Goal: Information Seeking & Learning: Learn about a topic

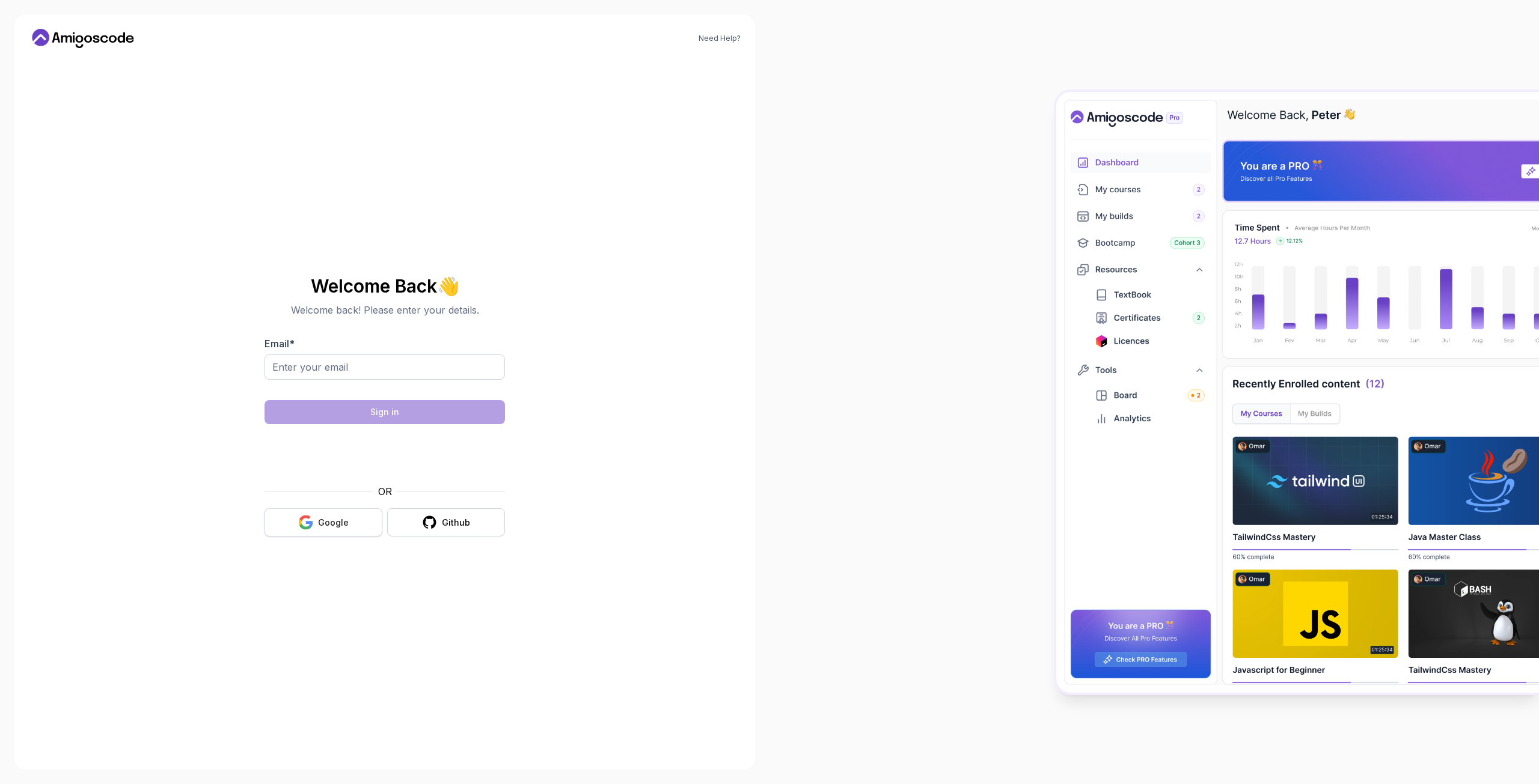
click at [316, 527] on button "Google" at bounding box center [323, 522] width 118 height 28
click at [340, 530] on button "Google" at bounding box center [323, 522] width 118 height 28
click at [339, 523] on div "Google" at bounding box center [333, 523] width 30 height 12
click at [323, 386] on div at bounding box center [384, 387] width 241 height 11
click at [323, 369] on input "Email *" at bounding box center [384, 367] width 241 height 25
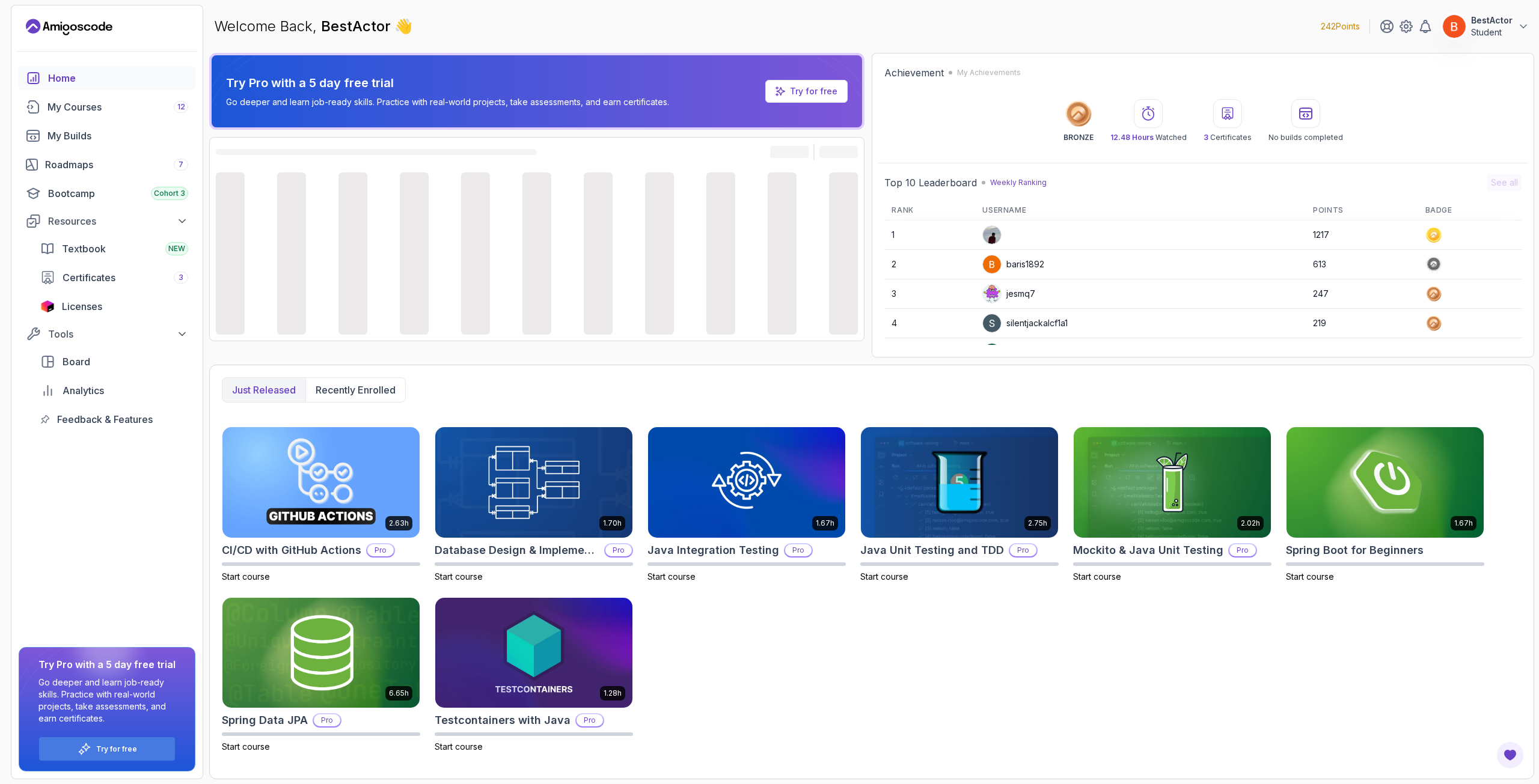
click at [1112, 382] on div "Just released Recently enrolled" at bounding box center [871, 389] width 1299 height 25
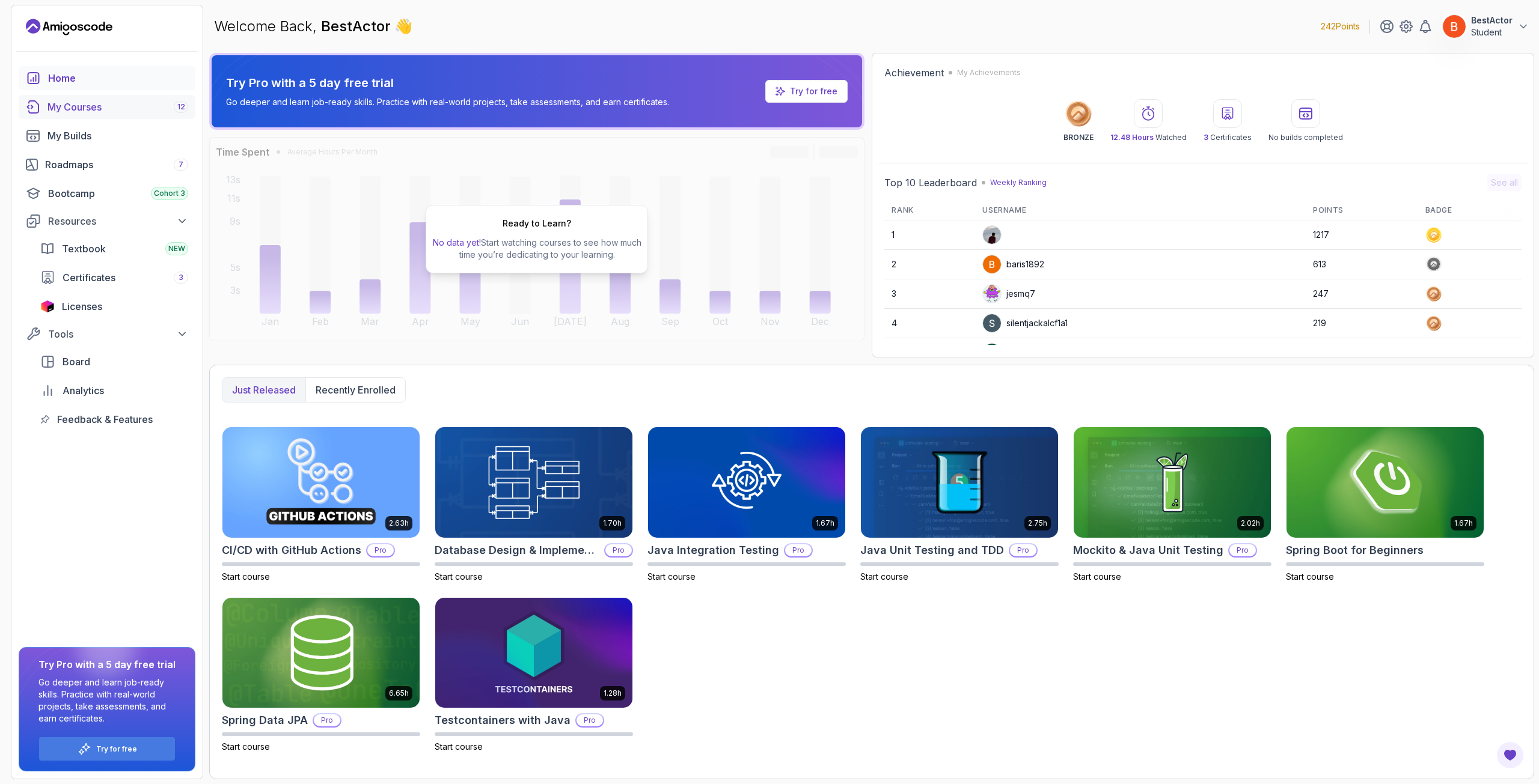
click at [120, 109] on div "My Courses 12" at bounding box center [118, 106] width 140 height 14
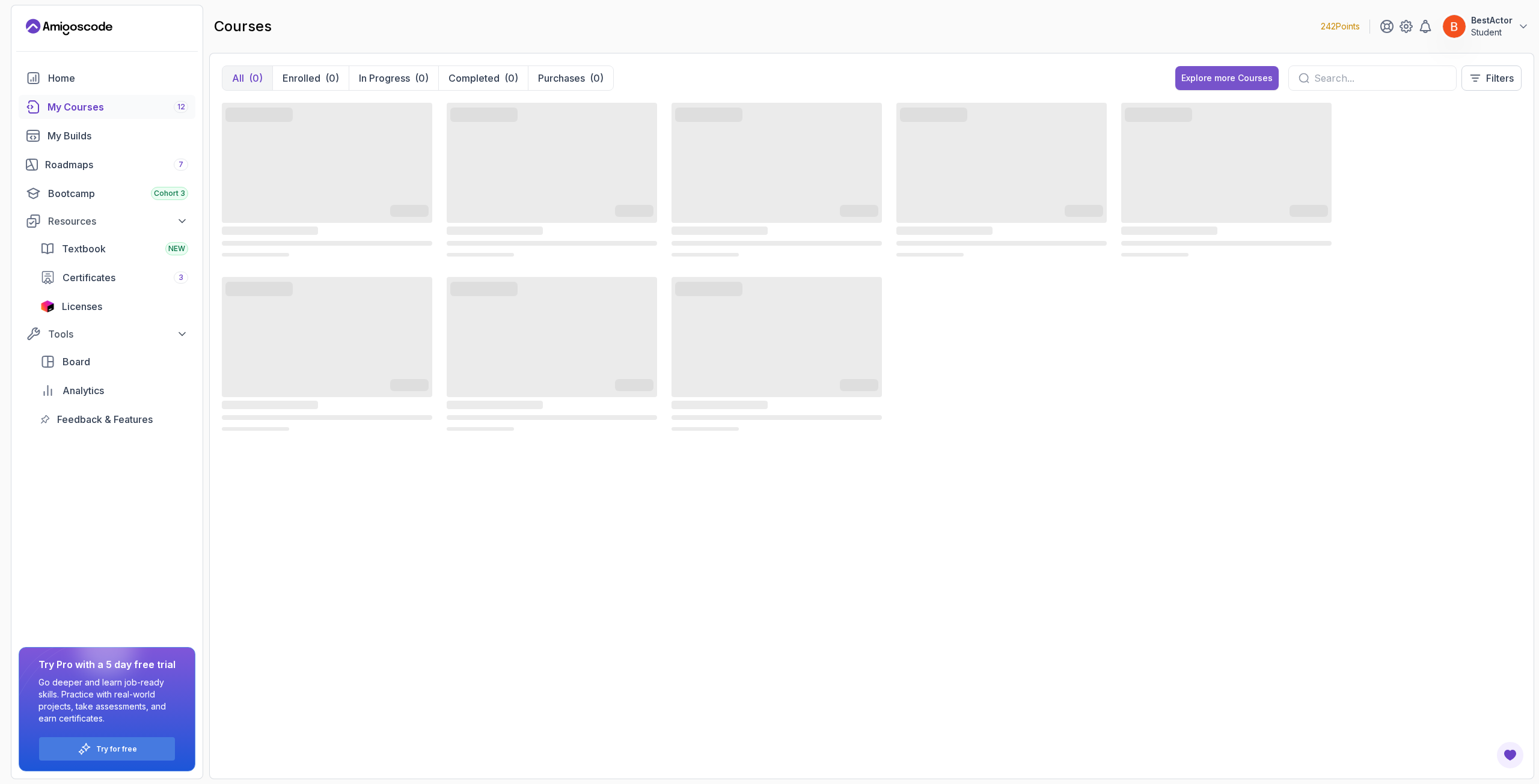
click at [1203, 83] on div "Explore more Courses" at bounding box center [1227, 78] width 91 height 12
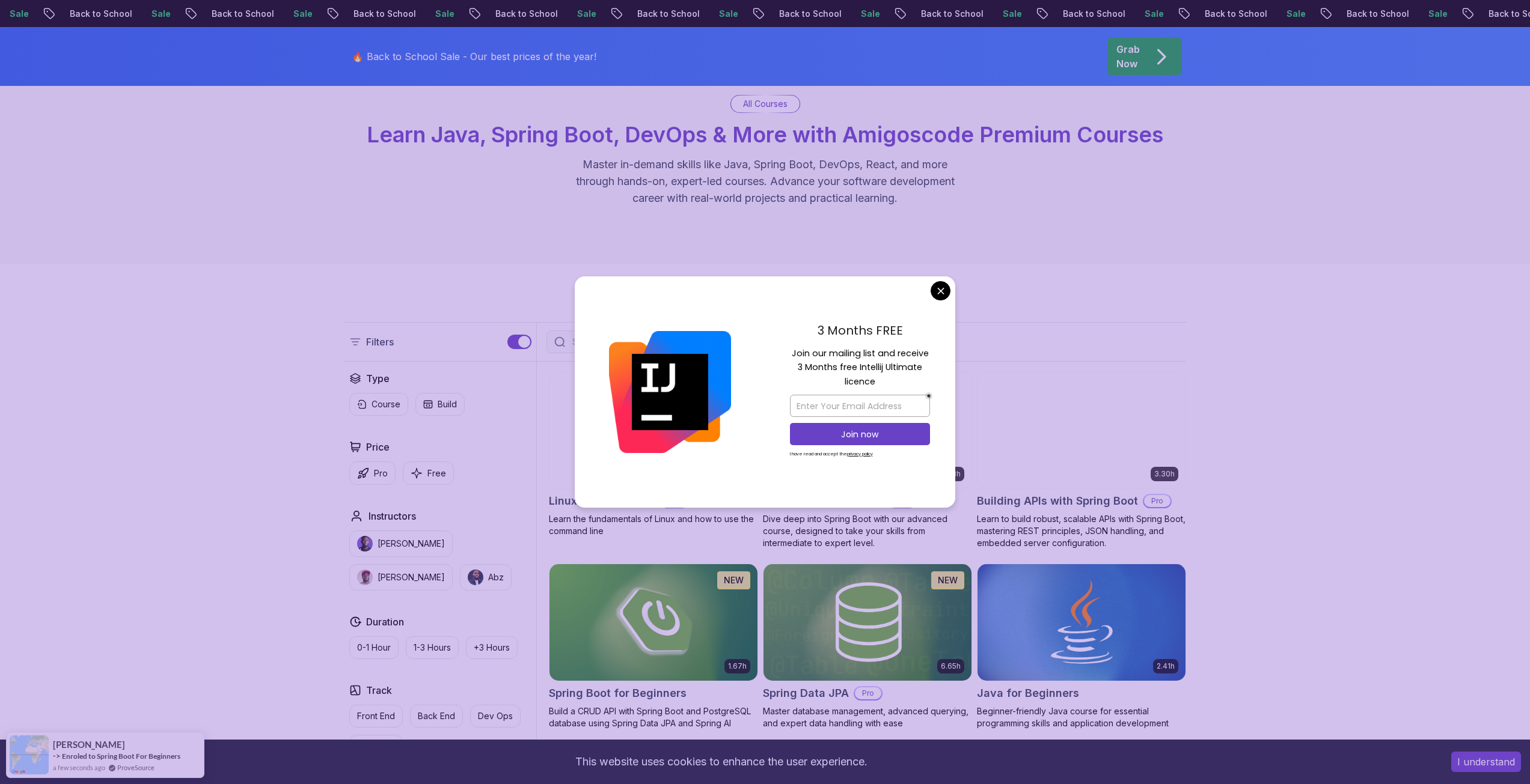
scroll to position [120, 0]
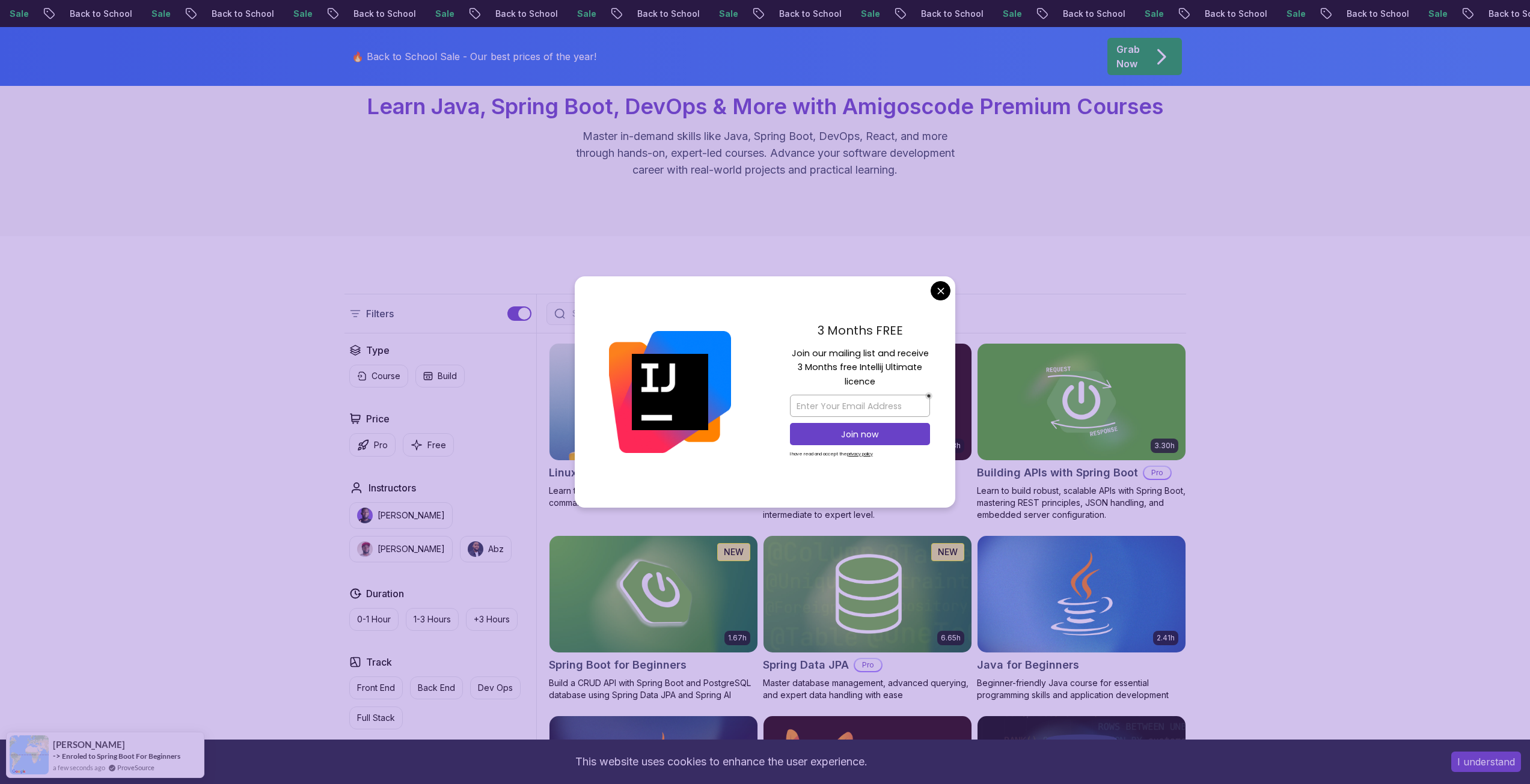
click at [933, 299] on div "3 Months FREE Join our mailing list and receive 3 Months free Intellij Ultimate…" at bounding box center [860, 392] width 191 height 232
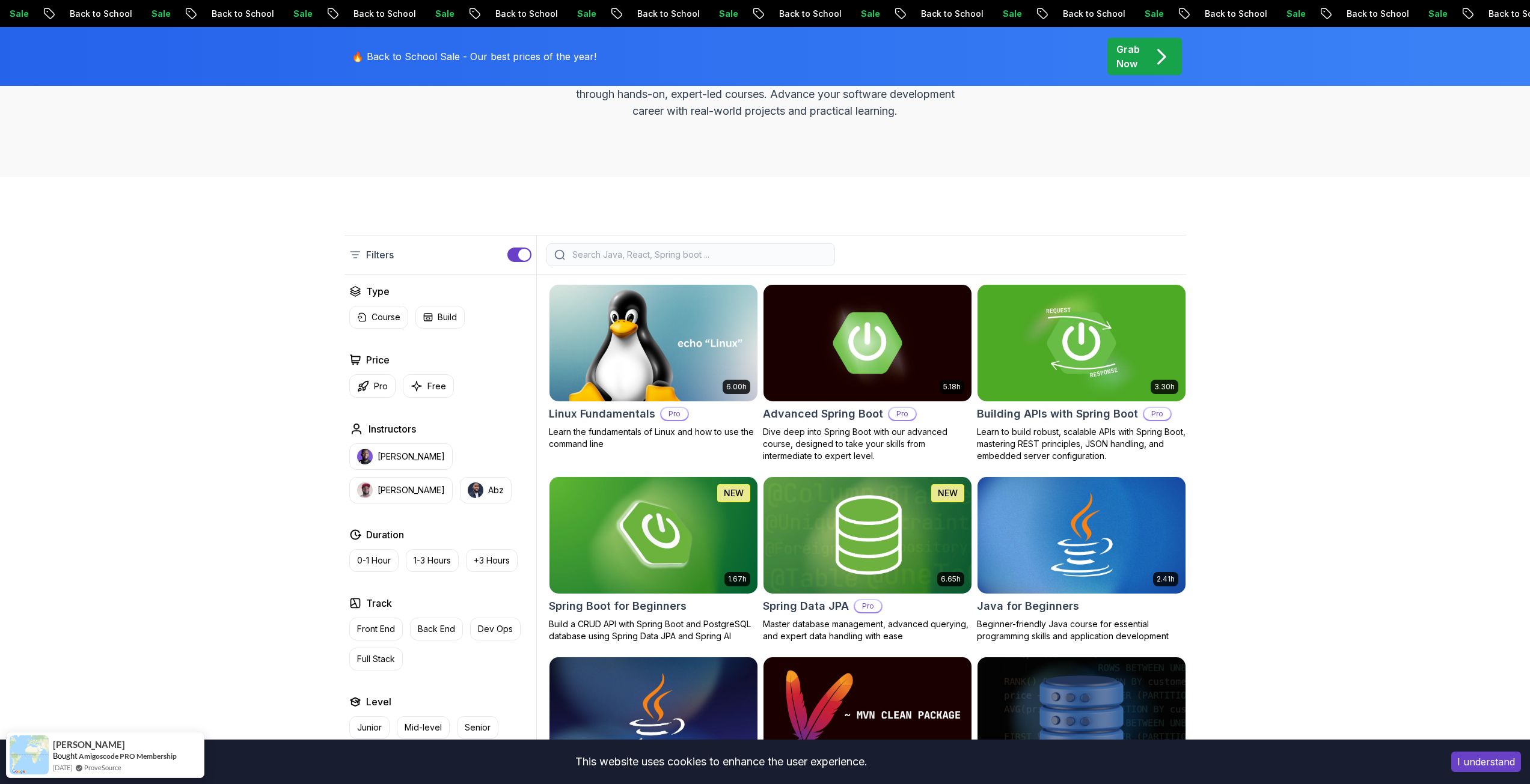
scroll to position [0, 0]
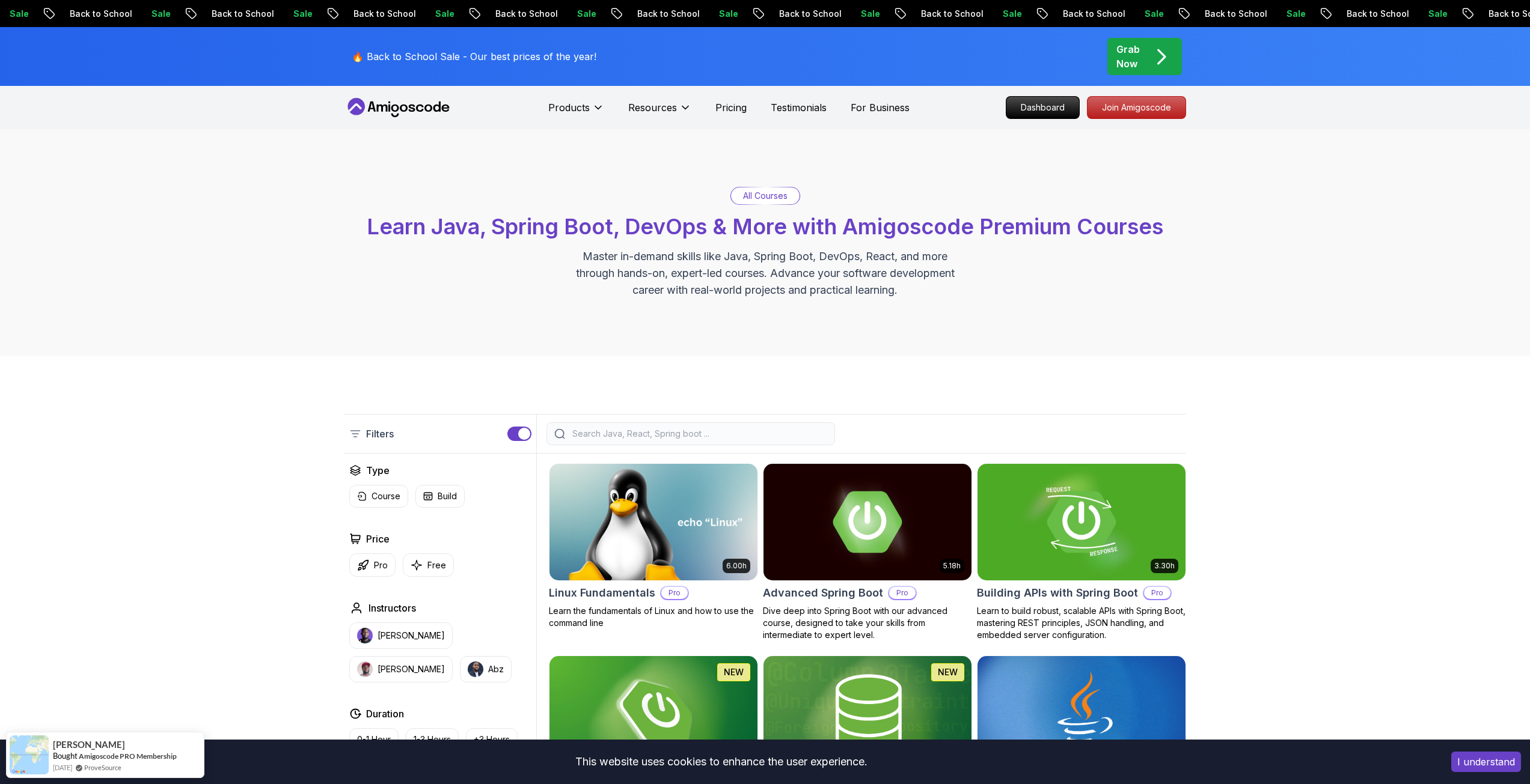
click at [753, 207] on div "All Courses Learn Java, Spring Boot, DevOps & More with Amigoscode Premium Cour…" at bounding box center [765, 242] width 841 height 112
click at [762, 197] on p "All Courses" at bounding box center [765, 196] width 45 height 12
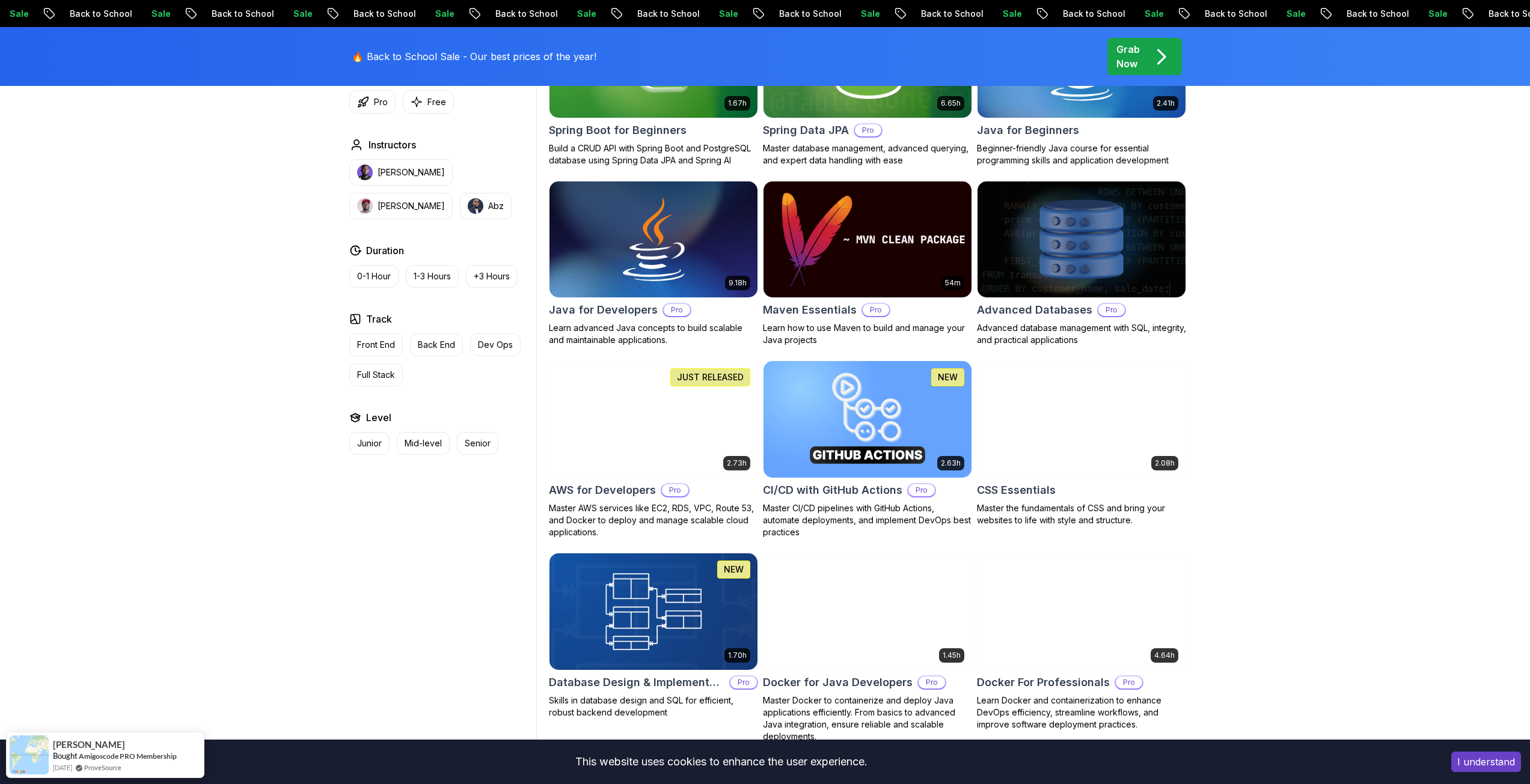
scroll to position [661, 0]
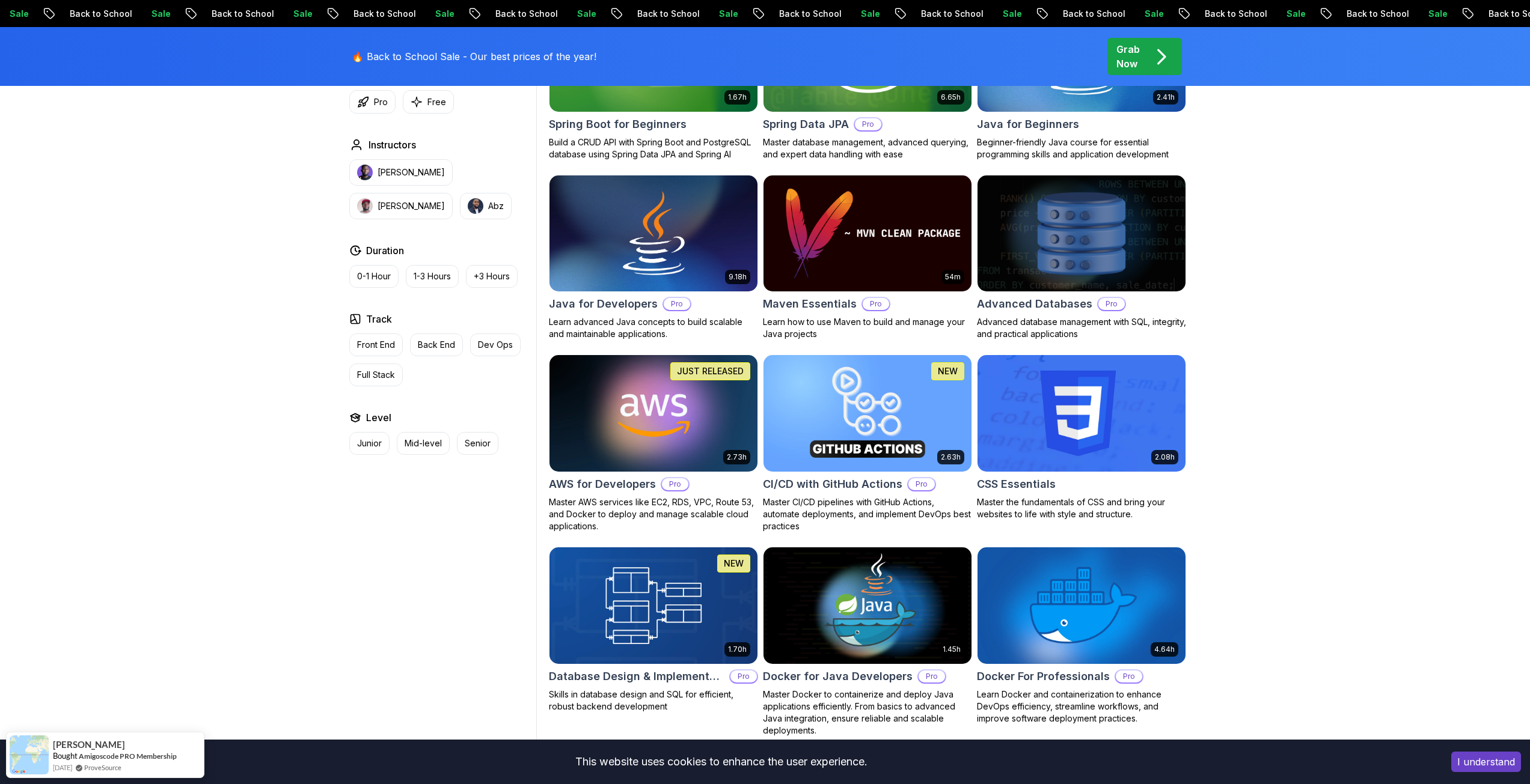
click at [1109, 267] on img at bounding box center [1080, 233] width 218 height 122
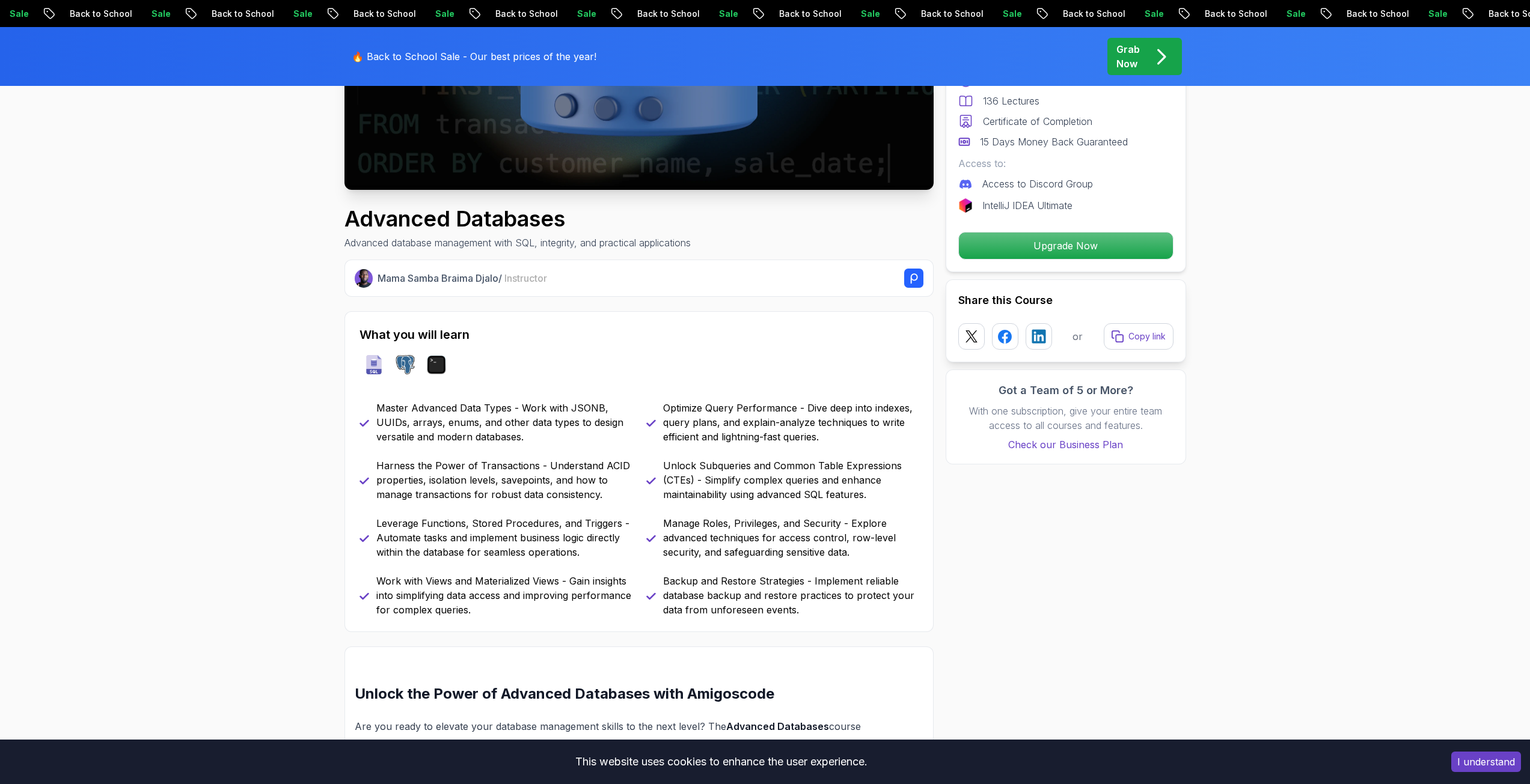
scroll to position [301, 0]
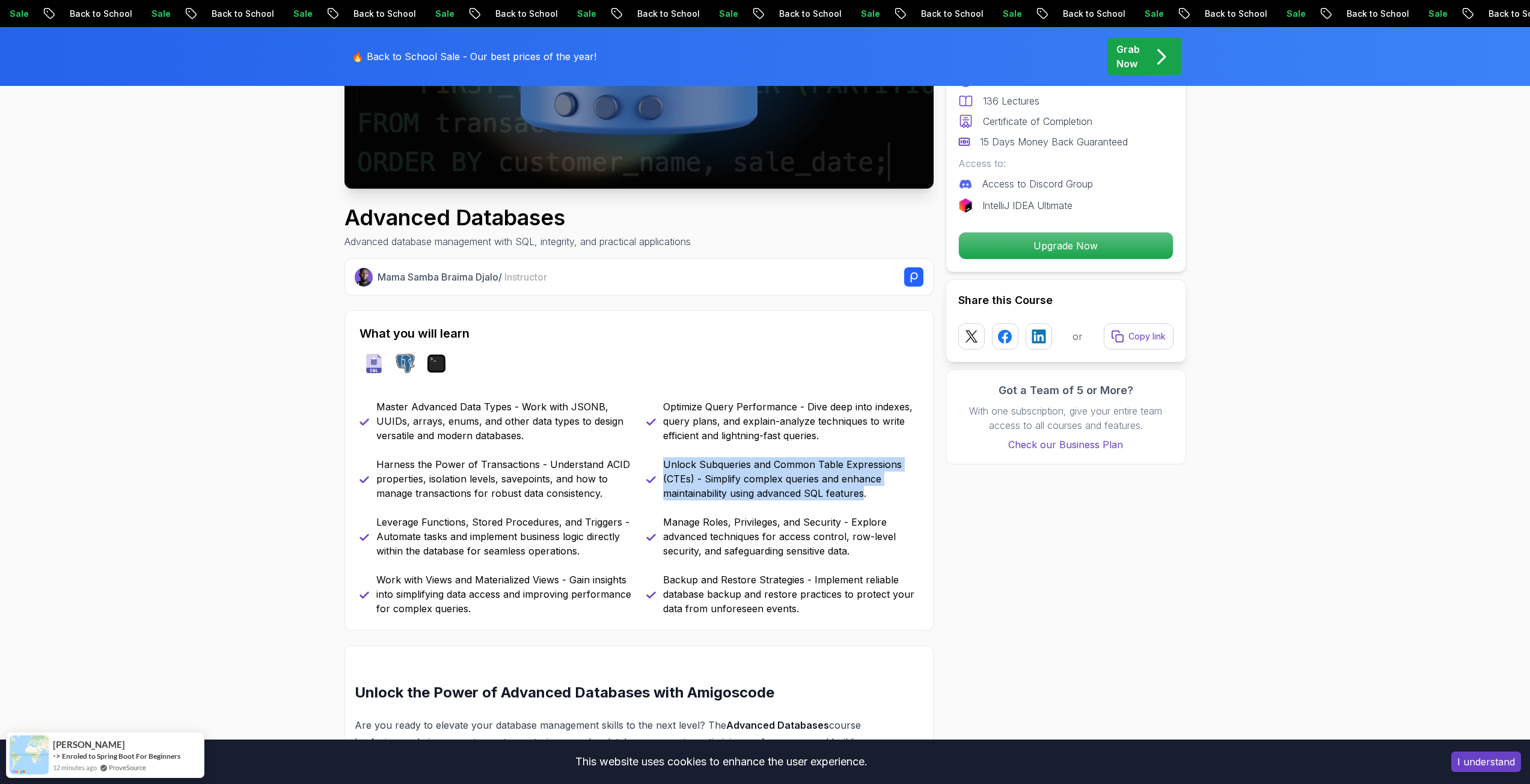
drag, startPoint x: 658, startPoint y: 461, endPoint x: 863, endPoint y: 491, distance: 207.2
click at [863, 491] on div "Unlock Subqueries and Common Table Expressions (CTEs) - Simplify complex querie…" at bounding box center [782, 478] width 273 height 43
click at [866, 490] on p "Unlock Subqueries and Common Table Expressions (CTEs) - Simplify complex querie…" at bounding box center [790, 478] width 255 height 43
drag, startPoint x: 869, startPoint y: 495, endPoint x: 647, endPoint y: 471, distance: 223.3
click at [647, 471] on div "Unlock Subqueries and Common Table Expressions (CTEs) - Simplify complex querie…" at bounding box center [782, 478] width 273 height 43
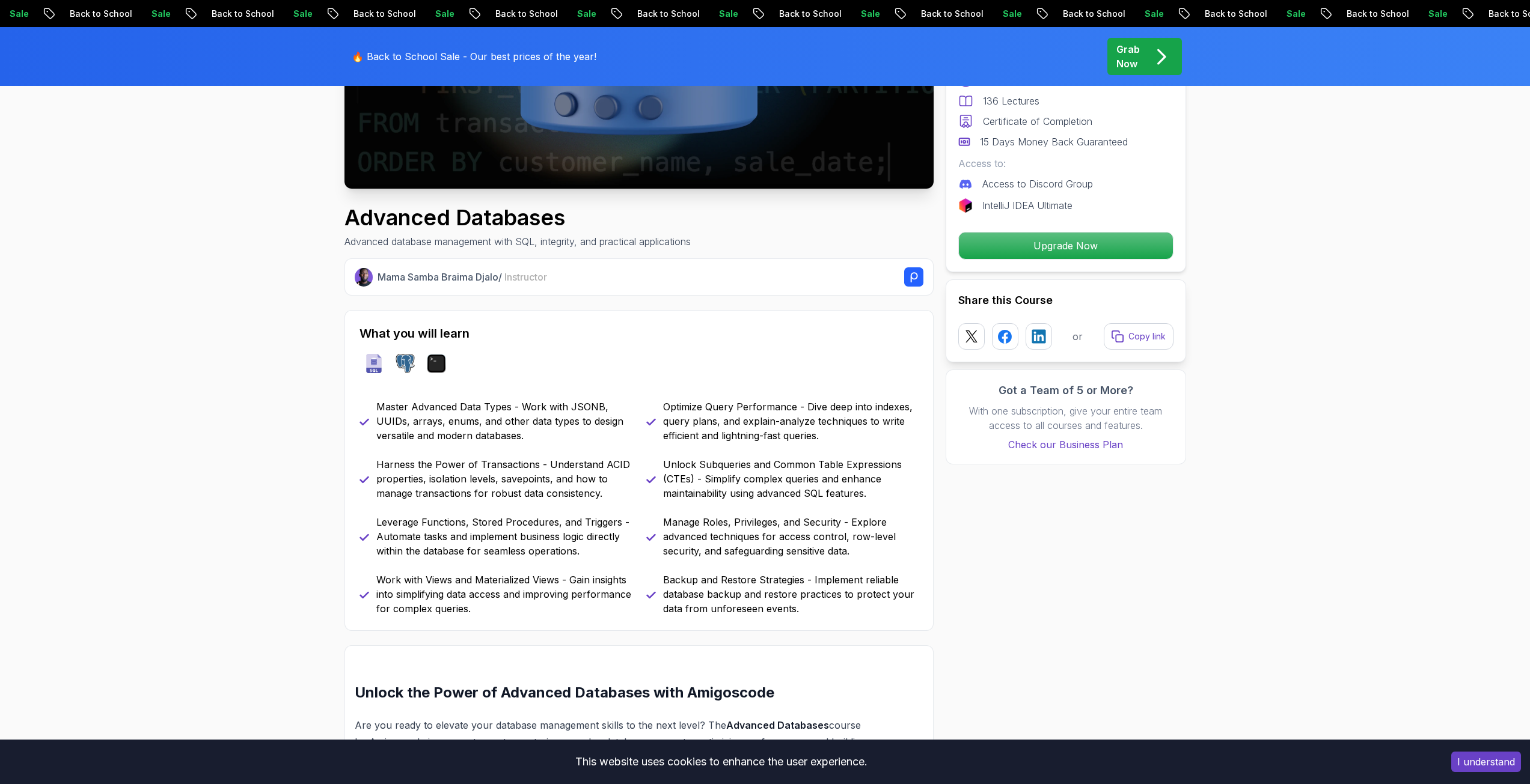
click at [667, 525] on p "Manage Roles, Privileges, and Security - Explore advanced techniques for access…" at bounding box center [790, 536] width 255 height 43
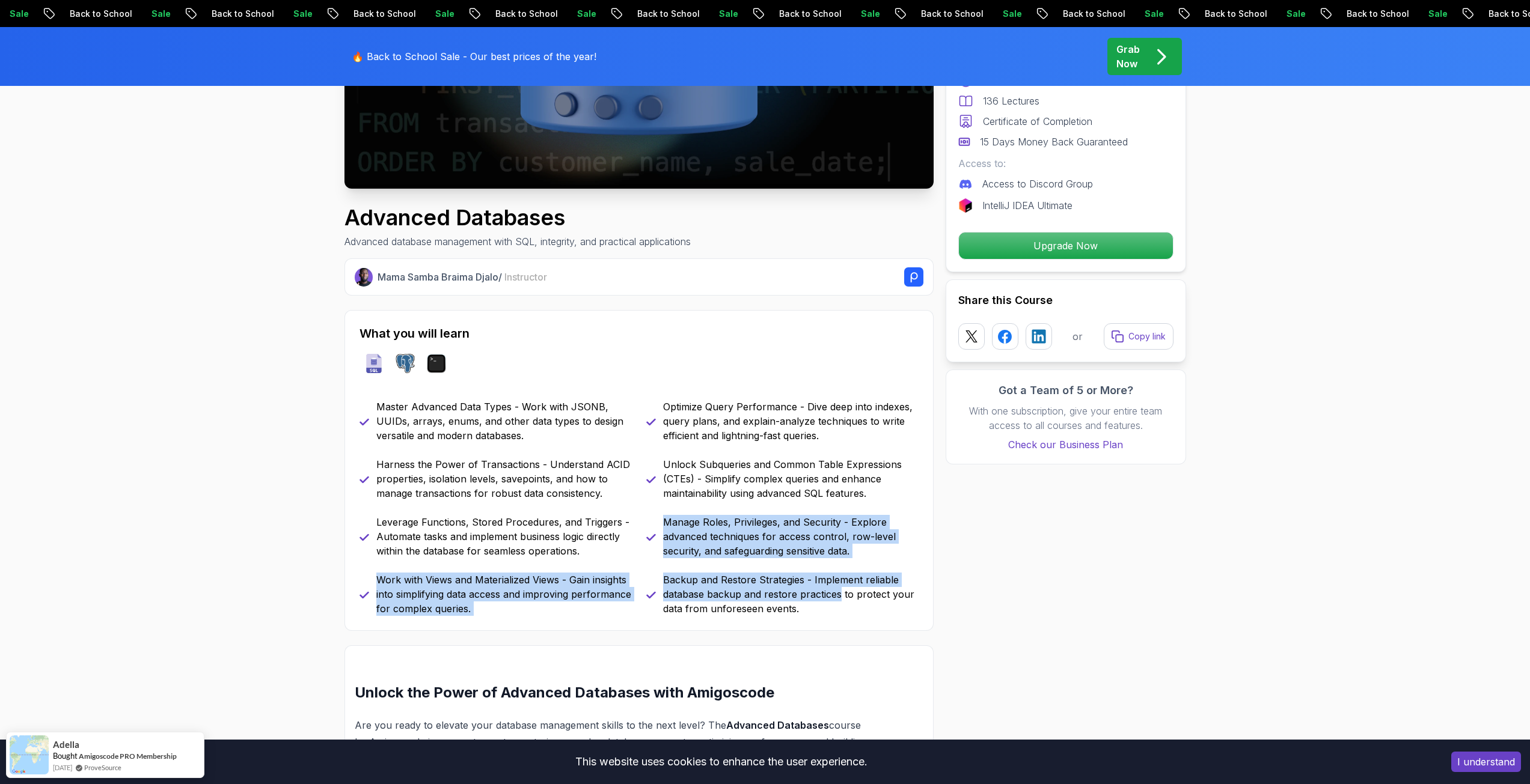
drag, startPoint x: 662, startPoint y: 524, endPoint x: 831, endPoint y: 599, distance: 184.9
click at [838, 597] on div "Master Advanced Data Types - Work with JSONB, UUIDs, arrays, enums, and other d…" at bounding box center [639, 507] width 559 height 216
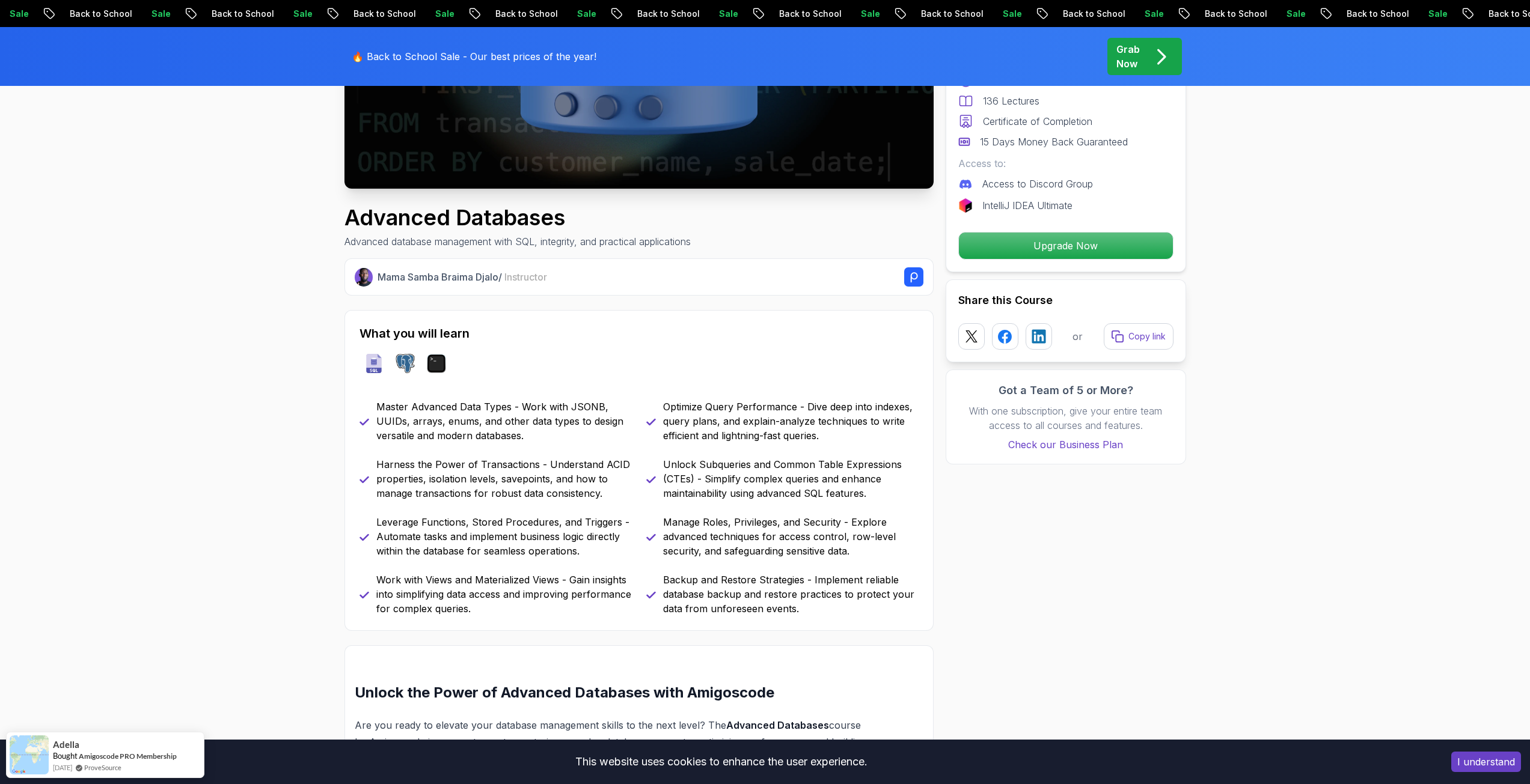
click at [800, 609] on p "Backup and Restore Strategies - Implement reliable database backup and restore …" at bounding box center [790, 594] width 255 height 43
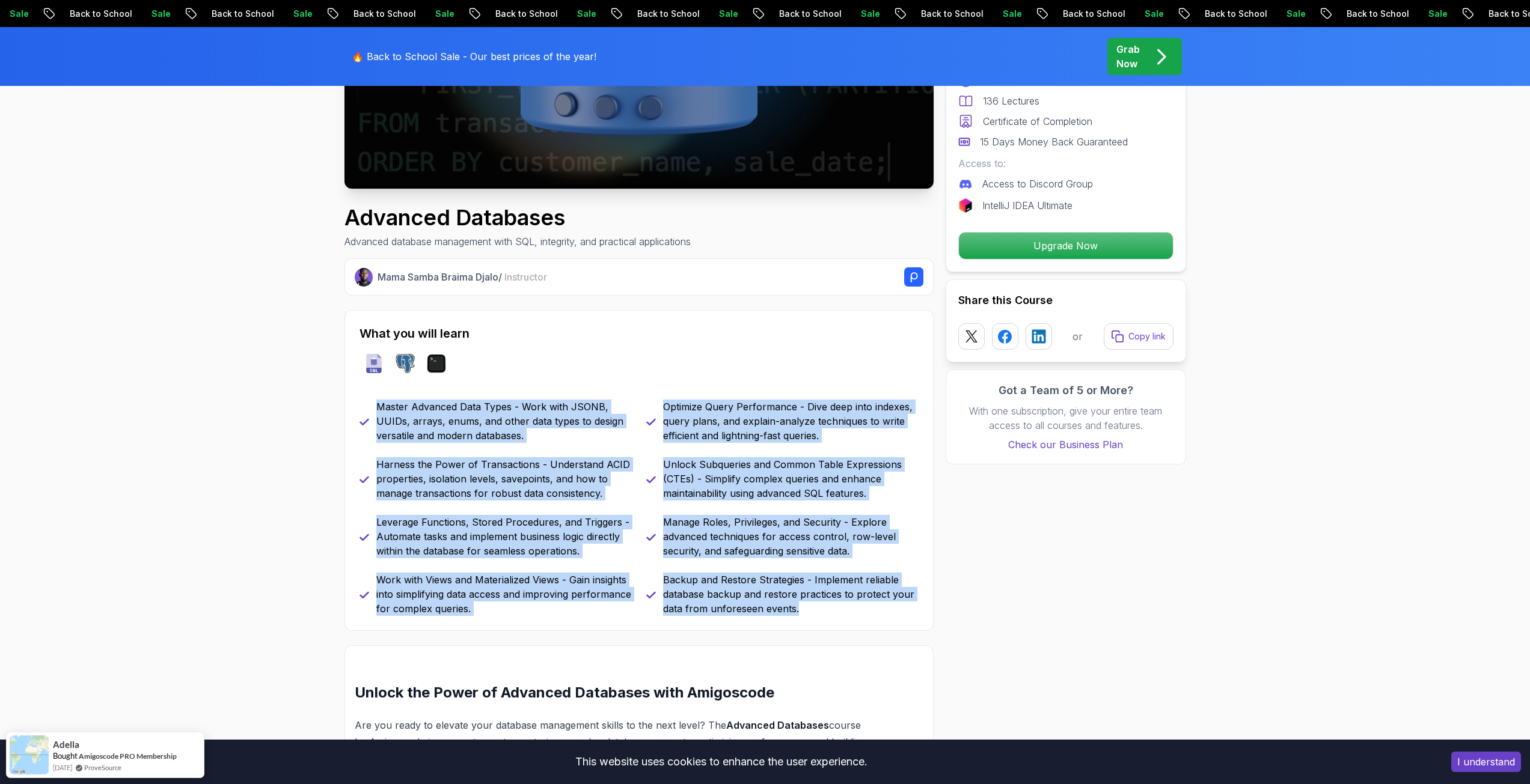
drag, startPoint x: 775, startPoint y: 607, endPoint x: 365, endPoint y: 405, distance: 457.1
click at [365, 405] on div "Master Advanced Data Types - Work with JSONB, UUIDs, arrays, enums, and other d…" at bounding box center [639, 507] width 559 height 216
click at [381, 411] on p "Master Advanced Data Types - Work with JSONB, UUIDs, arrays, enums, and other d…" at bounding box center [504, 420] width 255 height 43
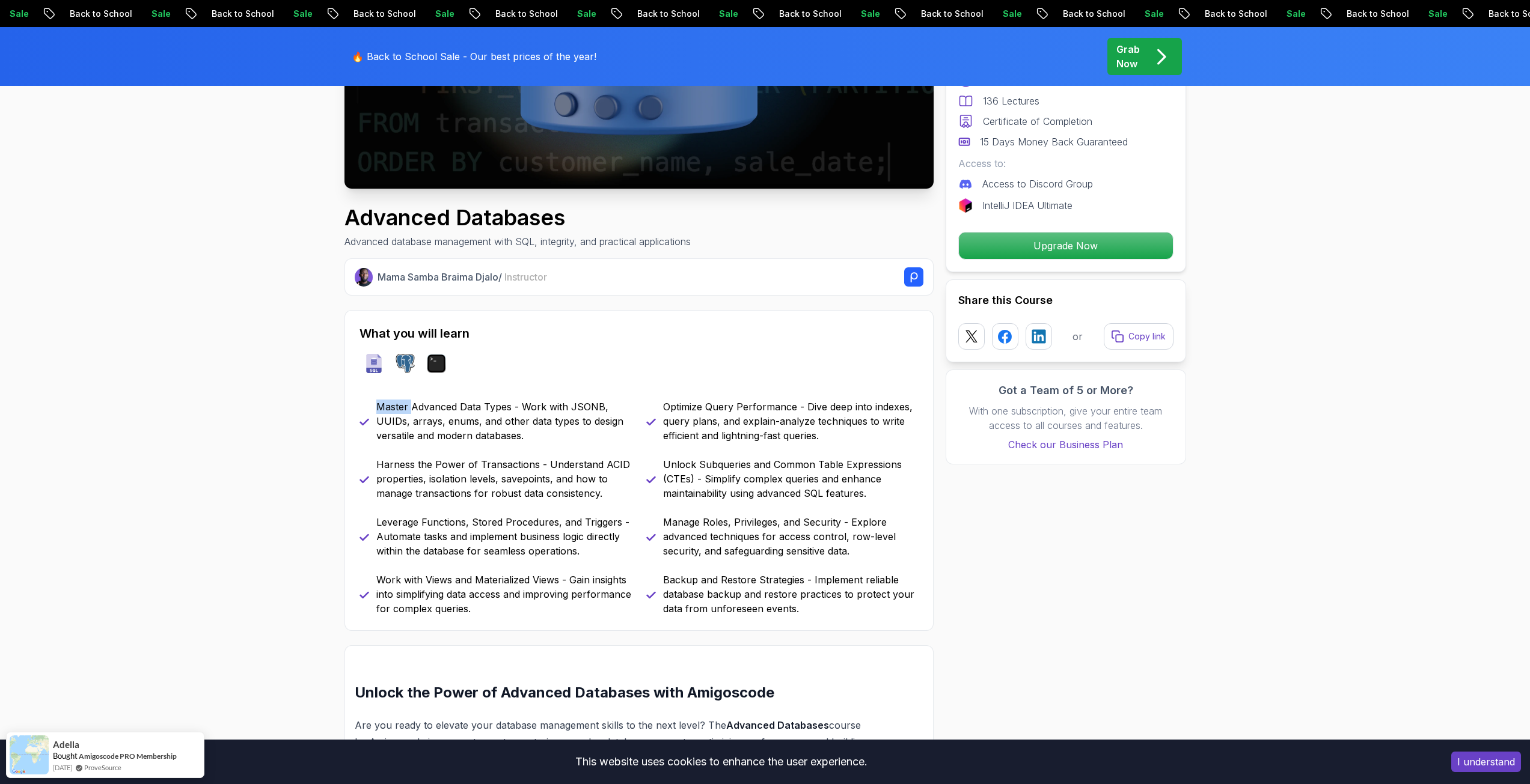
click at [381, 411] on p "Master Advanced Data Types - Work with JSONB, UUIDs, arrays, enums, and other d…" at bounding box center [504, 420] width 255 height 43
click at [423, 472] on p "Harness the Power of Transactions - Understand ACID properties, isolation level…" at bounding box center [504, 478] width 255 height 43
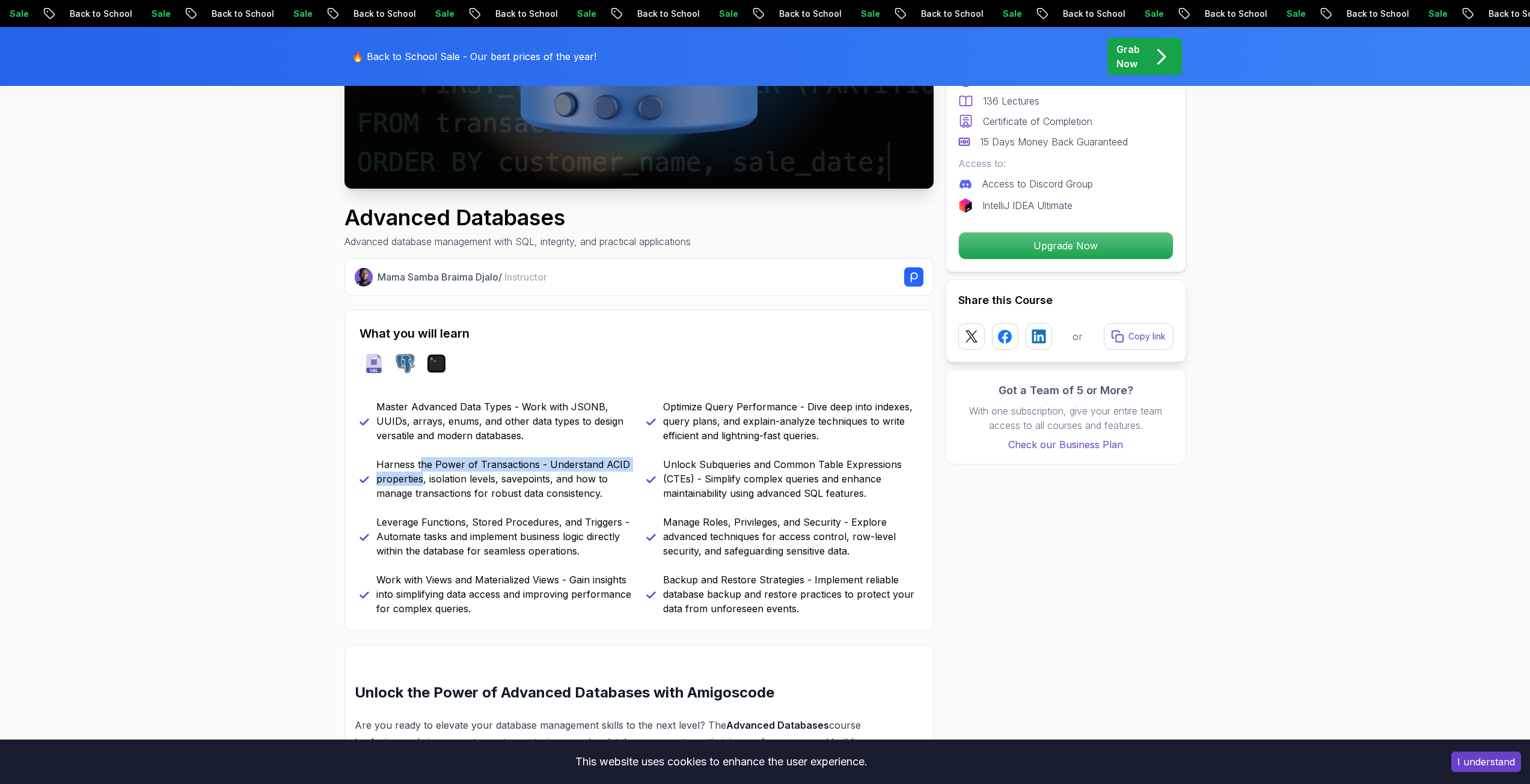
click at [423, 472] on p "Harness the Power of Transactions - Understand ACID properties, isolation level…" at bounding box center [504, 478] width 255 height 43
click at [570, 546] on p "Leverage Functions, Stored Procedures, and Triggers - Automate tasks and implem…" at bounding box center [504, 536] width 255 height 43
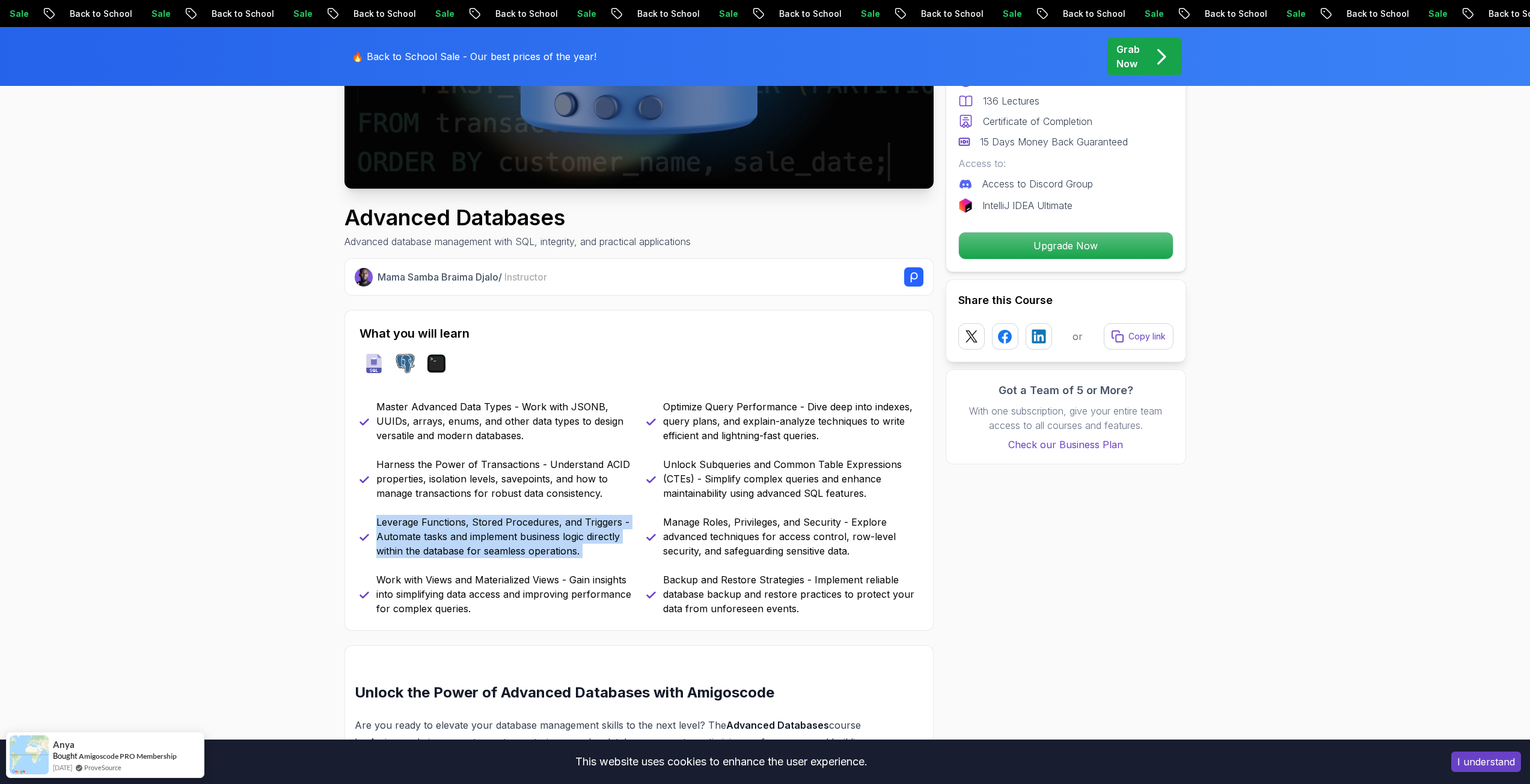
click at [570, 546] on p "Leverage Functions, Stored Procedures, and Triggers - Automate tasks and implem…" at bounding box center [504, 536] width 255 height 43
click at [609, 587] on p "Work with Views and Materialized Views - Gain insights into simplifying data ac…" at bounding box center [504, 594] width 255 height 43
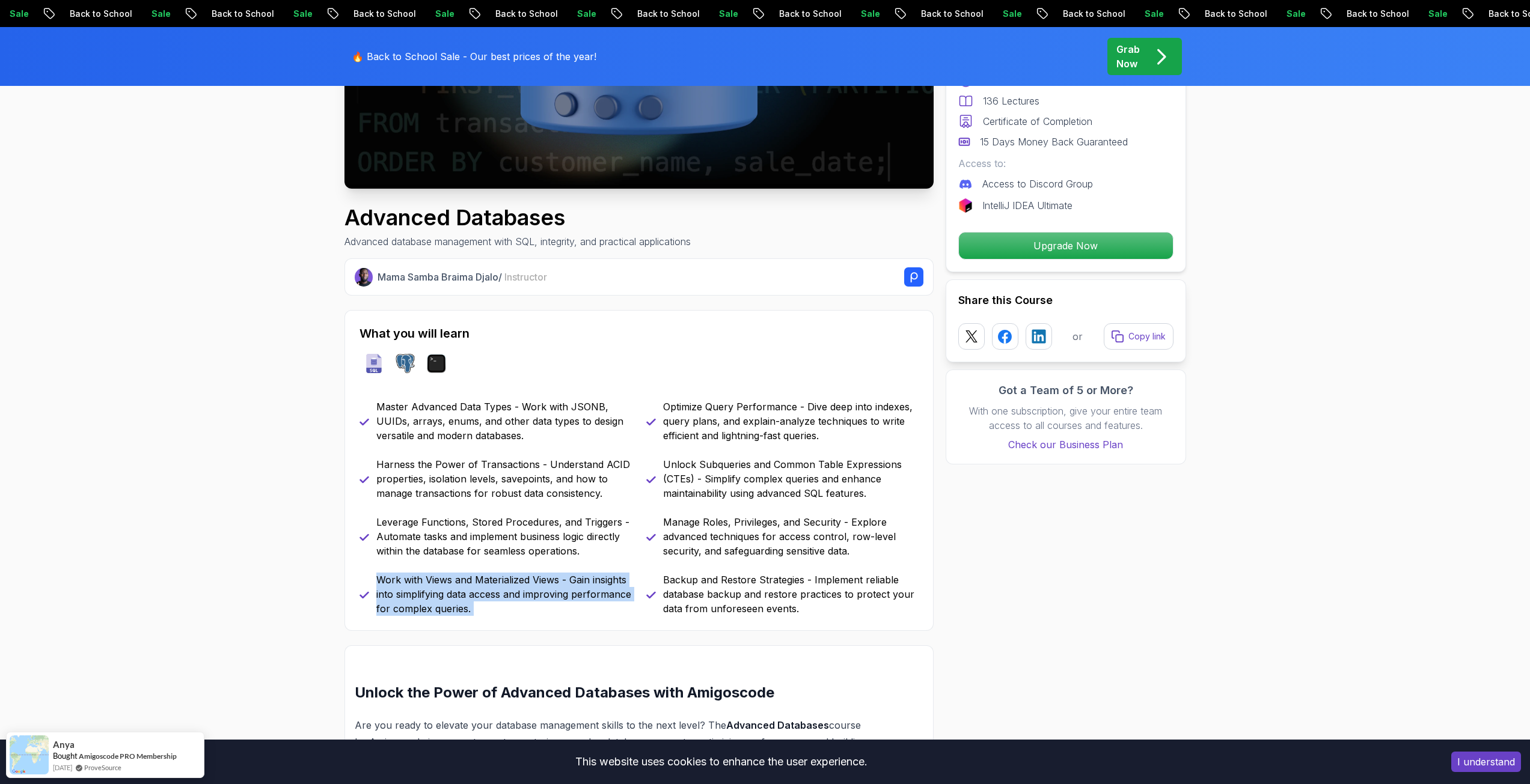
click at [609, 587] on p "Work with Views and Materialized Views - Gain insights into simplifying data ac…" at bounding box center [504, 594] width 255 height 43
click at [777, 609] on p "Backup and Restore Strategies - Implement reliable database backup and restore …" at bounding box center [790, 594] width 255 height 43
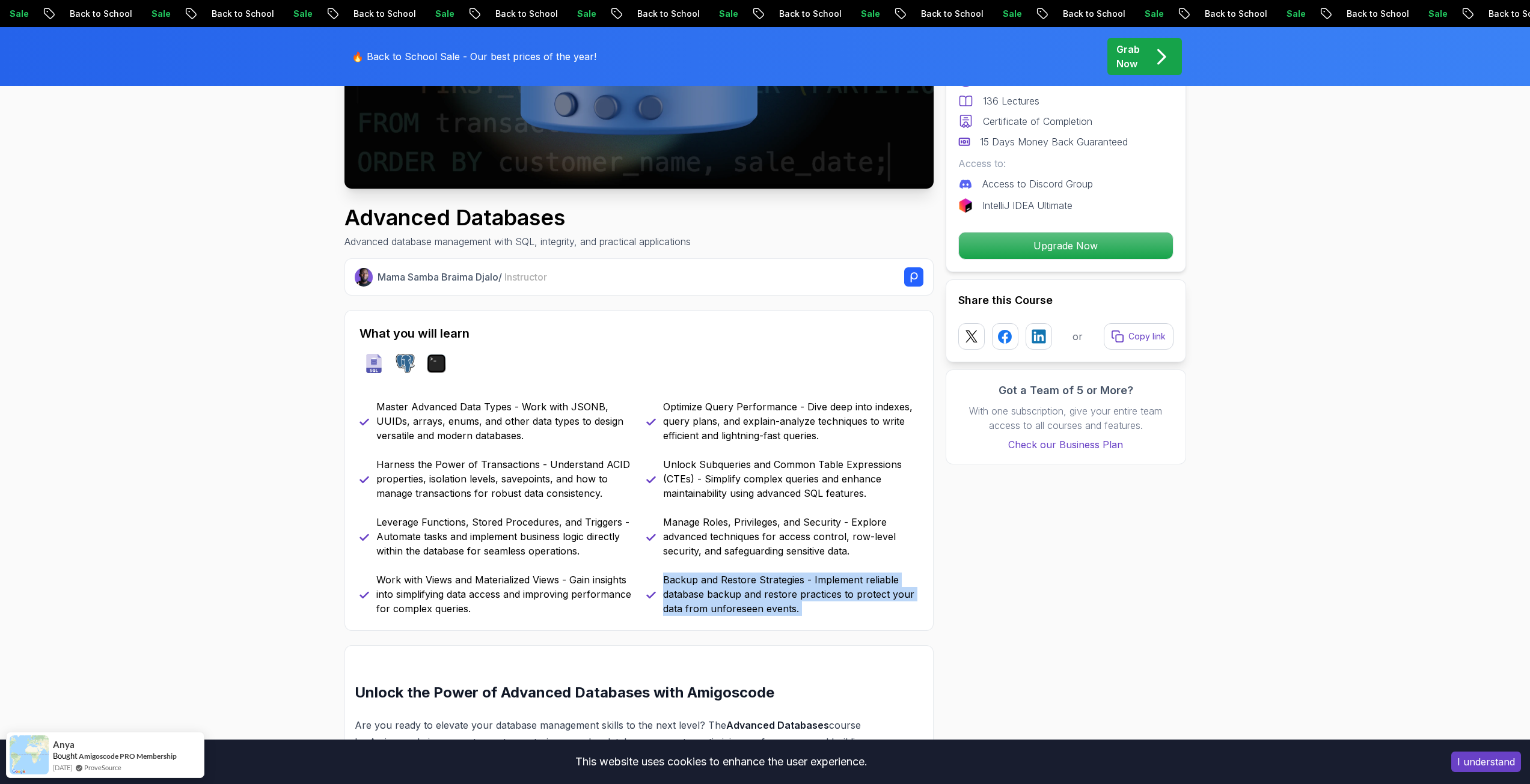
click at [777, 609] on p "Backup and Restore Strategies - Implement reliable database backup and restore …" at bounding box center [790, 594] width 255 height 43
click at [741, 536] on p "Manage Roles, Privileges, and Security - Explore advanced techniques for access…" at bounding box center [790, 536] width 255 height 43
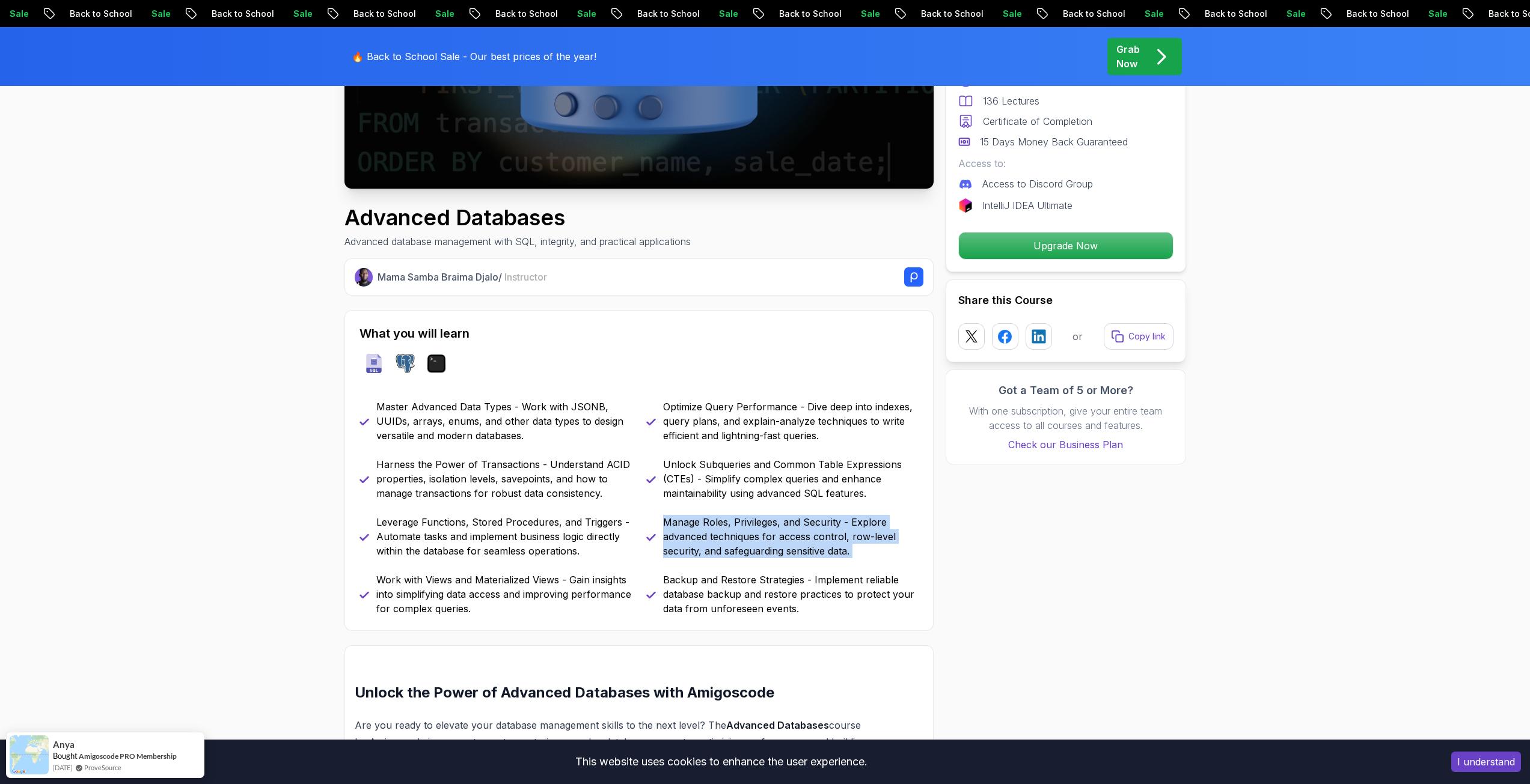
click at [741, 536] on p "Manage Roles, Privileges, and Security - Explore advanced techniques for access…" at bounding box center [790, 536] width 255 height 43
click at [729, 476] on p "Unlock Subqueries and Common Table Expressions (CTEs) - Simplify complex querie…" at bounding box center [790, 478] width 255 height 43
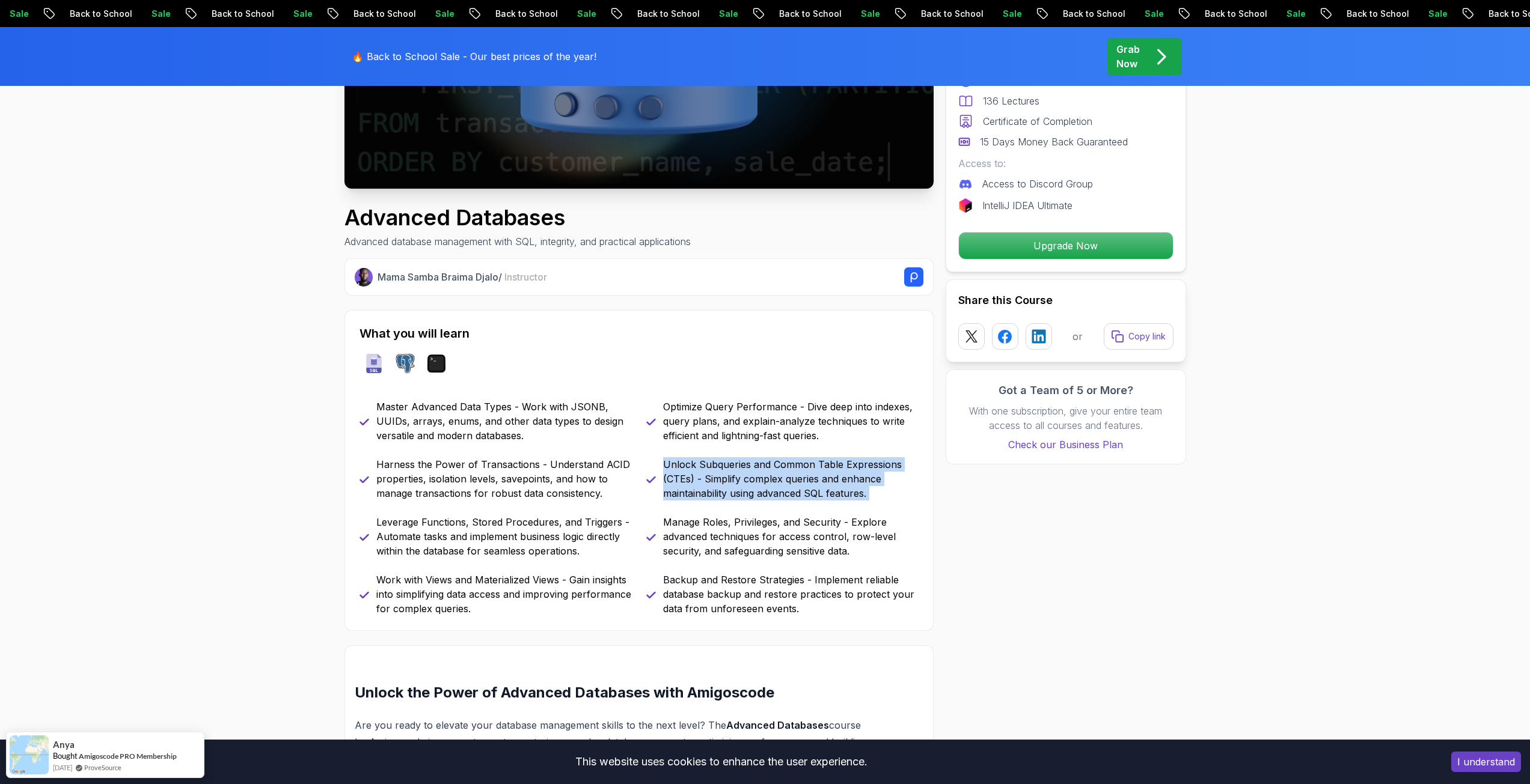
click at [729, 476] on p "Unlock Subqueries and Common Table Expressions (CTEs) - Simplify complex querie…" at bounding box center [790, 478] width 255 height 43
click at [731, 420] on p "Optimize Query Performance - Dive deep into indexes, query plans, and explain-a…" at bounding box center [790, 420] width 255 height 43
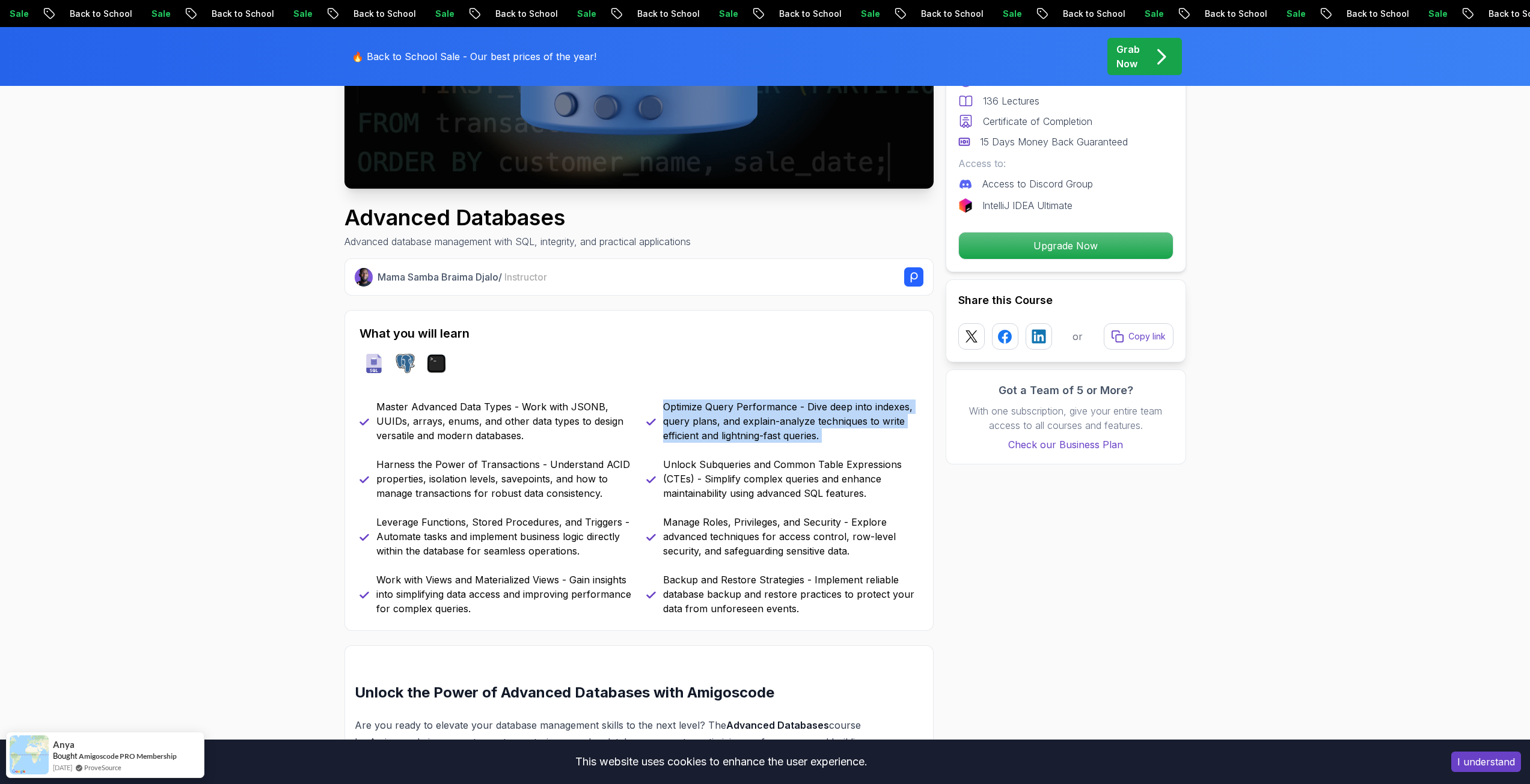
click at [731, 420] on p "Optimize Query Performance - Dive deep into indexes, query plans, and explain-a…" at bounding box center [790, 420] width 255 height 43
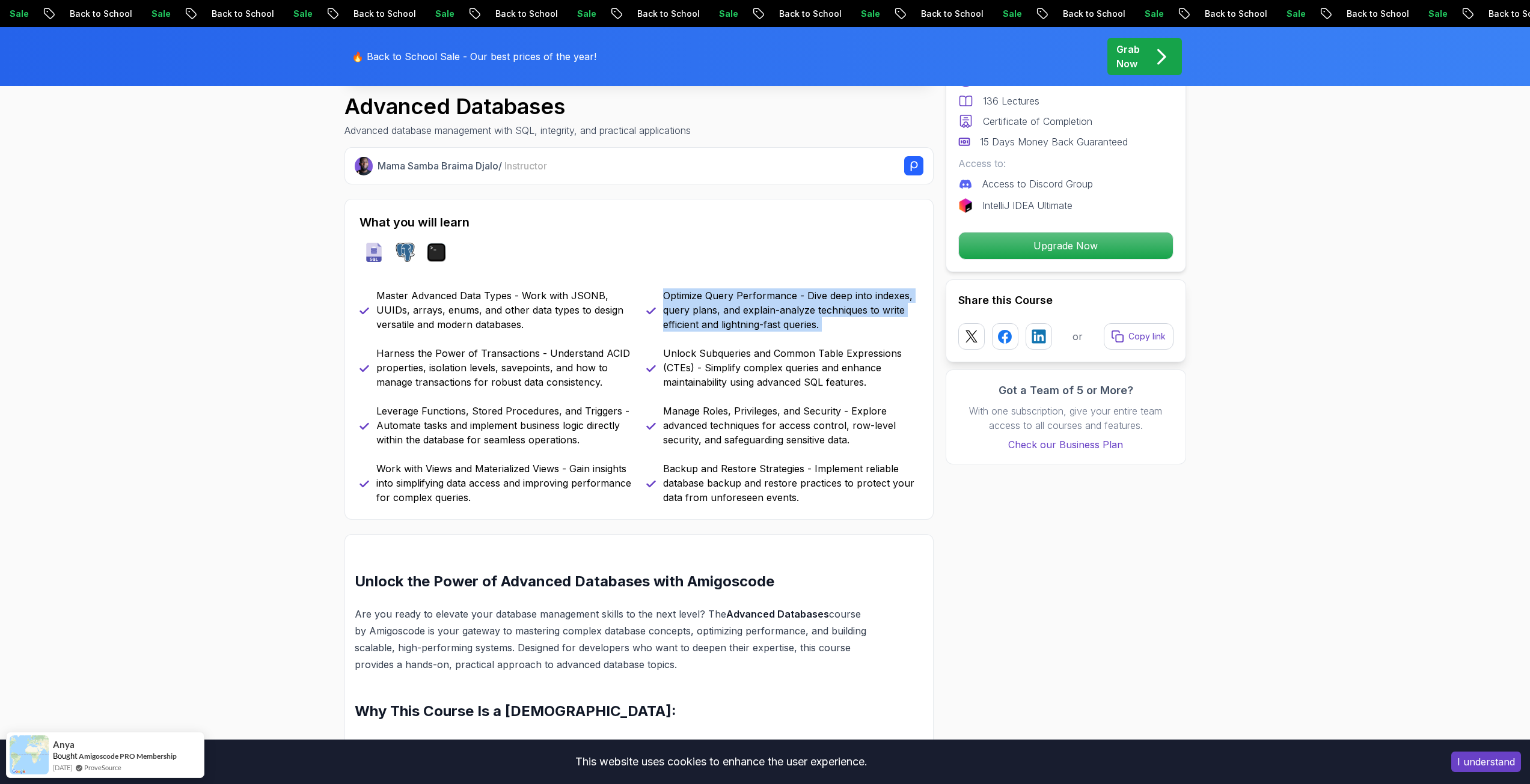
scroll to position [420, 0]
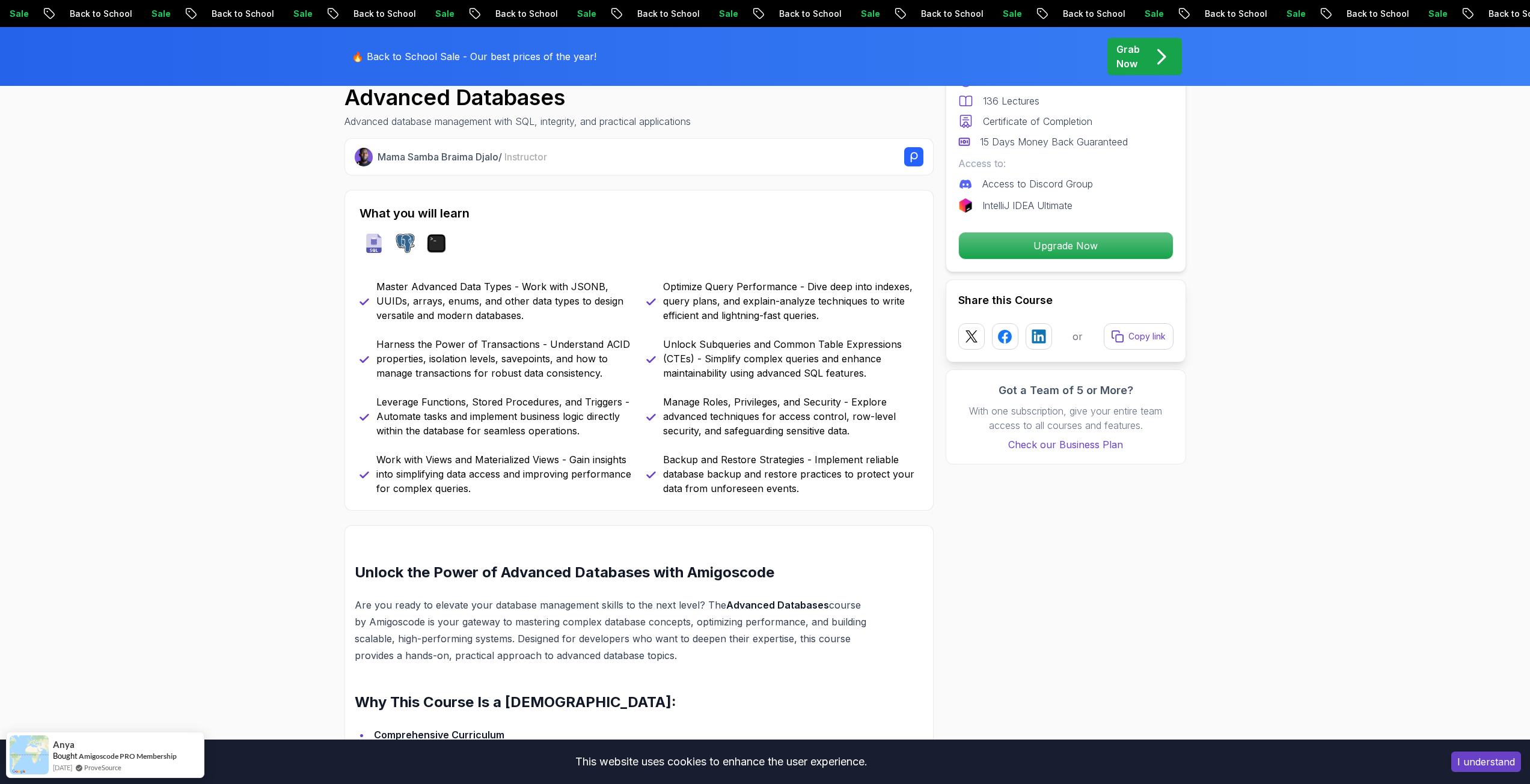
click at [718, 454] on p "Backup and Restore Strategies - Implement reliable database backup and restore …" at bounding box center [790, 474] width 255 height 43
click at [715, 436] on p "Manage Roles, Privileges, and Security - Explore advanced techniques for access…" at bounding box center [790, 416] width 255 height 43
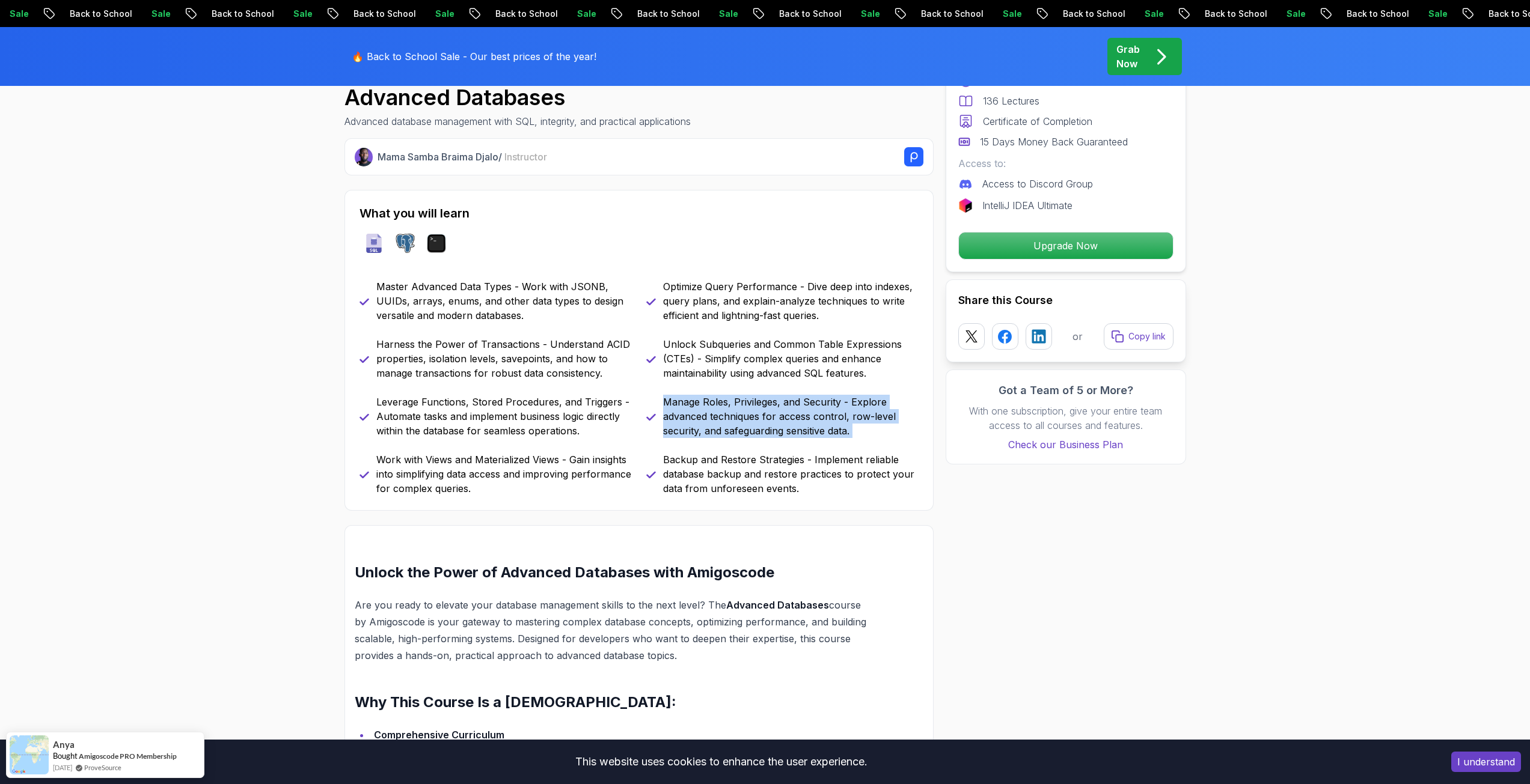
click at [715, 436] on p "Manage Roles, Privileges, and Security - Explore advanced techniques for access…" at bounding box center [790, 416] width 255 height 43
click at [711, 355] on p "Unlock Subqueries and Common Table Expressions (CTEs) - Simplify complex querie…" at bounding box center [790, 358] width 255 height 43
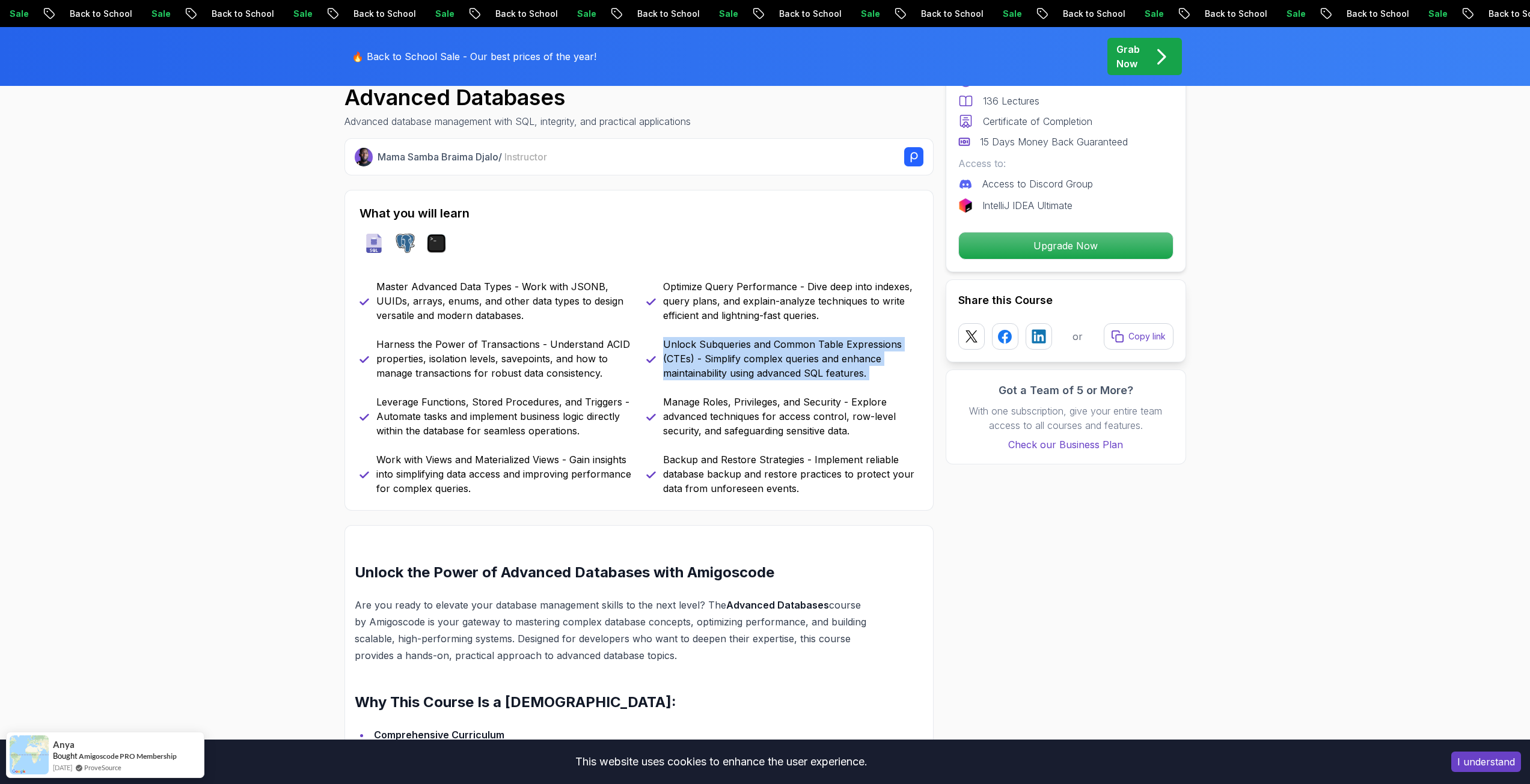
click at [711, 355] on p "Unlock Subqueries and Common Table Expressions (CTEs) - Simplify complex querie…" at bounding box center [790, 358] width 255 height 43
click at [715, 314] on p "Optimize Query Performance - Dive deep into indexes, query plans, and explain-a…" at bounding box center [790, 301] width 255 height 43
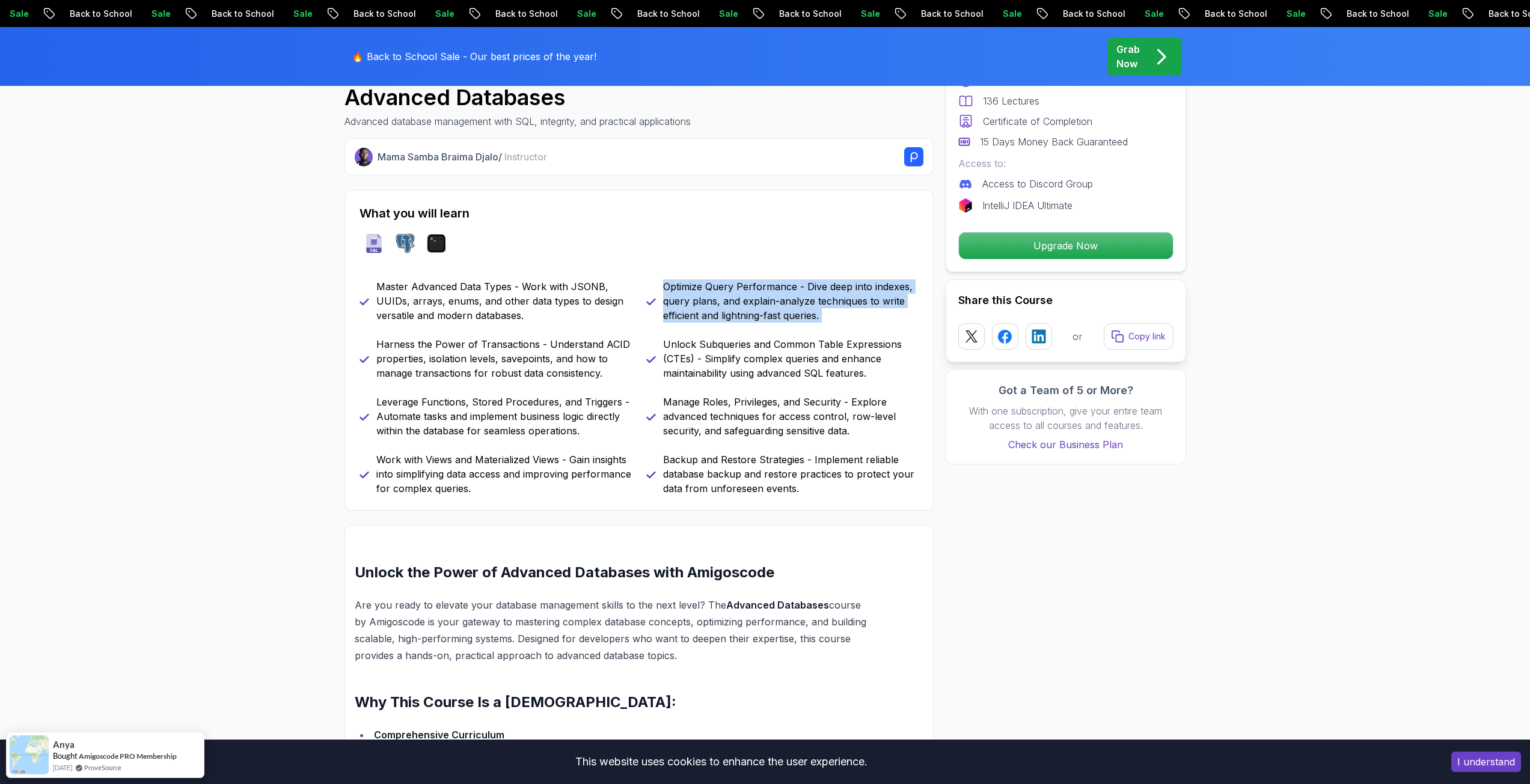
click at [715, 314] on p "Optimize Query Performance - Dive deep into indexes, query plans, and explain-a…" at bounding box center [790, 301] width 255 height 43
click at [544, 309] on p "Master Advanced Data Types - Work with JSONB, UUIDs, arrays, enums, and other d…" at bounding box center [504, 301] width 255 height 43
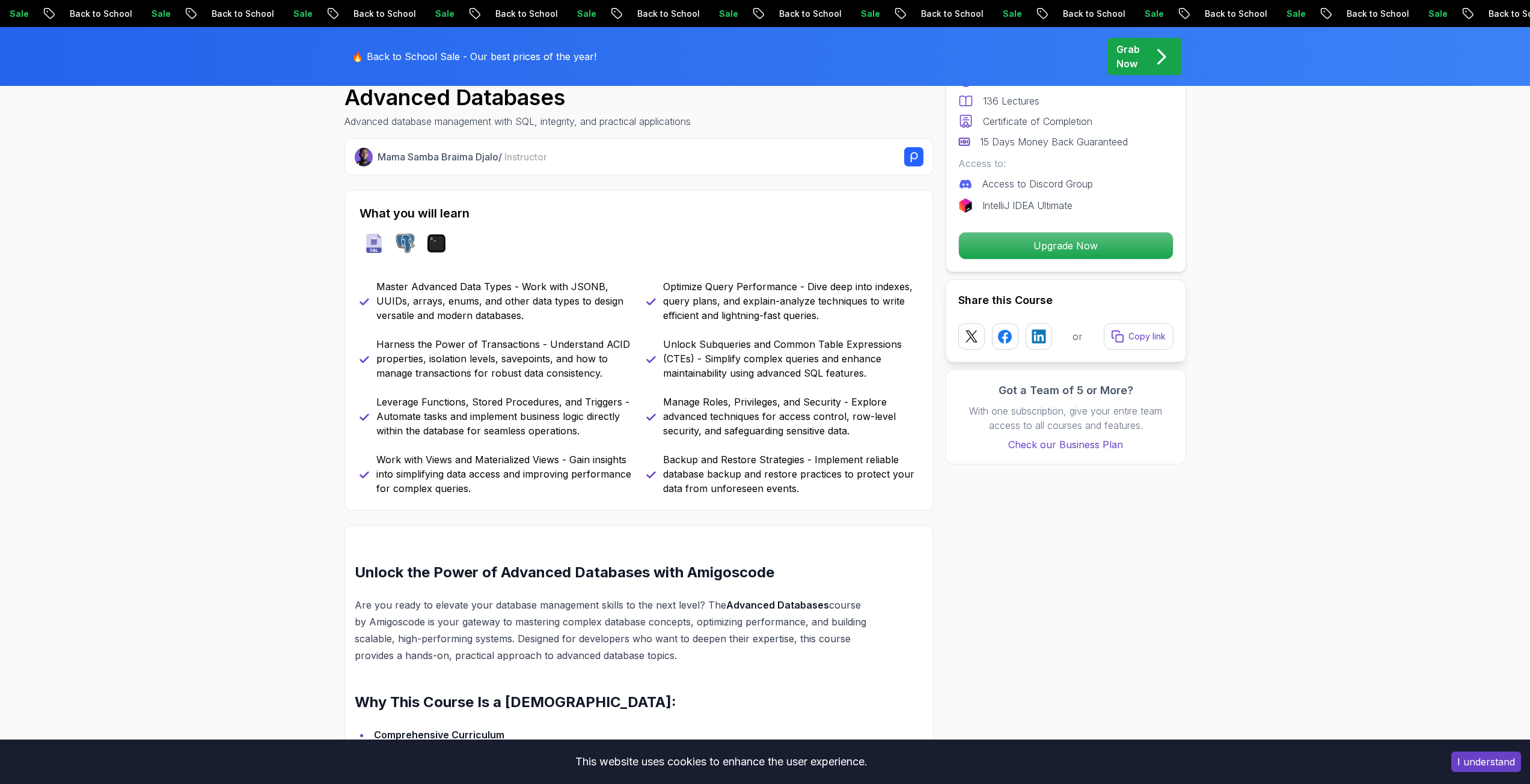
click at [544, 309] on p "Master Advanced Data Types - Work with JSONB, UUIDs, arrays, enums, and other d…" at bounding box center [504, 301] width 255 height 43
click at [543, 304] on p "Master Advanced Data Types - Work with JSONB, UUIDs, arrays, enums, and other d…" at bounding box center [504, 301] width 255 height 43
click at [550, 359] on p "Harness the Power of Transactions - Understand ACID properties, isolation level…" at bounding box center [504, 358] width 255 height 43
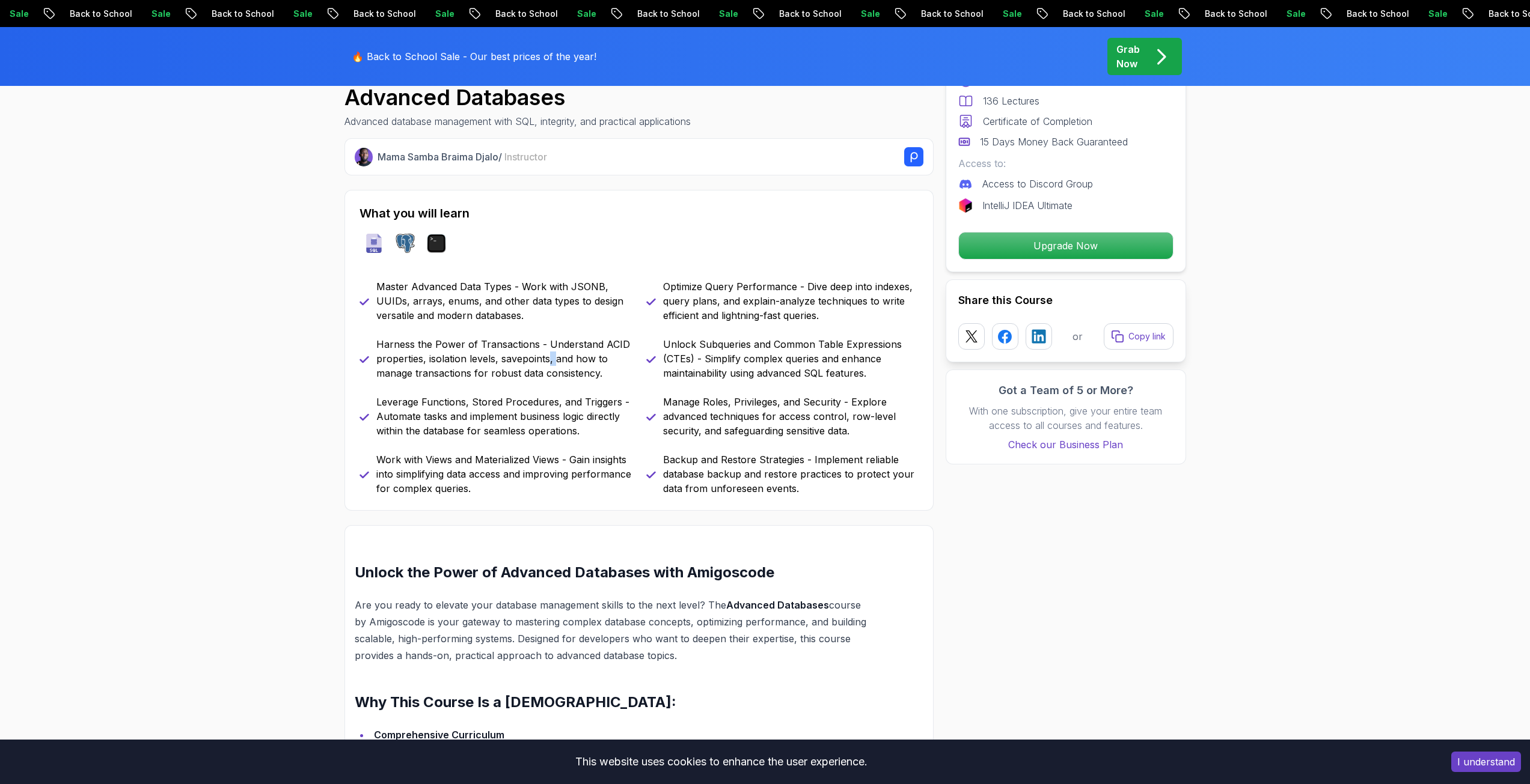
click at [550, 359] on p "Harness the Power of Transactions - Understand ACID properties, isolation level…" at bounding box center [504, 358] width 255 height 43
click at [552, 414] on p "Leverage Functions, Stored Procedures, and Triggers - Automate tasks and implem…" at bounding box center [504, 416] width 255 height 43
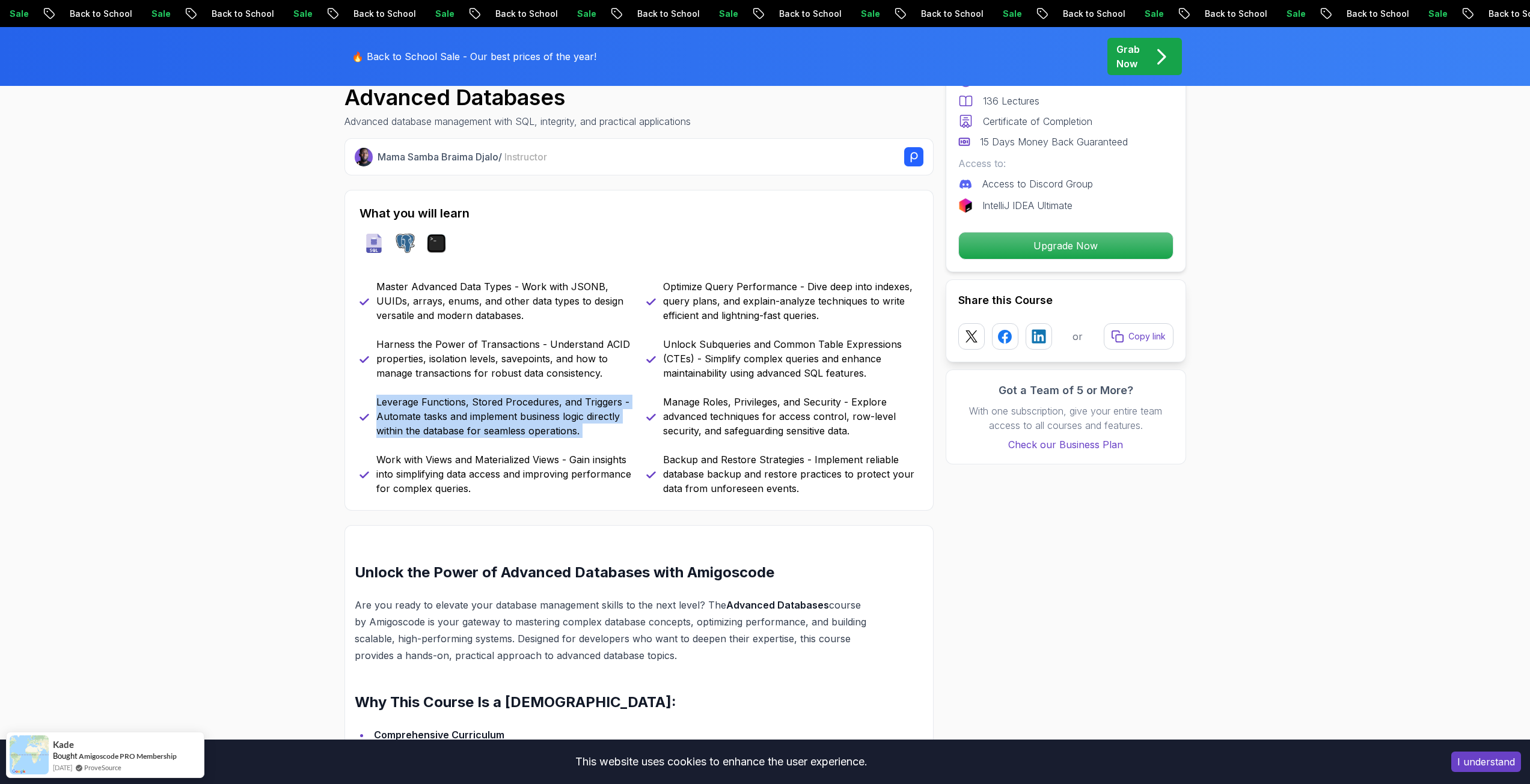
click at [552, 414] on p "Leverage Functions, Stored Procedures, and Triggers - Automate tasks and implem…" at bounding box center [504, 416] width 255 height 43
click at [552, 479] on p "Work with Views and Materialized Views - Gain insights into simplifying data ac…" at bounding box center [504, 474] width 255 height 43
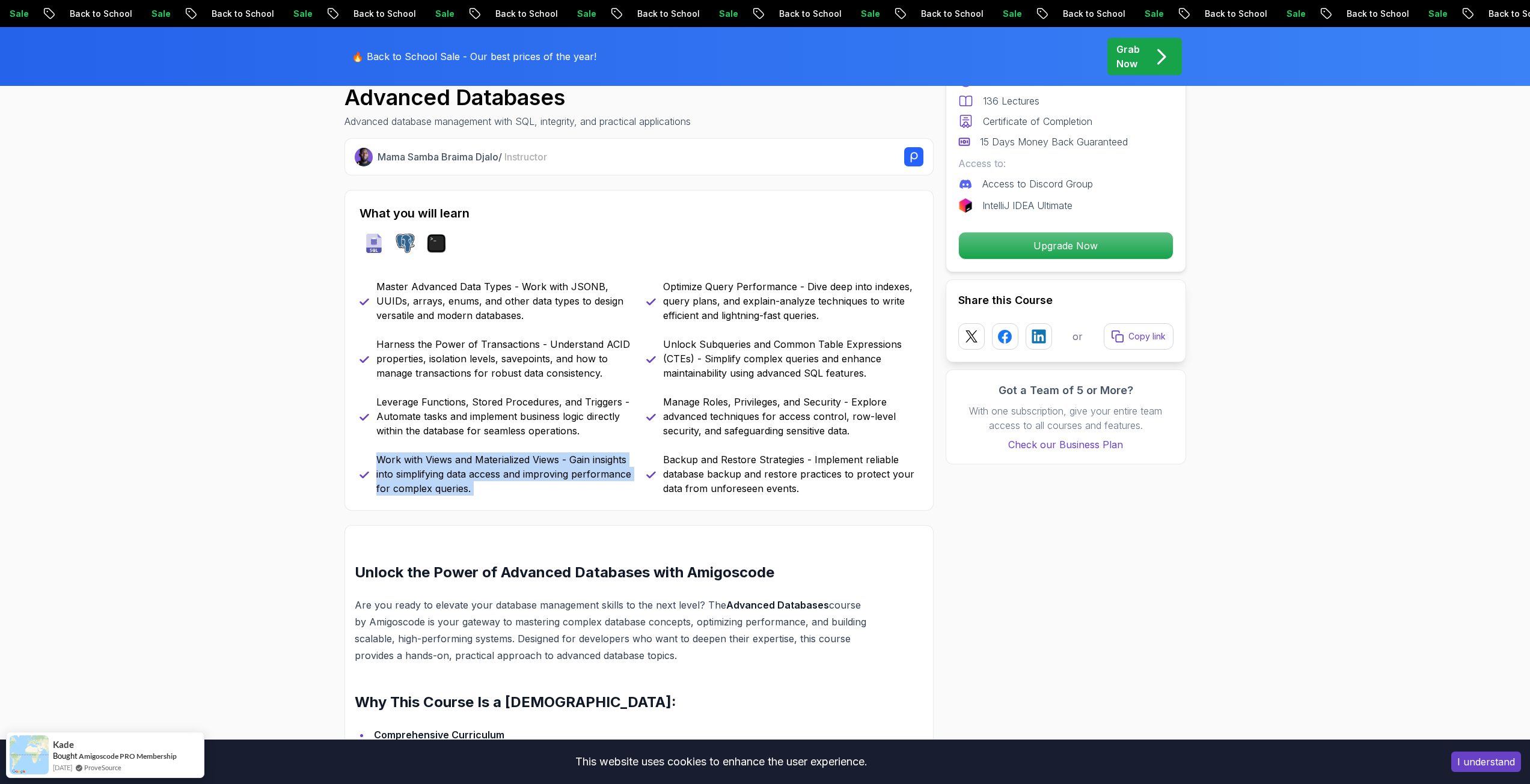
click at [552, 479] on p "Work with Views and Materialized Views - Gain insights into simplifying data ac…" at bounding box center [504, 474] width 255 height 43
click at [720, 465] on p "Backup and Restore Strategies - Implement reliable database backup and restore …" at bounding box center [790, 474] width 255 height 43
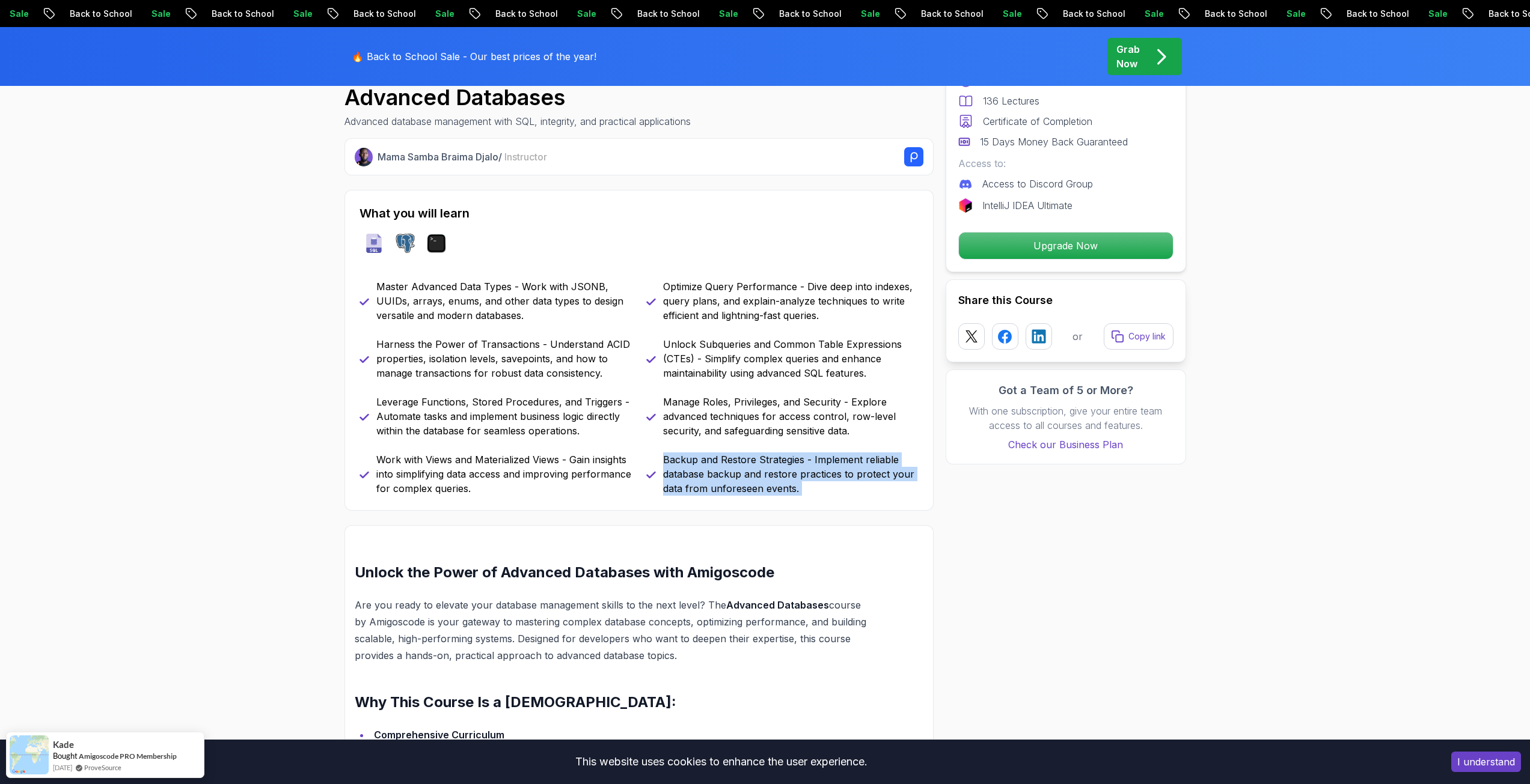
click at [720, 465] on p "Backup and Restore Strategies - Implement reliable database backup and restore …" at bounding box center [790, 474] width 255 height 43
click at [725, 428] on p "Manage Roles, Privileges, and Security - Explore advanced techniques for access…" at bounding box center [790, 416] width 255 height 43
click at [711, 430] on p "Manage Roles, Privileges, and Security - Explore advanced techniques for access…" at bounding box center [790, 416] width 255 height 43
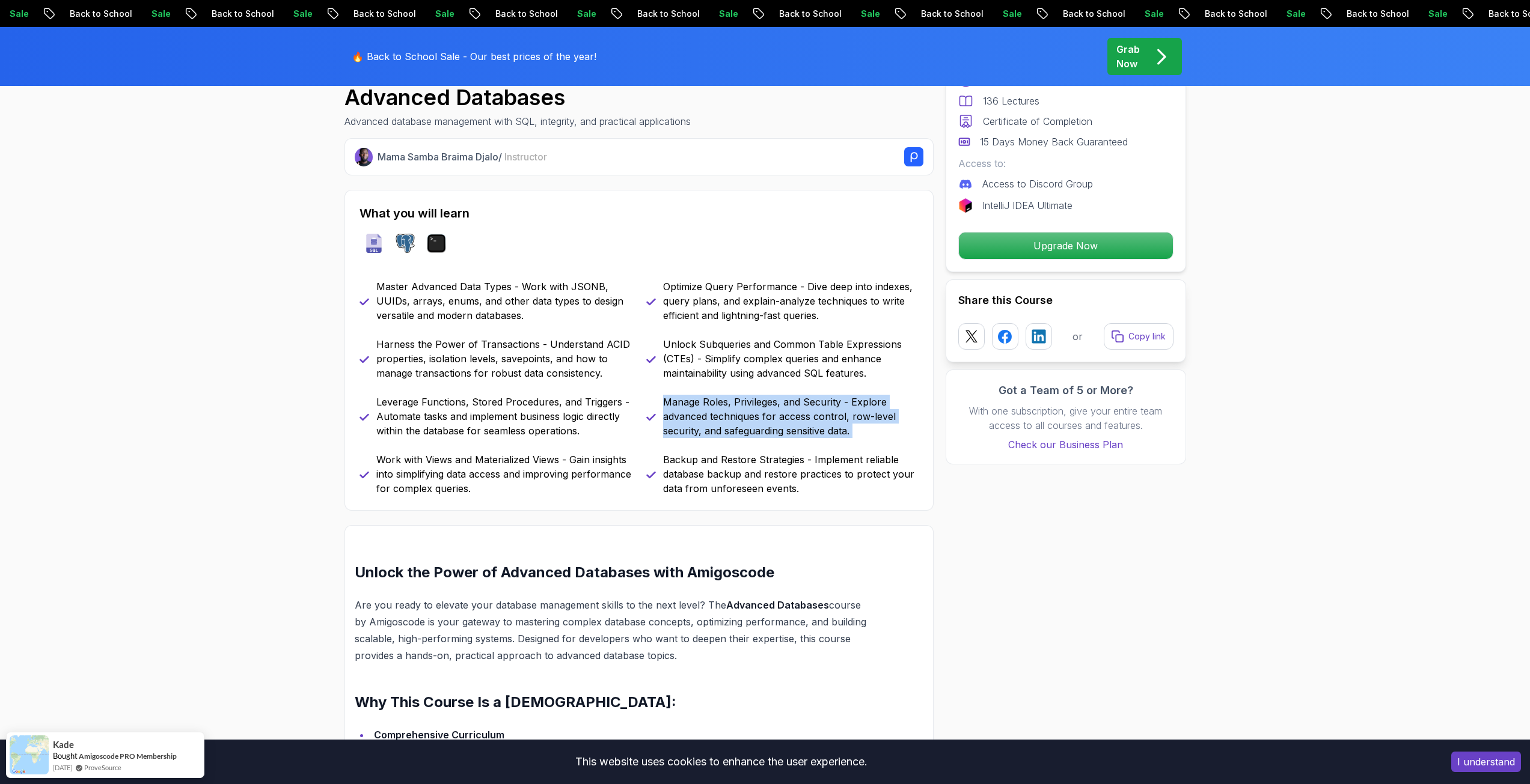
click at [711, 430] on p "Manage Roles, Privileges, and Security - Explore advanced techniques for access…" at bounding box center [790, 416] width 255 height 43
click at [709, 370] on p "Unlock Subqueries and Common Table Expressions (CTEs) - Simplify complex querie…" at bounding box center [790, 358] width 255 height 43
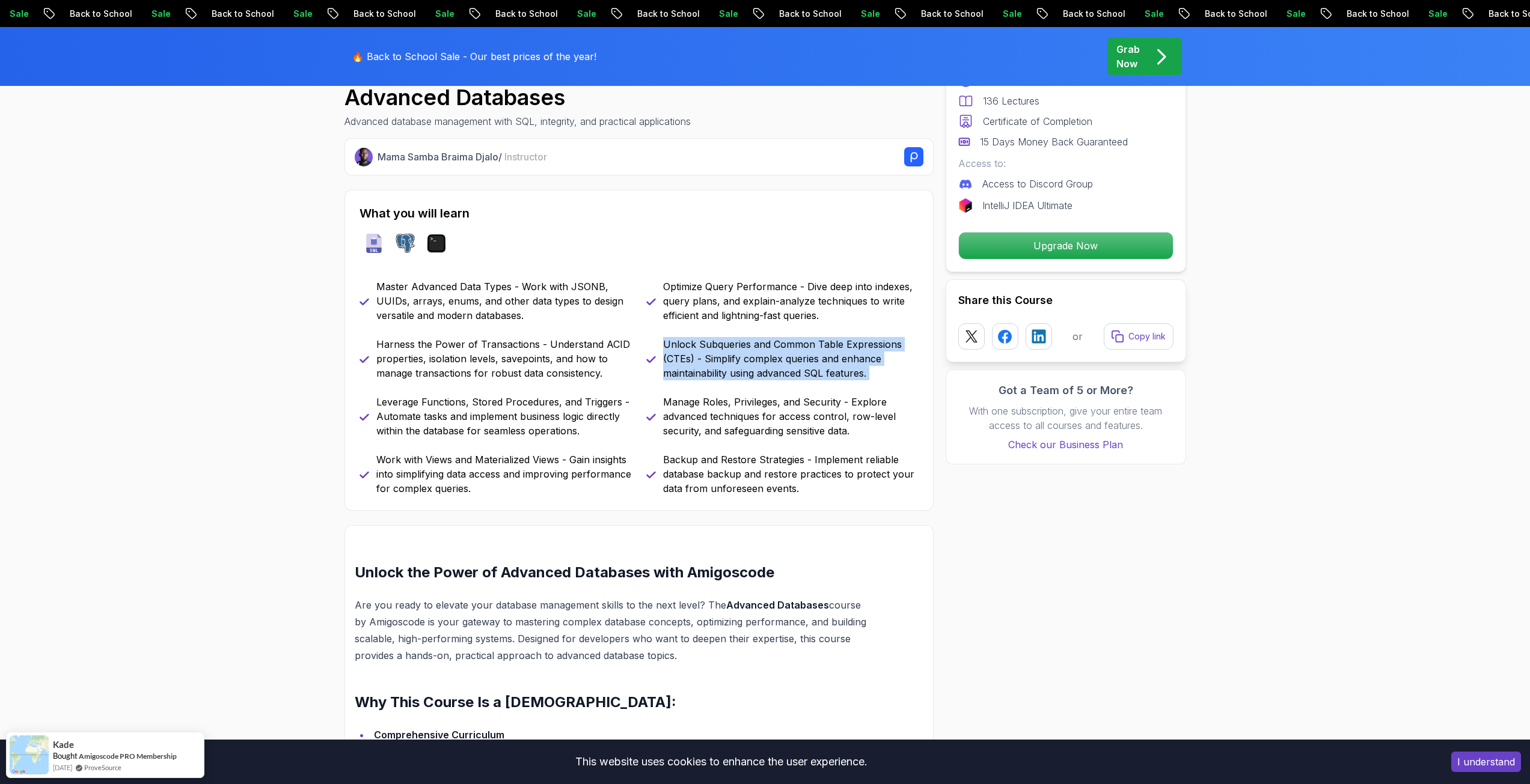
click at [709, 370] on p "Unlock Subqueries and Common Table Expressions (CTEs) - Simplify complex querie…" at bounding box center [790, 358] width 255 height 43
click at [702, 306] on p "Optimize Query Performance - Dive deep into indexes, query plans, and explain-a…" at bounding box center [790, 301] width 255 height 43
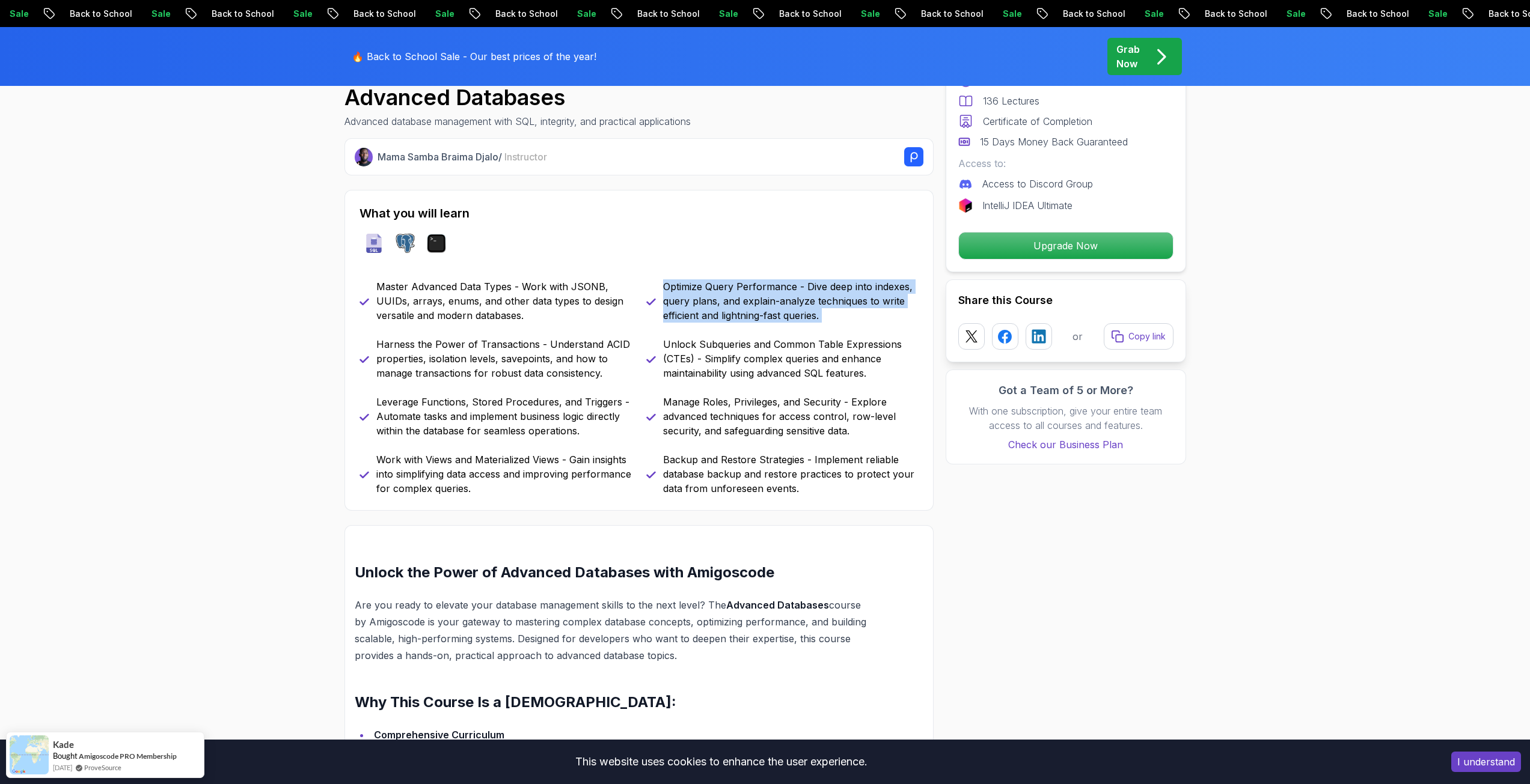
click at [702, 306] on p "Optimize Query Performance - Dive deep into indexes, query plans, and explain-a…" at bounding box center [790, 301] width 255 height 43
click at [534, 320] on p "Master Advanced Data Types - Work with JSONB, UUIDs, arrays, enums, and other d…" at bounding box center [504, 301] width 255 height 43
click at [518, 302] on p "Master Advanced Data Types - Work with JSONB, UUIDs, arrays, enums, and other d…" at bounding box center [504, 301] width 255 height 43
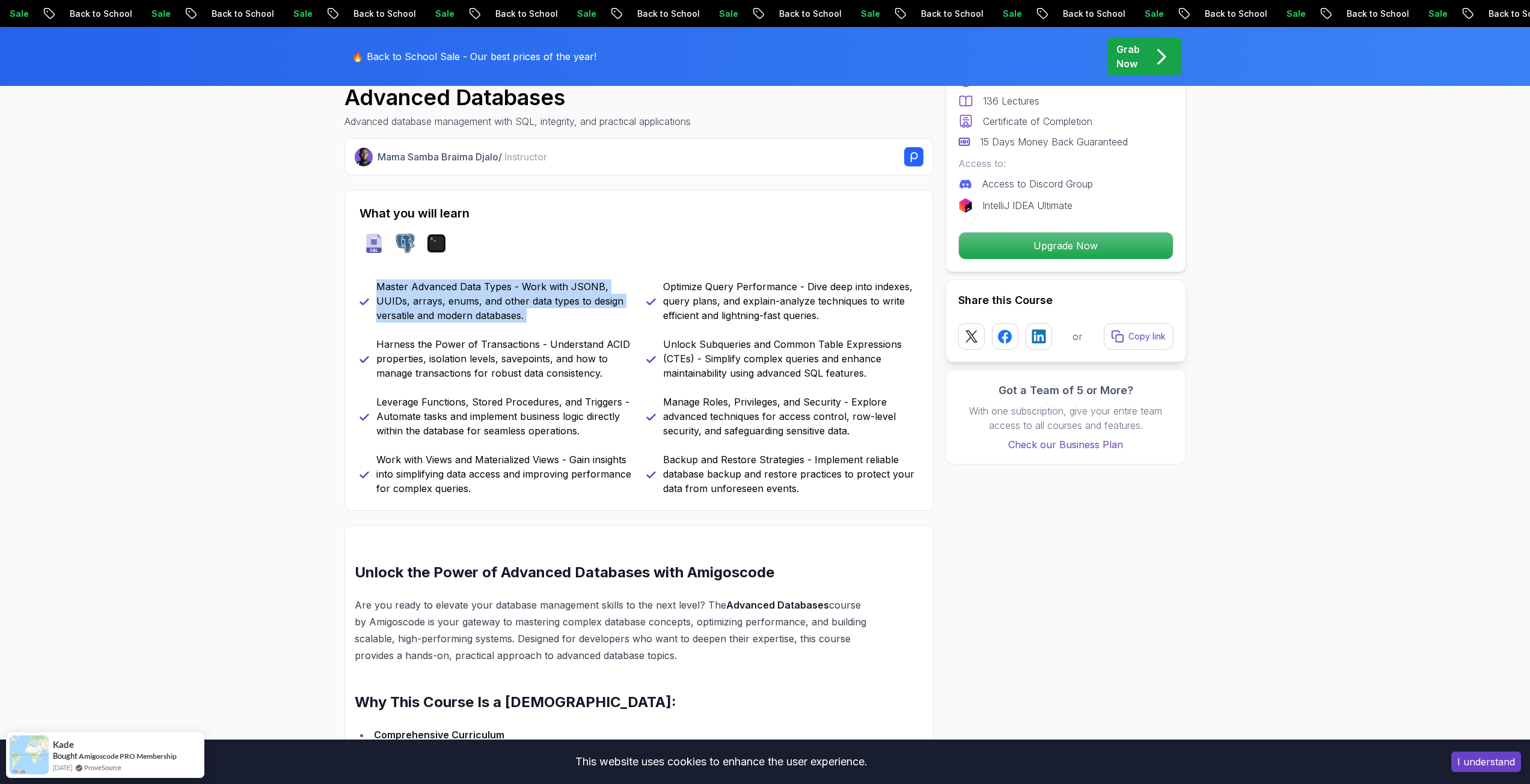
click at [518, 302] on p "Master Advanced Data Types - Work with JSONB, UUIDs, arrays, enums, and other d…" at bounding box center [504, 301] width 255 height 43
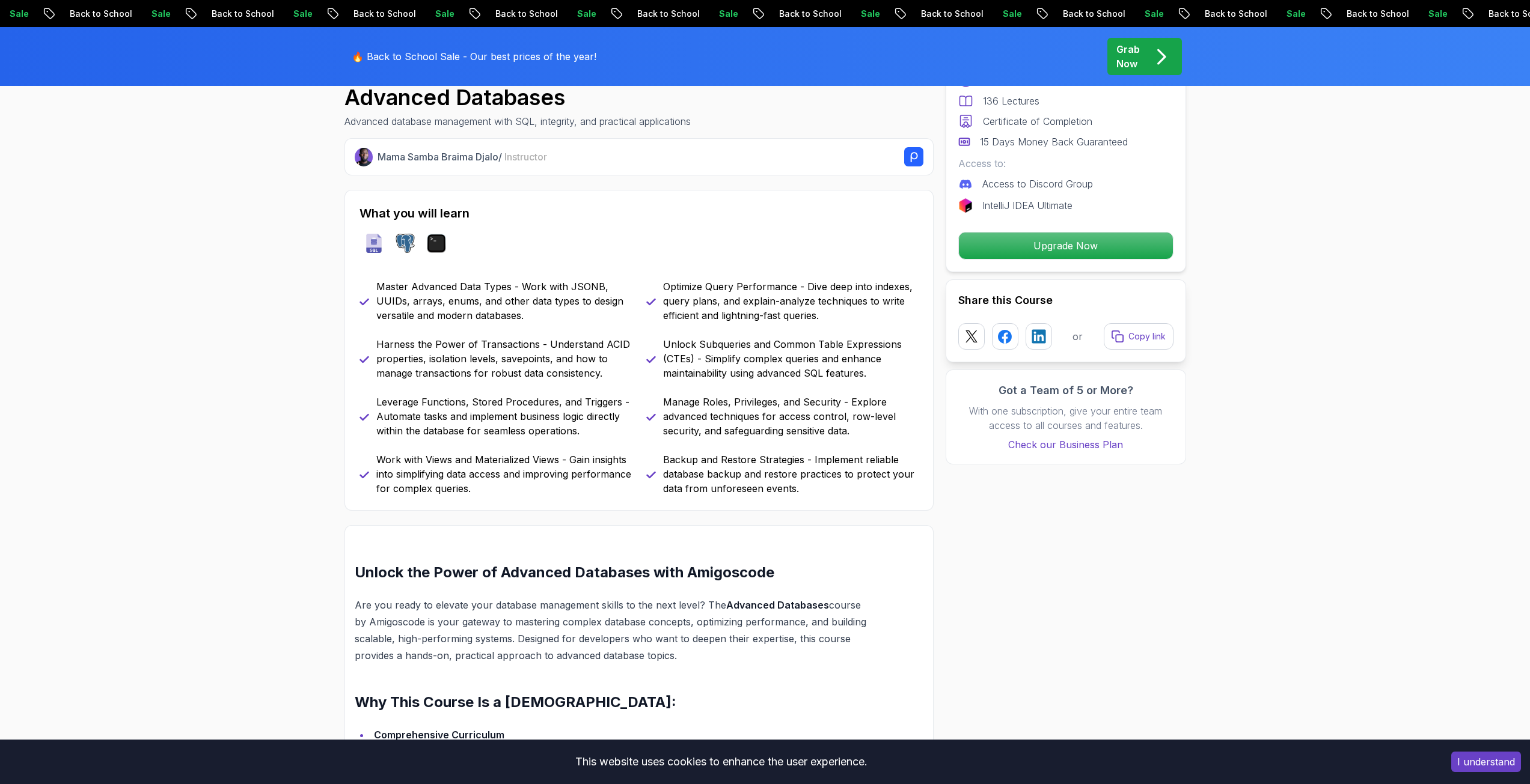
click at [505, 365] on p "Harness the Power of Transactions - Understand ACID properties, isolation level…" at bounding box center [504, 358] width 255 height 43
click at [485, 407] on p "Leverage Functions, Stored Procedures, and Triggers - Automate tasks and implem…" at bounding box center [504, 416] width 255 height 43
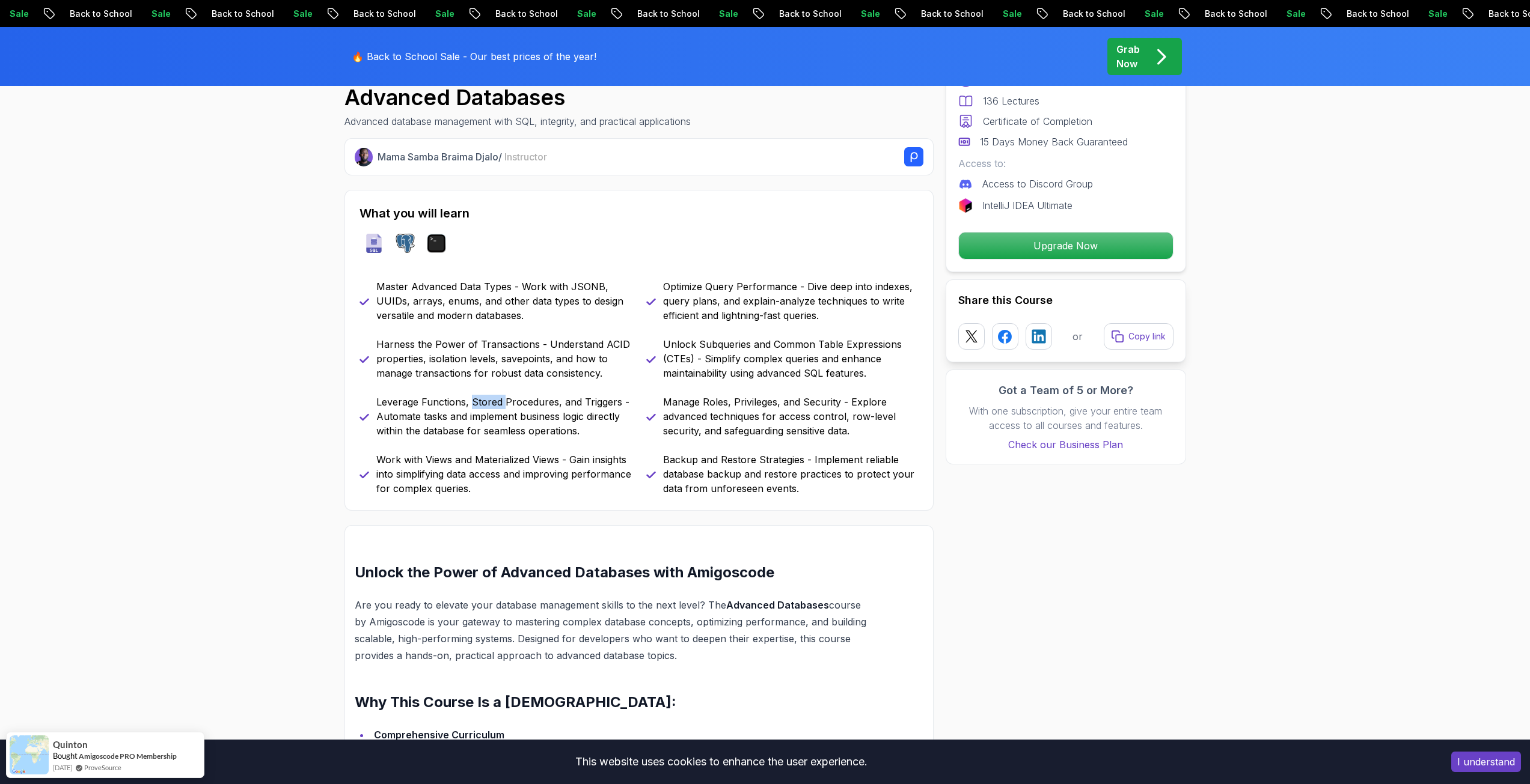
click at [484, 409] on p "Leverage Functions, Stored Procedures, and Triggers - Automate tasks and implem…" at bounding box center [504, 416] width 255 height 43
click at [486, 472] on p "Work with Views and Materialized Views - Gain insights into simplifying data ac…" at bounding box center [504, 474] width 255 height 43
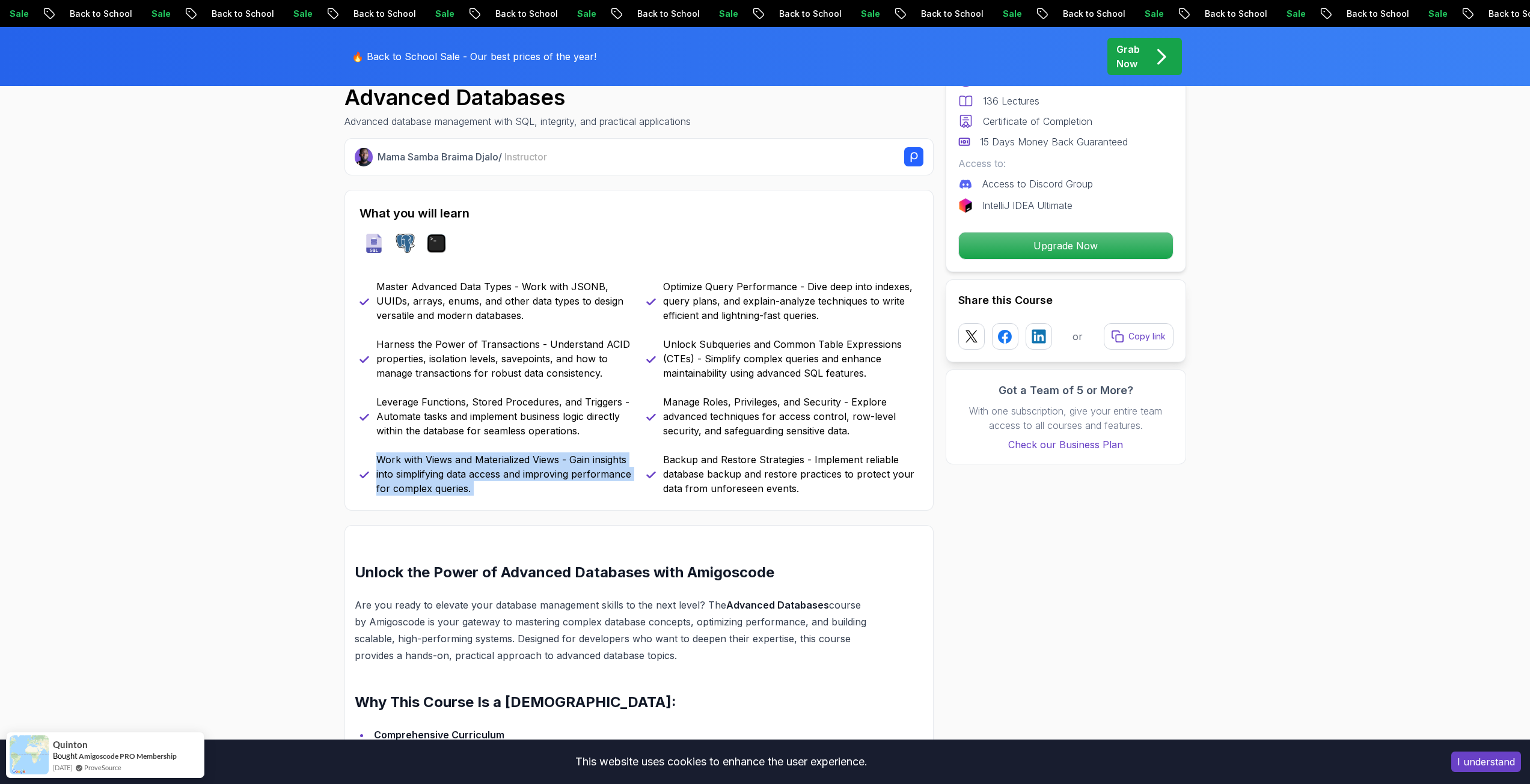
click at [486, 472] on p "Work with Views and Materialized Views - Gain insights into simplifying data ac…" at bounding box center [504, 474] width 255 height 43
click at [482, 417] on p "Leverage Functions, Stored Procedures, and Triggers - Automate tasks and implem…" at bounding box center [504, 416] width 255 height 43
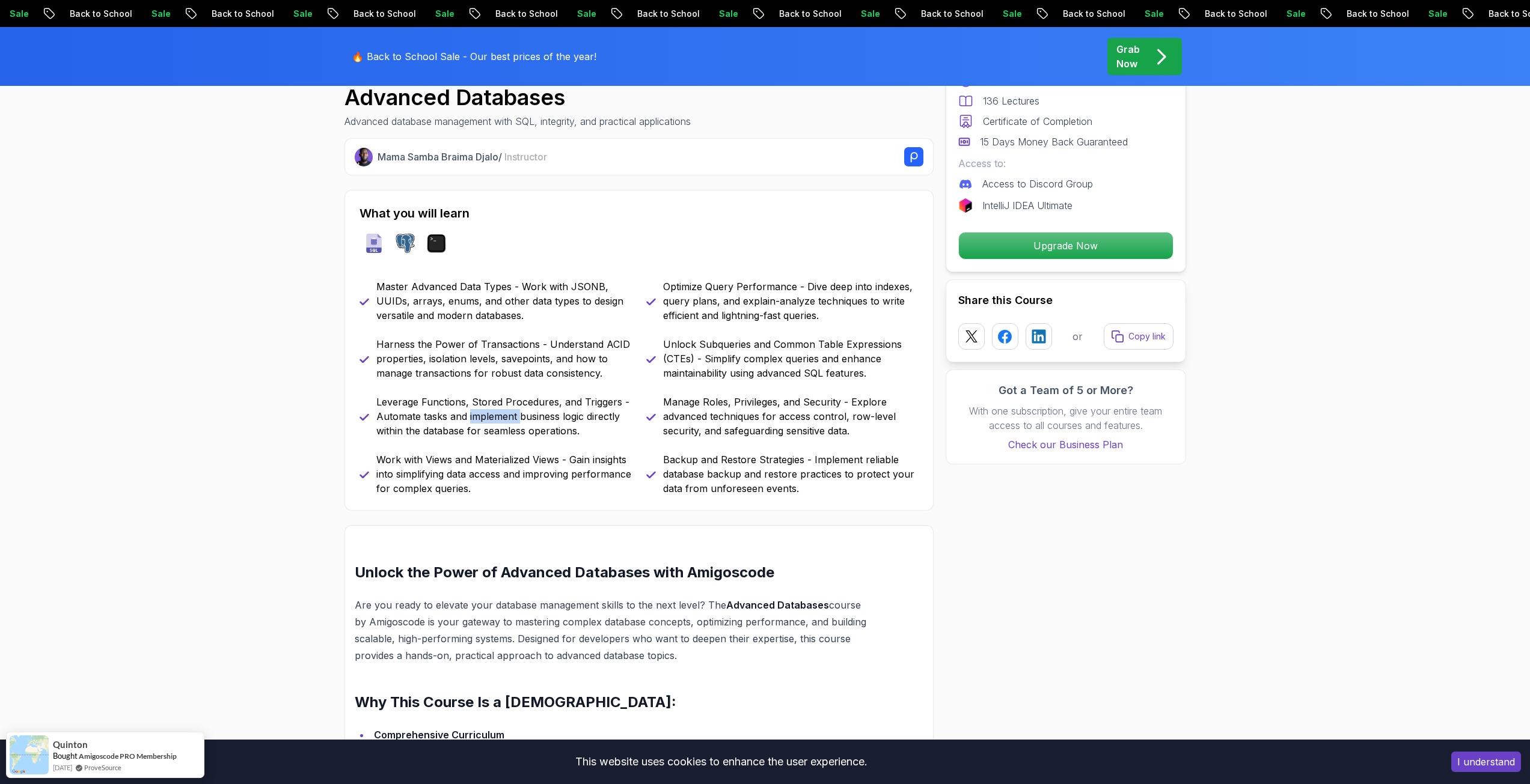
click at [482, 417] on p "Leverage Functions, Stored Procedures, and Triggers - Automate tasks and implem…" at bounding box center [504, 416] width 255 height 43
click at [483, 357] on p "Harness the Power of Transactions - Understand ACID properties, isolation level…" at bounding box center [504, 358] width 255 height 43
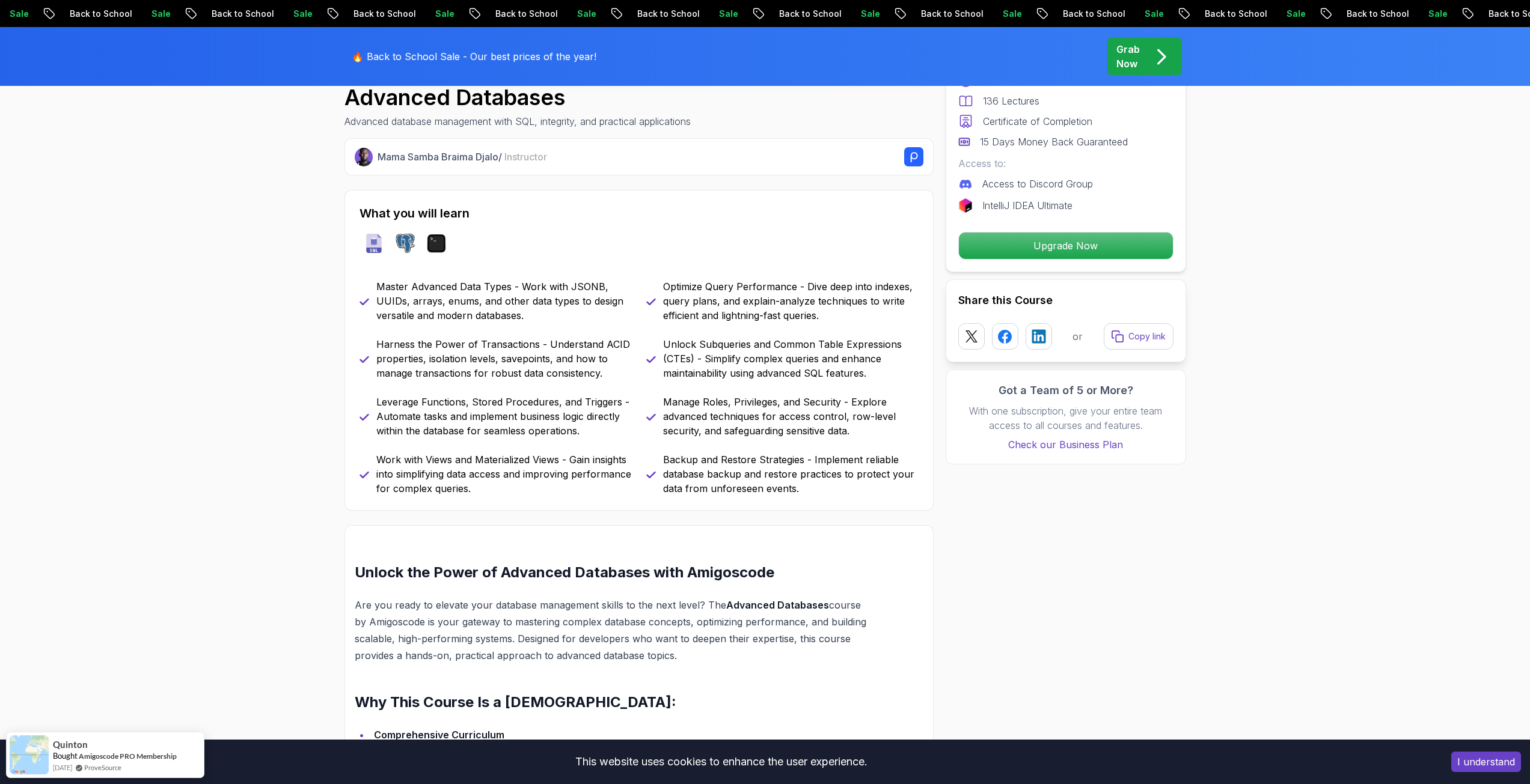
click at [504, 292] on p "Master Advanced Data Types - Work with JSONB, UUIDs, arrays, enums, and other d…" at bounding box center [504, 301] width 255 height 43
click at [701, 300] on p "Optimize Query Performance - Dive deep into indexes, query plans, and explain-a…" at bounding box center [790, 301] width 255 height 43
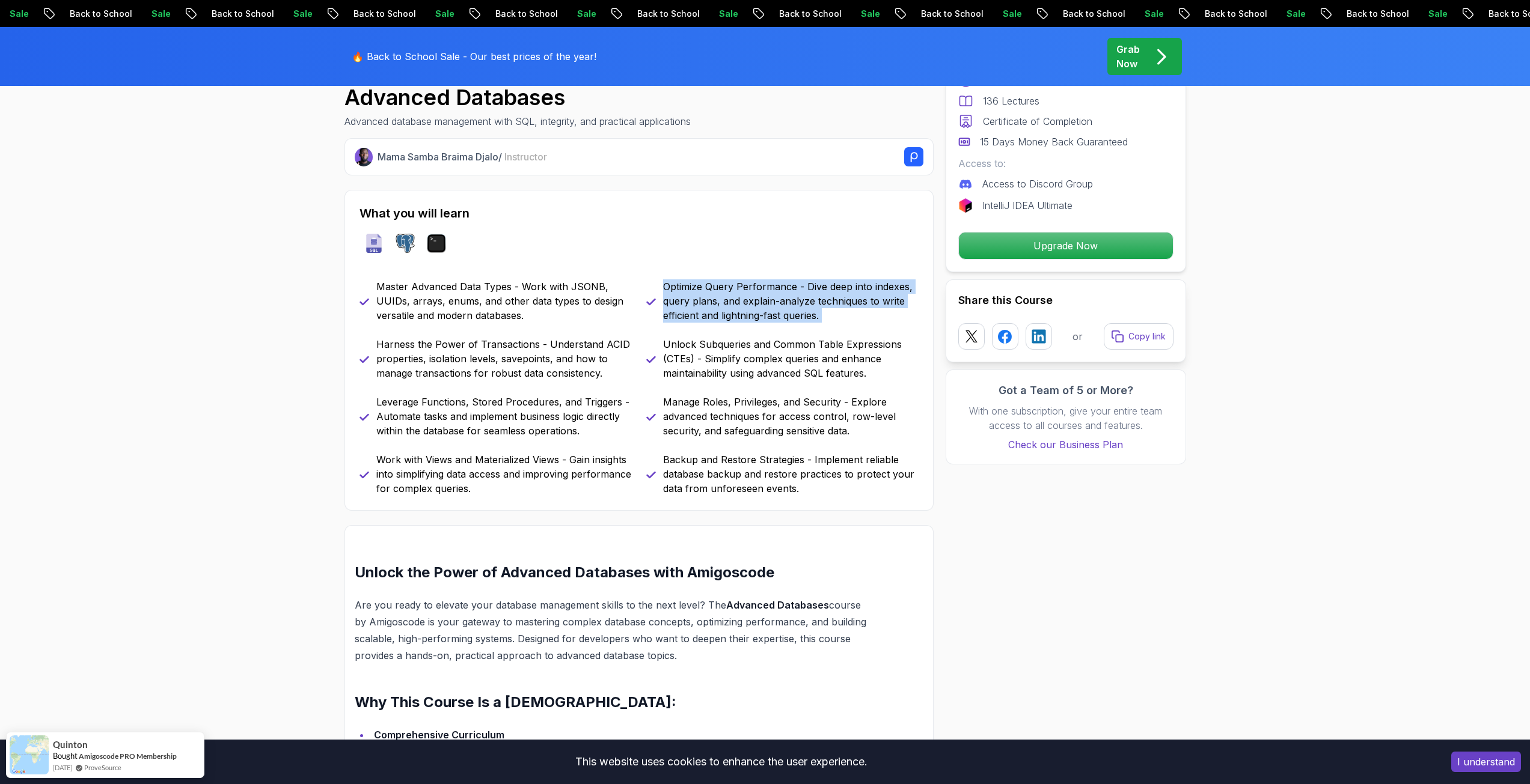
click at [701, 300] on p "Optimize Query Performance - Dive deep into indexes, query plans, and explain-a…" at bounding box center [790, 301] width 255 height 43
click at [760, 357] on p "Unlock Subqueries and Common Table Expressions (CTEs) - Simplify complex querie…" at bounding box center [790, 358] width 255 height 43
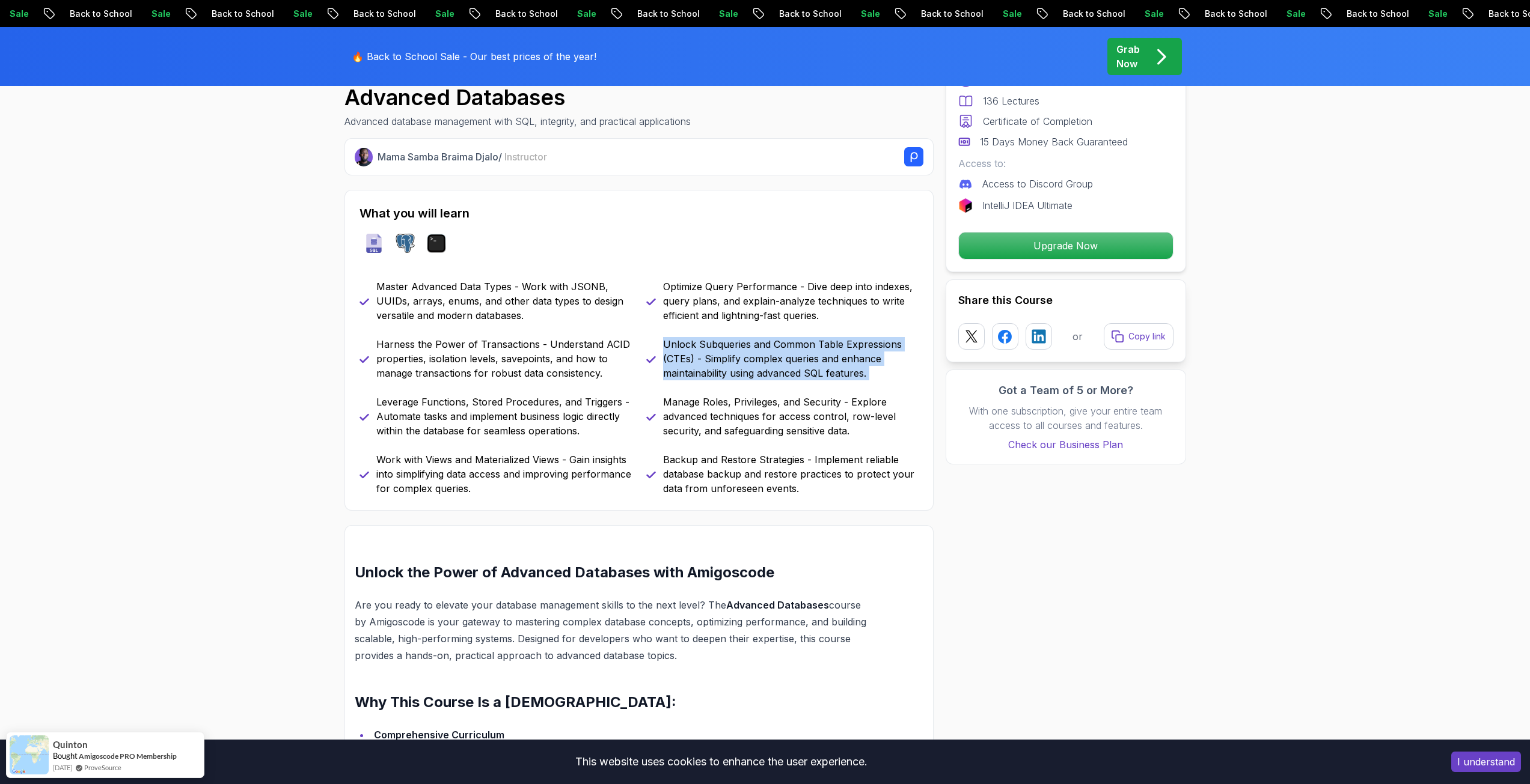
click at [760, 357] on p "Unlock Subqueries and Common Table Expressions (CTEs) - Simplify complex querie…" at bounding box center [790, 358] width 255 height 43
click at [773, 413] on p "Manage Roles, Privileges, and Security - Explore advanced techniques for access…" at bounding box center [790, 416] width 255 height 43
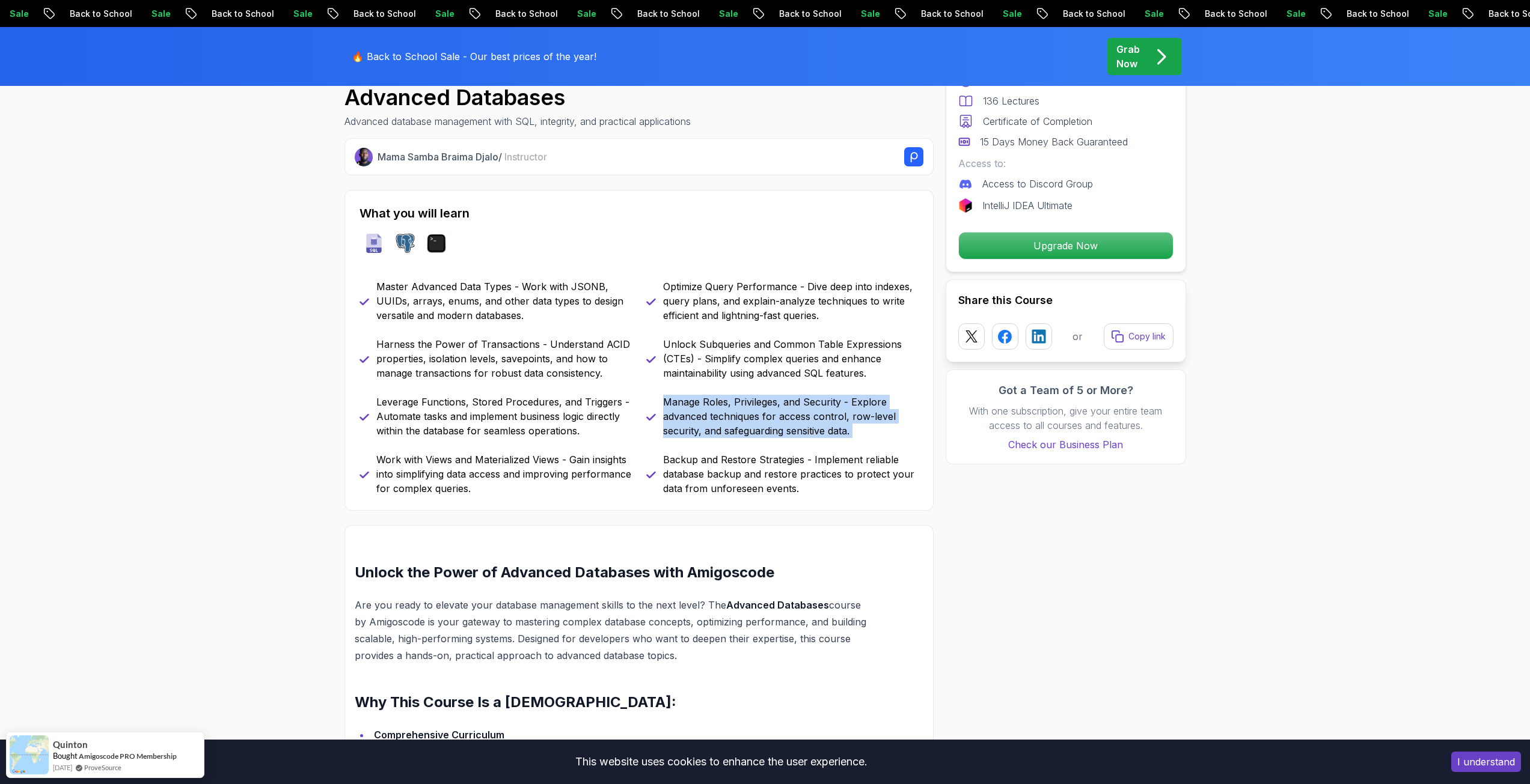
click at [773, 413] on p "Manage Roles, Privileges, and Security - Explore advanced techniques for access…" at bounding box center [790, 416] width 255 height 43
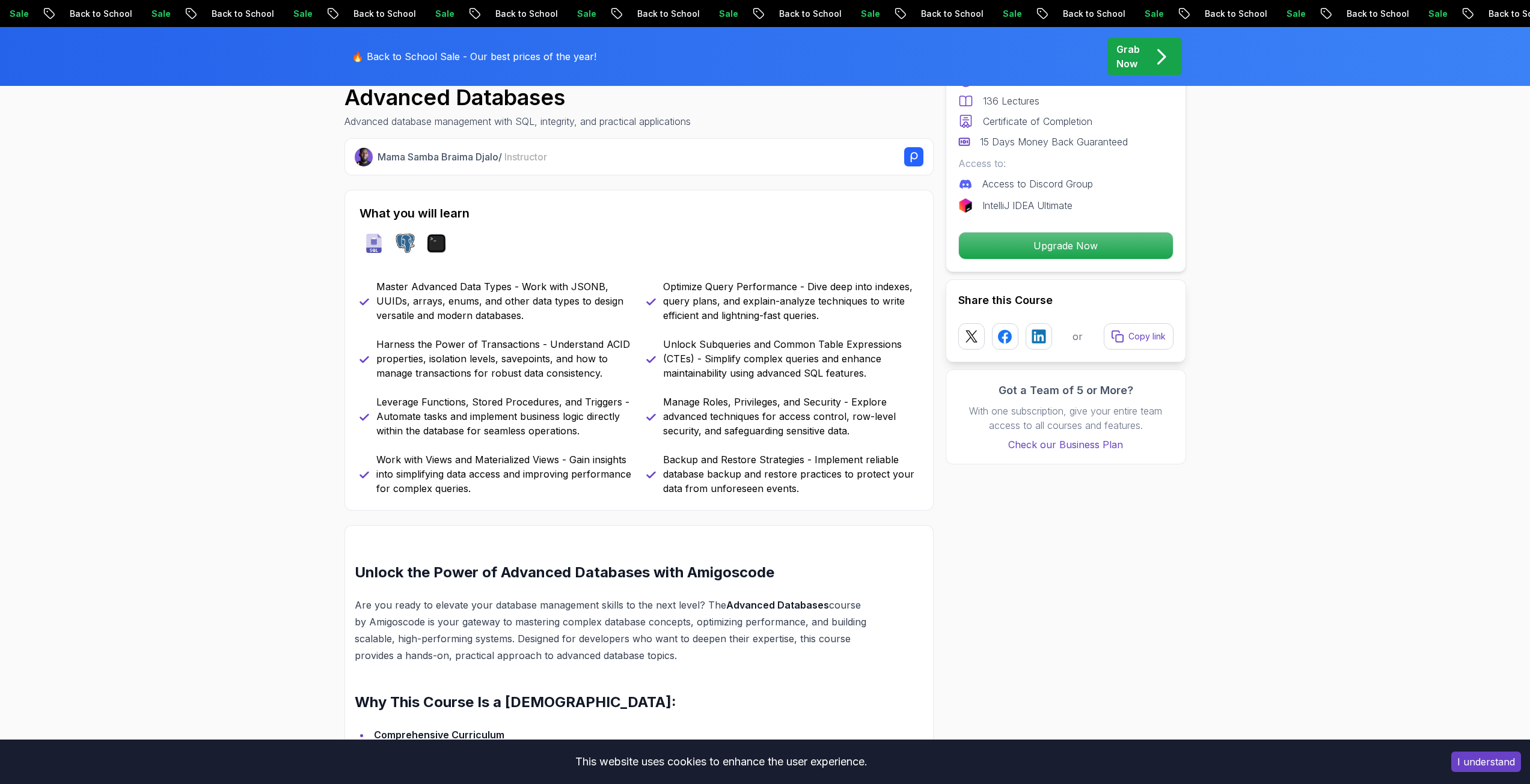
click at [762, 474] on p "Backup and Restore Strategies - Implement reliable database backup and restore …" at bounding box center [790, 474] width 255 height 43
click at [573, 477] on p "Work with Views and Materialized Views - Gain insights into simplifying data ac…" at bounding box center [504, 474] width 255 height 43
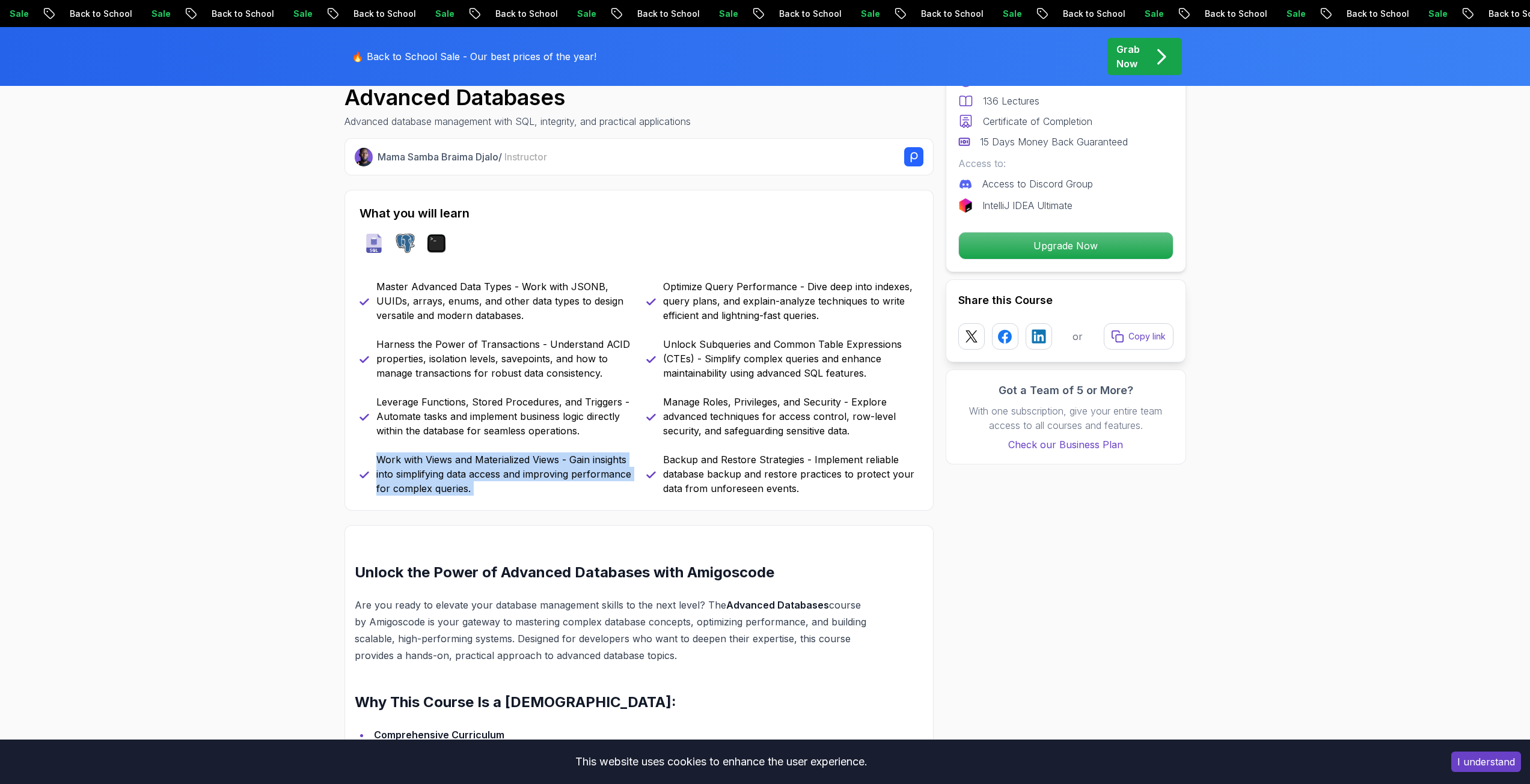
click at [573, 477] on p "Work with Views and Materialized Views - Gain insights into simplifying data ac…" at bounding box center [504, 474] width 255 height 43
click at [544, 428] on p "Leverage Functions, Stored Procedures, and Triggers - Automate tasks and implem…" at bounding box center [504, 416] width 255 height 43
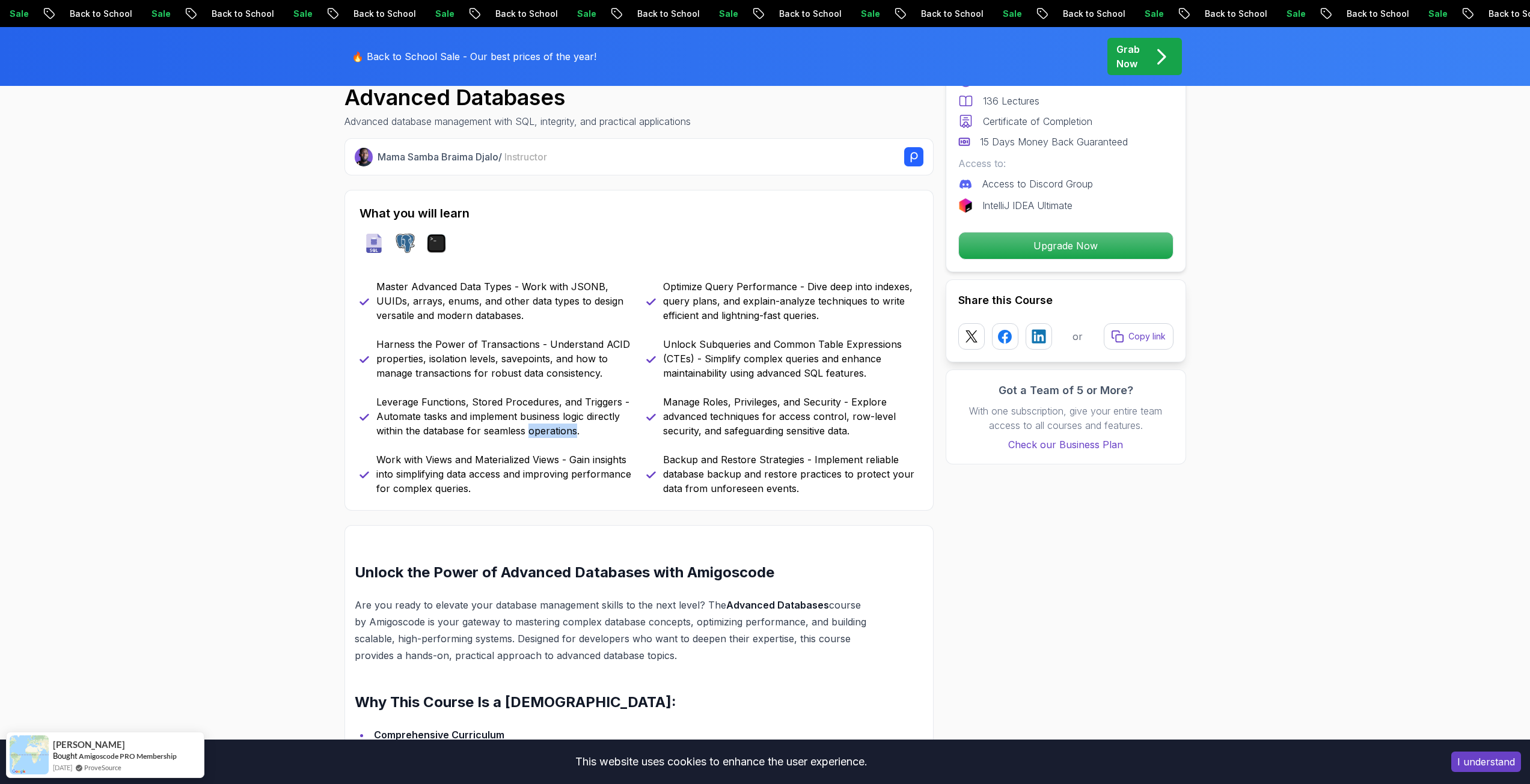
click at [544, 428] on p "Leverage Functions, Stored Procedures, and Triggers - Automate tasks and implem…" at bounding box center [504, 416] width 255 height 43
click at [528, 367] on p "Harness the Power of Transactions - Understand ACID properties, isolation level…" at bounding box center [504, 358] width 255 height 43
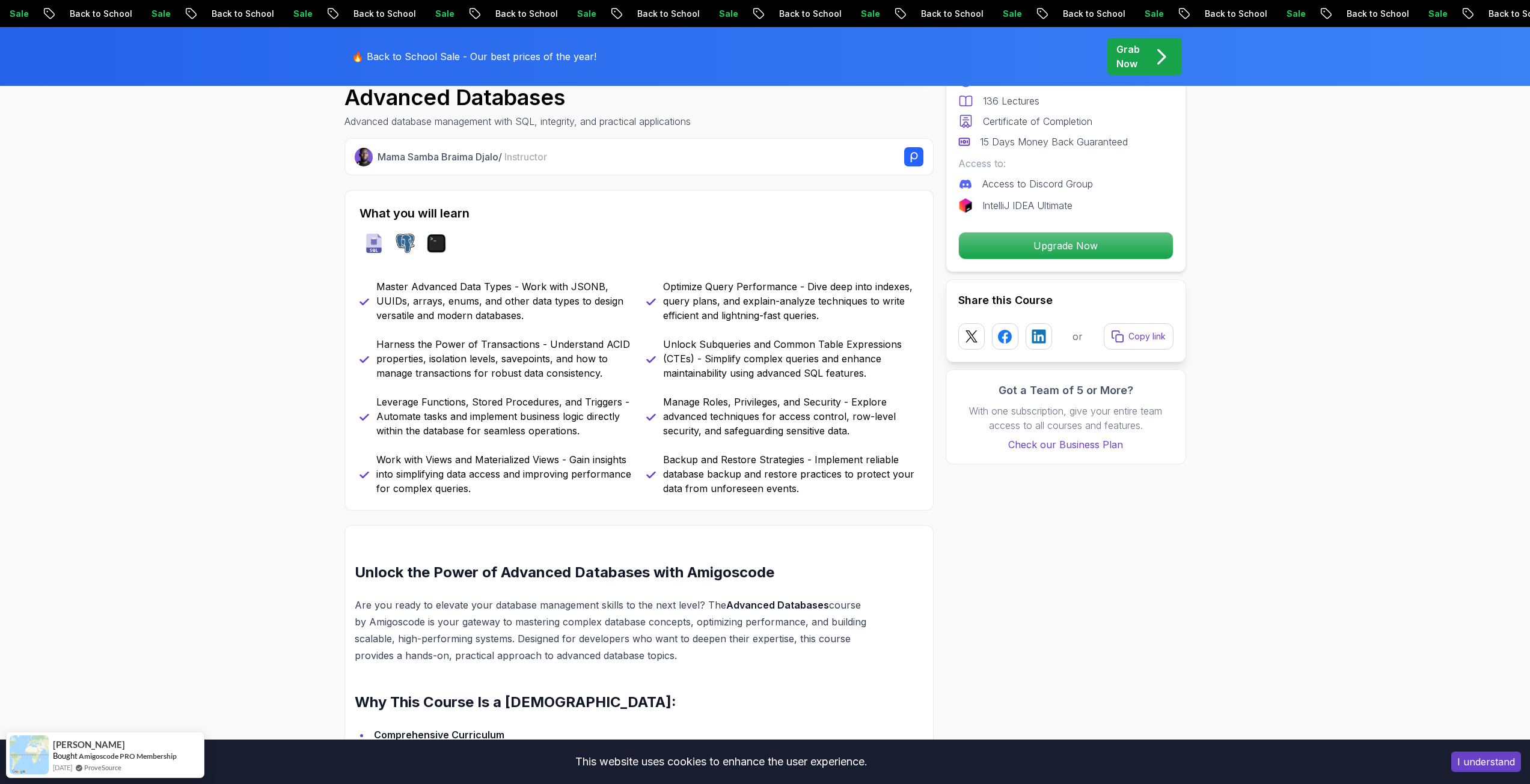
click at [529, 313] on p "Master Advanced Data Types - Work with JSONB, UUIDs, arrays, enums, and other d…" at bounding box center [504, 301] width 255 height 43
click at [781, 309] on p "Optimize Query Performance - Dive deep into indexes, query plans, and explain-a…" at bounding box center [790, 301] width 255 height 43
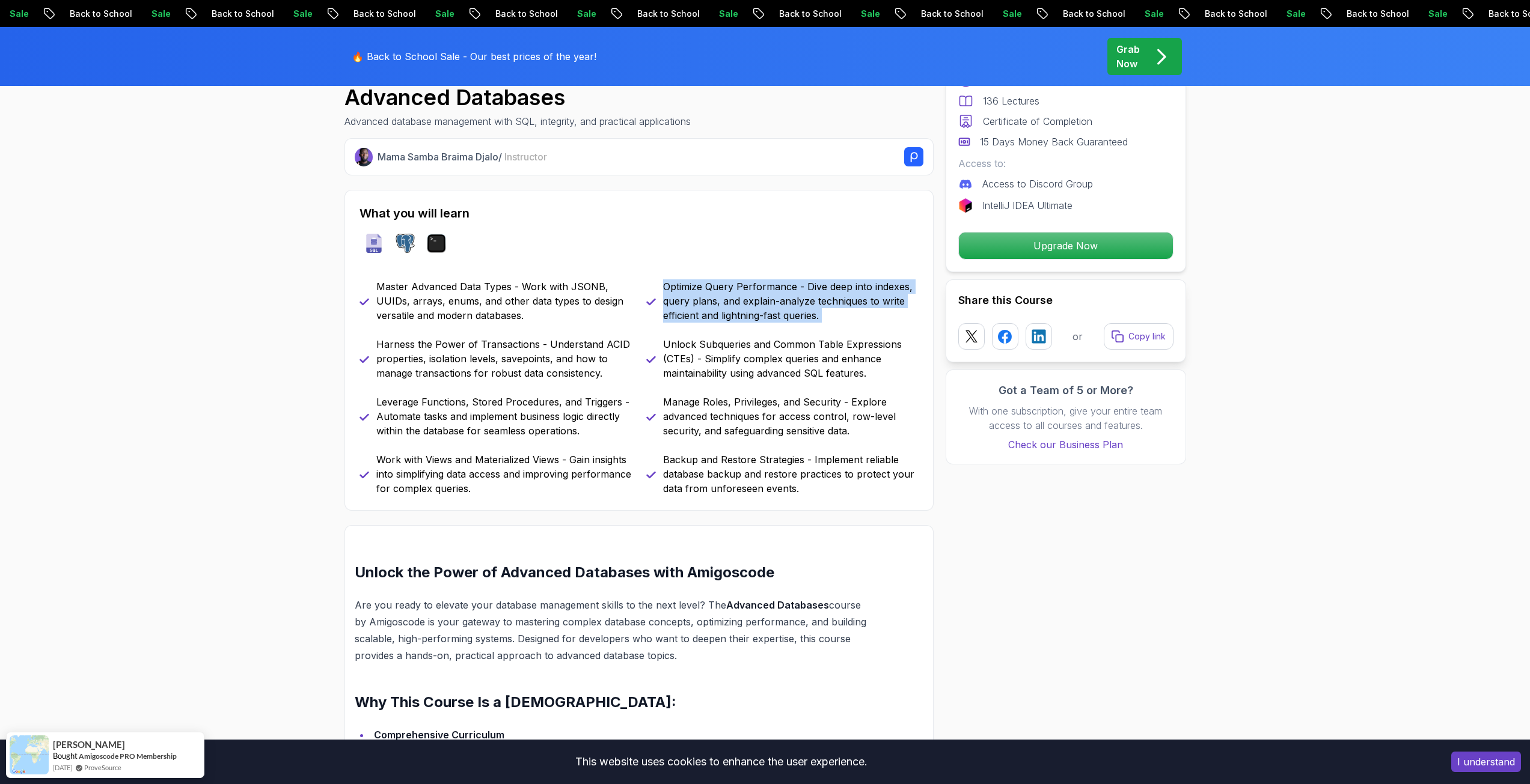
click at [781, 309] on p "Optimize Query Performance - Dive deep into indexes, query plans, and explain-a…" at bounding box center [790, 301] width 255 height 43
click at [828, 377] on p "Unlock Subqueries and Common Table Expressions (CTEs) - Simplify complex querie…" at bounding box center [790, 358] width 255 height 43
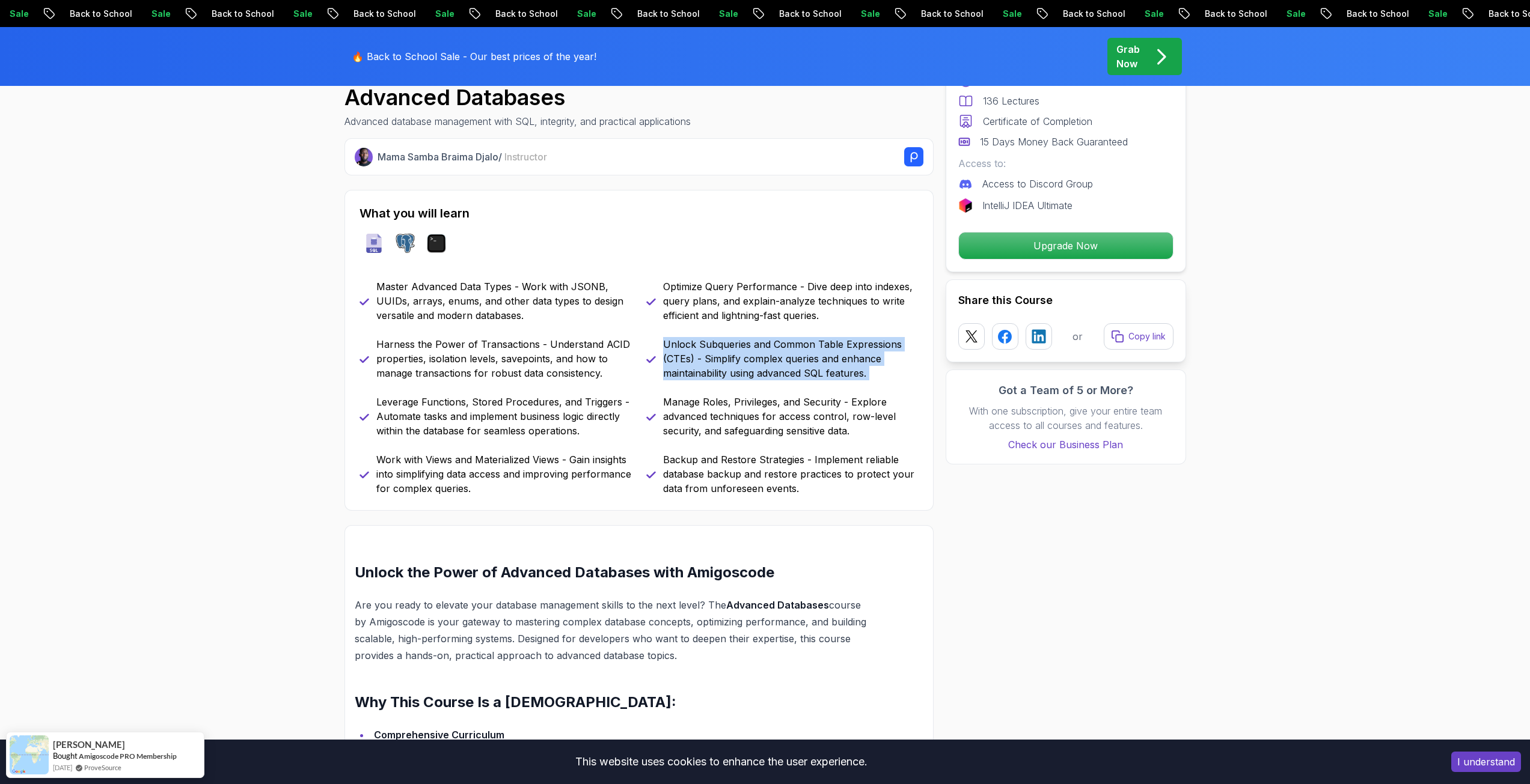
click at [828, 377] on p "Unlock Subqueries and Common Table Expressions (CTEs) - Simplify complex querie…" at bounding box center [790, 358] width 255 height 43
click at [809, 419] on p "Manage Roles, Privileges, and Security - Explore advanced techniques for access…" at bounding box center [790, 416] width 255 height 43
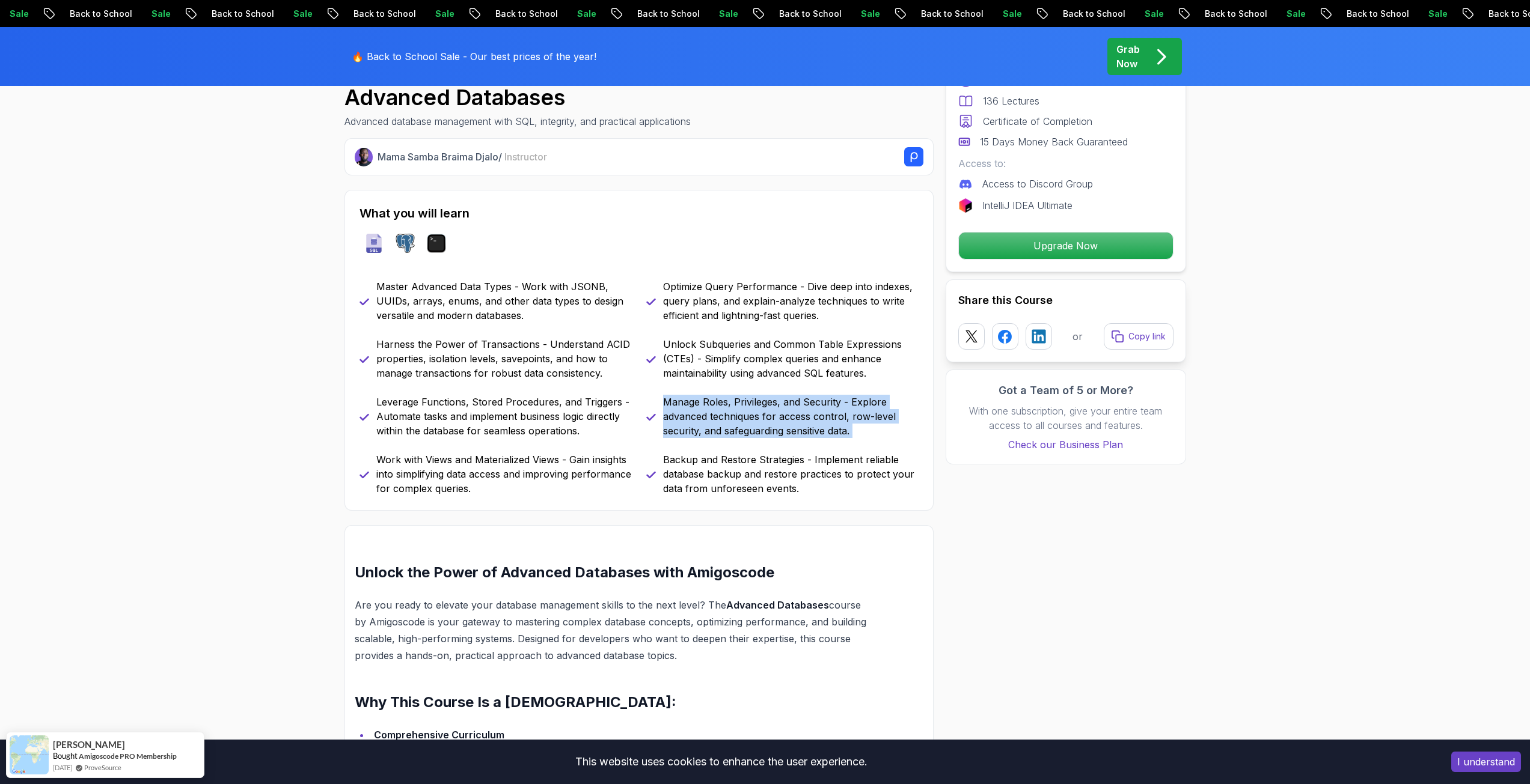
click at [809, 419] on p "Manage Roles, Privileges, and Security - Explore advanced techniques for access…" at bounding box center [790, 416] width 255 height 43
click at [819, 462] on p "Backup and Restore Strategies - Implement reliable database backup and restore …" at bounding box center [790, 474] width 255 height 43
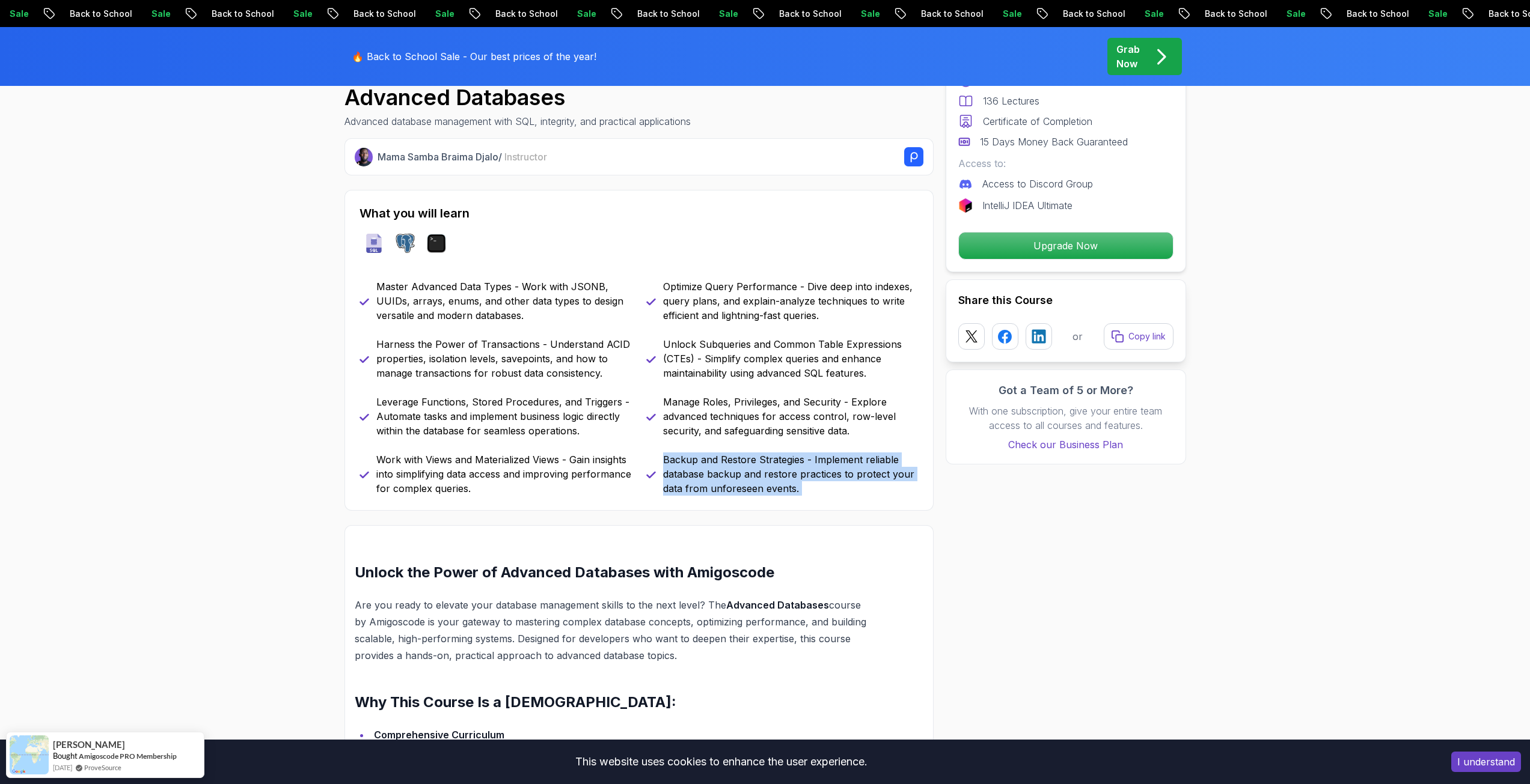
click at [819, 462] on p "Backup and Restore Strategies - Implement reliable database backup and restore …" at bounding box center [790, 474] width 255 height 43
click at [768, 486] on p "Backup and Restore Strategies - Implement reliable database backup and restore …" at bounding box center [790, 474] width 255 height 43
click at [612, 479] on p "Work with Views and Materialized Views - Gain insights into simplifying data ac…" at bounding box center [504, 474] width 255 height 43
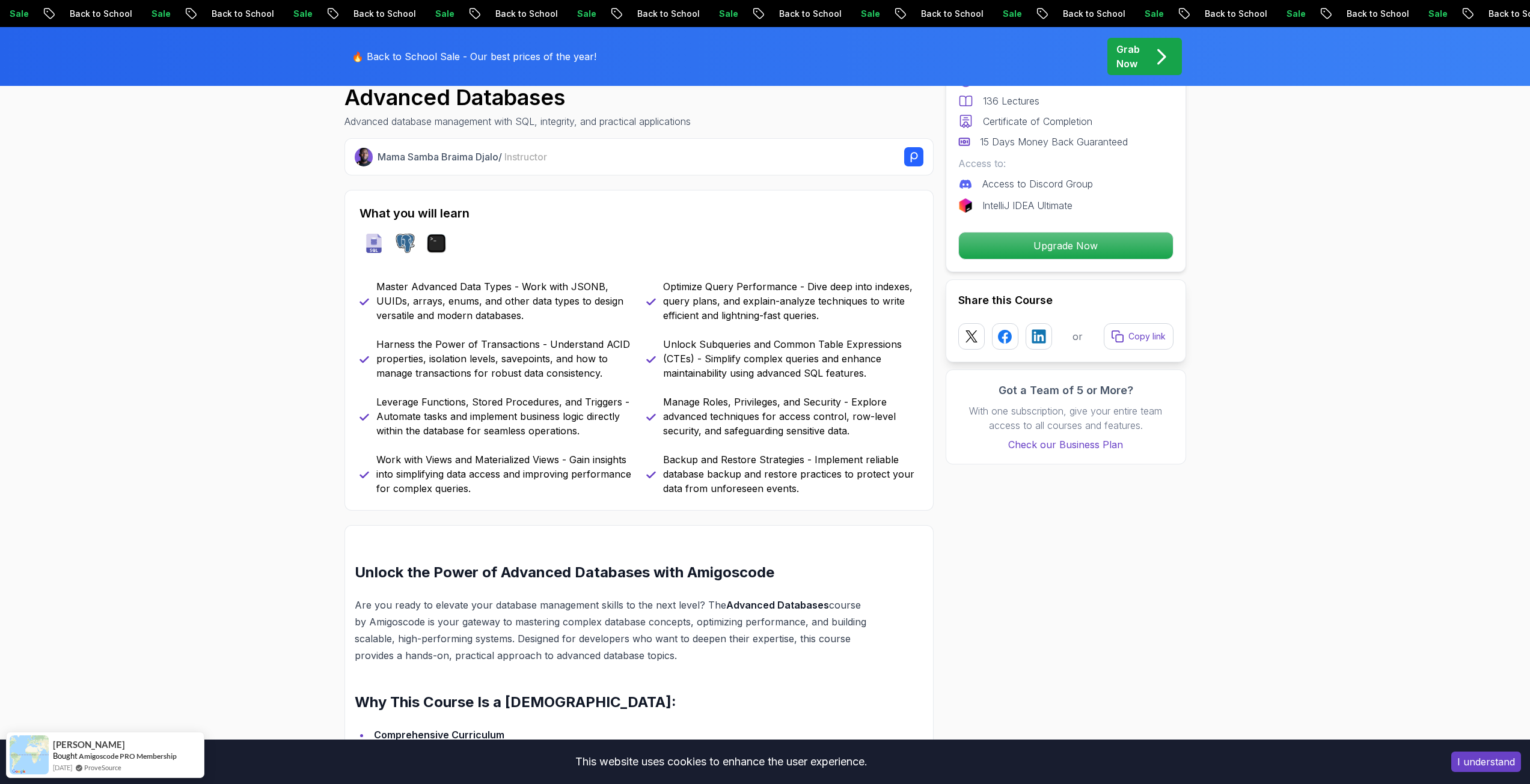
click at [612, 479] on p "Work with Views and Materialized Views - Gain insights into simplifying data ac…" at bounding box center [504, 474] width 255 height 43
click at [562, 418] on p "Leverage Functions, Stored Procedures, and Triggers - Automate tasks and implem…" at bounding box center [504, 416] width 255 height 43
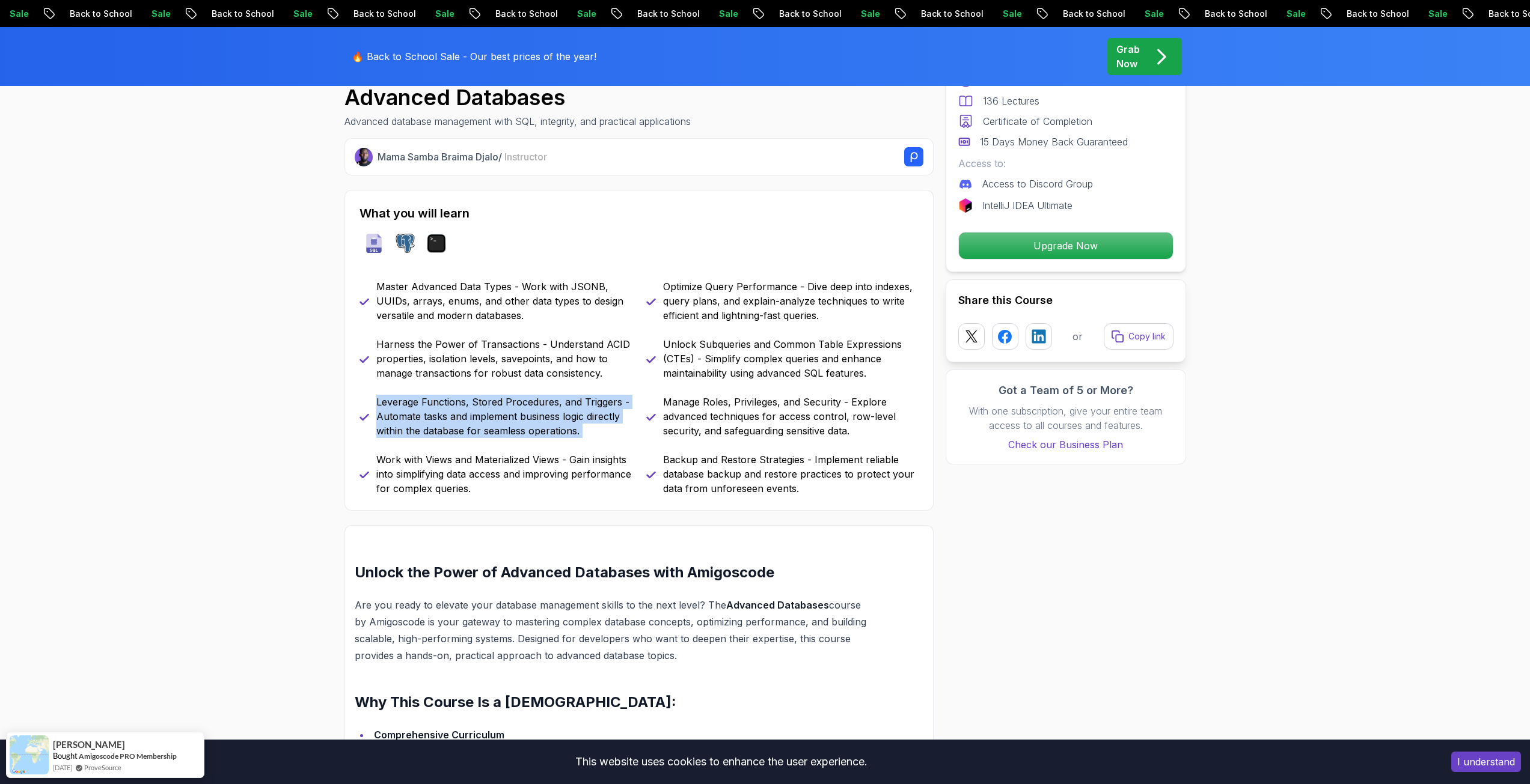
click at [562, 418] on p "Leverage Functions, Stored Procedures, and Triggers - Automate tasks and implem…" at bounding box center [504, 416] width 255 height 43
click at [557, 373] on p "Harness the Power of Transactions - Understand ACID properties, isolation level…" at bounding box center [504, 358] width 255 height 43
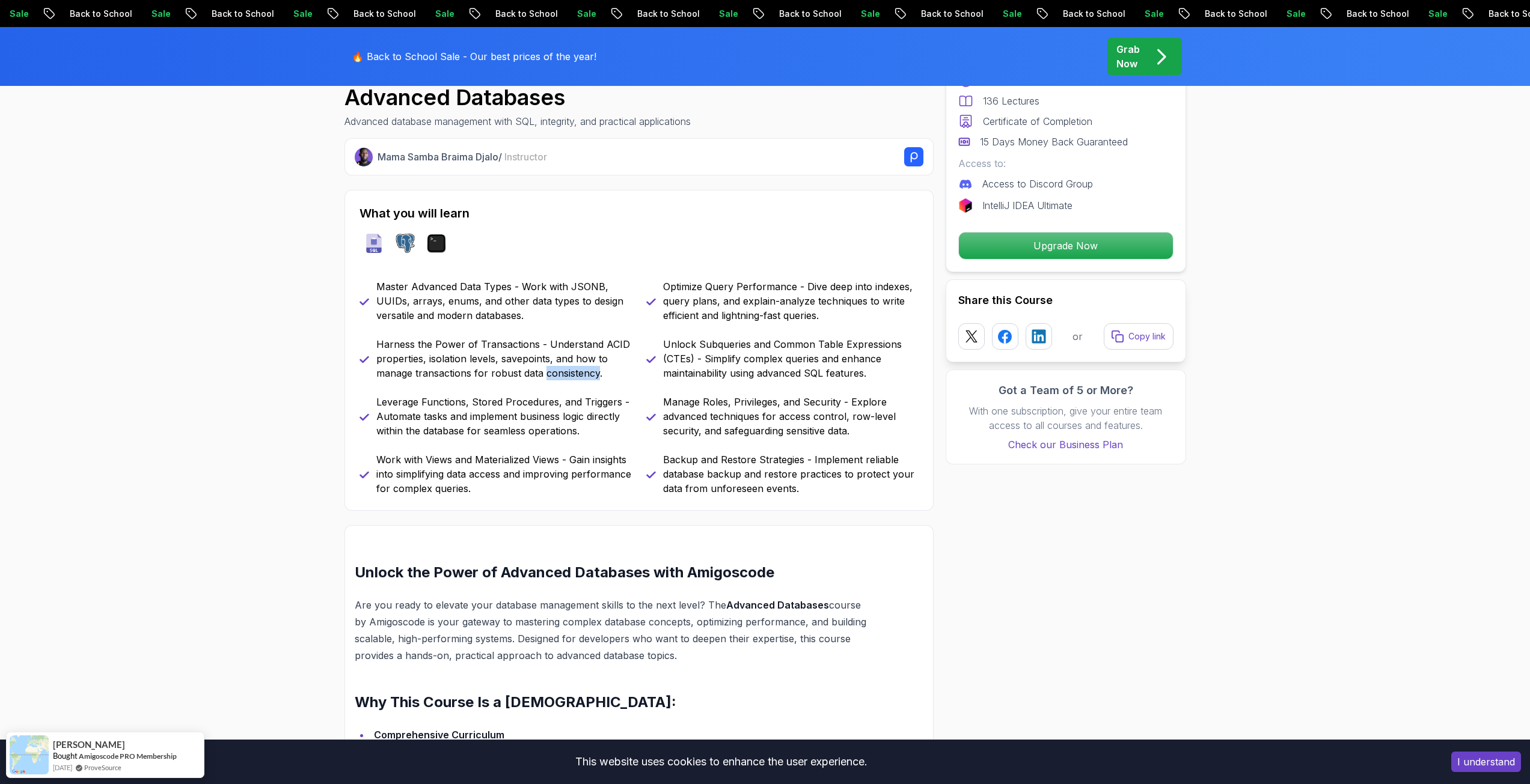
click at [557, 373] on p "Harness the Power of Transactions - Understand ACID properties, isolation level…" at bounding box center [504, 358] width 255 height 43
click at [564, 315] on p "Master Advanced Data Types - Work with JSONB, UUIDs, arrays, enums, and other d…" at bounding box center [504, 301] width 255 height 43
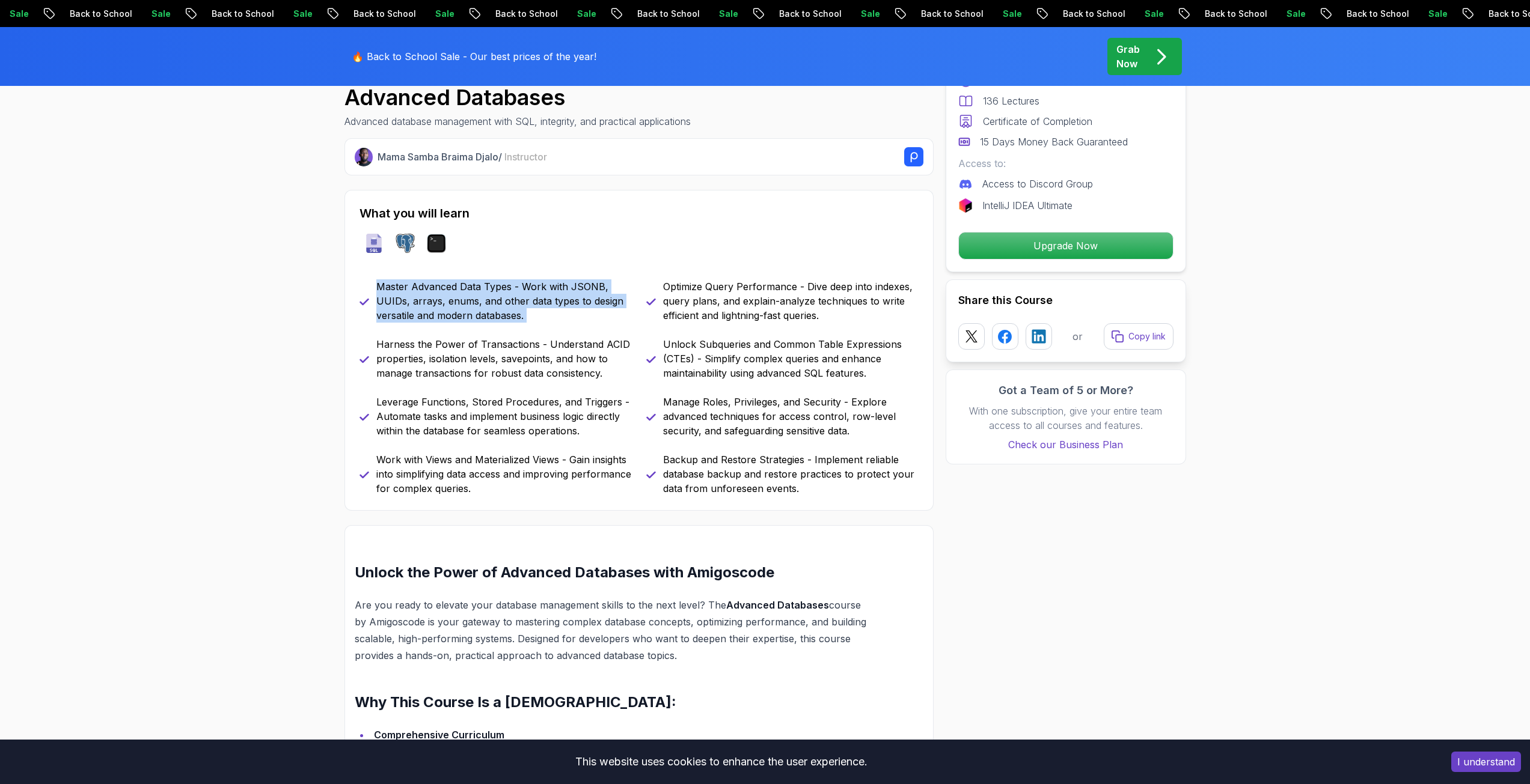
click at [564, 315] on p "Master Advanced Data Types - Work with JSONB, UUIDs, arrays, enums, and other d…" at bounding box center [504, 301] width 255 height 43
click at [573, 298] on p "Master Advanced Data Types - Work with JSONB, UUIDs, arrays, enums, and other d…" at bounding box center [504, 301] width 255 height 43
click at [708, 305] on p "Optimize Query Performance - Dive deep into indexes, query plans, and explain-a…" at bounding box center [790, 301] width 255 height 43
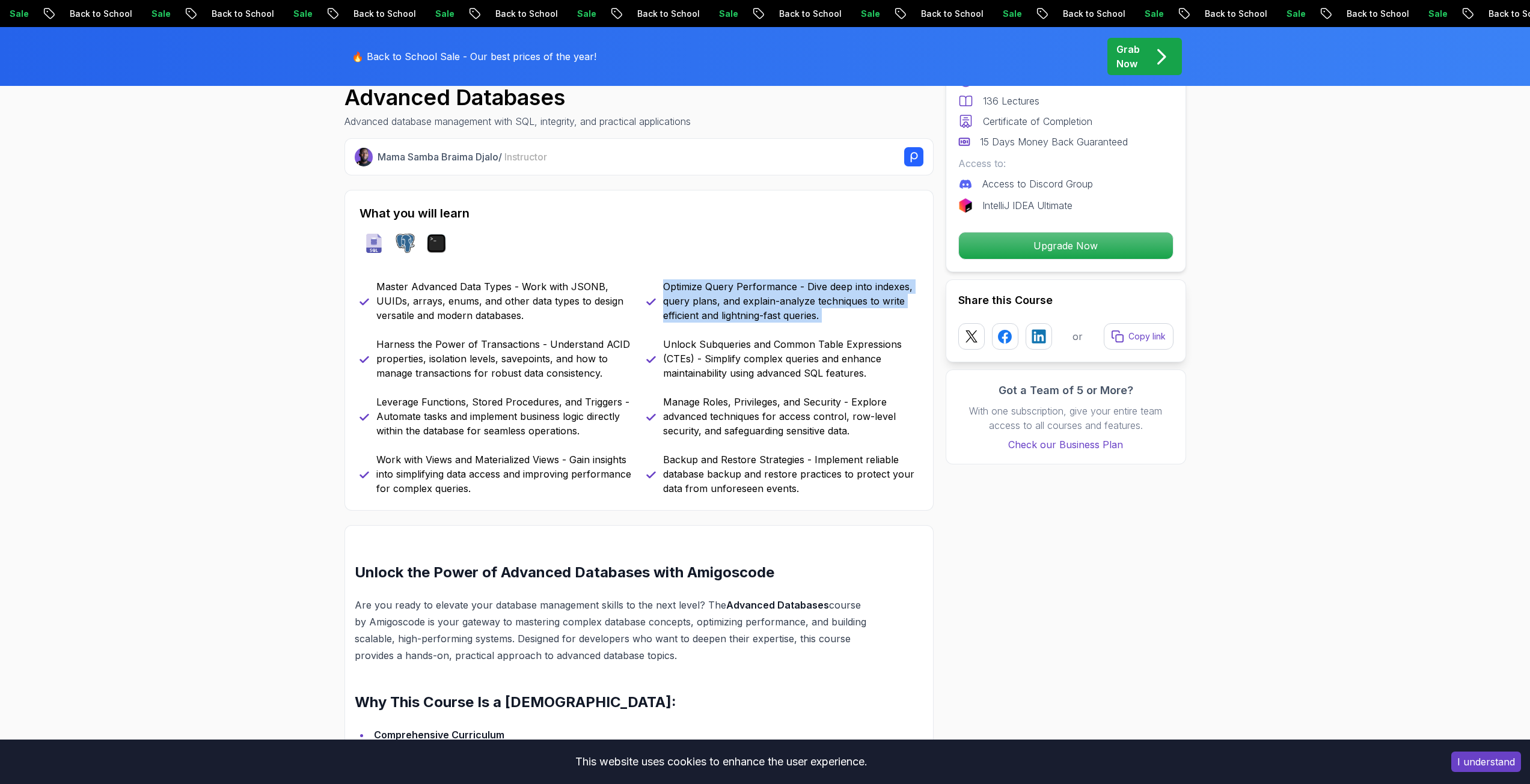
click at [708, 305] on p "Optimize Query Performance - Dive deep into indexes, query plans, and explain-a…" at bounding box center [790, 301] width 255 height 43
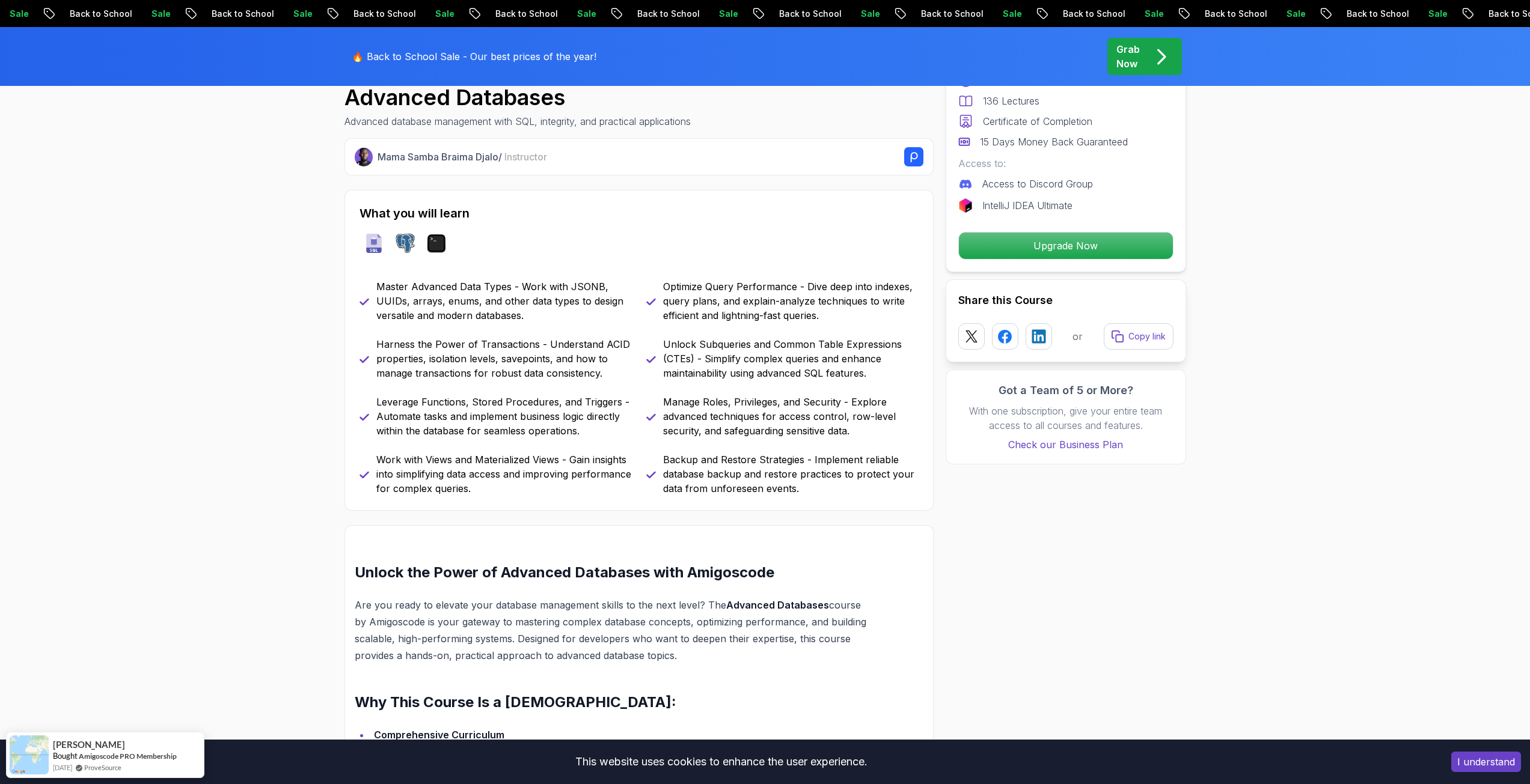
click at [749, 348] on p "Unlock Subqueries and Common Table Expressions (CTEs) - Simplify complex querie…" at bounding box center [790, 358] width 255 height 43
click at [793, 416] on p "Manage Roles, Privileges, and Security - Explore advanced techniques for access…" at bounding box center [790, 416] width 255 height 43
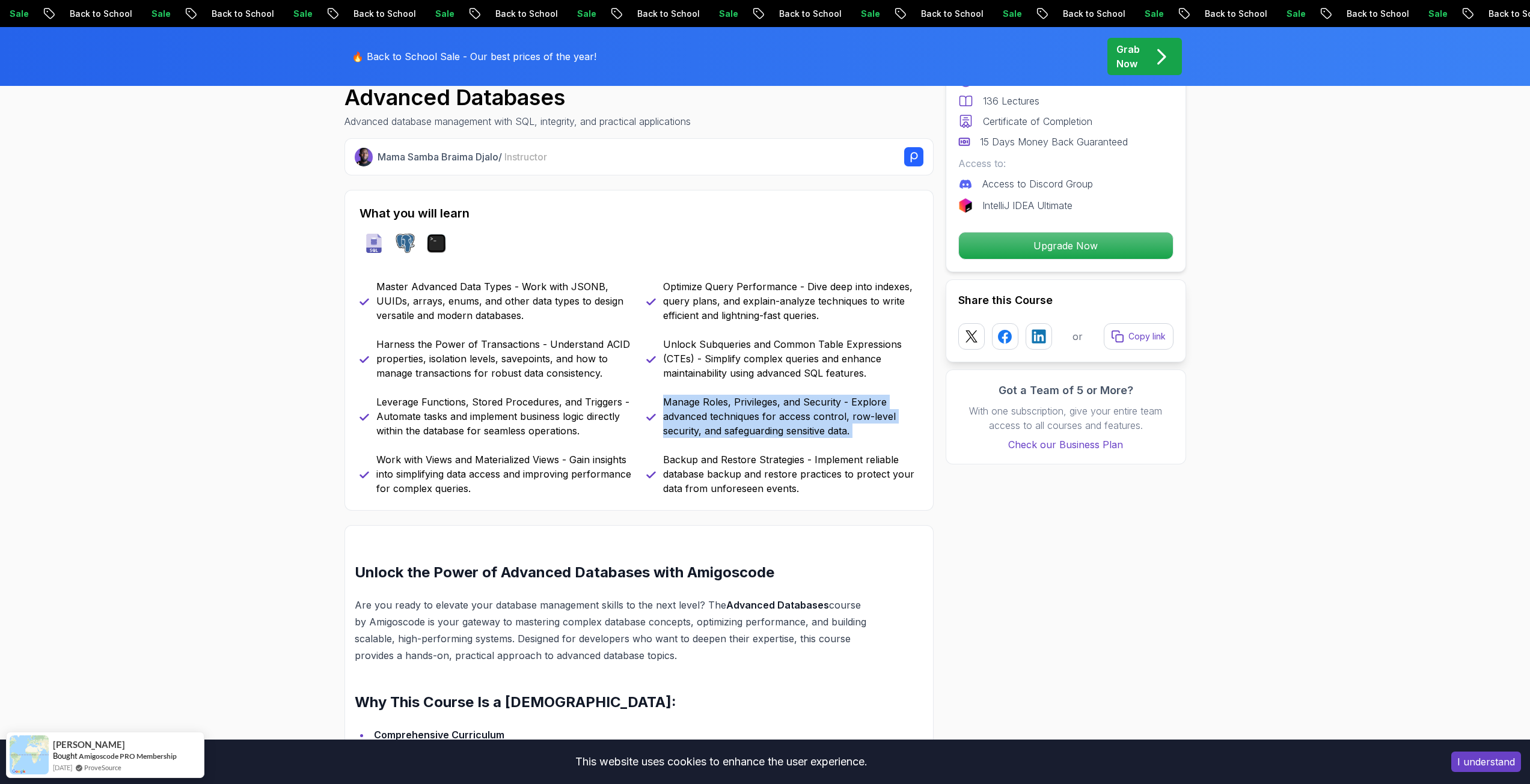
click at [793, 416] on p "Manage Roles, Privileges, and Security - Explore advanced techniques for access…" at bounding box center [790, 416] width 255 height 43
click at [761, 443] on div "Master Advanced Data Types - Work with JSONB, UUIDs, arrays, enums, and other d…" at bounding box center [639, 387] width 559 height 216
click at [761, 469] on p "Backup and Restore Strategies - Implement reliable database backup and restore …" at bounding box center [790, 474] width 255 height 43
click at [762, 469] on p "Backup and Restore Strategies - Implement reliable database backup and restore …" at bounding box center [790, 474] width 255 height 43
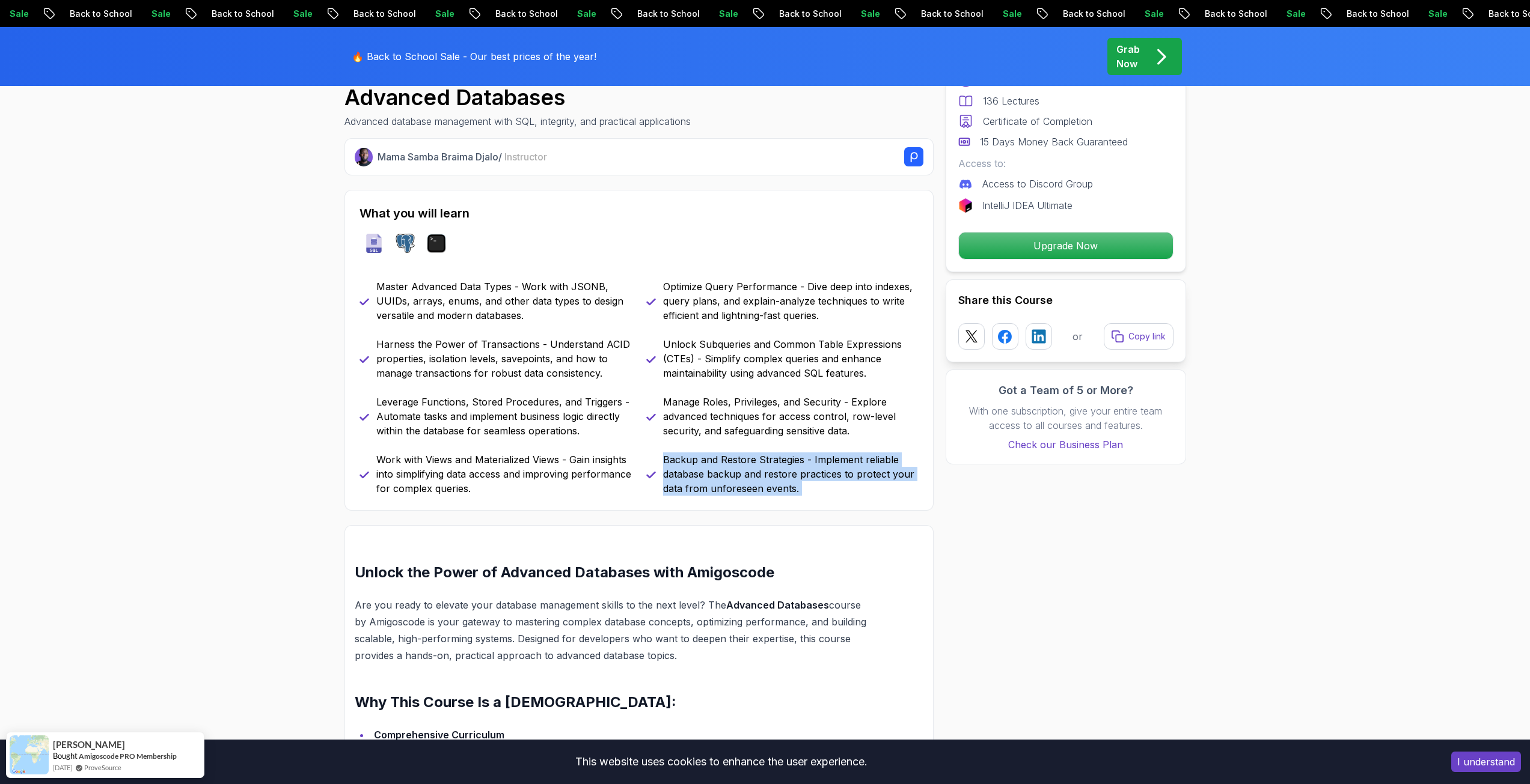
click at [762, 469] on p "Backup and Restore Strategies - Implement reliable database backup and restore …" at bounding box center [790, 474] width 255 height 43
click at [759, 467] on p "Backup and Restore Strategies - Implement reliable database backup and restore …" at bounding box center [790, 474] width 255 height 43
click at [752, 426] on p "Manage Roles, Privileges, and Security - Explore advanced techniques for access…" at bounding box center [790, 416] width 255 height 43
click at [749, 408] on p "Manage Roles, Privileges, and Security - Explore advanced techniques for access…" at bounding box center [790, 416] width 255 height 43
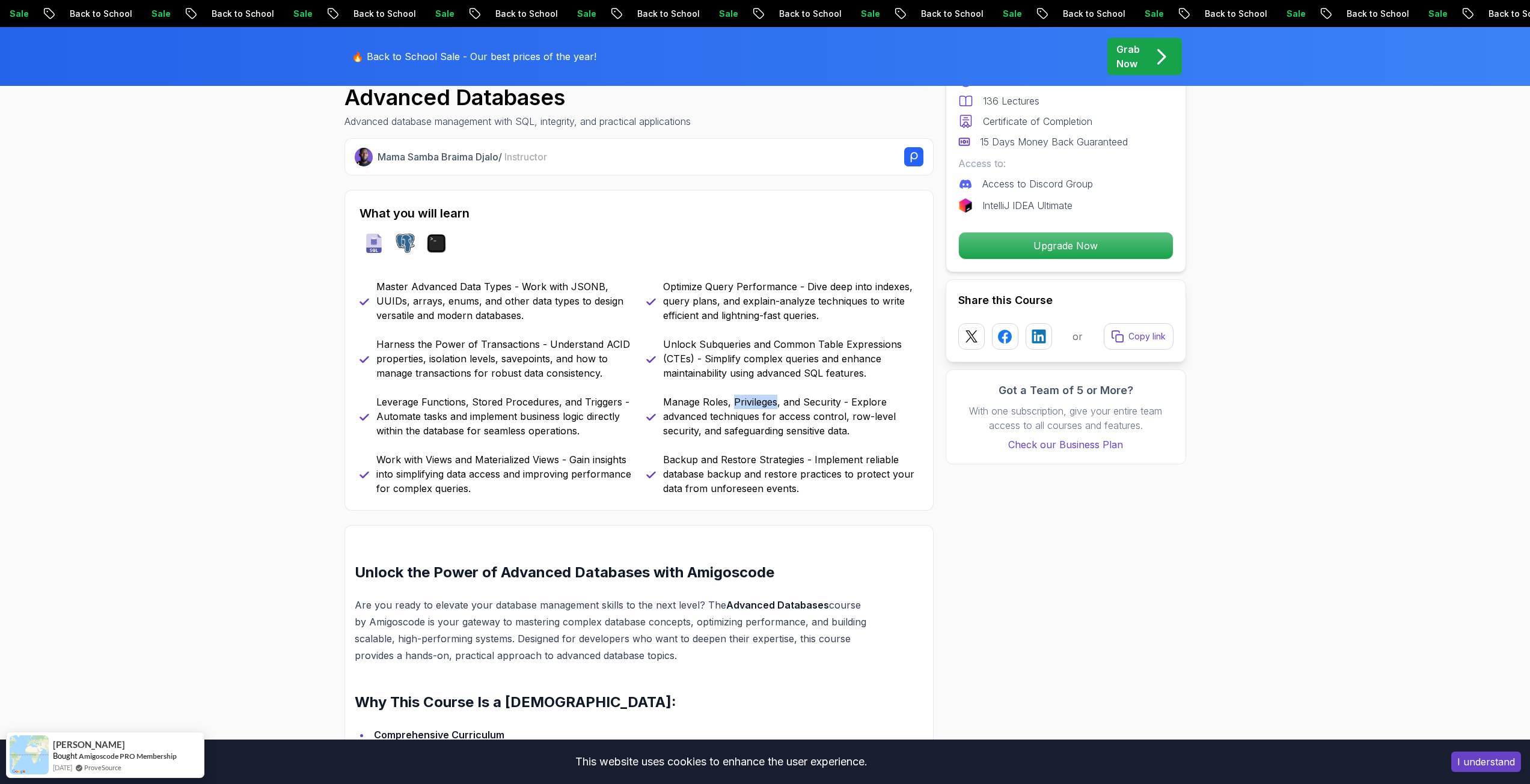
click at [749, 408] on p "Manage Roles, Privileges, and Security - Explore advanced techniques for access…" at bounding box center [790, 416] width 255 height 43
click at [748, 345] on p "Unlock Subqueries and Common Table Expressions (CTEs) - Simplify complex querie…" at bounding box center [790, 358] width 255 height 43
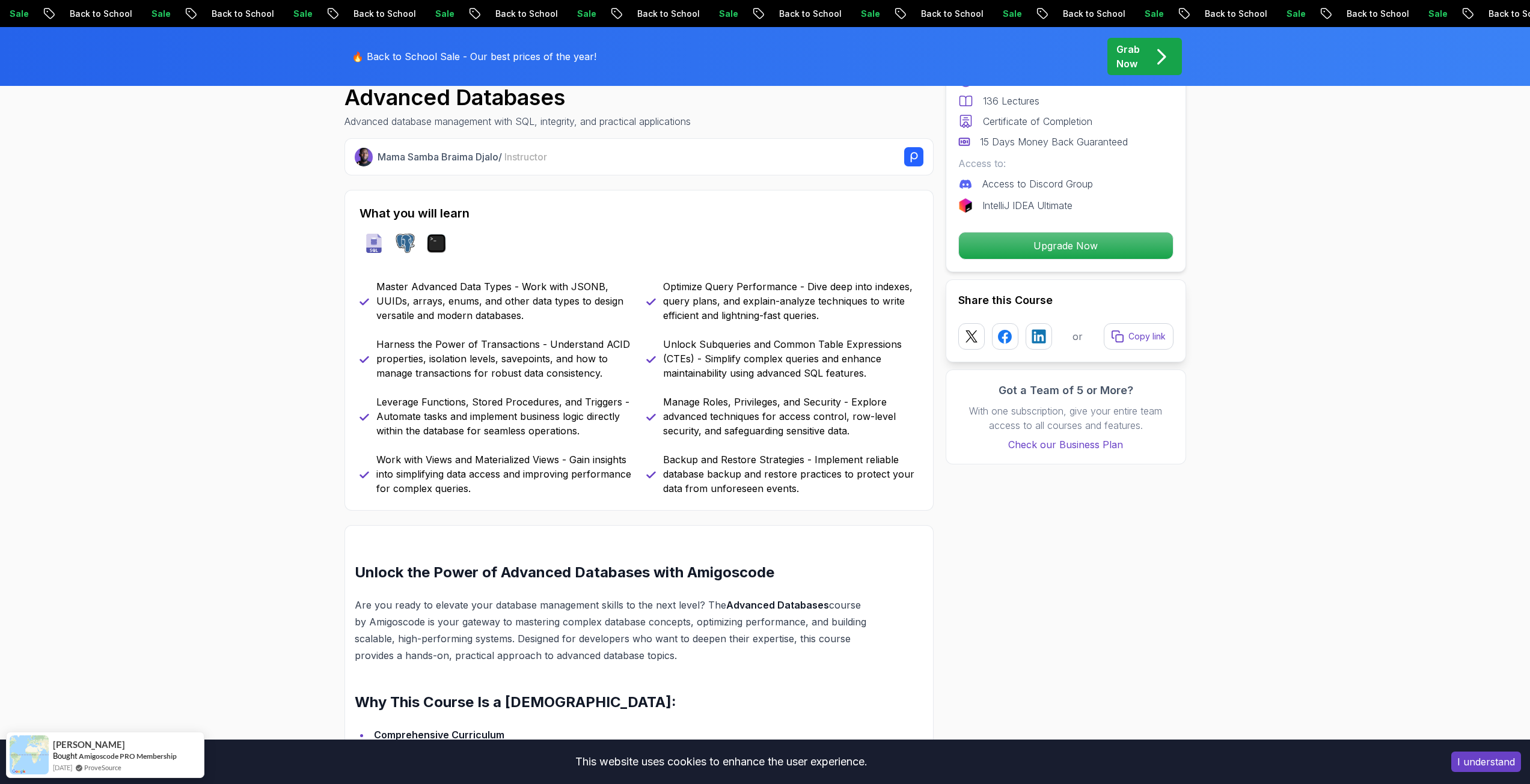
click at [752, 312] on p "Optimize Query Performance - Dive deep into indexes, query plans, and explain-a…" at bounding box center [790, 301] width 255 height 43
click at [535, 307] on p "Master Advanced Data Types - Work with JSONB, UUIDs, arrays, enums, and other d…" at bounding box center [504, 301] width 255 height 43
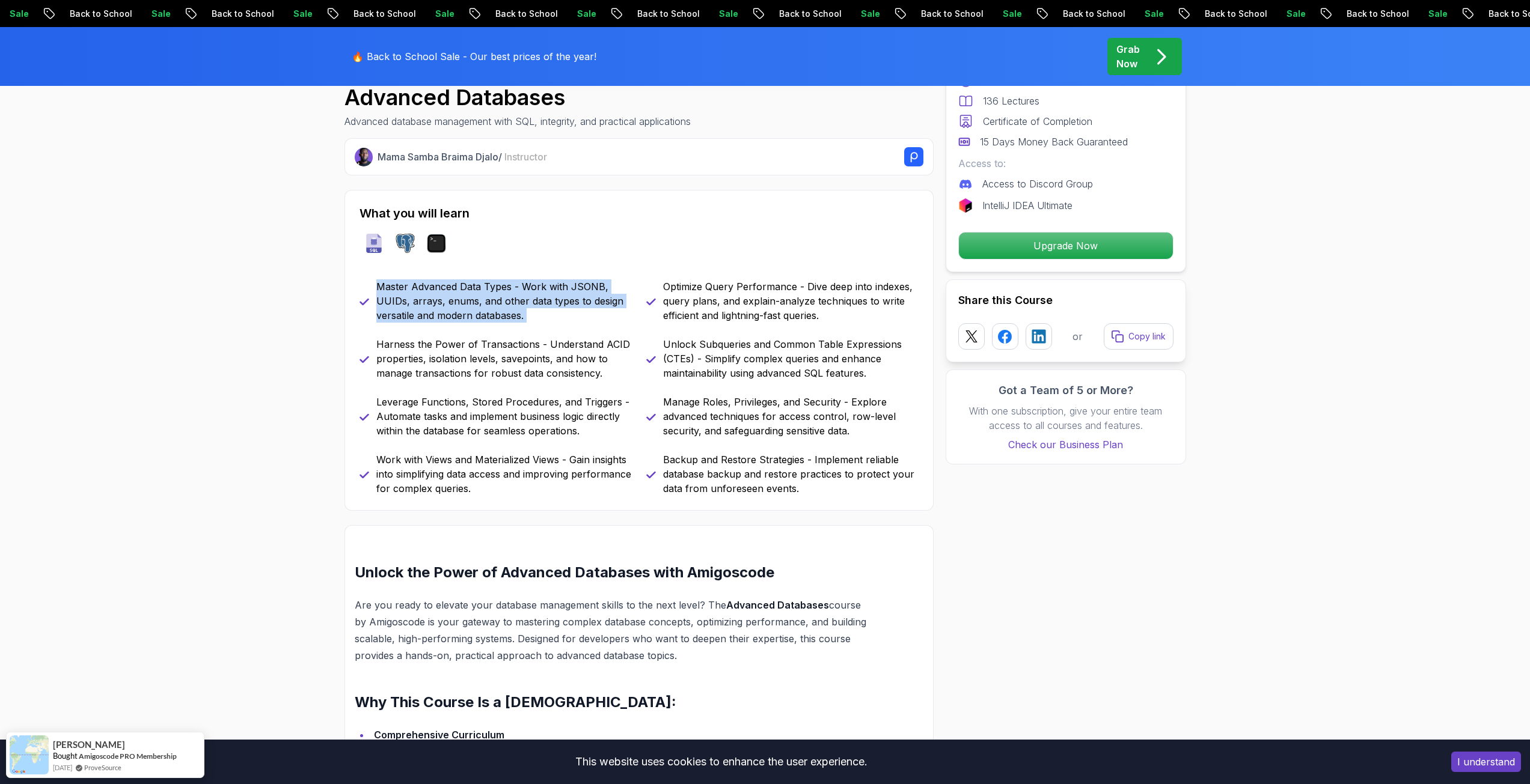
click at [535, 307] on p "Master Advanced Data Types - Work with JSONB, UUIDs, arrays, enums, and other d…" at bounding box center [504, 301] width 255 height 43
click at [518, 351] on p "Harness the Power of Transactions - Understand ACID properties, isolation level…" at bounding box center [504, 358] width 255 height 43
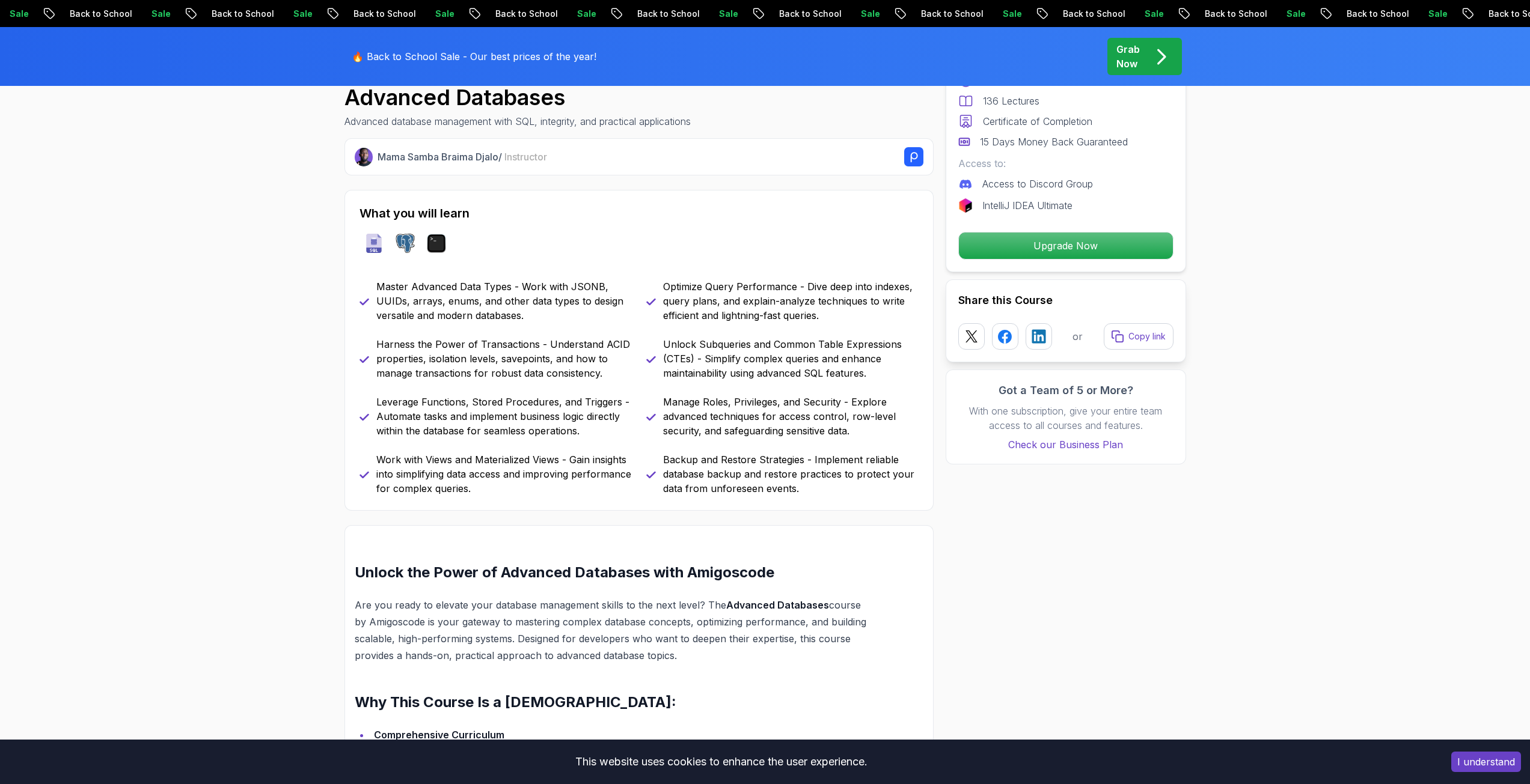
click at [516, 375] on p "Harness the Power of Transactions - Understand ACID properties, isolation level…" at bounding box center [504, 358] width 255 height 43
click at [518, 427] on p "Leverage Functions, Stored Procedures, and Triggers - Automate tasks and implem…" at bounding box center [504, 416] width 255 height 43
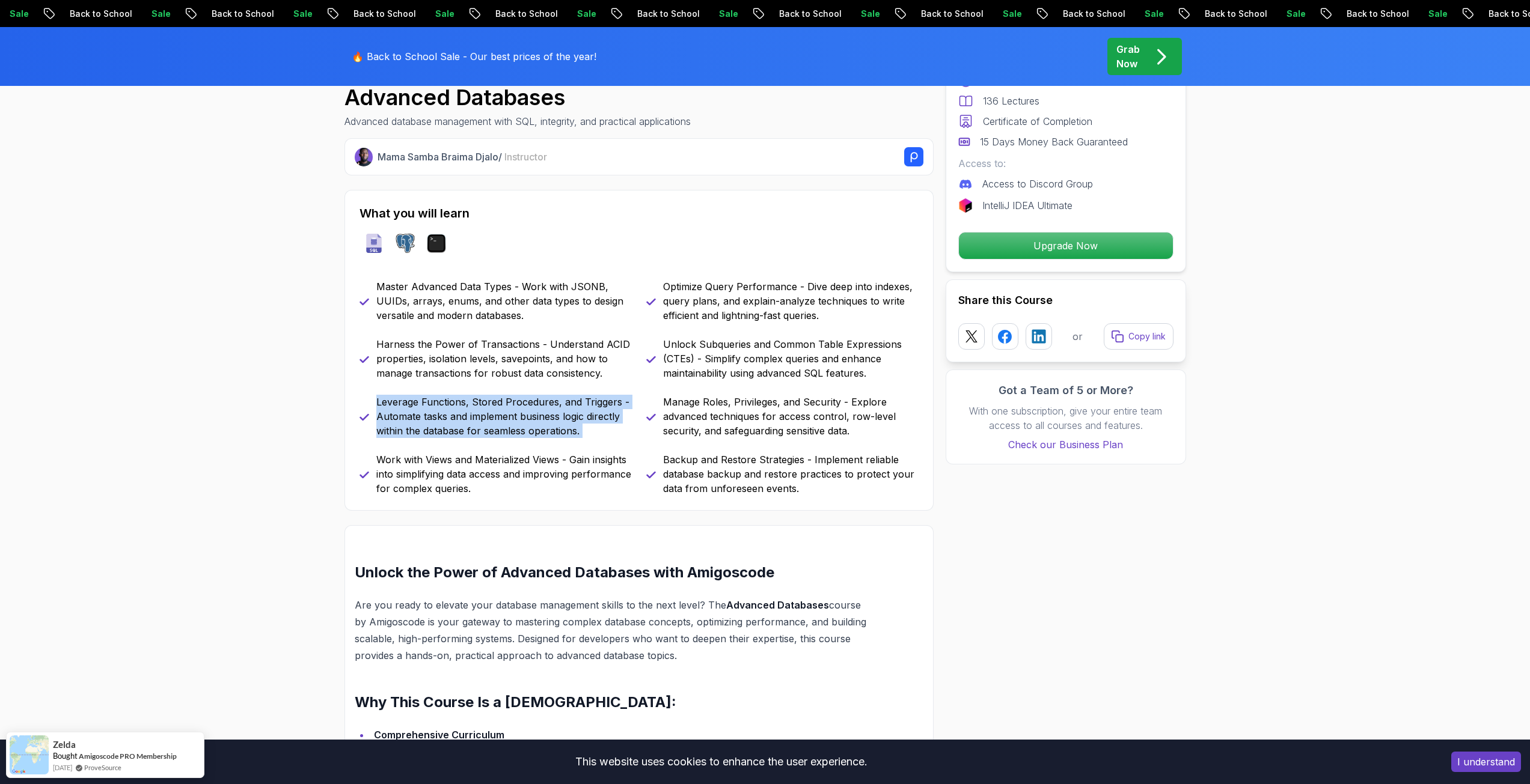
drag, startPoint x: 518, startPoint y: 427, endPoint x: 531, endPoint y: 454, distance: 30.0
click at [518, 427] on p "Leverage Functions, Stored Procedures, and Triggers - Automate tasks and implem…" at bounding box center [504, 416] width 255 height 43
click at [532, 456] on p "Work with Views and Materialized Views - Gain insights into simplifying data ac…" at bounding box center [504, 474] width 255 height 43
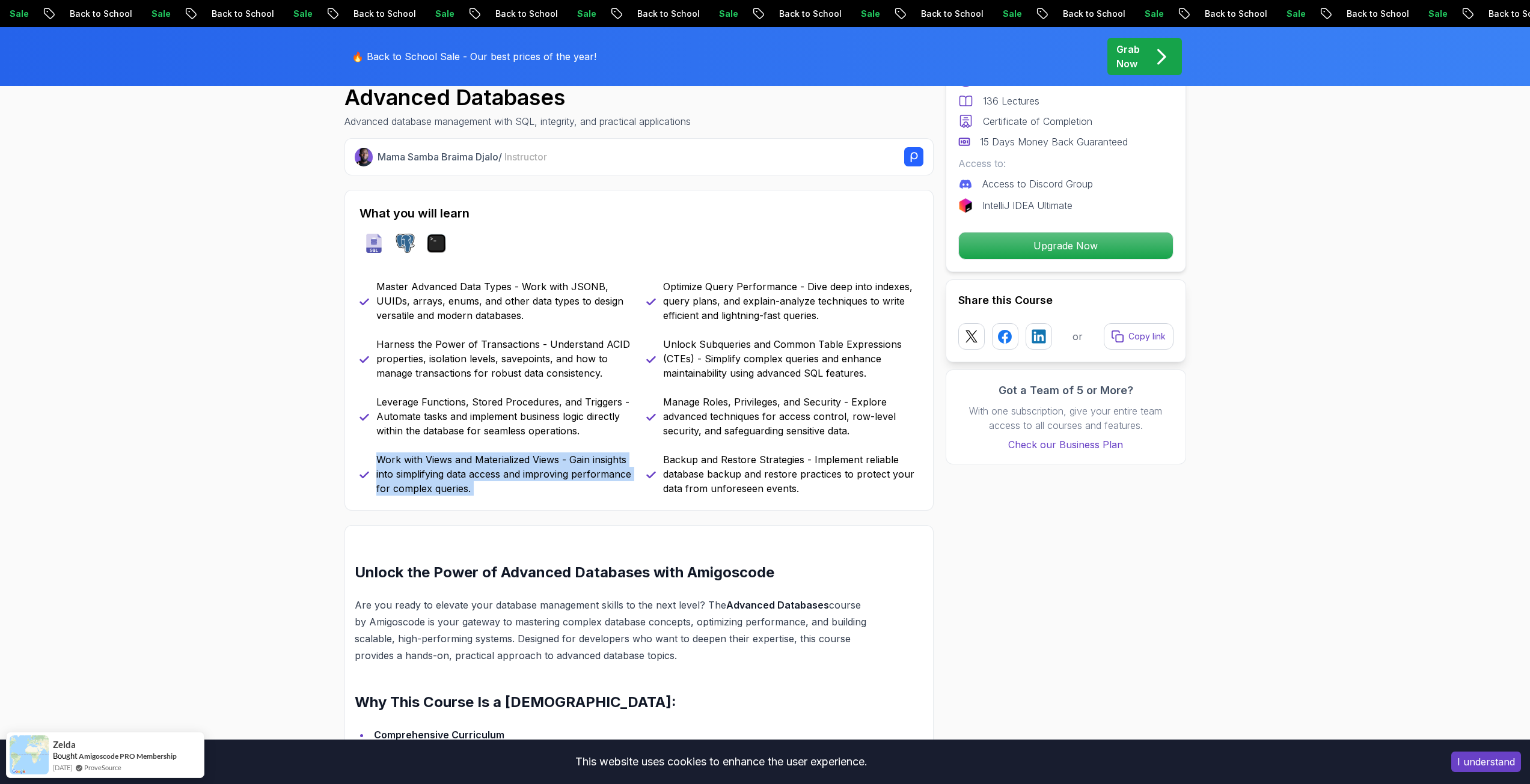
click at [532, 456] on p "Work with Views and Materialized Views - Gain insights into simplifying data ac…" at bounding box center [504, 474] width 255 height 43
click at [535, 405] on p "Leverage Functions, Stored Procedures, and Triggers - Automate tasks and implem…" at bounding box center [504, 416] width 255 height 43
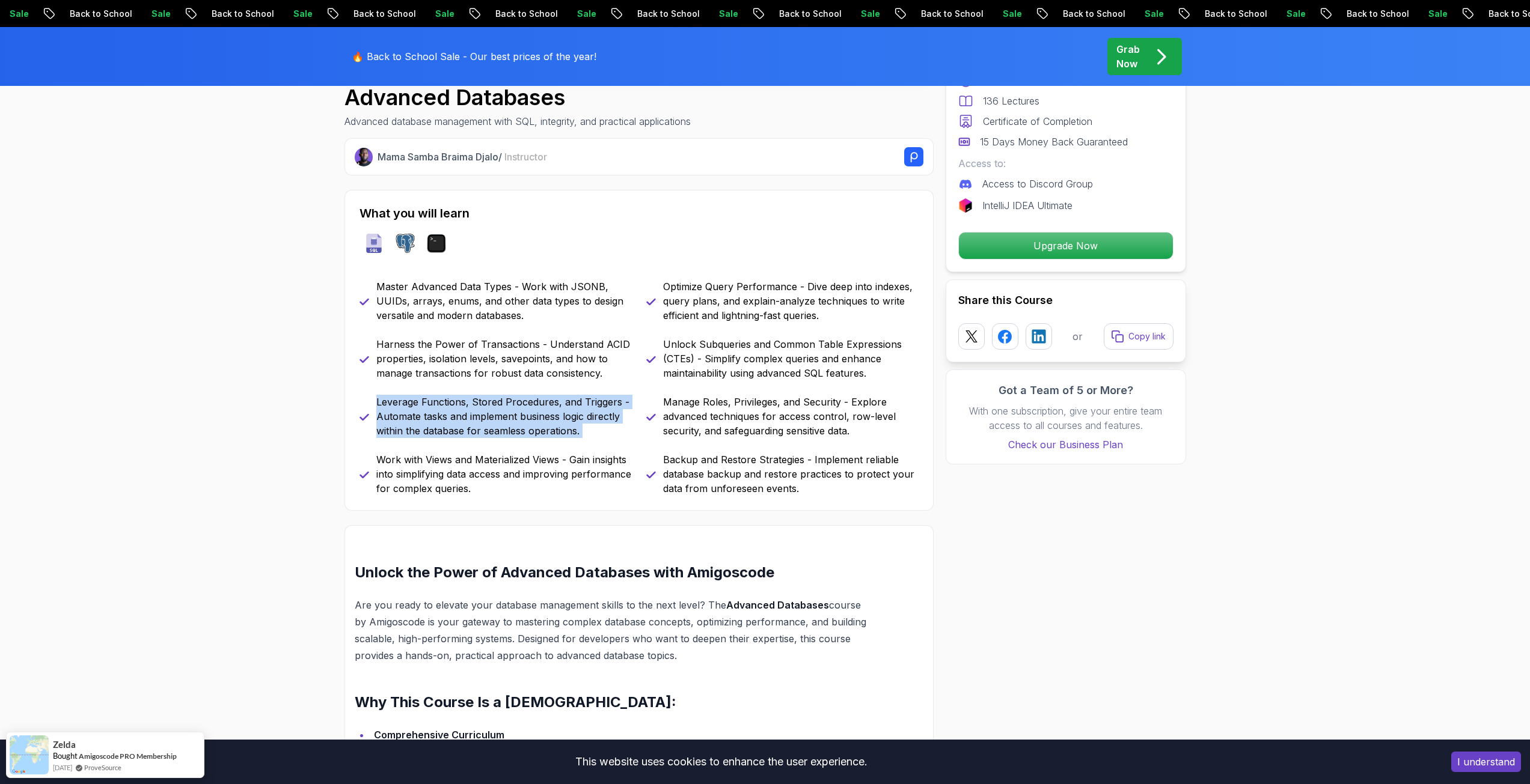
click at [535, 405] on p "Leverage Functions, Stored Procedures, and Triggers - Automate tasks and implem…" at bounding box center [504, 416] width 255 height 43
click at [548, 343] on p "Harness the Power of Transactions - Understand ACID properties, isolation level…" at bounding box center [504, 358] width 255 height 43
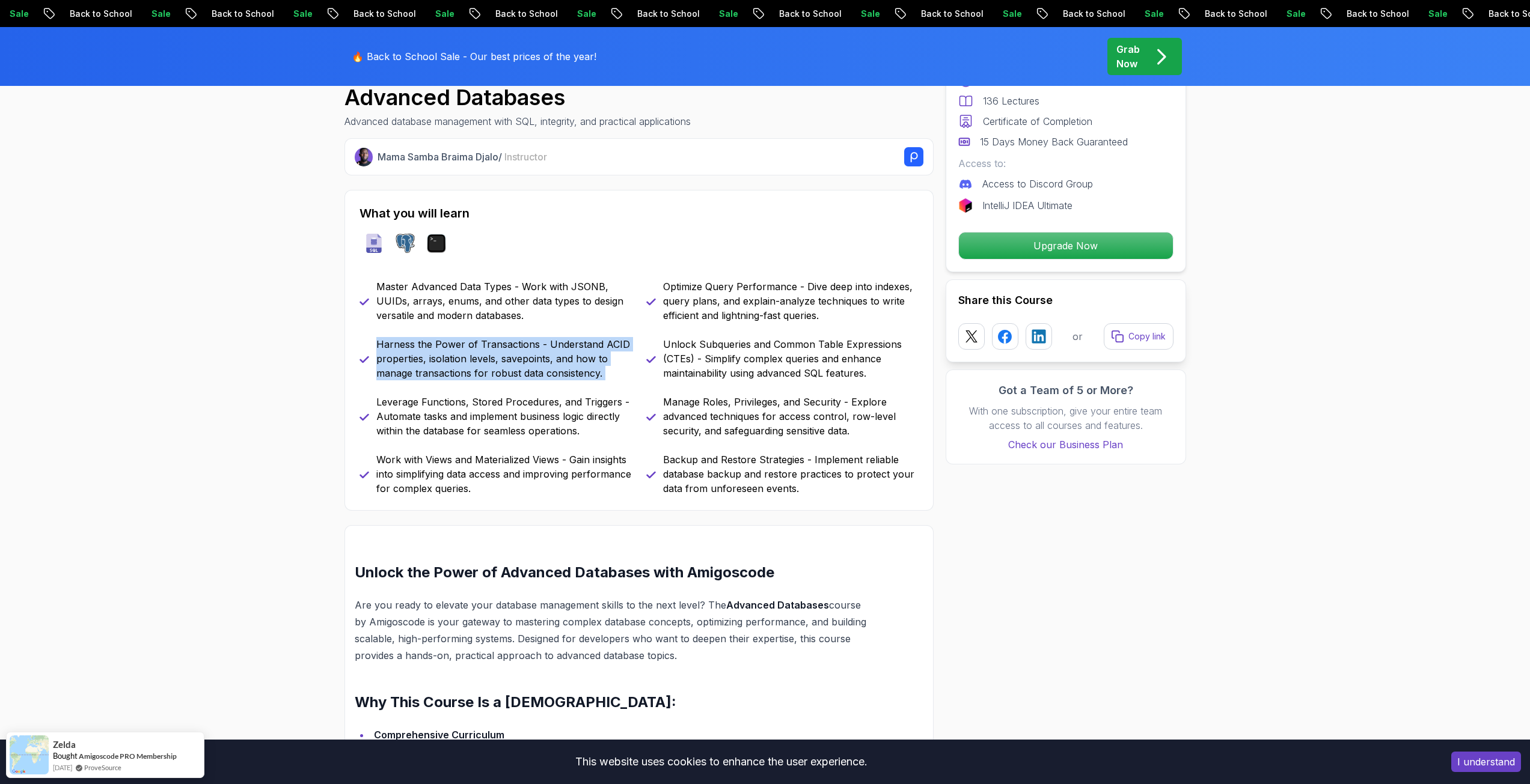
click at [548, 343] on p "Harness the Power of Transactions - Understand ACID properties, isolation level…" at bounding box center [504, 358] width 255 height 43
click at [560, 287] on p "Master Advanced Data Types - Work with JSONB, UUIDs, arrays, enums, and other d…" at bounding box center [504, 301] width 255 height 43
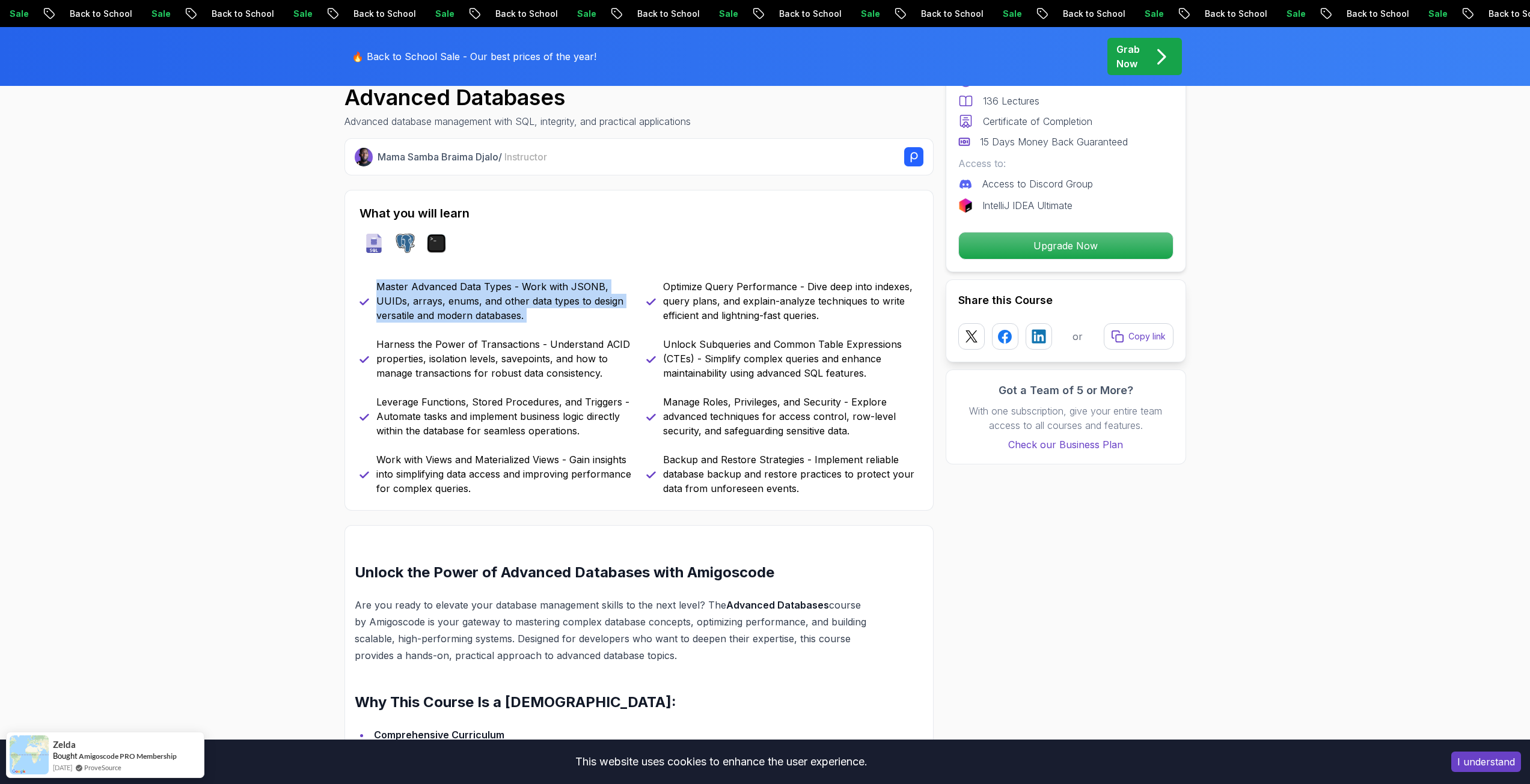
click at [560, 287] on p "Master Advanced Data Types - Work with JSONB, UUIDs, arrays, enums, and other d…" at bounding box center [504, 301] width 255 height 43
click at [705, 310] on p "Optimize Query Performance - Dive deep into indexes, query plans, and explain-a…" at bounding box center [790, 301] width 255 height 43
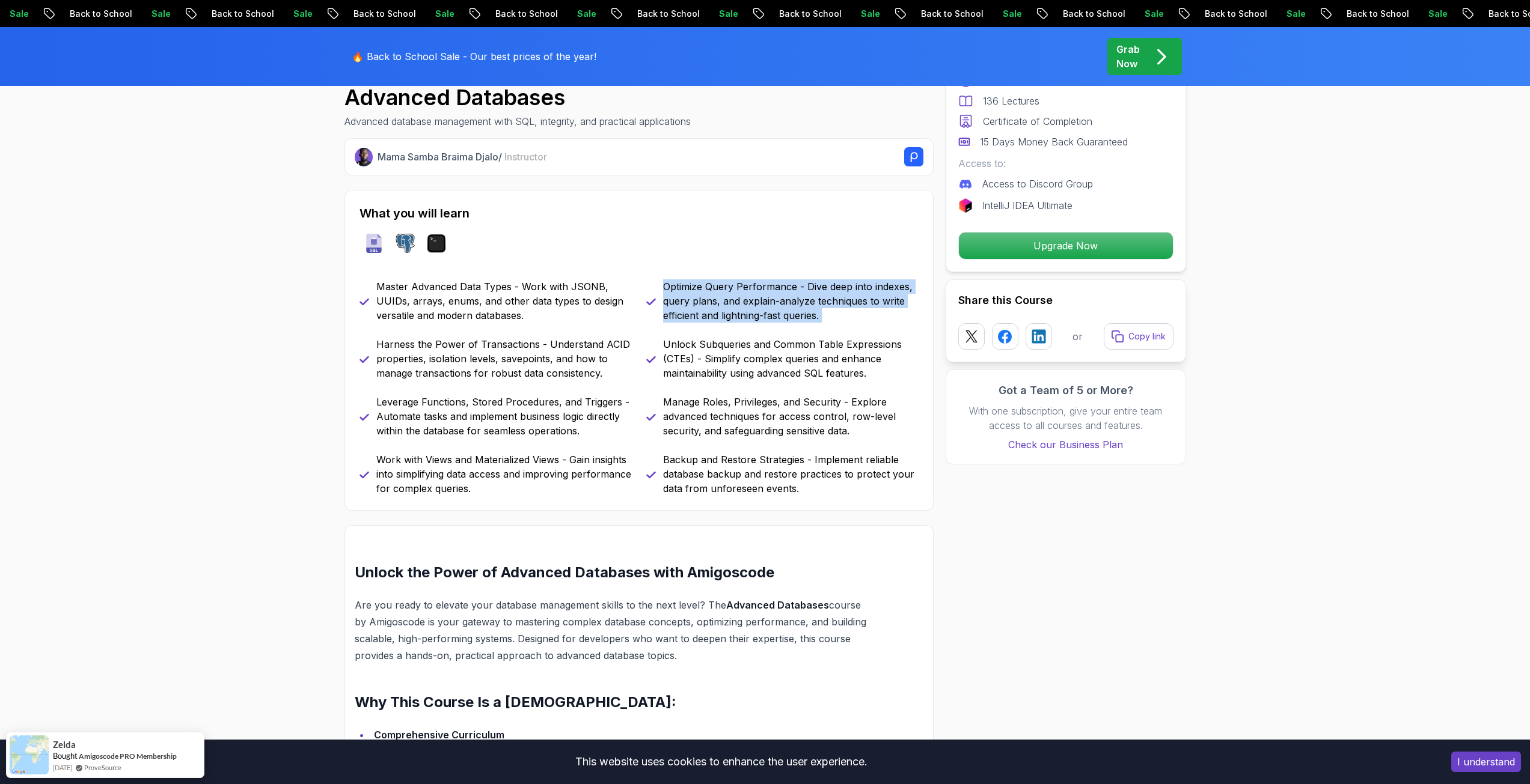
click at [705, 310] on p "Optimize Query Performance - Dive deep into indexes, query plans, and explain-a…" at bounding box center [790, 301] width 255 height 43
click at [726, 368] on p "Unlock Subqueries and Common Table Expressions (CTEs) - Simplify complex querie…" at bounding box center [790, 358] width 255 height 43
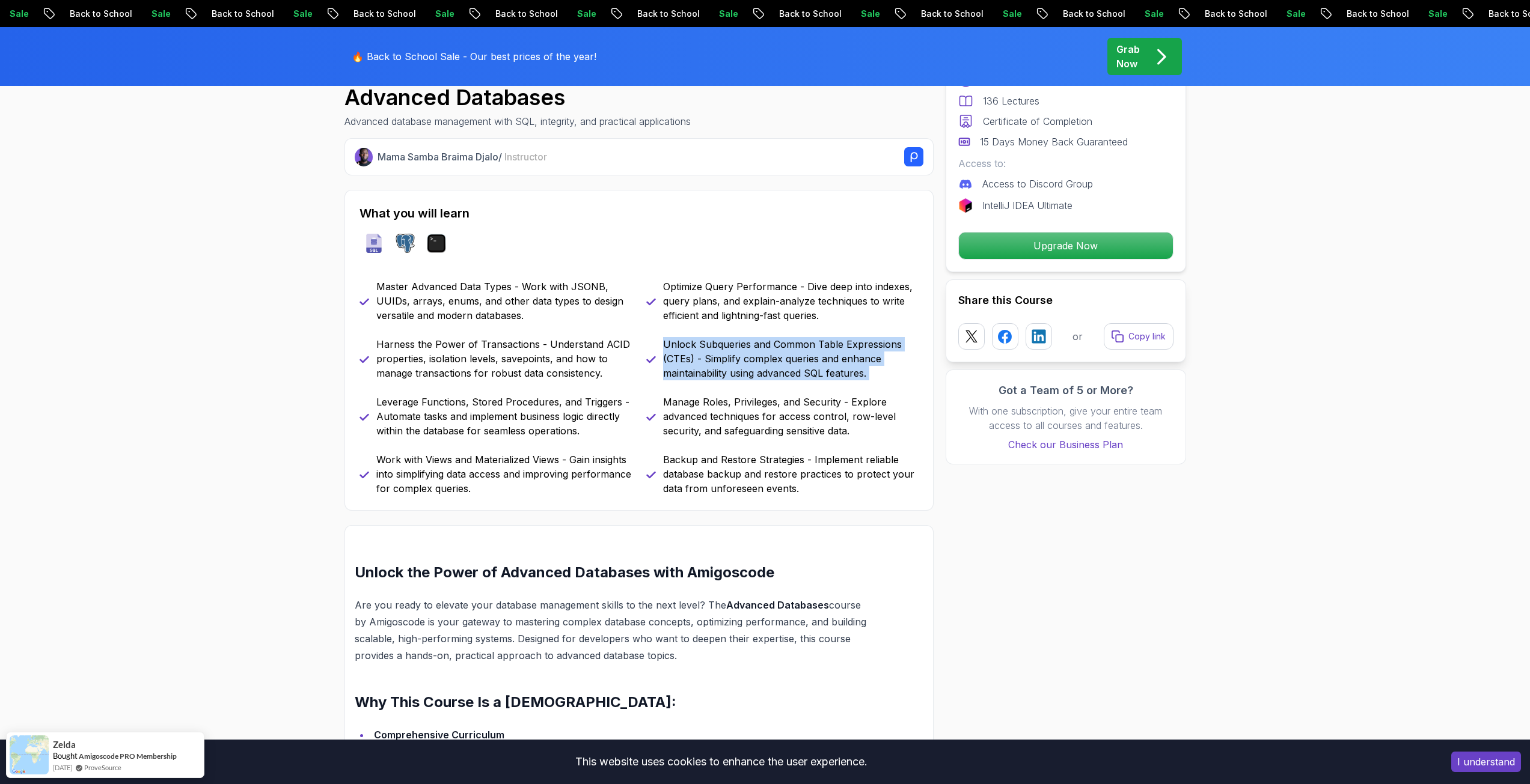
click at [726, 368] on p "Unlock Subqueries and Common Table Expressions (CTEs) - Simplify complex querie…" at bounding box center [790, 358] width 255 height 43
click at [760, 407] on p "Manage Roles, Privileges, and Security - Explore advanced techniques for access…" at bounding box center [790, 416] width 255 height 43
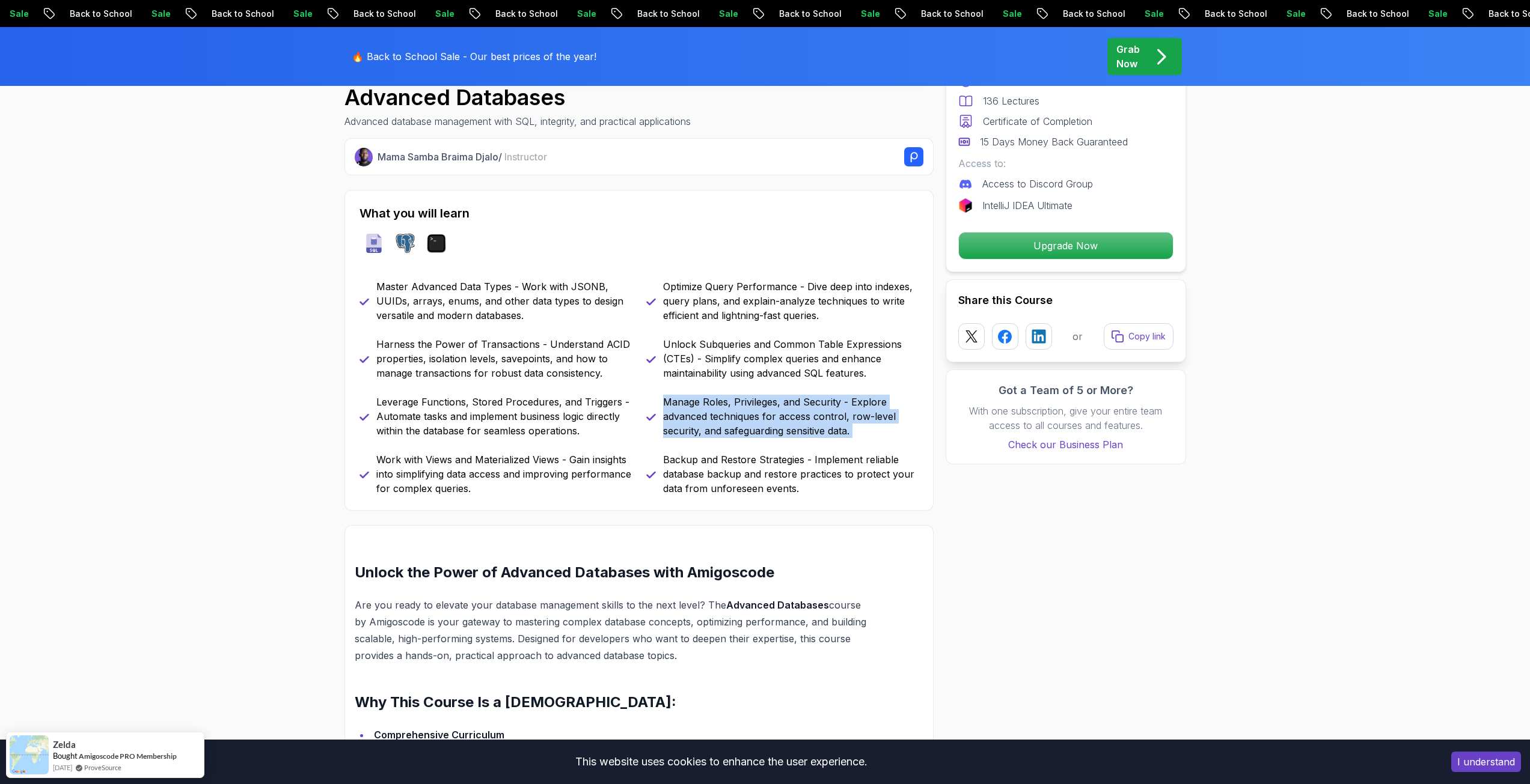
click at [760, 407] on p "Manage Roles, Privileges, and Security - Explore advanced techniques for access…" at bounding box center [790, 416] width 255 height 43
click at [775, 489] on p "Backup and Restore Strategies - Implement reliable database backup and restore …" at bounding box center [790, 474] width 255 height 43
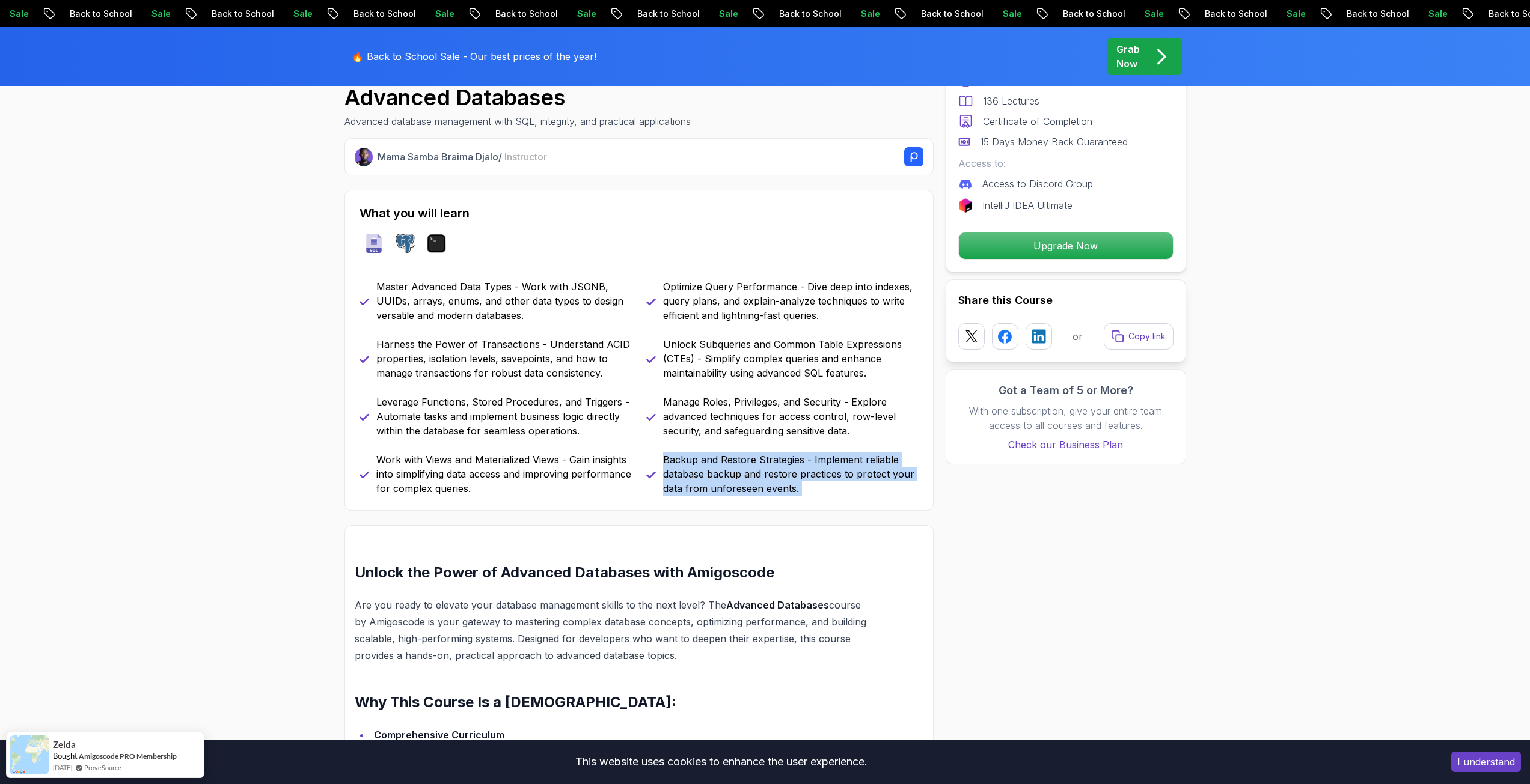
click at [775, 489] on p "Backup and Restore Strategies - Implement reliable database backup and restore …" at bounding box center [790, 474] width 255 height 43
click at [727, 576] on h2 "Unlock the Power of Advanced Databases with Amigoscode" at bounding box center [610, 572] width 512 height 19
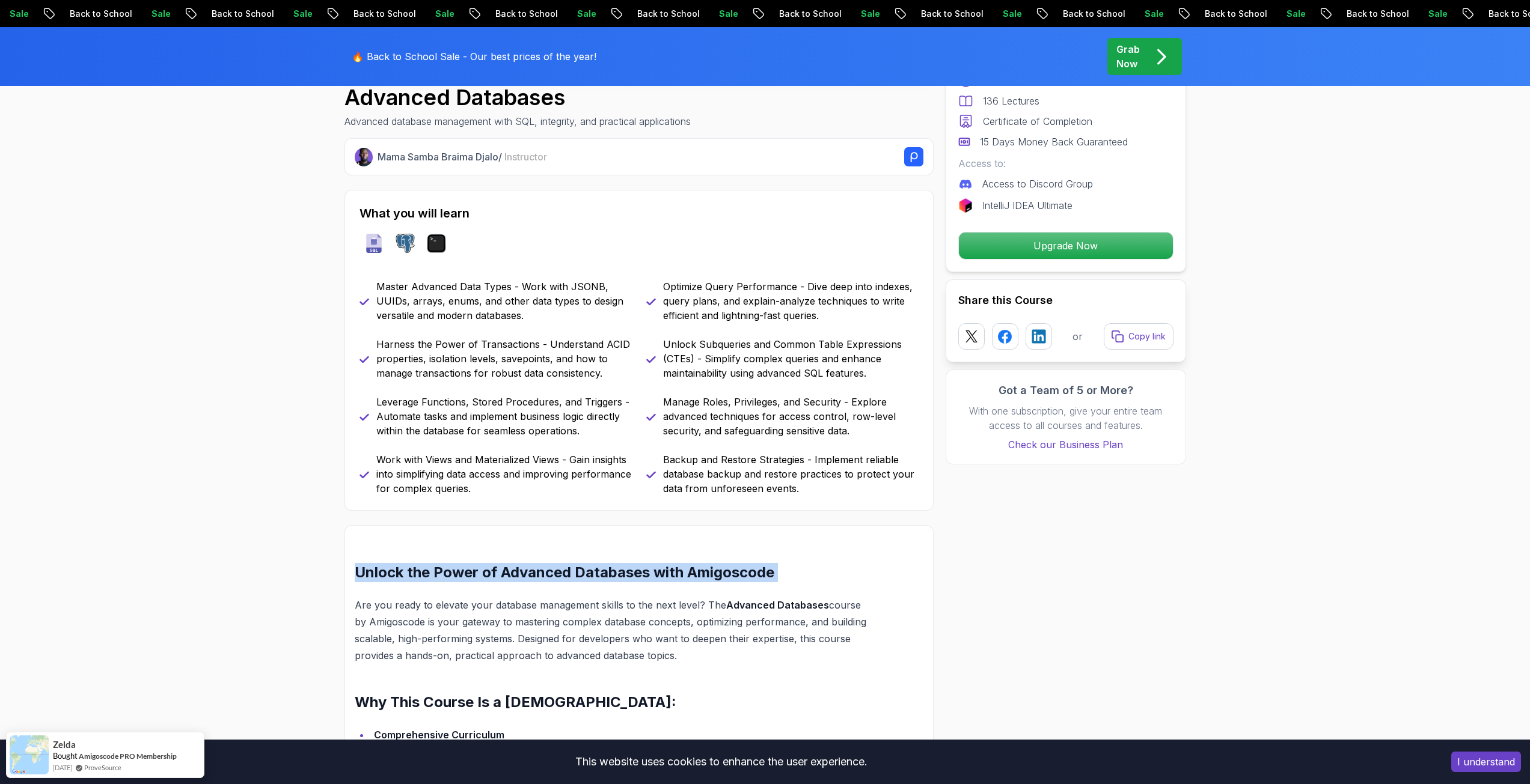
click at [727, 576] on h2 "Unlock the Power of Advanced Databases with Amigoscode" at bounding box center [610, 572] width 512 height 19
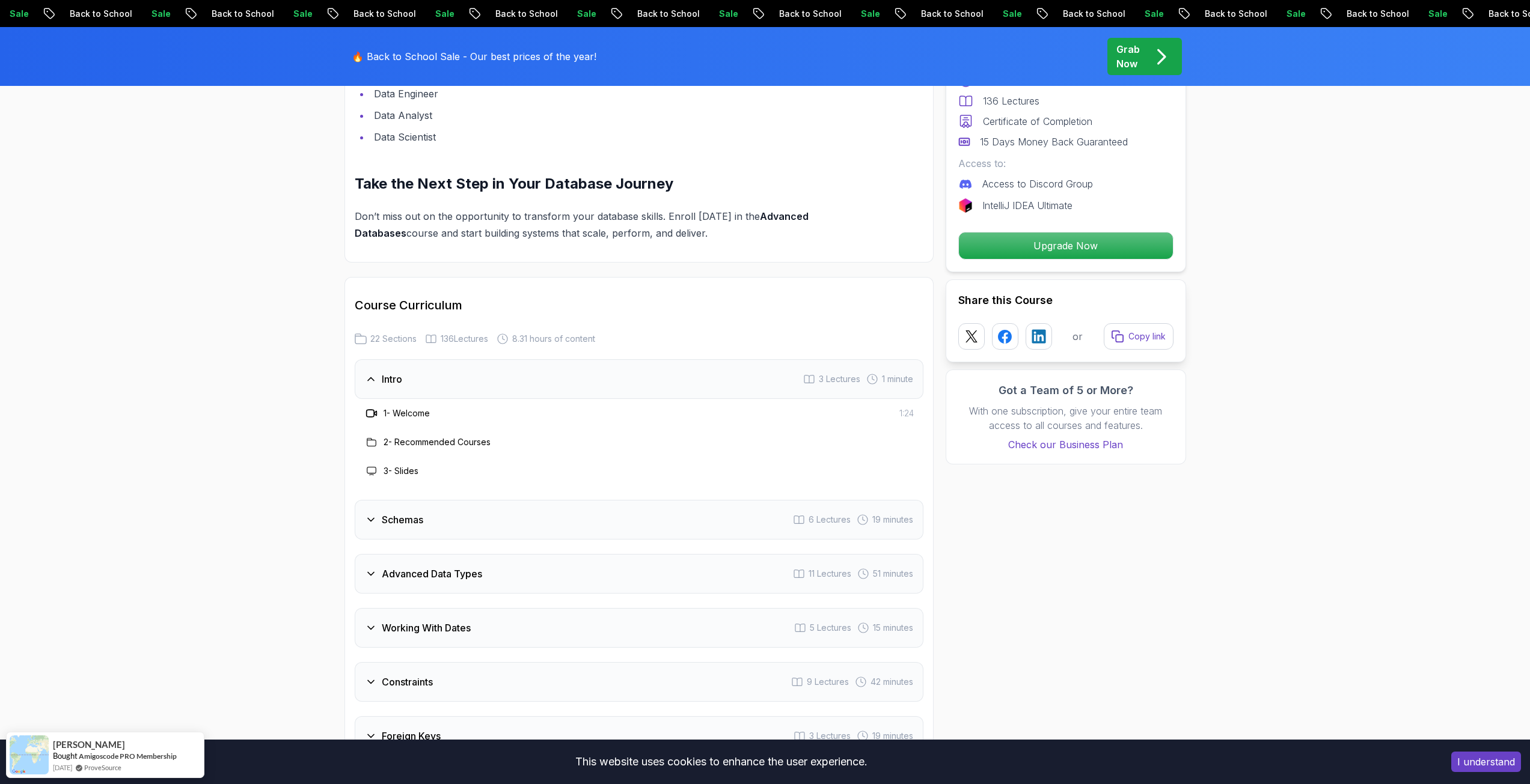
scroll to position [1622, 0]
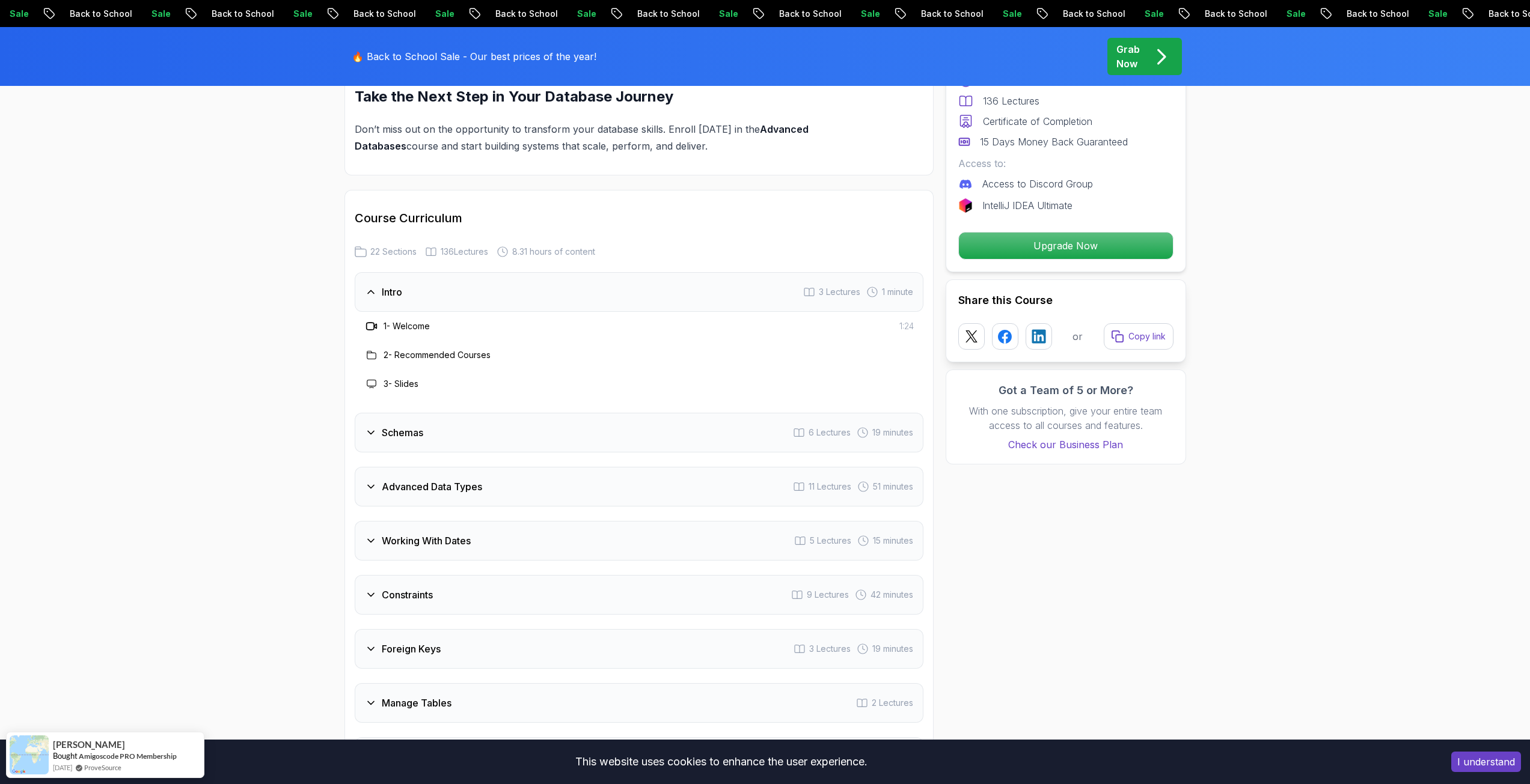
click at [422, 298] on div "Intro 3 Lectures 1 minute" at bounding box center [639, 292] width 569 height 39
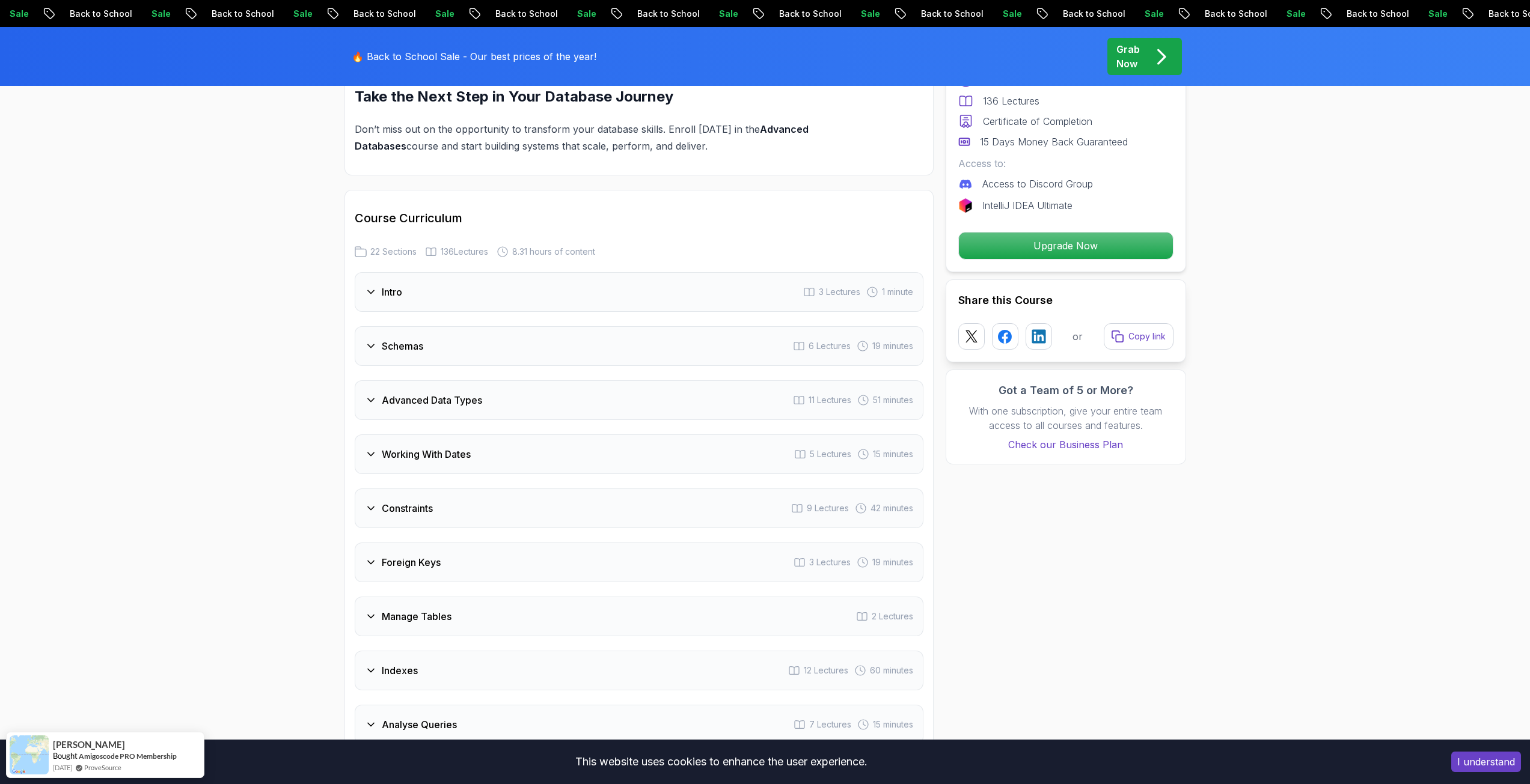
click at [452, 395] on h3 "Advanced Data Types" at bounding box center [432, 400] width 100 height 14
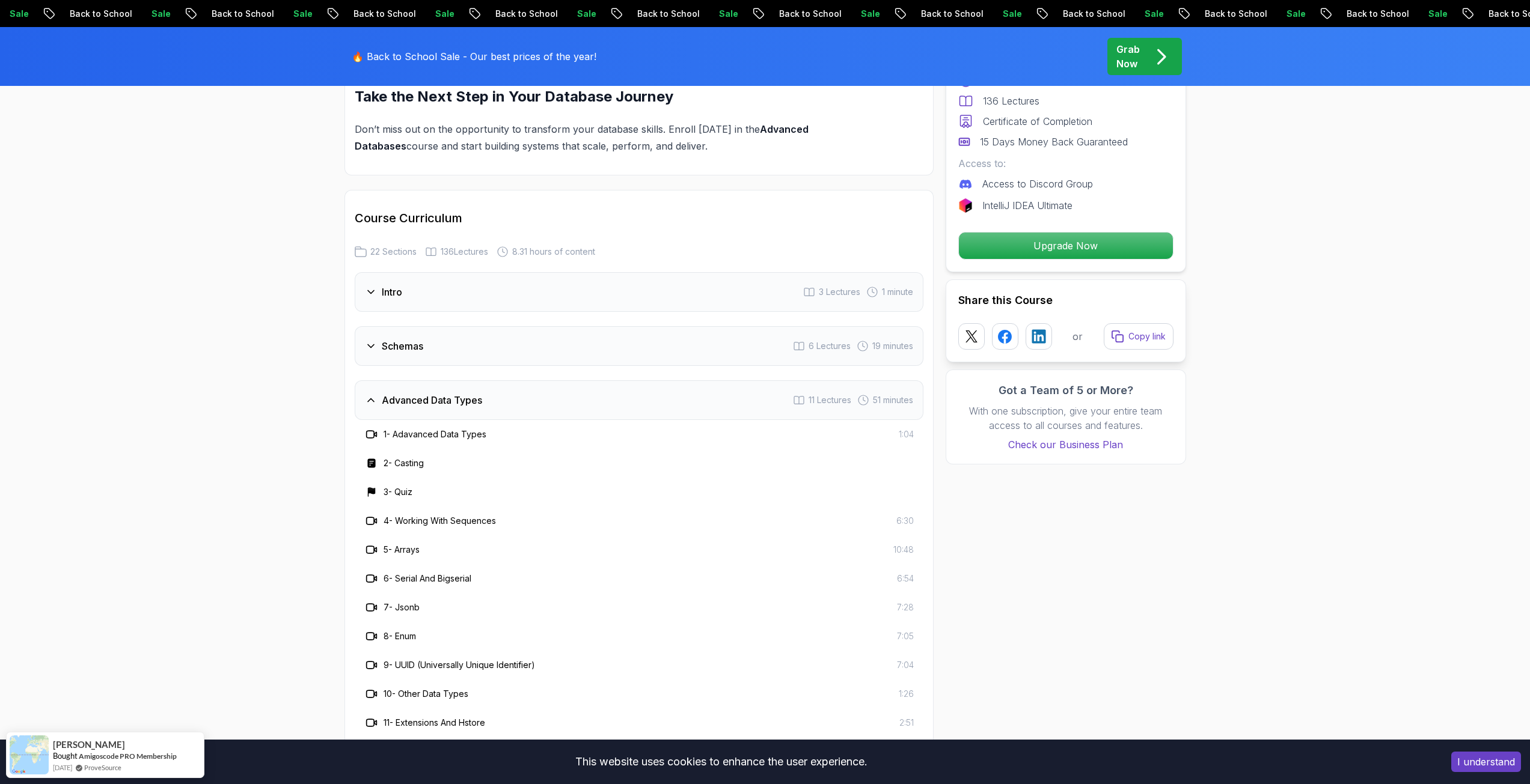
click at [452, 395] on h3 "Advanced Data Types" at bounding box center [432, 400] width 100 height 14
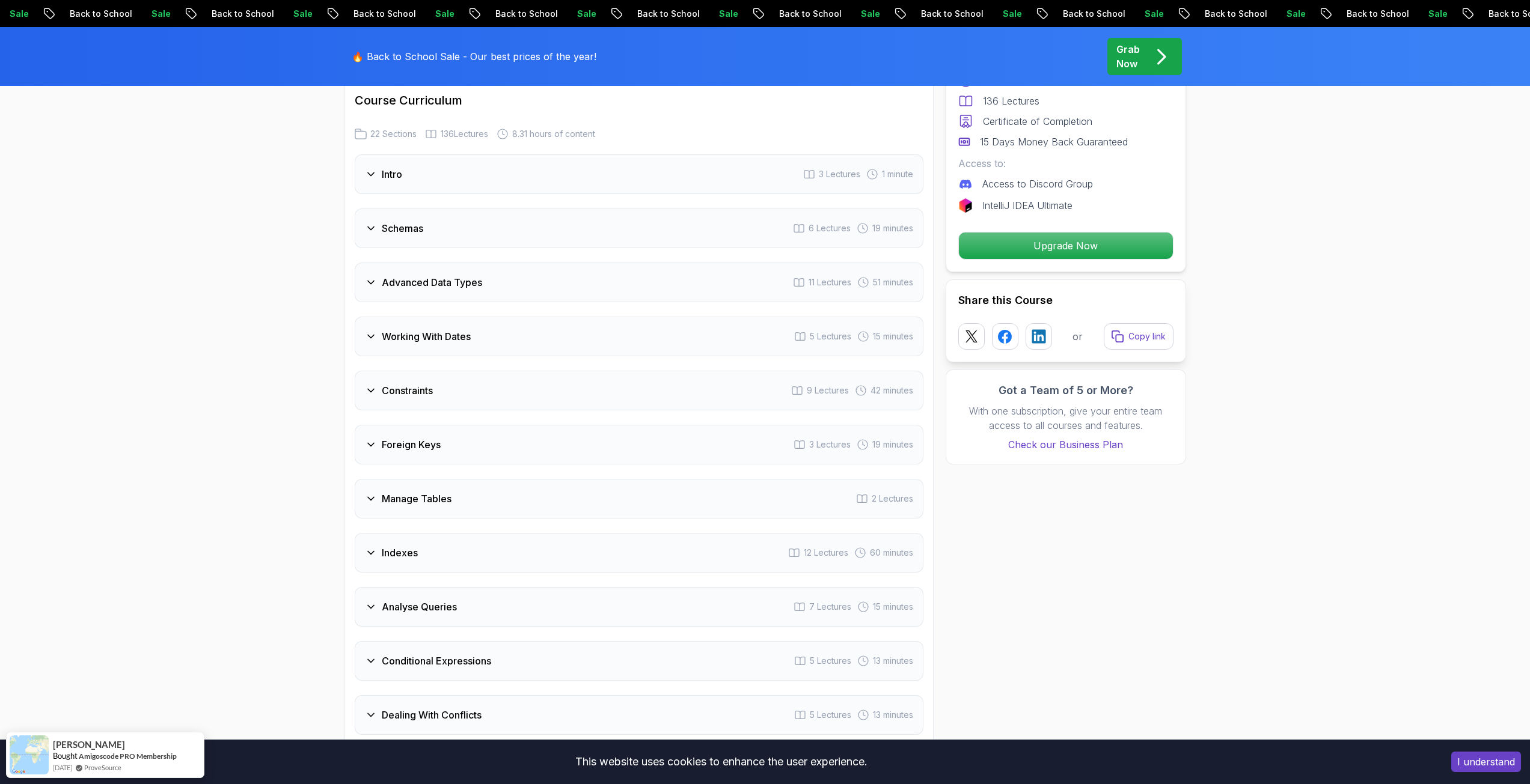
scroll to position [1743, 0]
click at [452, 395] on div "Constraints 9 Lectures 42 minutes" at bounding box center [639, 388] width 569 height 39
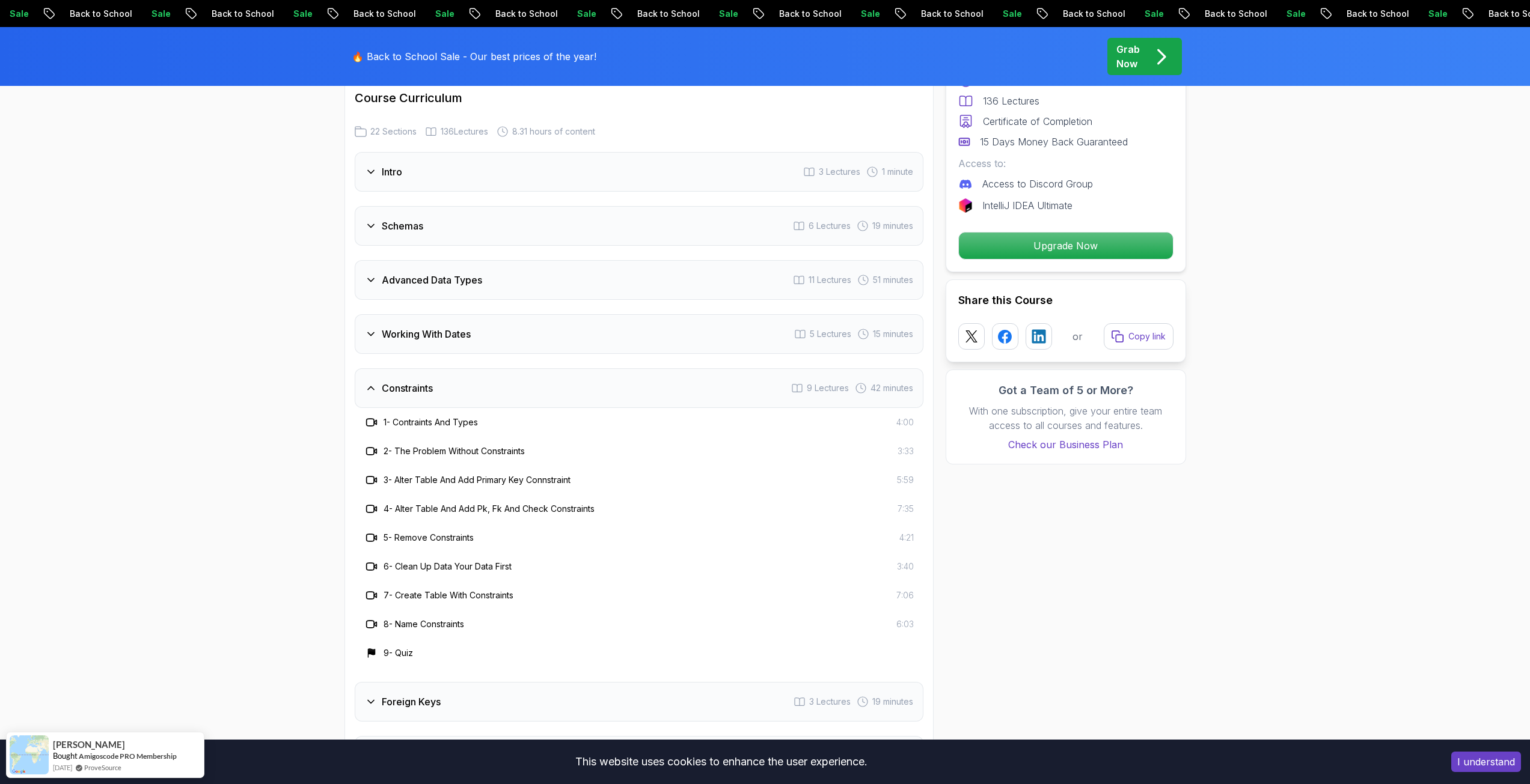
click at [452, 395] on div "Constraints 9 Lectures 42 minutes" at bounding box center [639, 388] width 569 height 39
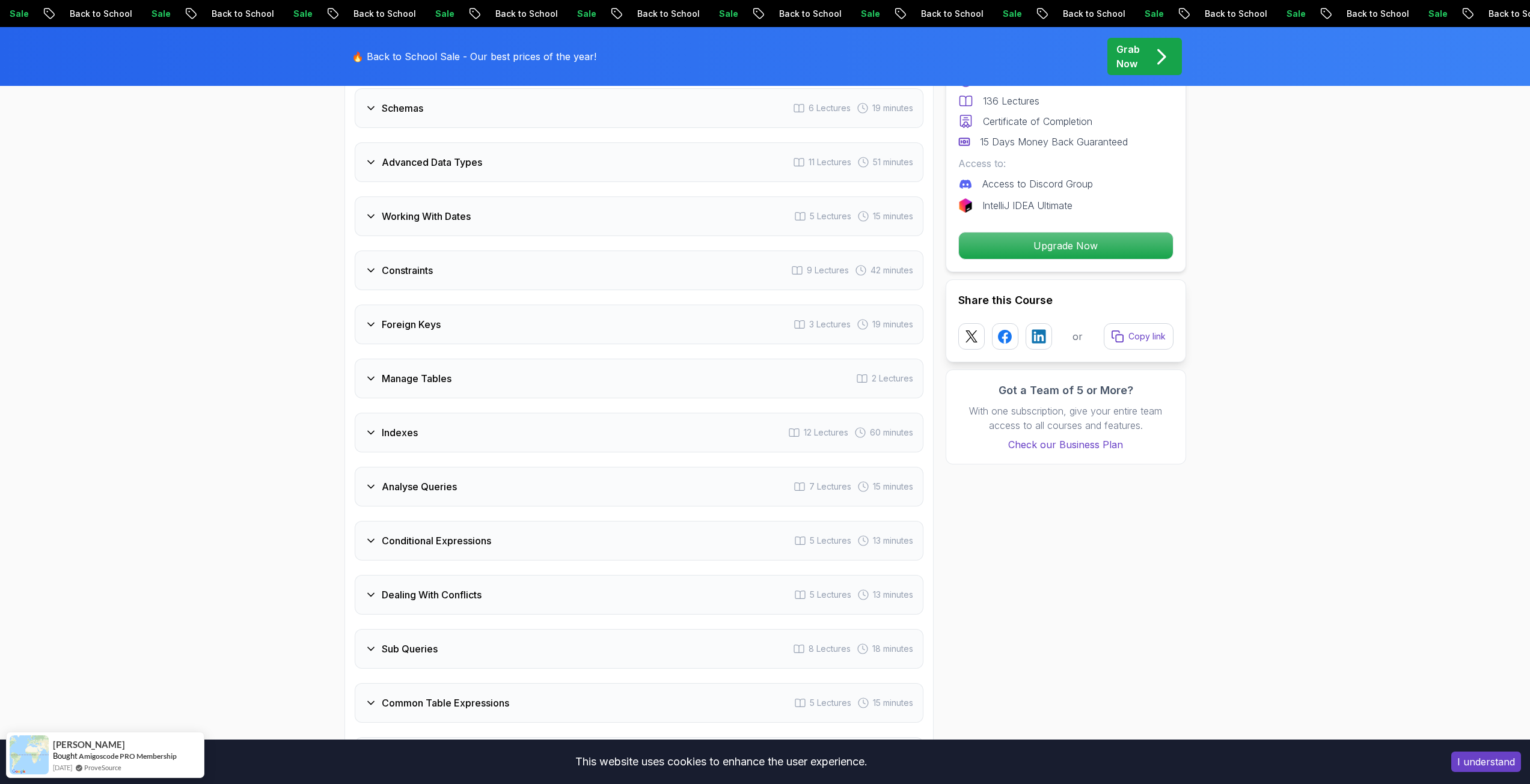
scroll to position [1862, 0]
click at [449, 382] on h3 "Manage Tables" at bounding box center [417, 376] width 70 height 14
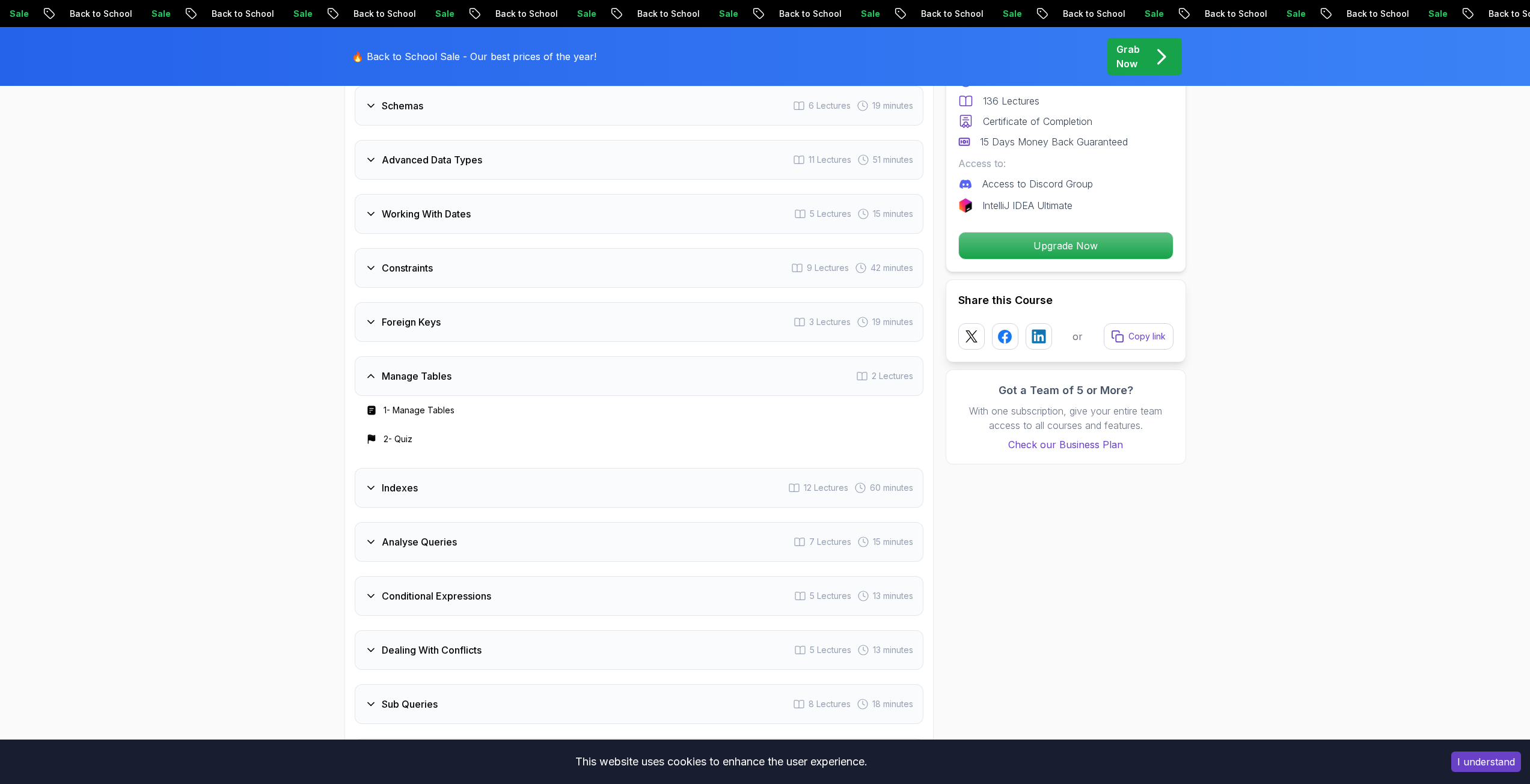
click at [449, 382] on h3 "Manage Tables" at bounding box center [417, 376] width 70 height 14
click at [437, 411] on div "Indexes 12 Lectures 60 minutes" at bounding box center [639, 430] width 569 height 39
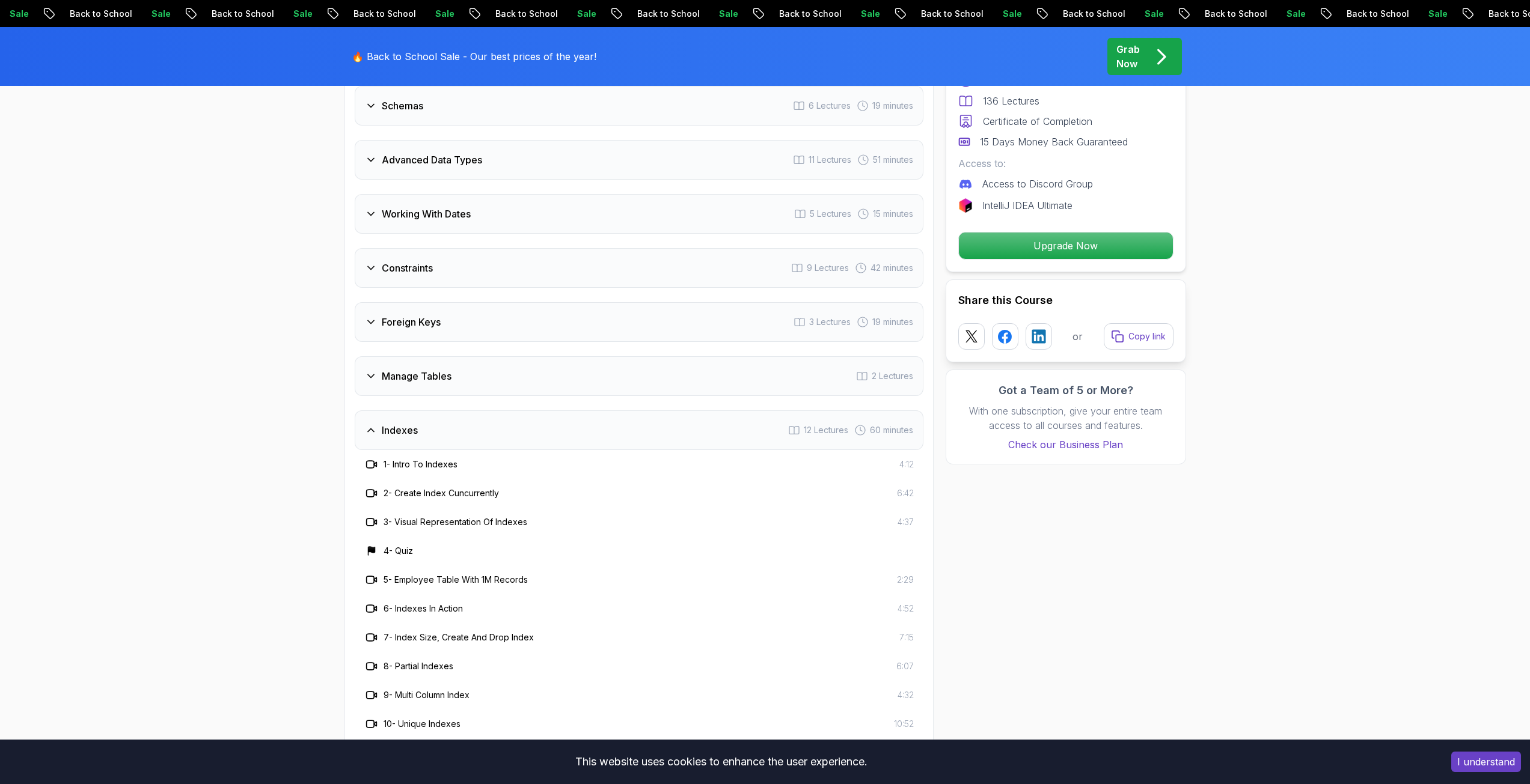
click at [433, 420] on div "Indexes 12 Lectures 60 minutes" at bounding box center [639, 430] width 569 height 39
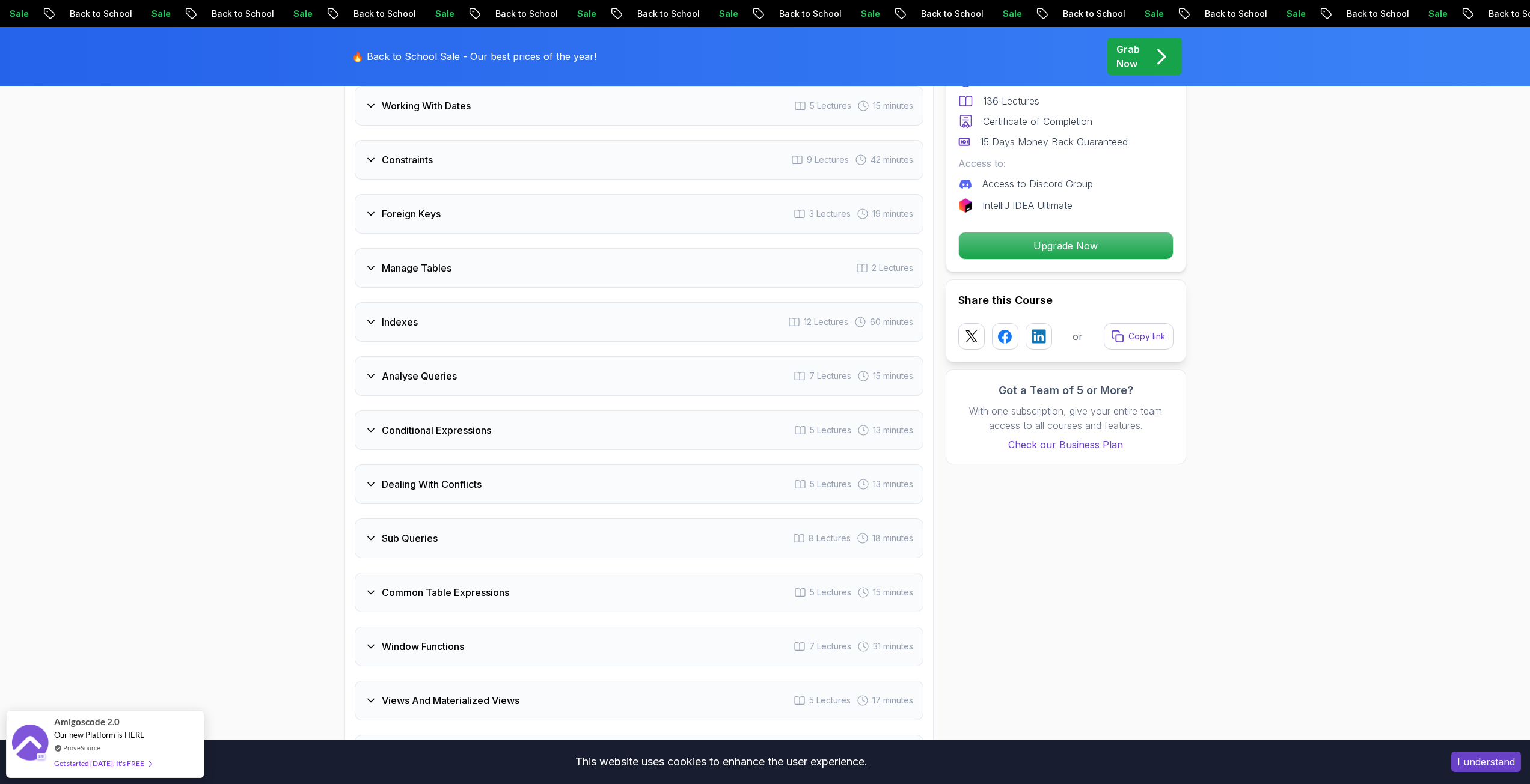
scroll to position [1982, 0]
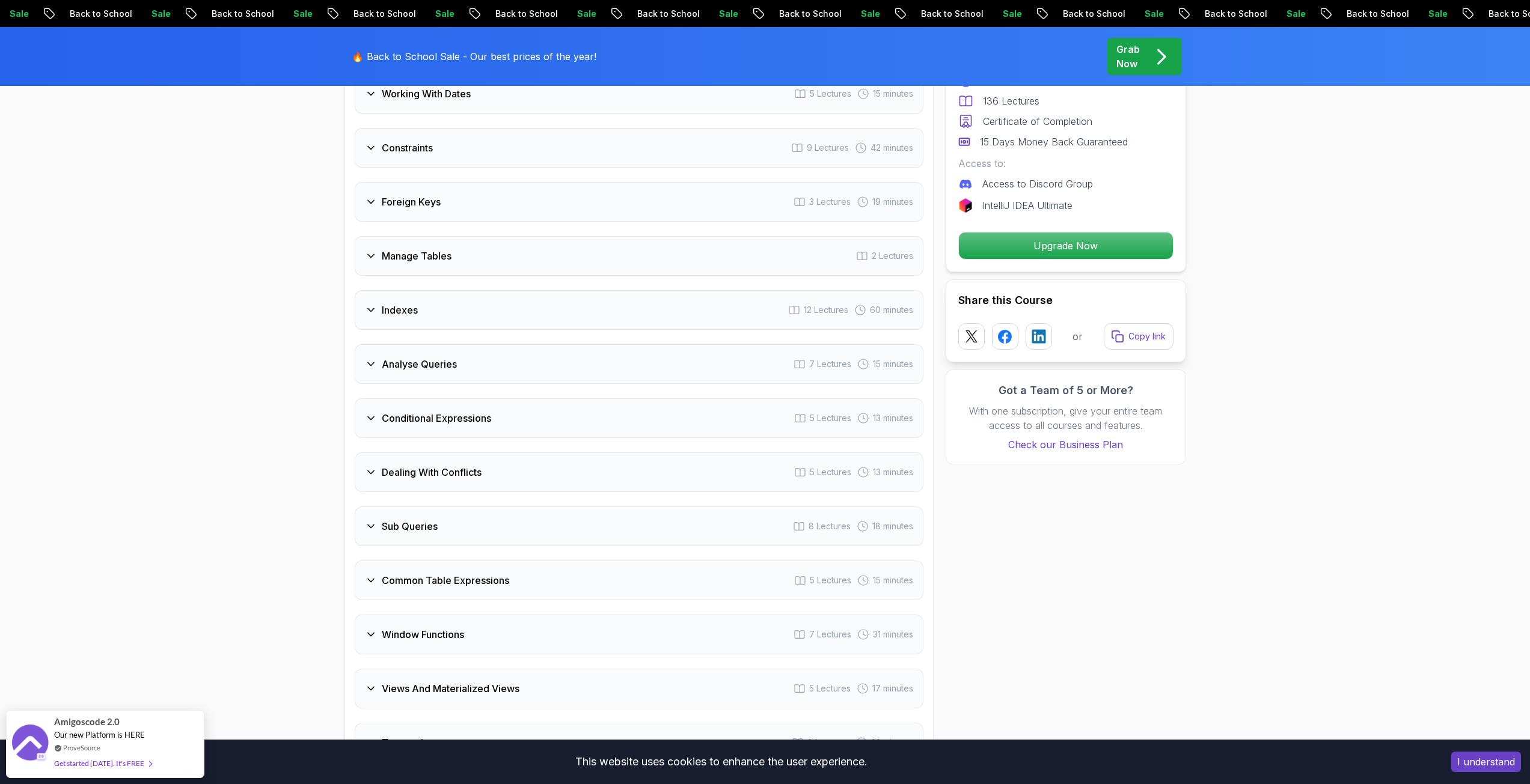
click at [431, 417] on h3 "Conditional Expressions" at bounding box center [437, 417] width 109 height 14
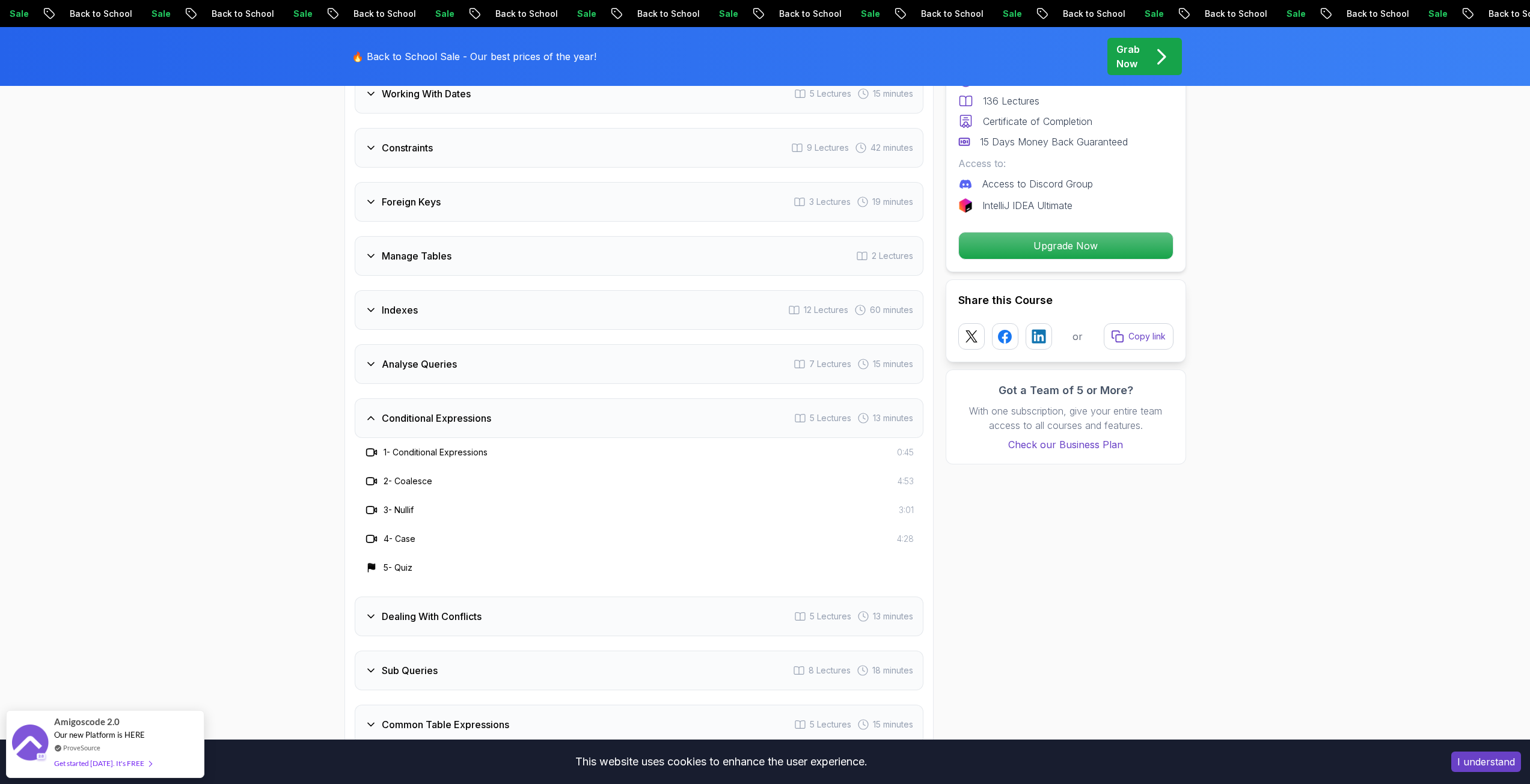
click at [431, 417] on h3 "Conditional Expressions" at bounding box center [437, 417] width 109 height 14
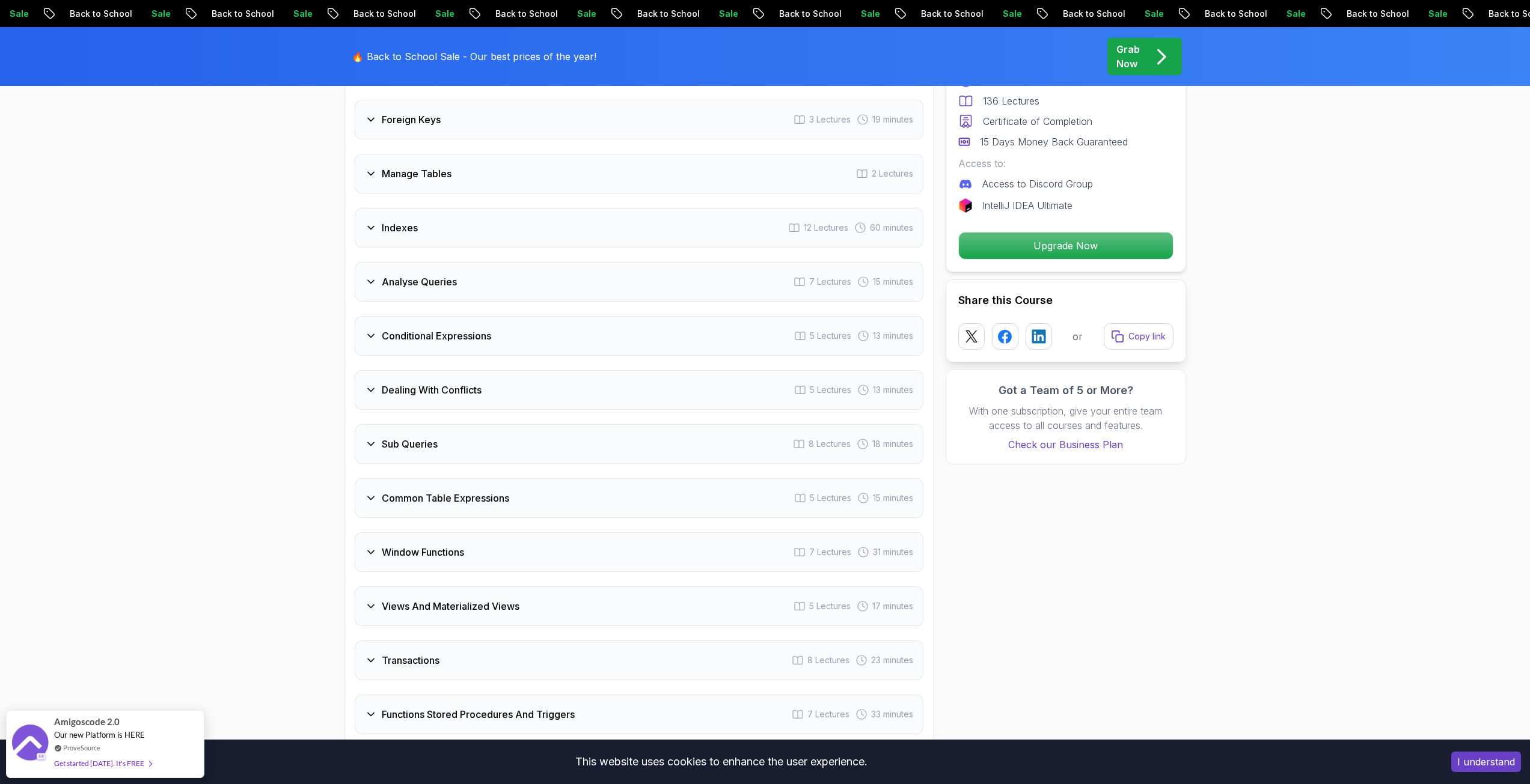
scroll to position [2103, 0]
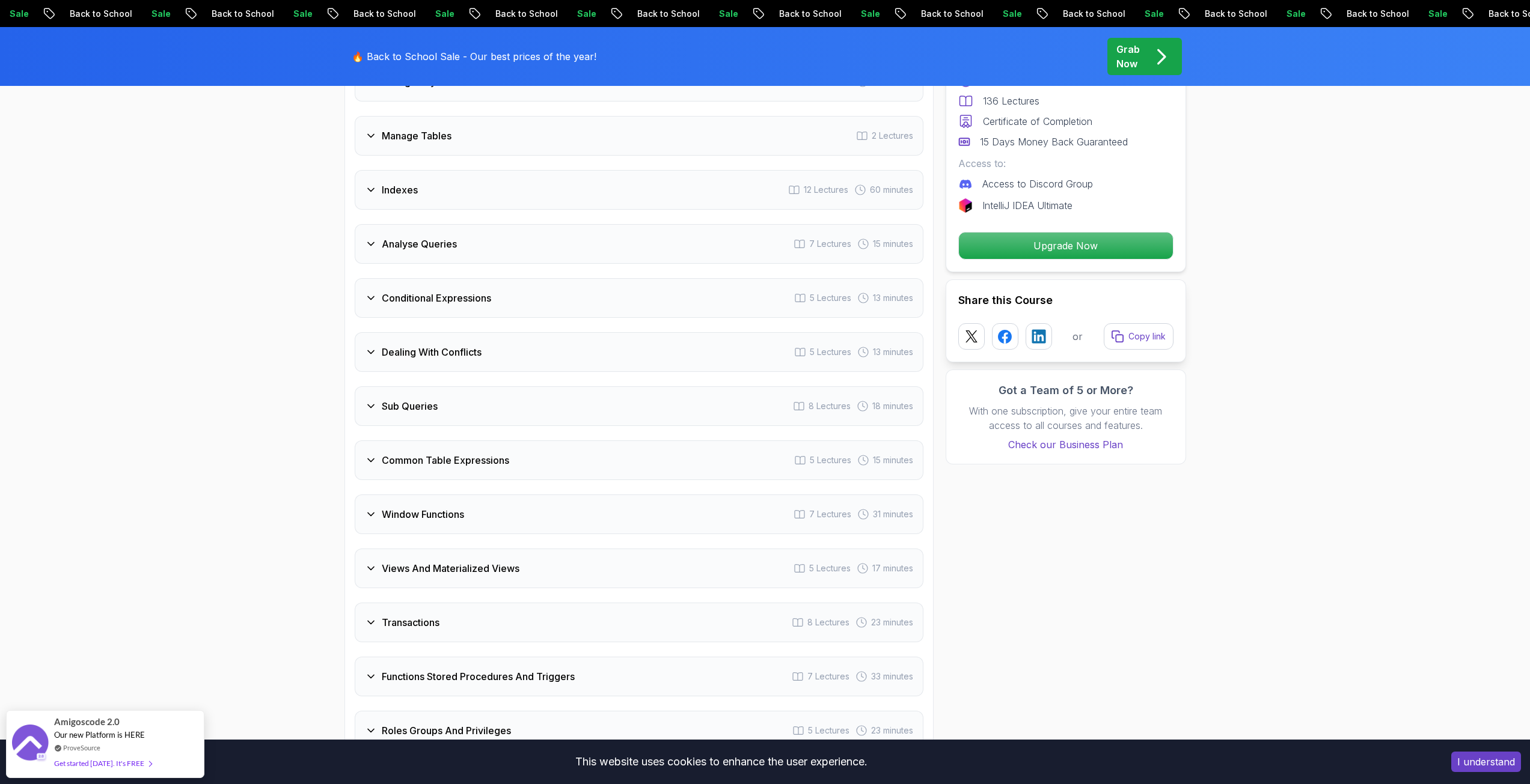
click at [429, 415] on div "Sub Queries 8 Lectures 18 minutes" at bounding box center [639, 406] width 569 height 39
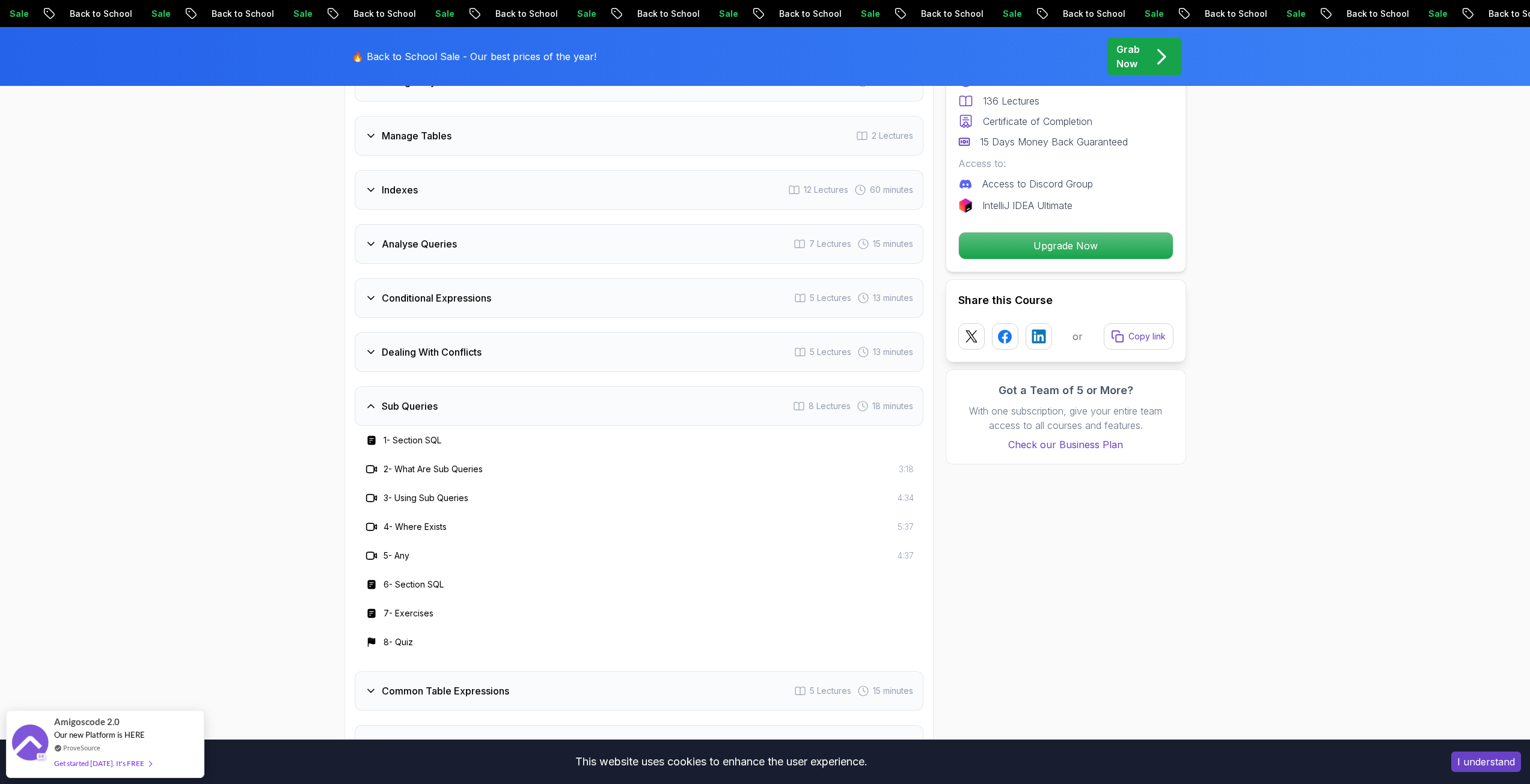
click at [429, 415] on div "Sub Queries 8 Lectures 18 minutes" at bounding box center [639, 406] width 569 height 39
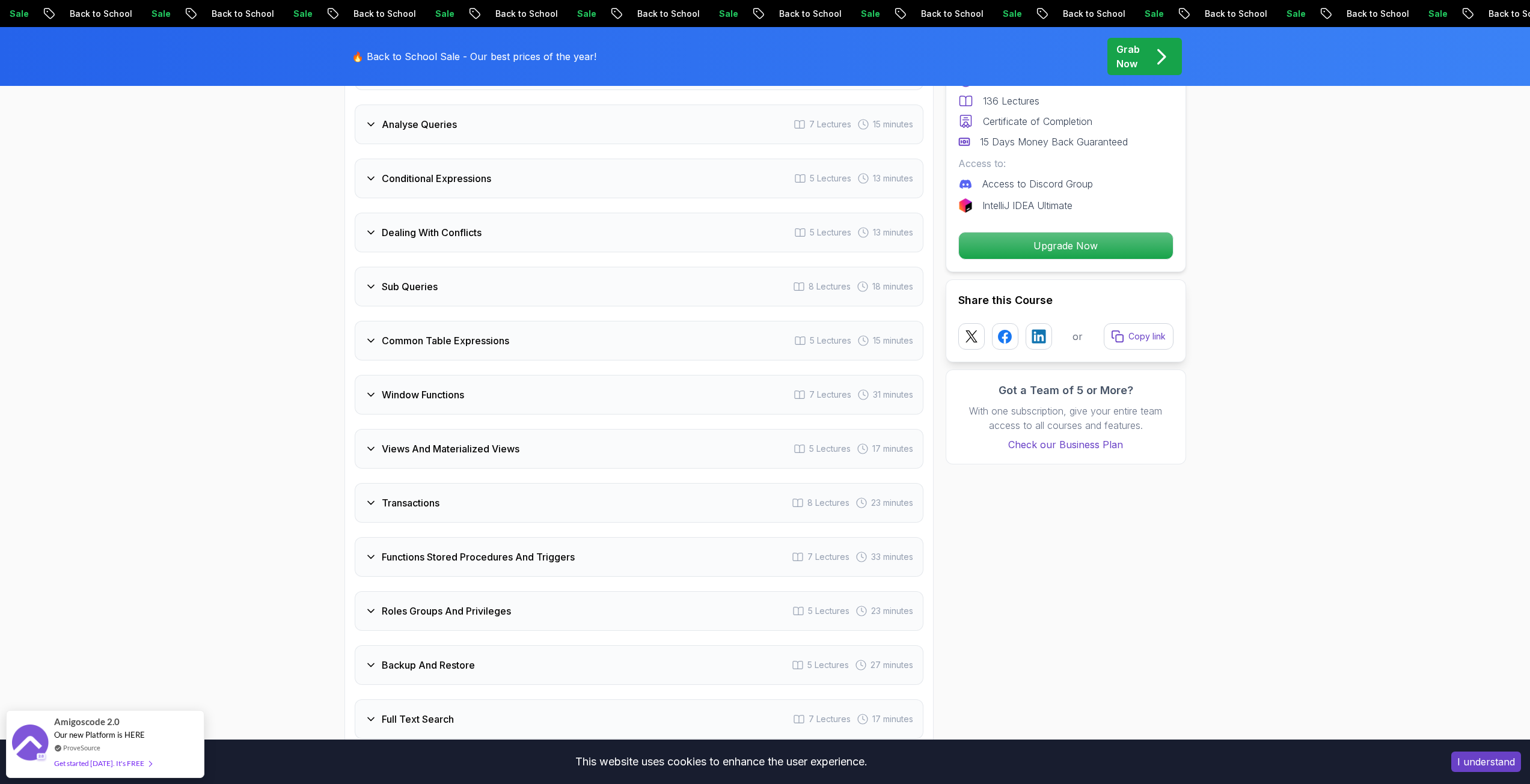
scroll to position [2223, 0]
click at [427, 408] on div "Window Functions 7 Lectures 31 minutes" at bounding box center [639, 394] width 569 height 39
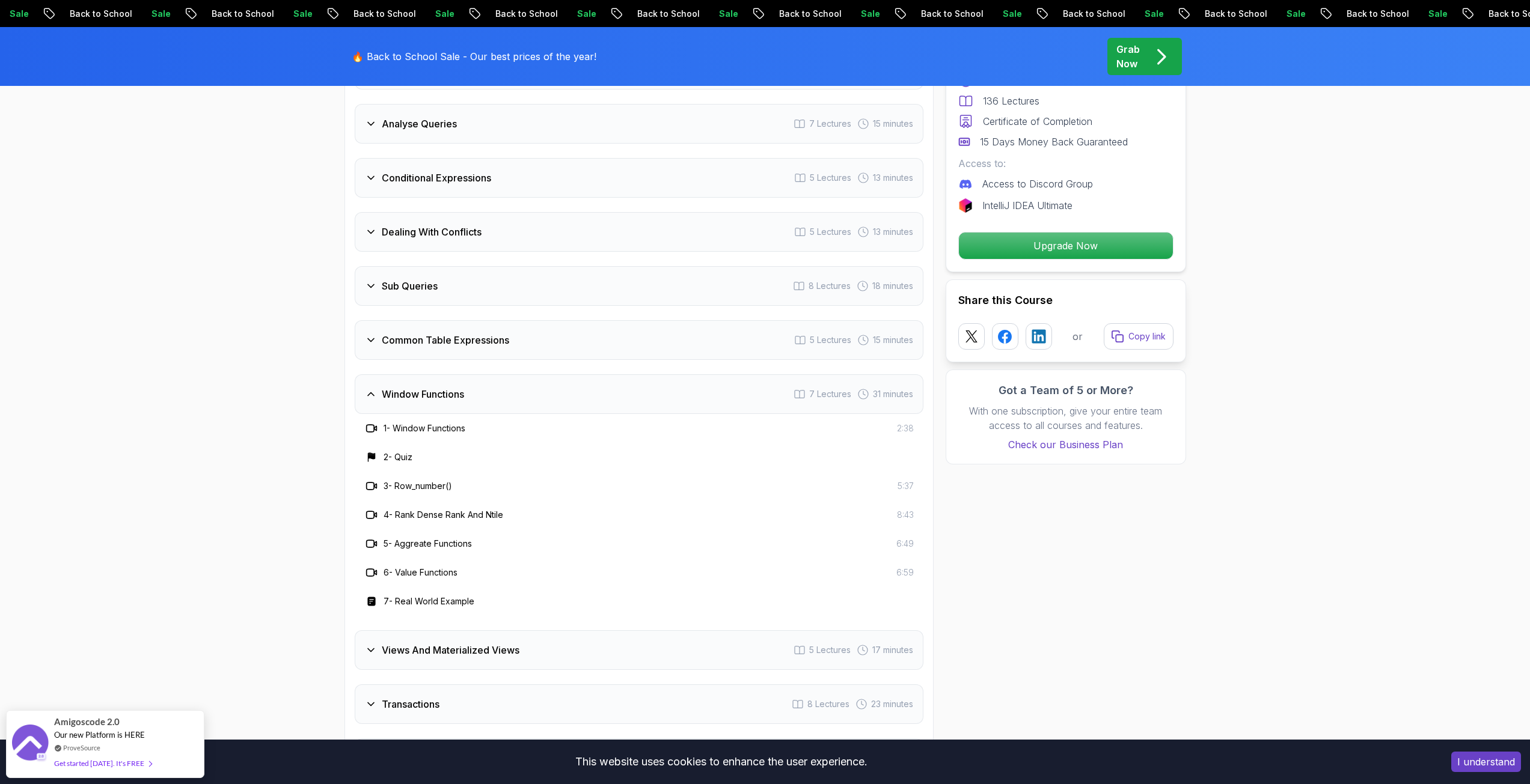
click at [427, 408] on div "Window Functions 7 Lectures 31 minutes" at bounding box center [639, 394] width 569 height 39
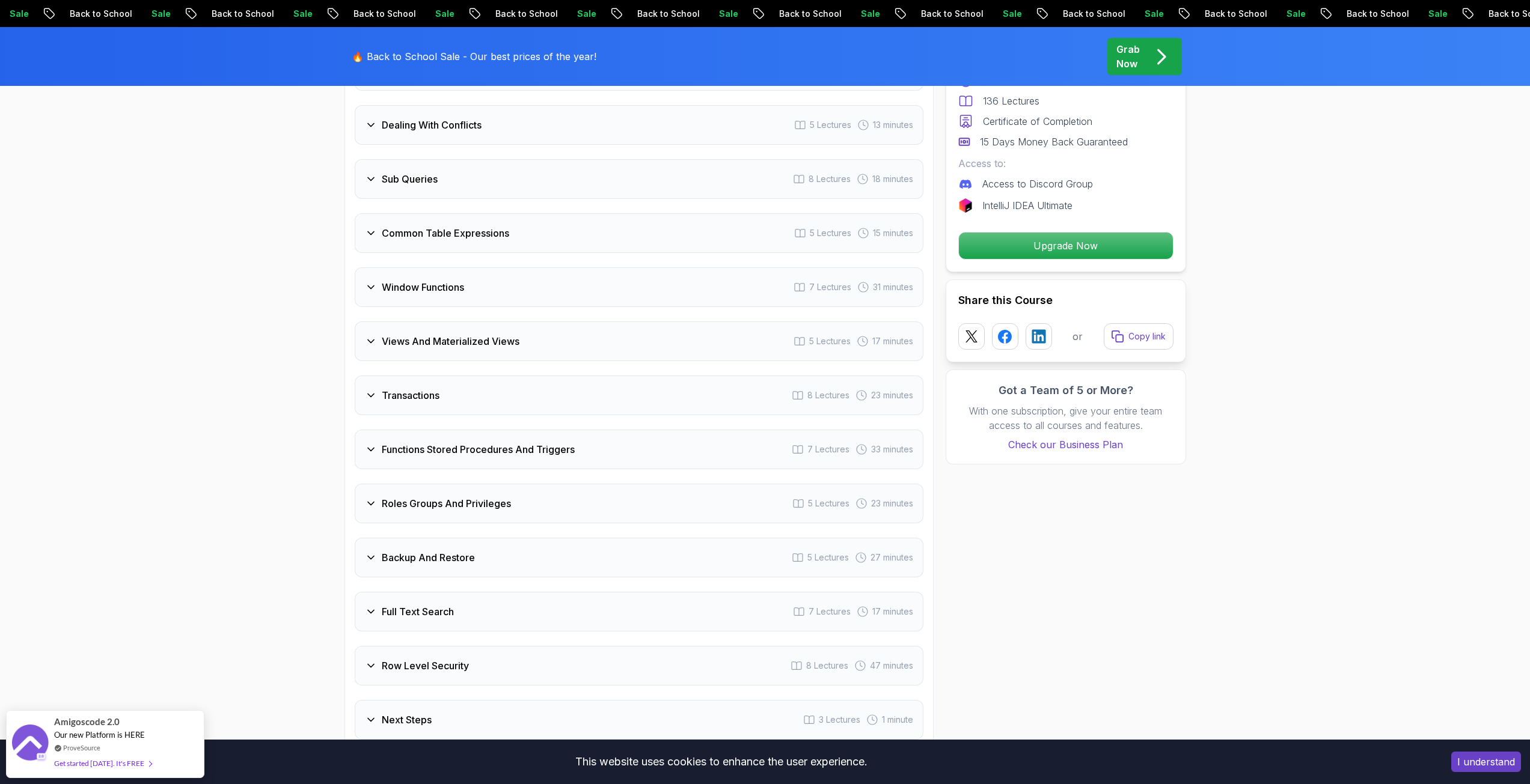
scroll to position [2343, 0]
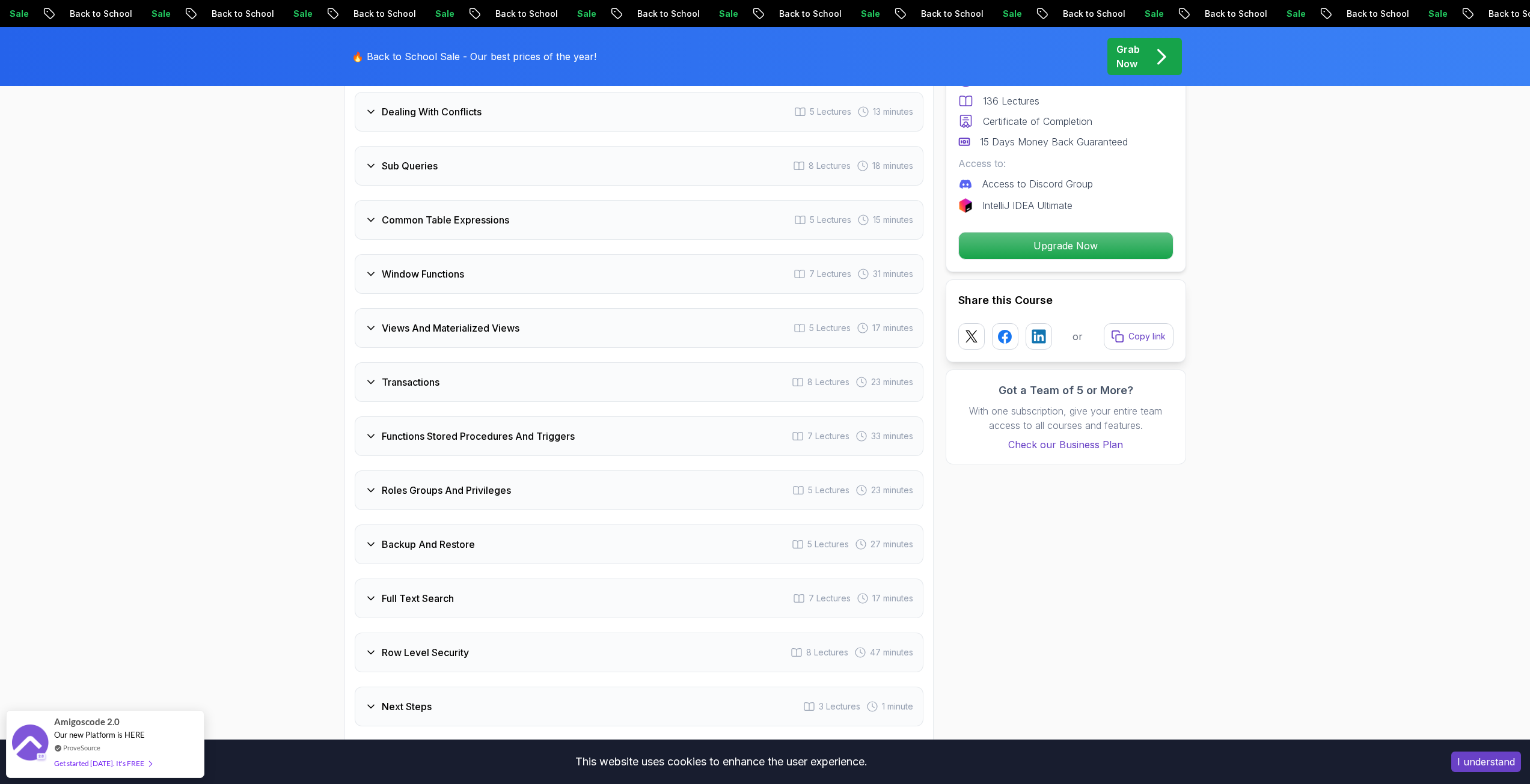
click at [427, 408] on div "Intro 3 Lectures 1 minute Schemas 6 Lectures 19 minutes Advanced Data Types 11 …" at bounding box center [639, 139] width 569 height 1175
click at [427, 394] on div "Transactions 8 Lectures 23 minutes" at bounding box center [639, 382] width 569 height 39
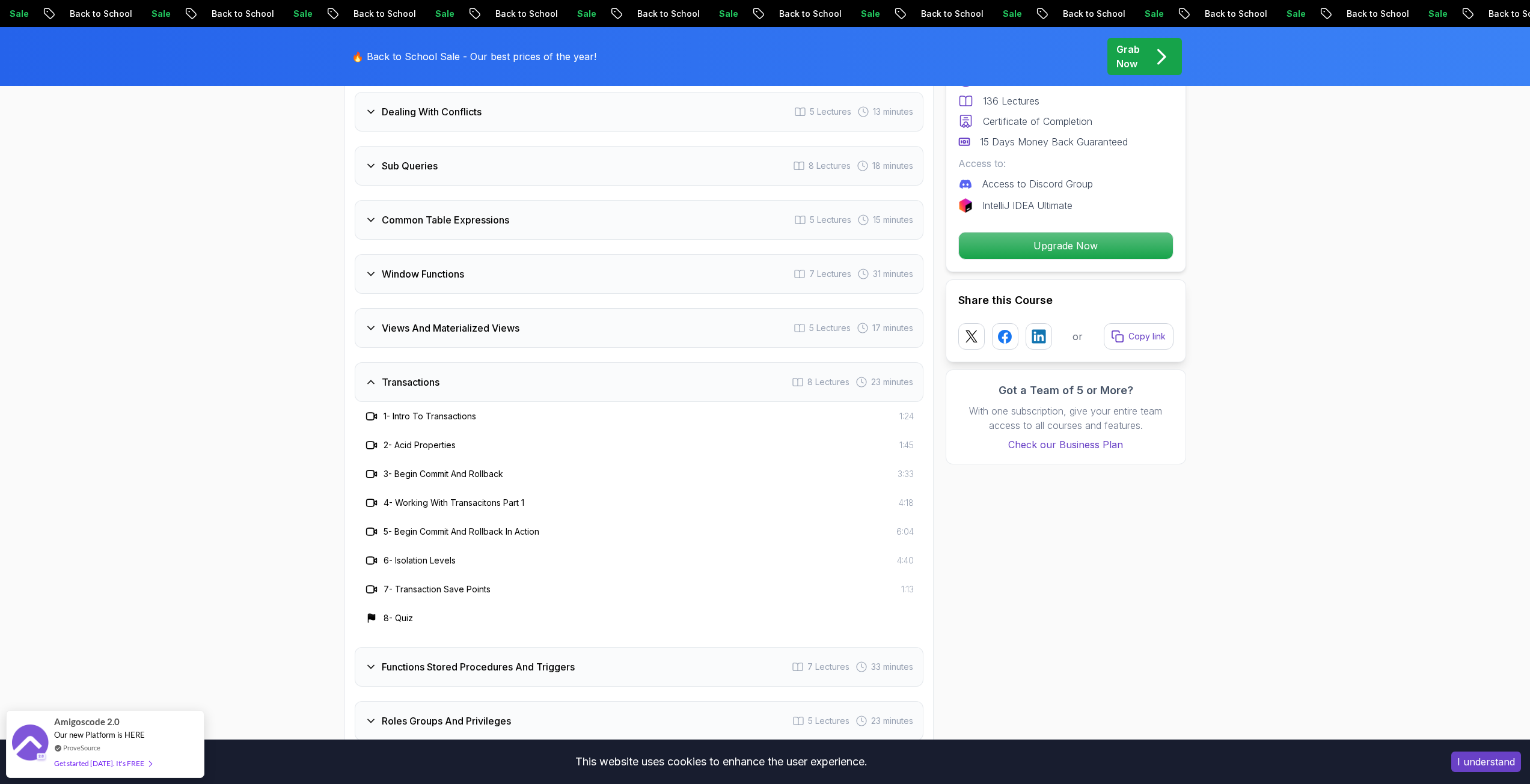
click at [427, 394] on div "Transactions 8 Lectures 23 minutes" at bounding box center [639, 382] width 569 height 39
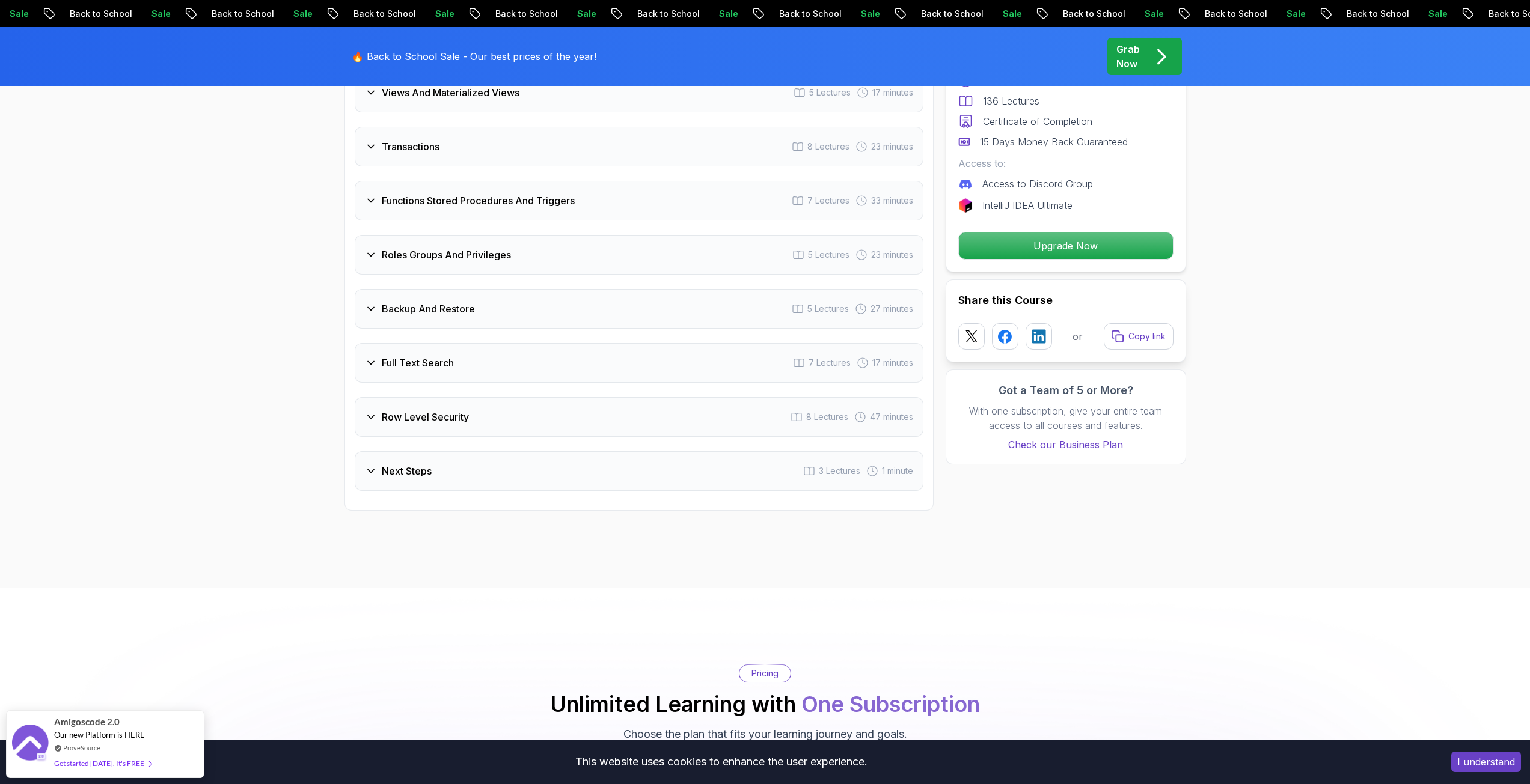
scroll to position [2583, 0]
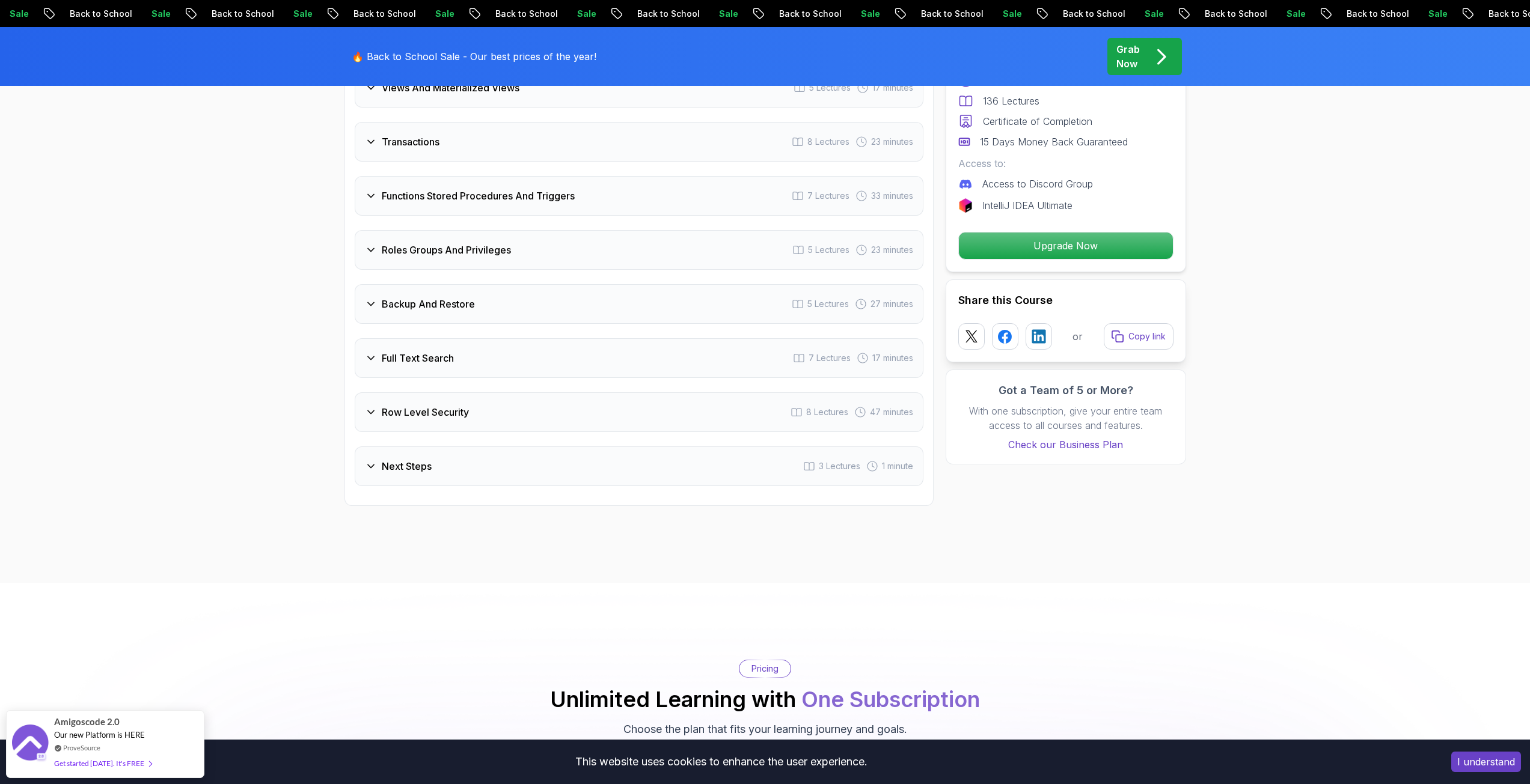
click at [431, 372] on div "Full Text Search 7 Lectures 17 minutes" at bounding box center [639, 358] width 569 height 39
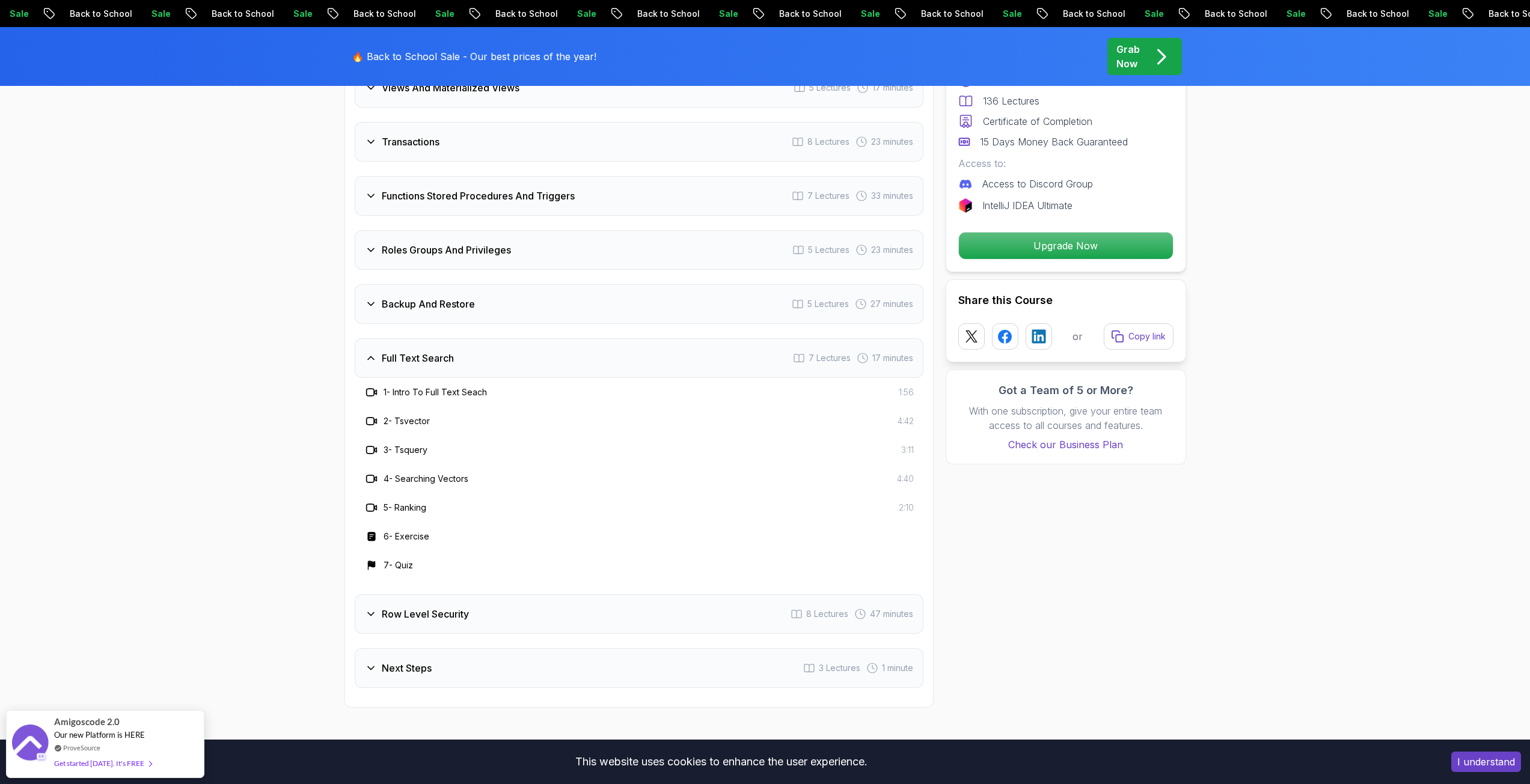
click at [429, 372] on div "Full Text Search 7 Lectures 17 minutes" at bounding box center [639, 358] width 569 height 39
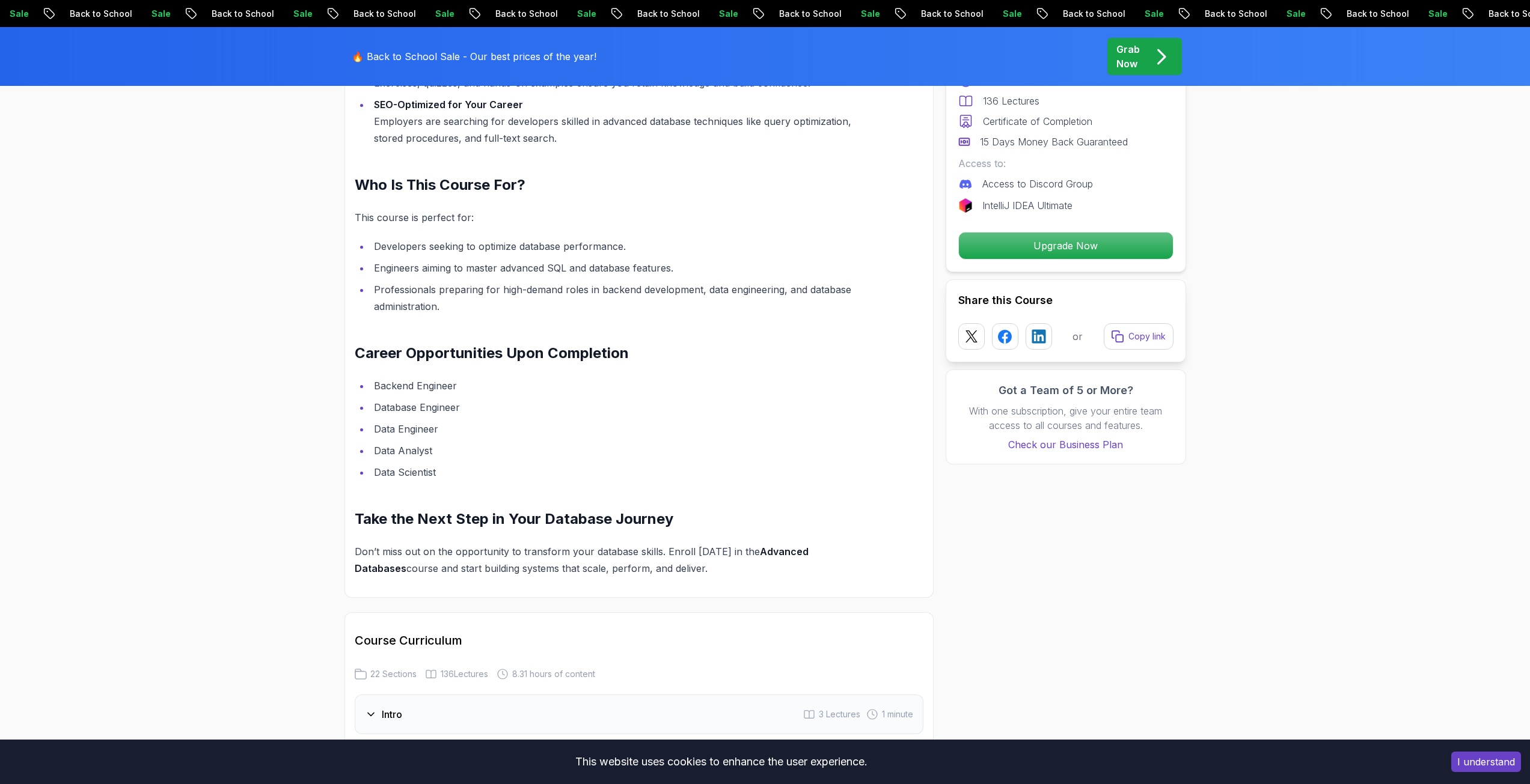
scroll to position [1201, 0]
click at [532, 533] on div "Unlock the Power of Advanced Databases with Amigoscode Are you ready to elevate…" at bounding box center [610, 178] width 512 height 793
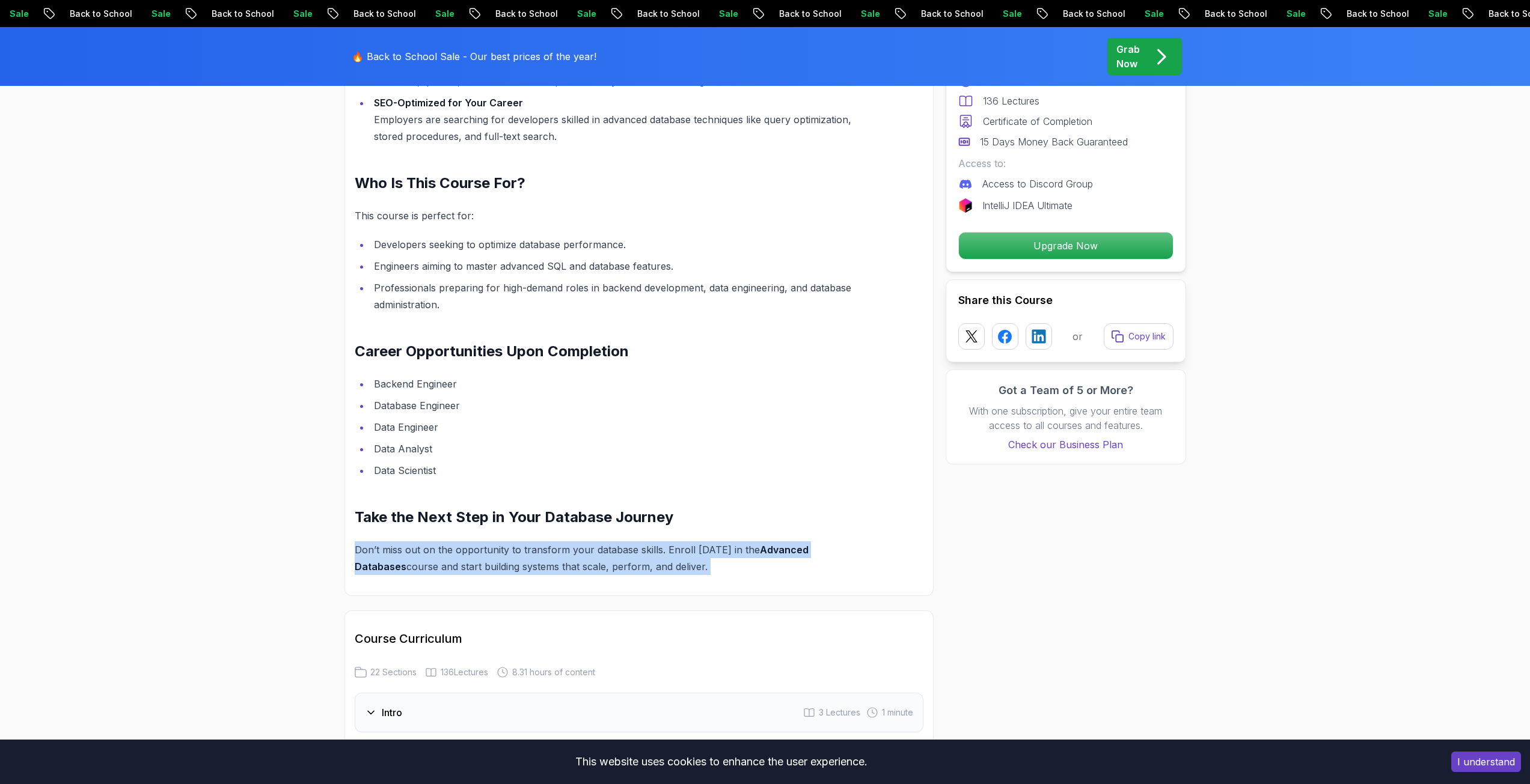
click at [532, 533] on div "Unlock the Power of Advanced Databases with Amigoscode Are you ready to elevate…" at bounding box center [610, 178] width 512 height 793
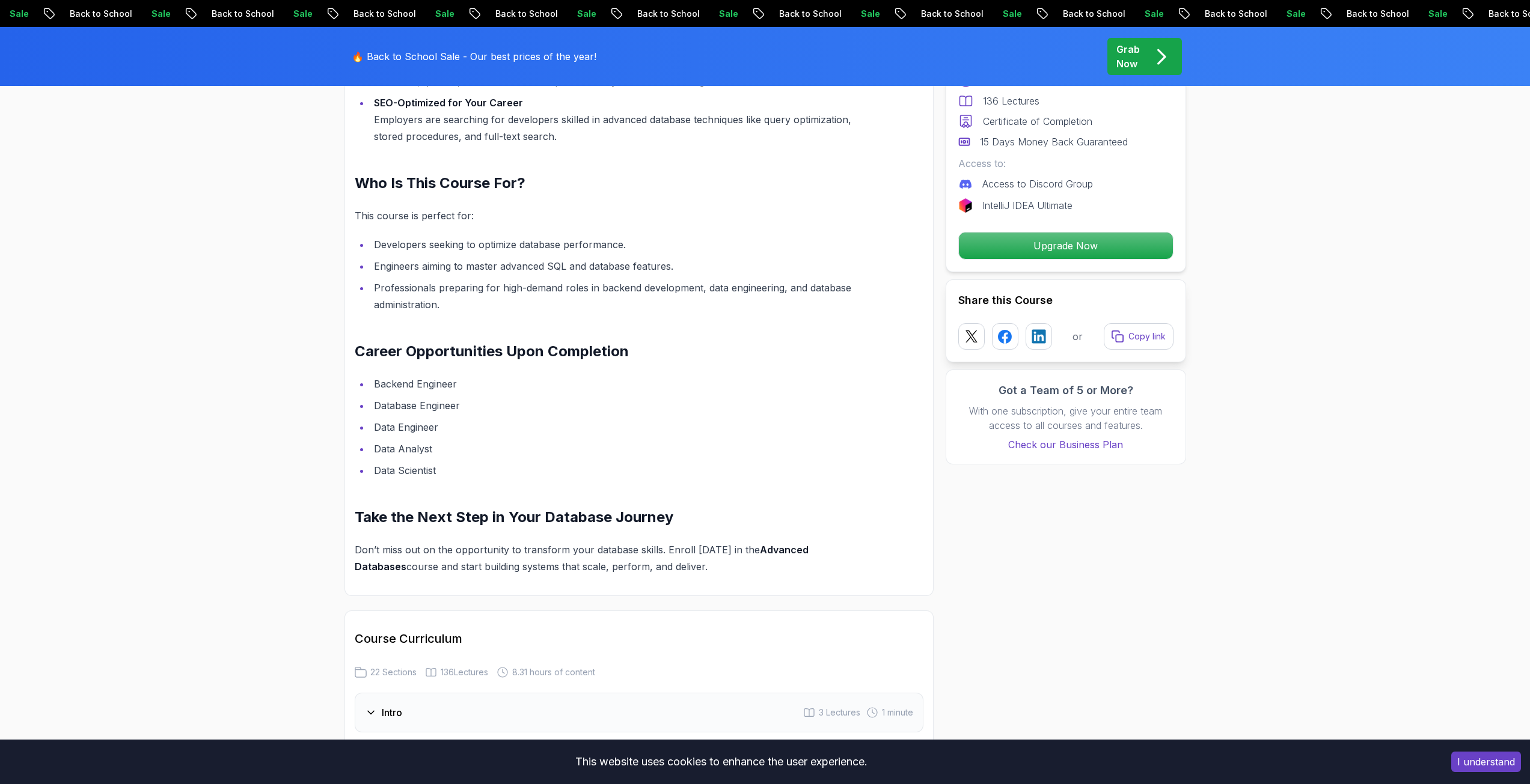
click at [532, 520] on h2 "Take the Next Step in Your Database Journey" at bounding box center [610, 517] width 512 height 19
click at [453, 546] on p "Don’t miss out on the opportunity to transform your database skills. Enroll [DA…" at bounding box center [610, 558] width 512 height 33
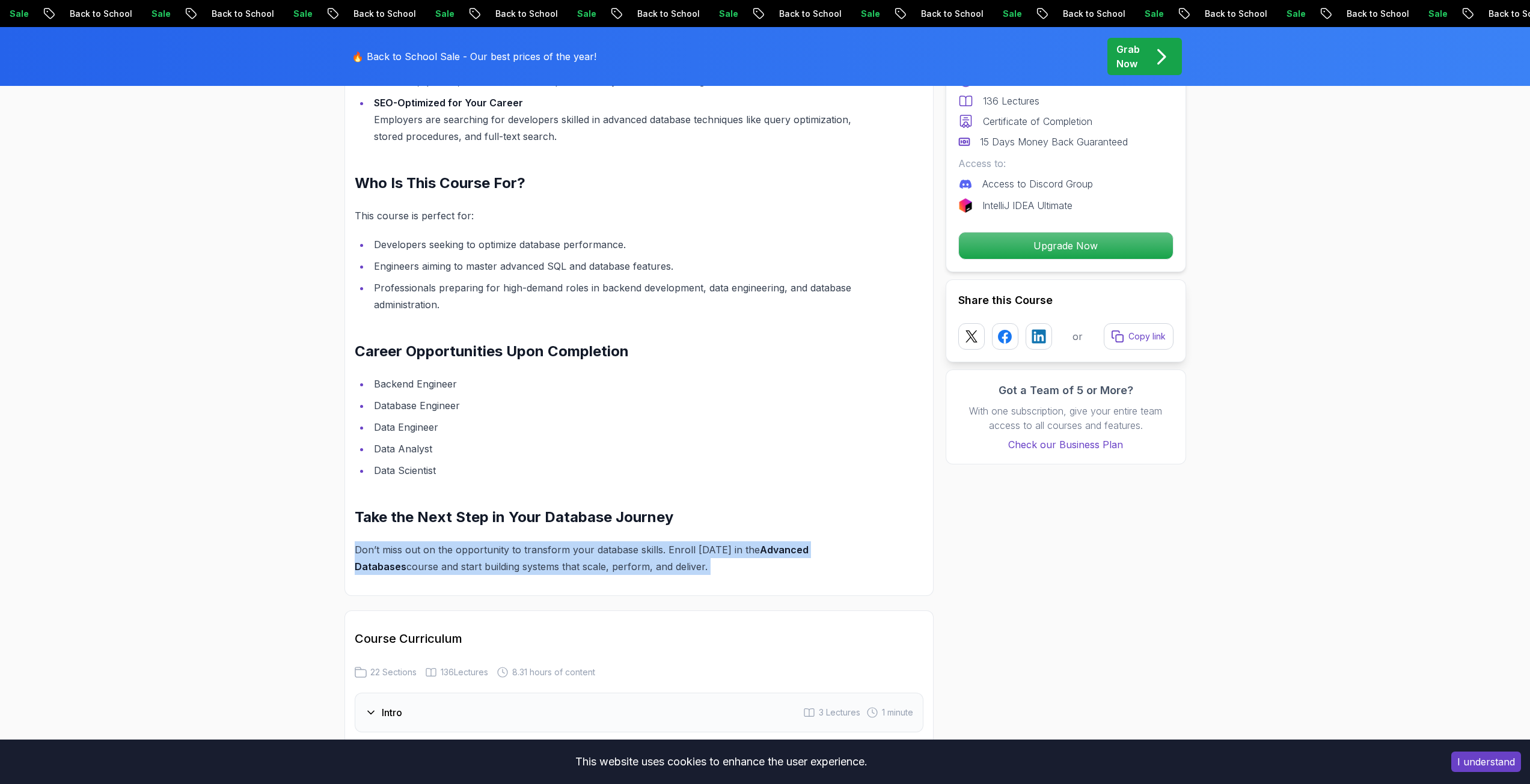
click at [453, 546] on p "Don’t miss out on the opportunity to transform your database skills. Enroll [DA…" at bounding box center [610, 558] width 512 height 33
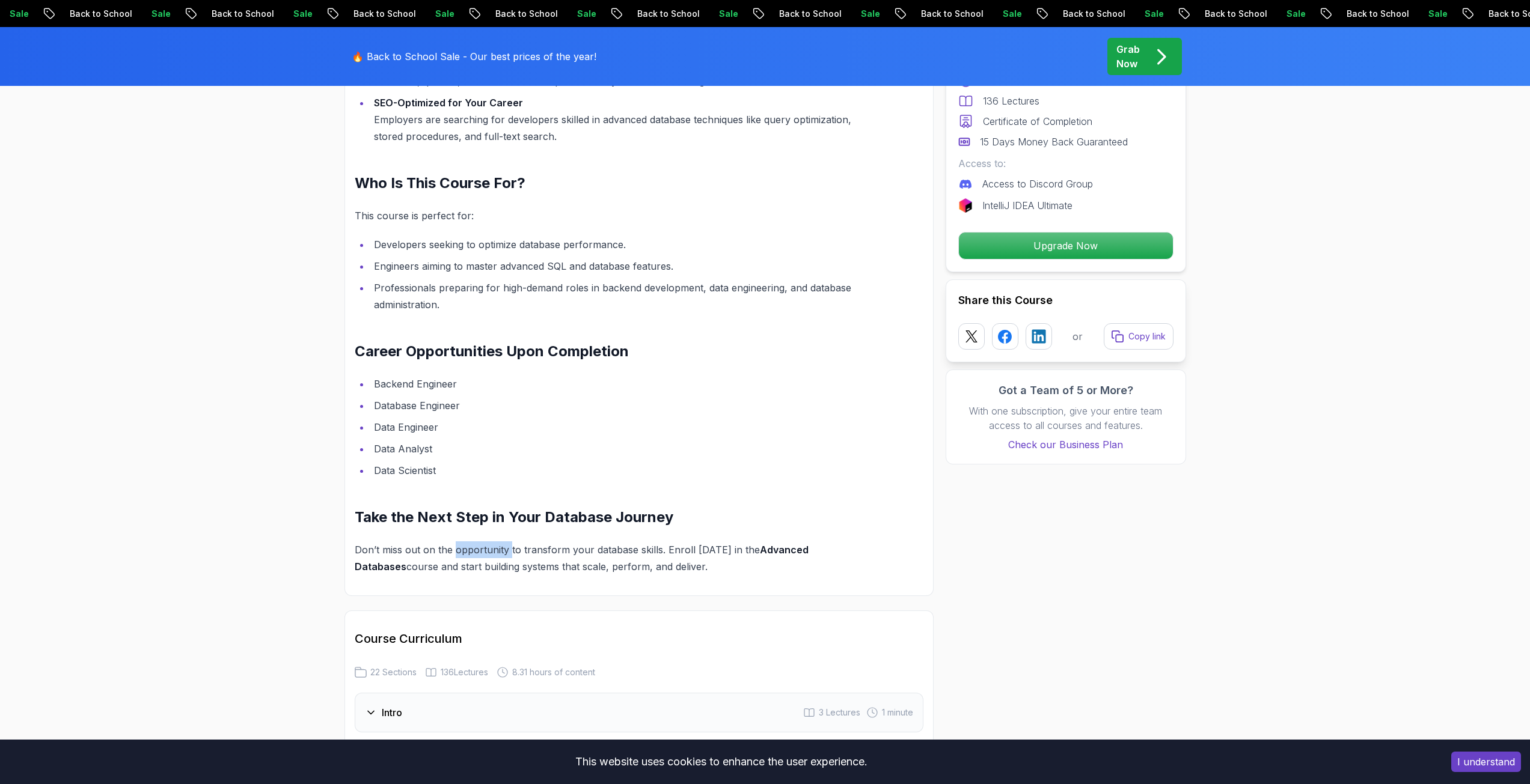
click at [453, 546] on p "Don’t miss out on the opportunity to transform your database skills. Enroll [DA…" at bounding box center [610, 558] width 512 height 33
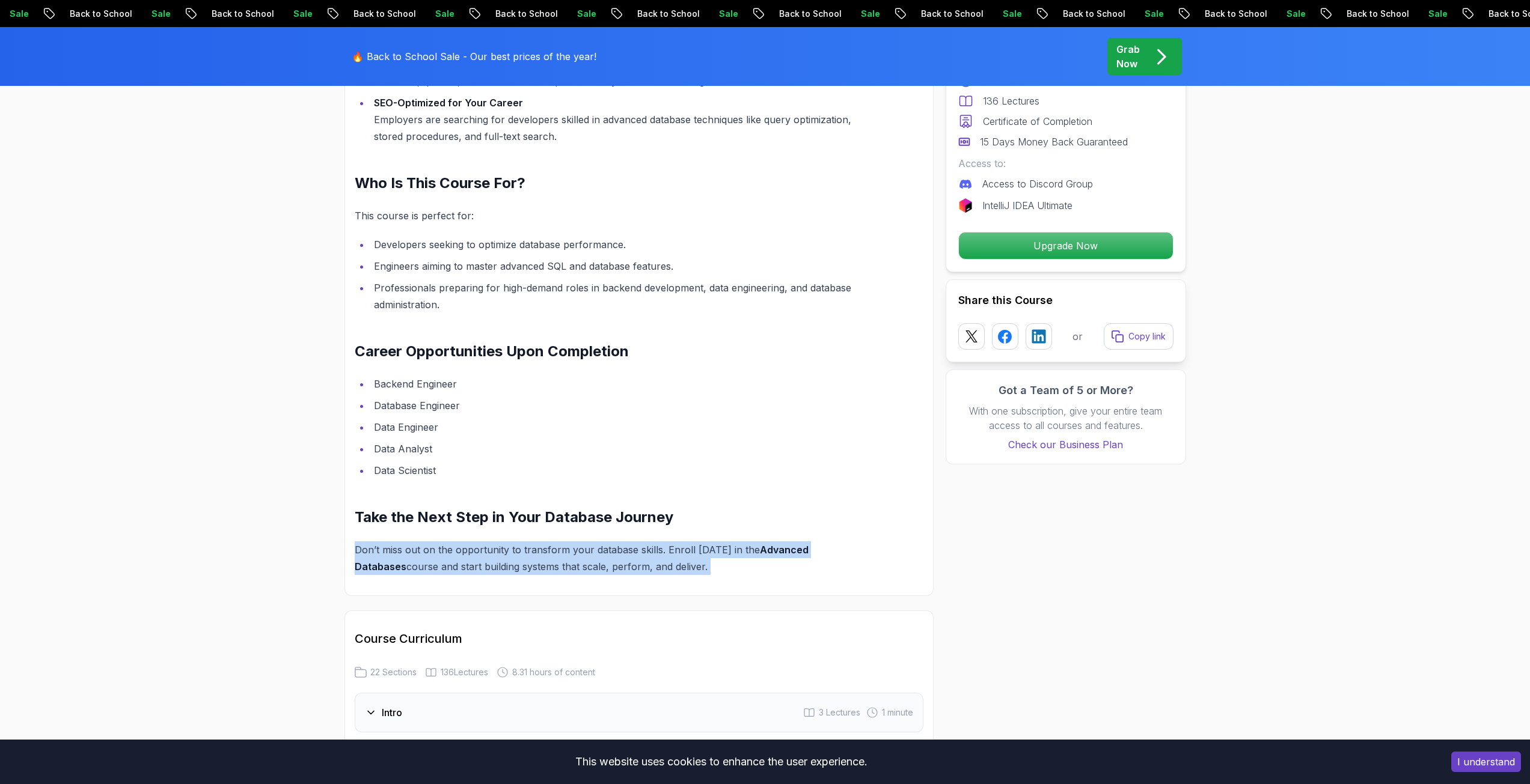
click at [453, 546] on p "Don’t miss out on the opportunity to transform your database skills. Enroll [DA…" at bounding box center [610, 558] width 512 height 33
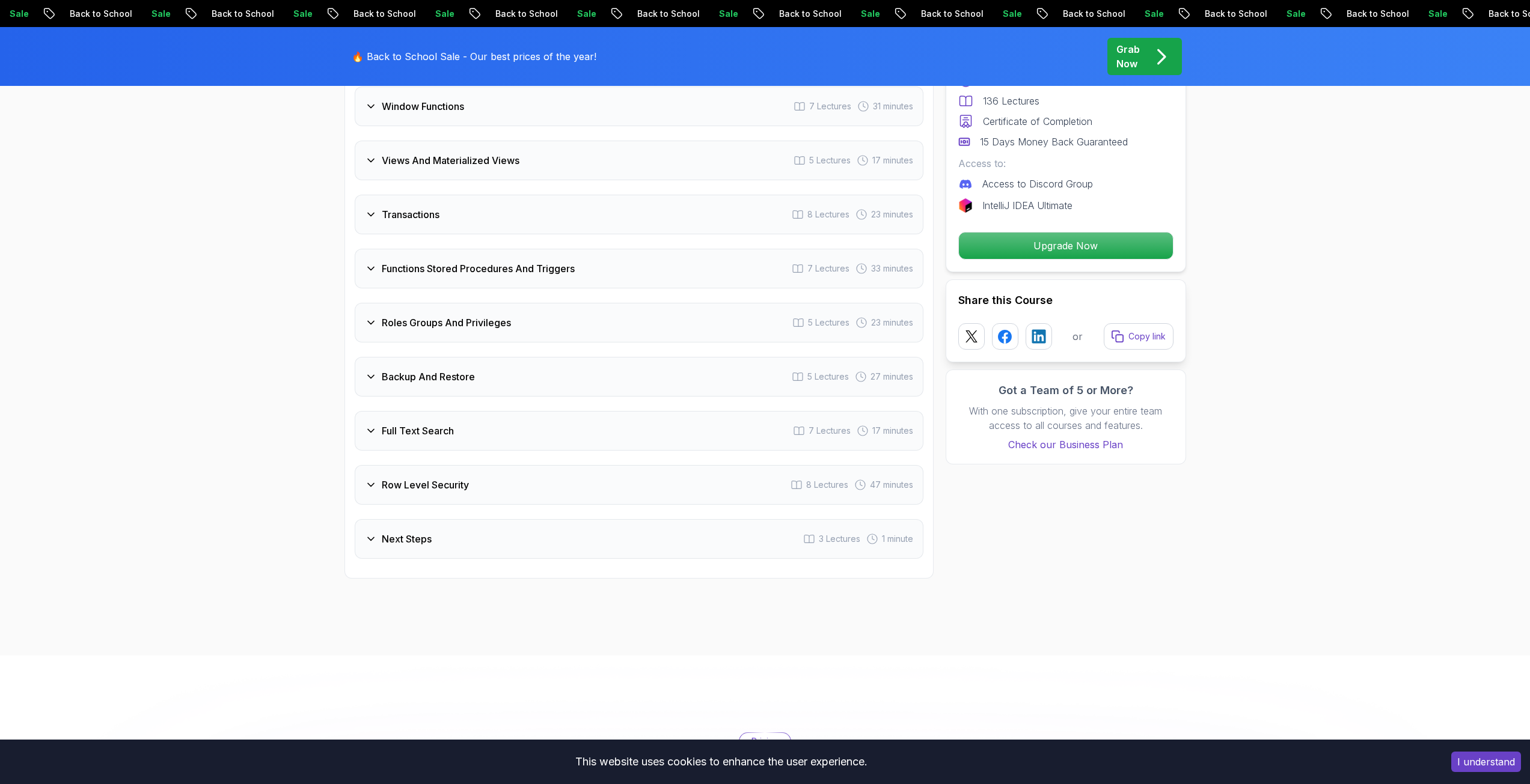
scroll to position [2524, 0]
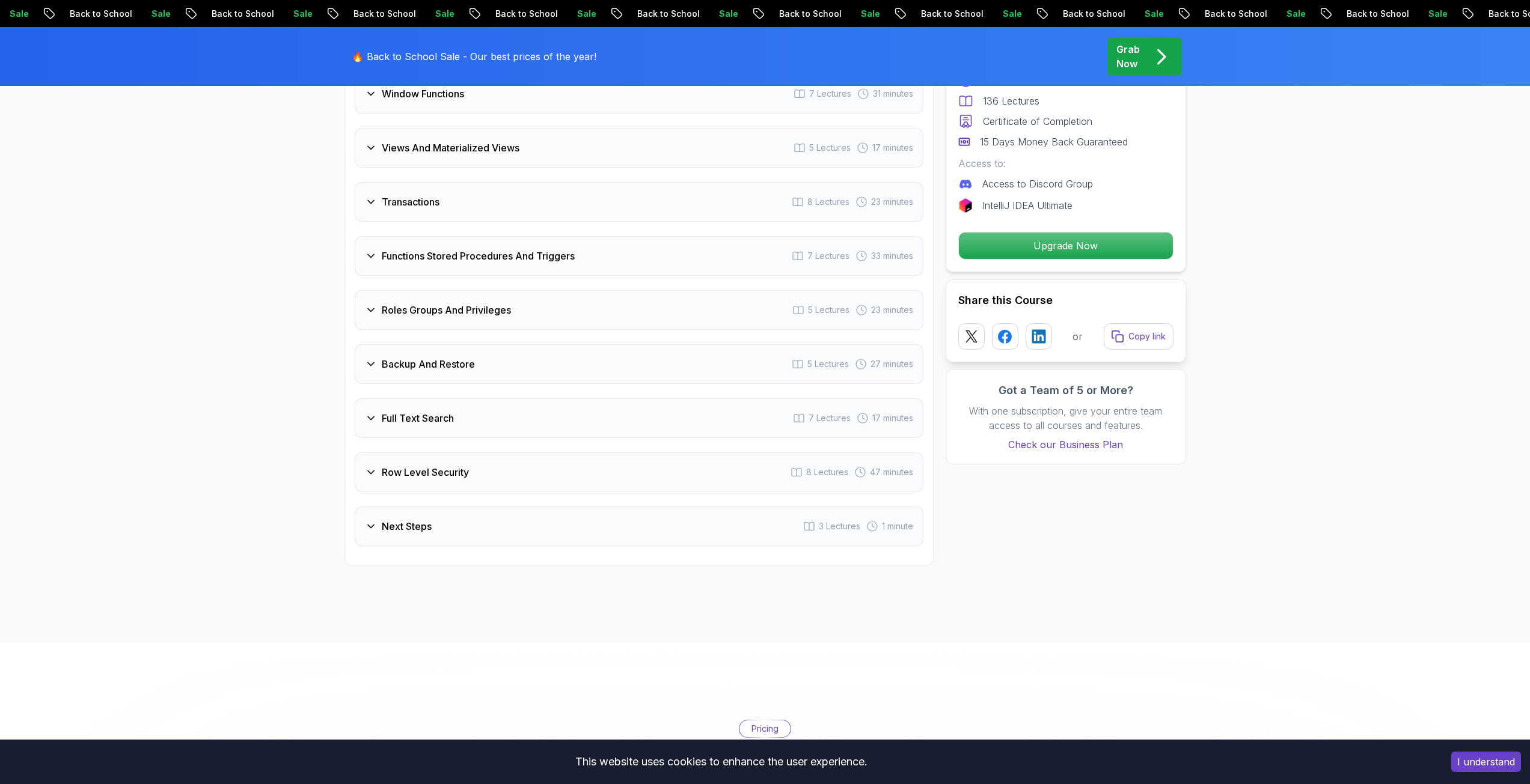
click at [415, 535] on div "Next Steps 3 Lectures 1 minute" at bounding box center [639, 526] width 569 height 39
click at [421, 458] on div "Row Level Security 8 Lectures 47 minutes" at bounding box center [639, 472] width 569 height 39
click at [428, 405] on div "Full Text Search 7 Lectures 17 minutes" at bounding box center [639, 418] width 569 height 39
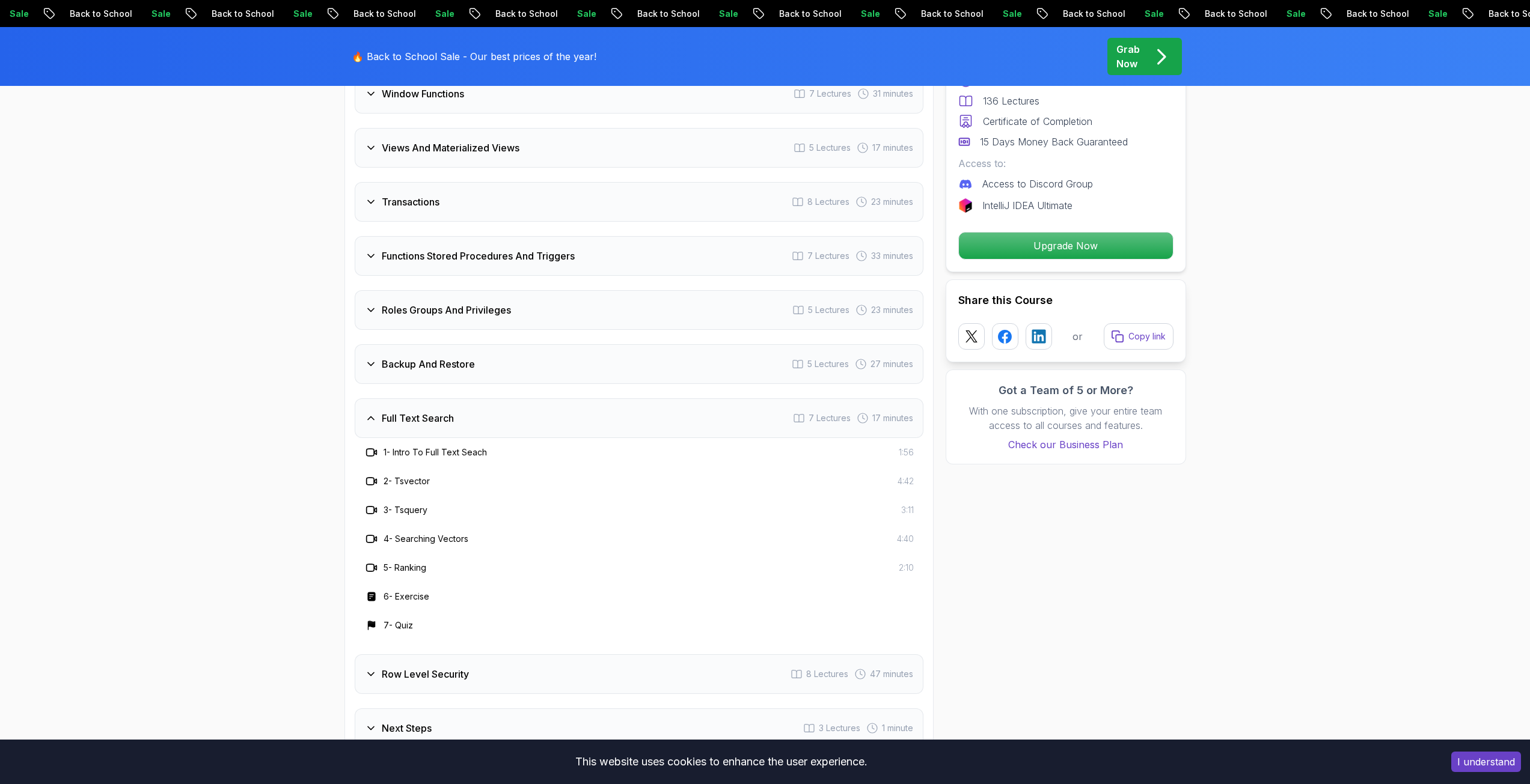
click at [413, 422] on h3 "Full Text Search" at bounding box center [418, 417] width 72 height 14
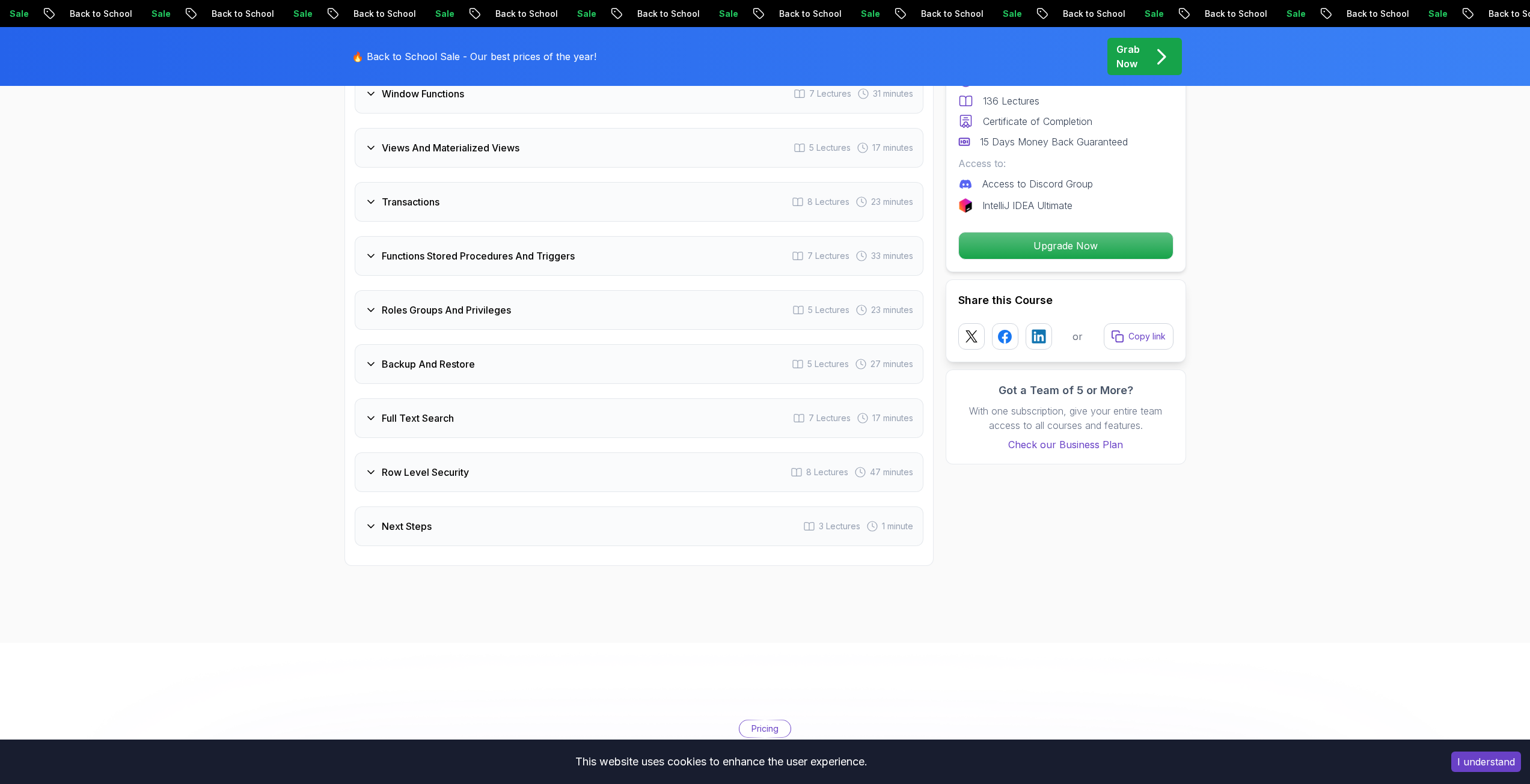
click at [411, 379] on div "Backup And Restore 5 Lectures 27 minutes" at bounding box center [639, 364] width 569 height 39
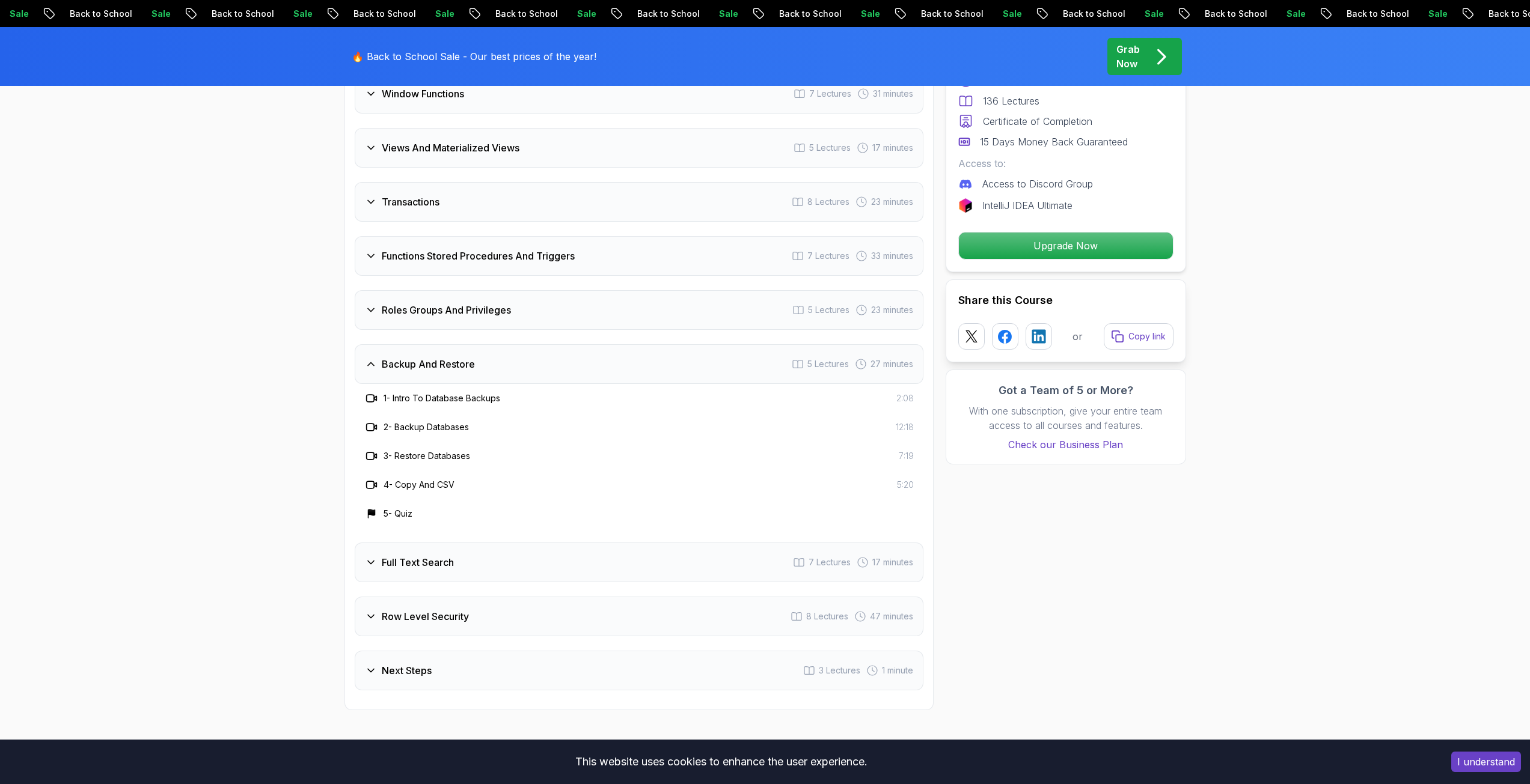
click at [411, 371] on h3 "Backup And Restore" at bounding box center [428, 364] width 93 height 14
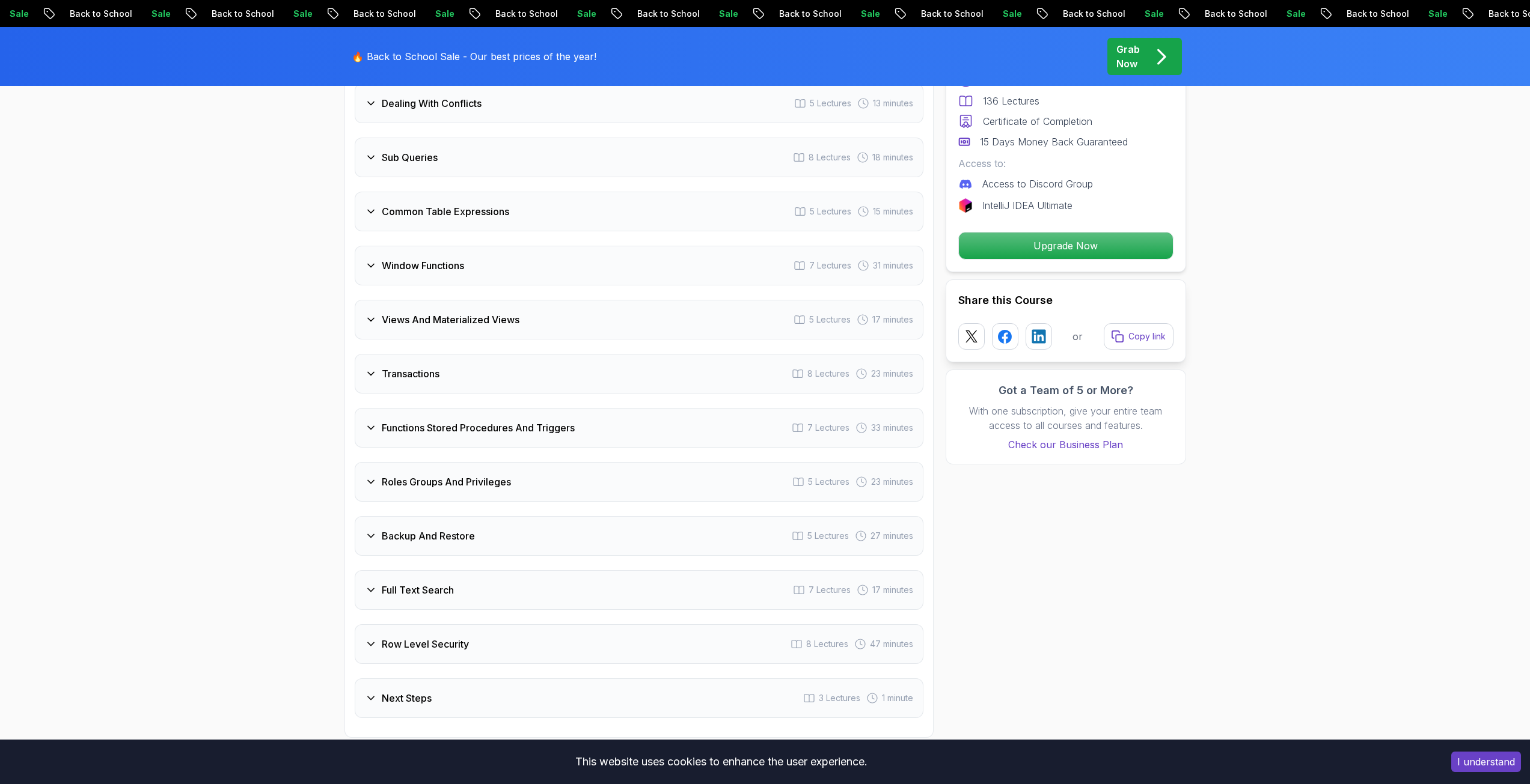
scroll to position [2343, 0]
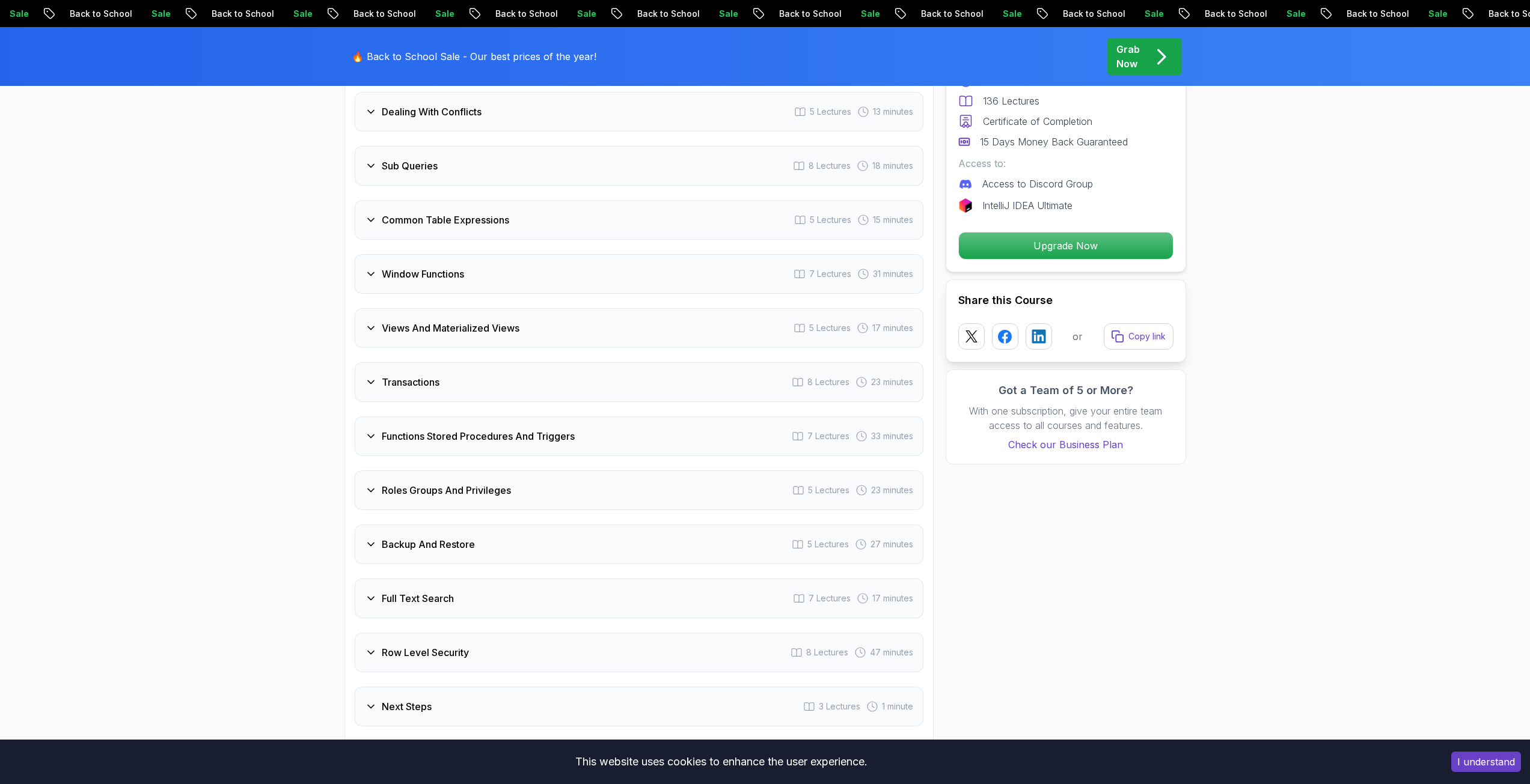
click at [399, 489] on h3 "Roles Groups And Privileges" at bounding box center [446, 490] width 129 height 14
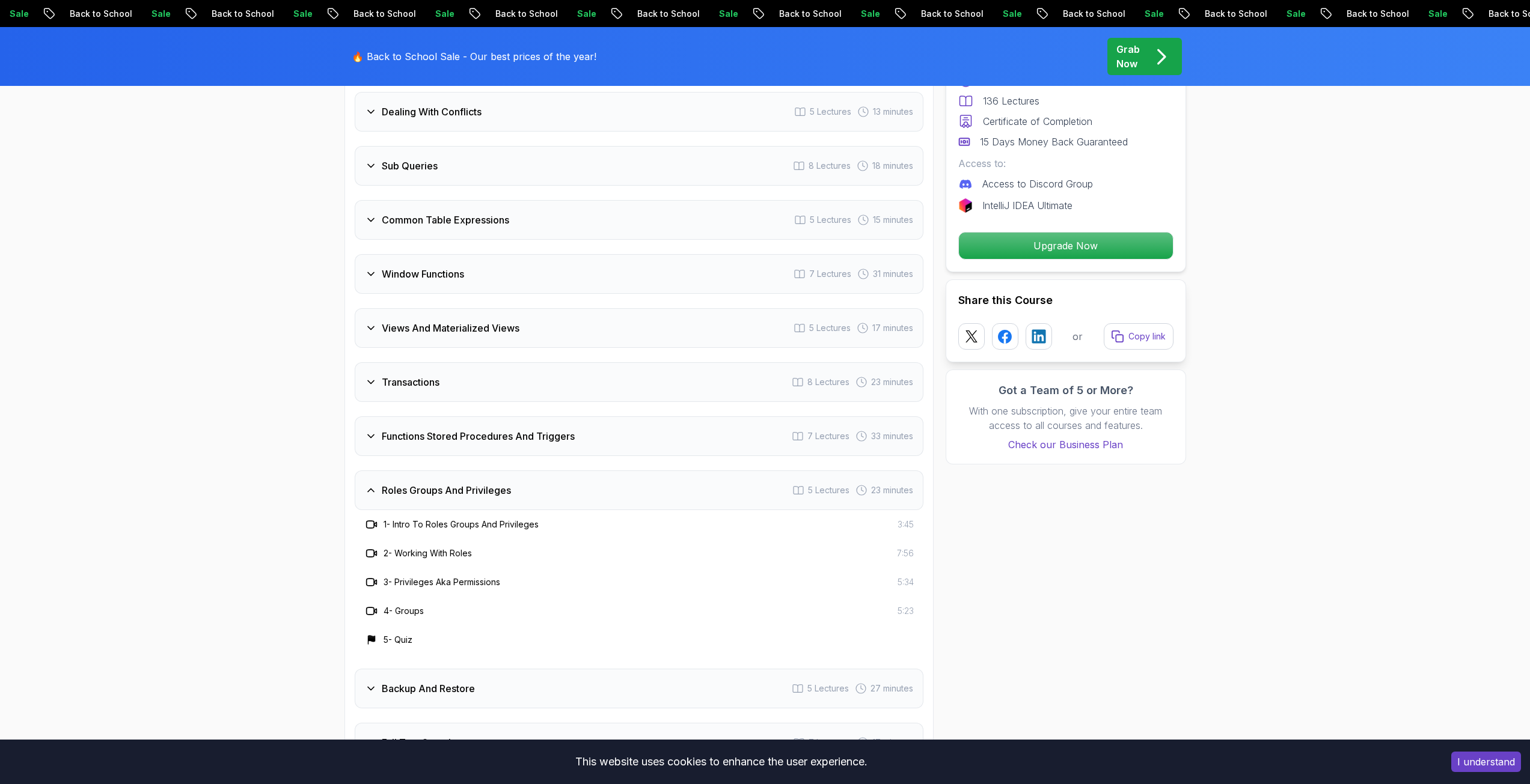
click at [399, 486] on h3 "Roles Groups And Privileges" at bounding box center [446, 490] width 129 height 14
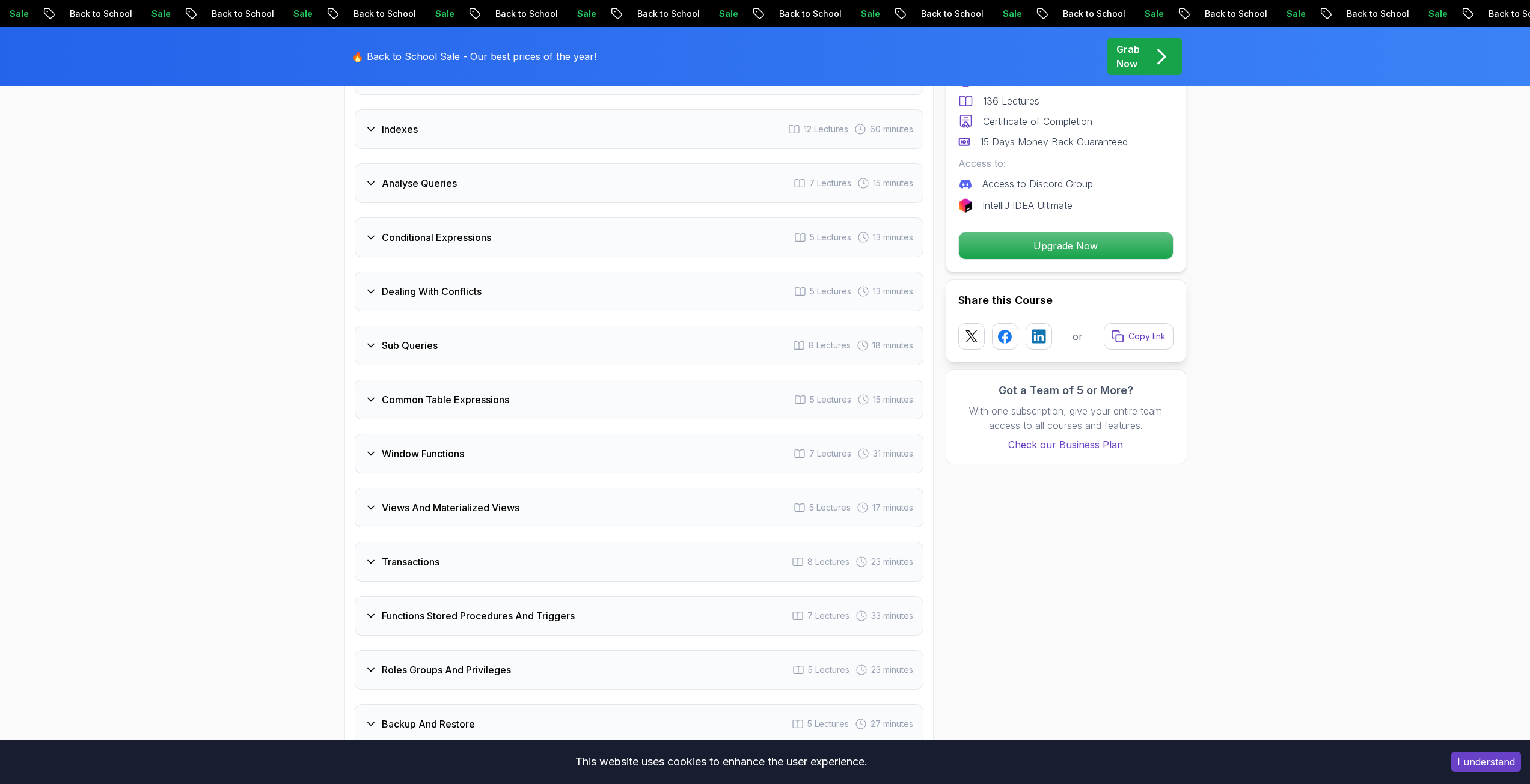
scroll to position [2163, 0]
click at [396, 479] on div "Intro 3 Lectures 1 minute Schemas 6 Lectures 19 minutes Advanced Data Types 11 …" at bounding box center [639, 319] width 569 height 1175
click at [396, 469] on div "Window Functions 7 Lectures 31 minutes" at bounding box center [639, 454] width 569 height 39
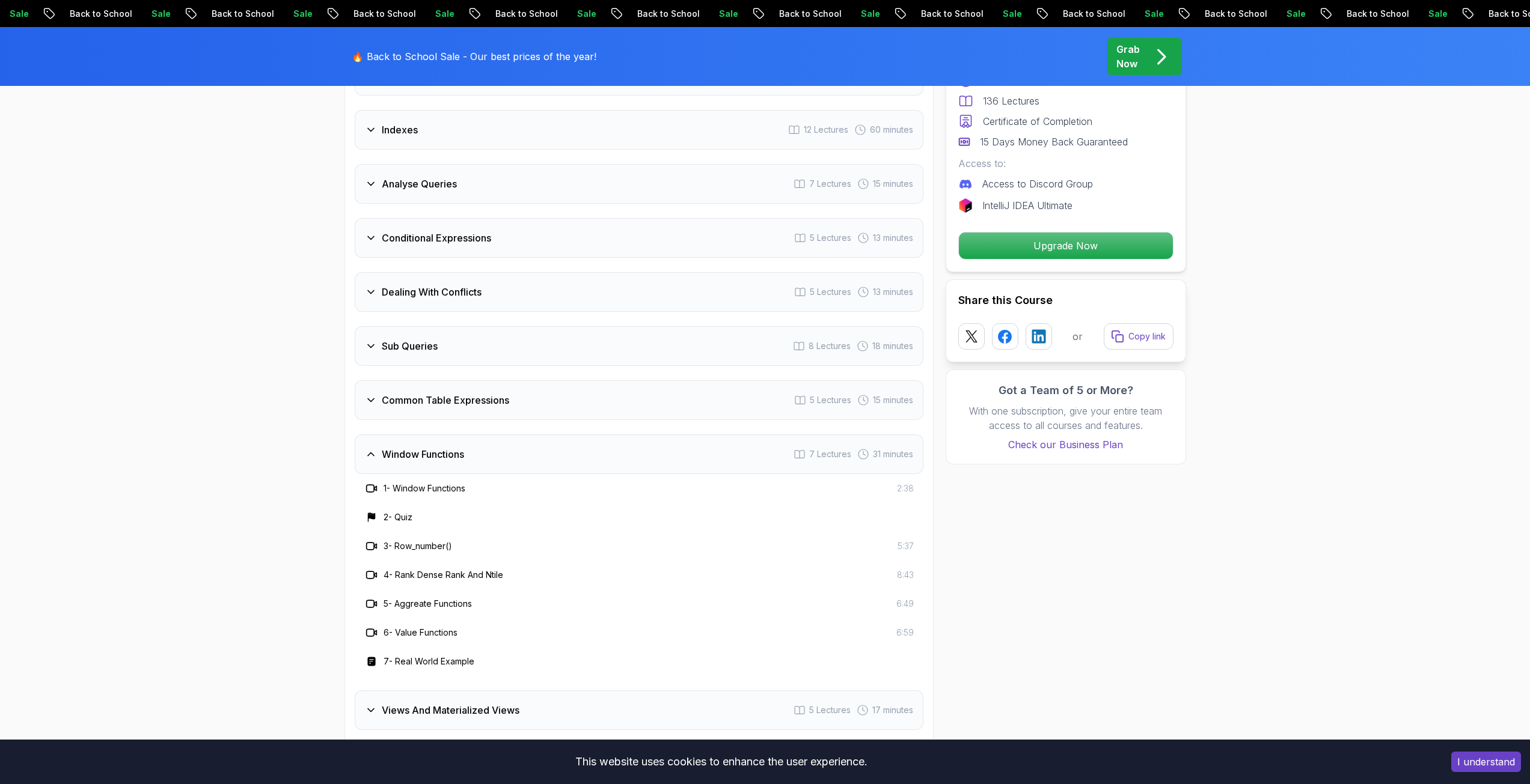
click at [396, 469] on div "Window Functions 7 Lectures 31 minutes" at bounding box center [639, 454] width 569 height 39
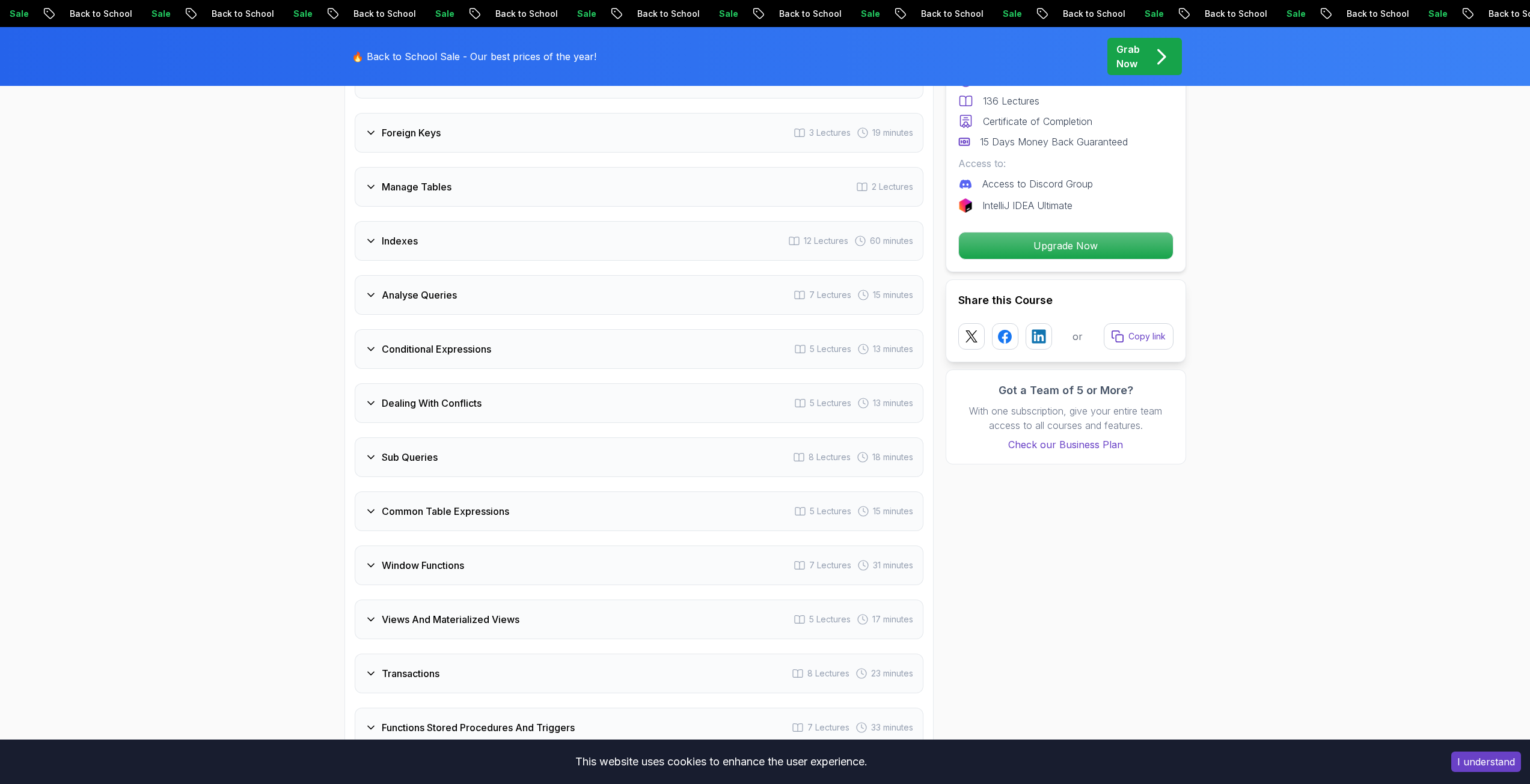
scroll to position [2042, 0]
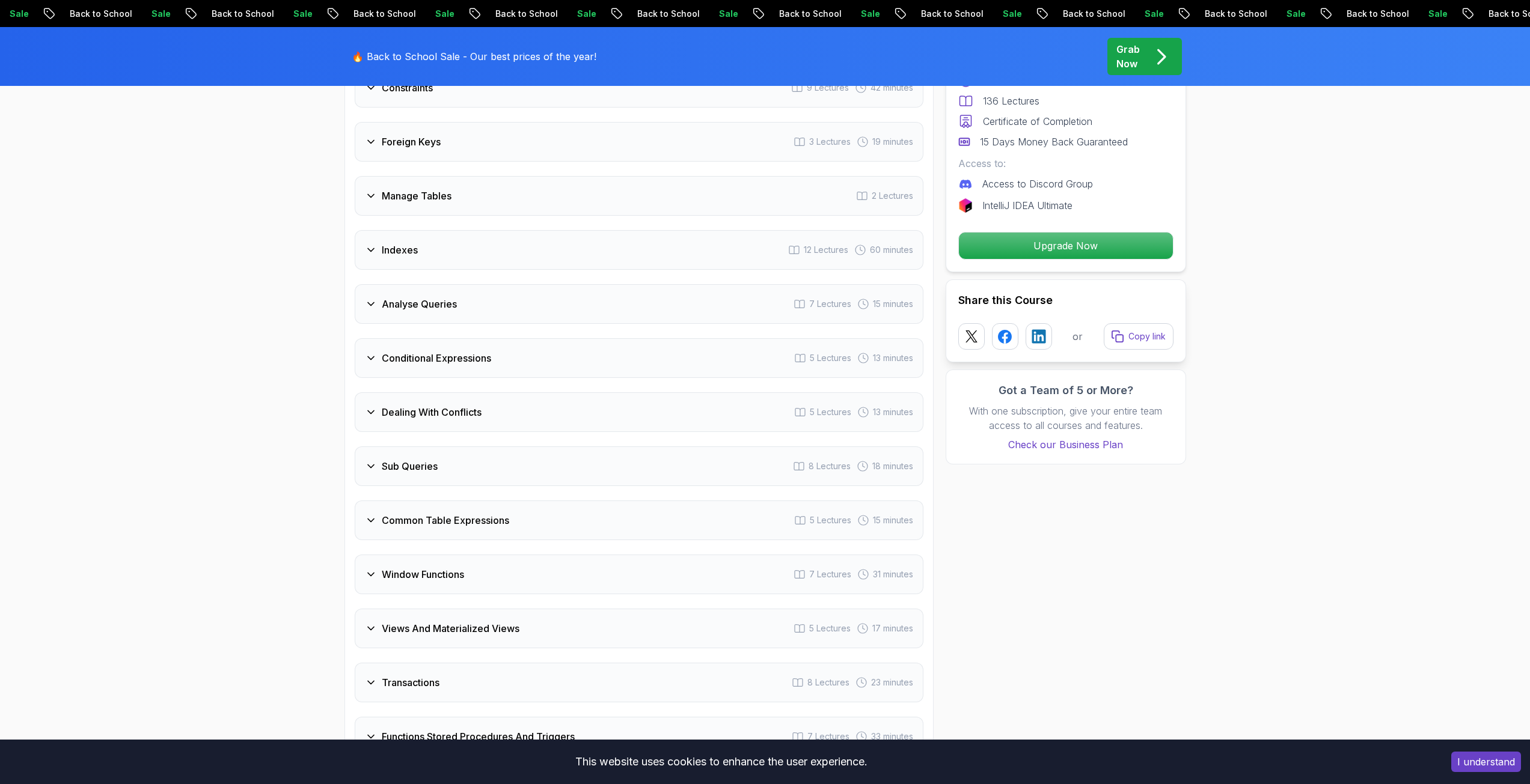
click at [396, 469] on h3 "Sub Queries" at bounding box center [410, 466] width 56 height 14
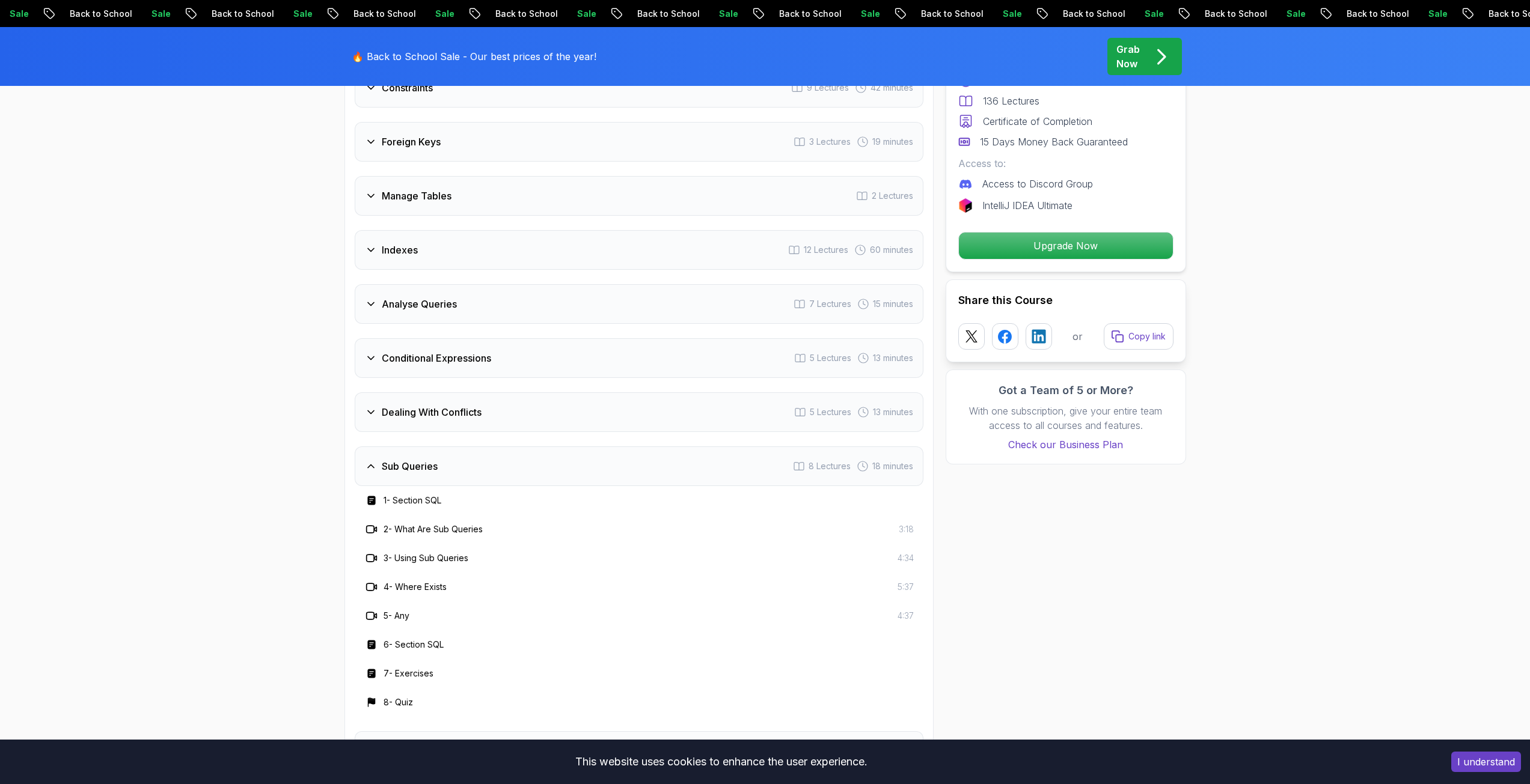
click at [396, 469] on h3 "Sub Queries" at bounding box center [410, 466] width 56 height 14
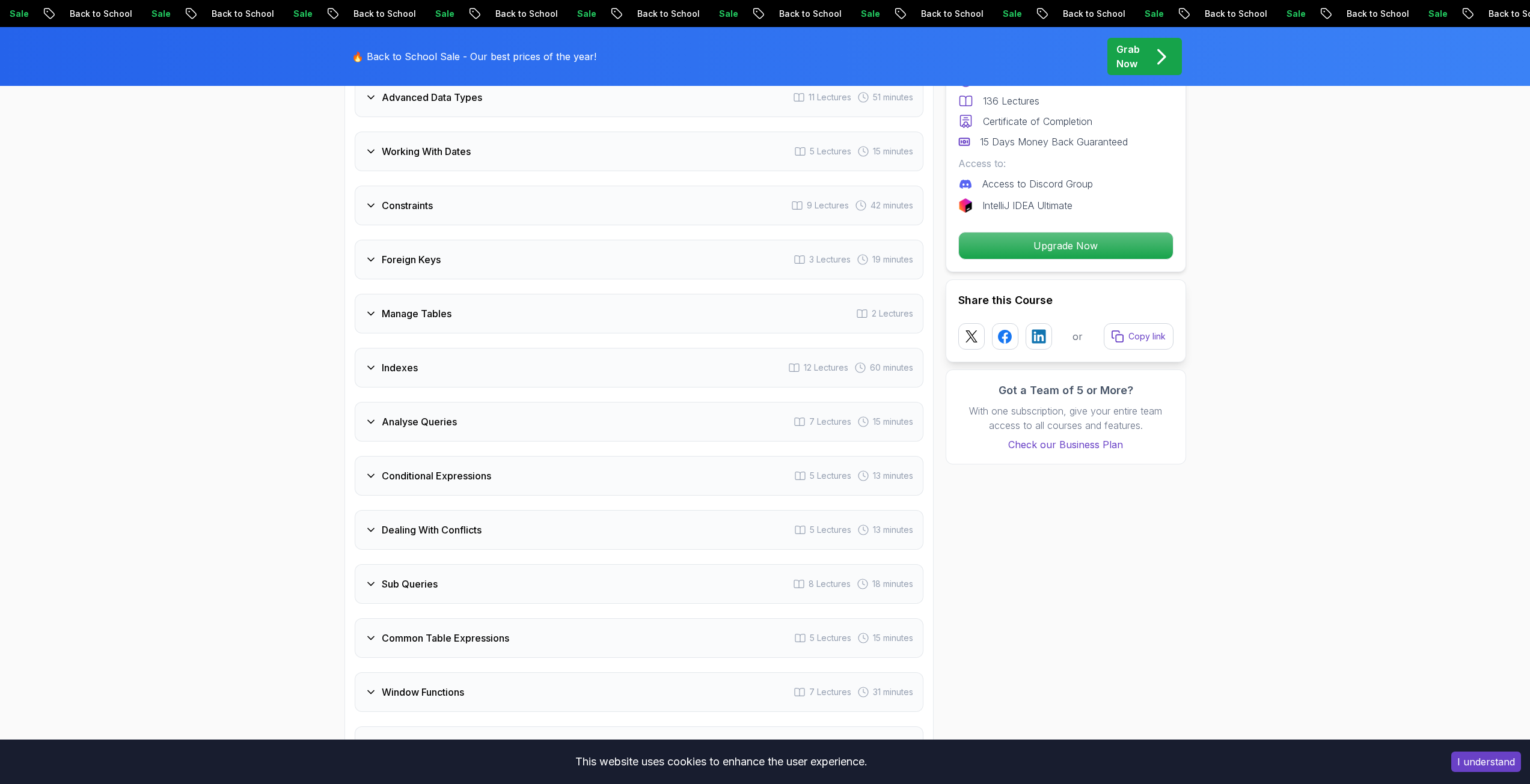
scroll to position [1922, 0]
click at [396, 469] on div "Conditional Expressions 5 Lectures 13 minutes" at bounding box center [639, 478] width 569 height 39
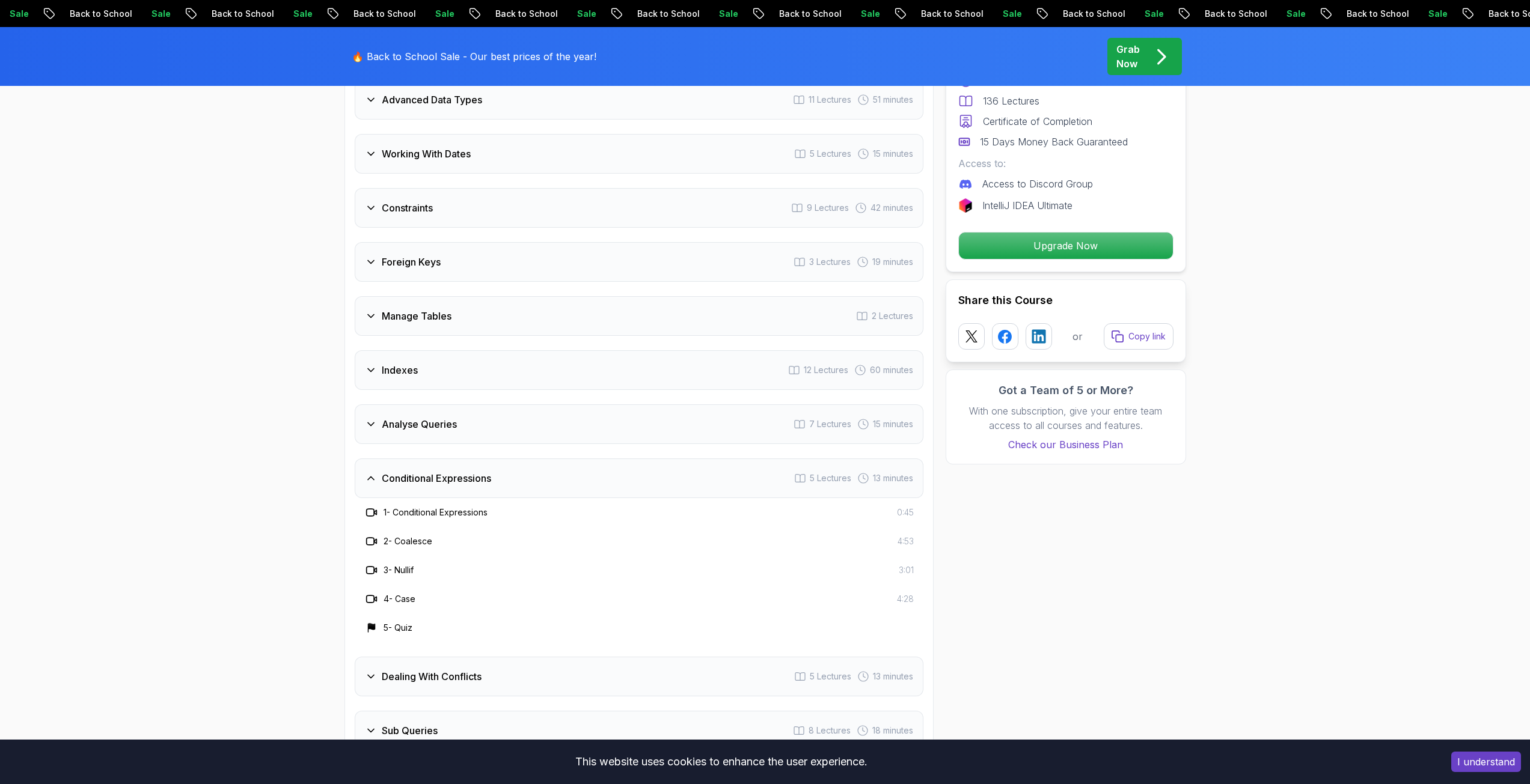
click at [396, 469] on div "Conditional Expressions 5 Lectures 13 minutes" at bounding box center [639, 478] width 569 height 39
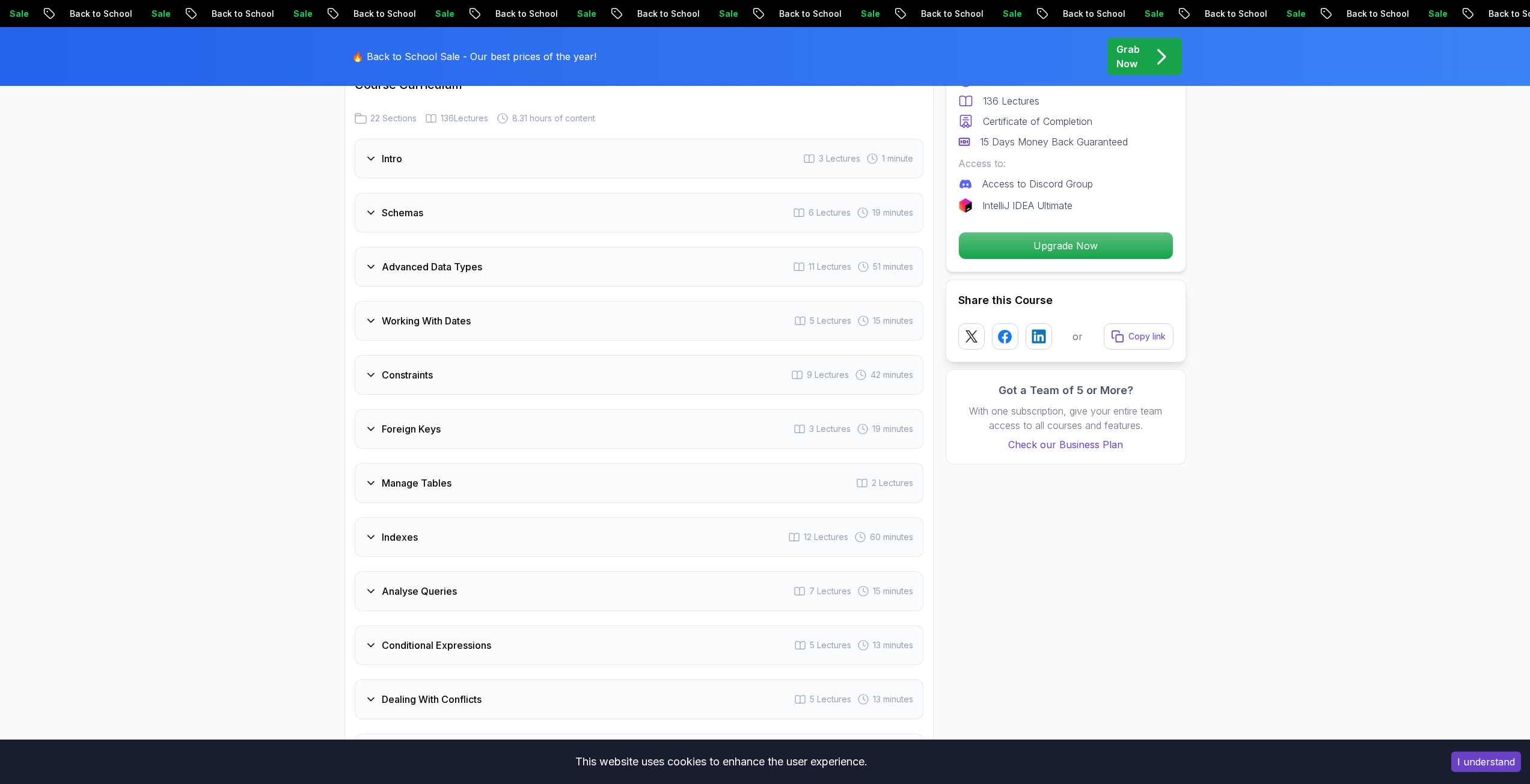
scroll to position [1743, 0]
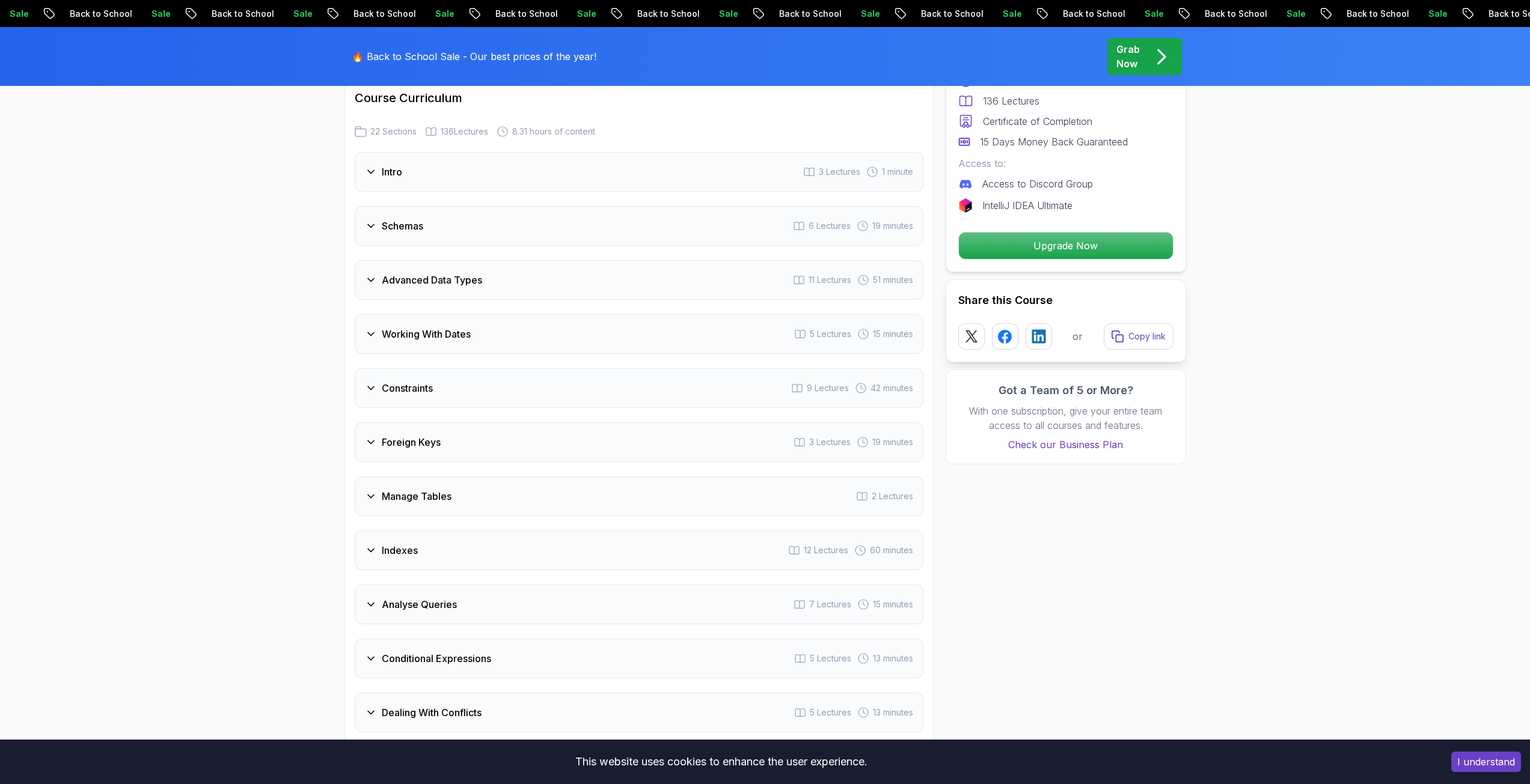
click at [399, 458] on div "Foreign Keys 3 Lectures 19 minutes" at bounding box center [639, 442] width 569 height 39
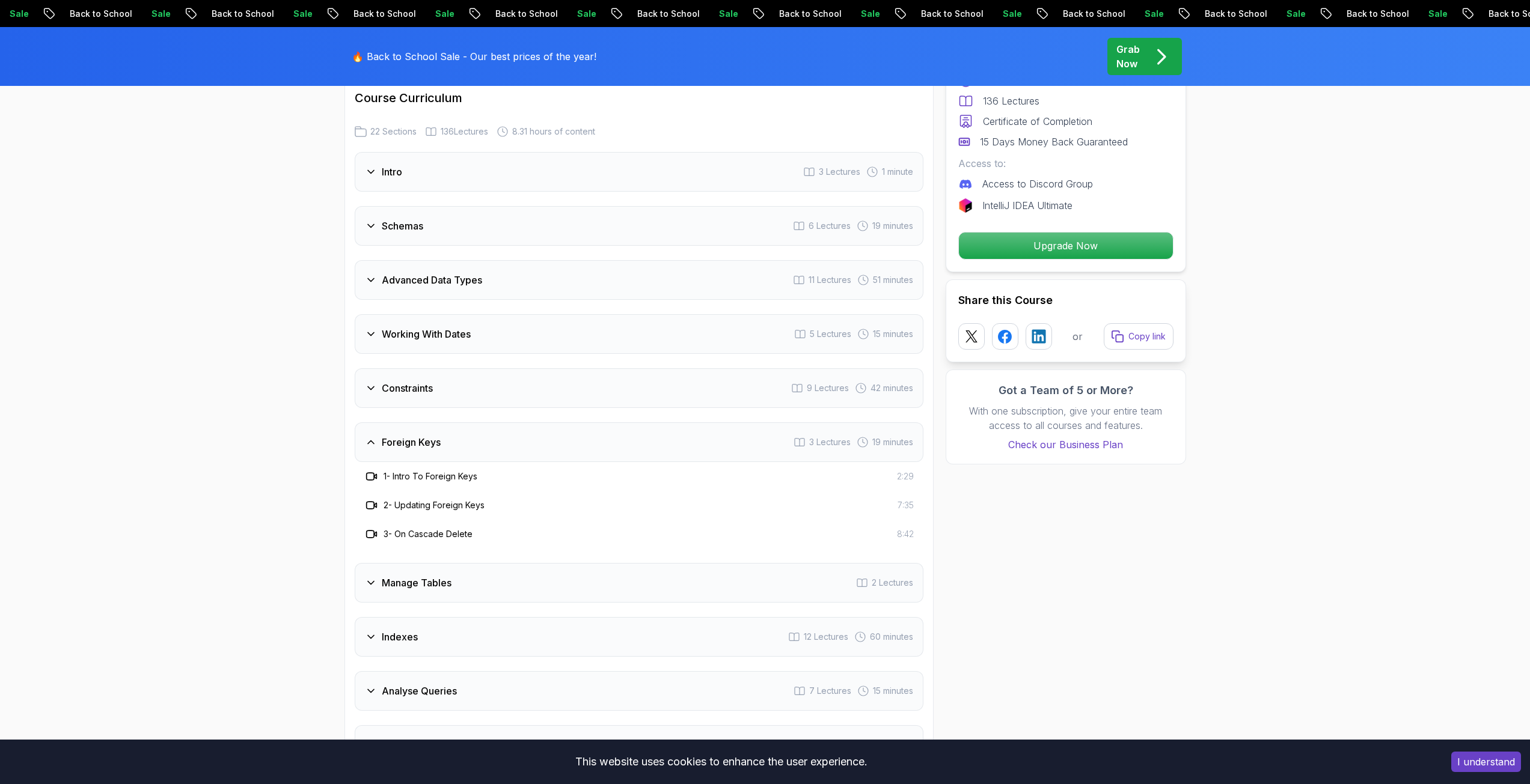
click at [399, 458] on div "Foreign Keys 3 Lectures 19 minutes" at bounding box center [639, 442] width 569 height 39
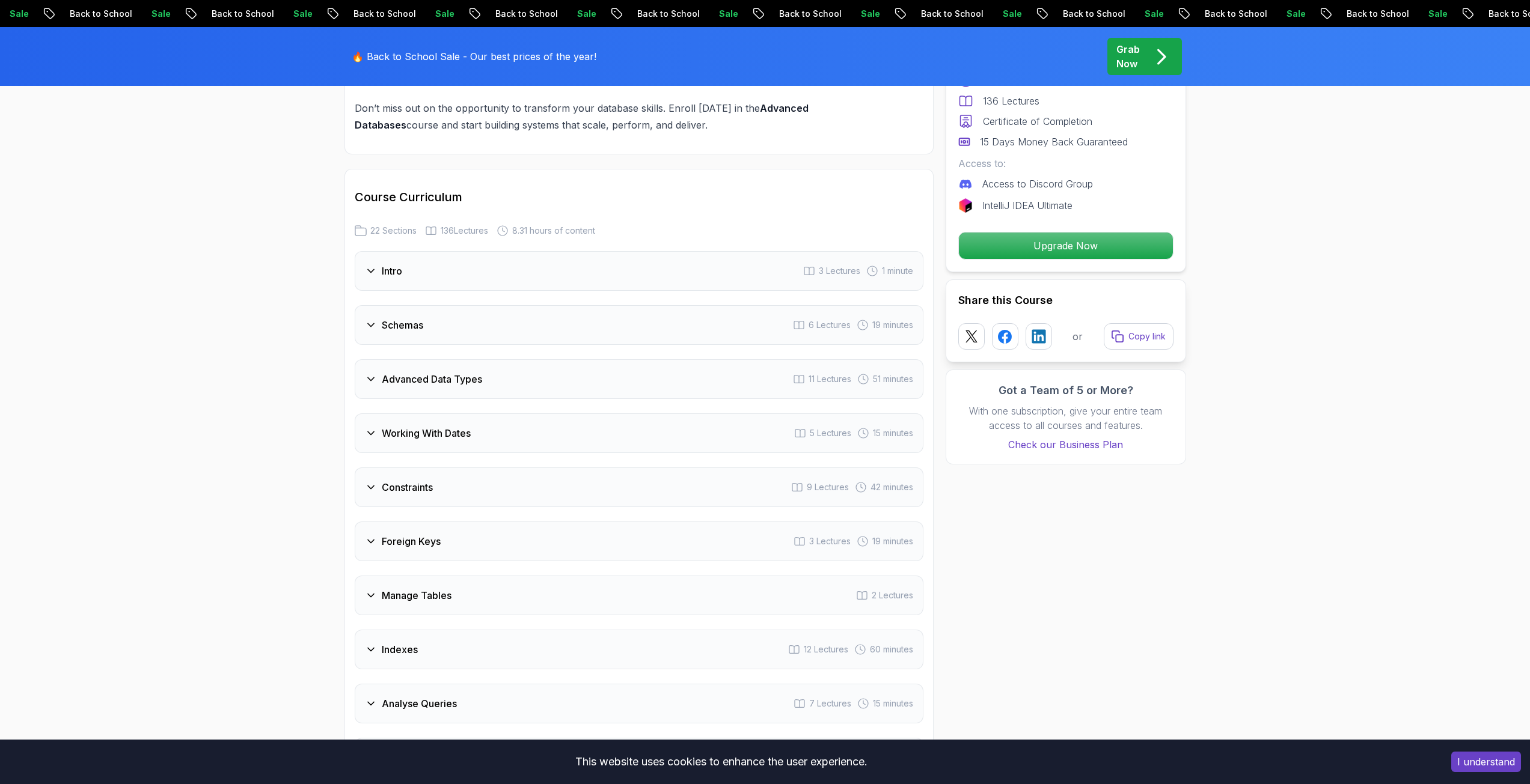
scroll to position [1622, 0]
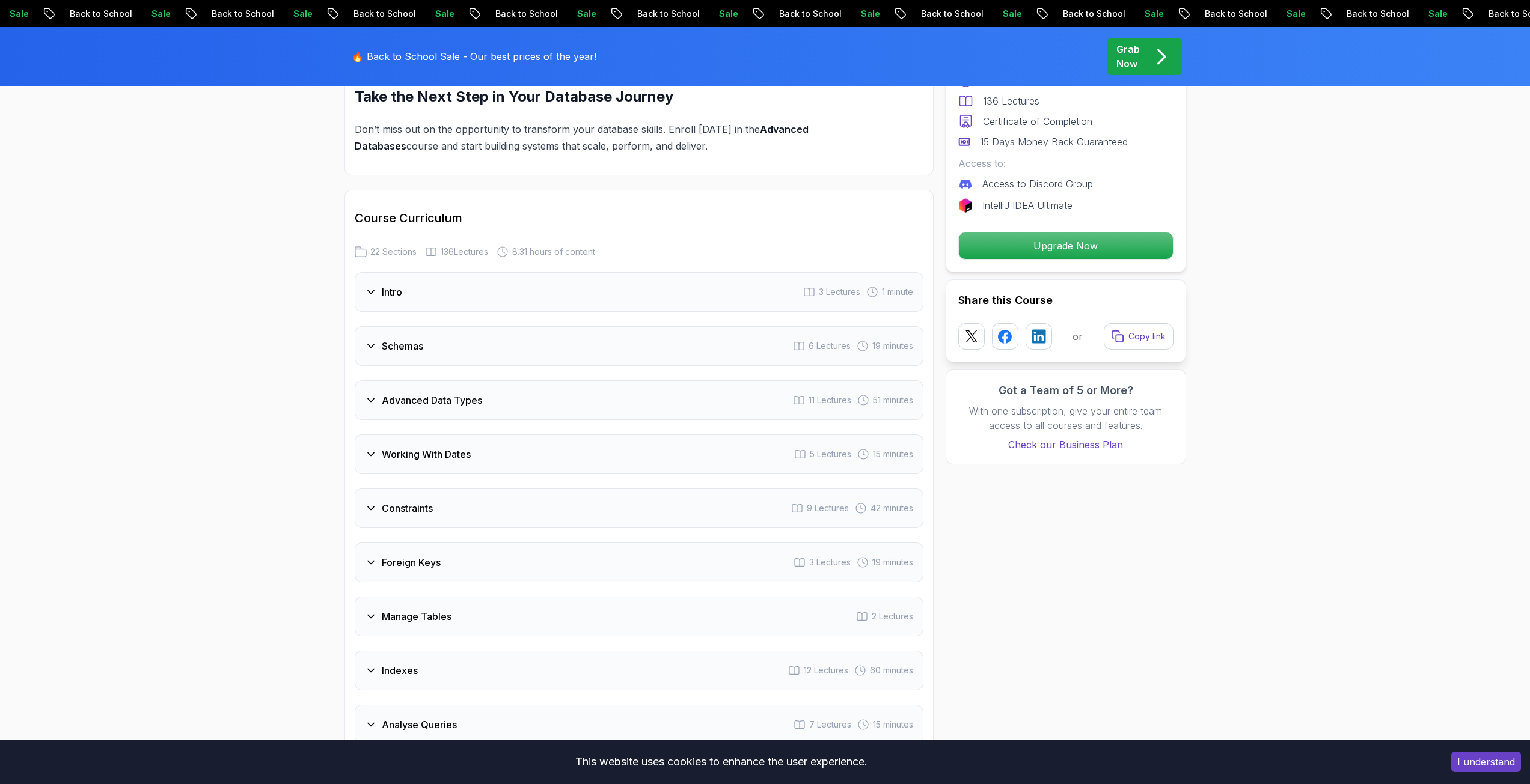
click at [396, 461] on h3 "Working With Dates" at bounding box center [426, 454] width 89 height 14
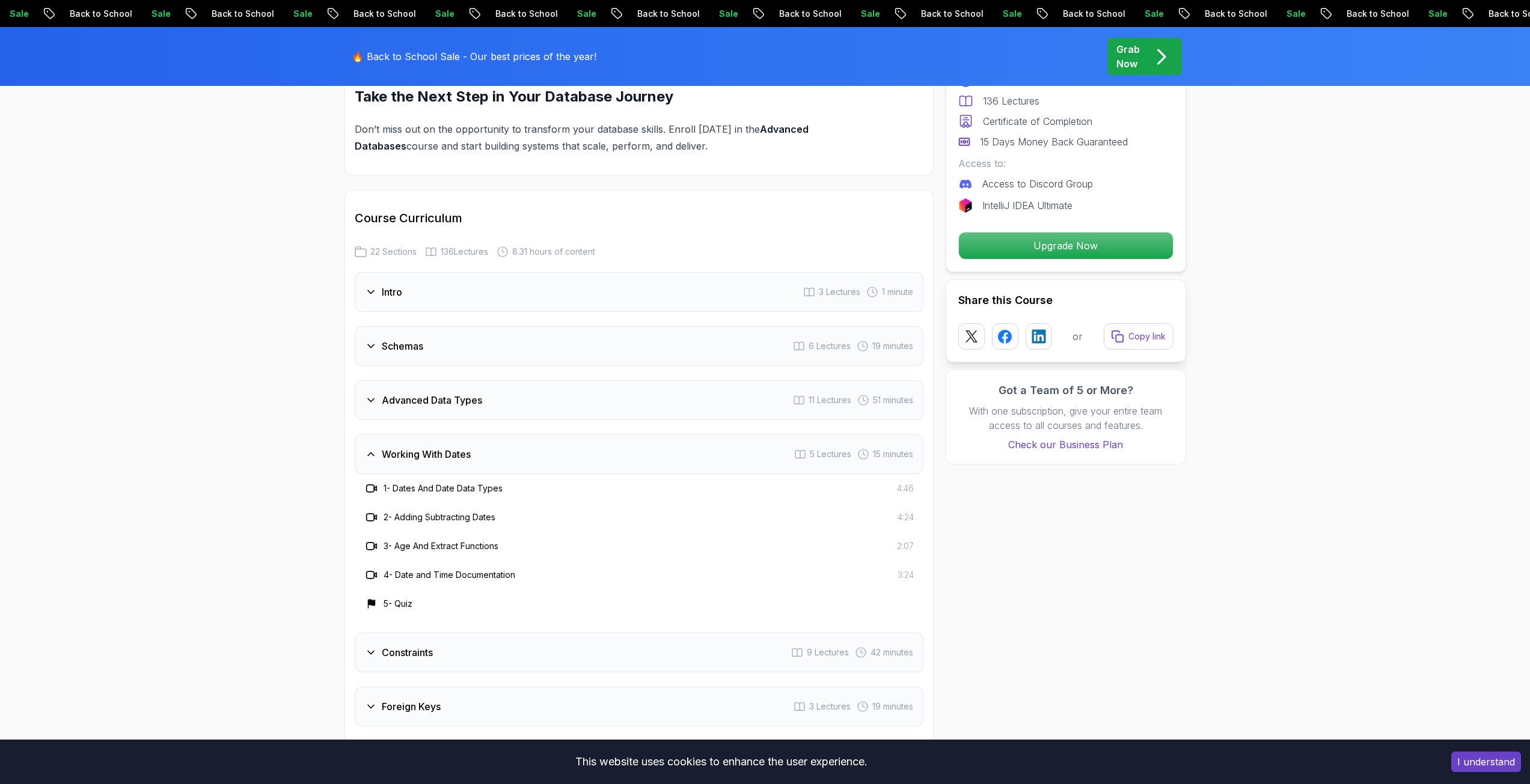
click at [396, 461] on h3 "Working With Dates" at bounding box center [426, 454] width 89 height 14
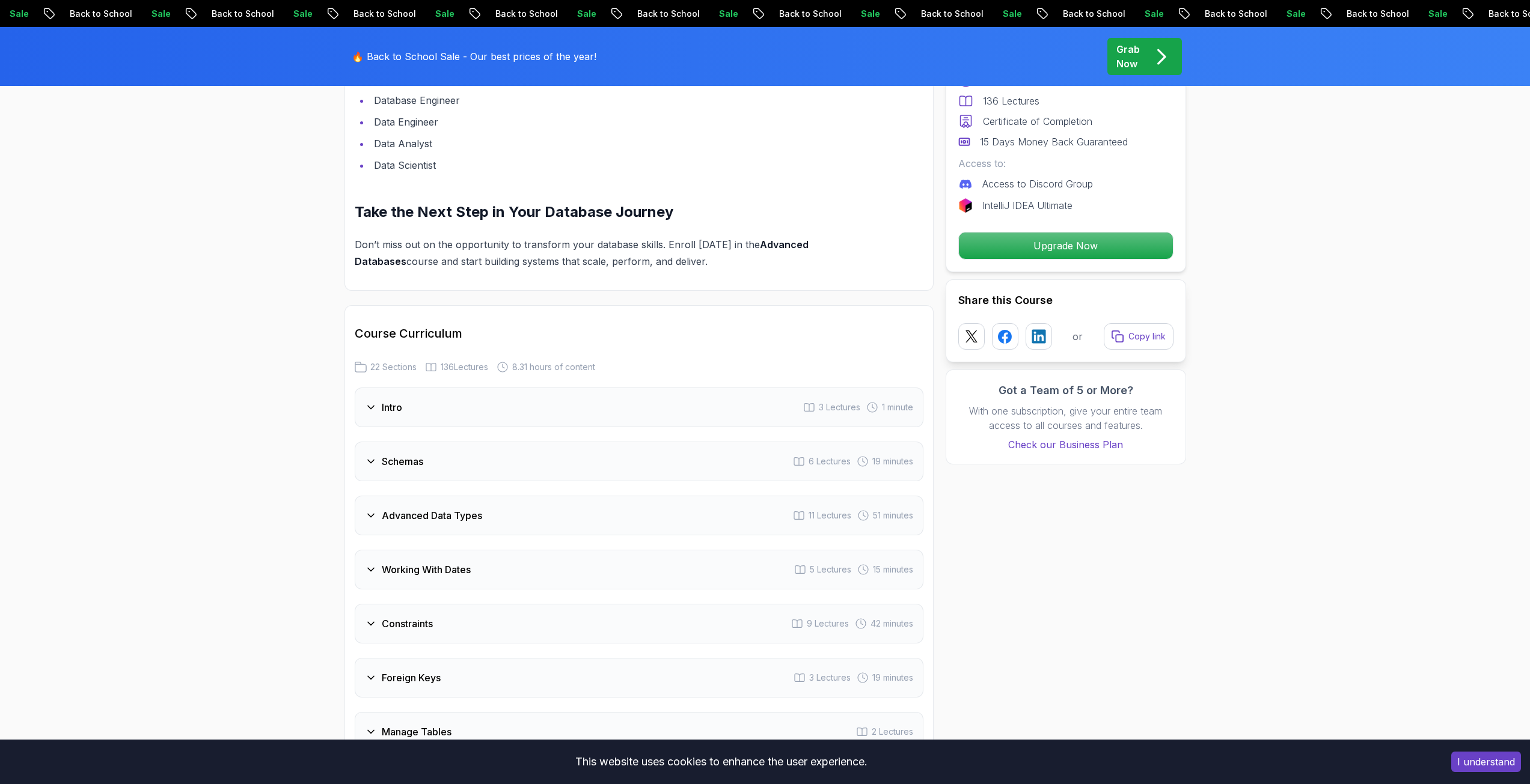
scroll to position [1502, 0]
click at [396, 461] on h3 "Schemas" at bounding box center [402, 466] width 42 height 14
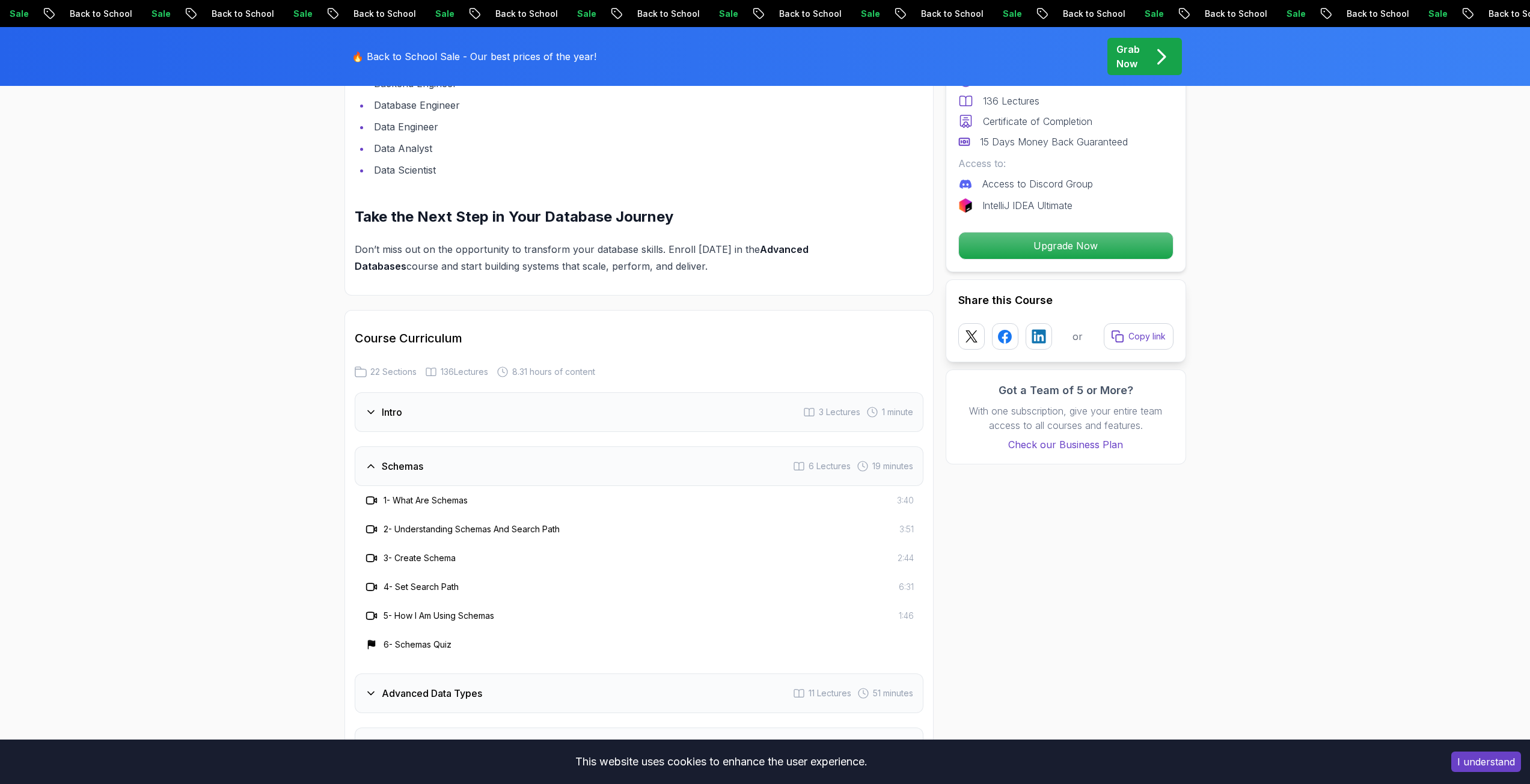
click at [396, 461] on h3 "Schemas" at bounding box center [402, 466] width 42 height 14
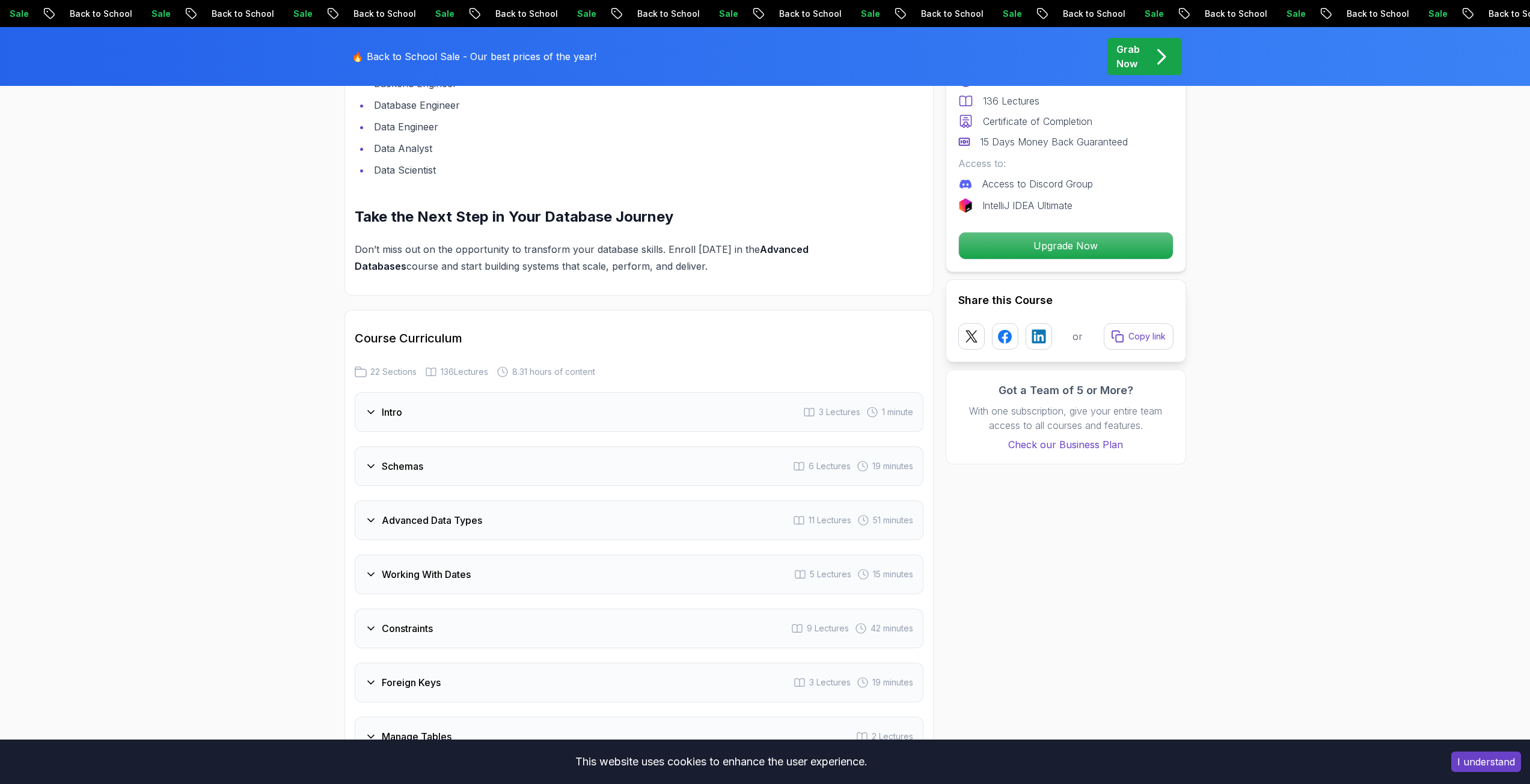
click at [398, 413] on h3 "Intro" at bounding box center [392, 412] width 21 height 14
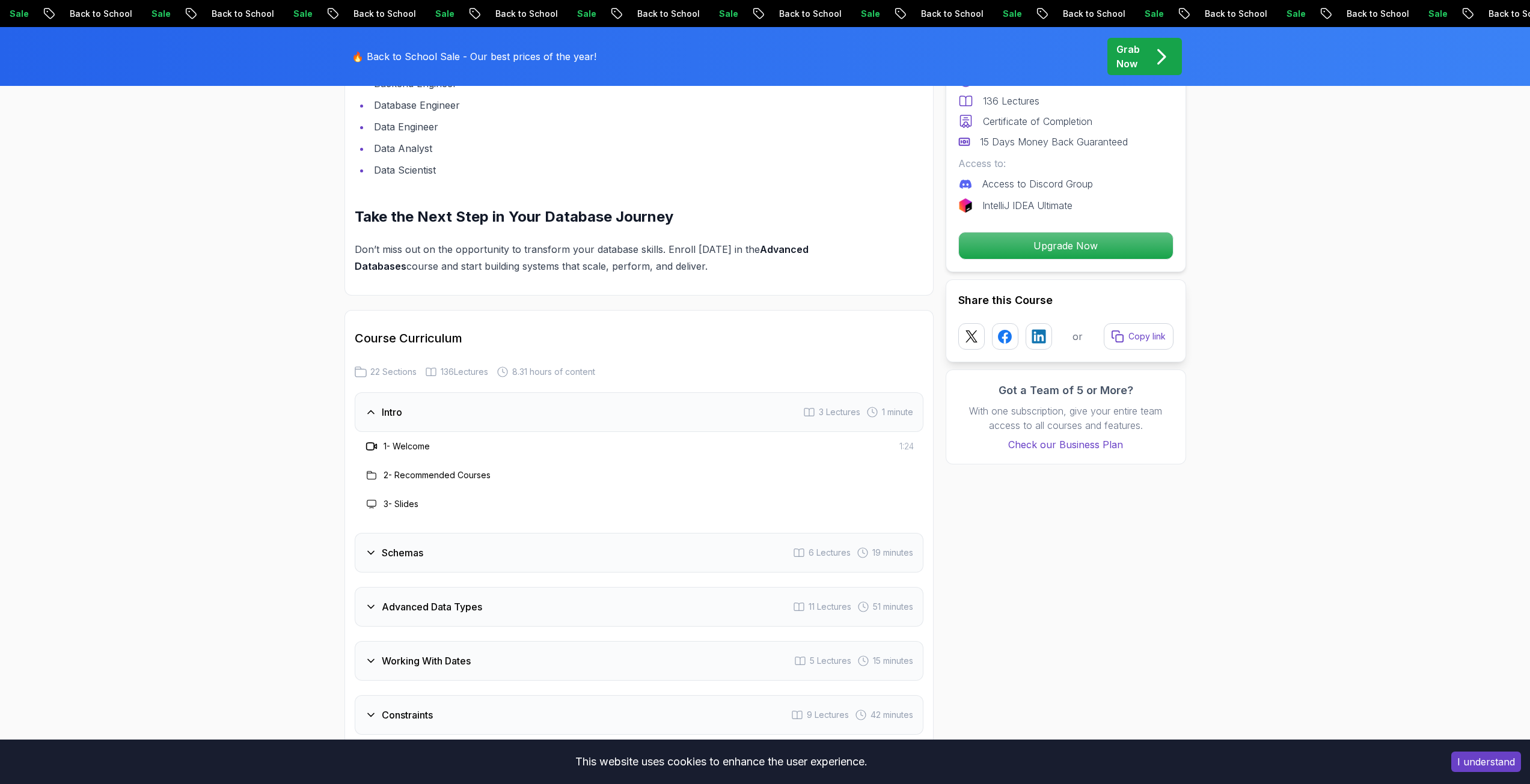
click at [396, 413] on h3 "Intro" at bounding box center [392, 412] width 21 height 14
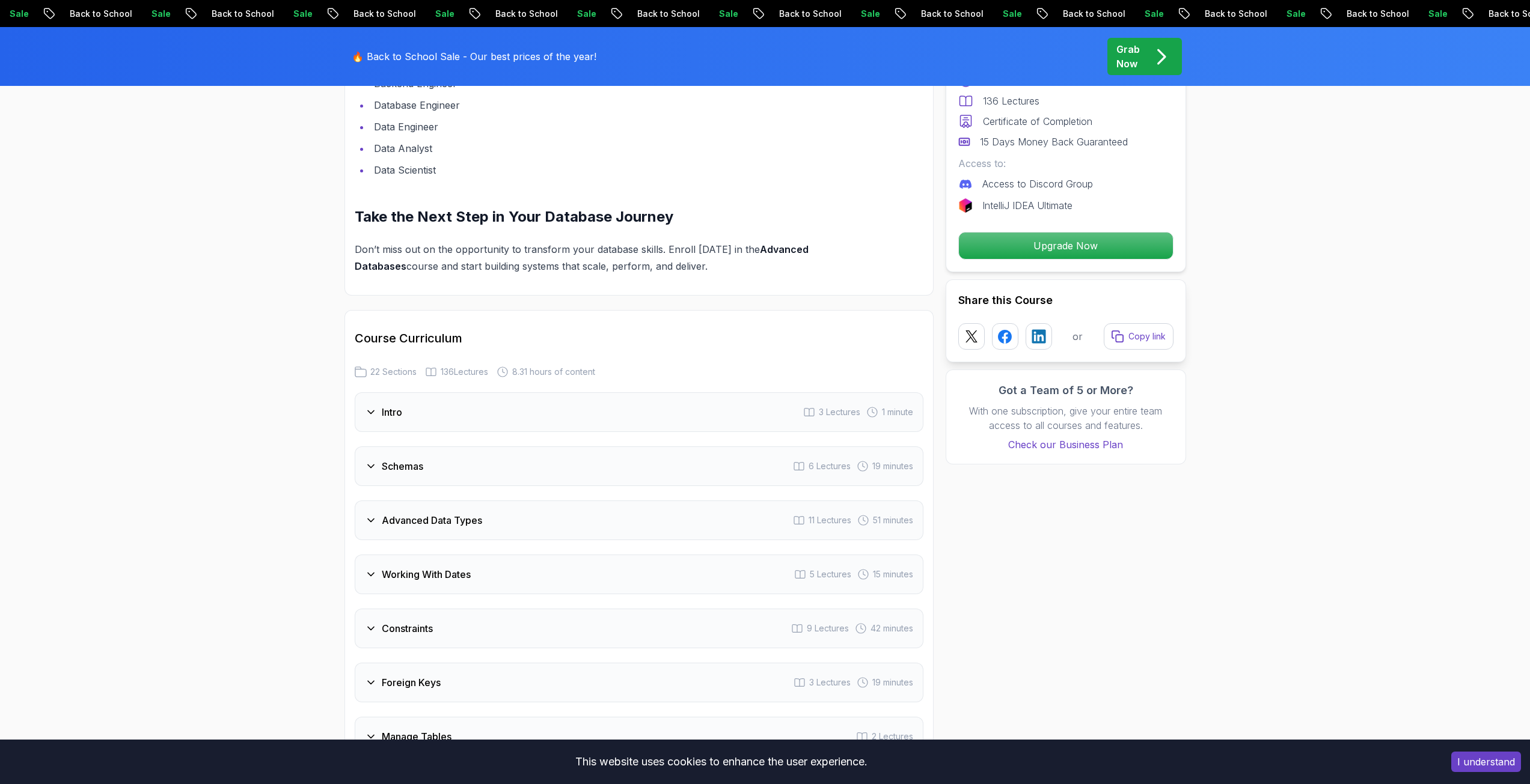
click at [395, 468] on h3 "Schemas" at bounding box center [402, 466] width 42 height 14
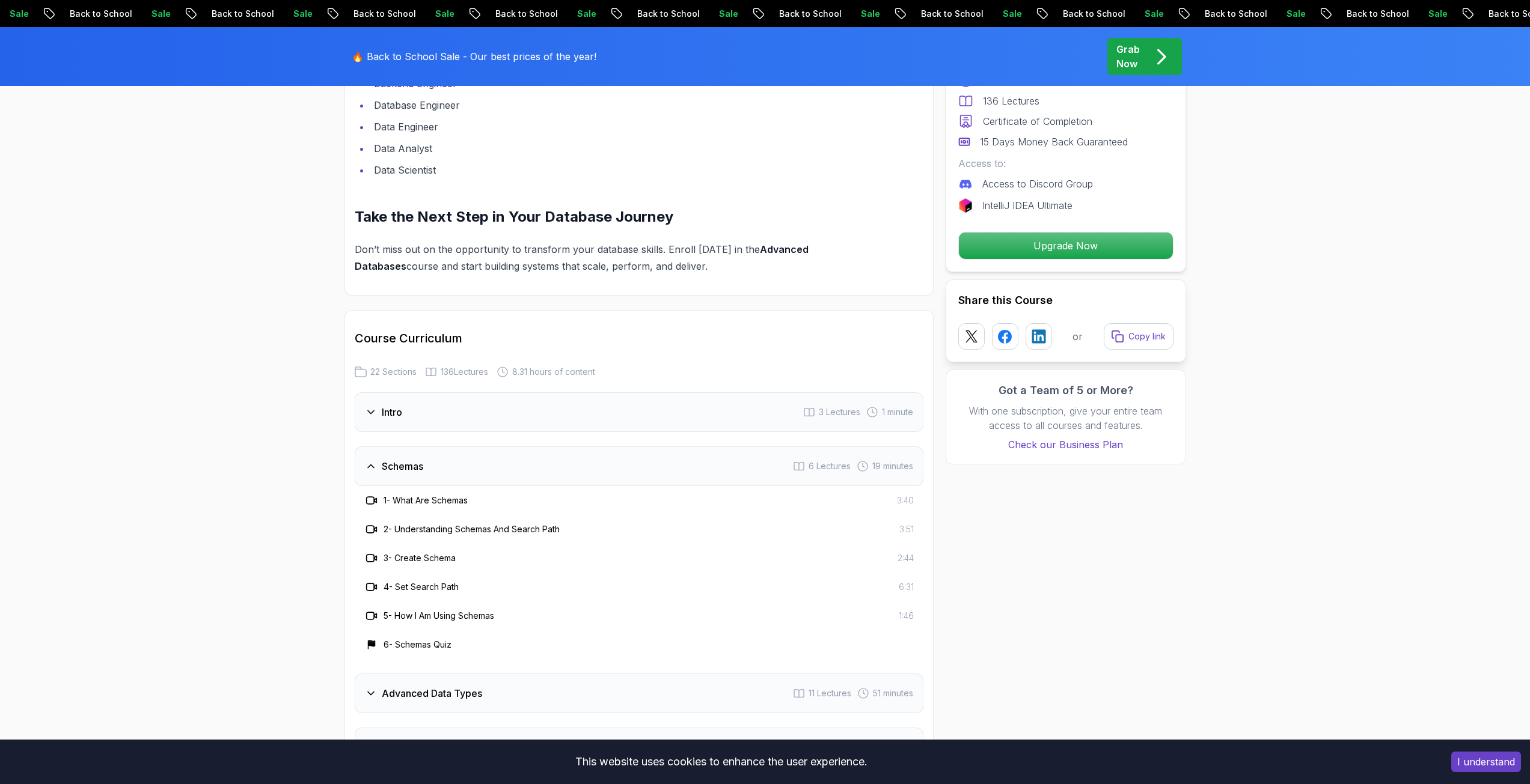
click at [395, 468] on h3 "Schemas" at bounding box center [402, 466] width 42 height 14
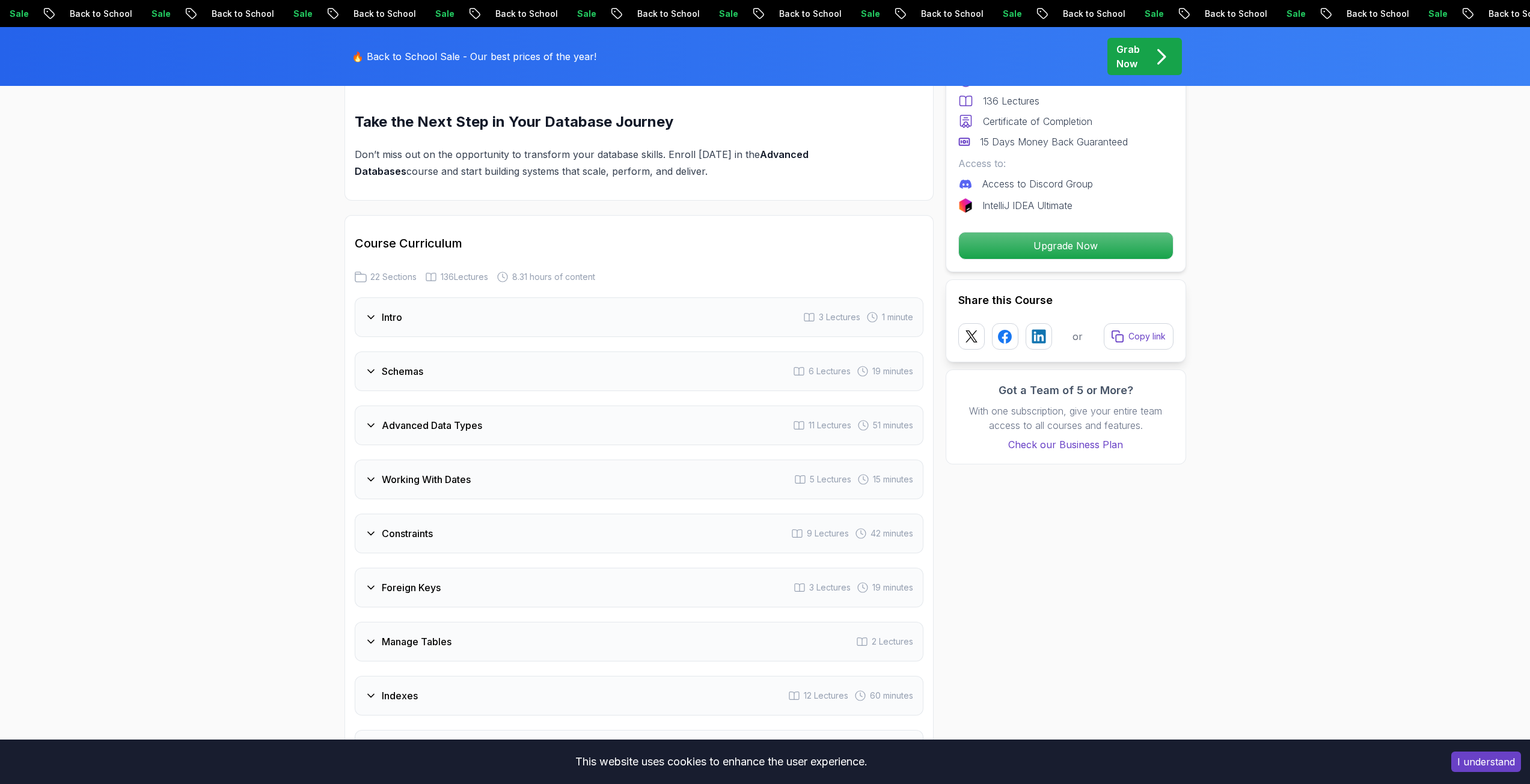
scroll to position [1622, 0]
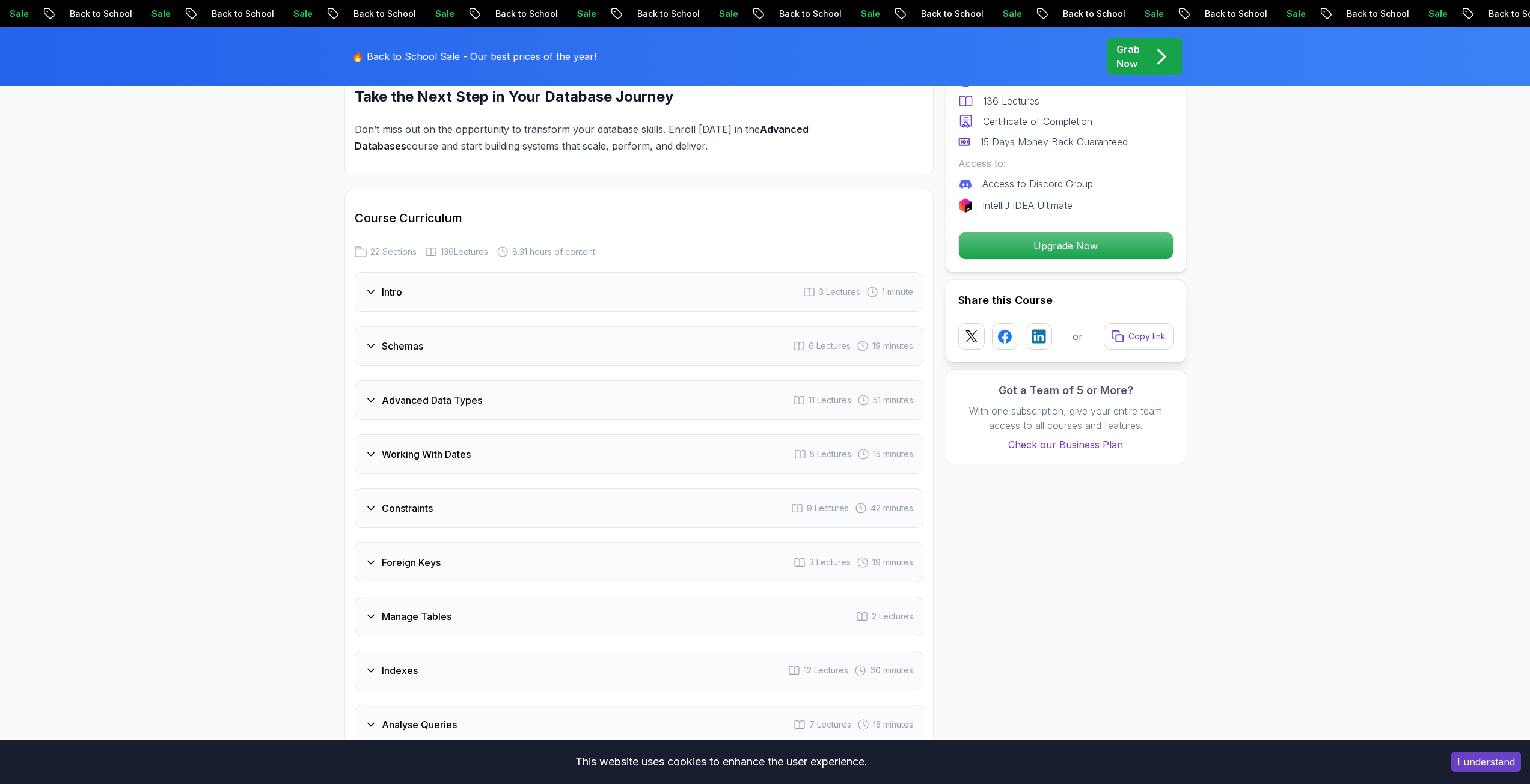
click at [393, 460] on h3 "Working With Dates" at bounding box center [426, 454] width 89 height 14
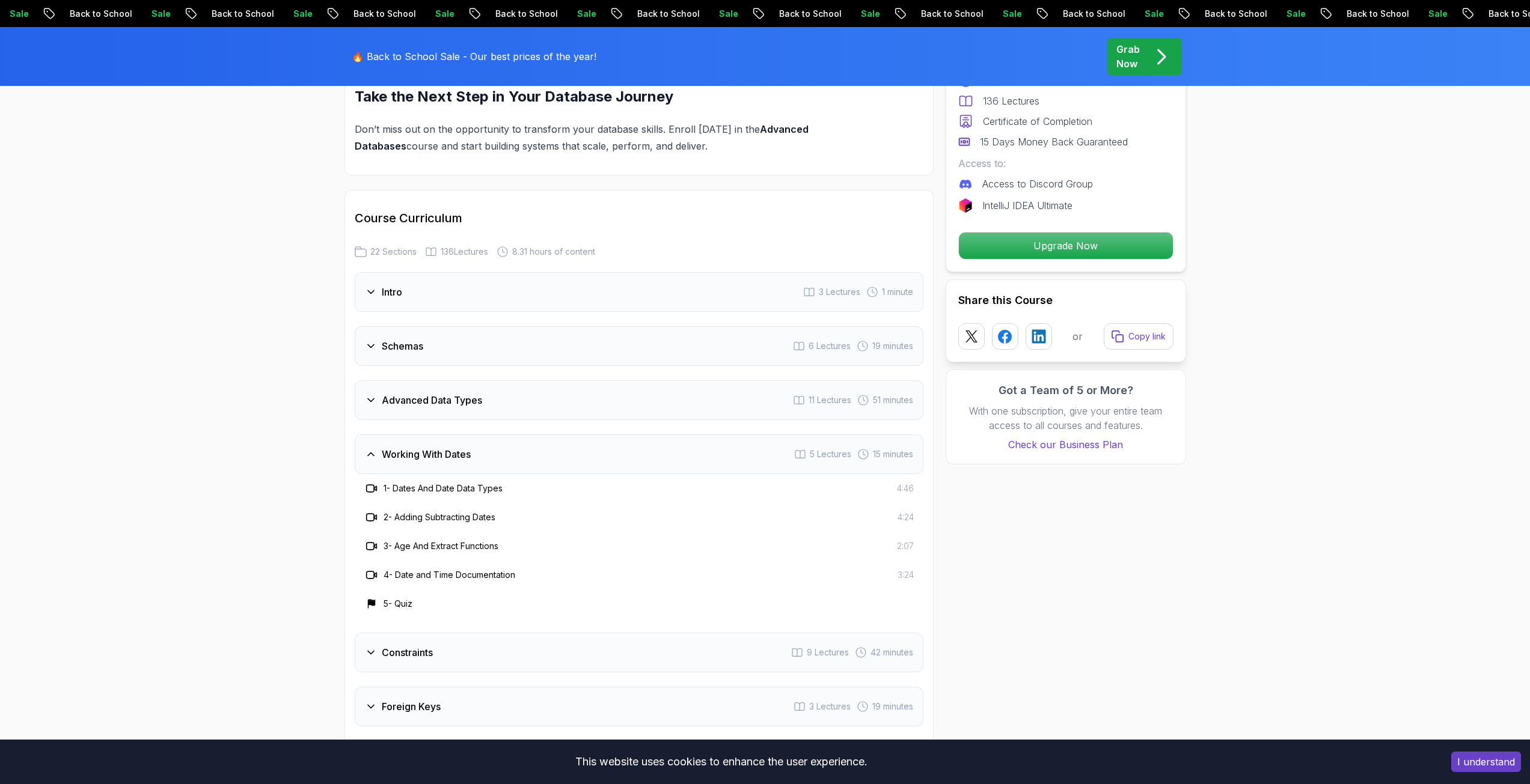
click at [393, 460] on h3 "Working With Dates" at bounding box center [426, 454] width 89 height 14
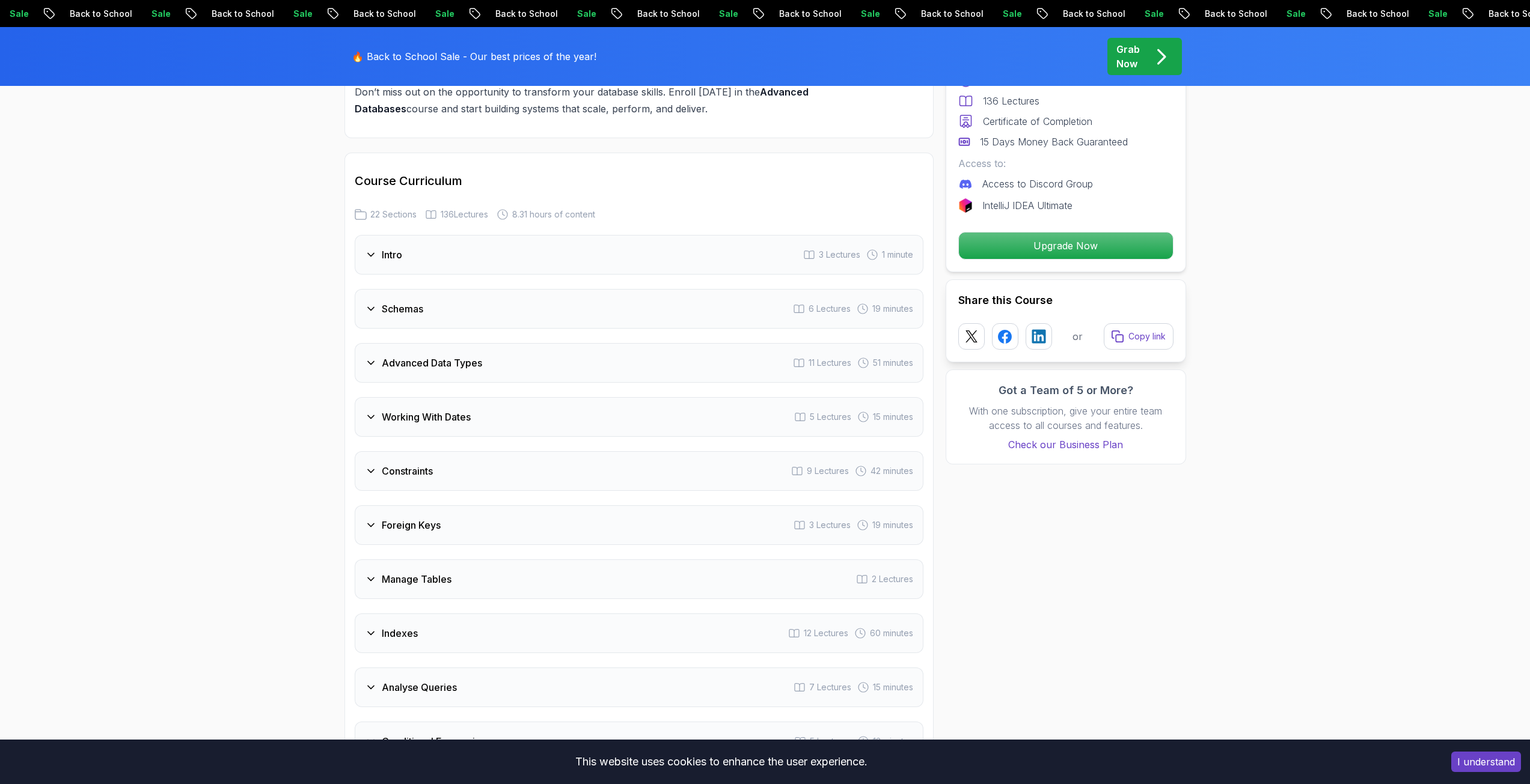
scroll to position [1743, 0]
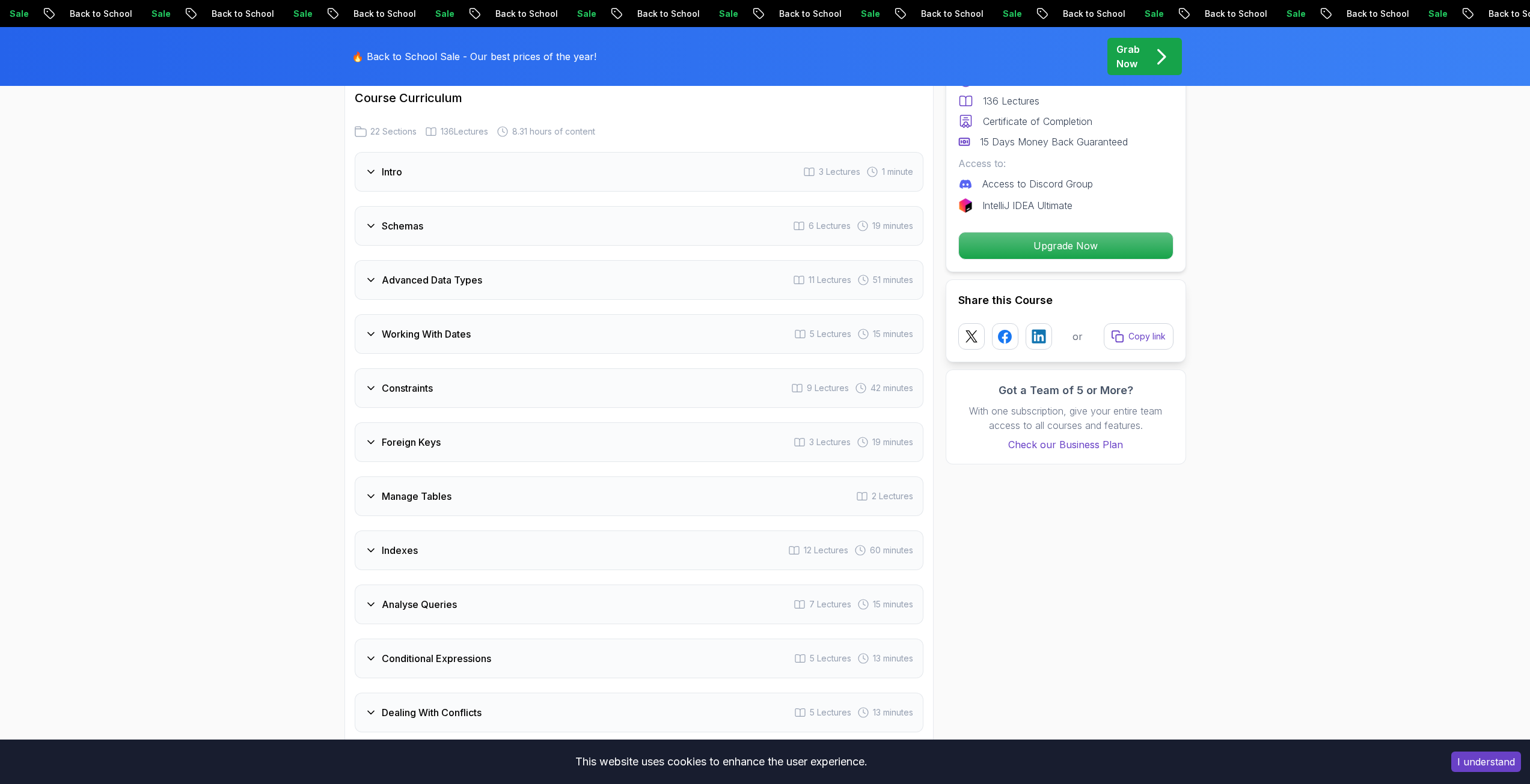
click at [393, 460] on div "Foreign Keys 3 Lectures 19 minutes" at bounding box center [639, 442] width 569 height 39
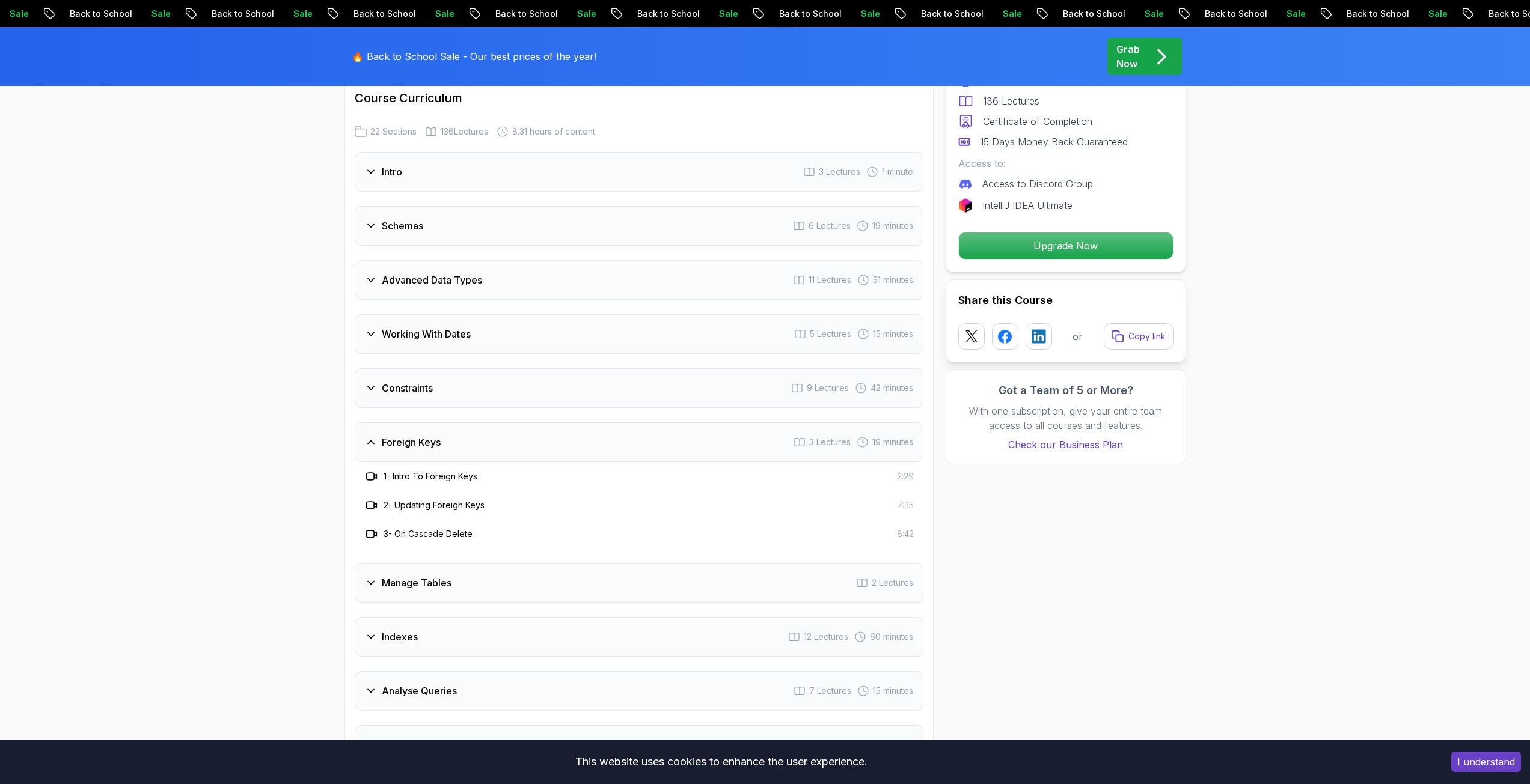
click at [393, 460] on div "Foreign Keys 3 Lectures 19 minutes" at bounding box center [639, 442] width 569 height 39
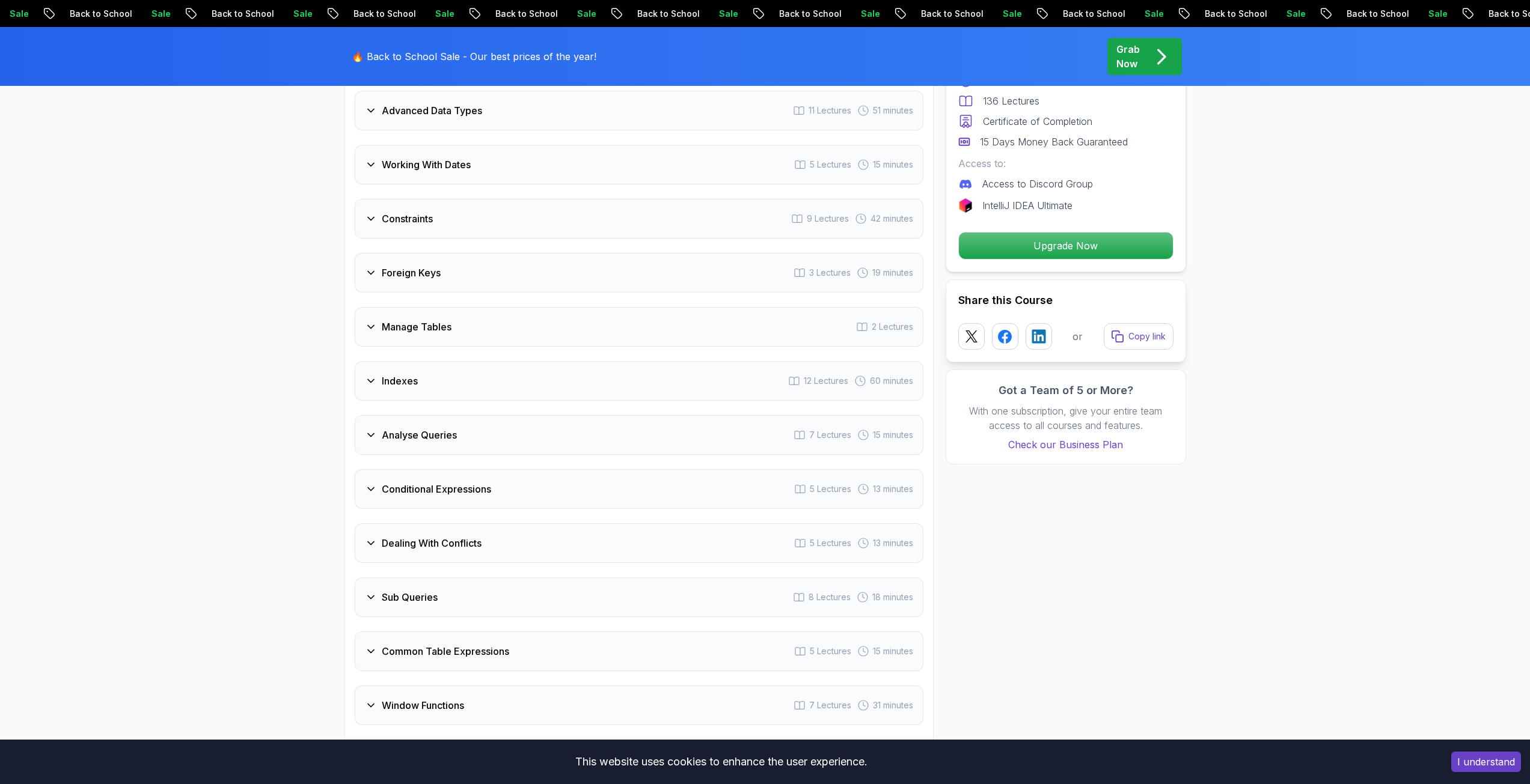
scroll to position [1922, 0]
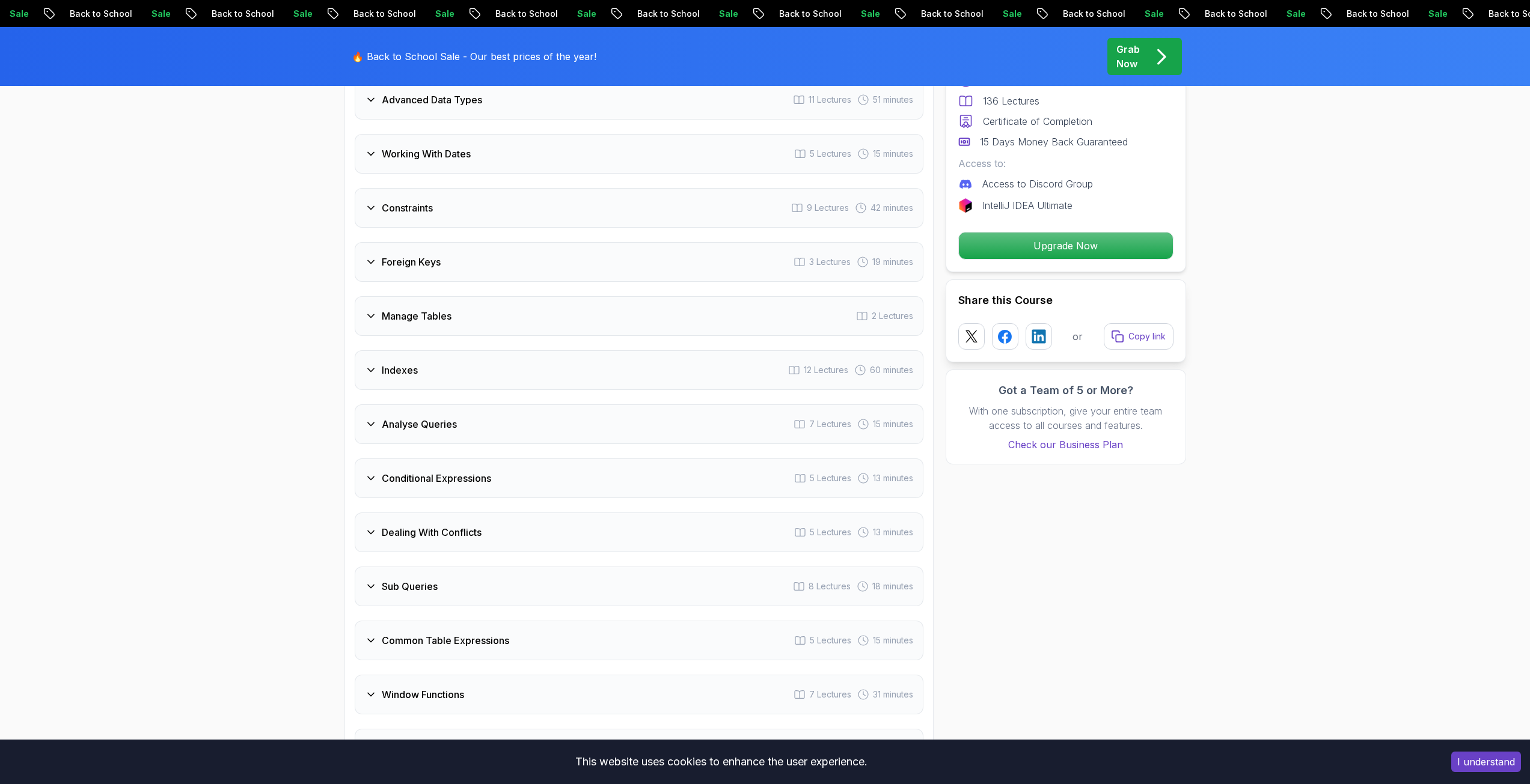
click at [393, 458] on div "Intro 3 Lectures 1 minute Schemas 6 Lectures 19 minutes Advanced Data Types 11 …" at bounding box center [639, 559] width 569 height 1175
click at [389, 468] on div "Conditional Expressions 5 Lectures 13 minutes" at bounding box center [639, 478] width 569 height 39
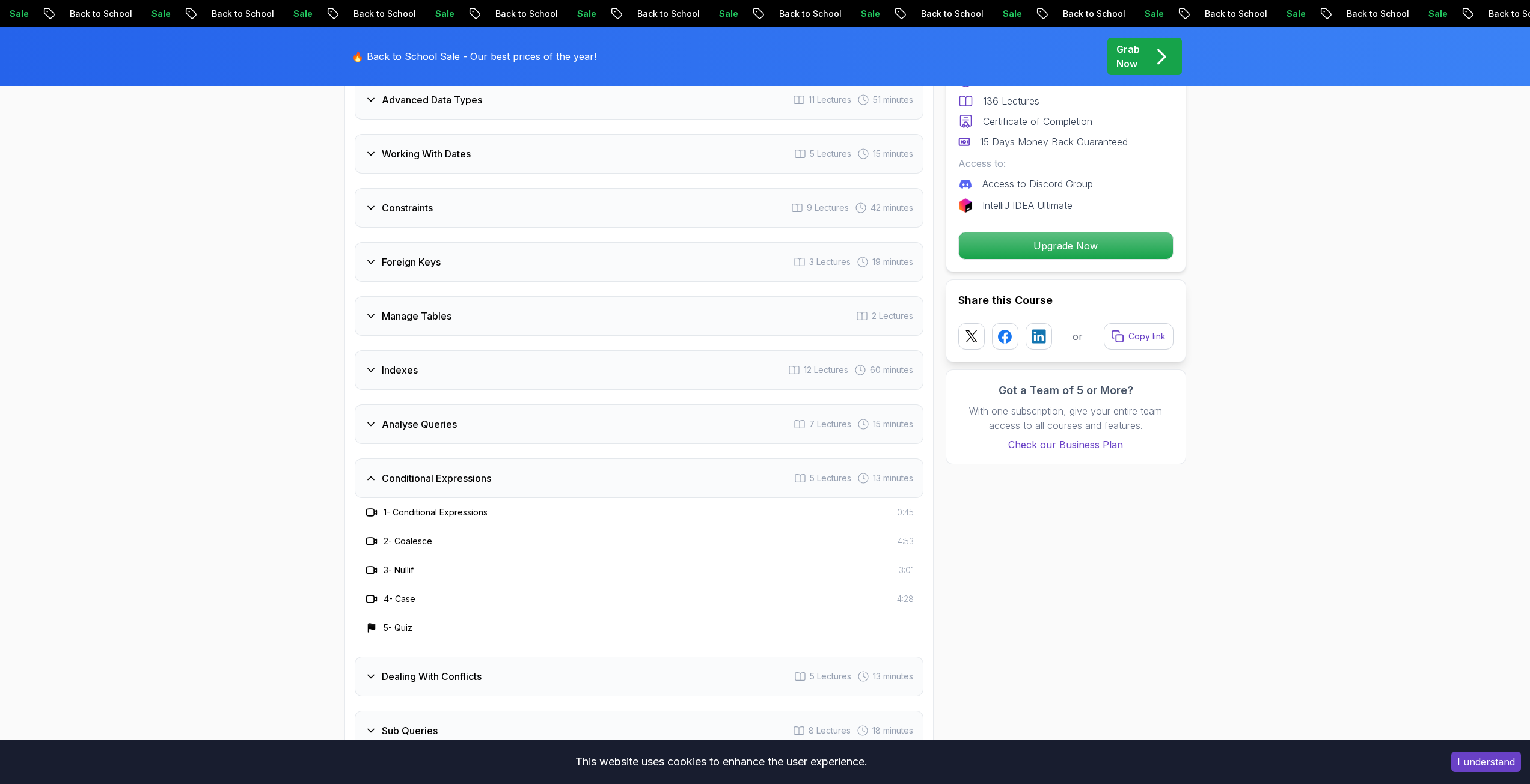
click at [389, 468] on div "Conditional Expressions 5 Lectures 13 minutes" at bounding box center [639, 478] width 569 height 39
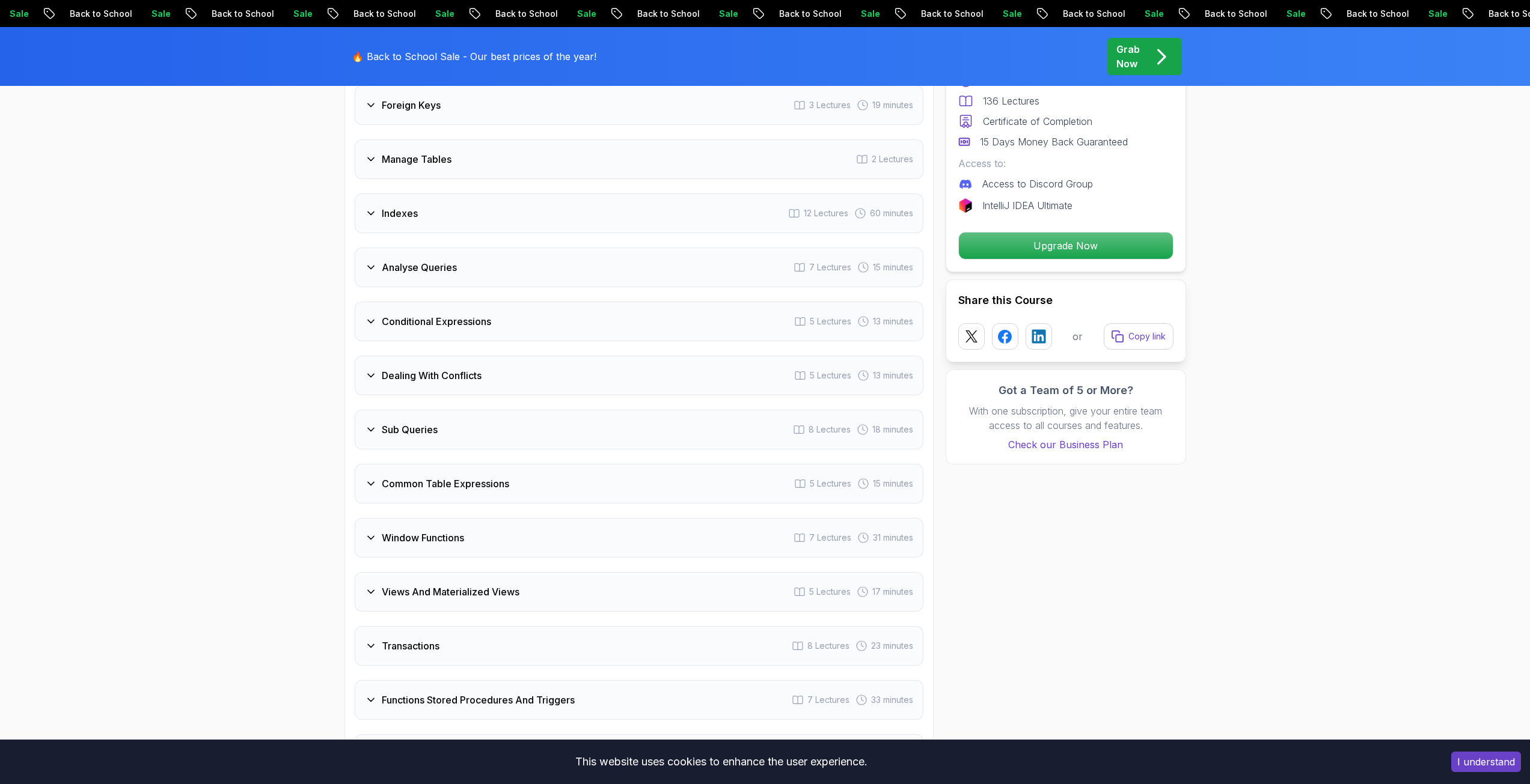
scroll to position [2103, 0]
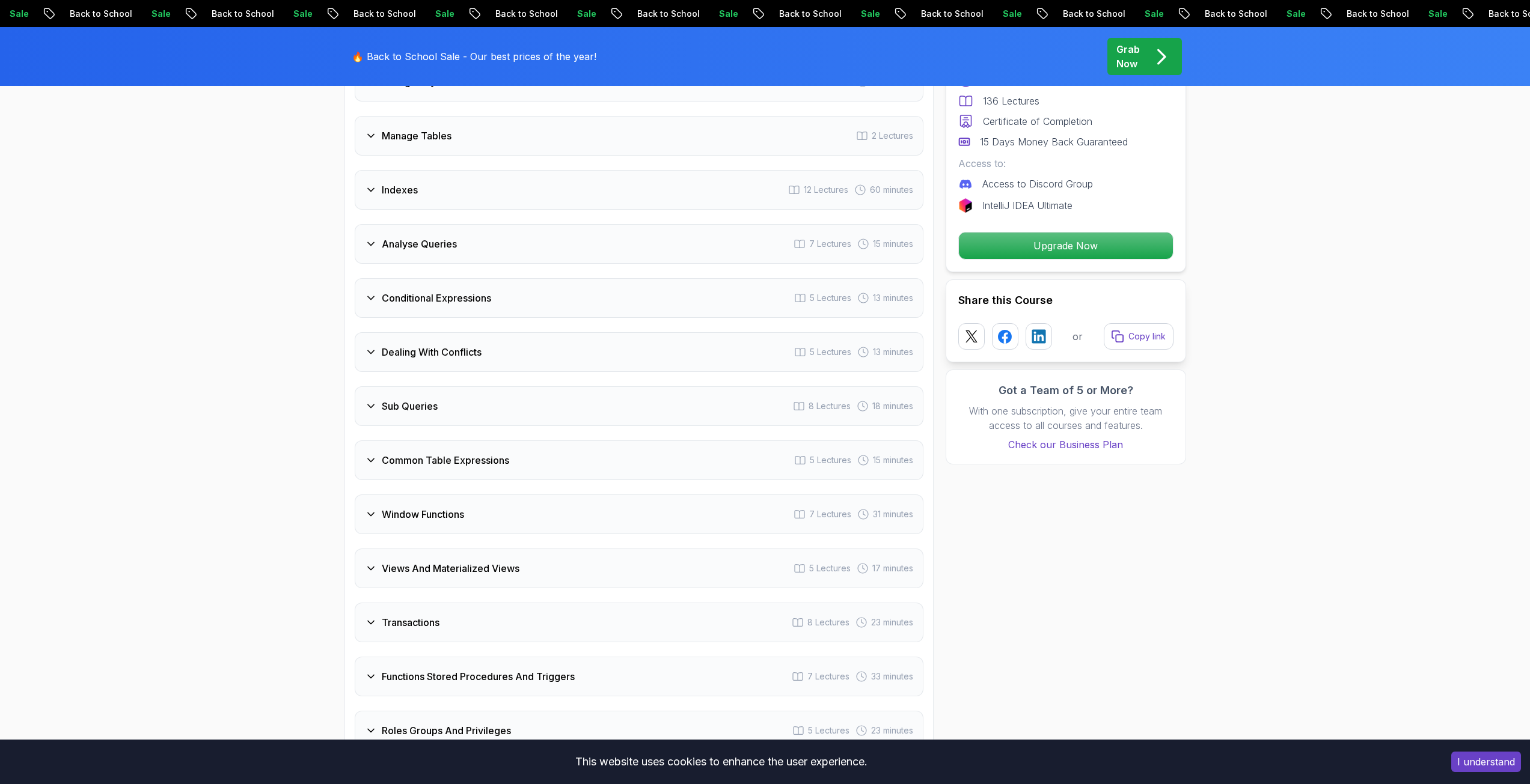
click at [388, 466] on h3 "Common Table Expressions" at bounding box center [446, 460] width 128 height 14
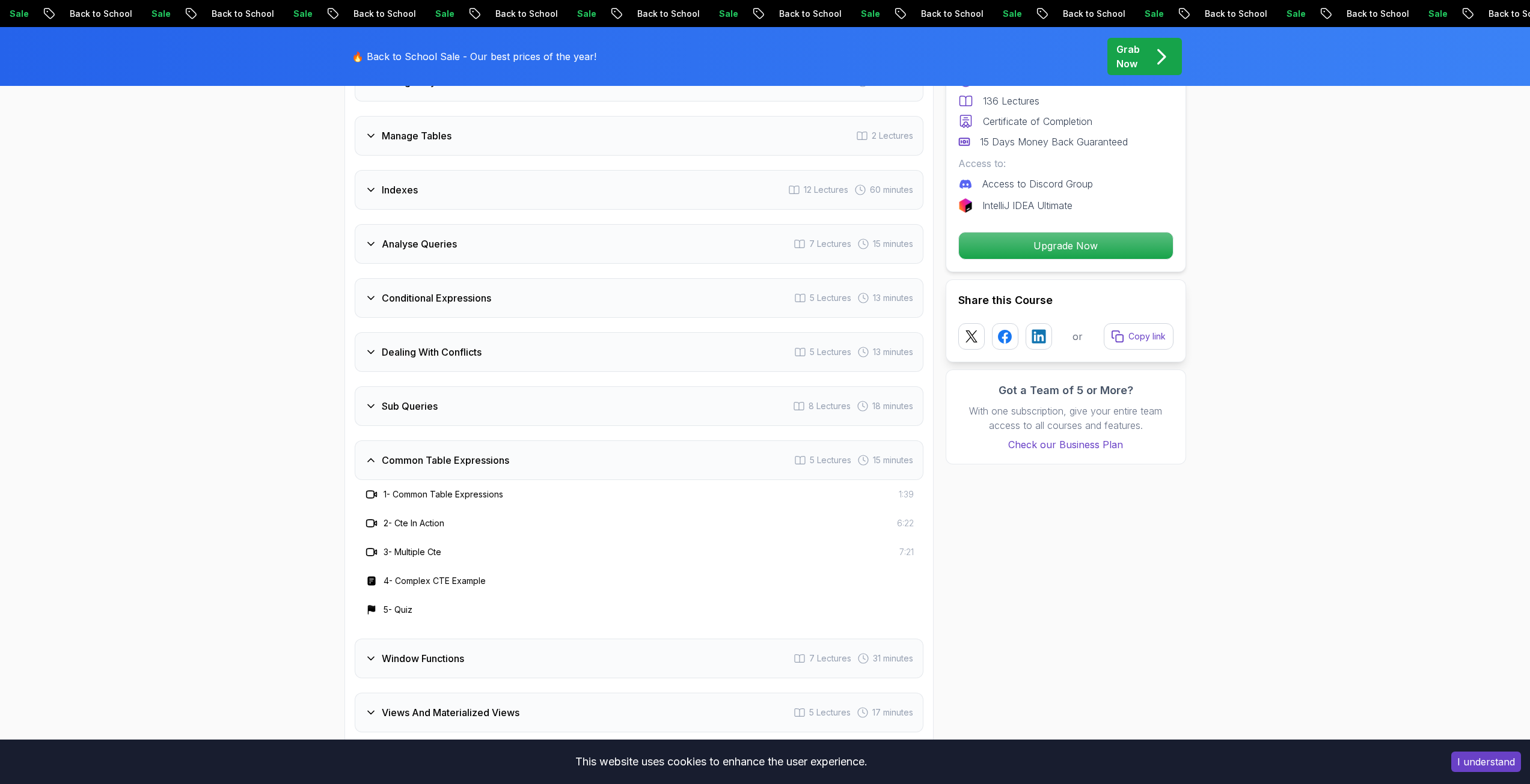
click at [388, 465] on h3 "Common Table Expressions" at bounding box center [446, 460] width 128 height 14
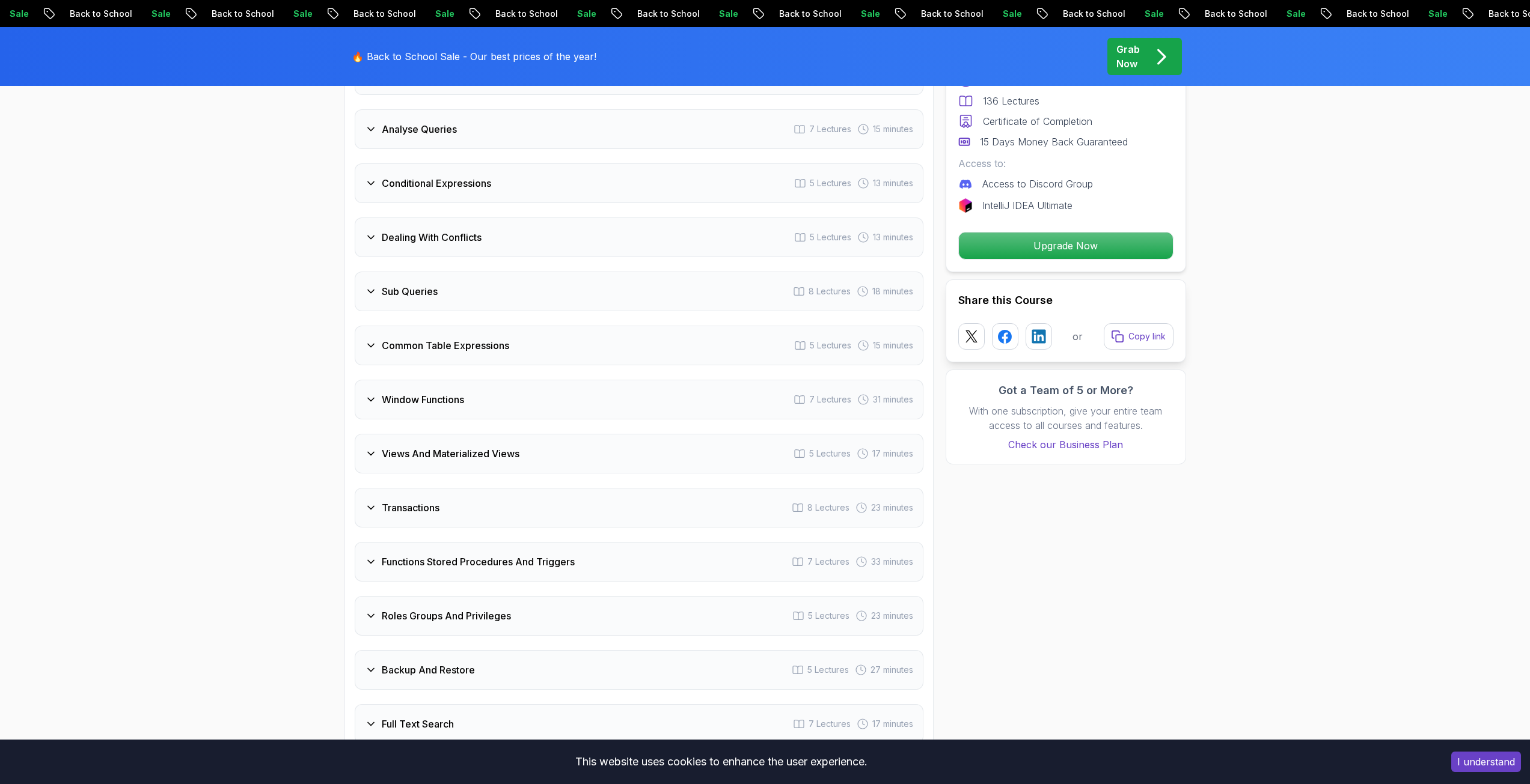
scroll to position [2223, 0]
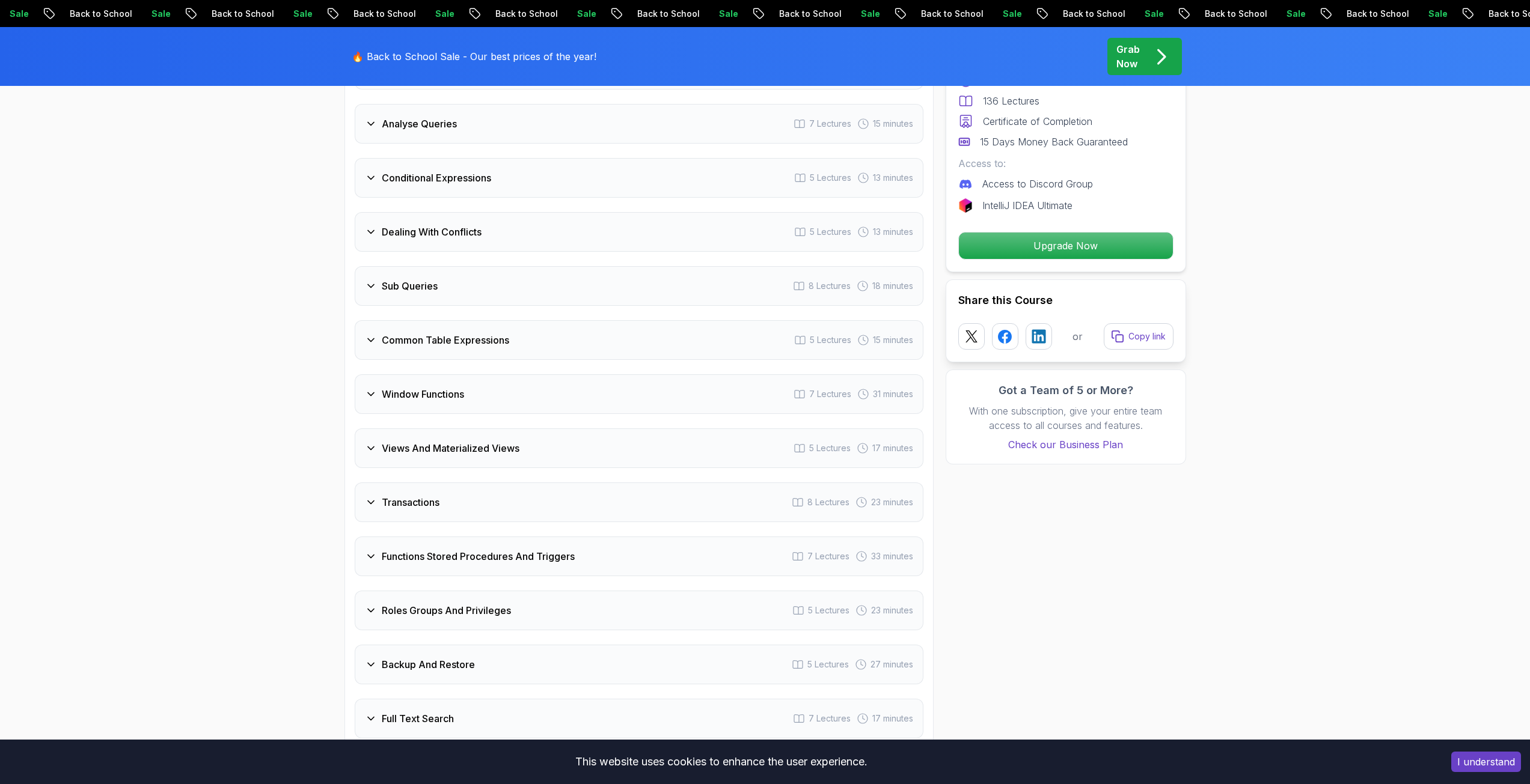
click at [388, 464] on div "Views And Materialized Views 5 Lectures 17 minutes" at bounding box center [639, 448] width 569 height 39
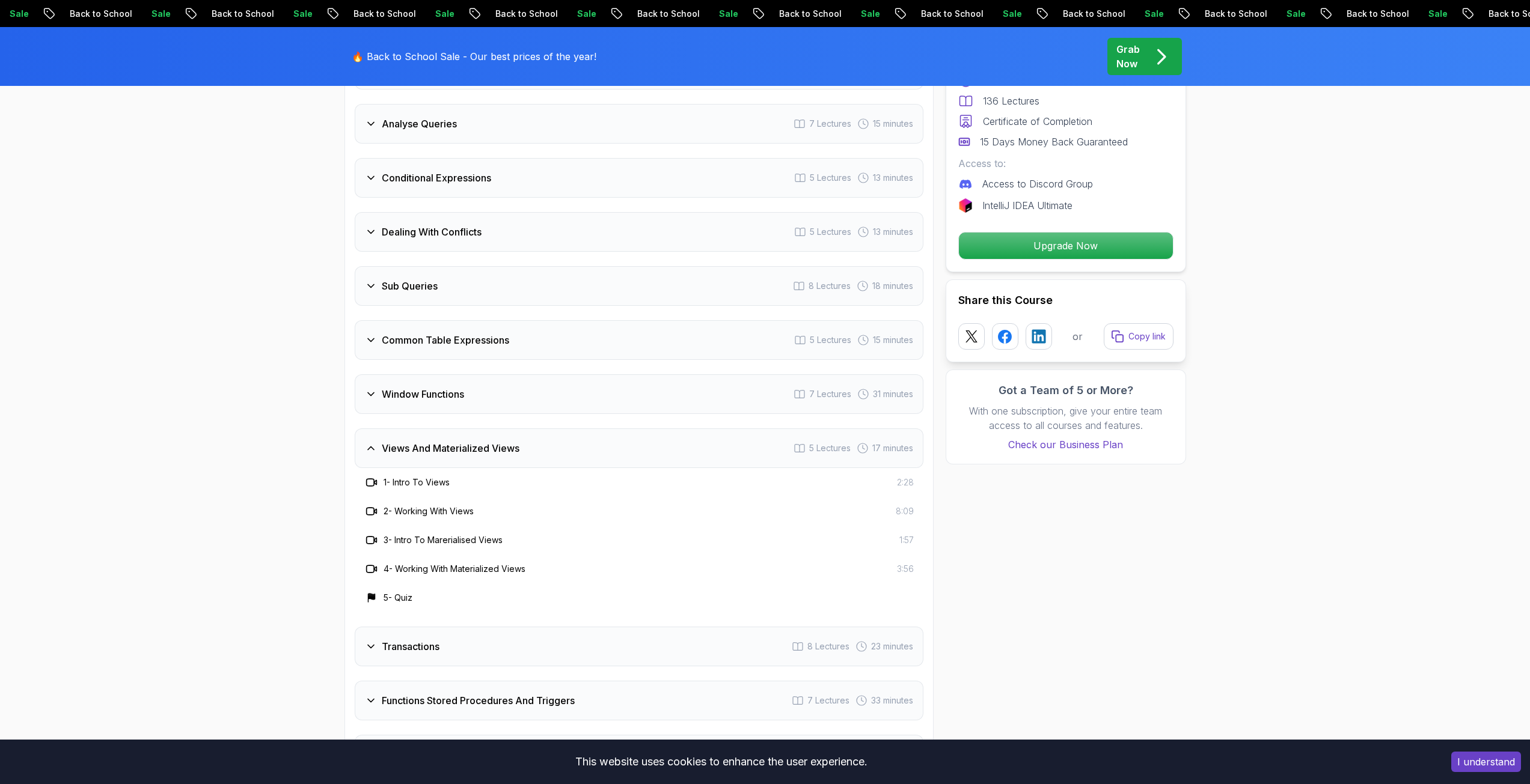
click at [388, 464] on div "Views And Materialized Views 5 Lectures 17 minutes" at bounding box center [639, 448] width 569 height 39
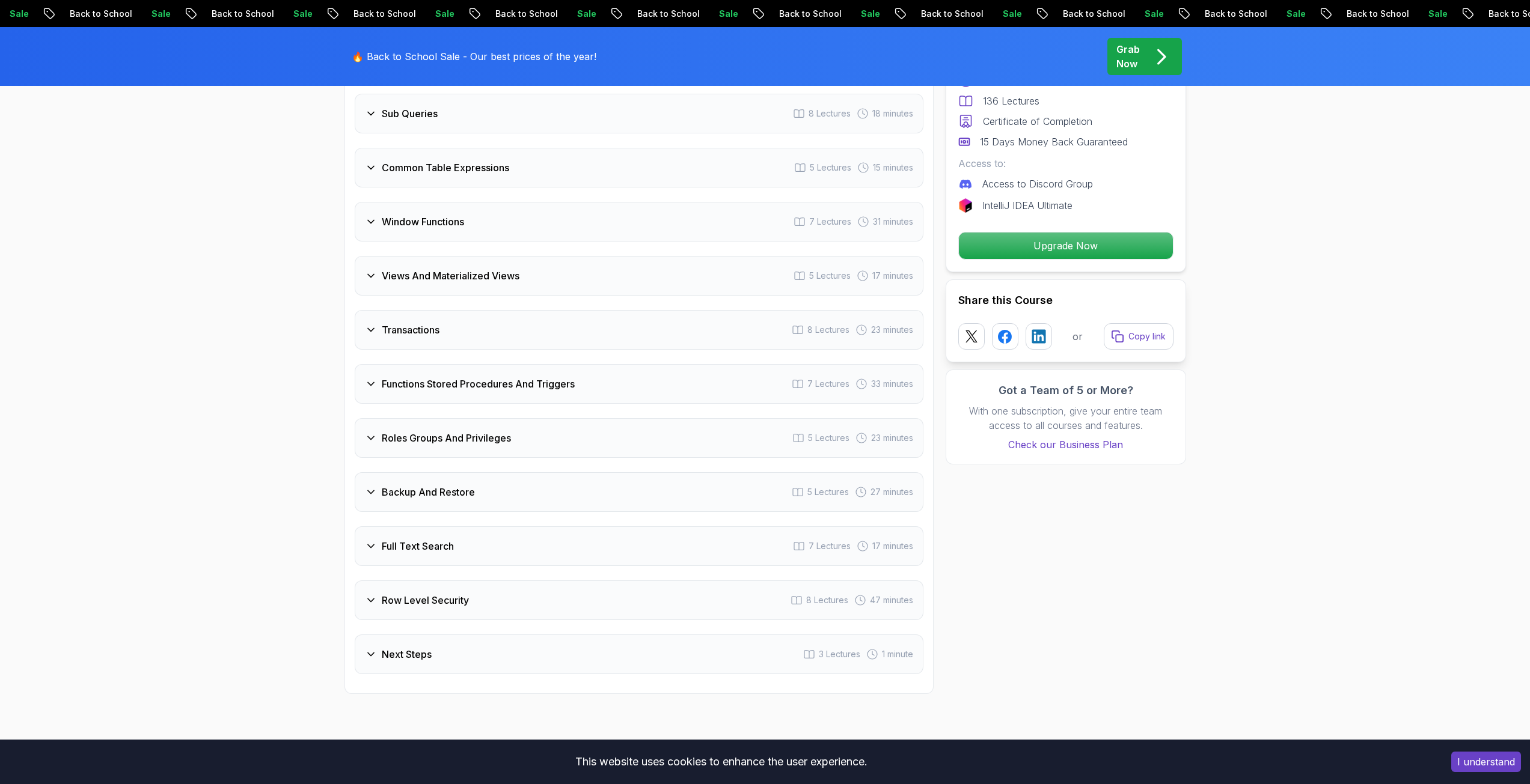
scroll to position [2403, 0]
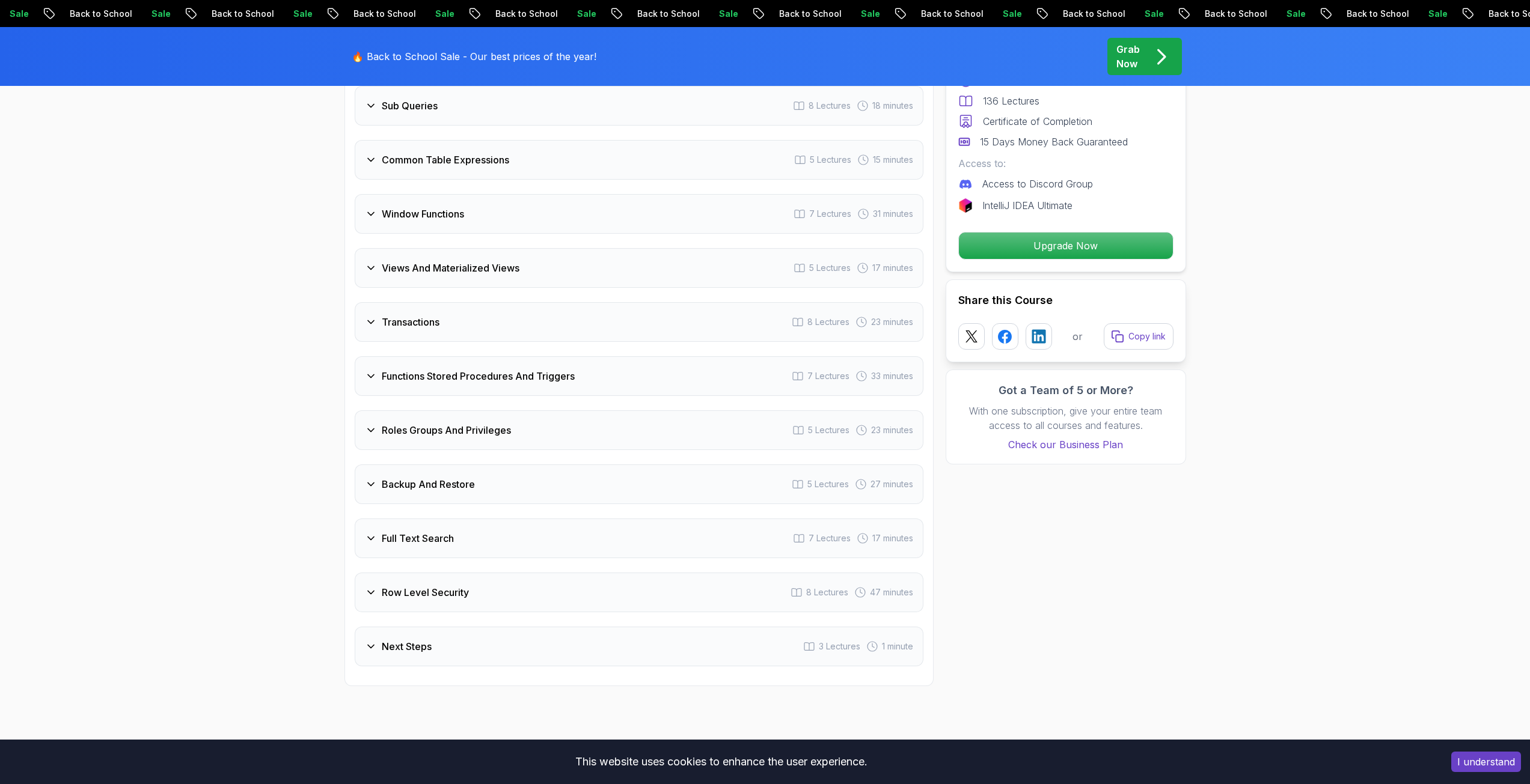
click at [388, 464] on div "Intro 3 Lectures 1 minute Schemas 6 Lectures 19 minutes Advanced Data Types 11 …" at bounding box center [639, 79] width 569 height 1175
click at [385, 476] on div "Backup And Restore 5 Lectures 27 minutes" at bounding box center [639, 484] width 569 height 39
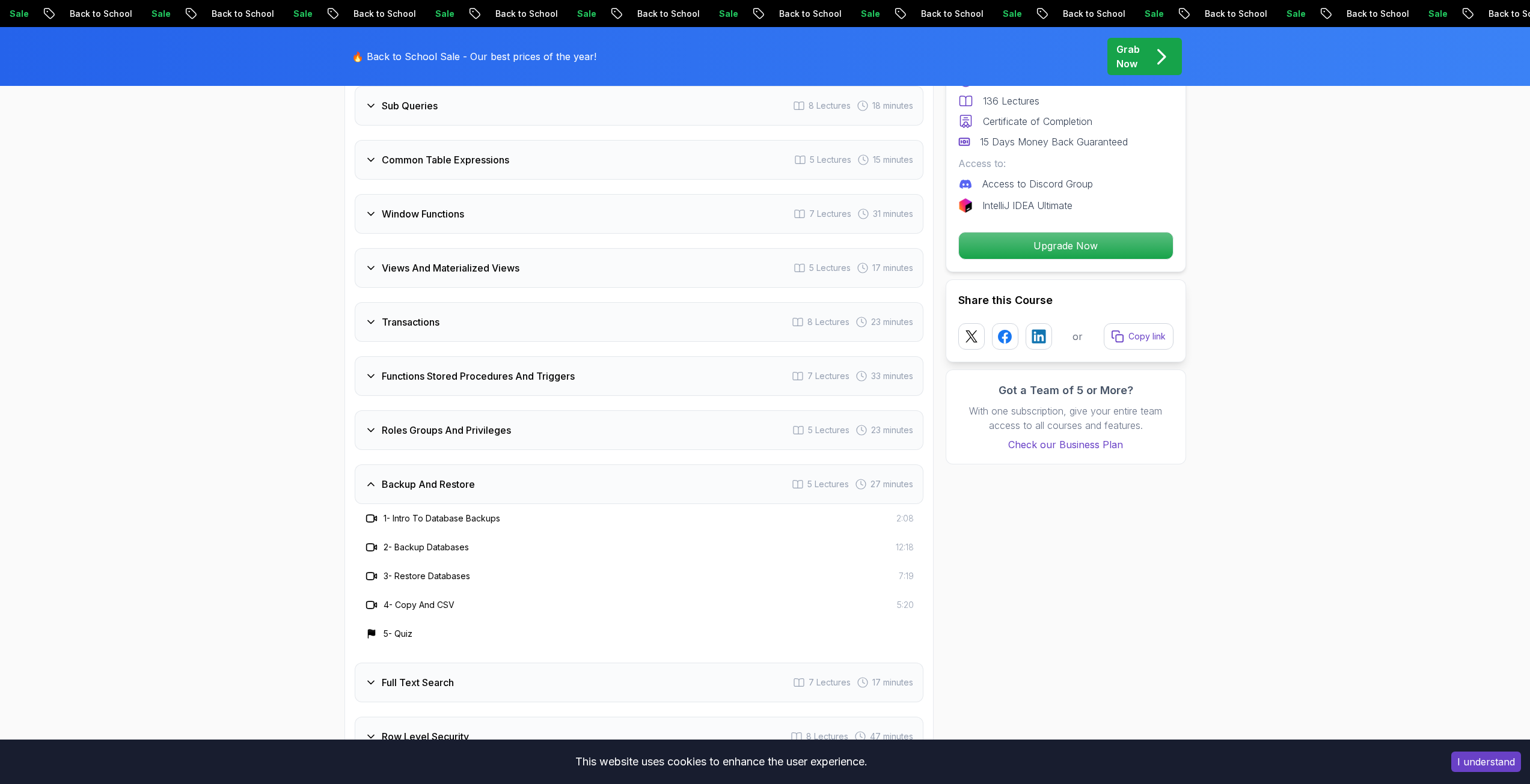
click at [385, 476] on div "Backup And Restore 5 Lectures 27 minutes" at bounding box center [639, 484] width 569 height 39
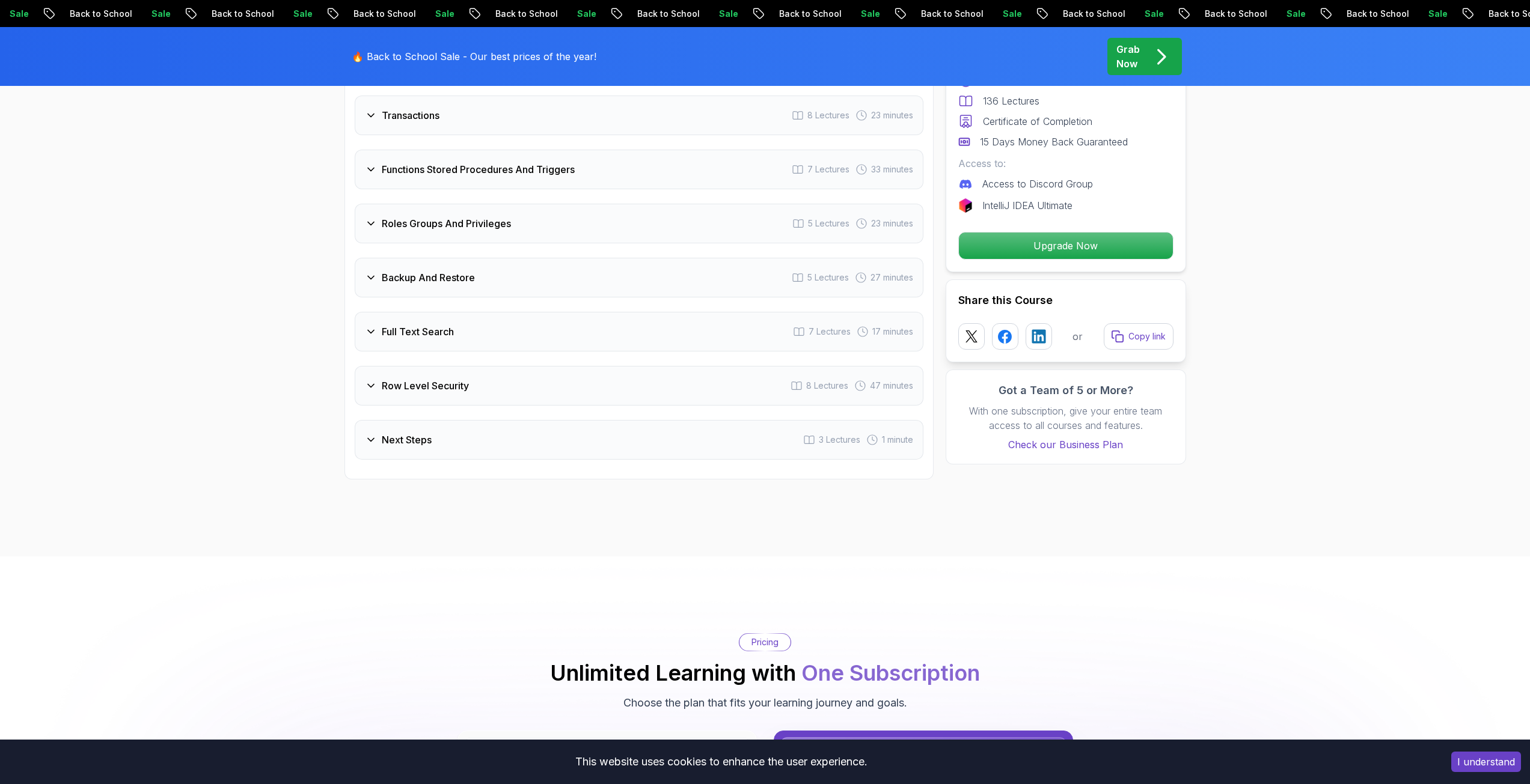
scroll to position [2643, 0]
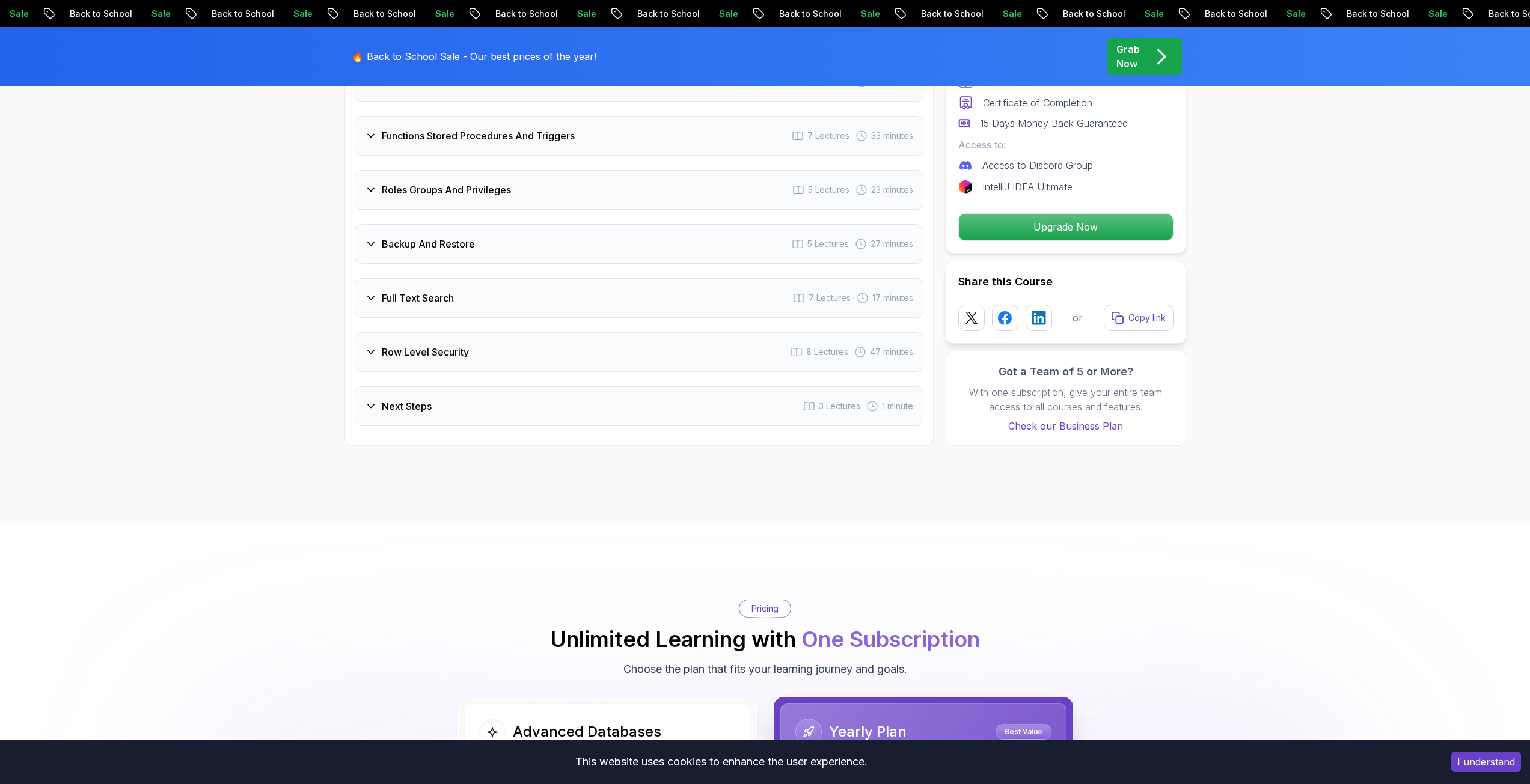
click at [409, 419] on div "Next Steps 3 Lectures 1 minute" at bounding box center [639, 406] width 569 height 39
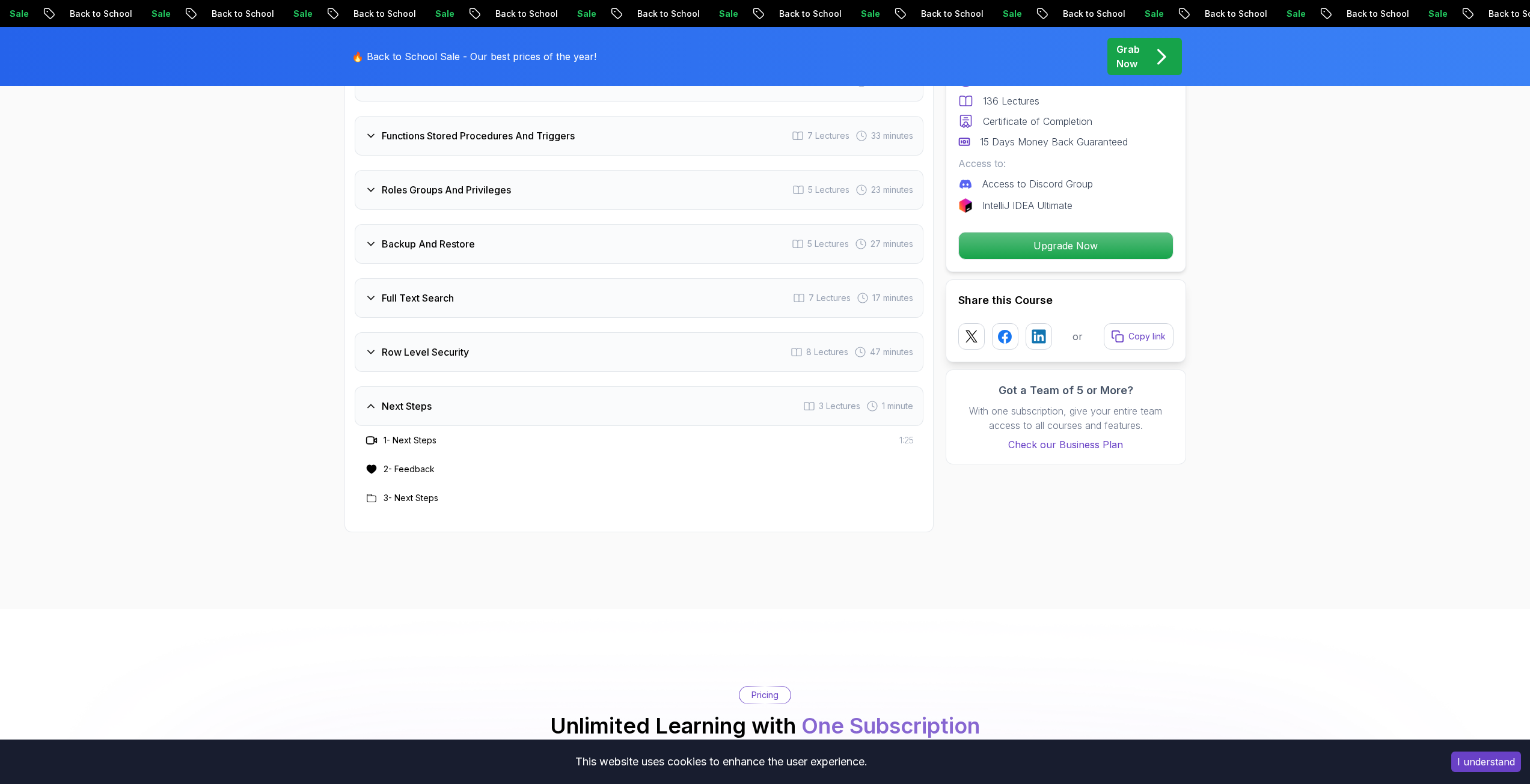
click at [409, 419] on div "Next Steps 3 Lectures 1 minute" at bounding box center [639, 406] width 569 height 39
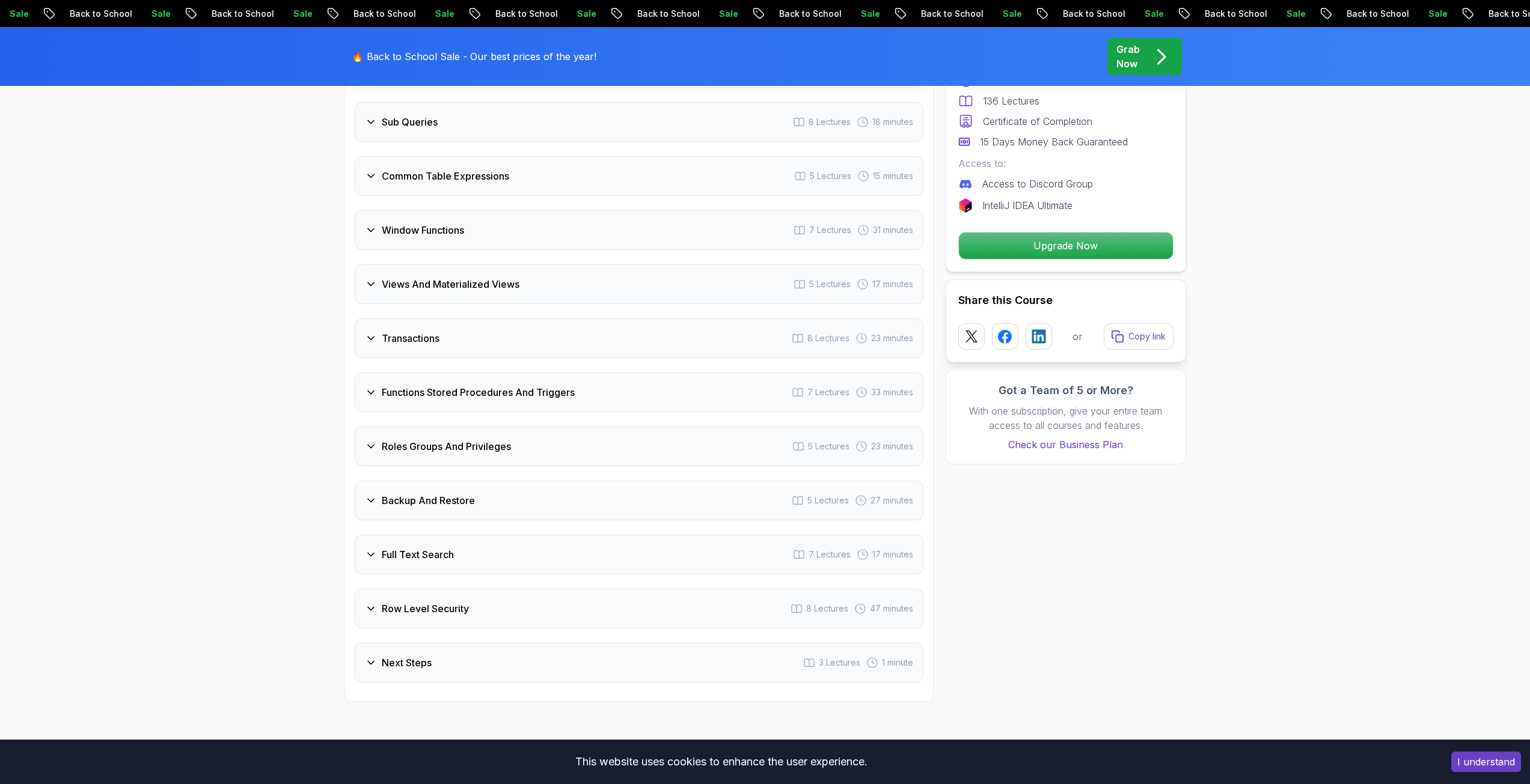
scroll to position [2343, 0]
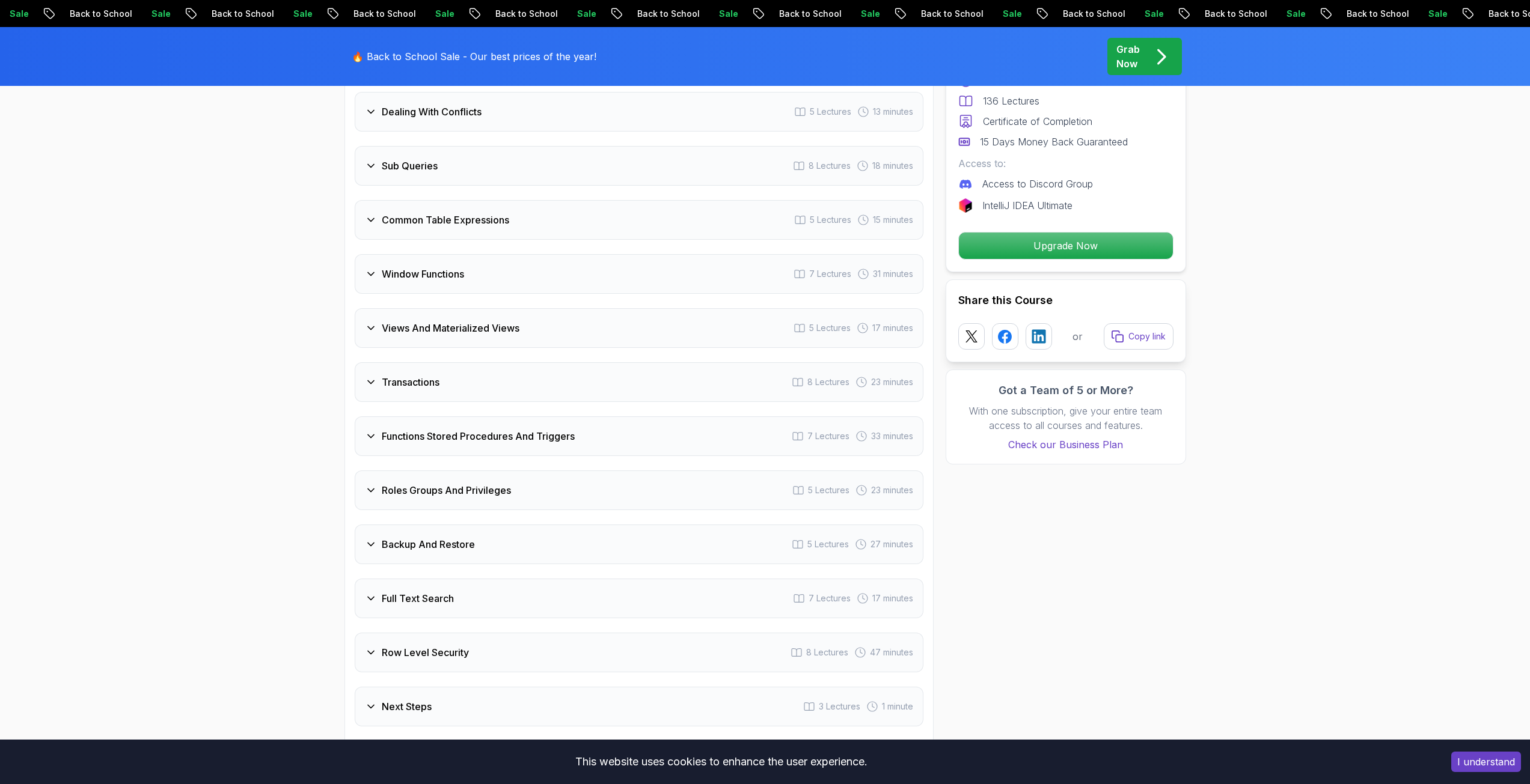
click at [417, 395] on div "Transactions 8 Lectures 23 minutes" at bounding box center [639, 382] width 569 height 39
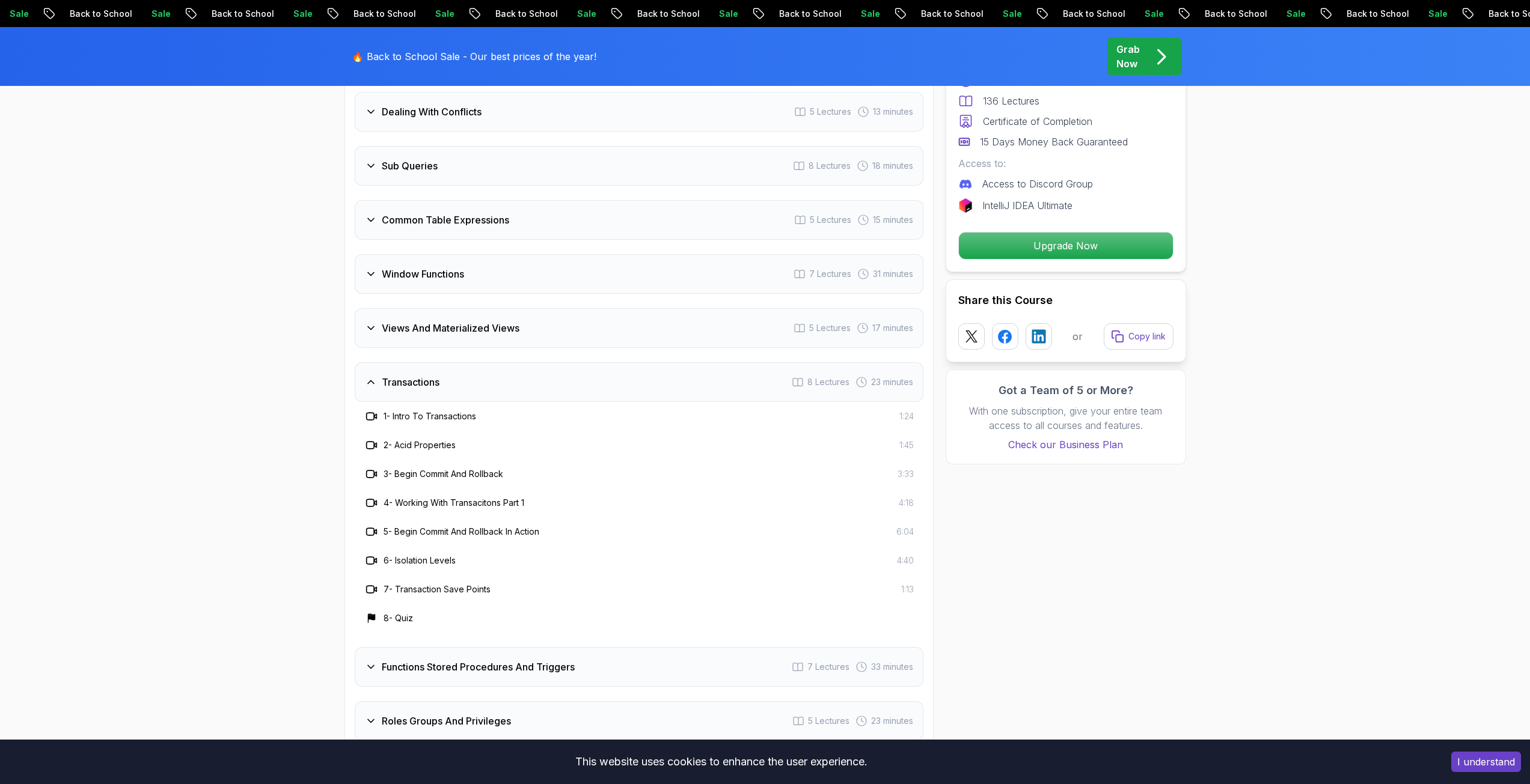
click at [417, 395] on div "Transactions 8 Lectures 23 minutes" at bounding box center [639, 382] width 569 height 39
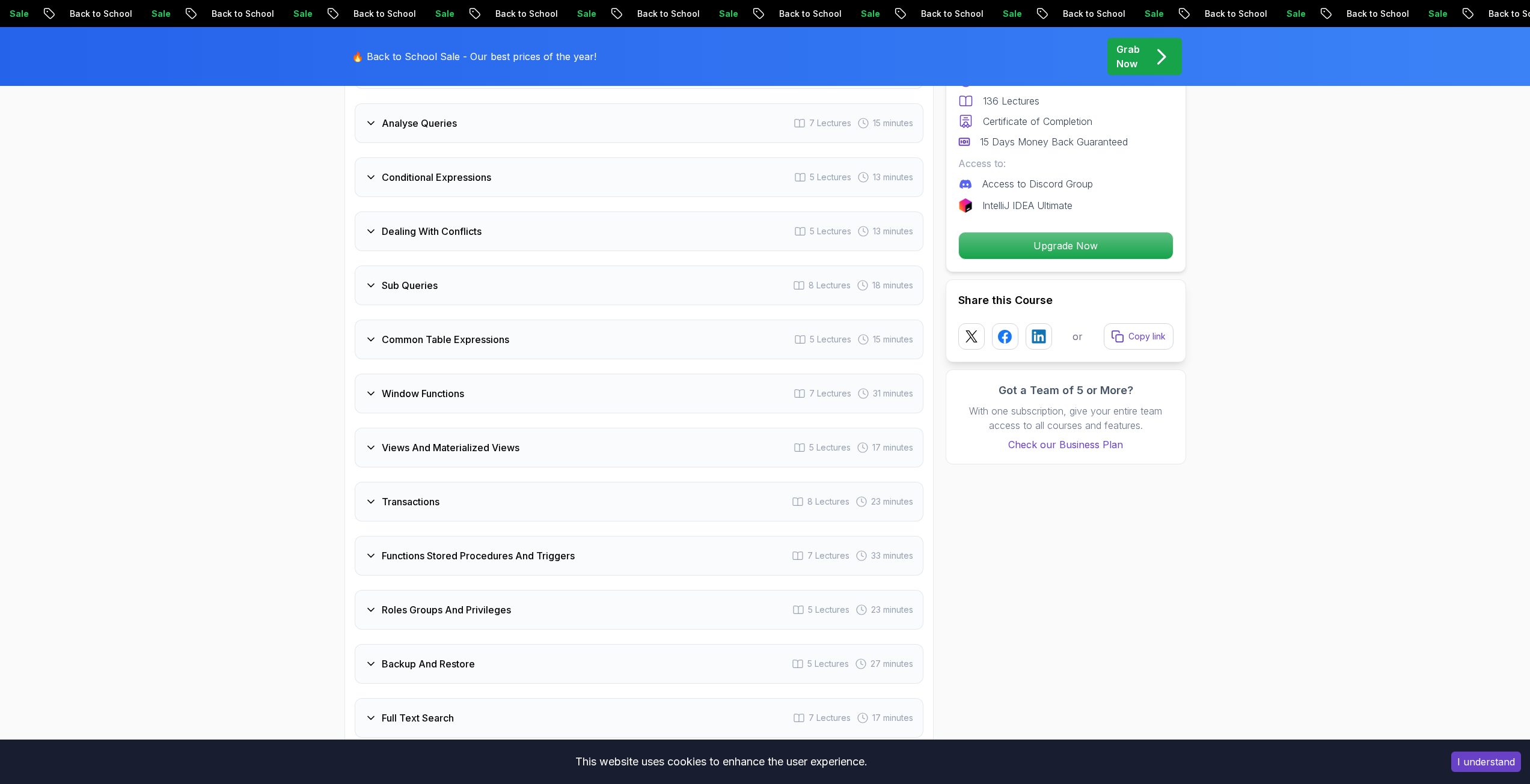
scroll to position [2223, 0]
click at [413, 401] on h3 "Window Functions" at bounding box center [423, 394] width 82 height 14
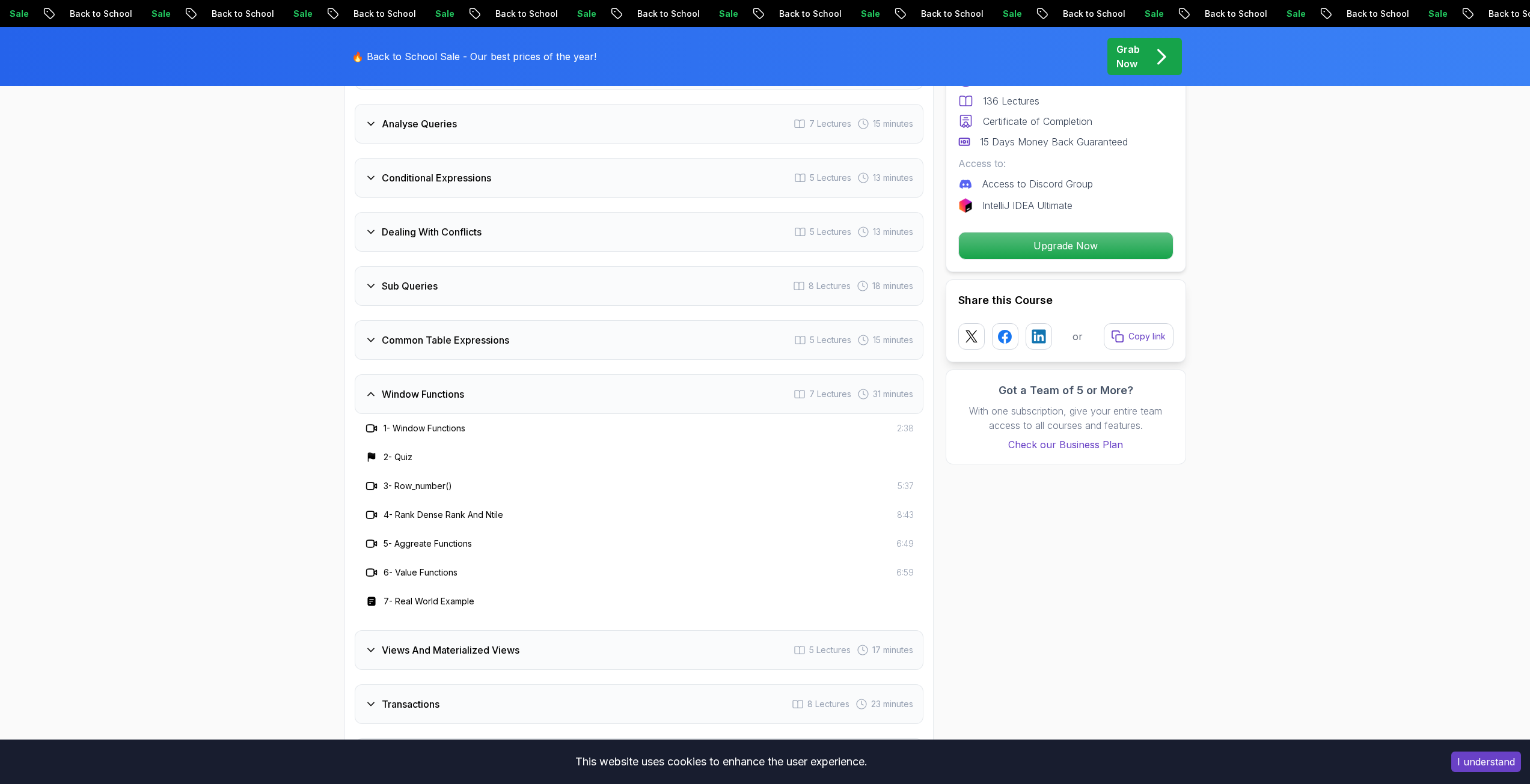
click at [413, 401] on h3 "Window Functions" at bounding box center [423, 394] width 82 height 14
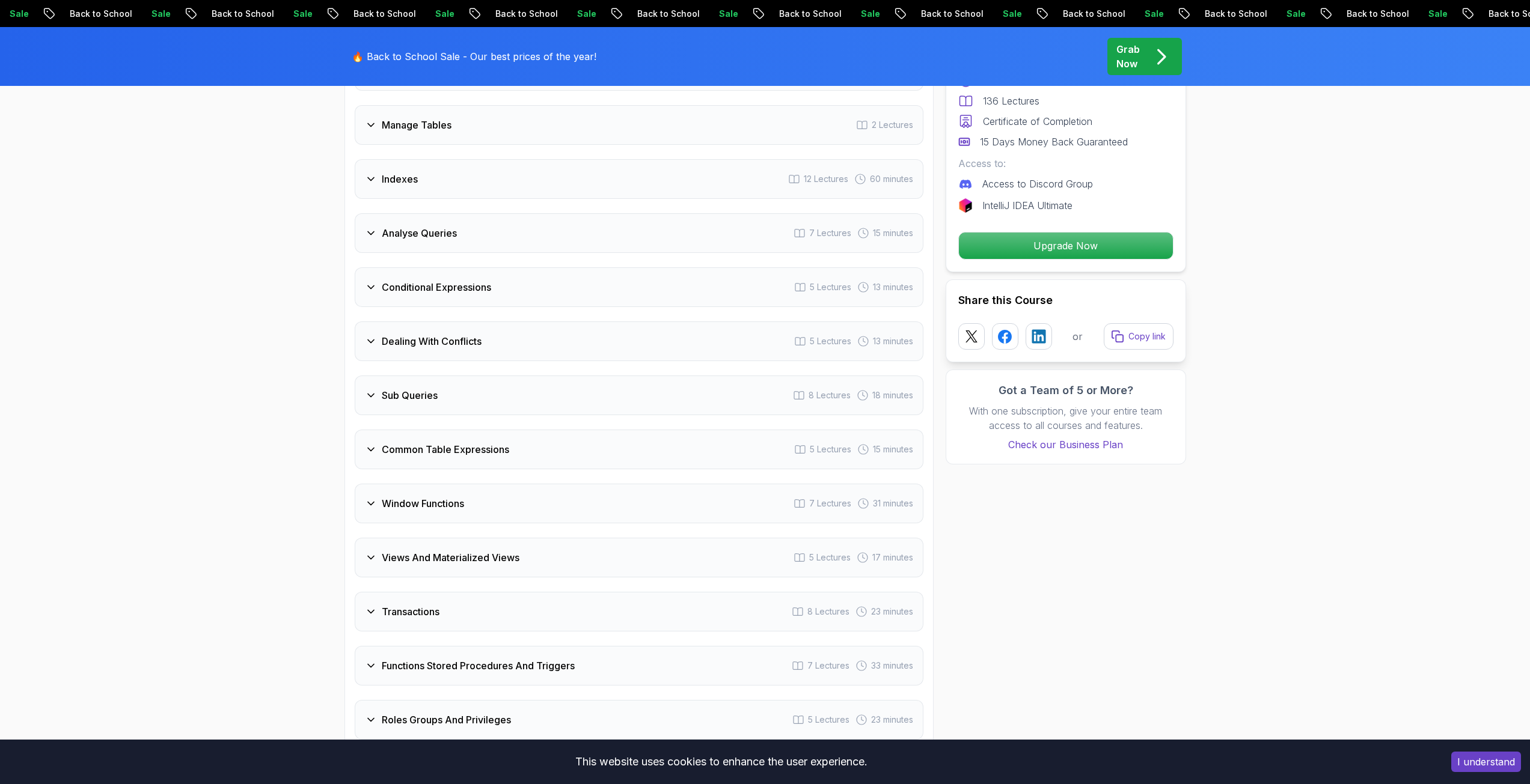
scroll to position [2103, 0]
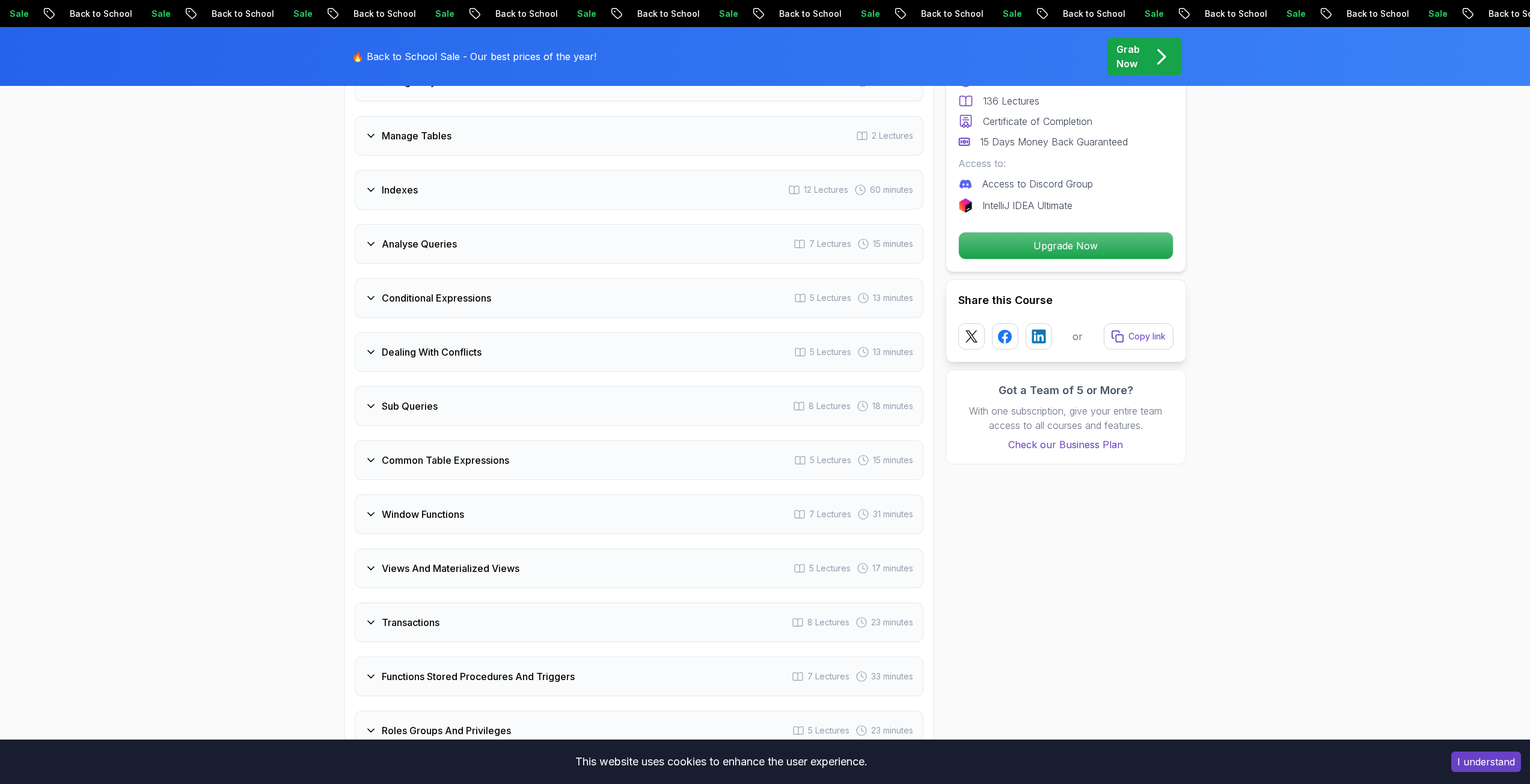
click at [413, 401] on h3 "Sub Queries" at bounding box center [410, 406] width 56 height 14
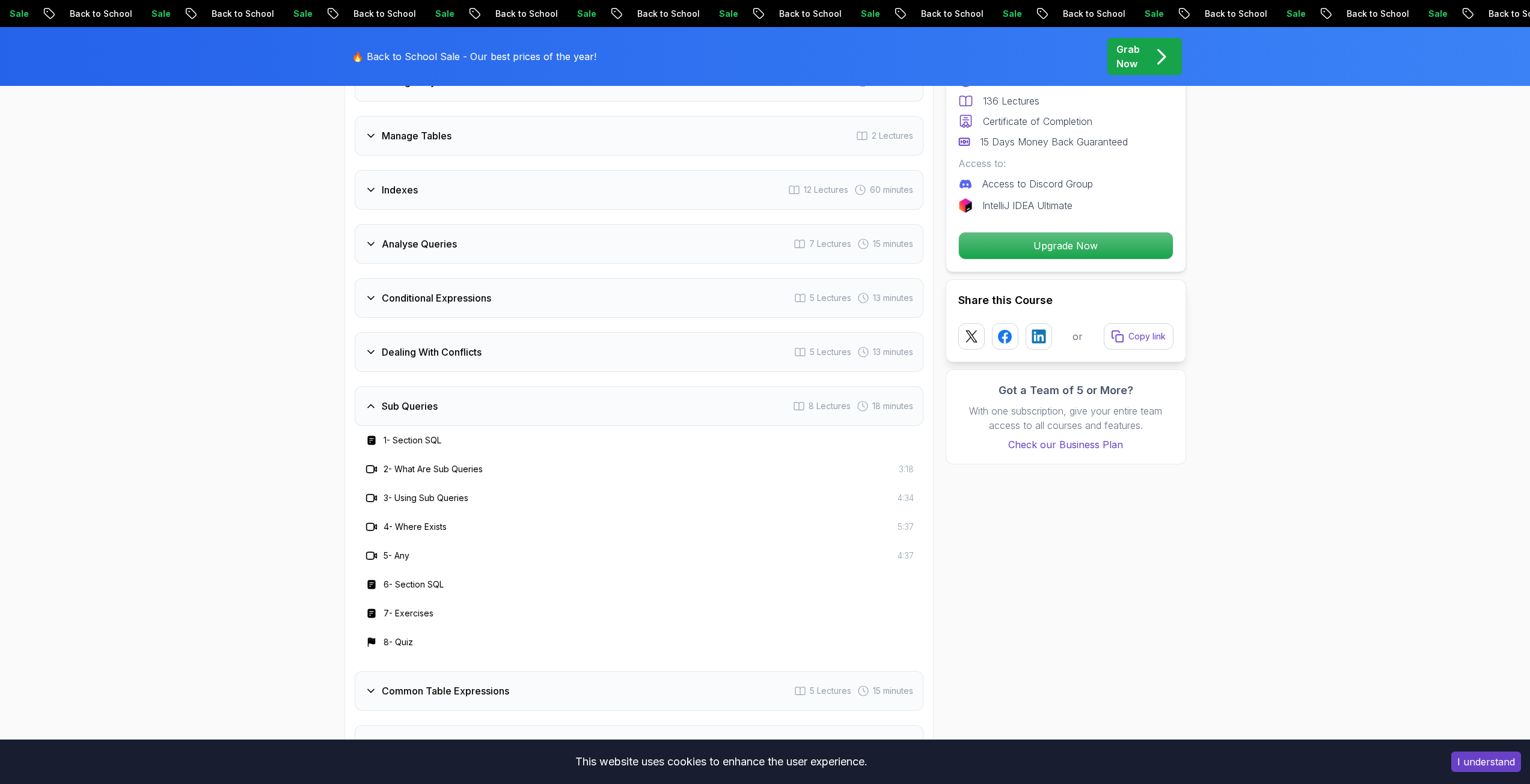
click at [413, 401] on h3 "Sub Queries" at bounding box center [410, 406] width 56 height 14
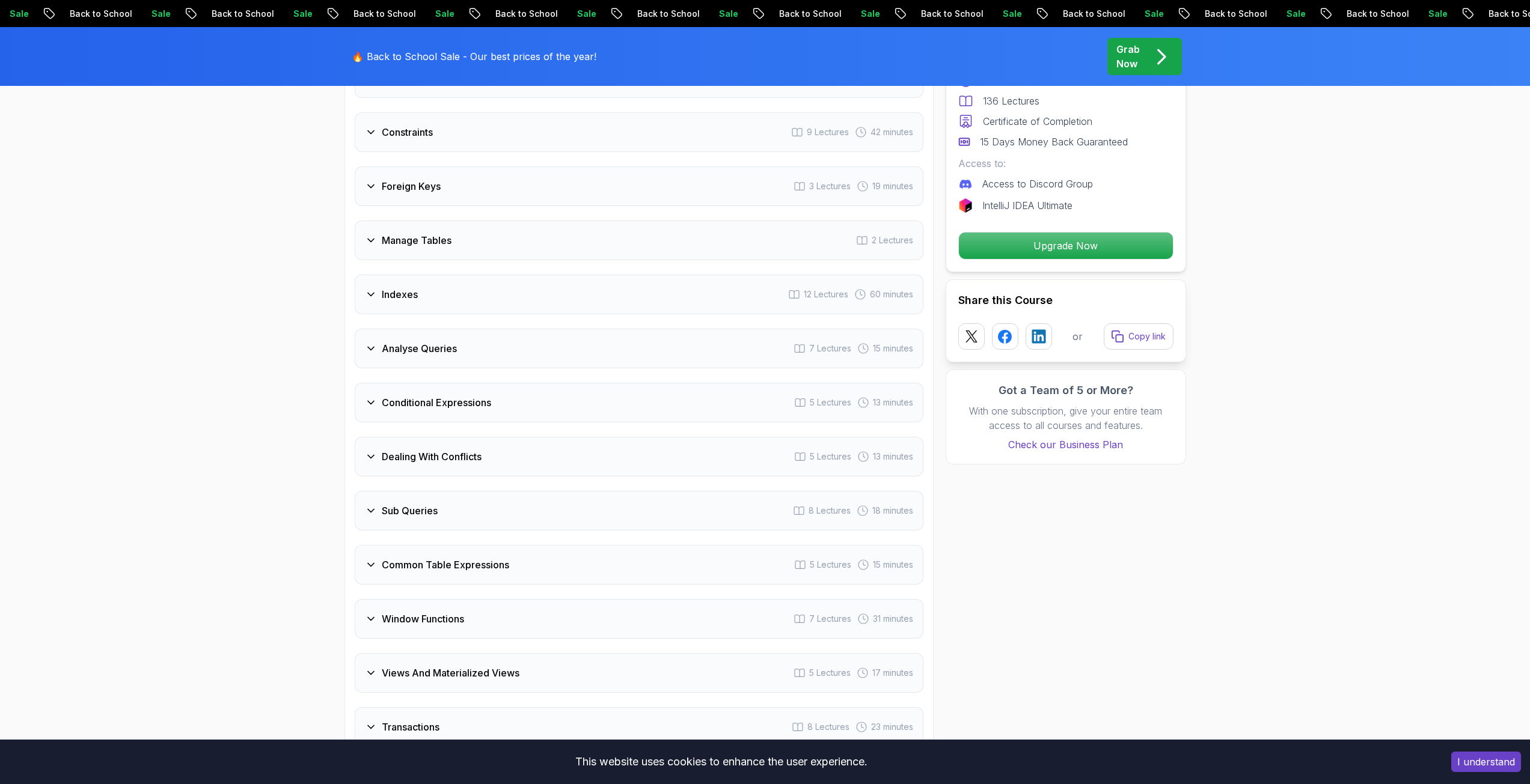
scroll to position [1982, 0]
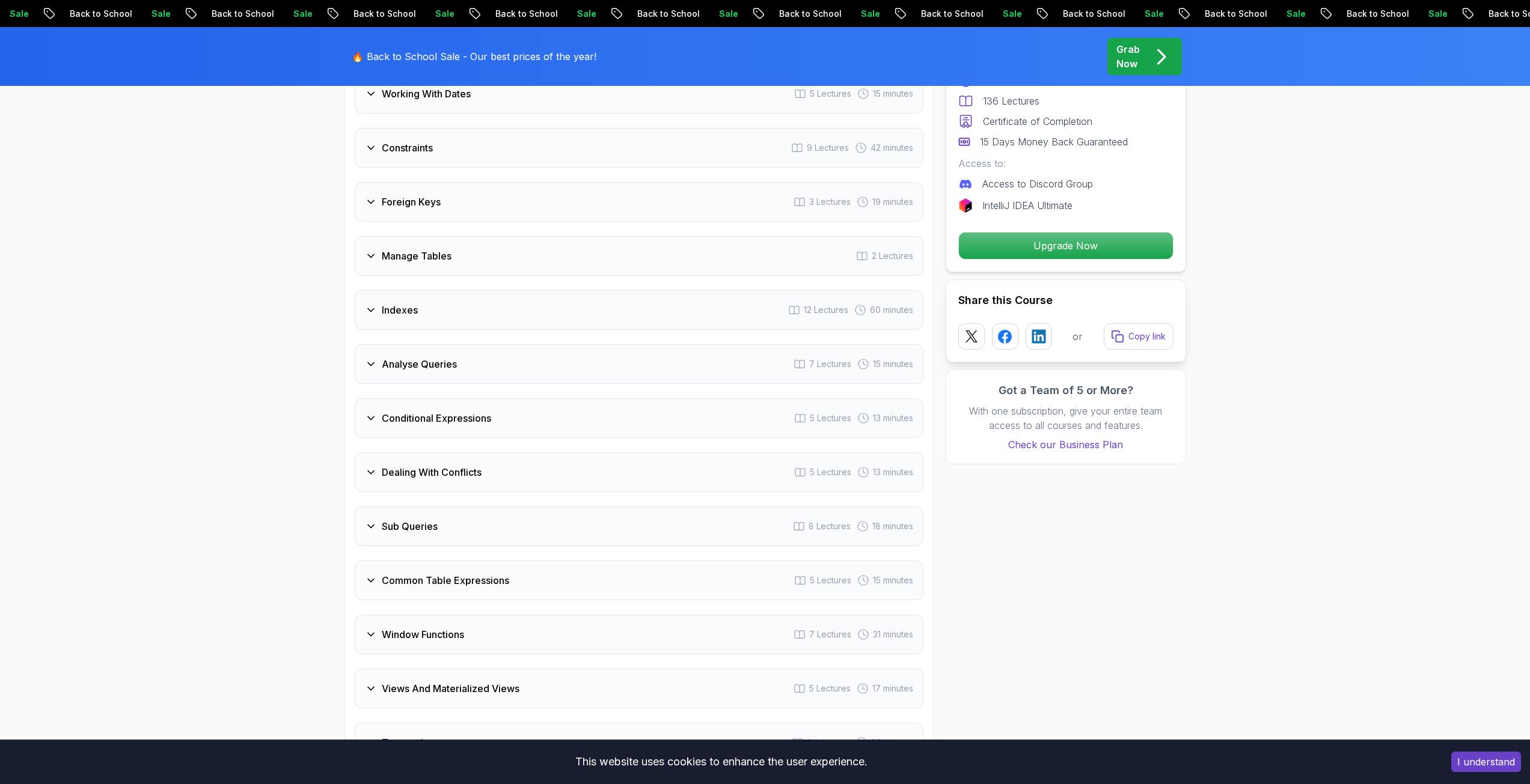
click at [412, 402] on div "Conditional Expressions 5 Lectures 13 minutes" at bounding box center [639, 418] width 569 height 39
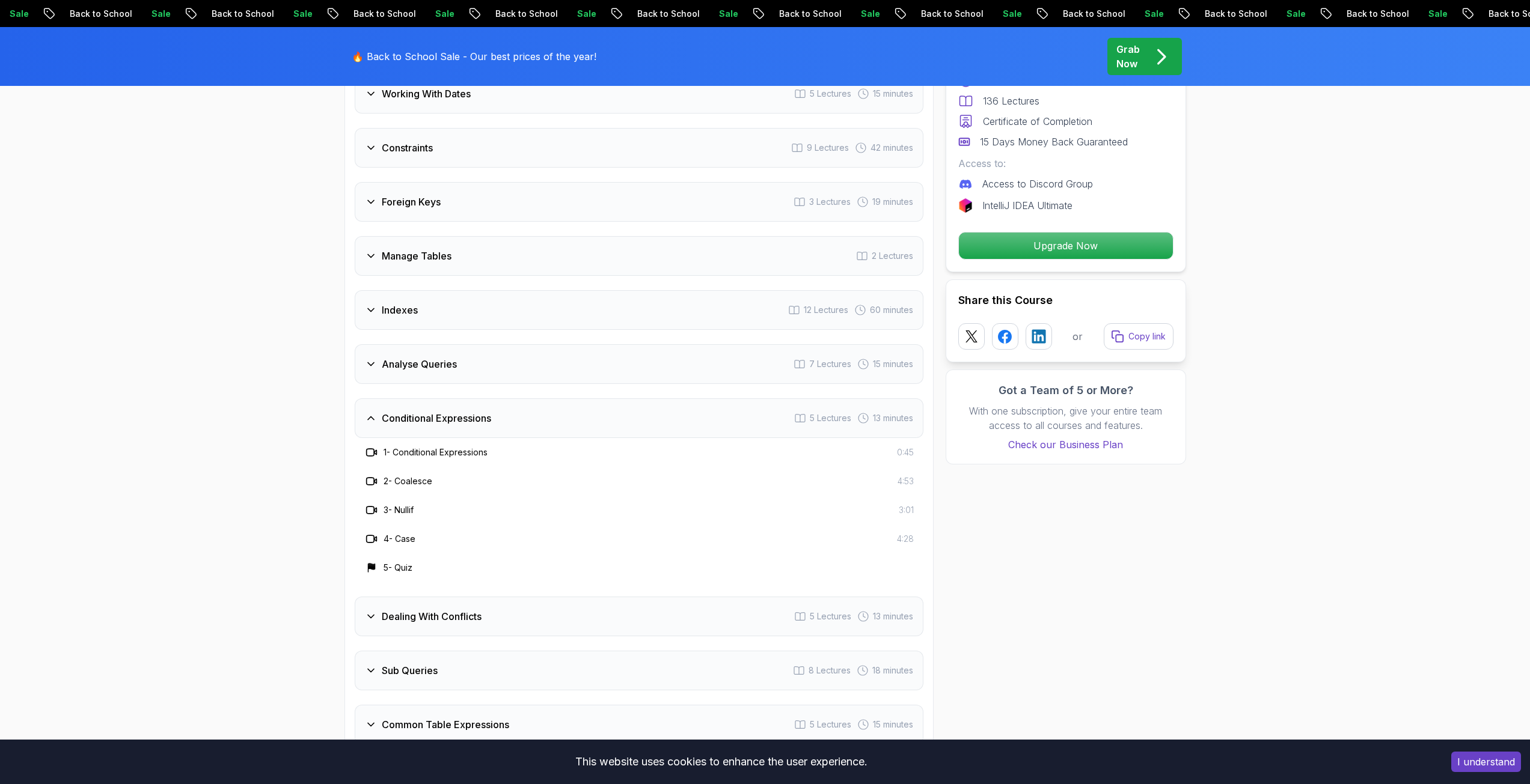
click at [412, 402] on div "Conditional Expressions 5 Lectures 13 minutes" at bounding box center [639, 418] width 569 height 39
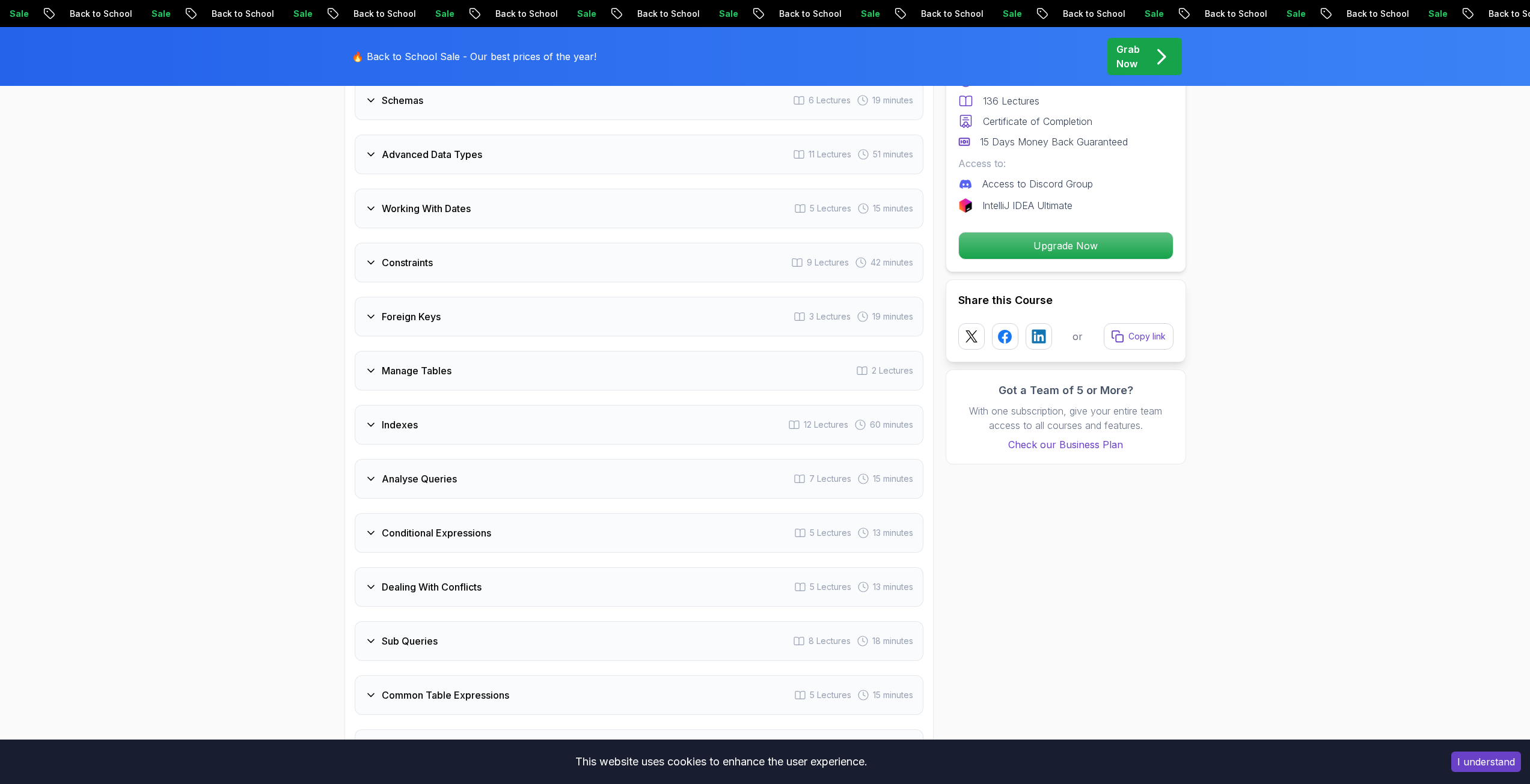
scroll to position [1862, 0]
click at [405, 422] on div "Indexes 12 Lectures 60 minutes" at bounding box center [639, 430] width 569 height 39
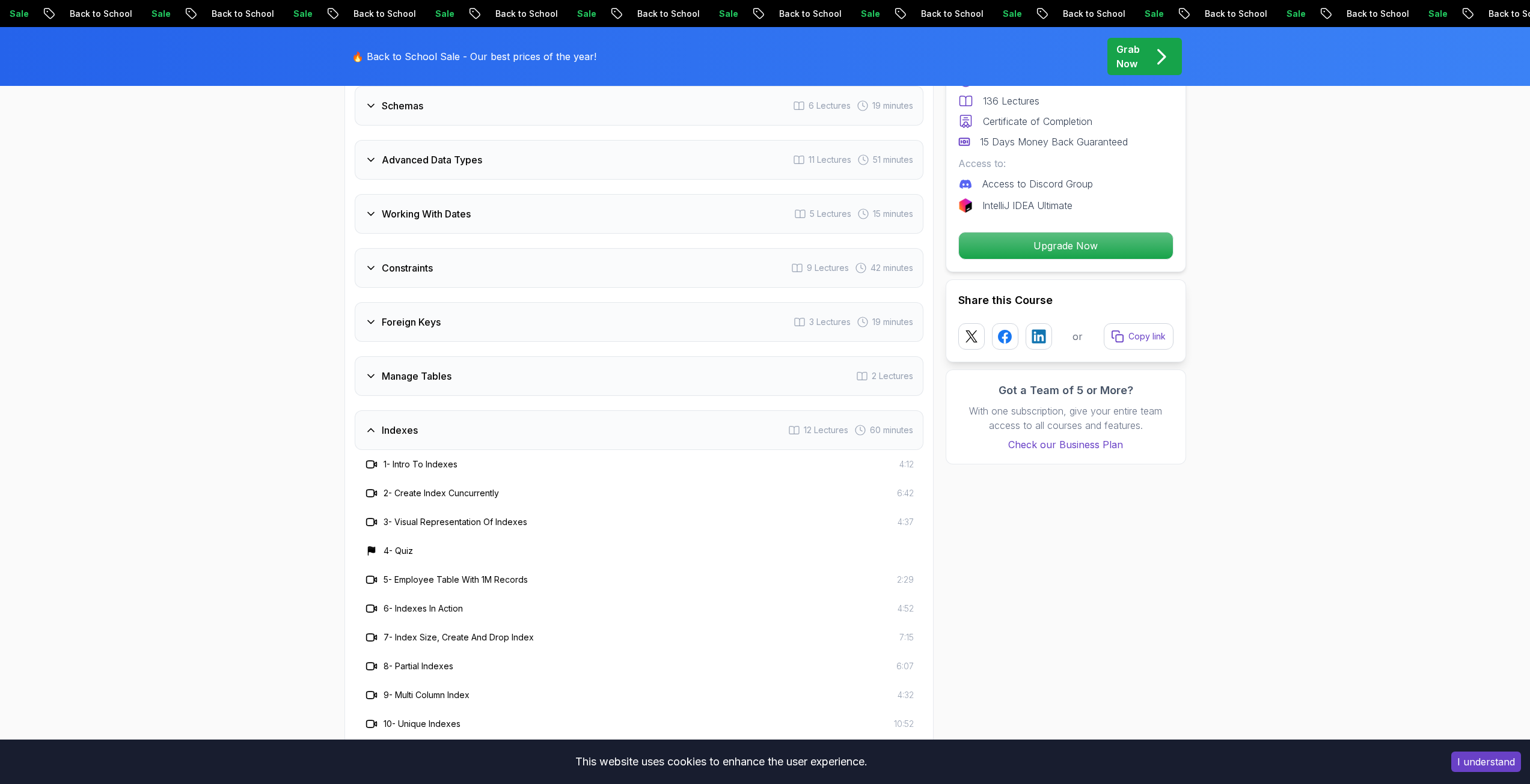
click at [405, 422] on div "Indexes 12 Lectures 60 minutes" at bounding box center [639, 430] width 569 height 39
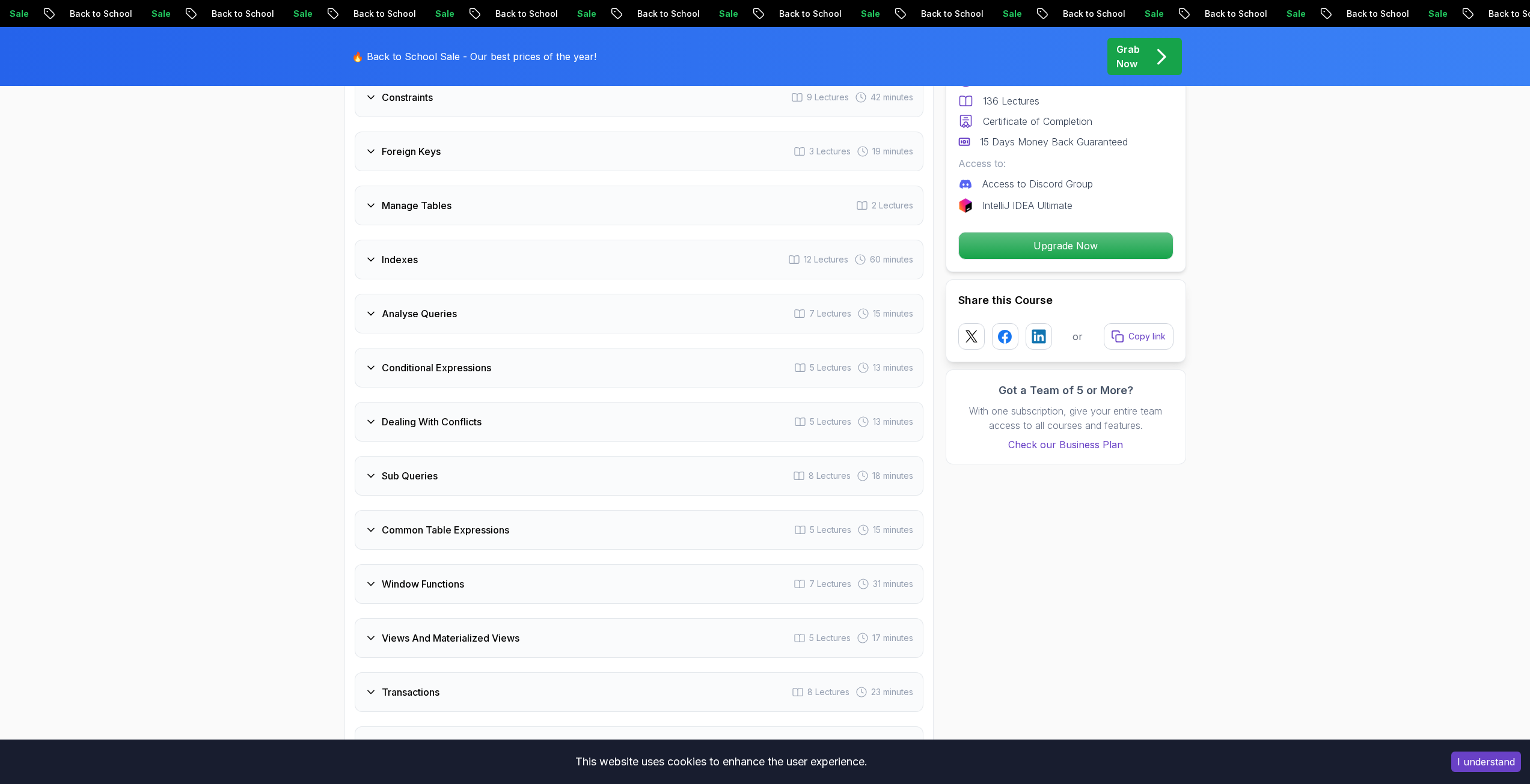
scroll to position [2042, 0]
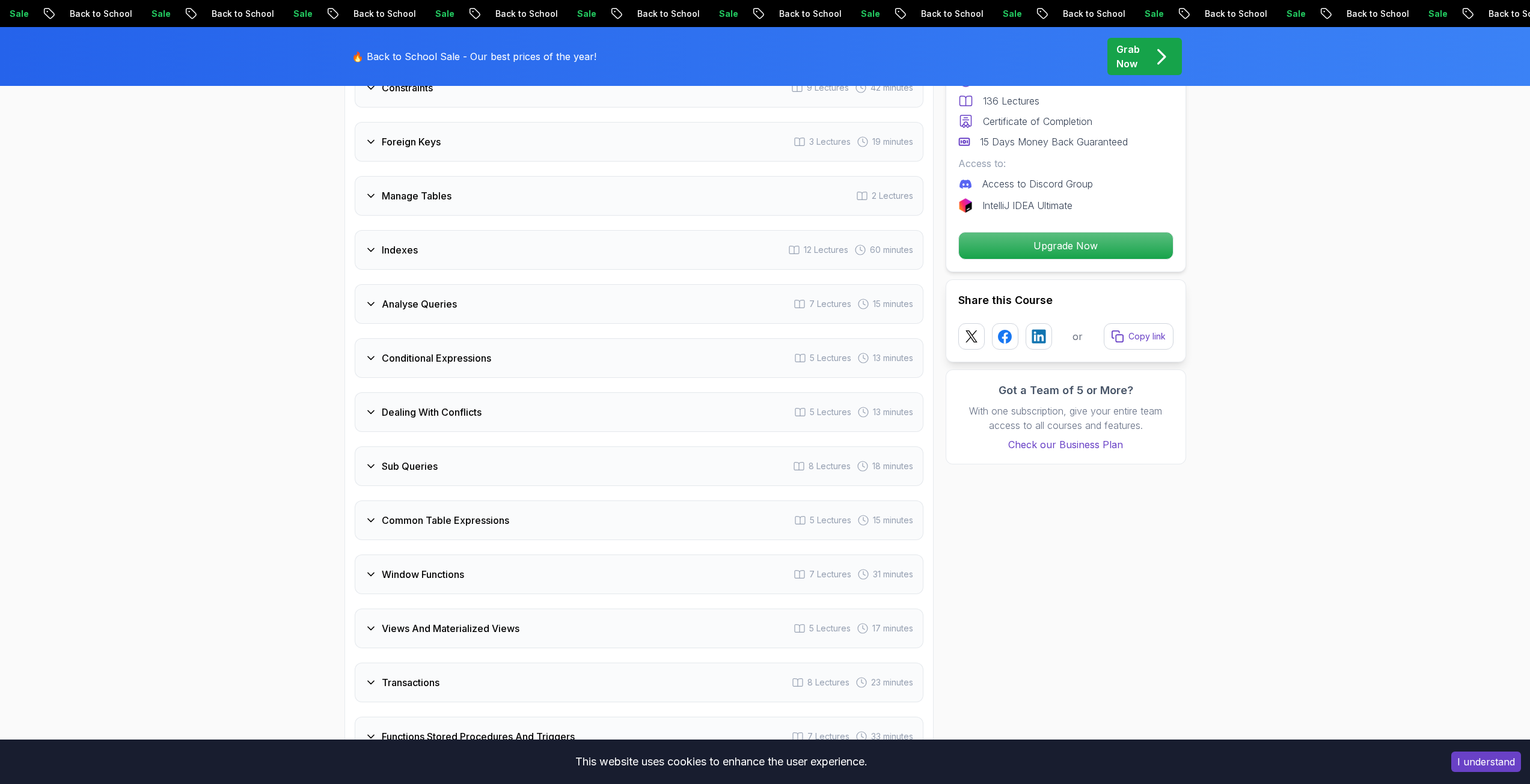
click at [405, 422] on div "Dealing With Conflicts 5 Lectures 13 minutes" at bounding box center [639, 412] width 569 height 39
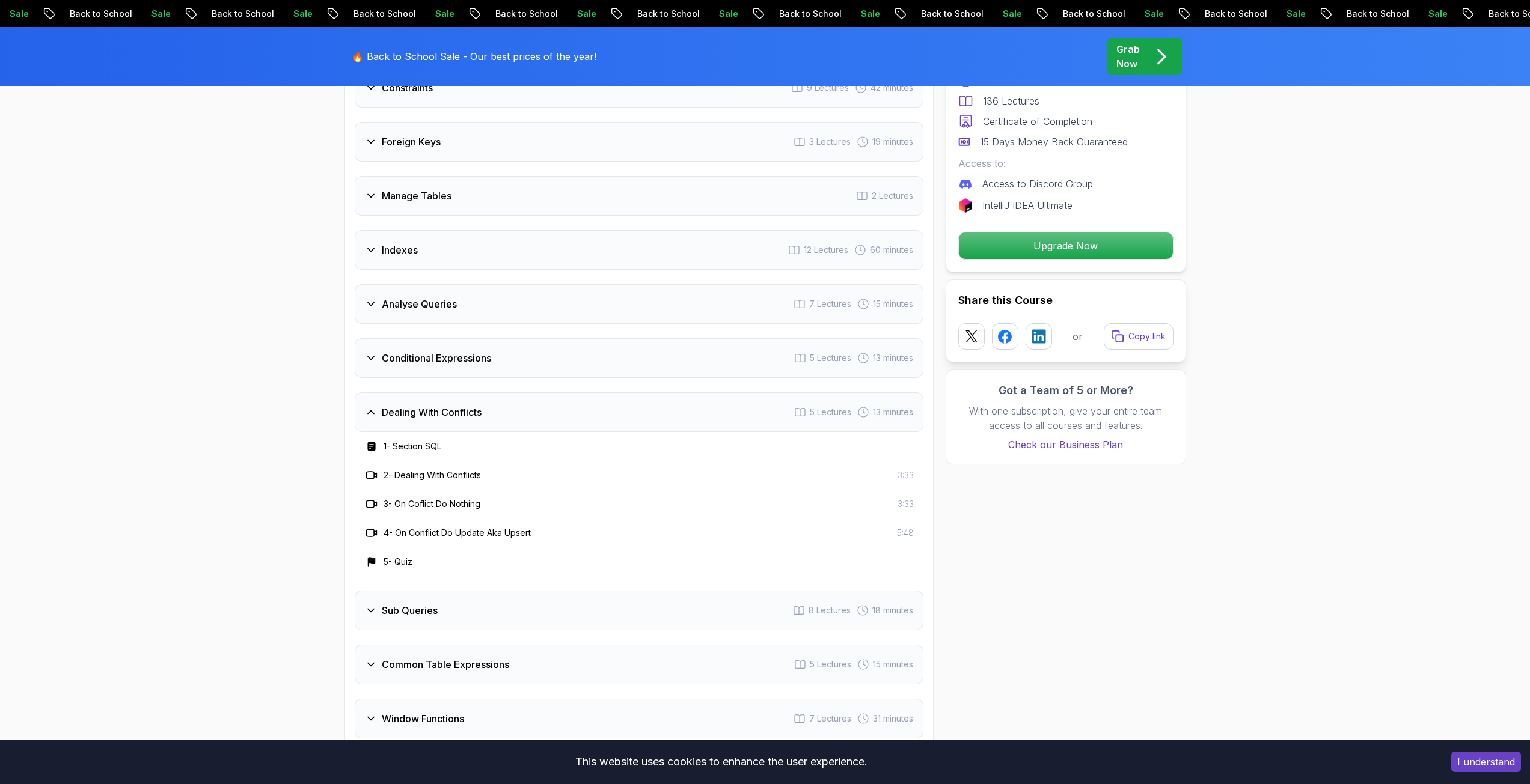
click at [405, 422] on div "Dealing With Conflicts 5 Lectures 13 minutes" at bounding box center [639, 412] width 569 height 39
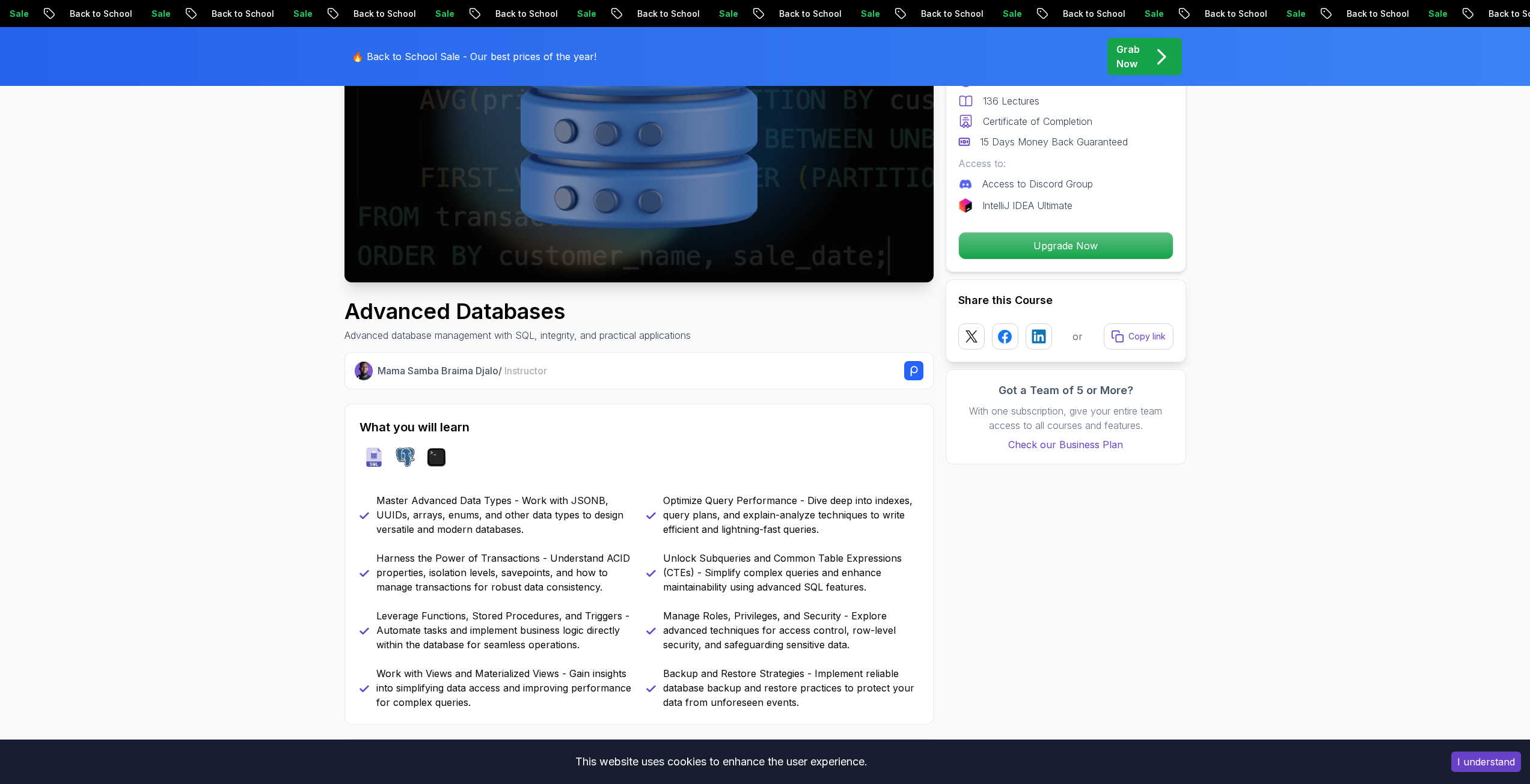
scroll to position [241, 0]
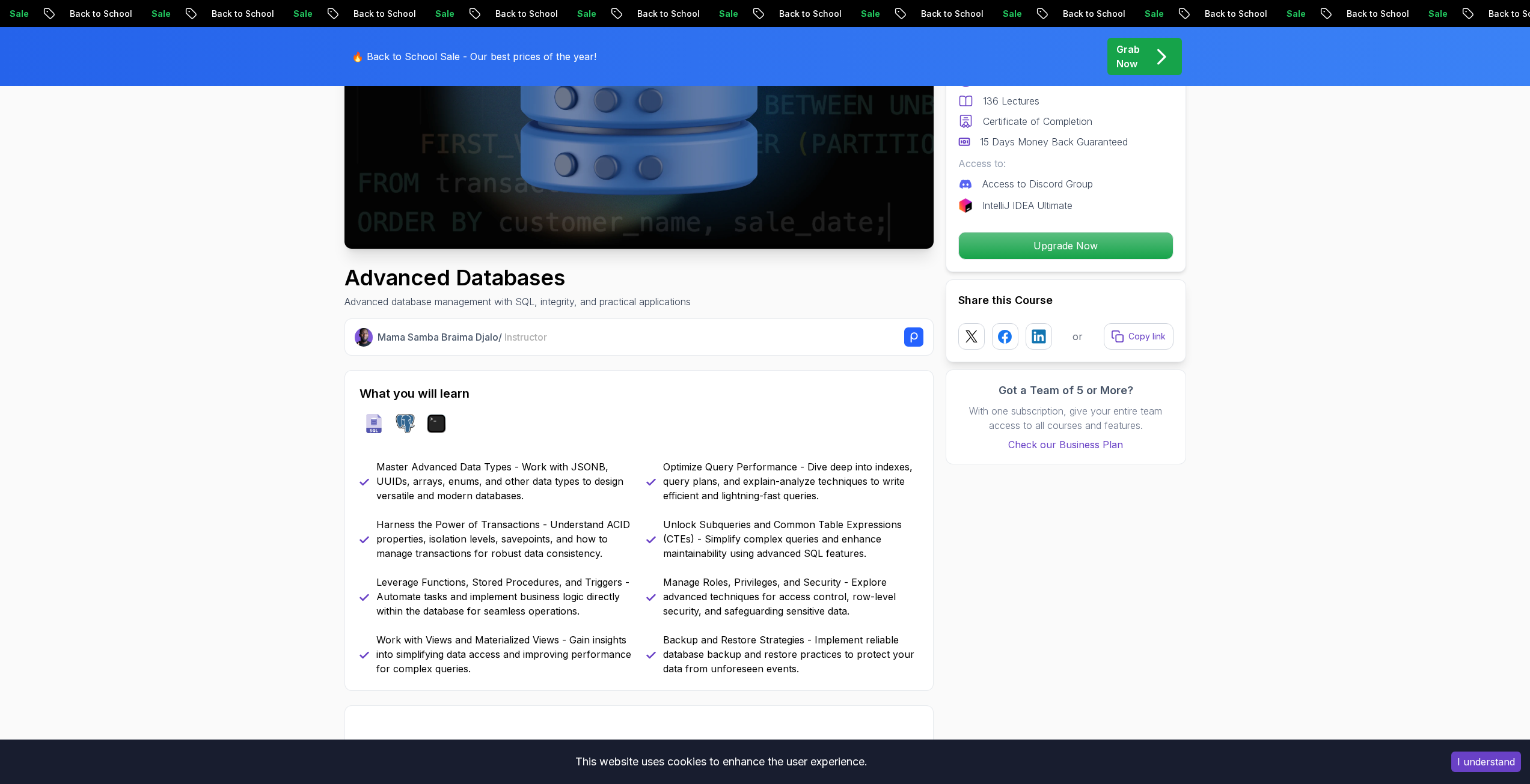
click at [448, 527] on p "Harness the Power of Transactions - Understand ACID properties, isolation level…" at bounding box center [504, 539] width 255 height 43
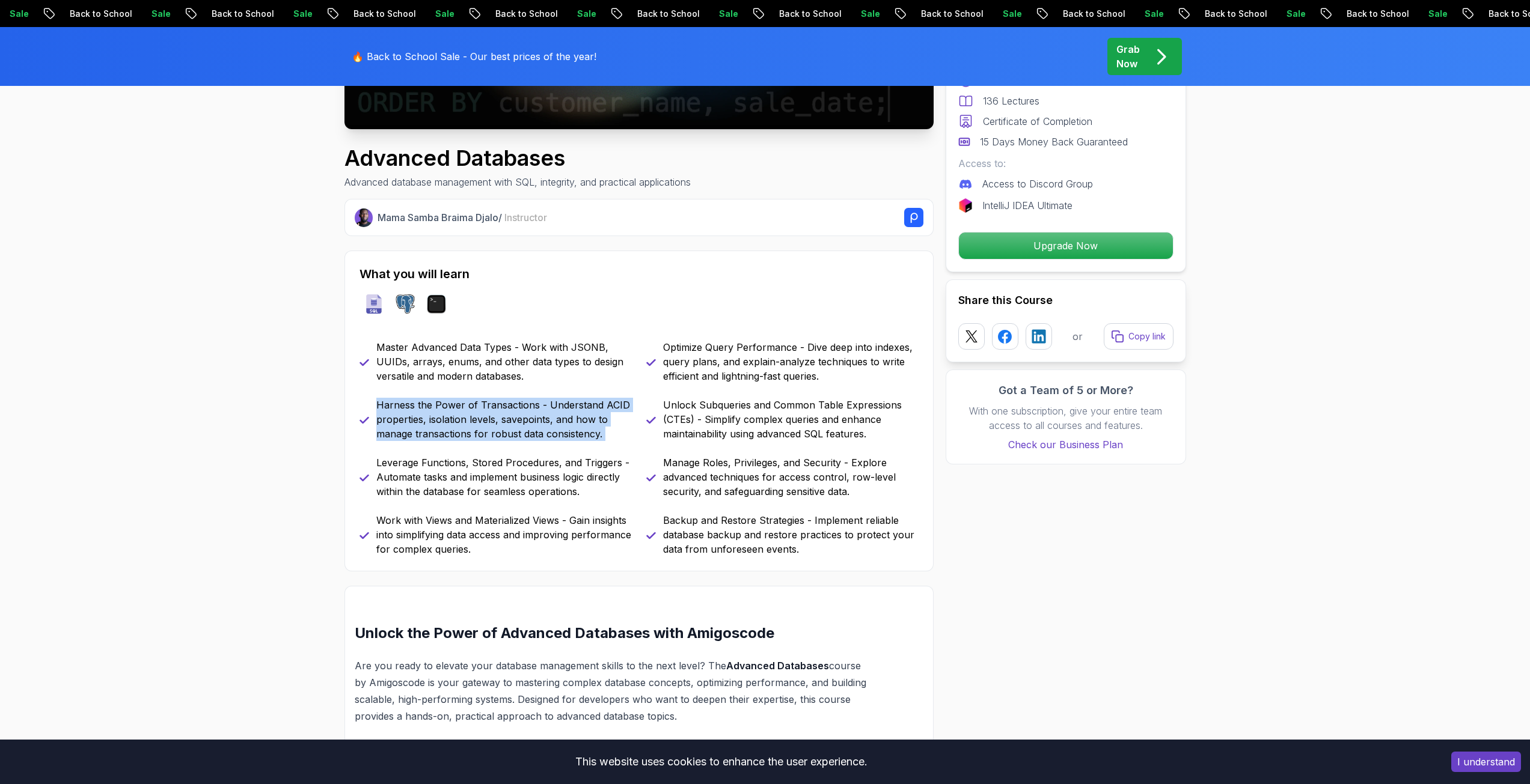
scroll to position [361, 0]
click at [456, 486] on p "Leverage Functions, Stored Procedures, and Triggers - Automate tasks and implem…" at bounding box center [504, 476] width 255 height 43
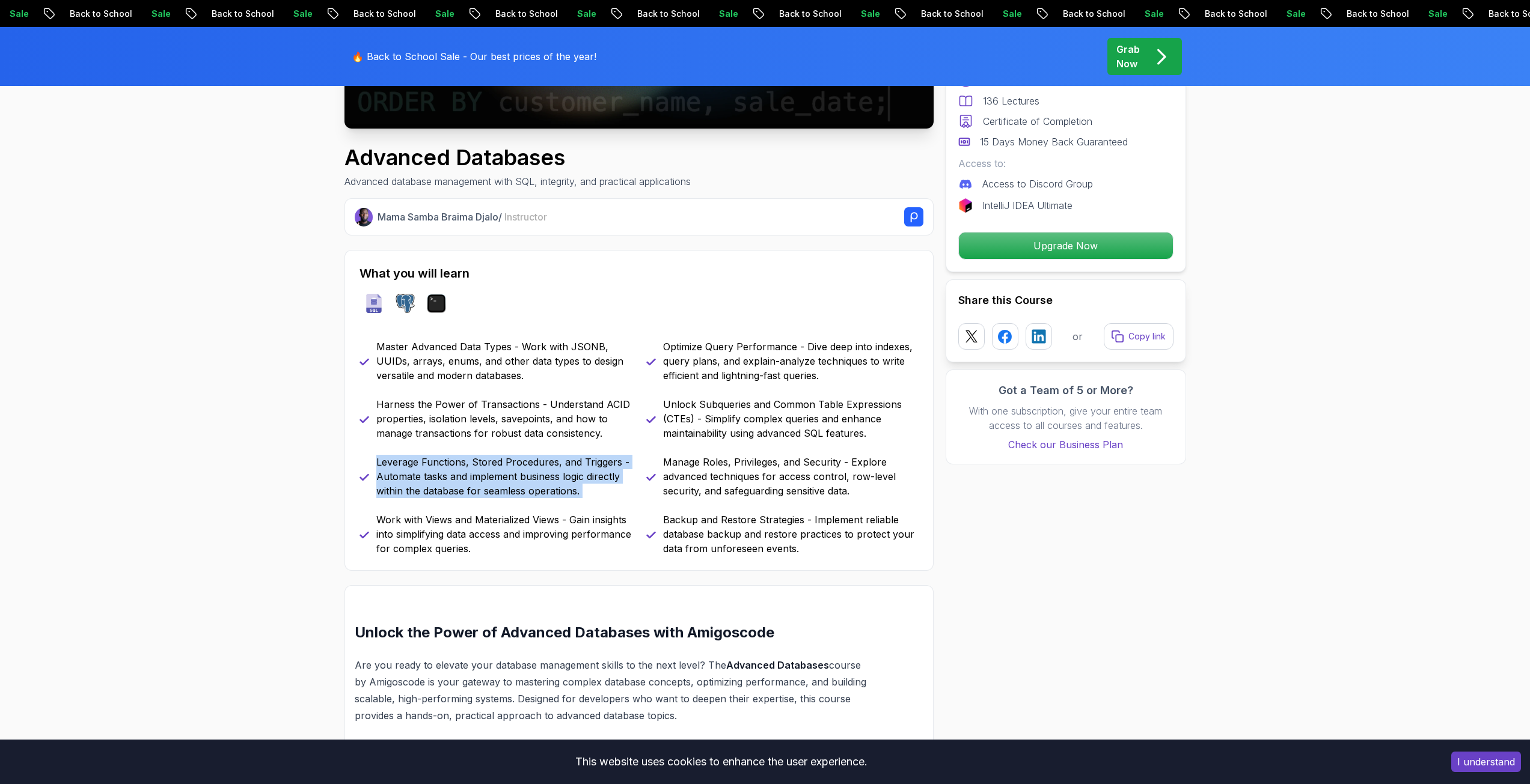
click at [456, 486] on p "Leverage Functions, Stored Procedures, and Triggers - Automate tasks and implem…" at bounding box center [504, 476] width 255 height 43
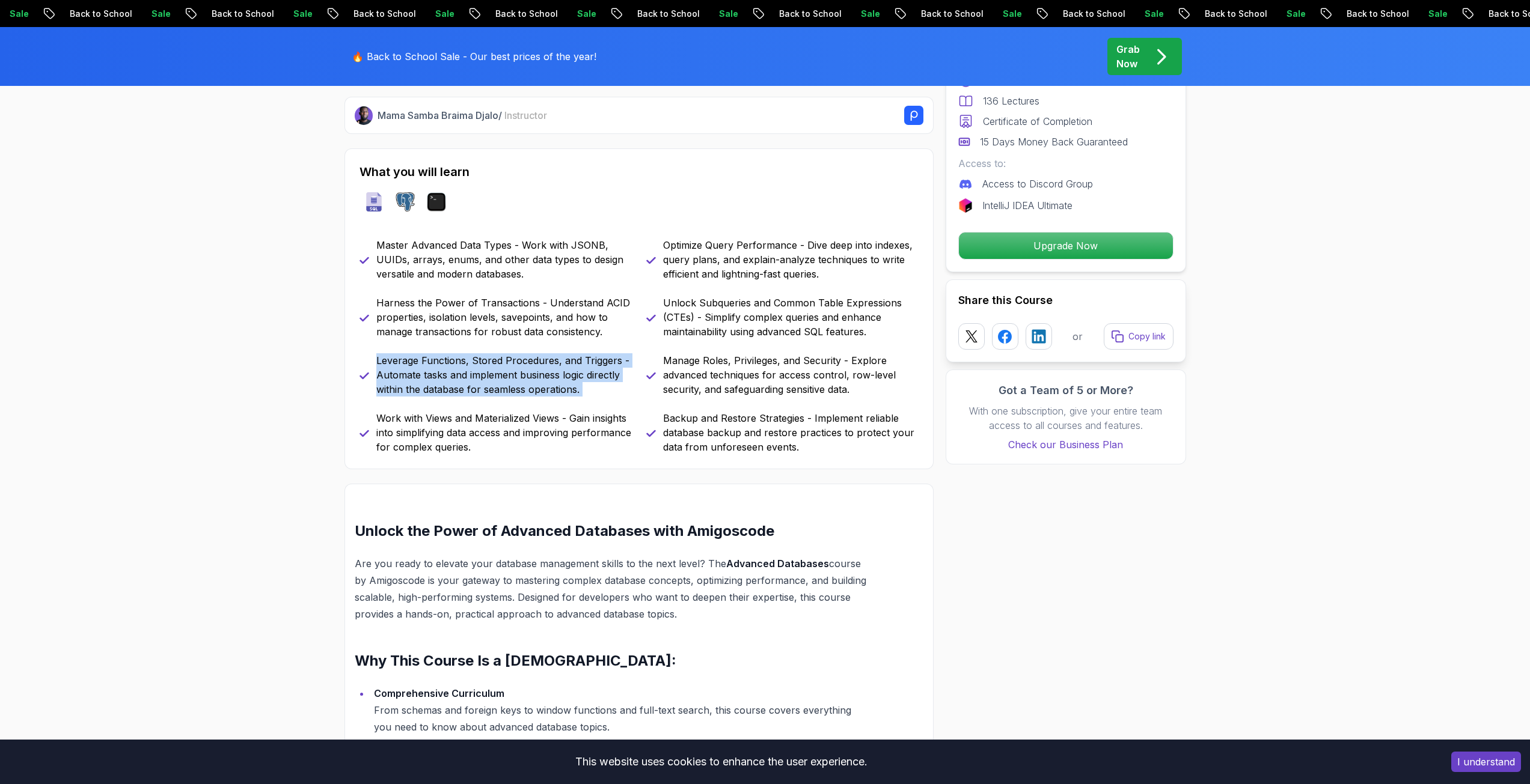
scroll to position [480, 0]
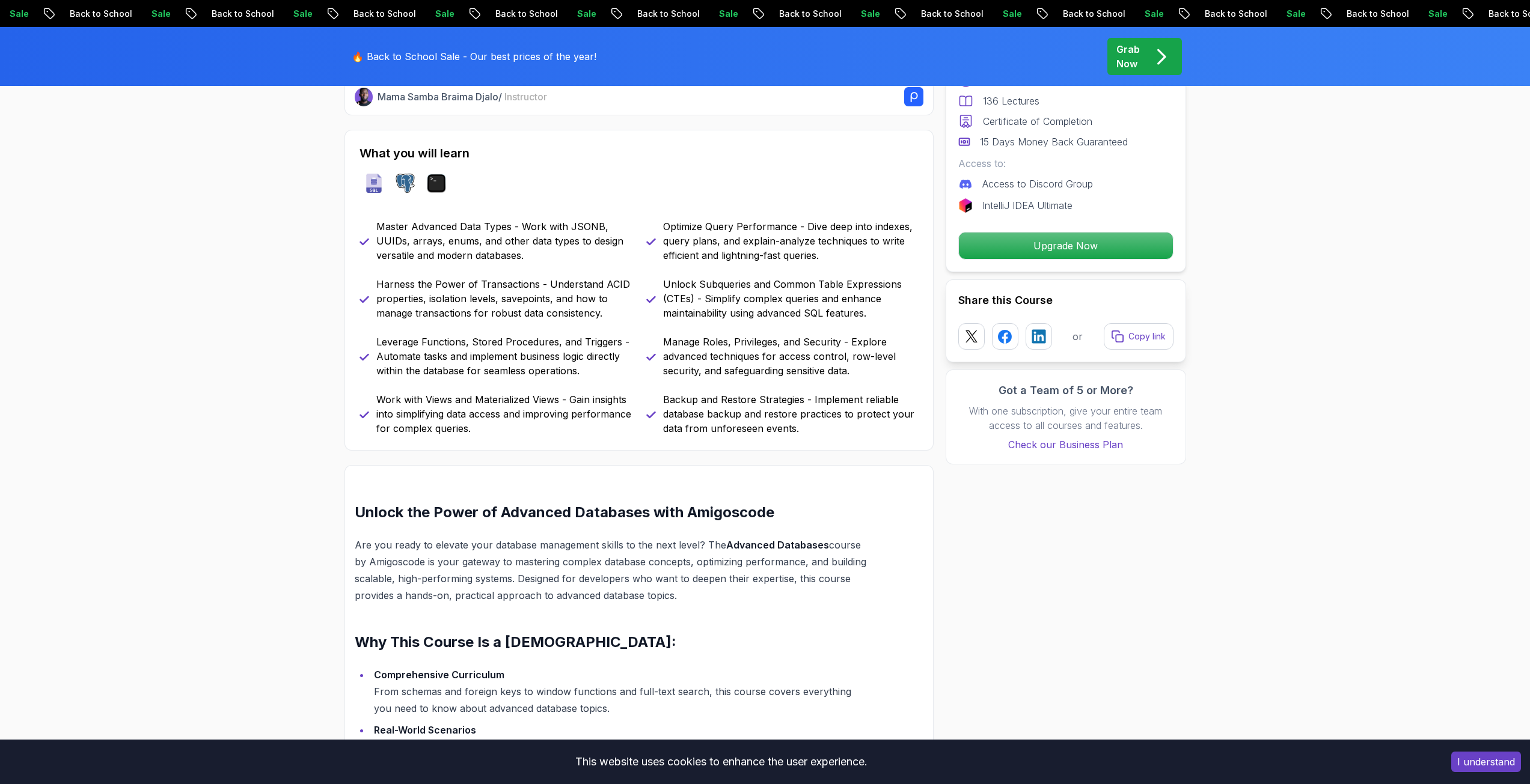
click at [452, 433] on p "Work with Views and Materialized Views - Gain insights into simplifying data ac…" at bounding box center [504, 414] width 255 height 43
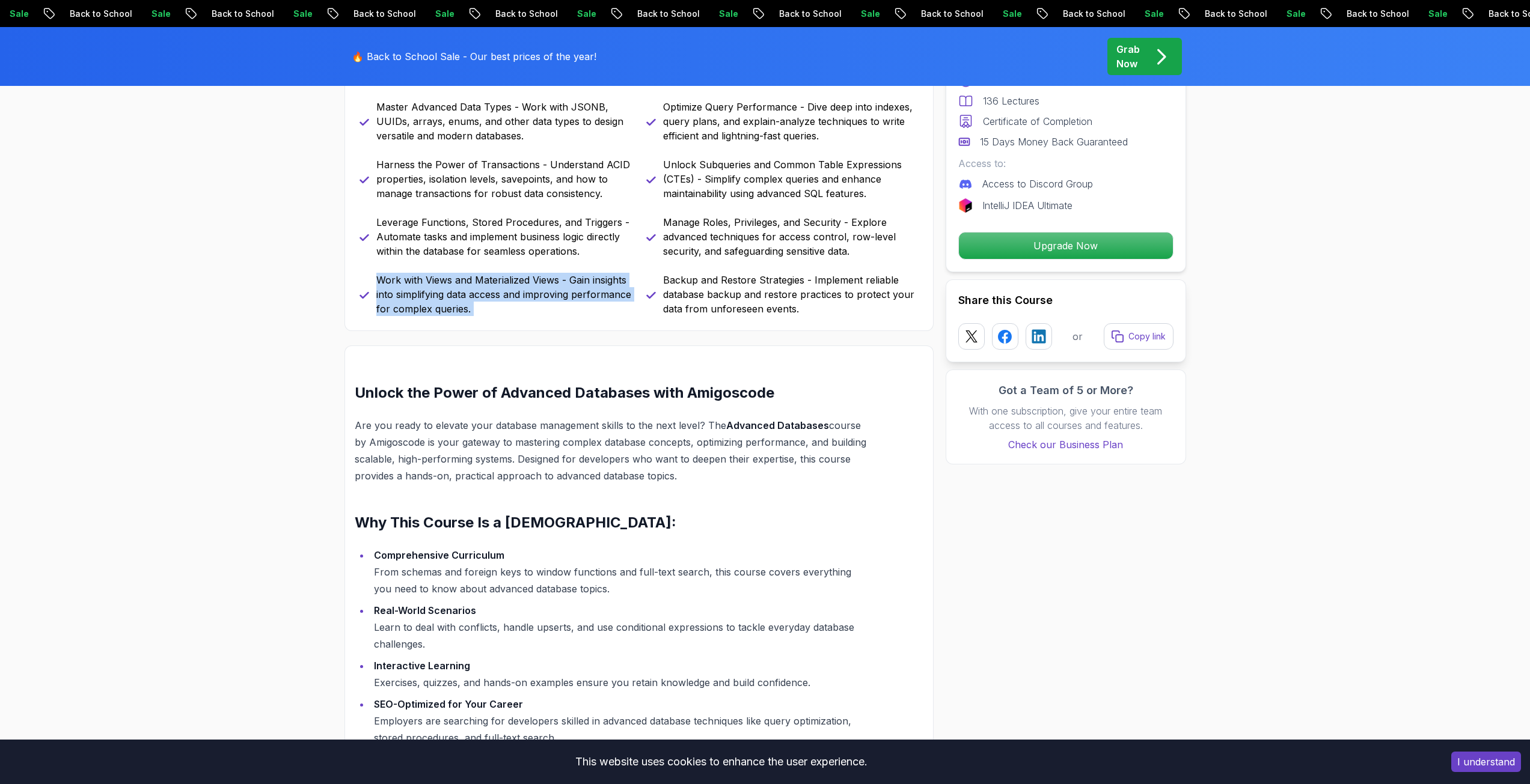
scroll to position [601, 0]
click at [451, 457] on p "Are you ready to elevate your database management skills to the next level? The…" at bounding box center [610, 450] width 512 height 68
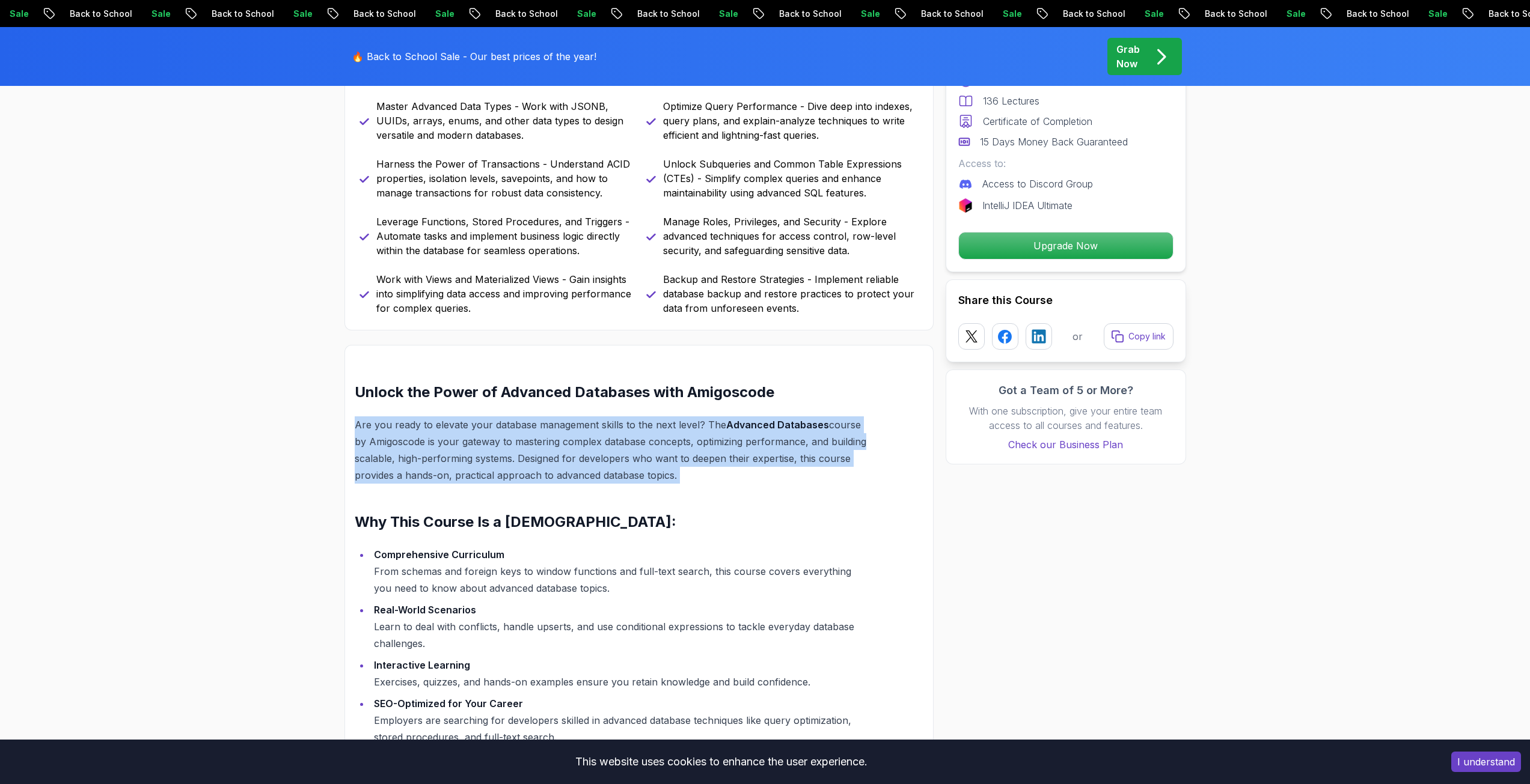
click at [451, 457] on p "Are you ready to elevate your database management skills to the next level? The…" at bounding box center [610, 450] width 512 height 68
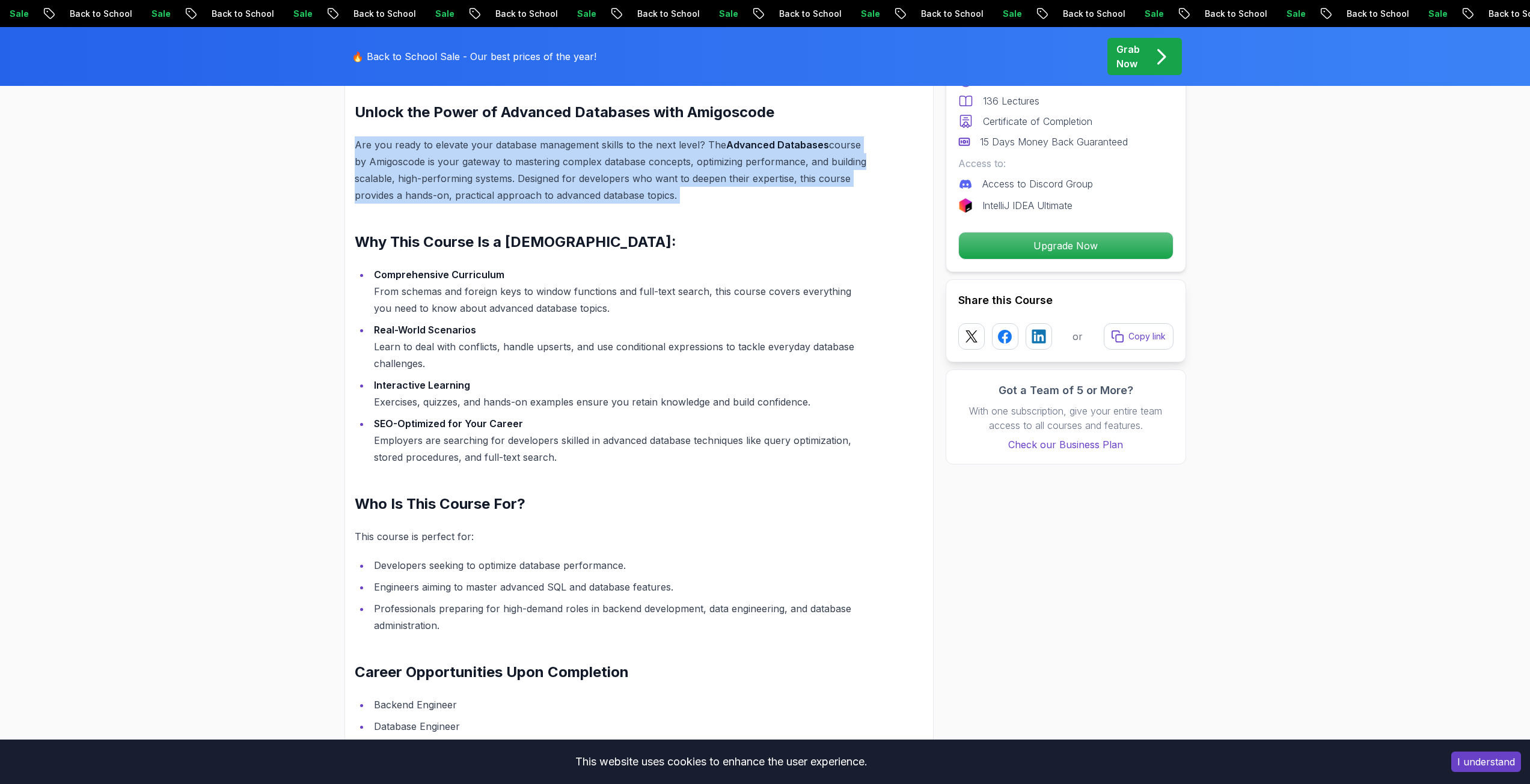
scroll to position [901, 0]
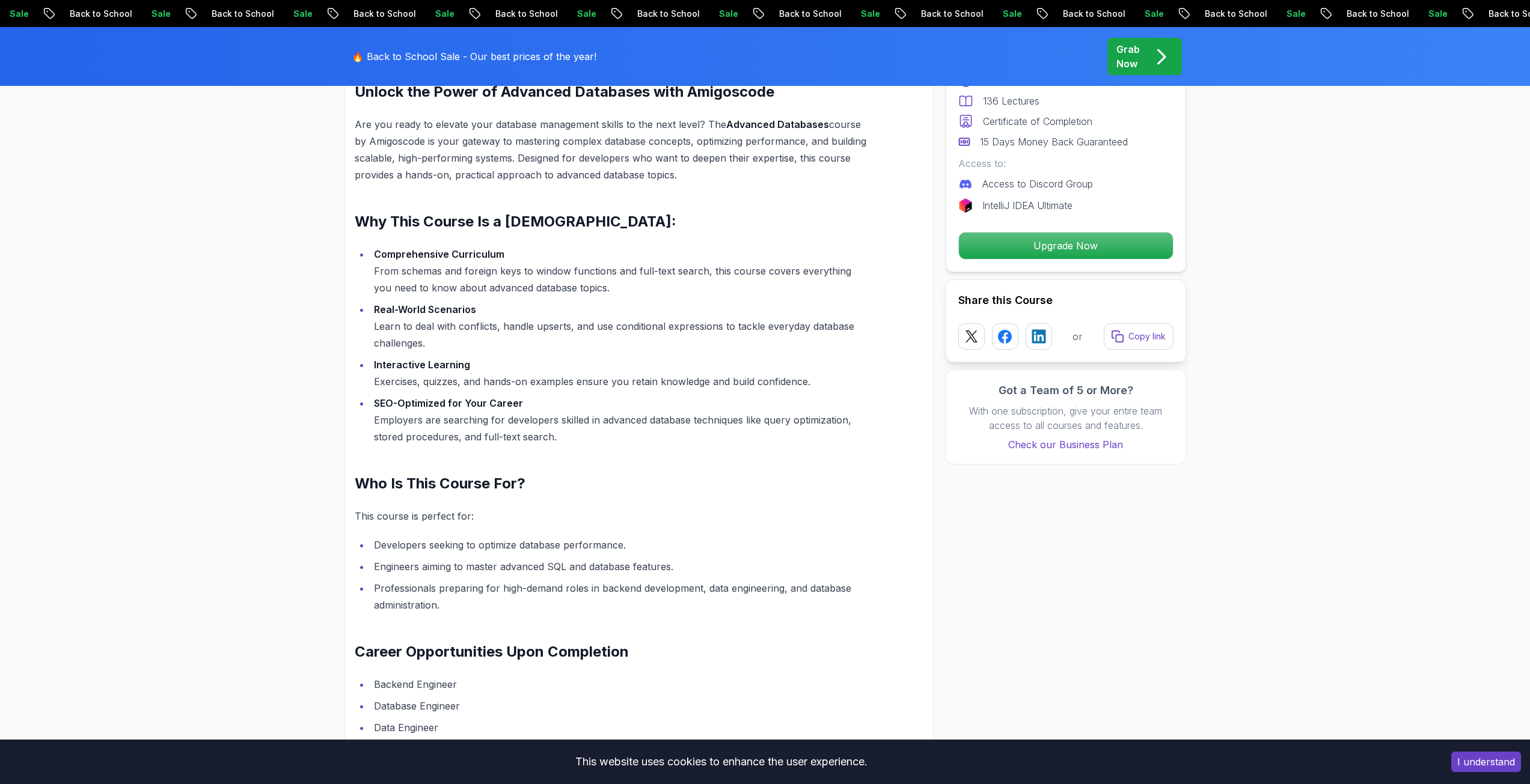
click at [463, 430] on li "SEO-Optimized for Your Career Employers are searching for developers skilled in…" at bounding box center [618, 420] width 496 height 50
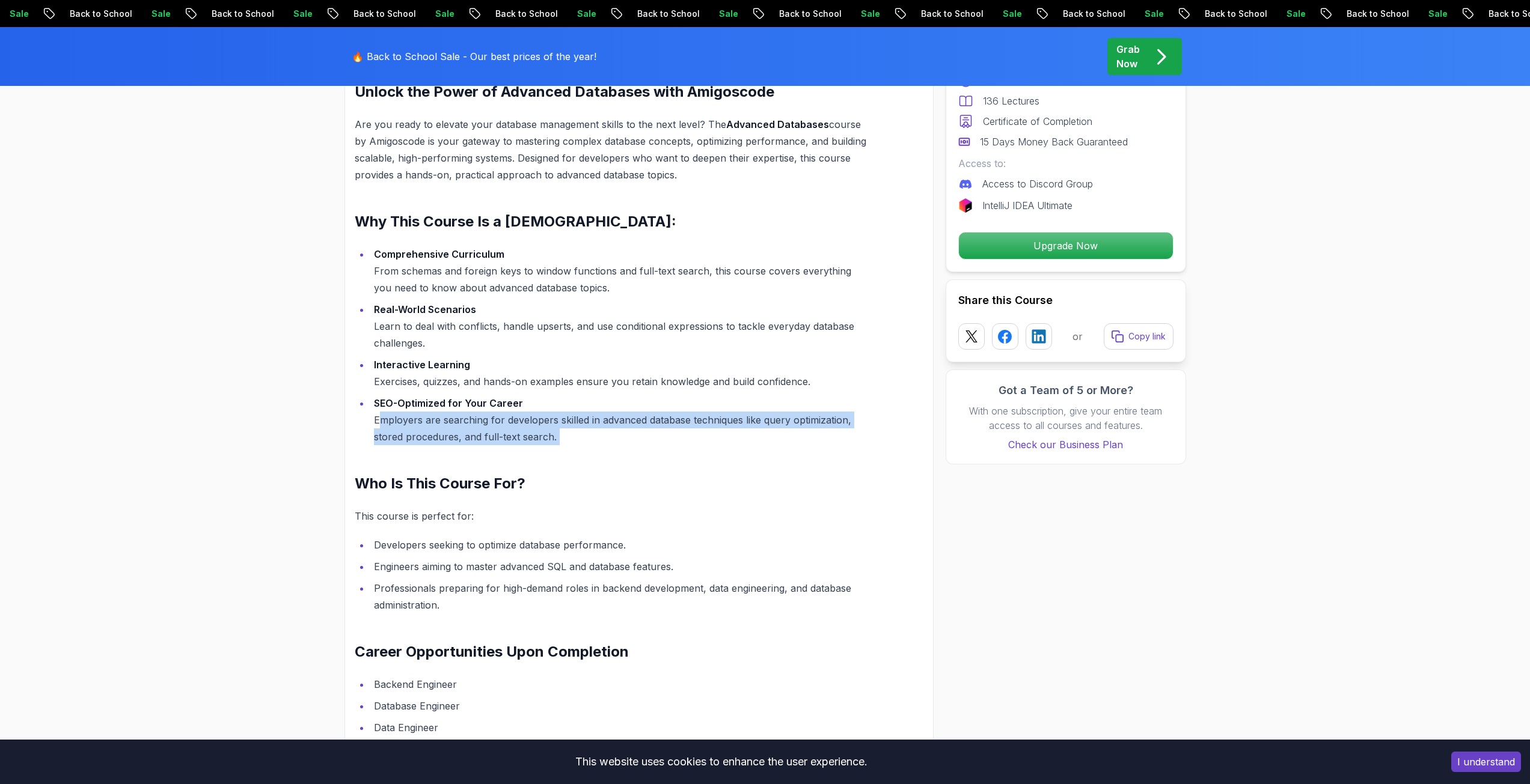
click at [463, 430] on li "SEO-Optimized for Your Career Employers are searching for developers skilled in…" at bounding box center [618, 420] width 496 height 50
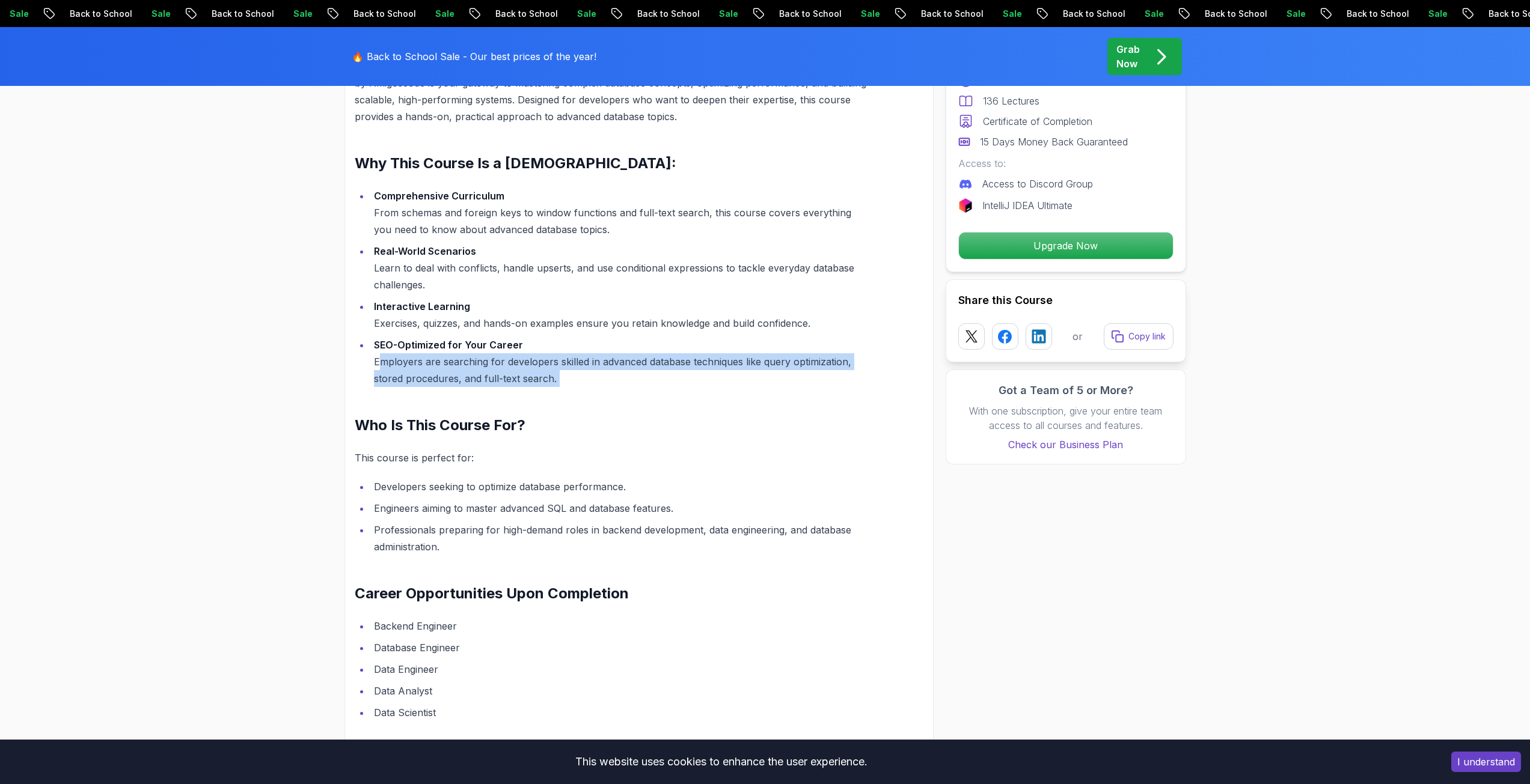
scroll to position [962, 0]
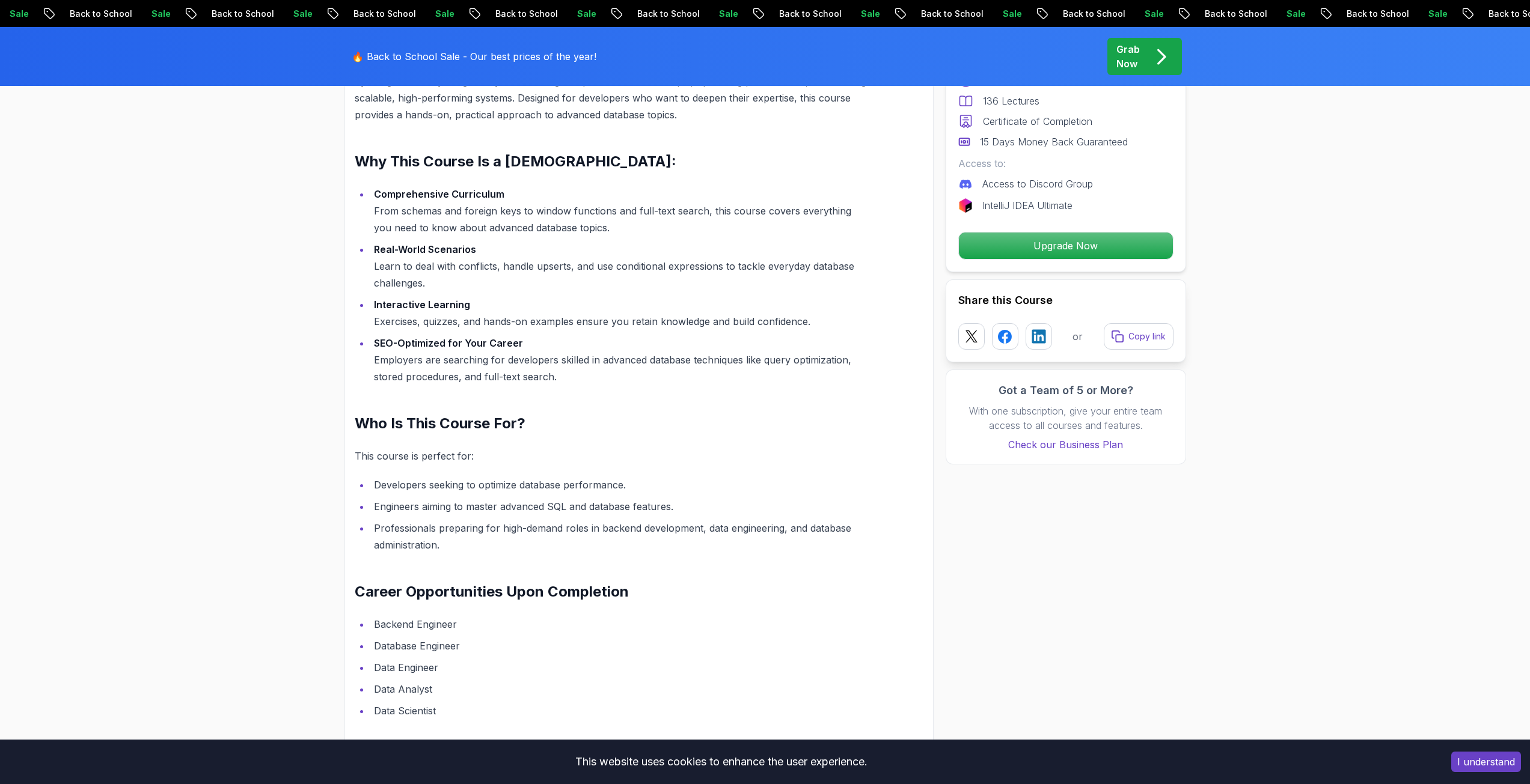
click at [419, 486] on li "Developers seeking to optimize database performance." at bounding box center [618, 485] width 496 height 17
click at [409, 508] on li "Engineers aiming to master advanced SQL and database features." at bounding box center [618, 506] width 496 height 17
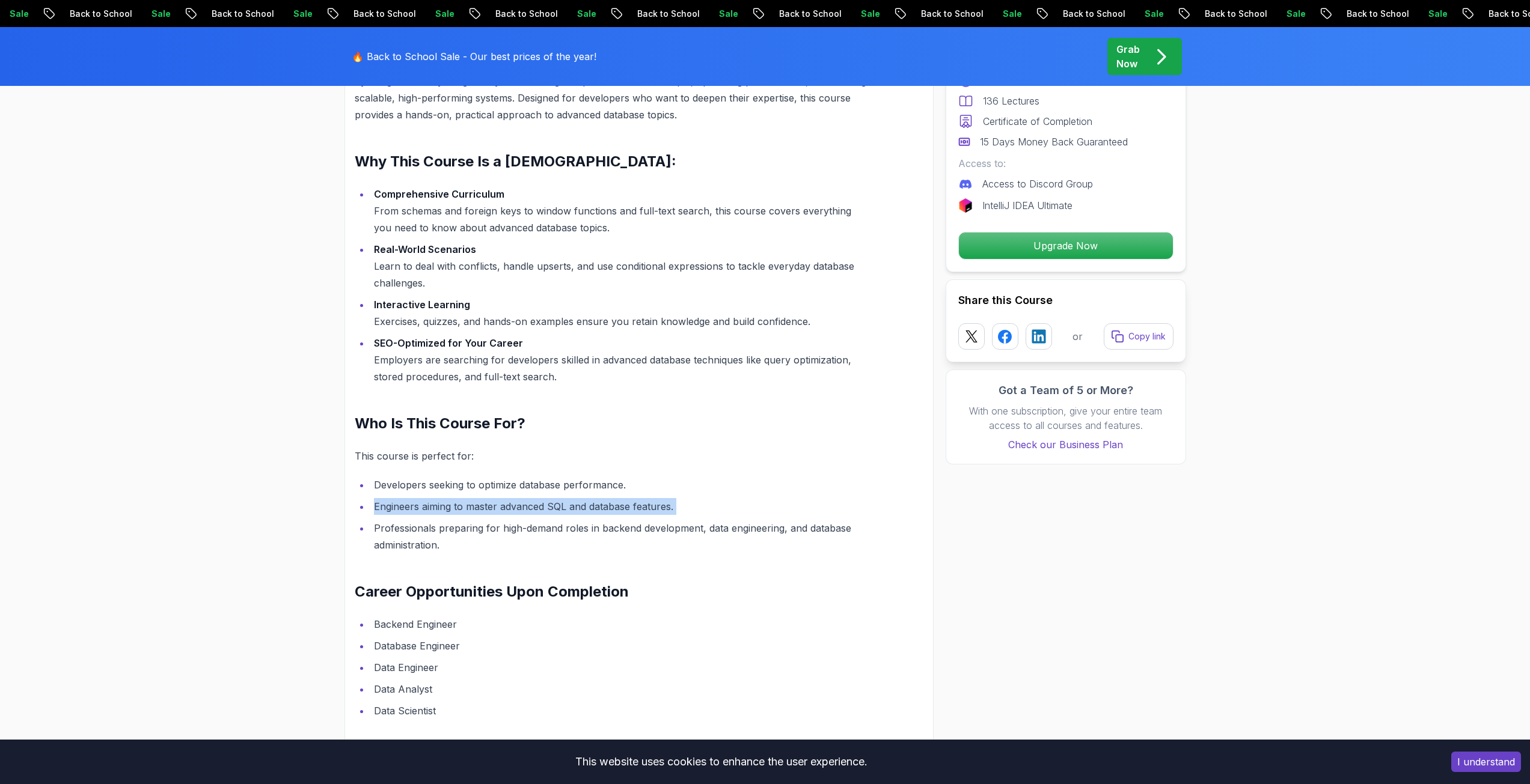
click at [409, 508] on li "Engineers aiming to master advanced SQL and database features." at bounding box center [618, 506] width 496 height 17
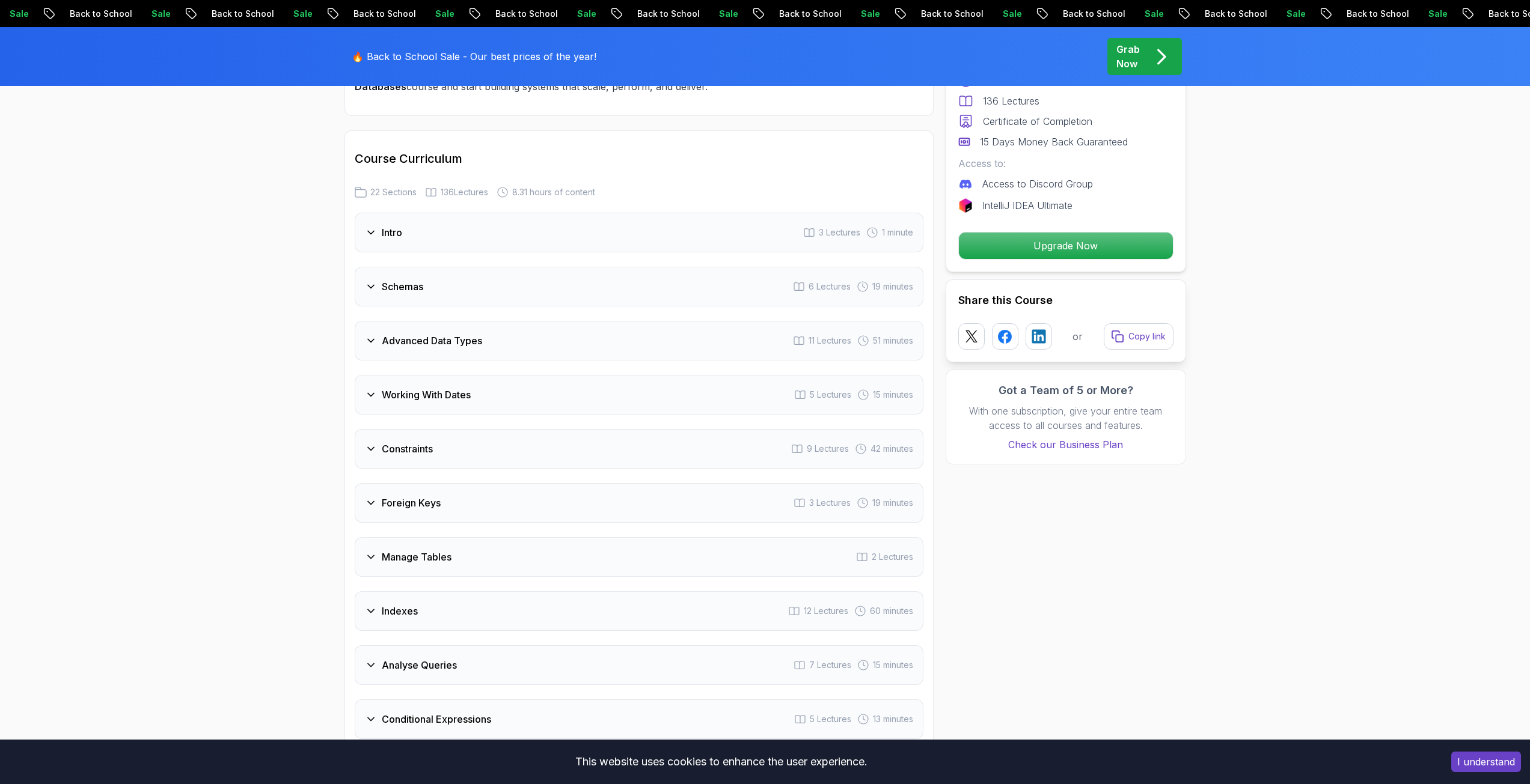
scroll to position [1683, 0]
click at [472, 408] on div "Working With Dates 5 Lectures 15 minutes" at bounding box center [639, 394] width 569 height 39
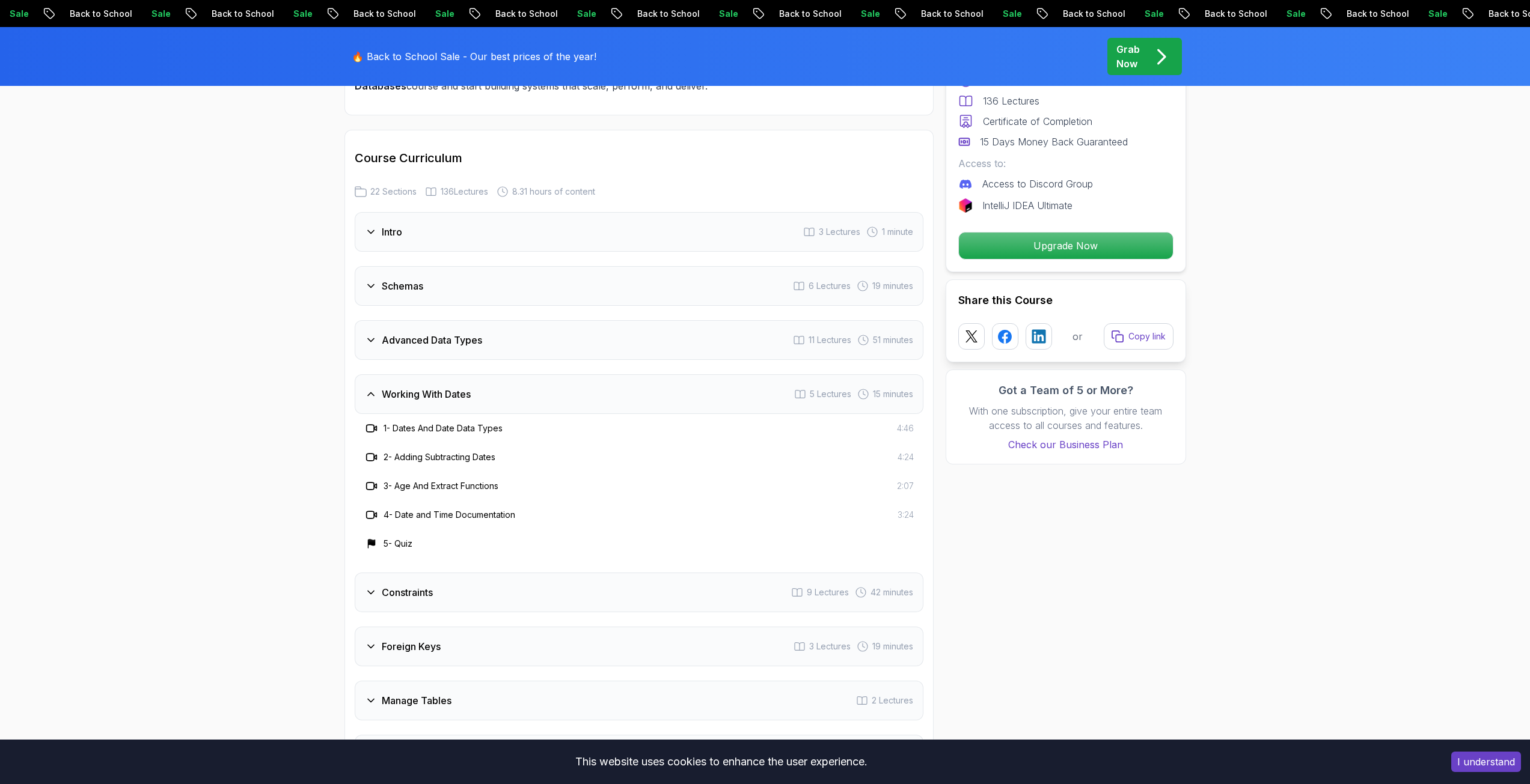
click at [472, 408] on div "Working With Dates 5 Lectures 15 minutes" at bounding box center [639, 394] width 569 height 39
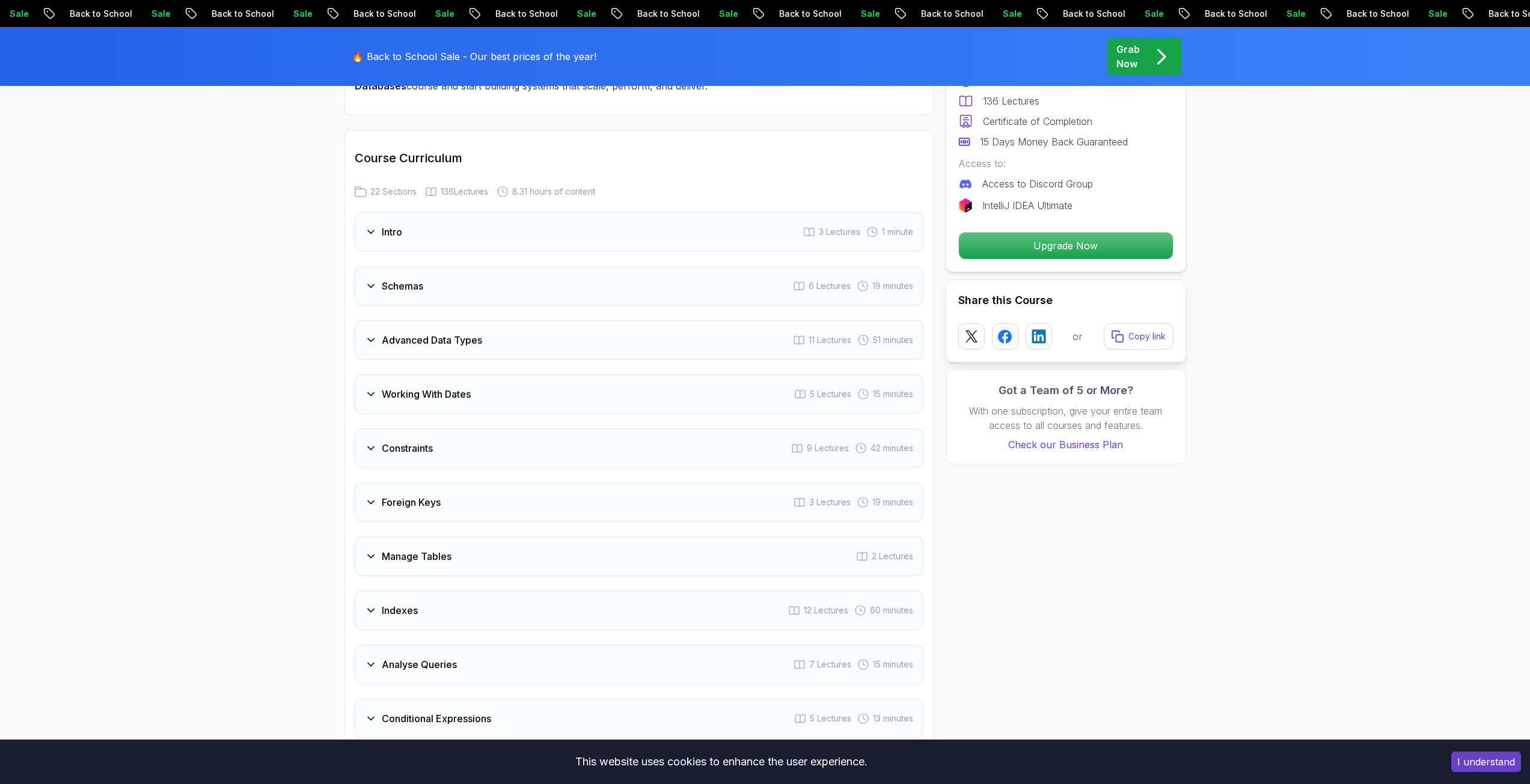
click at [470, 455] on div "Constraints 9 Lectures 42 minutes" at bounding box center [639, 448] width 569 height 39
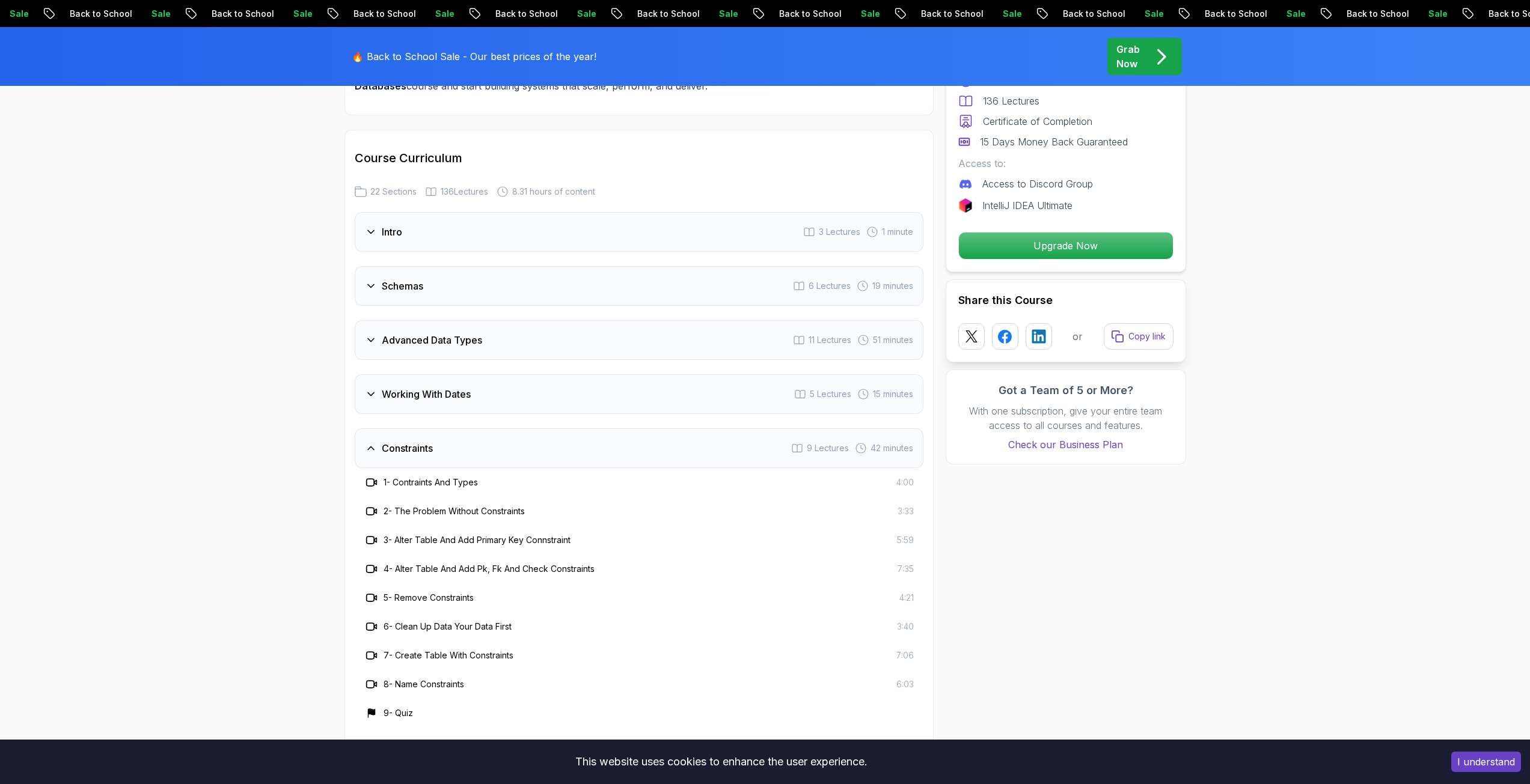
click at [470, 455] on div "Constraints 9 Lectures 42 minutes" at bounding box center [639, 448] width 569 height 39
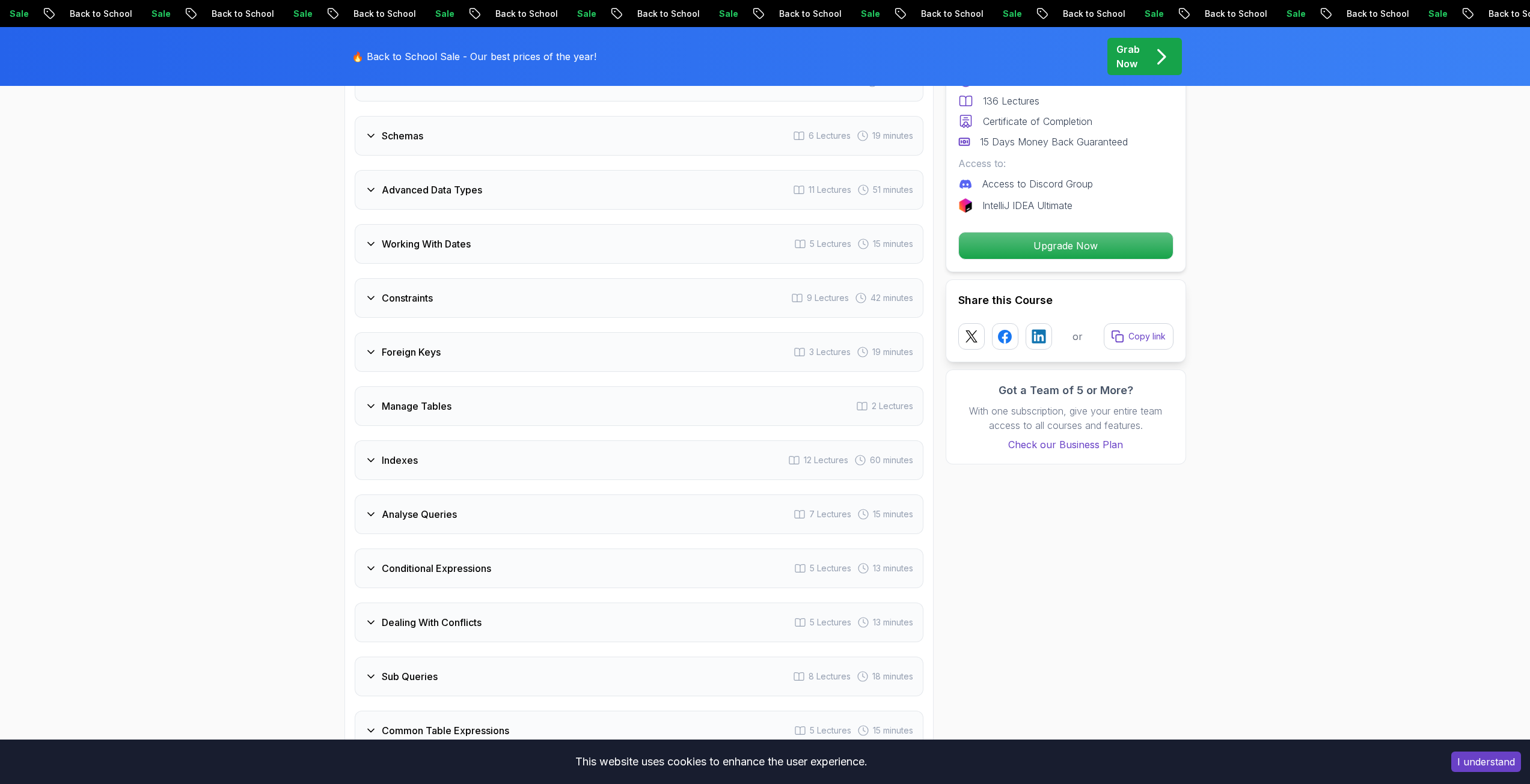
scroll to position [1862, 0]
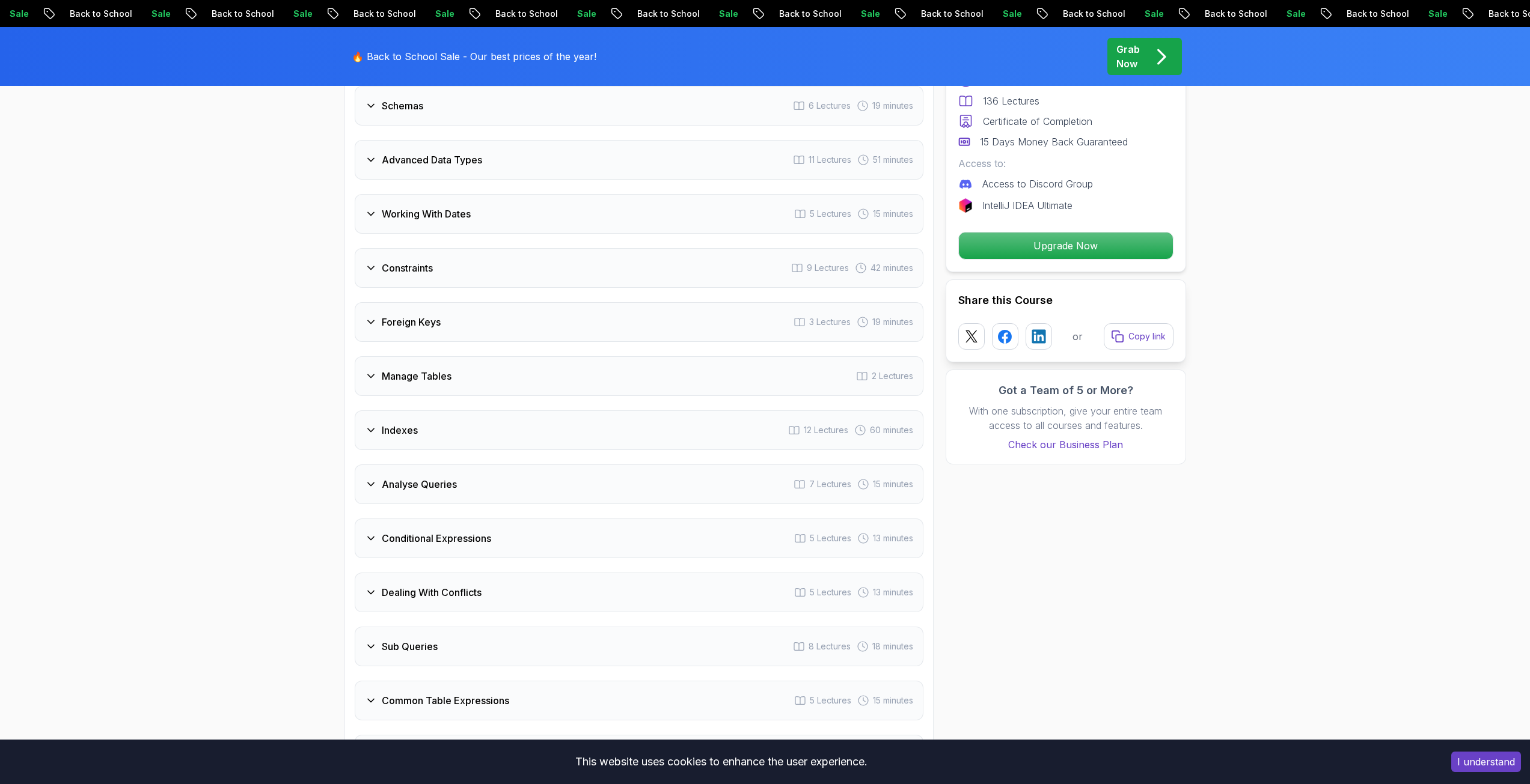
click at [444, 483] on h3 "Analyse Queries" at bounding box center [419, 484] width 75 height 14
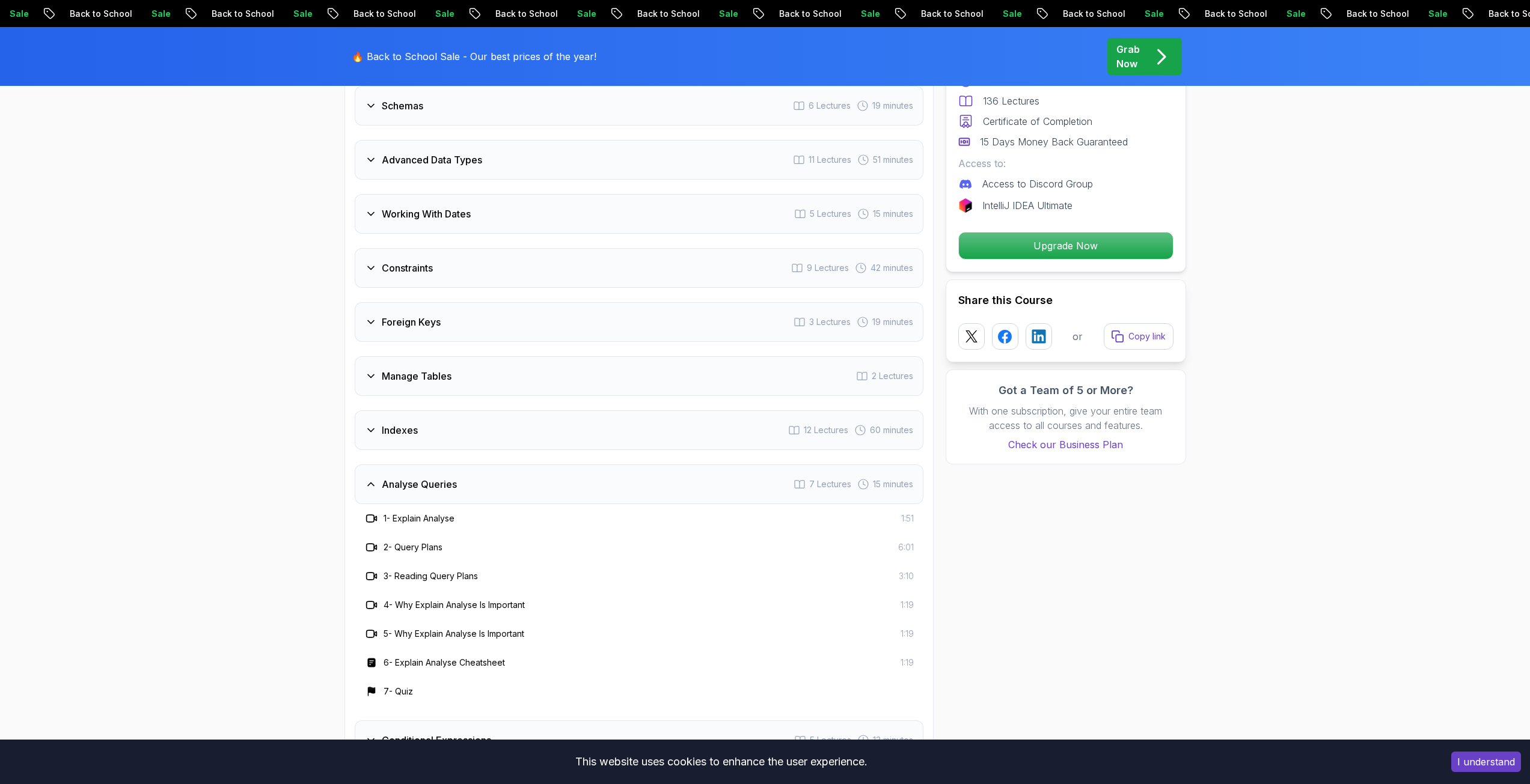
click at [444, 483] on h3 "Analyse Queries" at bounding box center [419, 484] width 75 height 14
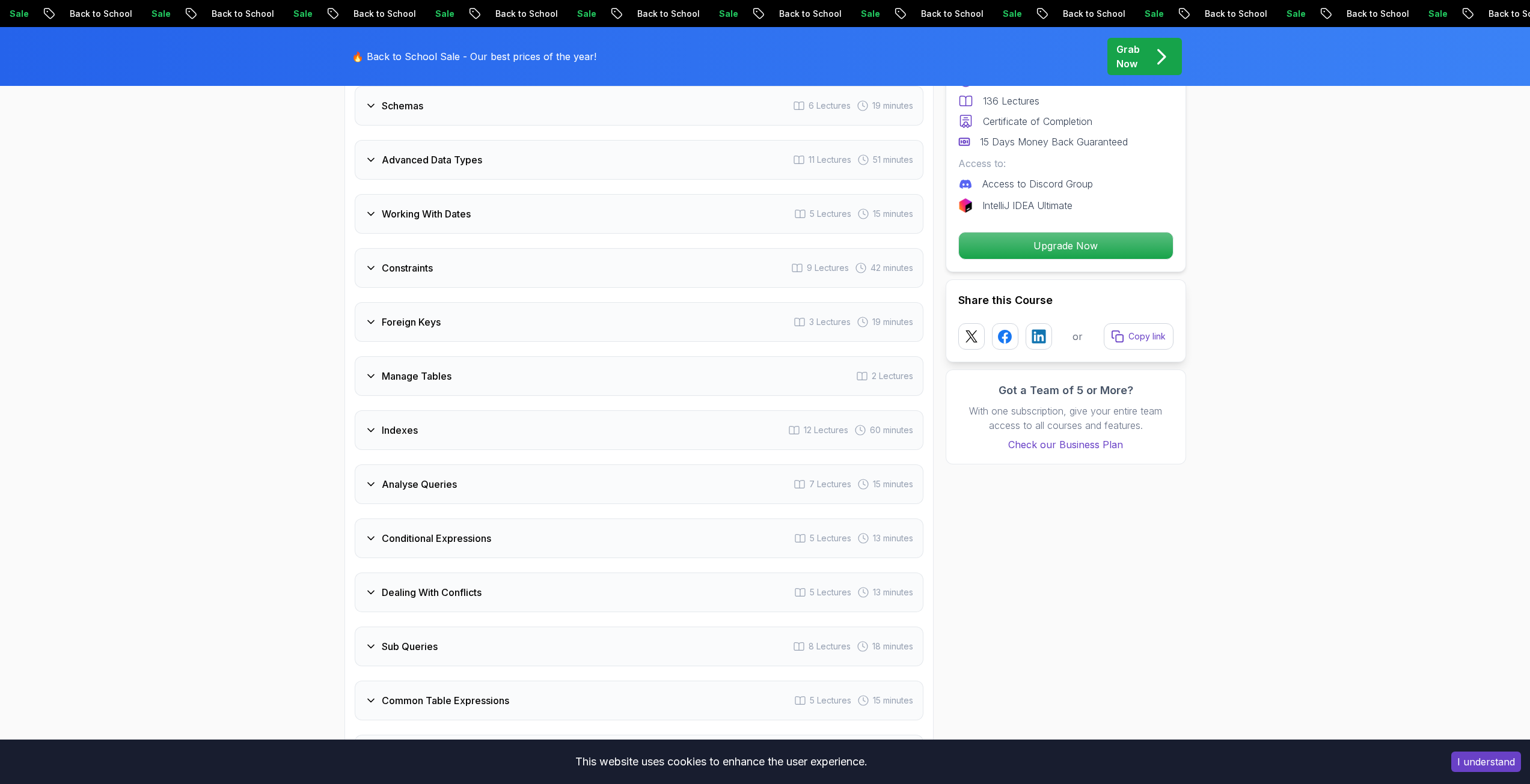
click at [444, 483] on h3 "Analyse Queries" at bounding box center [419, 484] width 75 height 14
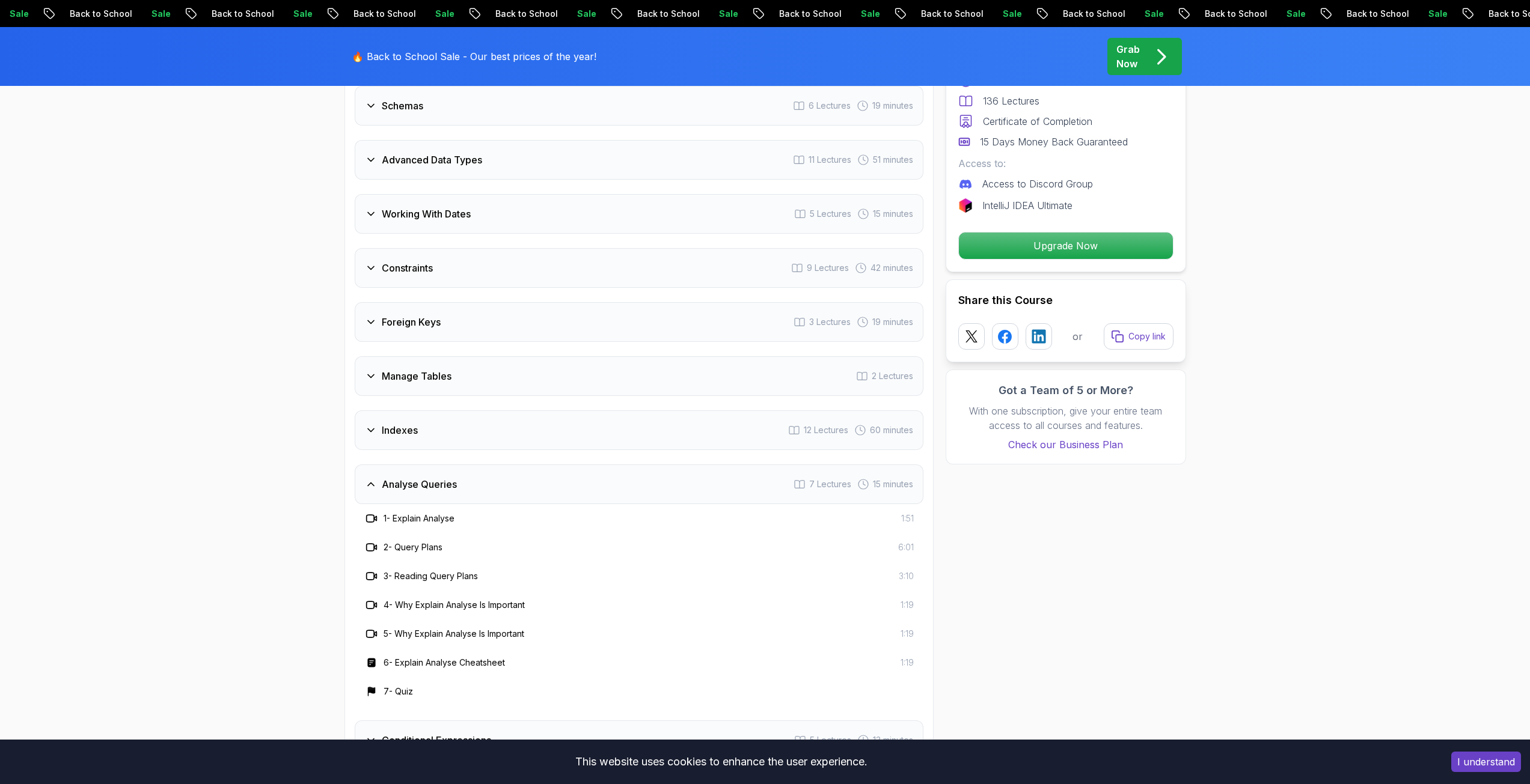
click at [434, 516] on h3 "1 - Explain Analyse" at bounding box center [418, 518] width 71 height 12
click at [434, 510] on div "1 - Explain Analyse 1:51" at bounding box center [639, 518] width 569 height 29
click at [437, 495] on div "Analyse Queries 7 Lectures 15 minutes" at bounding box center [639, 484] width 569 height 39
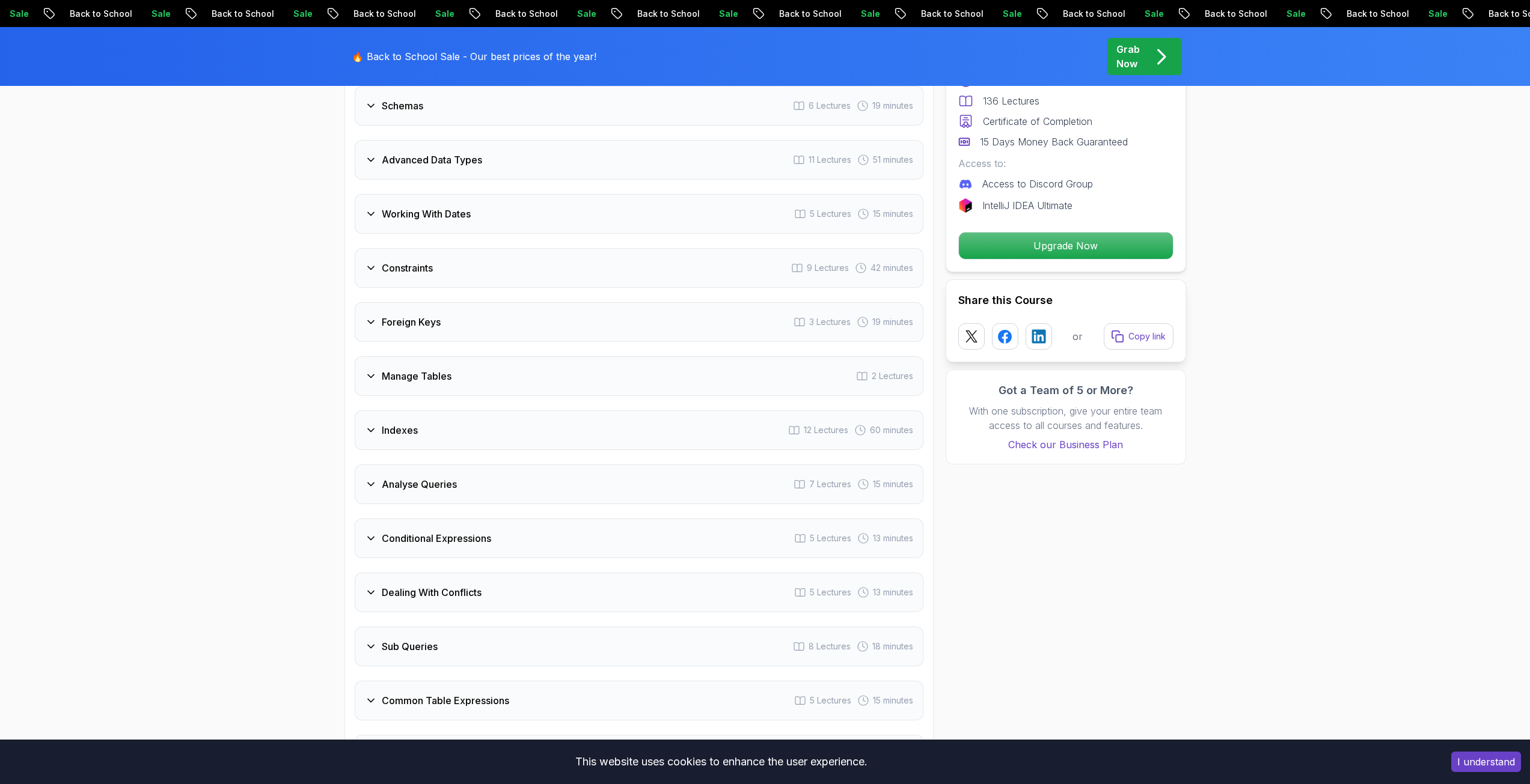
click at [446, 537] on h3 "Conditional Expressions" at bounding box center [437, 538] width 109 height 14
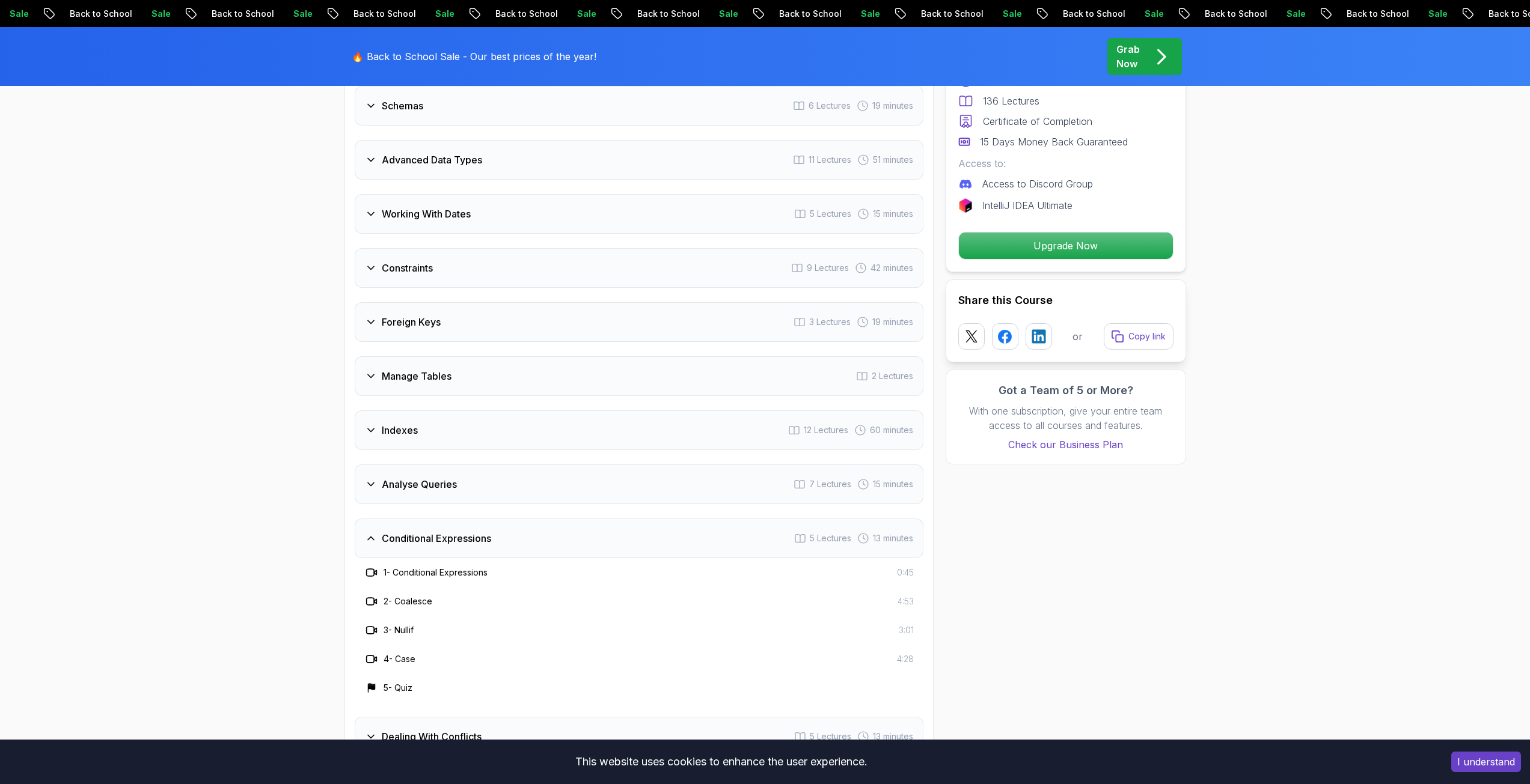
click at [446, 537] on h3 "Conditional Expressions" at bounding box center [437, 538] width 109 height 14
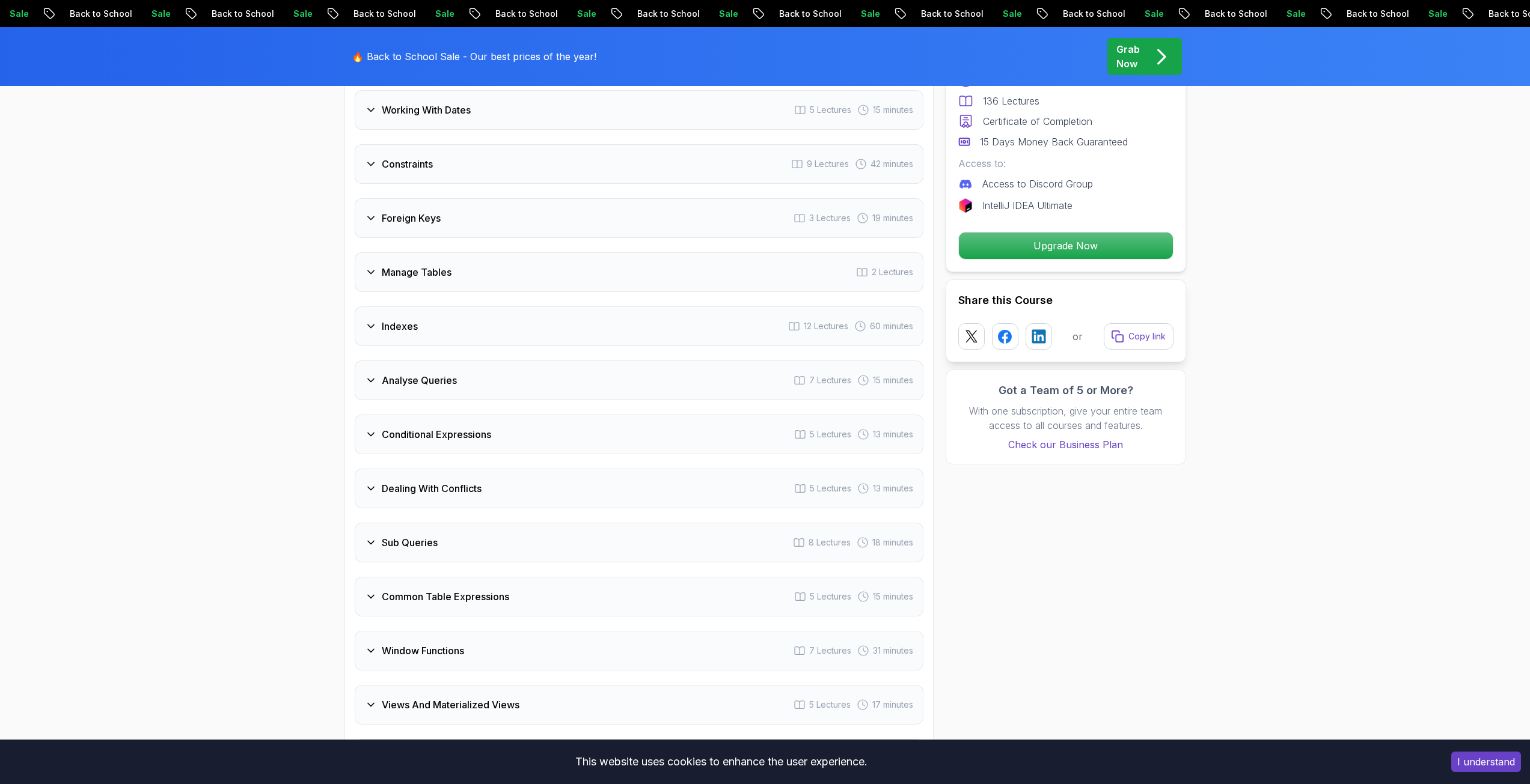
scroll to position [1982, 0]
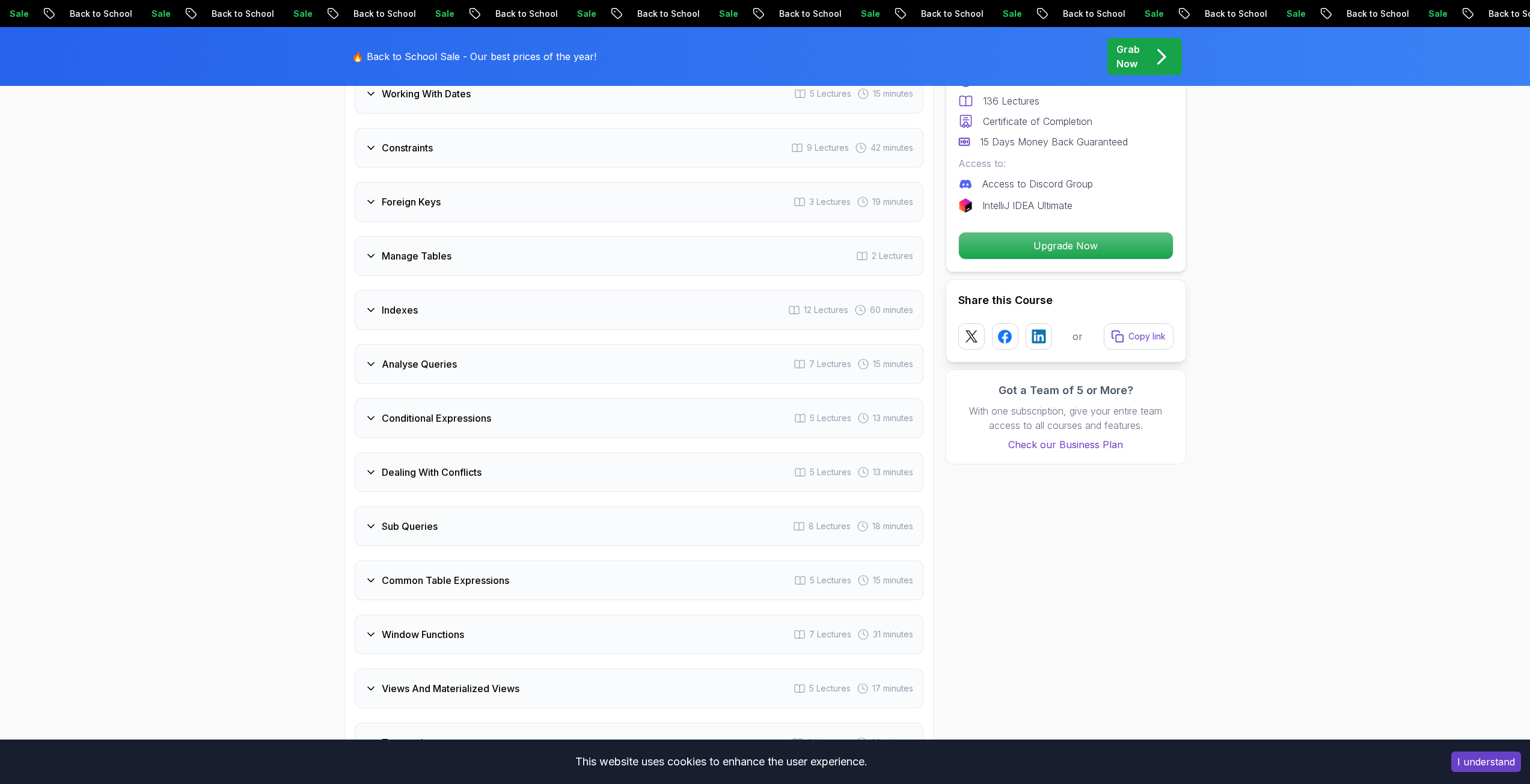
click at [428, 486] on div "Dealing With Conflicts 5 Lectures 13 minutes" at bounding box center [639, 472] width 569 height 39
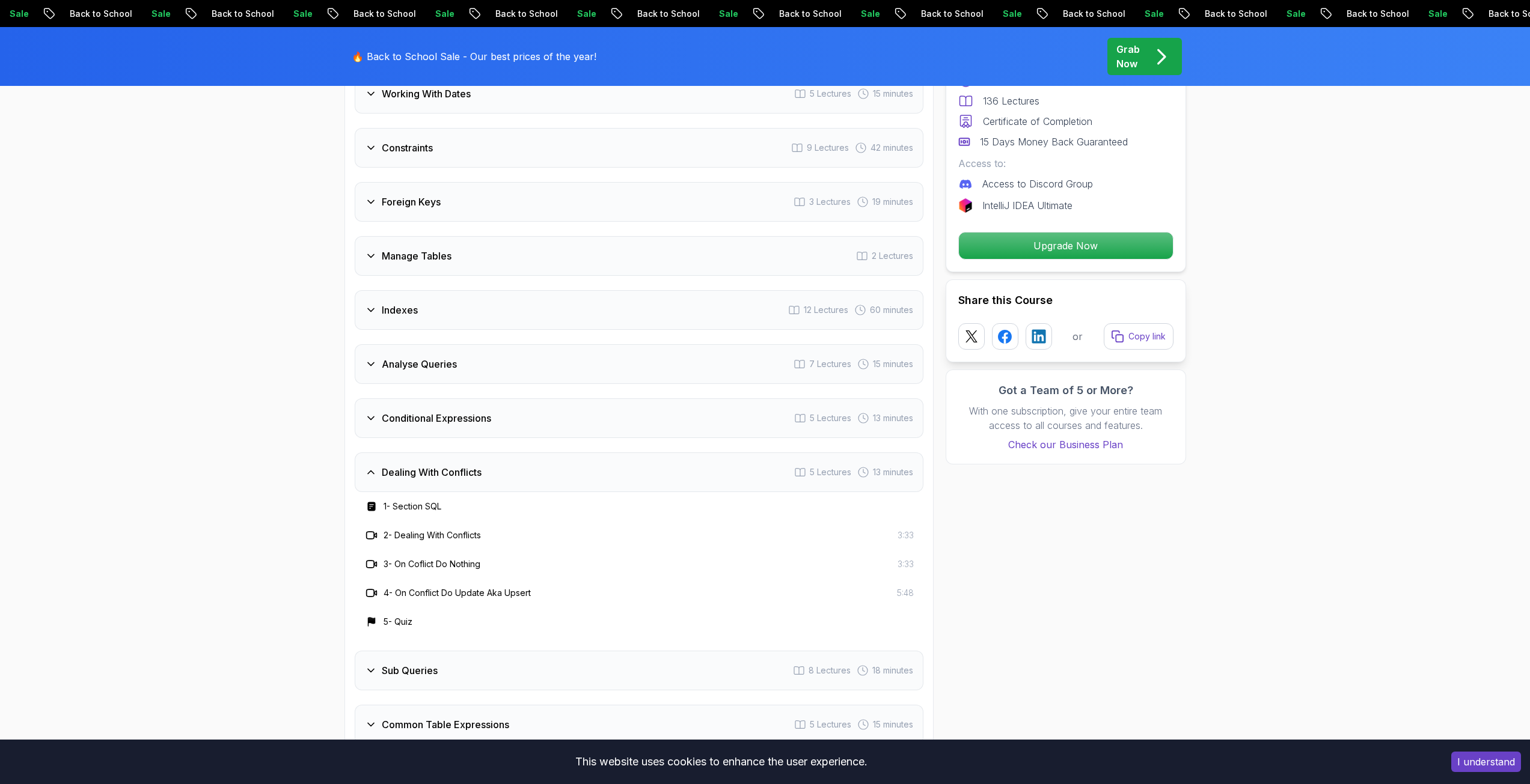
click at [428, 486] on div "Dealing With Conflicts 5 Lectures 13 minutes" at bounding box center [639, 472] width 569 height 39
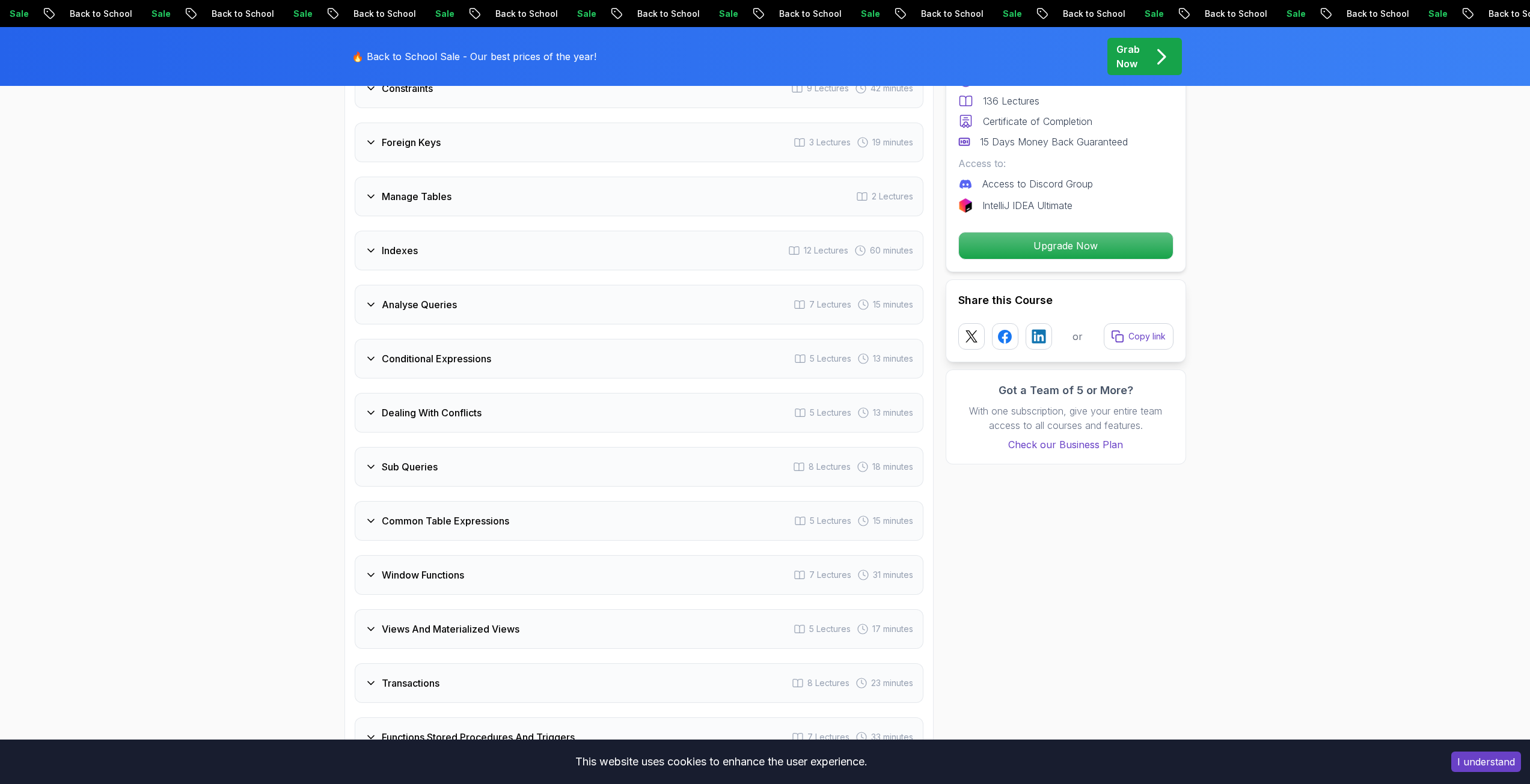
scroll to position [2042, 0]
click at [428, 472] on h3 "Sub Queries" at bounding box center [410, 466] width 56 height 14
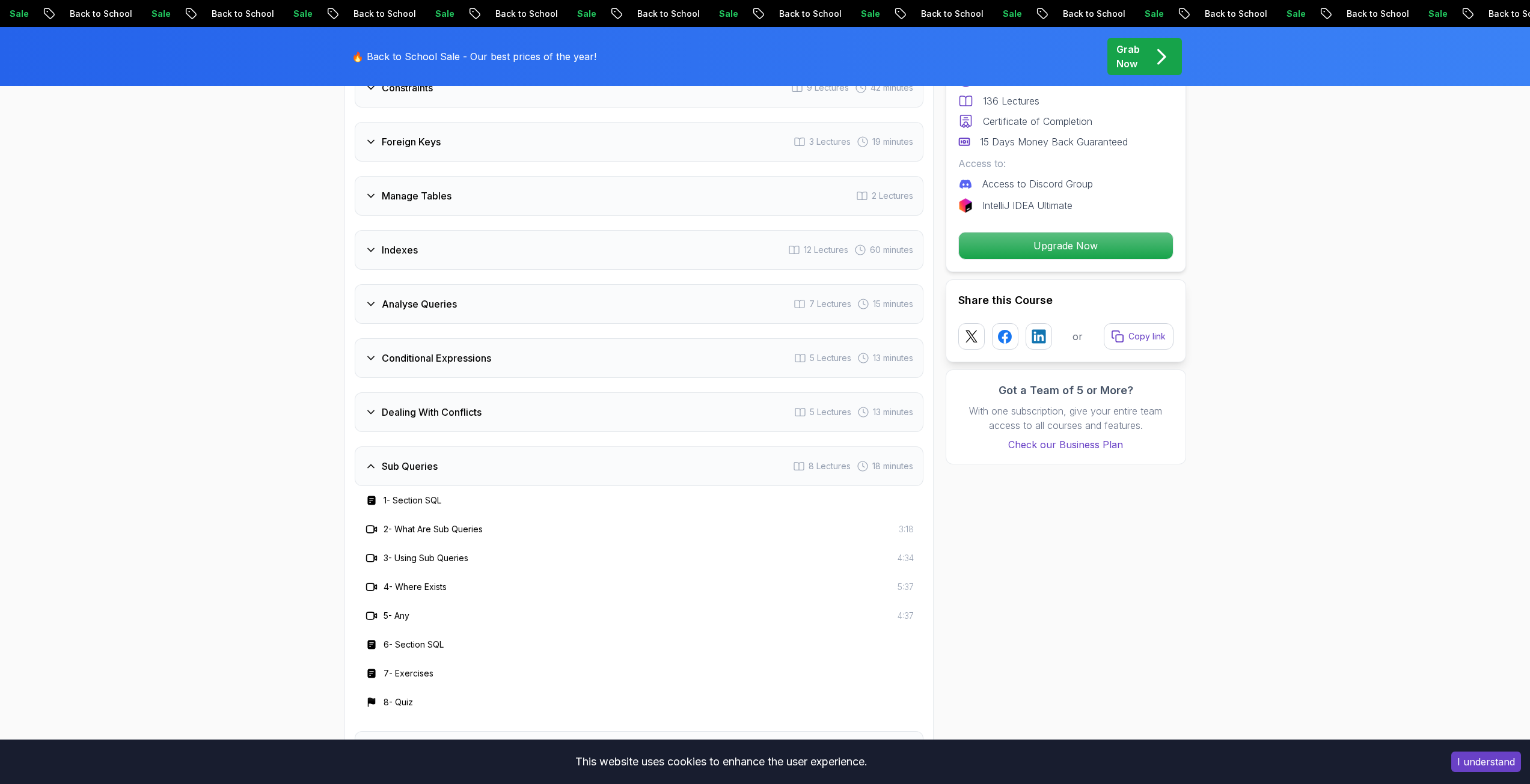
click at [428, 472] on h3 "Sub Queries" at bounding box center [410, 466] width 56 height 14
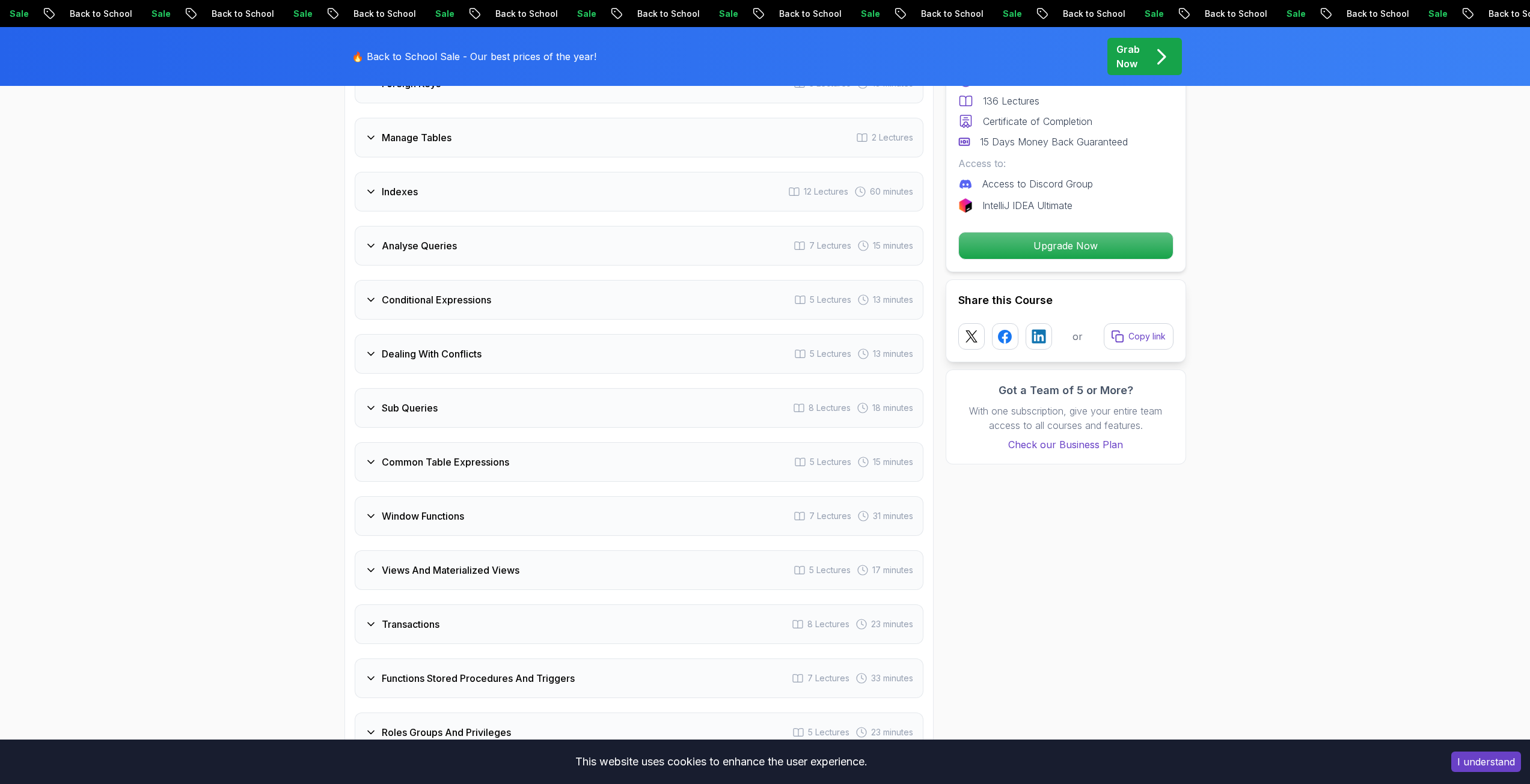
scroll to position [2103, 0]
click at [430, 464] on h3 "Common Table Expressions" at bounding box center [446, 460] width 128 height 14
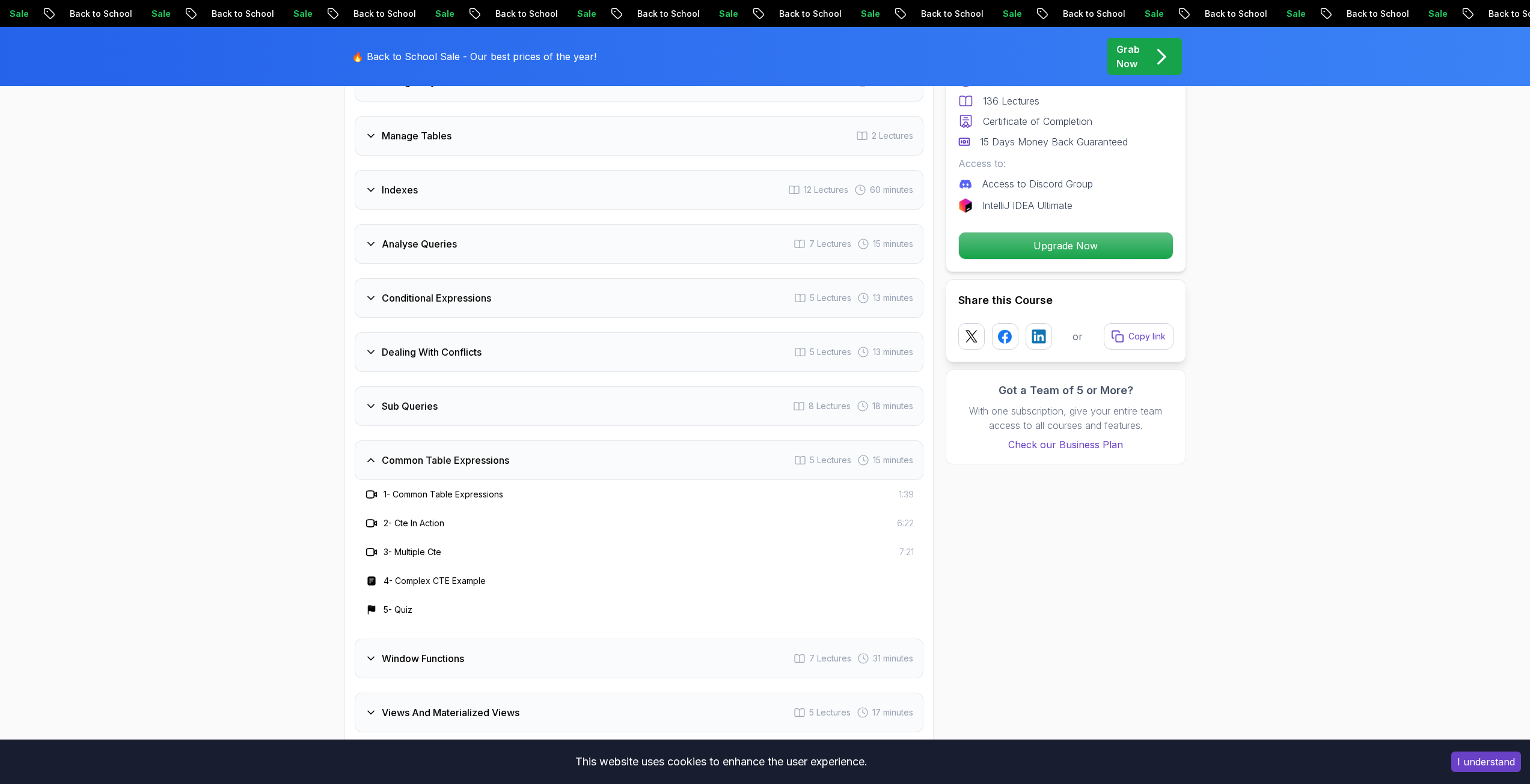
click at [429, 465] on h3 "Common Table Expressions" at bounding box center [446, 460] width 128 height 14
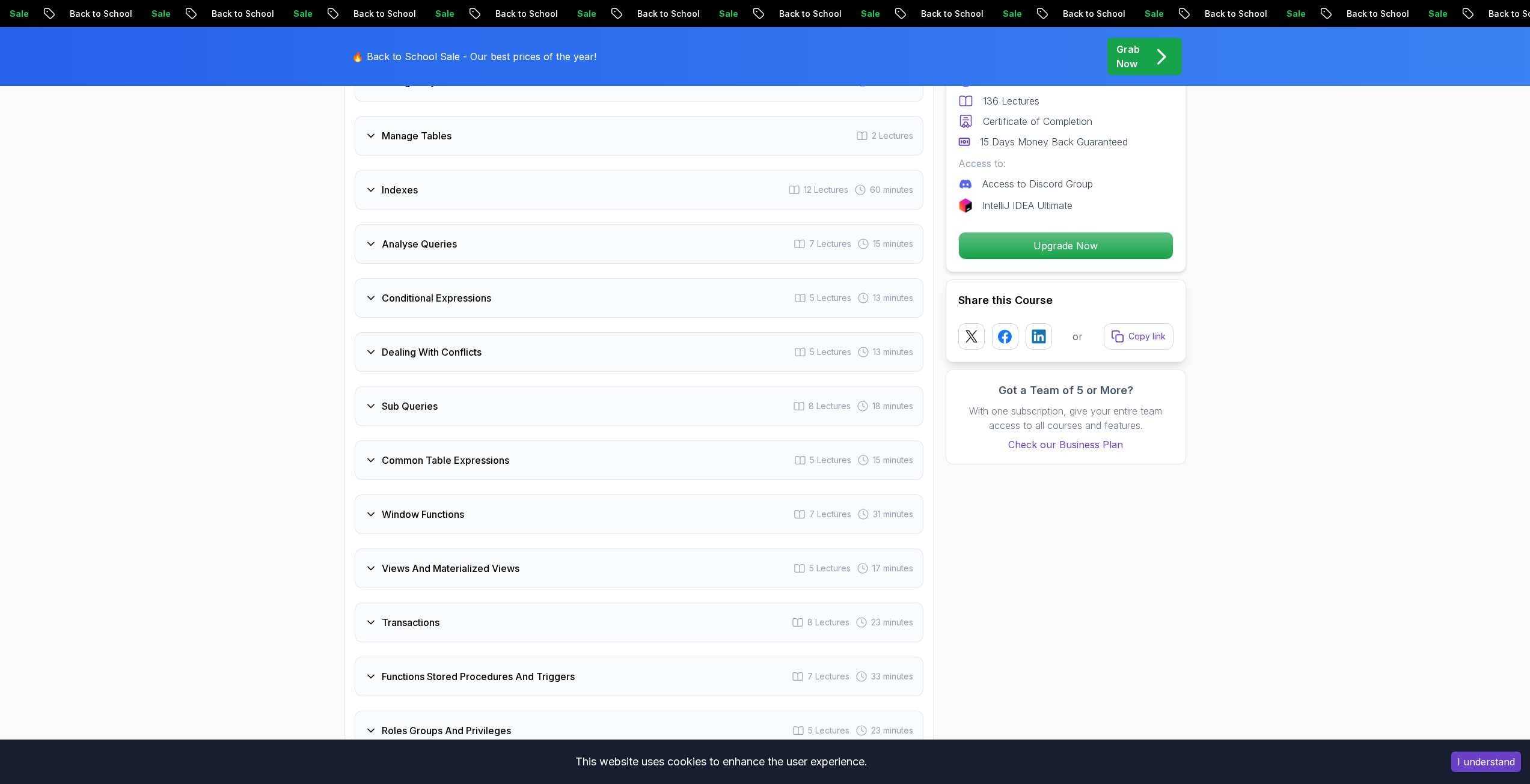
scroll to position [2163, 0]
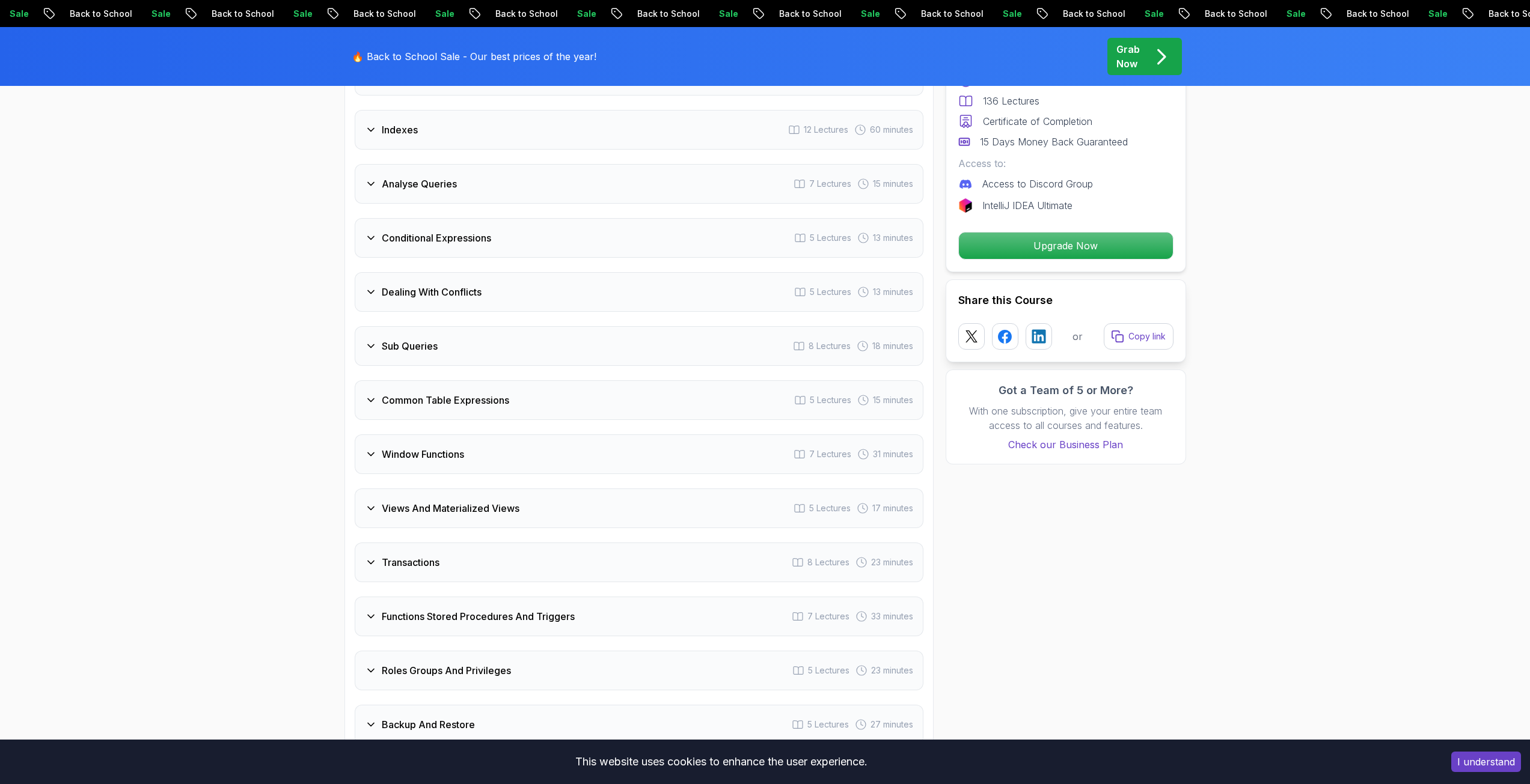
click at [431, 460] on h3 "Window Functions" at bounding box center [423, 454] width 82 height 14
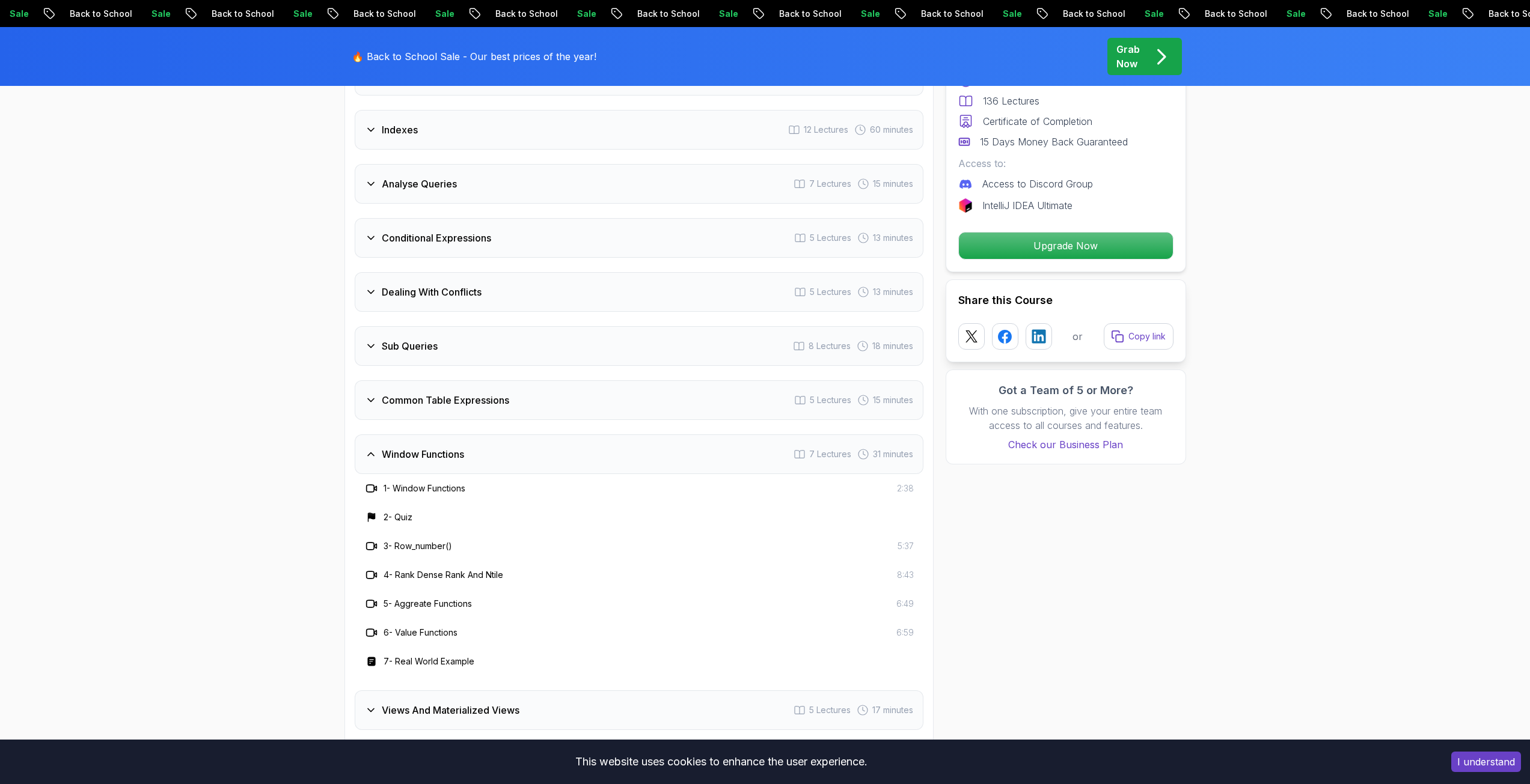
click at [428, 462] on div "Window Functions 7 Lectures 31 minutes" at bounding box center [639, 454] width 569 height 39
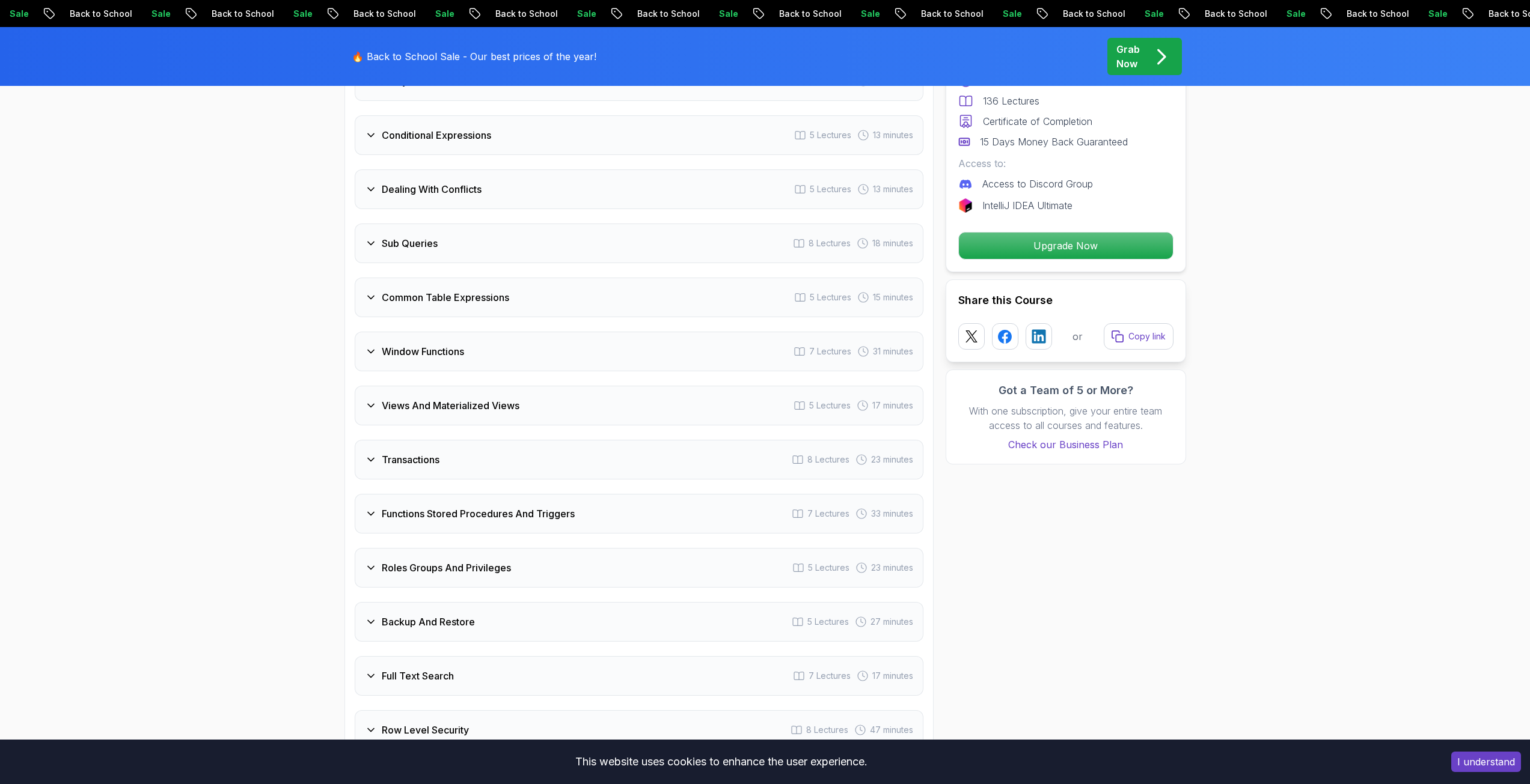
scroll to position [2283, 0]
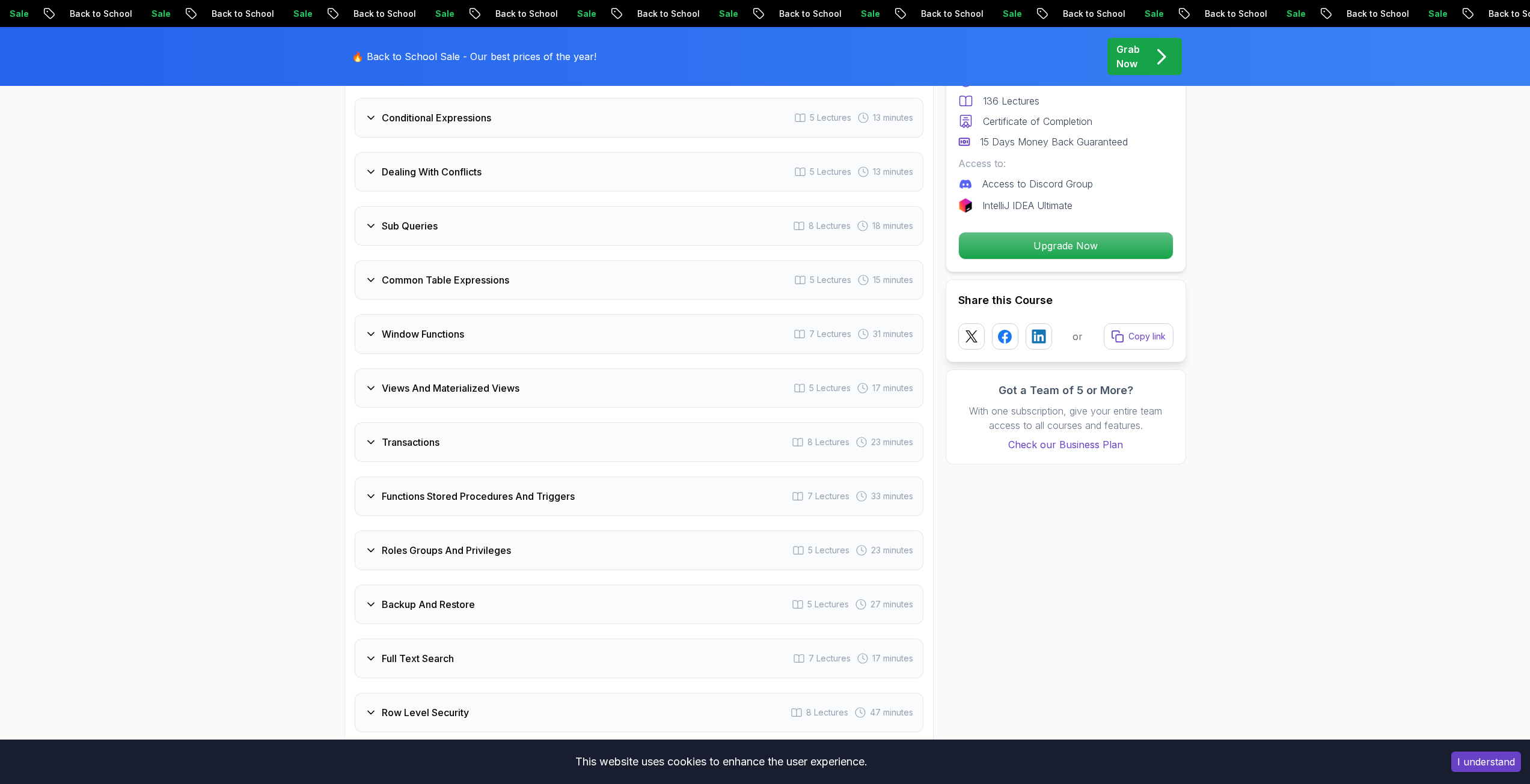
click at [428, 462] on div "Transactions 8 Lectures 23 minutes" at bounding box center [639, 442] width 569 height 39
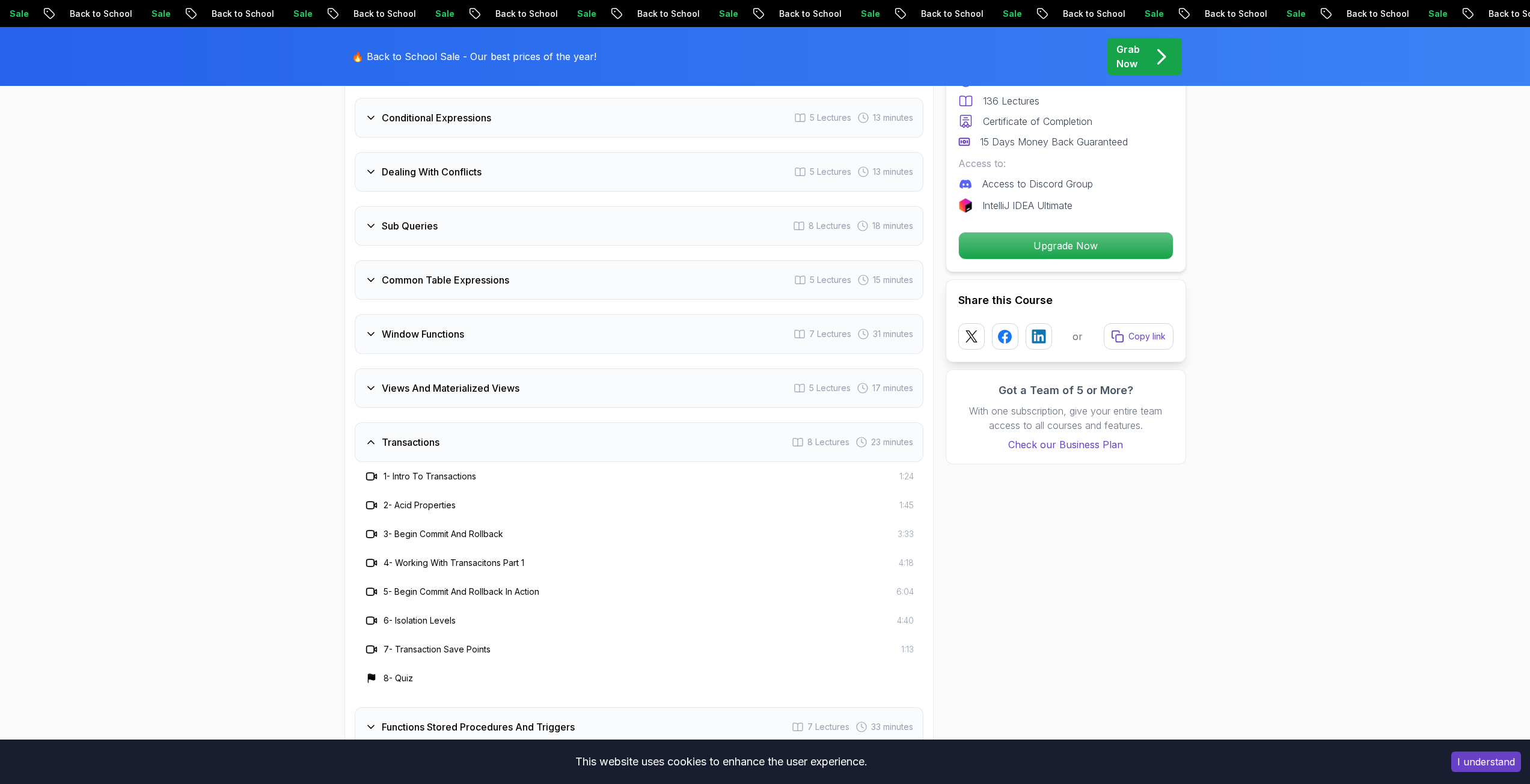
click at [428, 462] on div "Transactions 8 Lectures 23 minutes" at bounding box center [639, 442] width 569 height 39
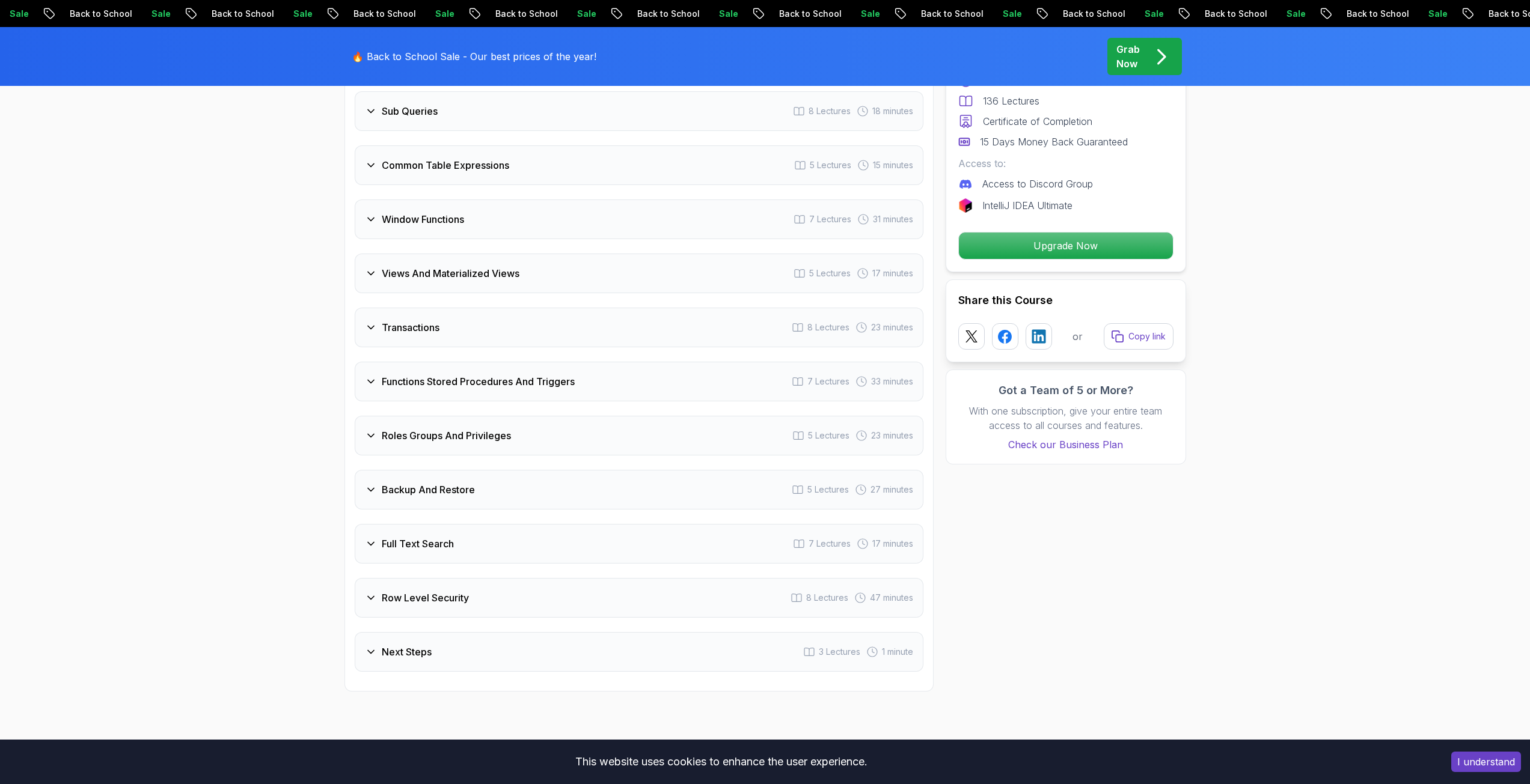
scroll to position [2403, 0]
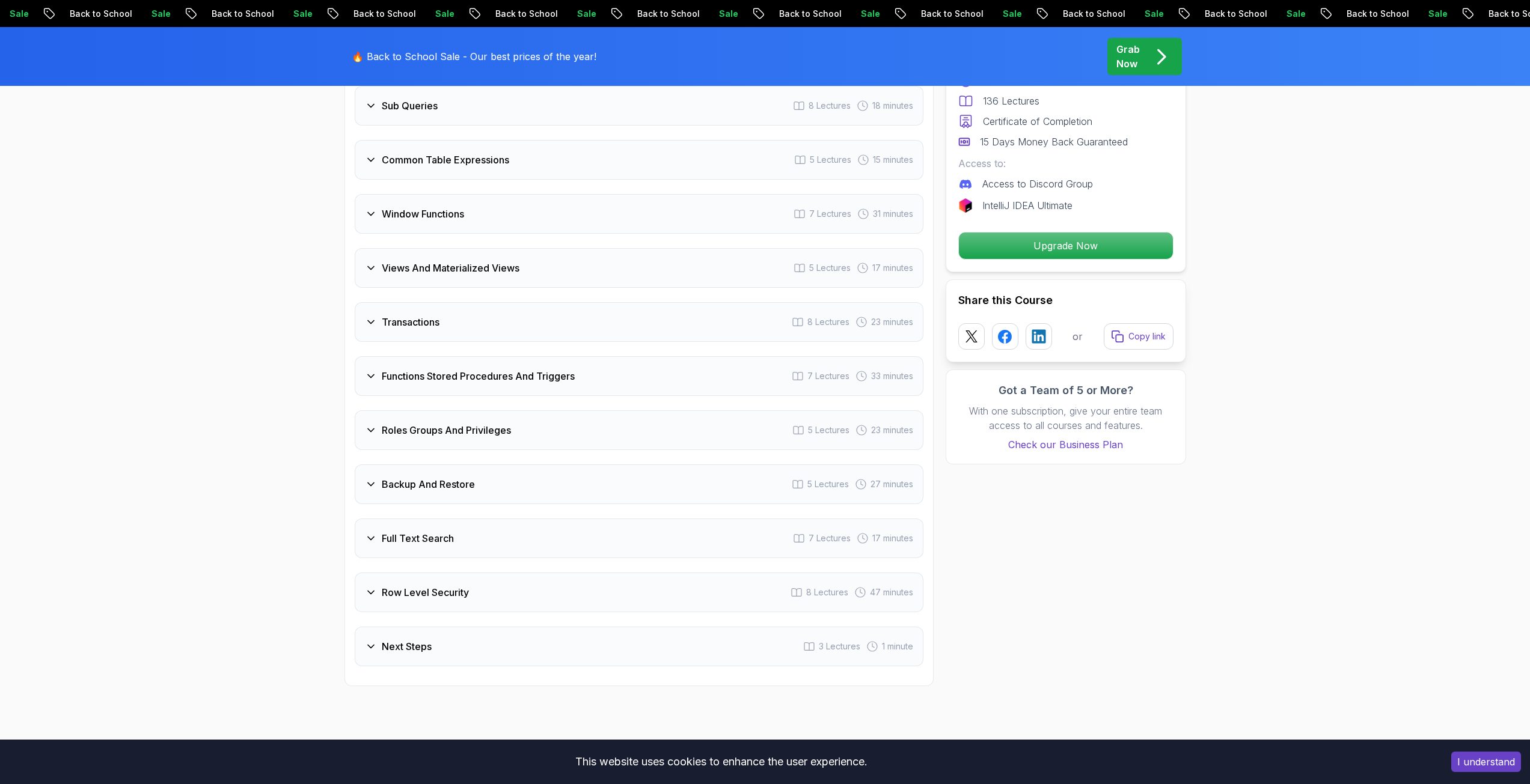
click at [428, 464] on div "Intro 3 Lectures 1 minute Schemas 6 Lectures 19 minutes Advanced Data Types 11 …" at bounding box center [639, 79] width 569 height 1175
click at [424, 471] on div "Backup And Restore 5 Lectures 27 minutes" at bounding box center [639, 484] width 569 height 39
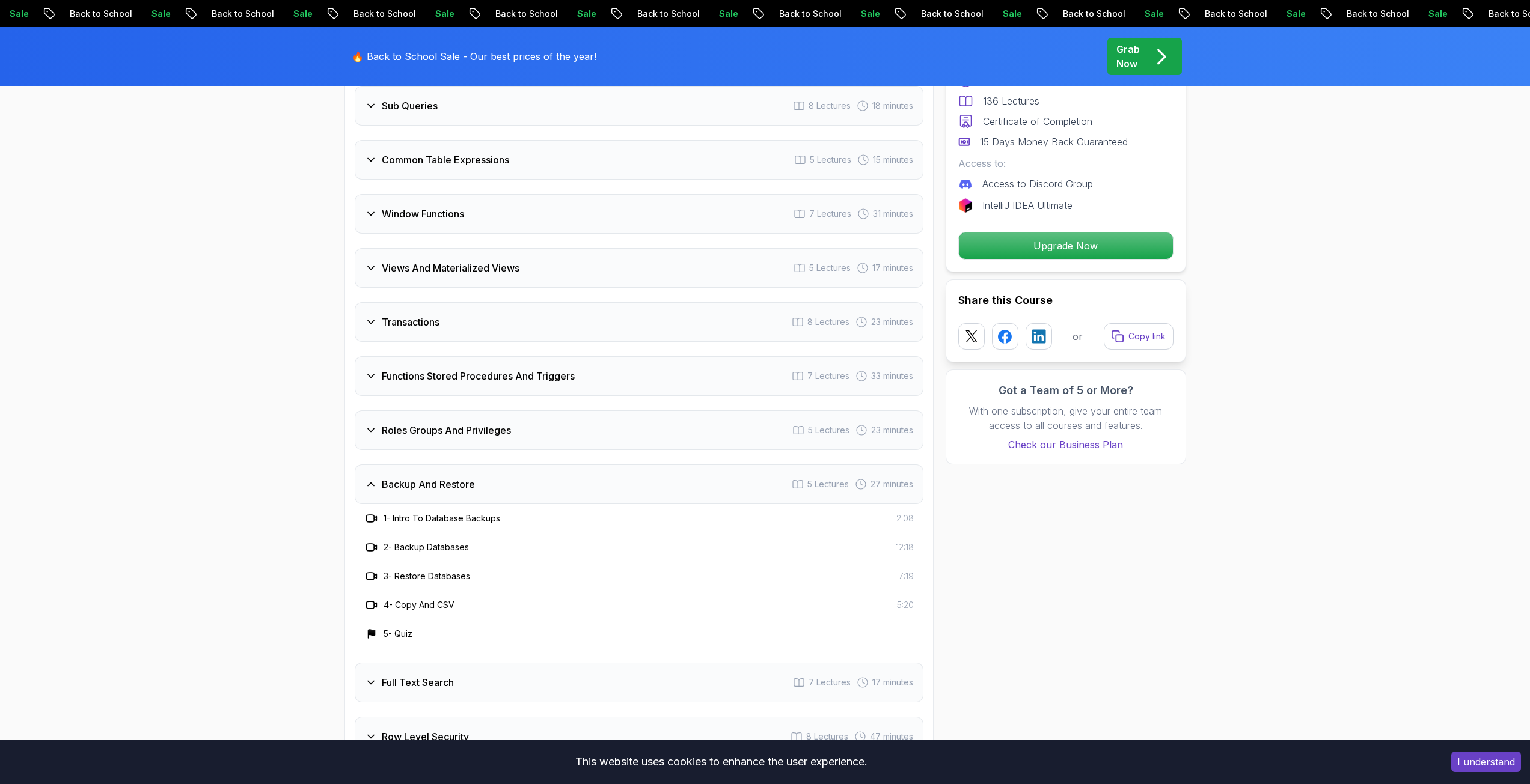
click at [428, 435] on h3 "Roles Groups And Privileges" at bounding box center [446, 430] width 129 height 14
click at [435, 410] on div "Intro 3 Lectures 1 minute Schemas 6 Lectures 19 minutes Advanced Data Types 11 …" at bounding box center [639, 151] width 569 height 1319
click at [433, 426] on h3 "Roles Groups And Privileges" at bounding box center [446, 430] width 129 height 14
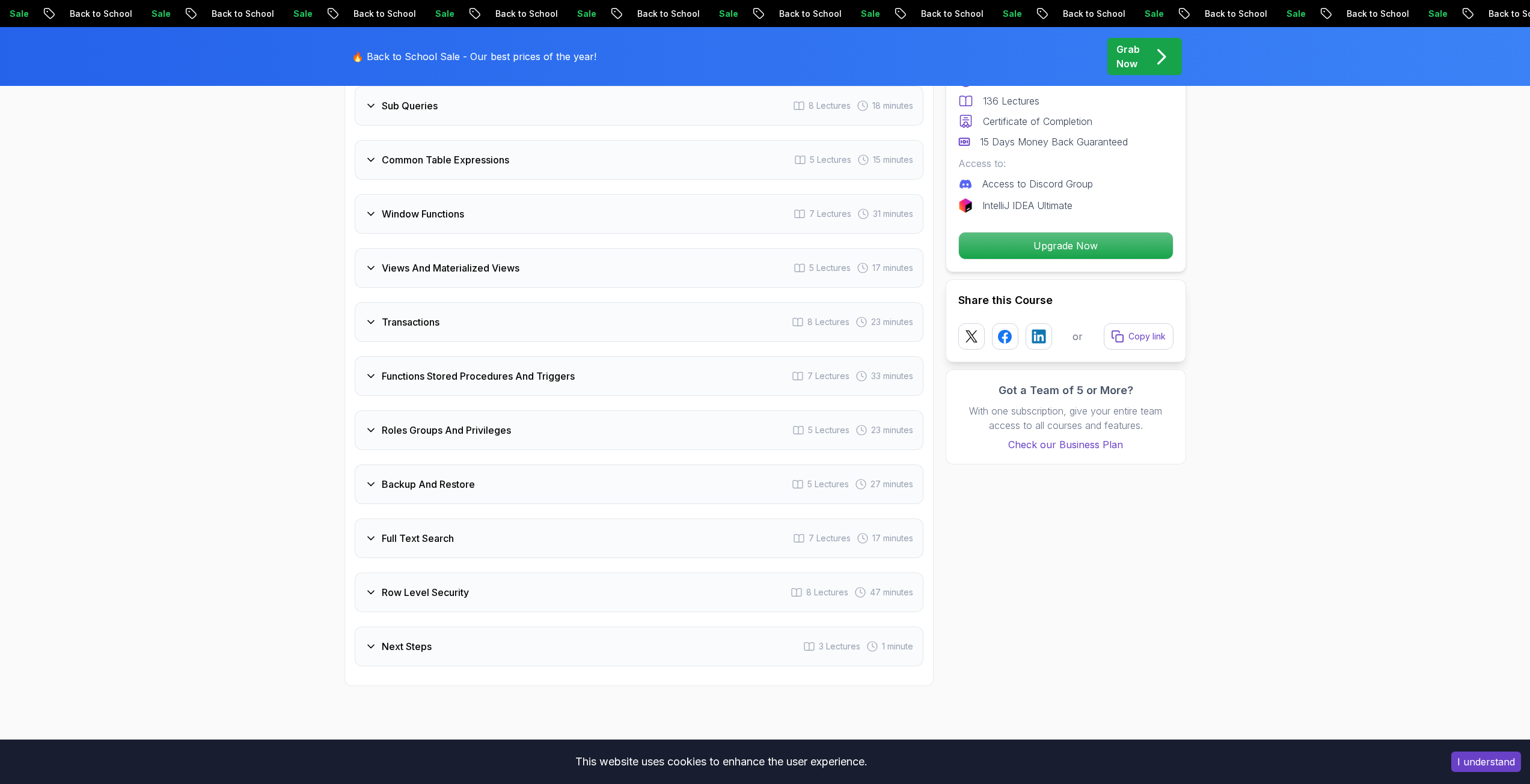
click at [424, 483] on h3 "Backup And Restore" at bounding box center [428, 484] width 93 height 14
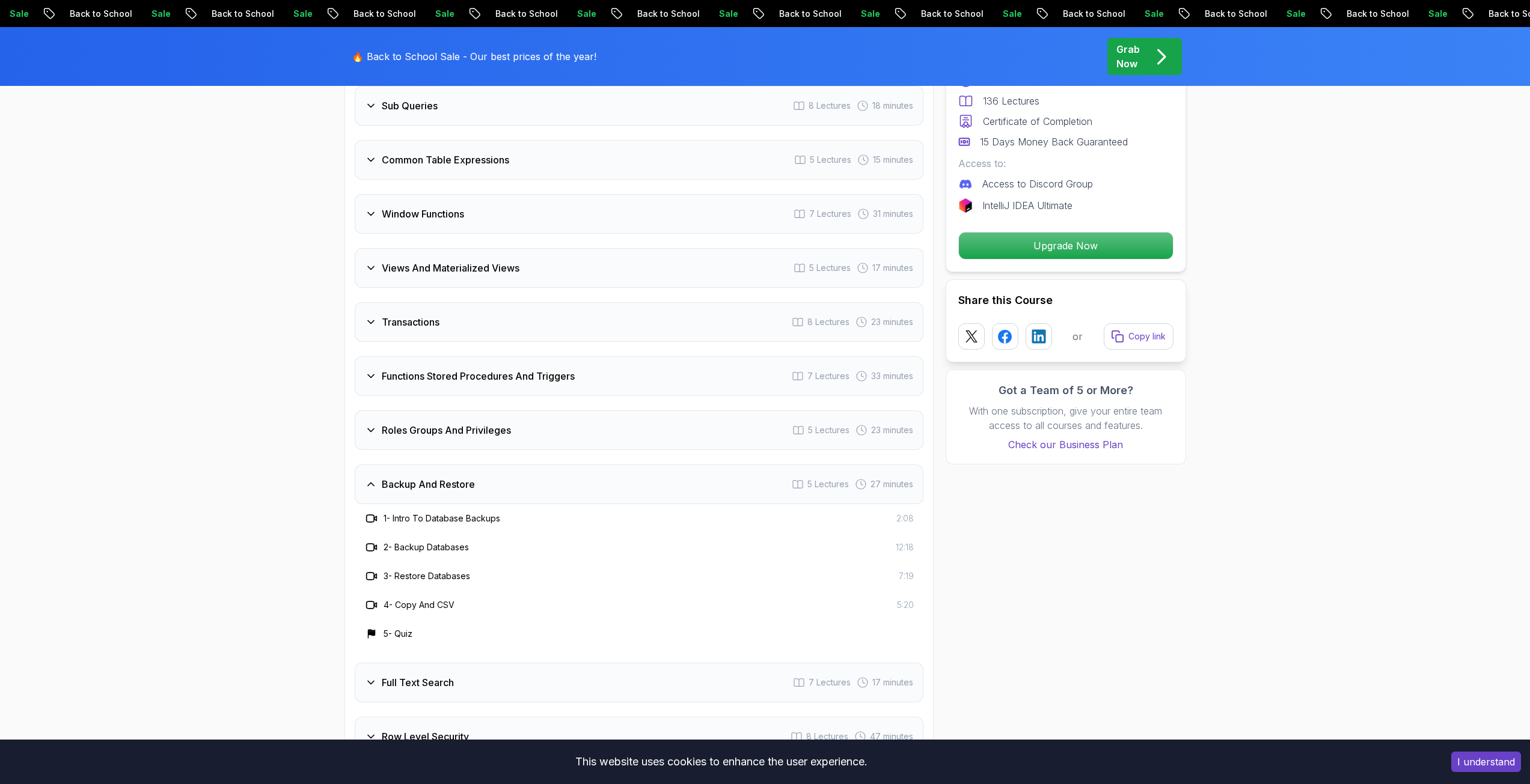
click at [424, 483] on h3 "Backup And Restore" at bounding box center [428, 484] width 93 height 14
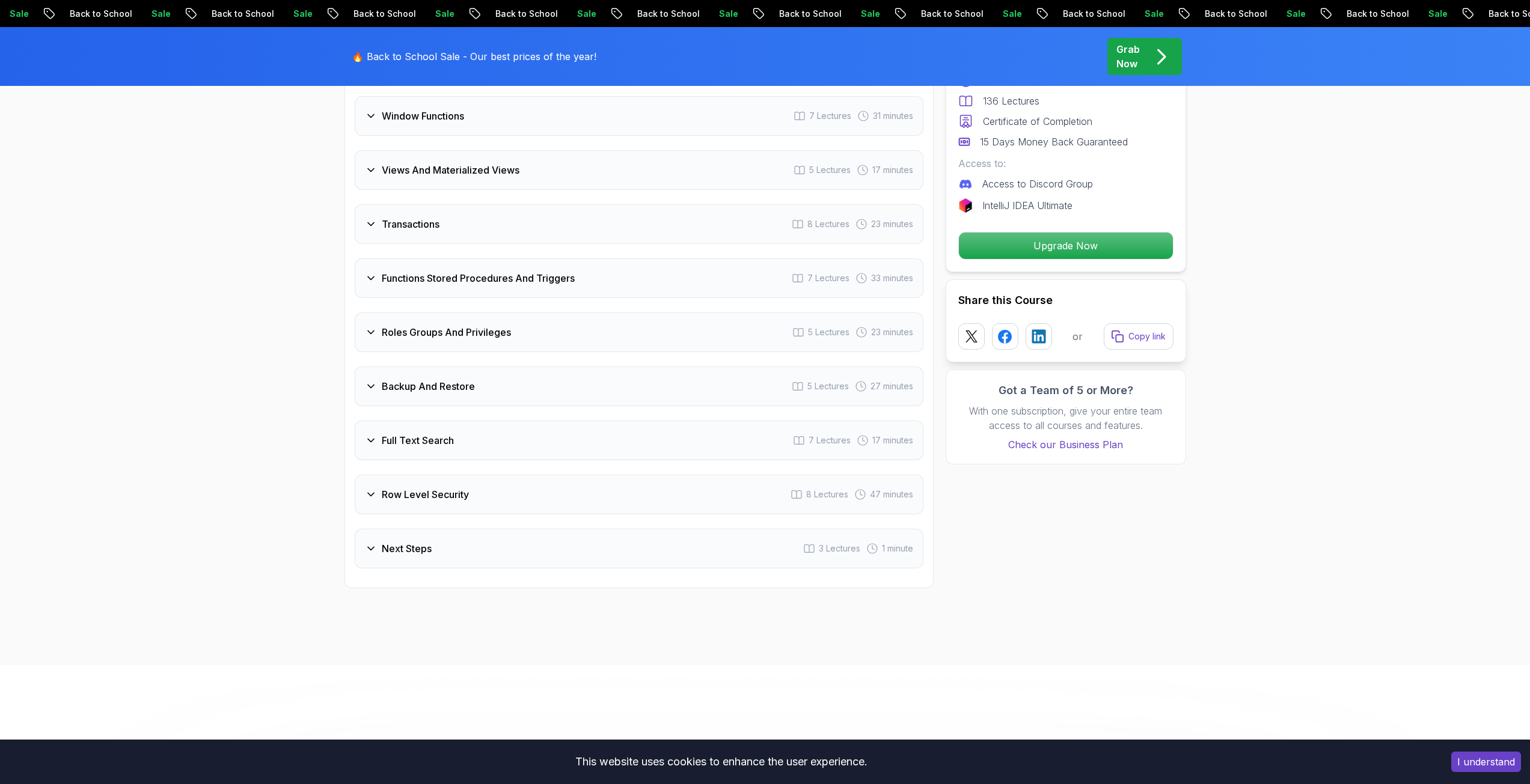
scroll to position [2524, 0]
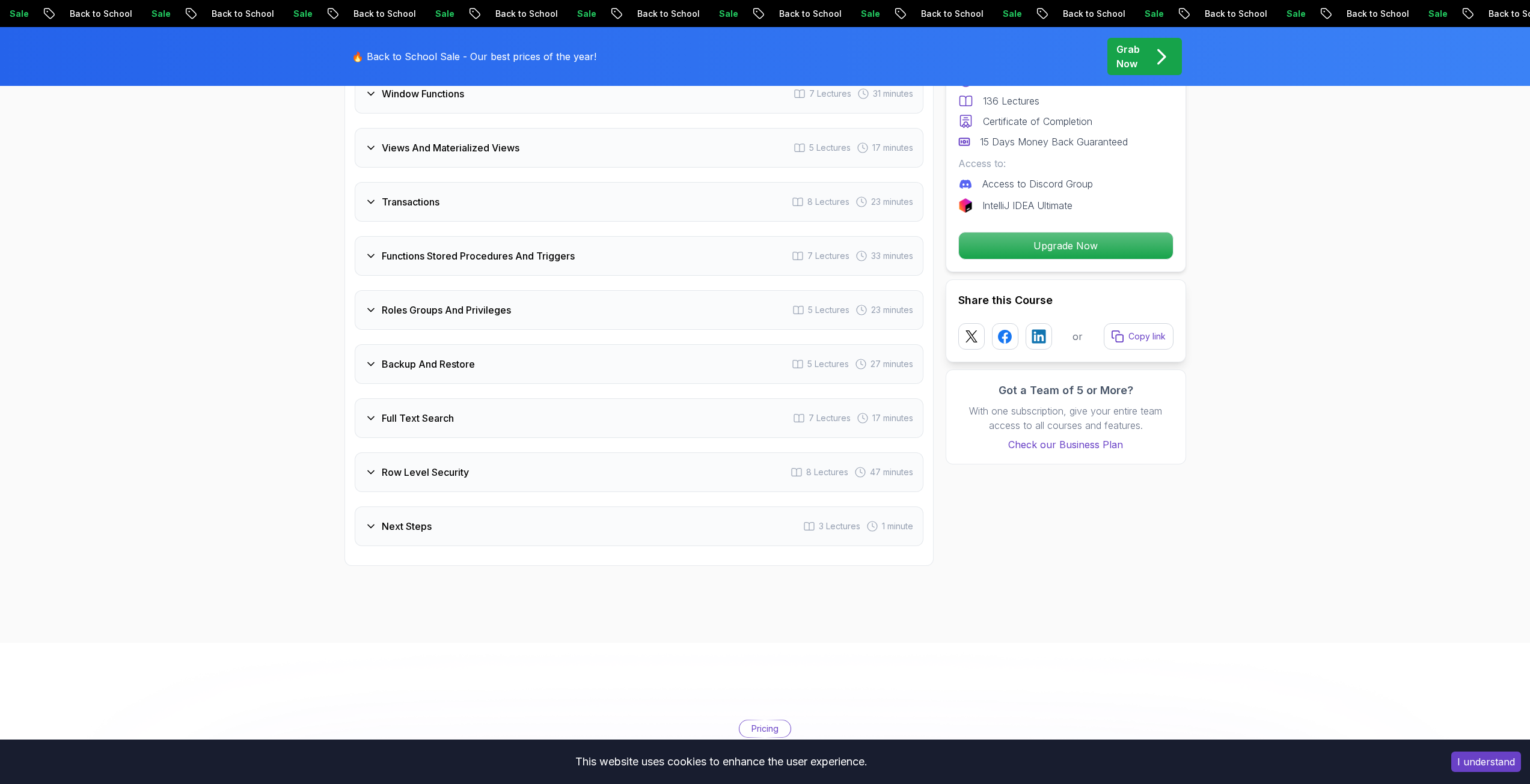
click at [424, 464] on div "Row Level Security 8 Lectures 47 minutes" at bounding box center [639, 472] width 569 height 39
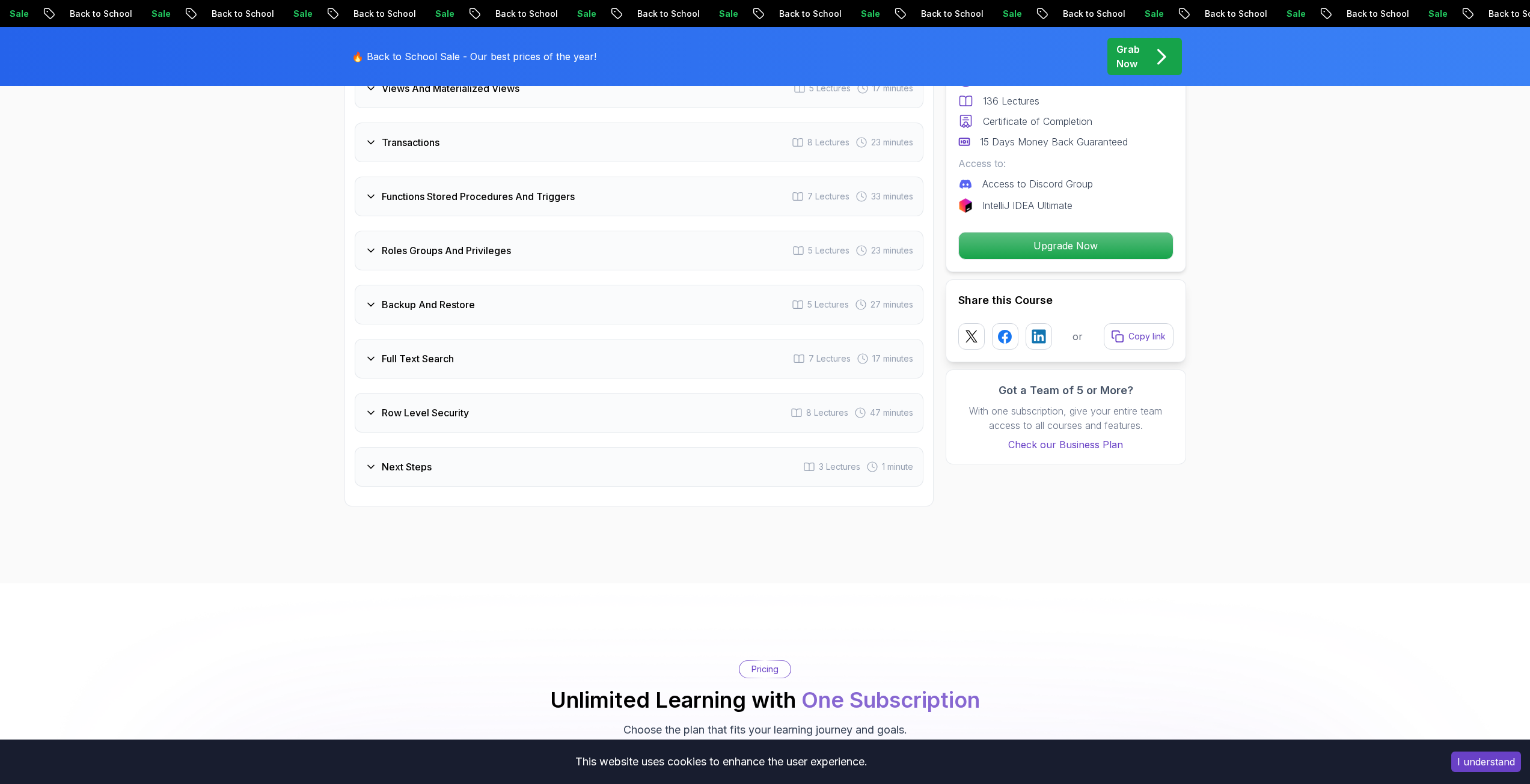
scroll to position [2583, 0]
click at [416, 471] on h3 "Next Steps" at bounding box center [407, 466] width 50 height 14
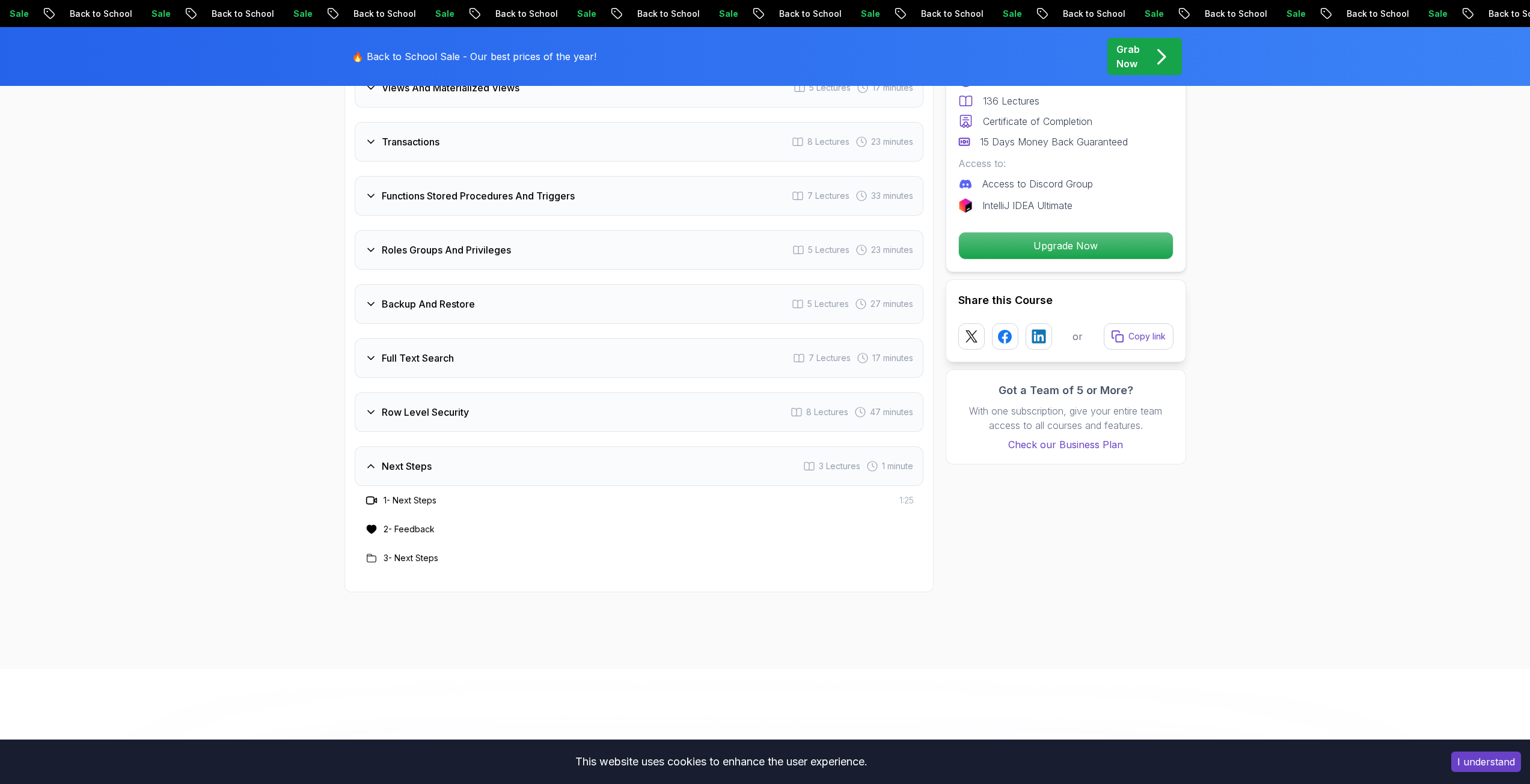
click at [416, 471] on h3 "Next Steps" at bounding box center [407, 466] width 50 height 14
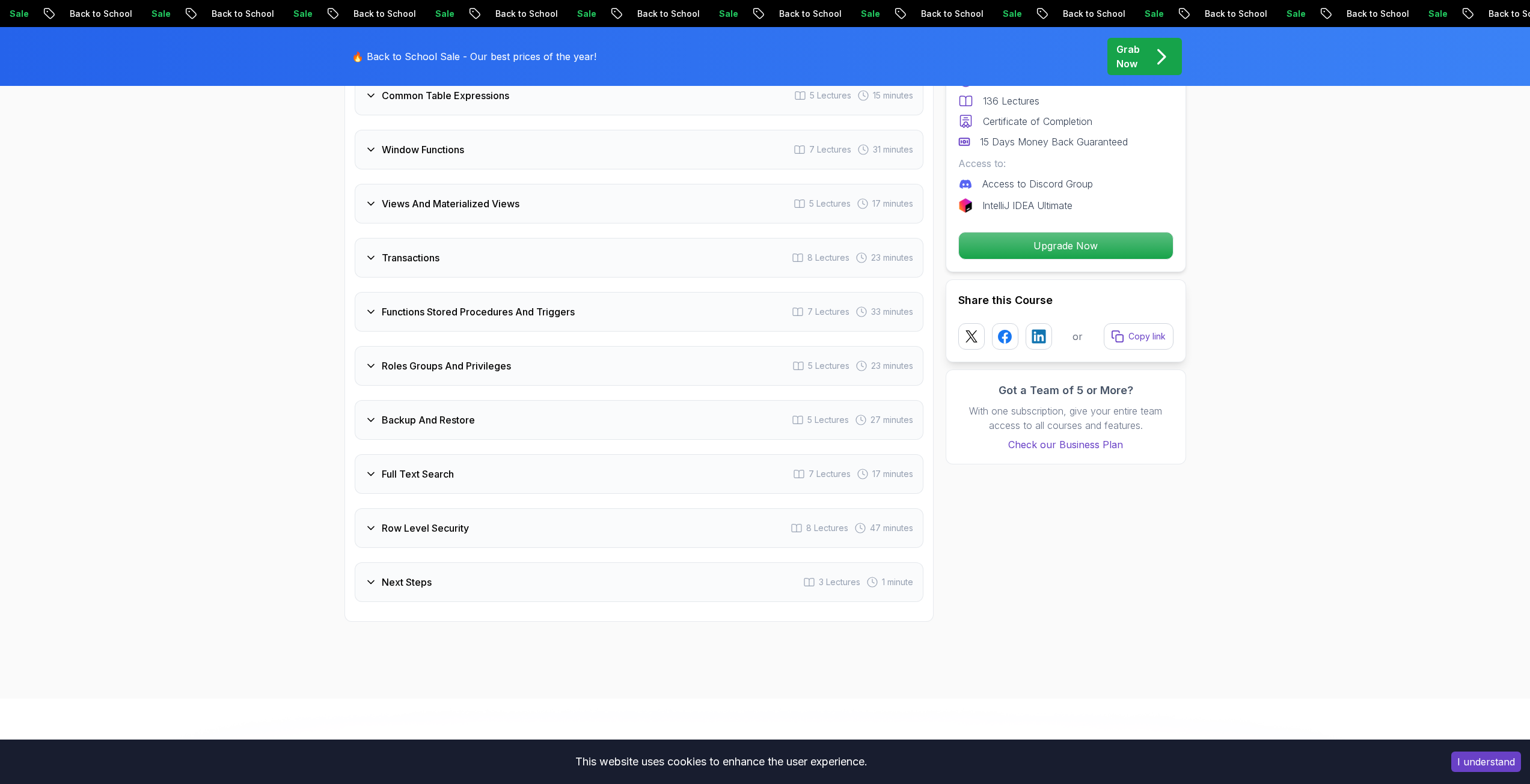
scroll to position [2464, 0]
click at [416, 468] on div "Full Text Search 7 Lectures 17 minutes" at bounding box center [639, 478] width 569 height 39
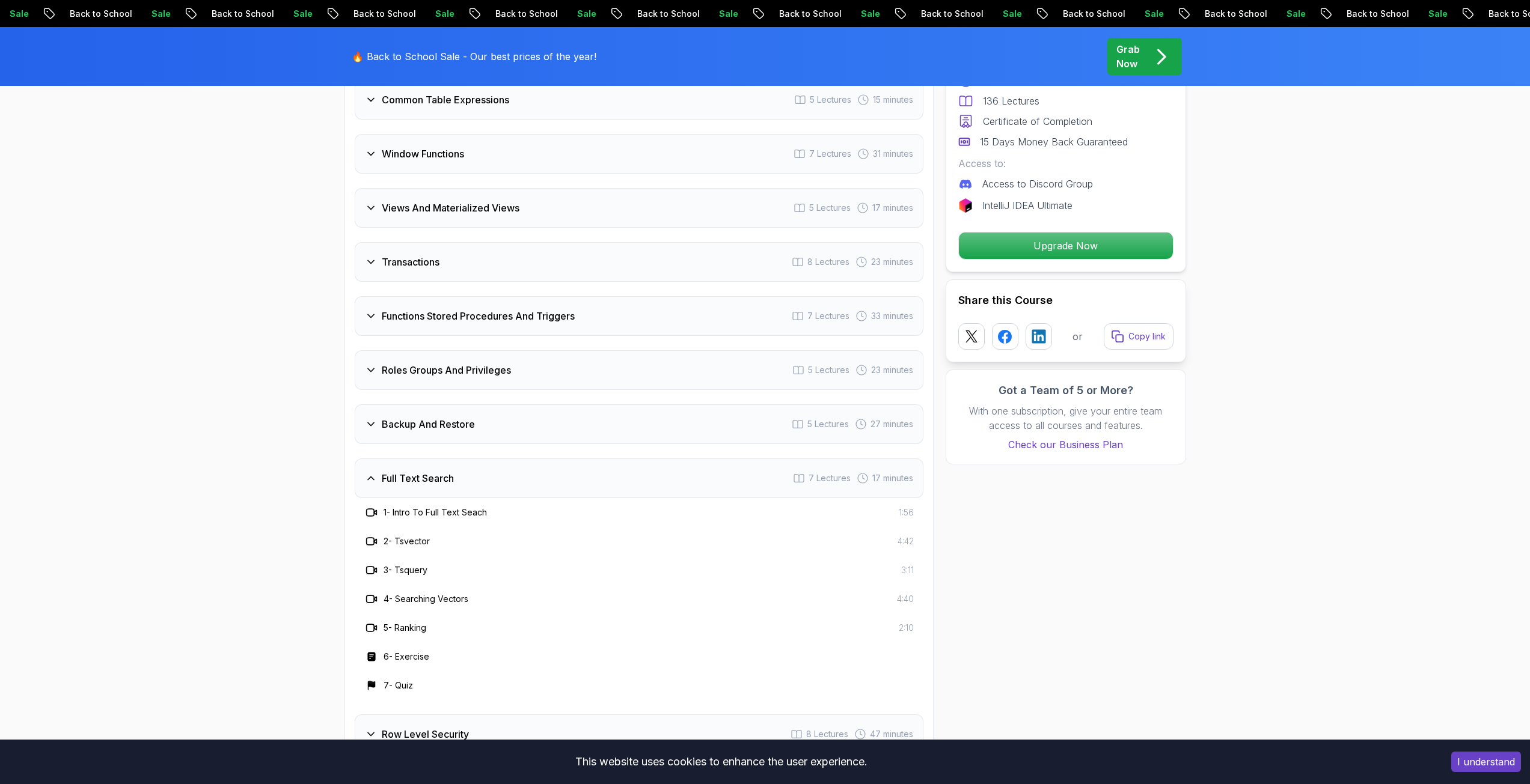
click at [416, 468] on div "Full Text Search 7 Lectures 17 minutes" at bounding box center [639, 478] width 569 height 39
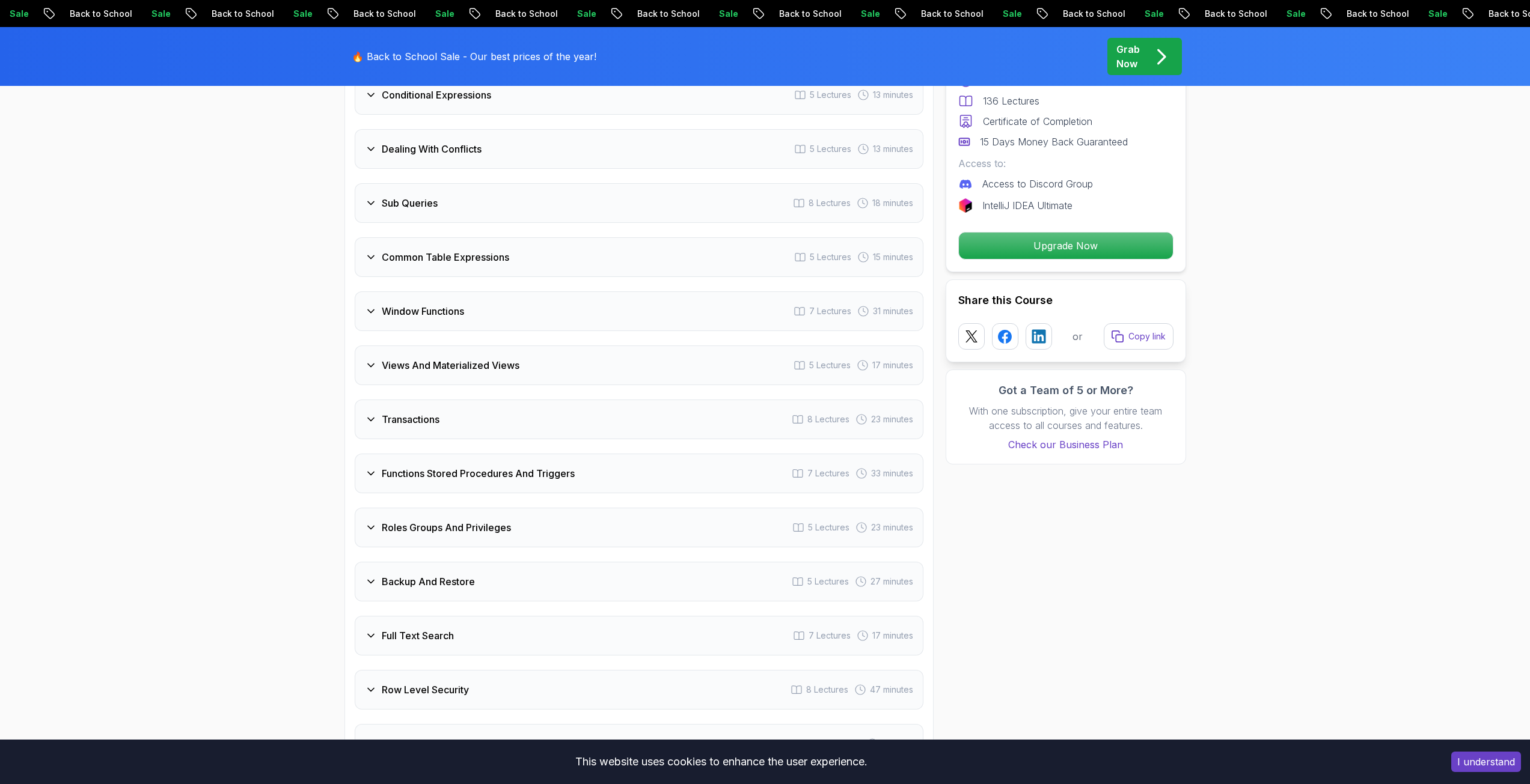
scroll to position [2283, 0]
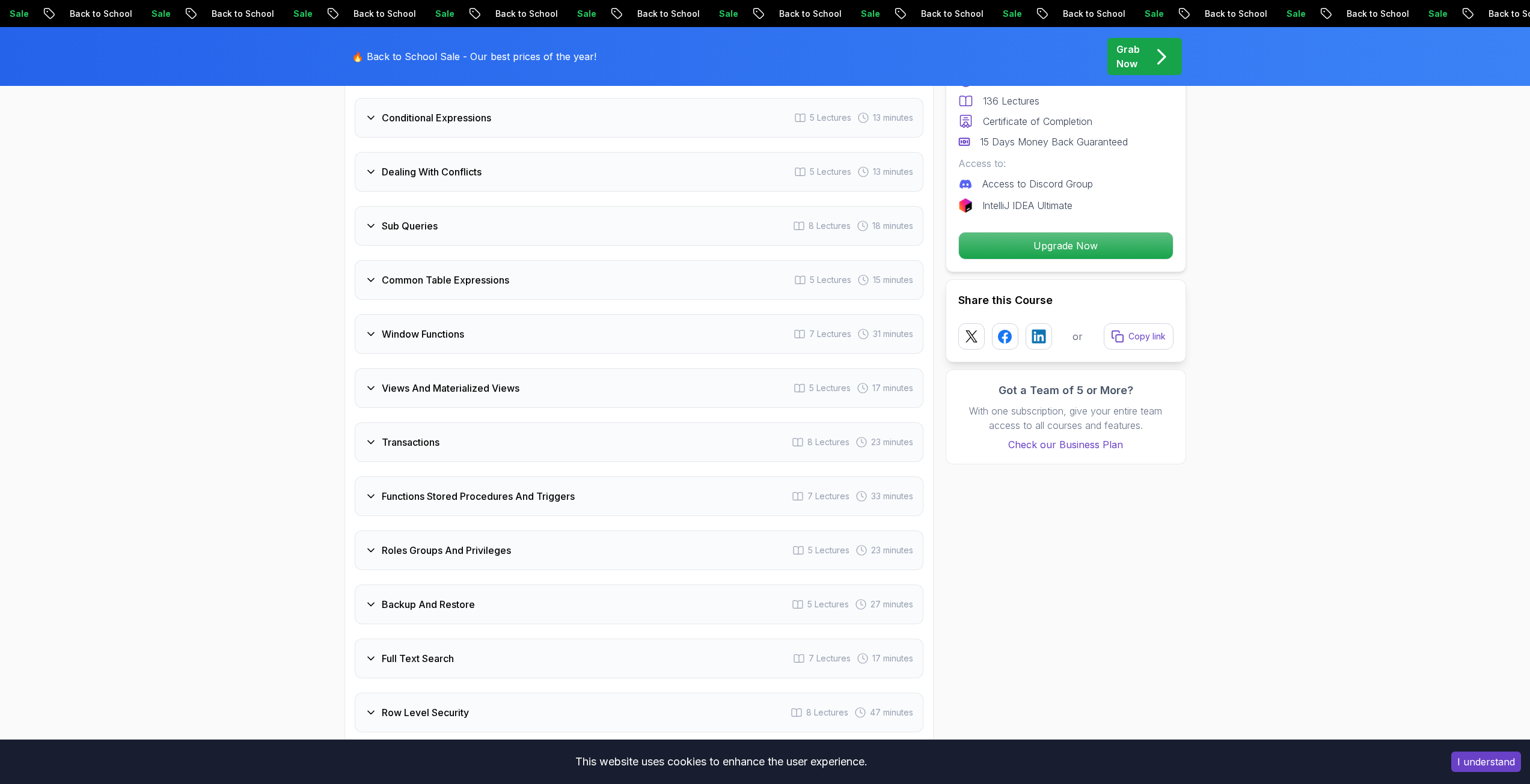
click at [422, 453] on div "Transactions 8 Lectures 23 minutes" at bounding box center [639, 442] width 569 height 39
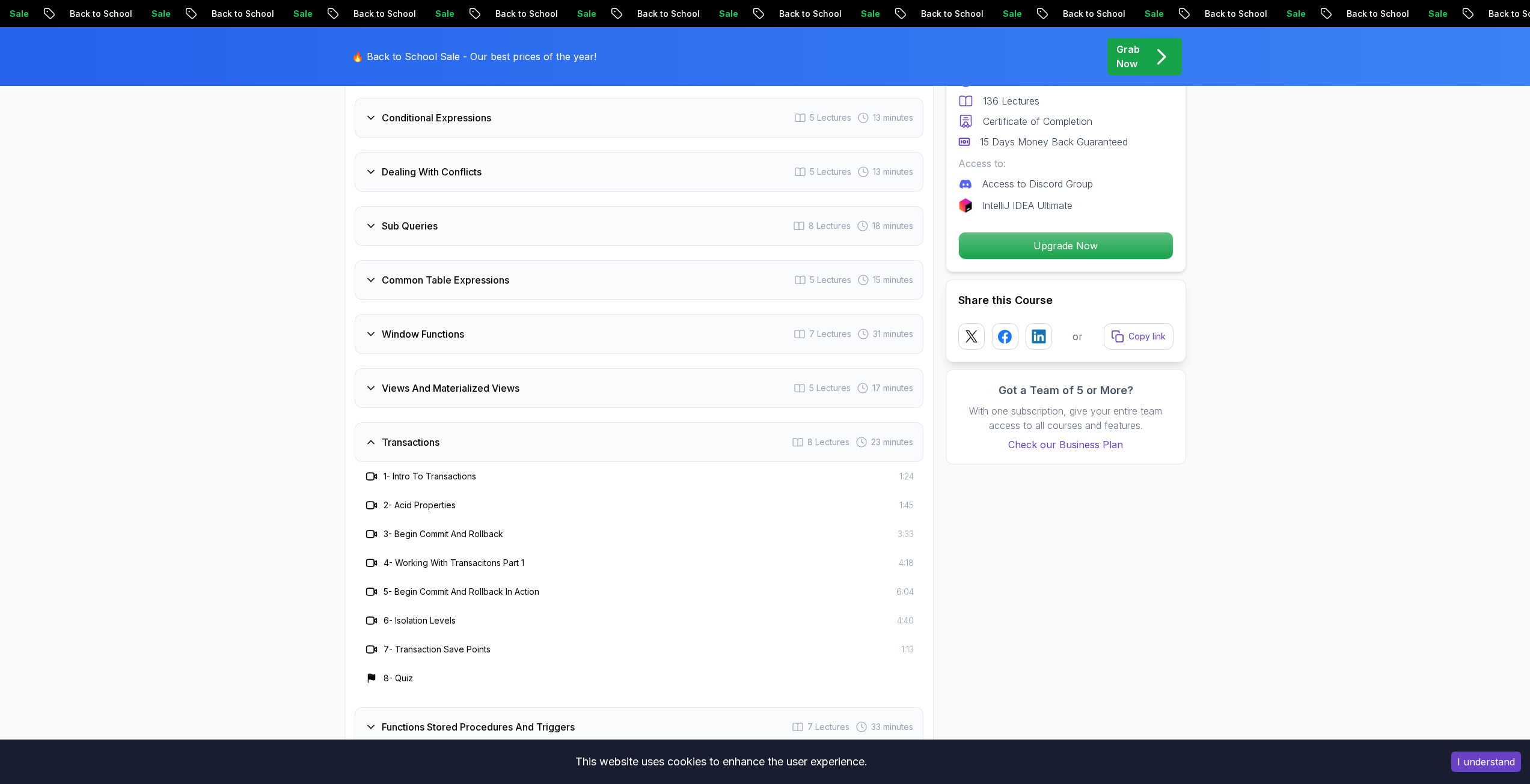
click at [422, 453] on div "Transactions 8 Lectures 23 minutes" at bounding box center [639, 442] width 569 height 39
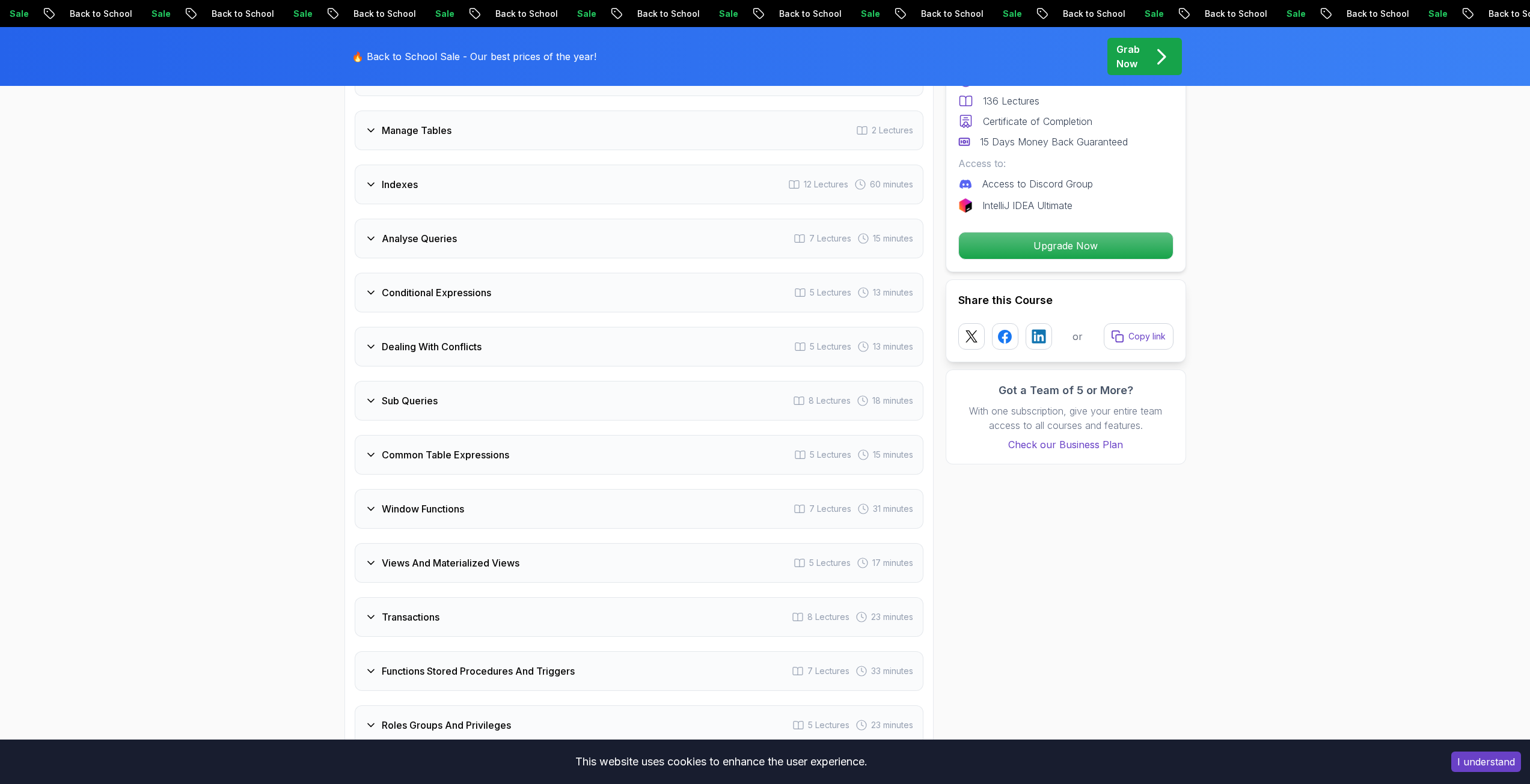
scroll to position [2103, 0]
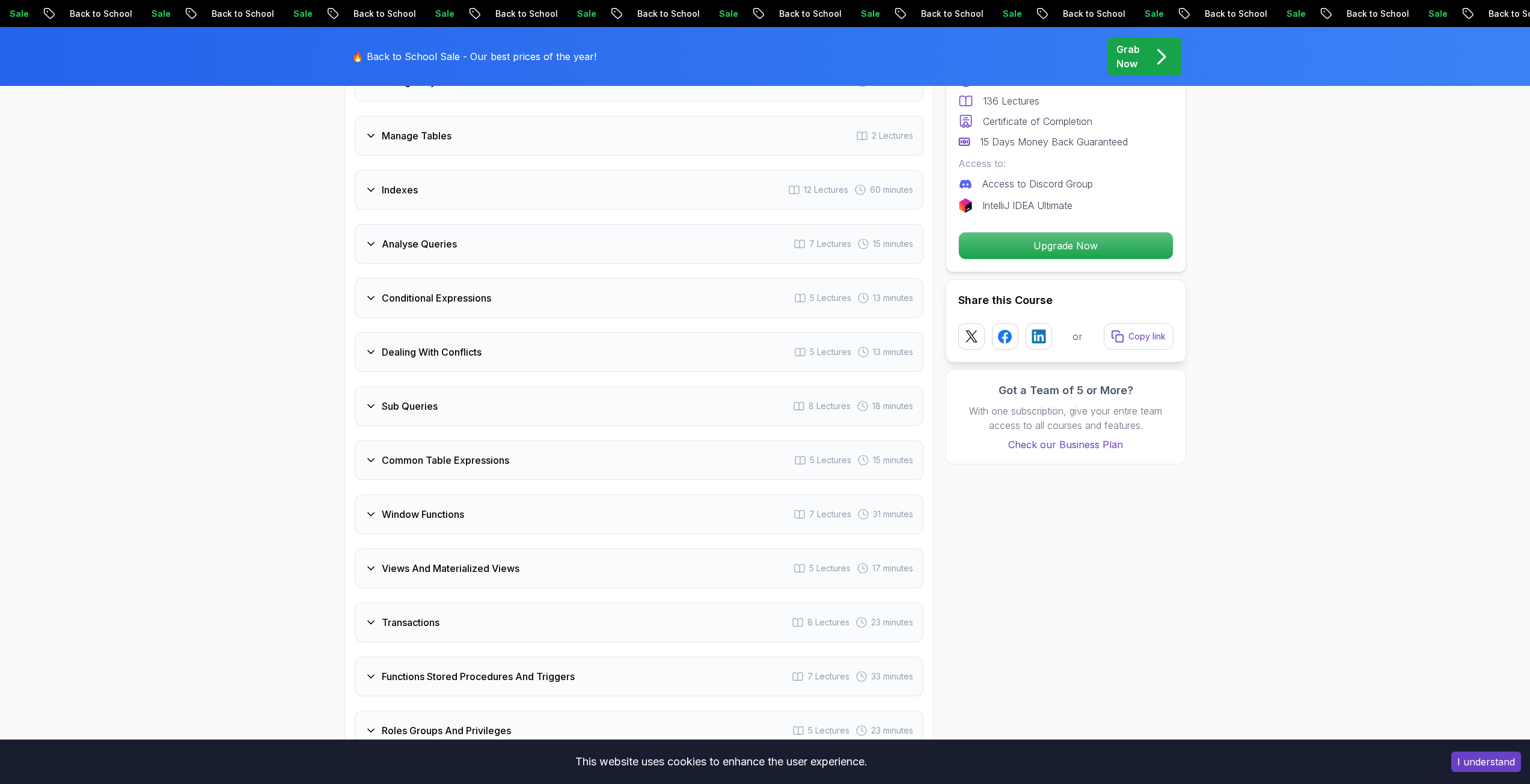
click at [422, 453] on h3 "Common Table Expressions" at bounding box center [446, 460] width 128 height 14
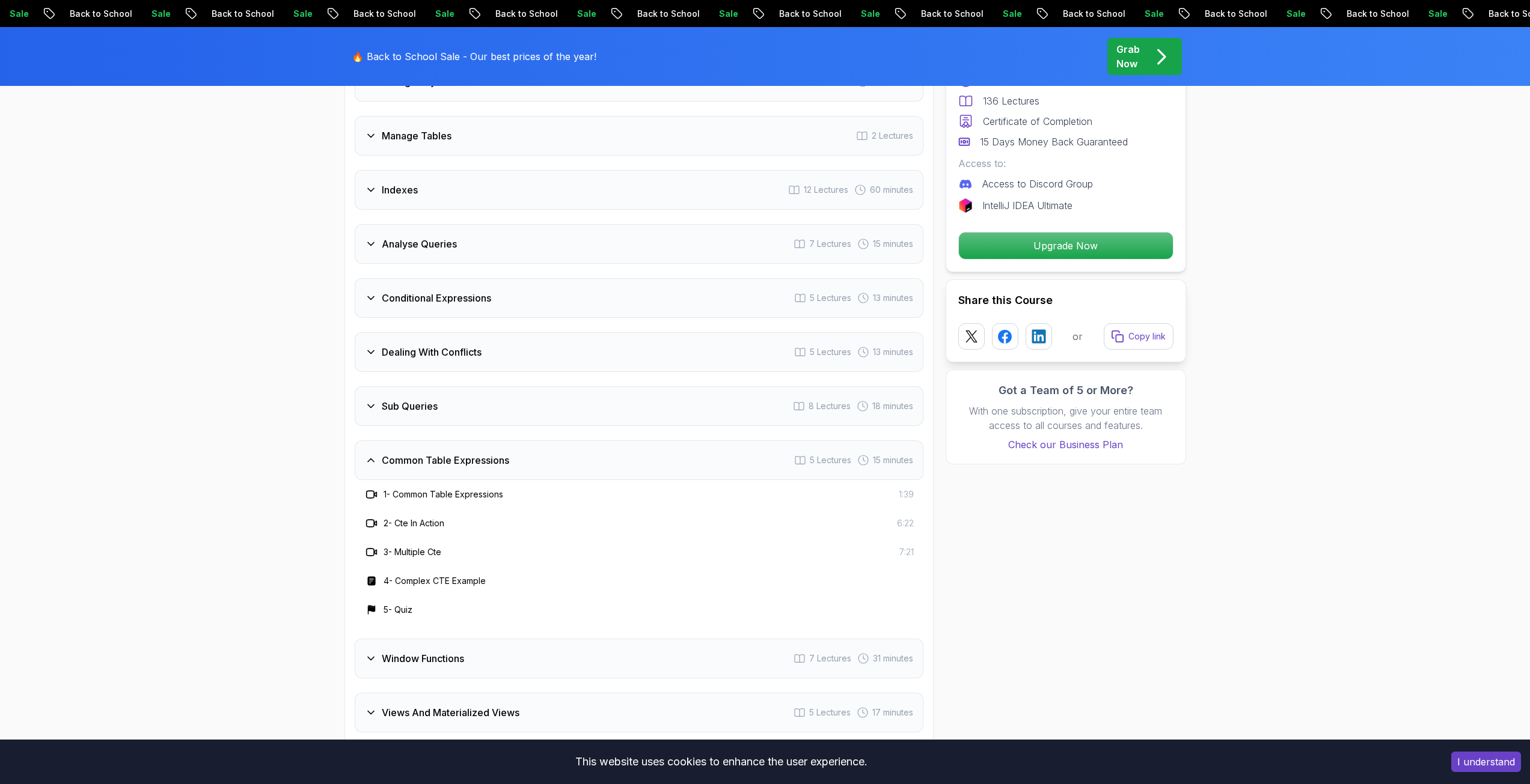
click at [422, 453] on h3 "Common Table Expressions" at bounding box center [446, 460] width 128 height 14
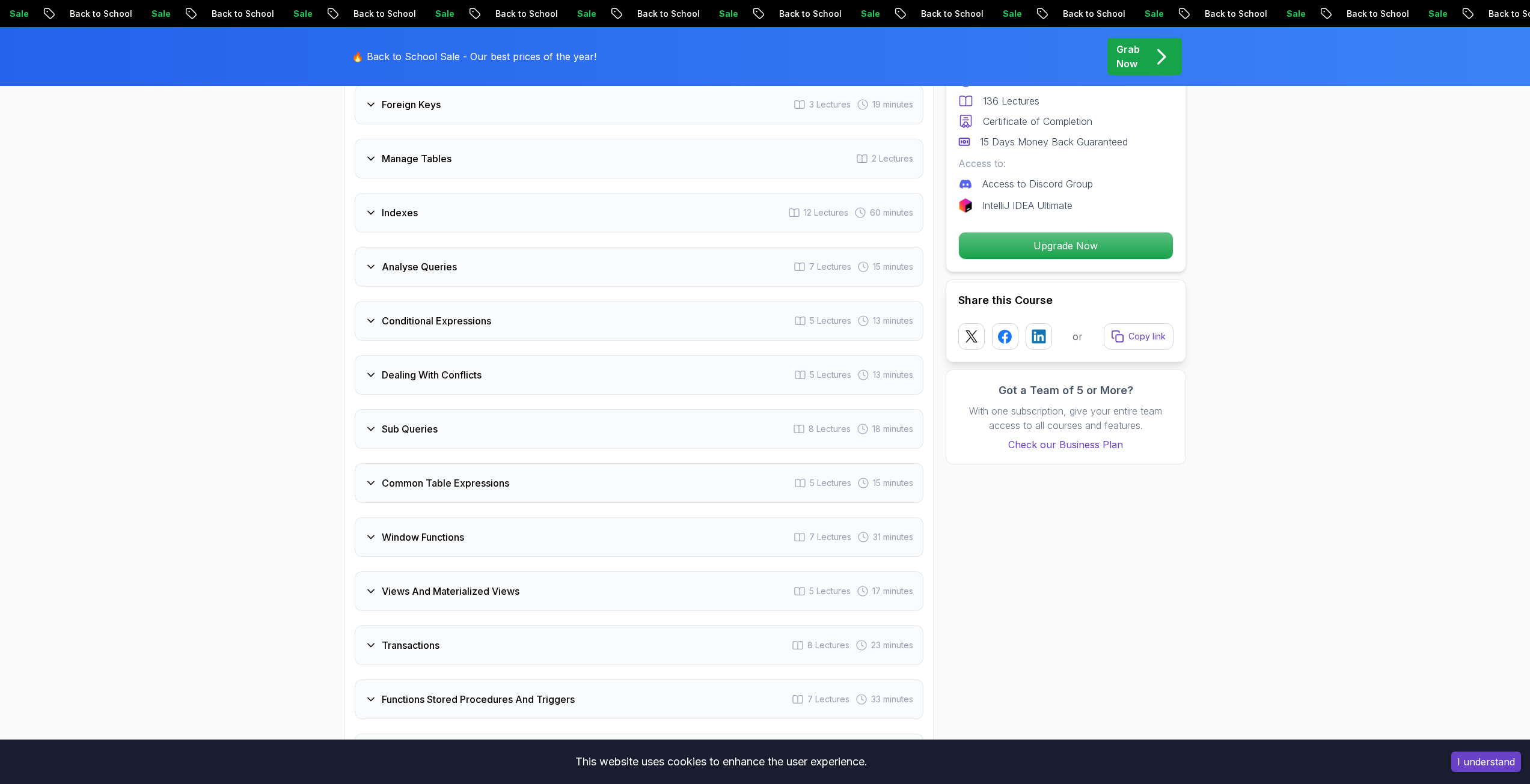
scroll to position [1982, 0]
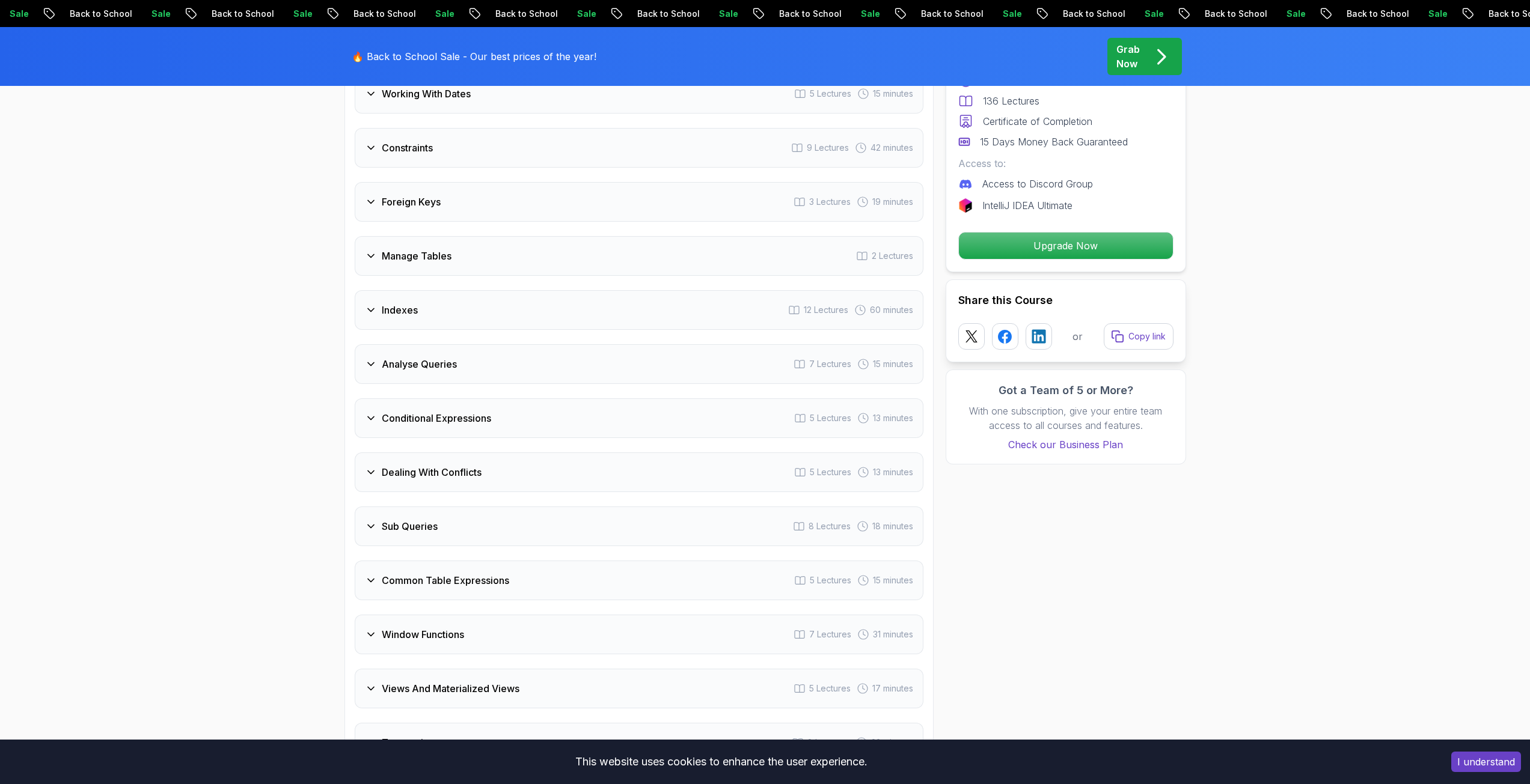
click at [418, 471] on h3 "Dealing With Conflicts" at bounding box center [431, 472] width 99 height 14
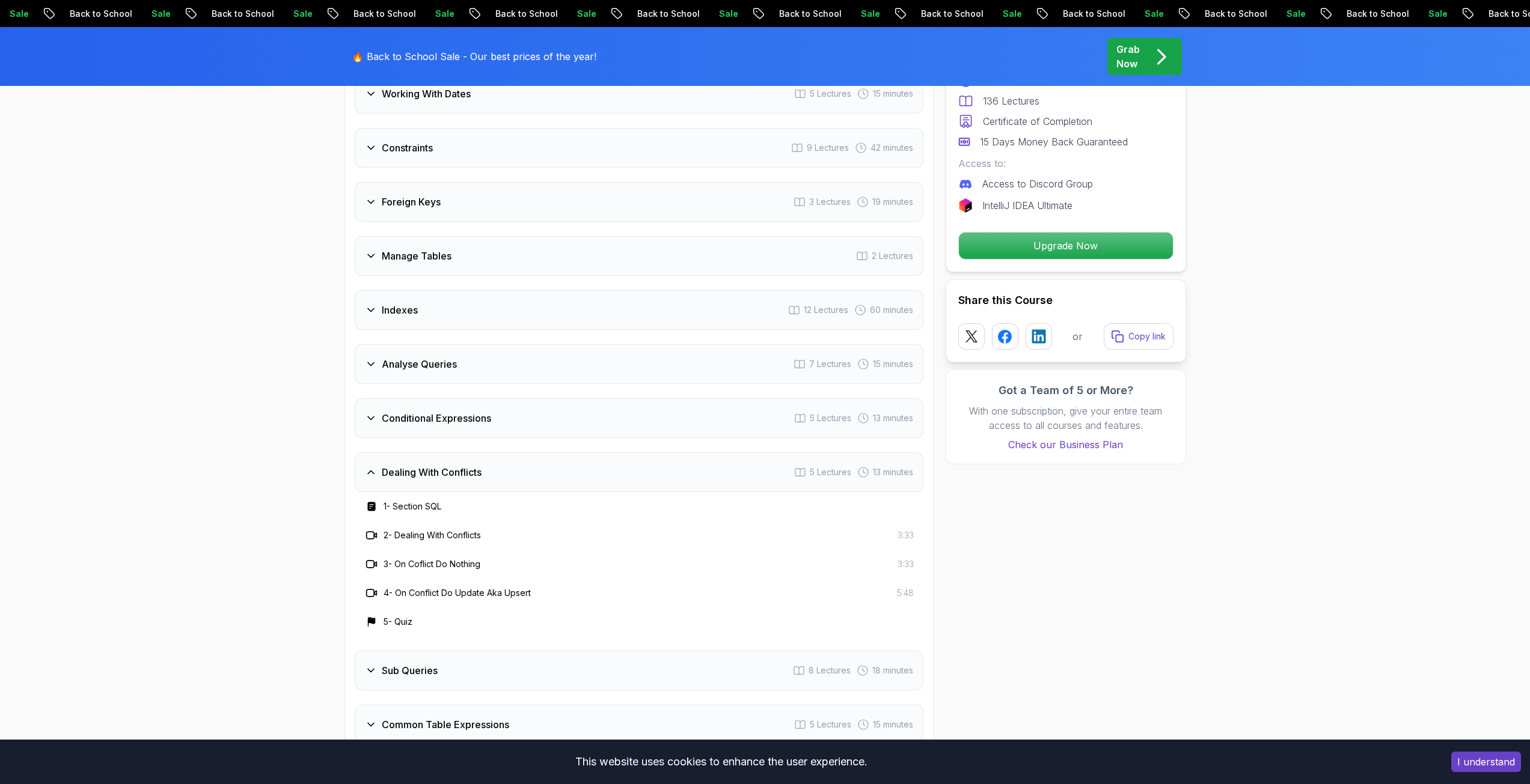
click at [418, 471] on h3 "Dealing With Conflicts" at bounding box center [431, 472] width 99 height 14
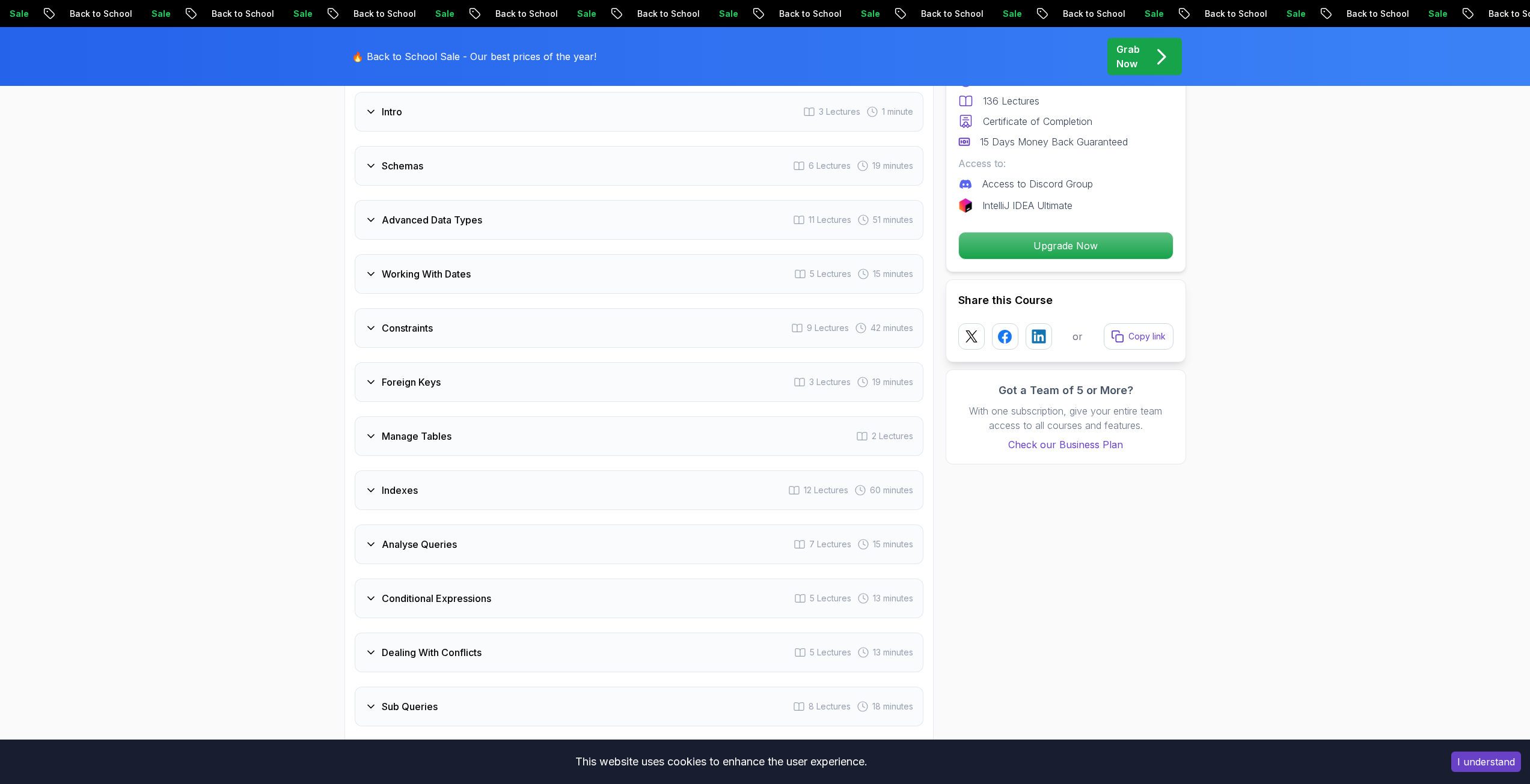
scroll to position [1862, 0]
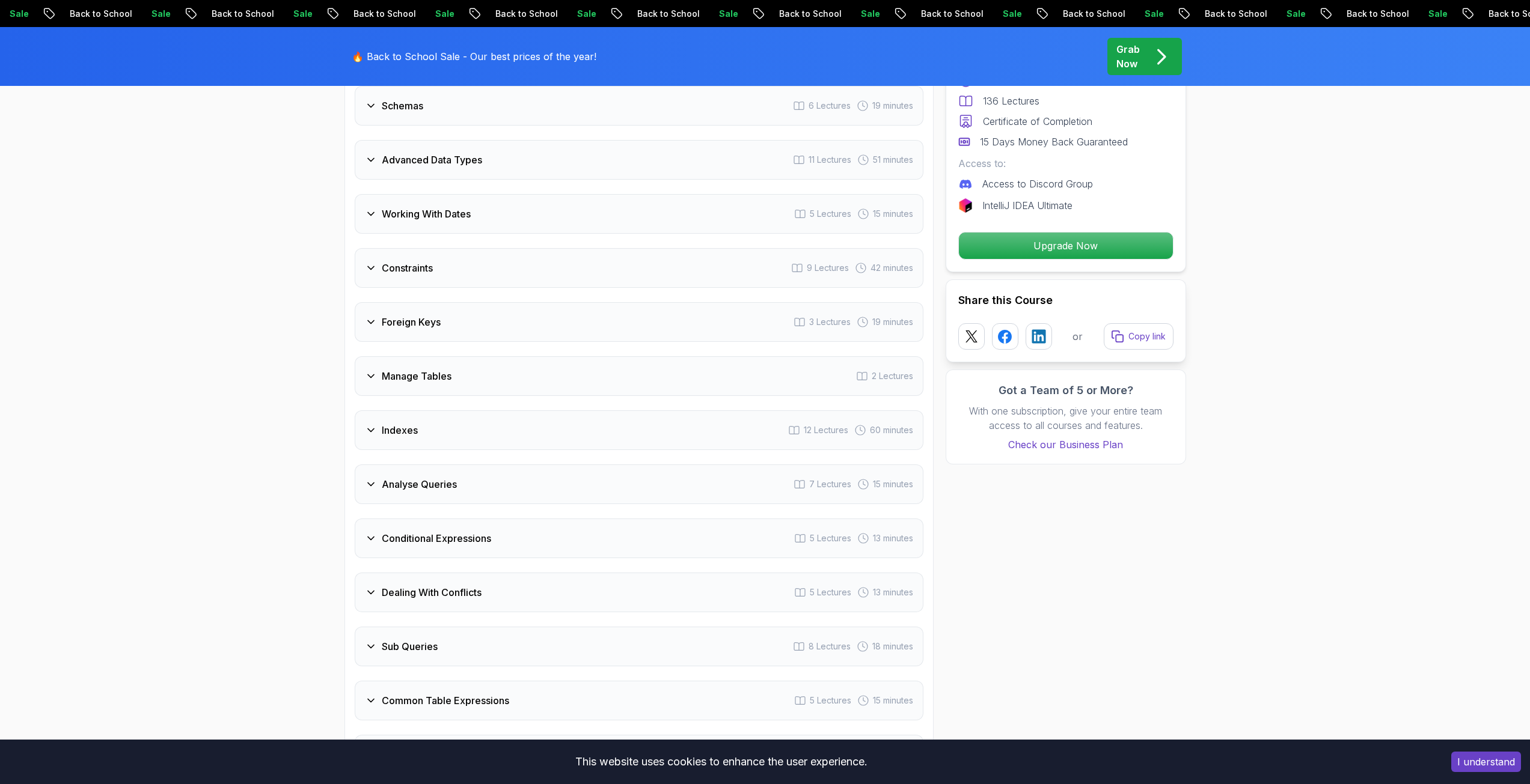
drag, startPoint x: 417, startPoint y: 580, endPoint x: 417, endPoint y: 569, distance: 11.0
click at [417, 578] on div "Dealing With Conflicts 5 Lectures 13 minutes" at bounding box center [639, 592] width 569 height 39
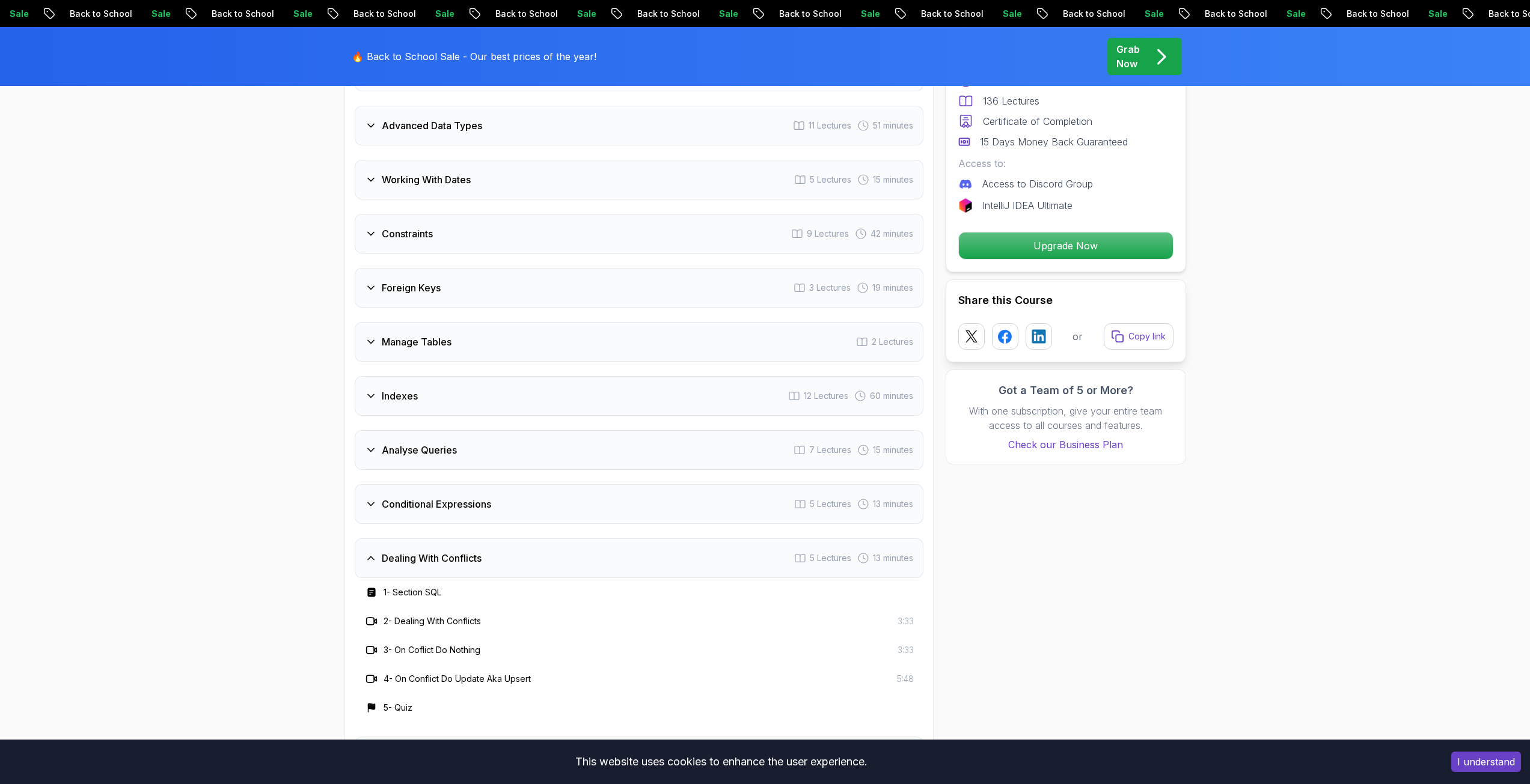
scroll to position [1922, 0]
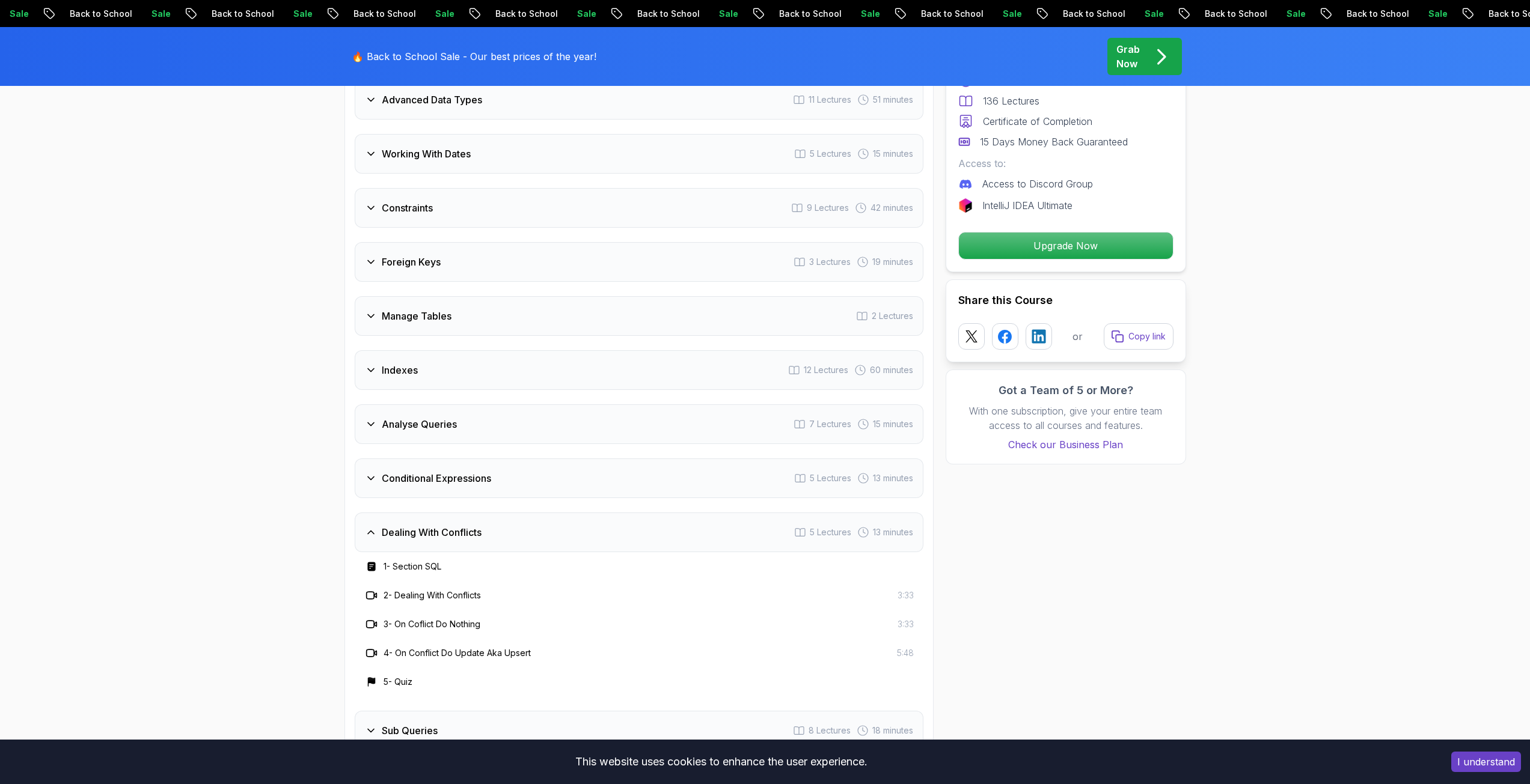
click at [404, 527] on h3 "Dealing With Conflicts" at bounding box center [431, 532] width 99 height 14
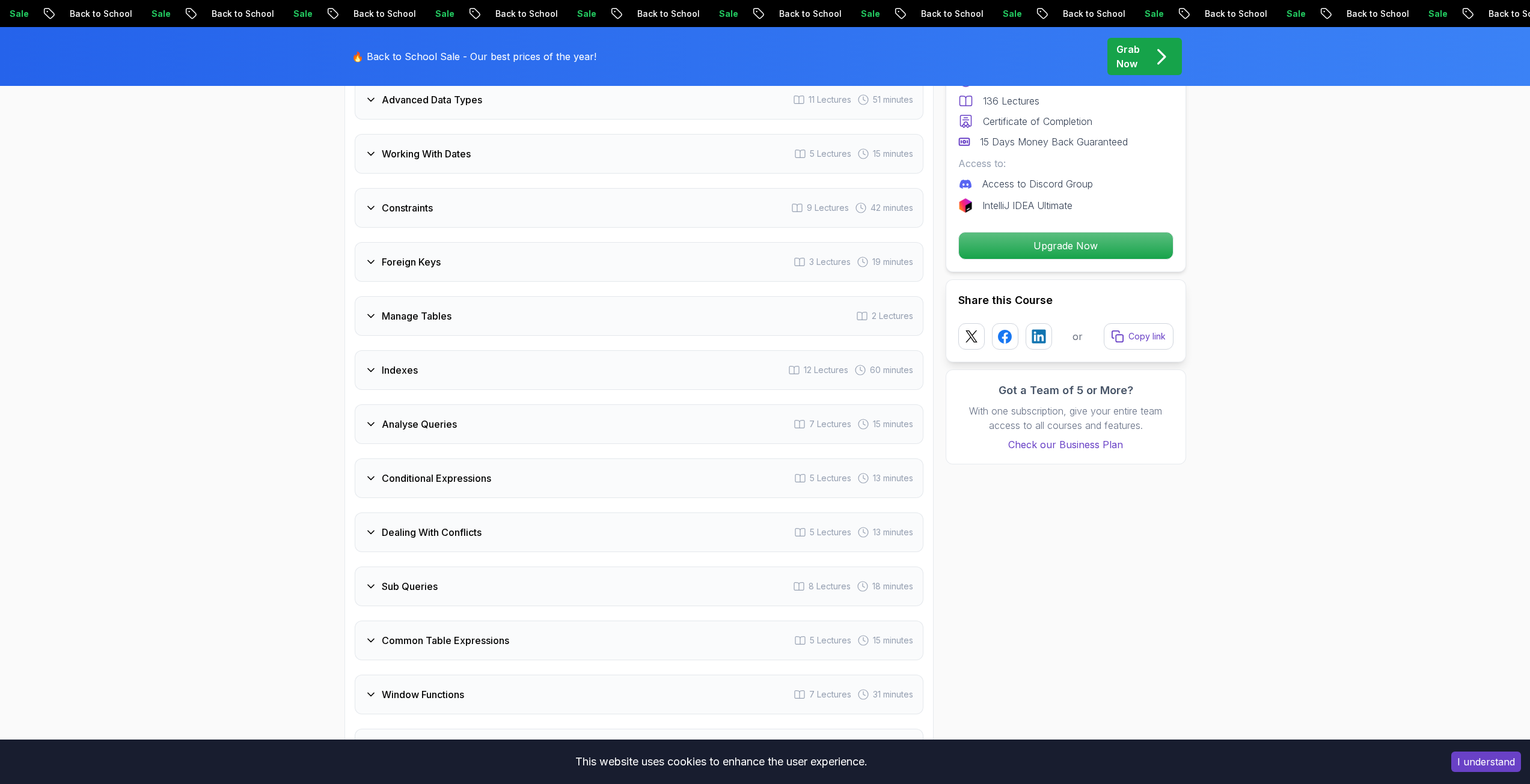
click at [410, 480] on h3 "Conditional Expressions" at bounding box center [437, 478] width 109 height 14
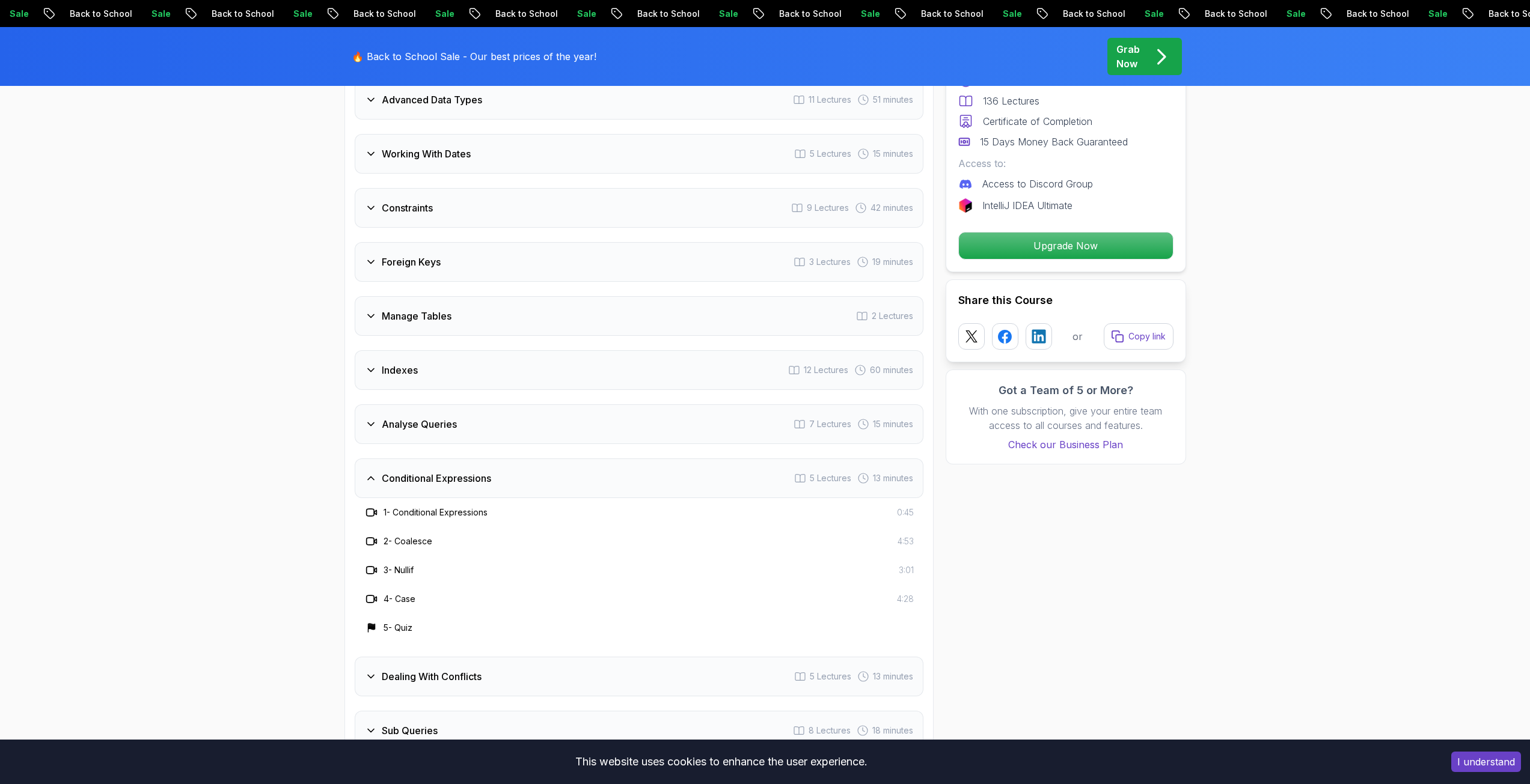
click at [410, 480] on h3 "Conditional Expressions" at bounding box center [437, 478] width 109 height 14
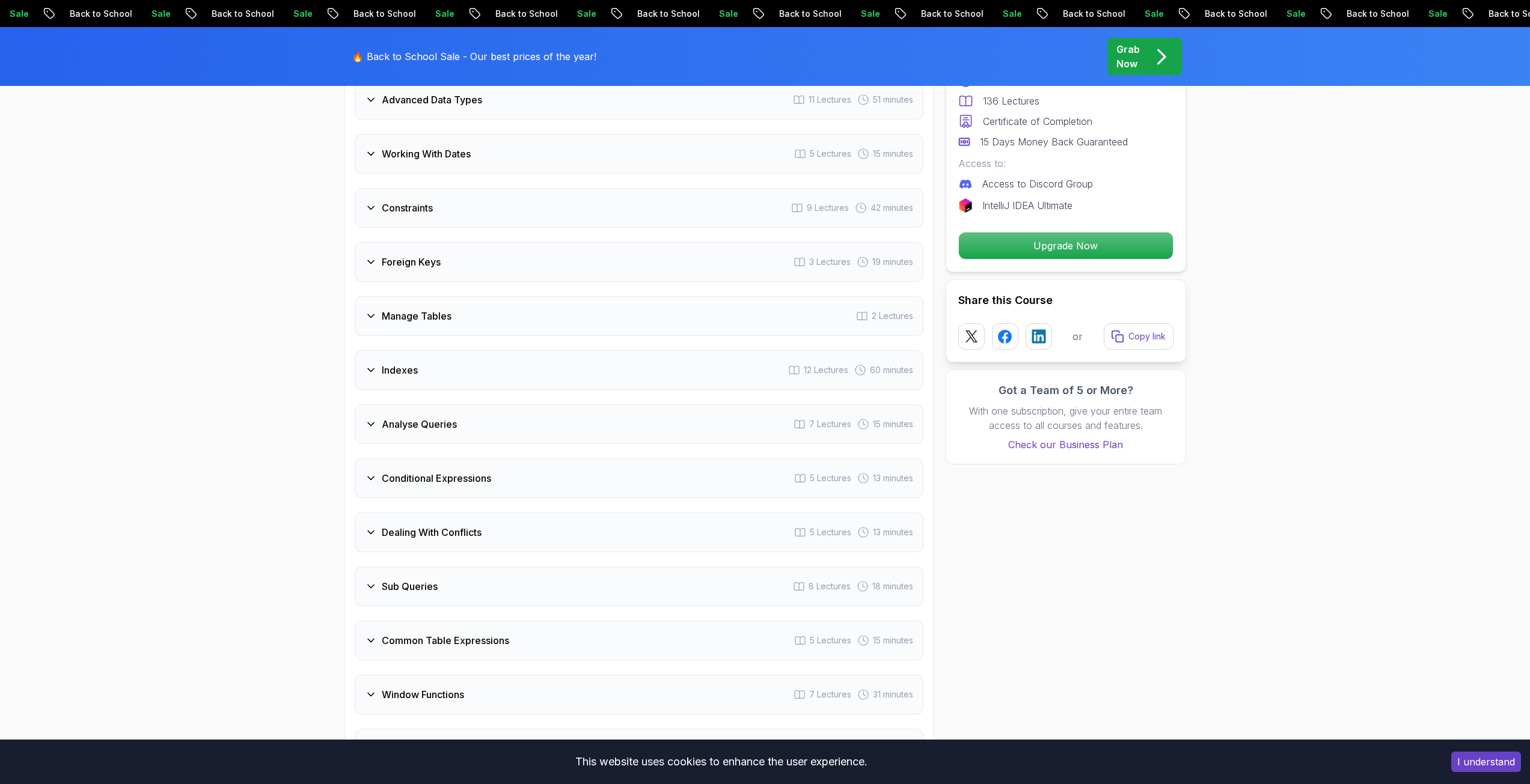
click at [408, 429] on h3 "Analyse Queries" at bounding box center [419, 423] width 75 height 14
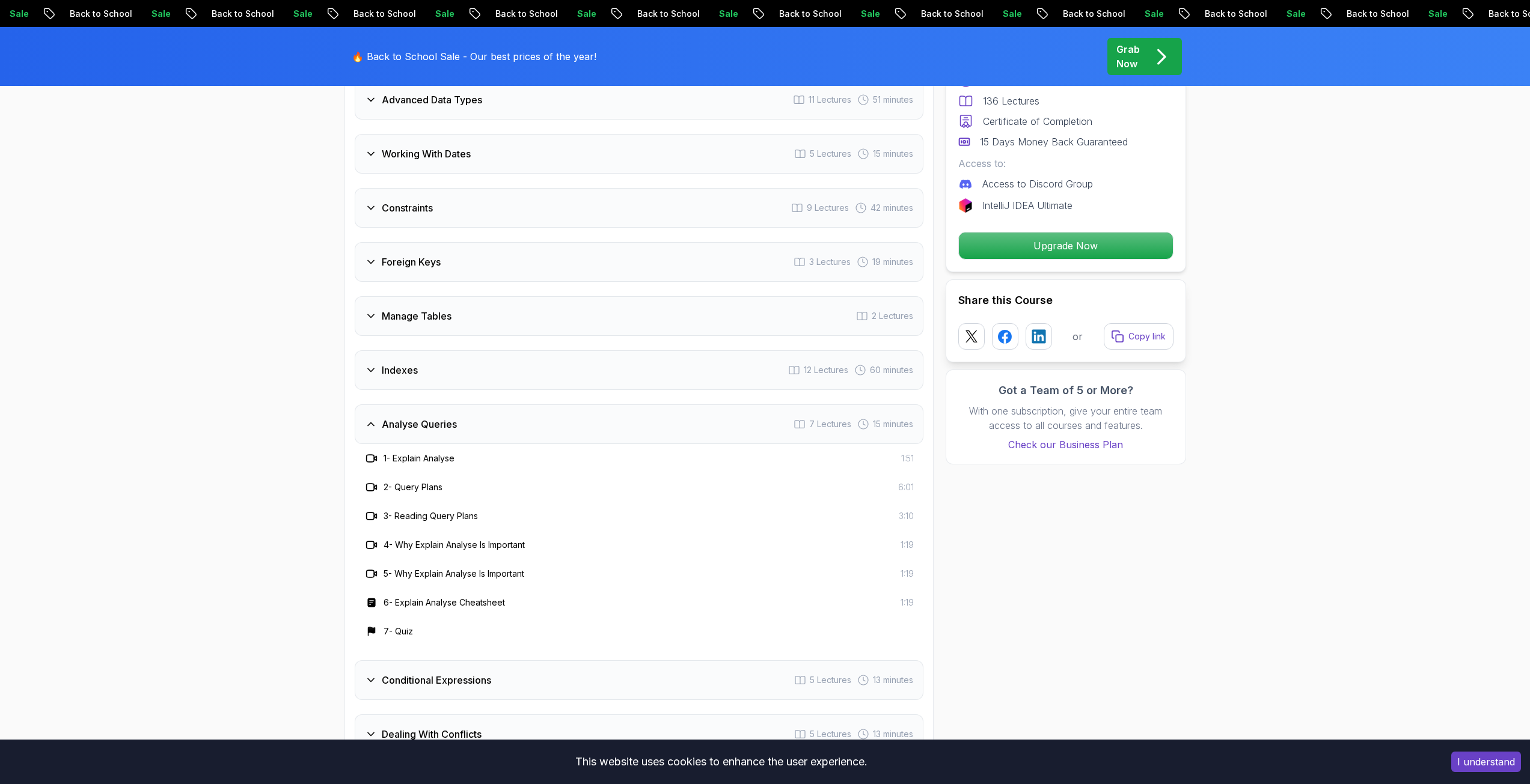
click at [408, 429] on h3 "Analyse Queries" at bounding box center [419, 423] width 75 height 14
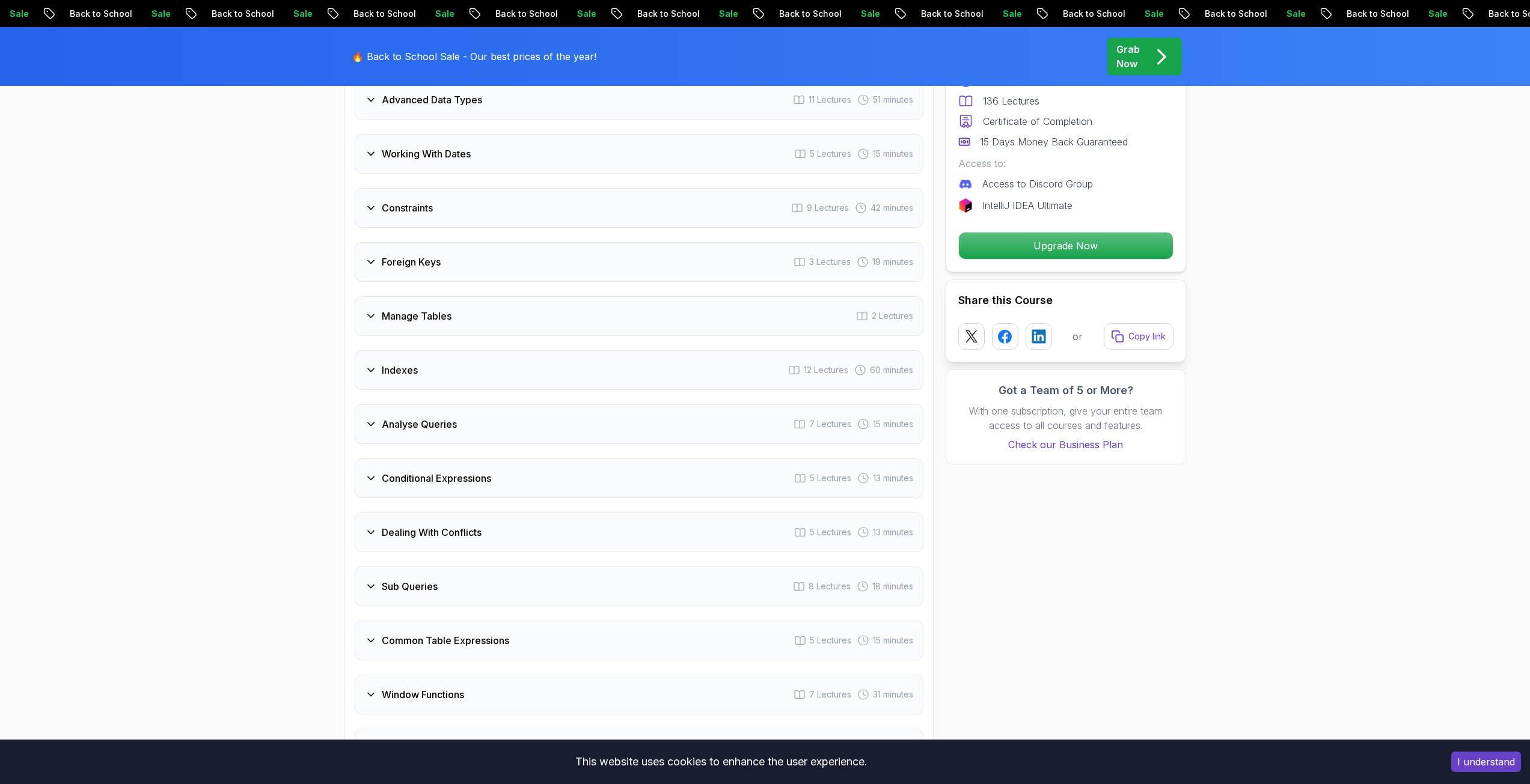
click at [405, 379] on div "Indexes 12 Lectures 60 minutes" at bounding box center [639, 370] width 569 height 39
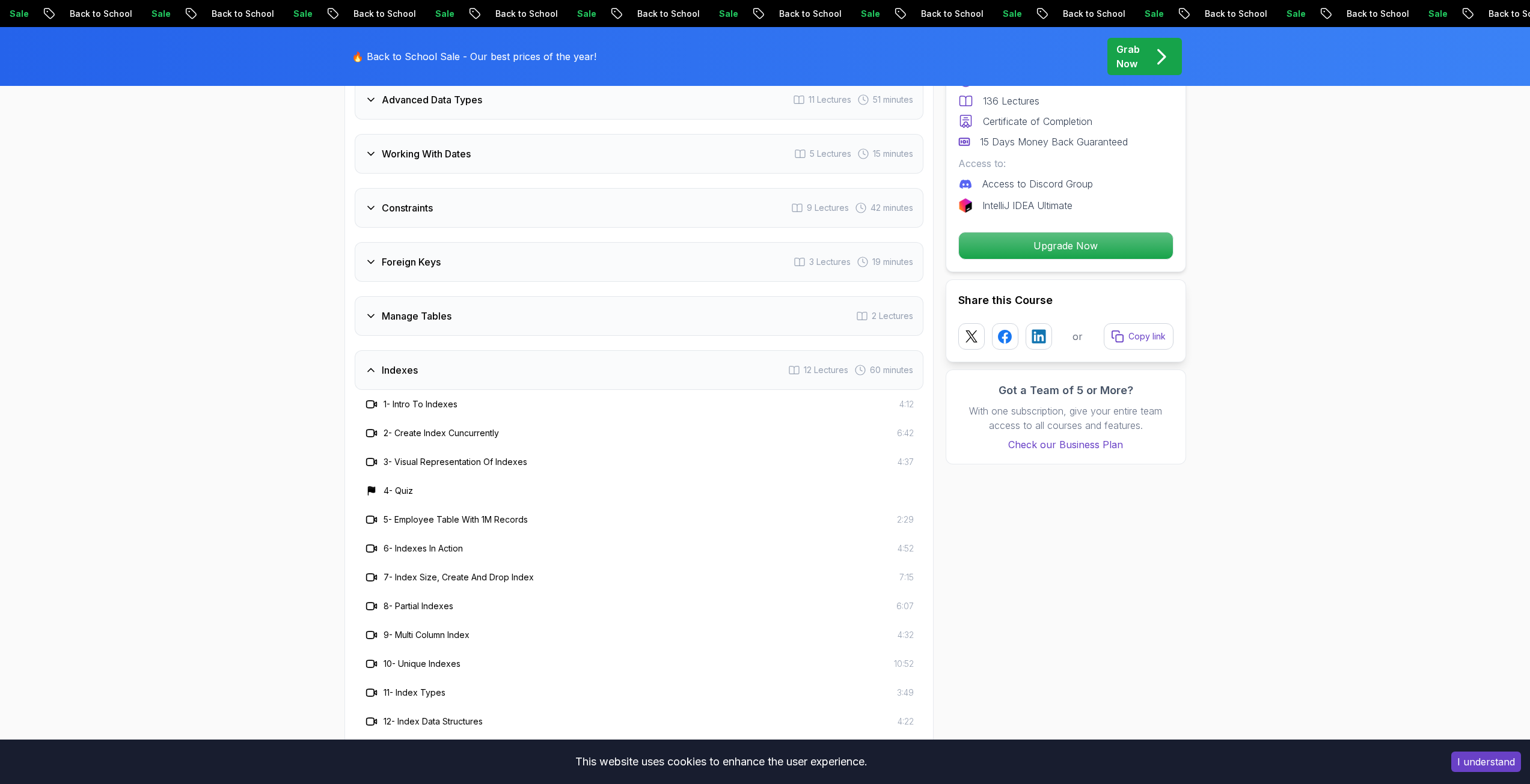
click at [405, 379] on div "Indexes 12 Lectures 60 minutes" at bounding box center [639, 370] width 569 height 39
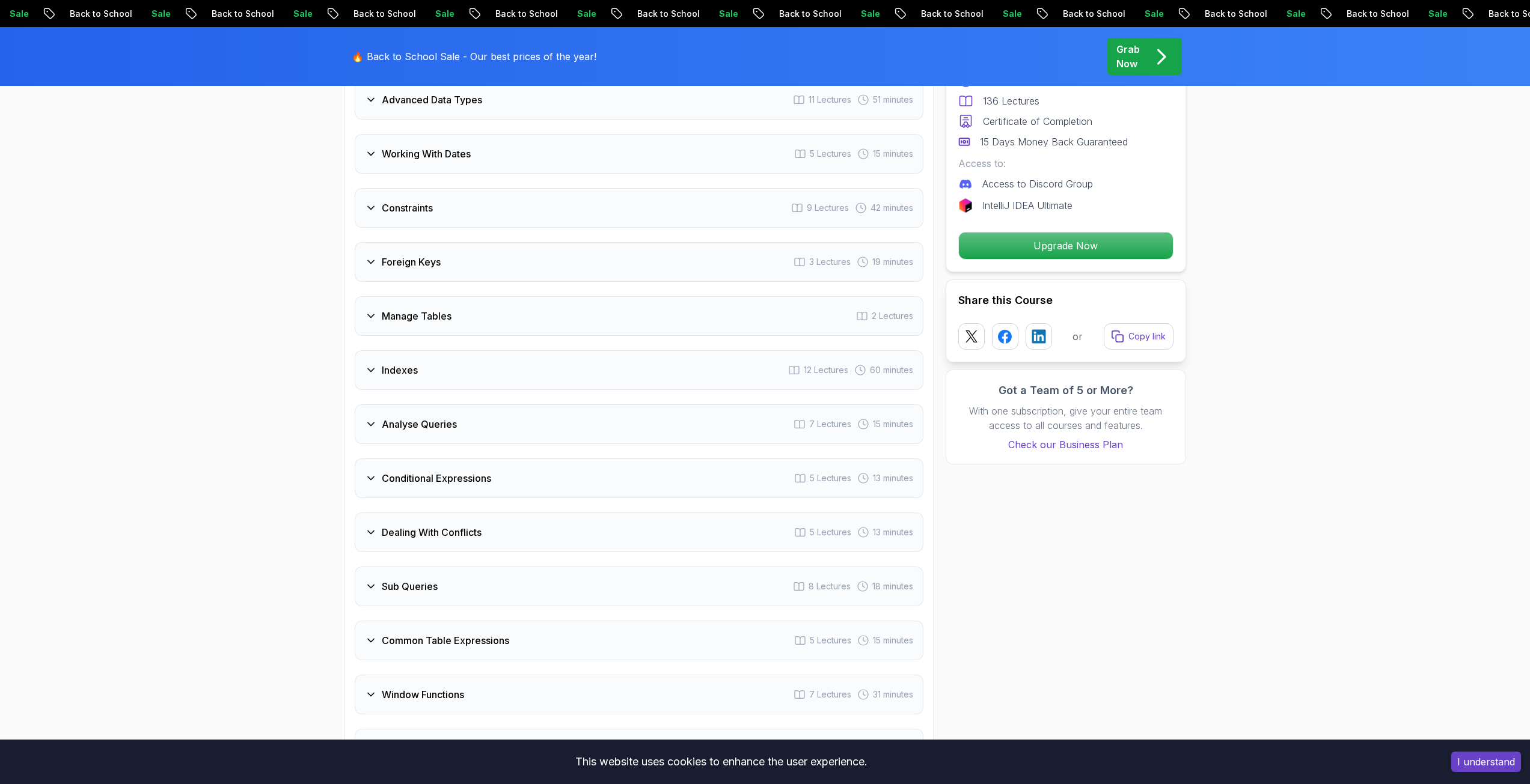
click at [405, 379] on div "Indexes 12 Lectures 60 minutes" at bounding box center [639, 370] width 569 height 39
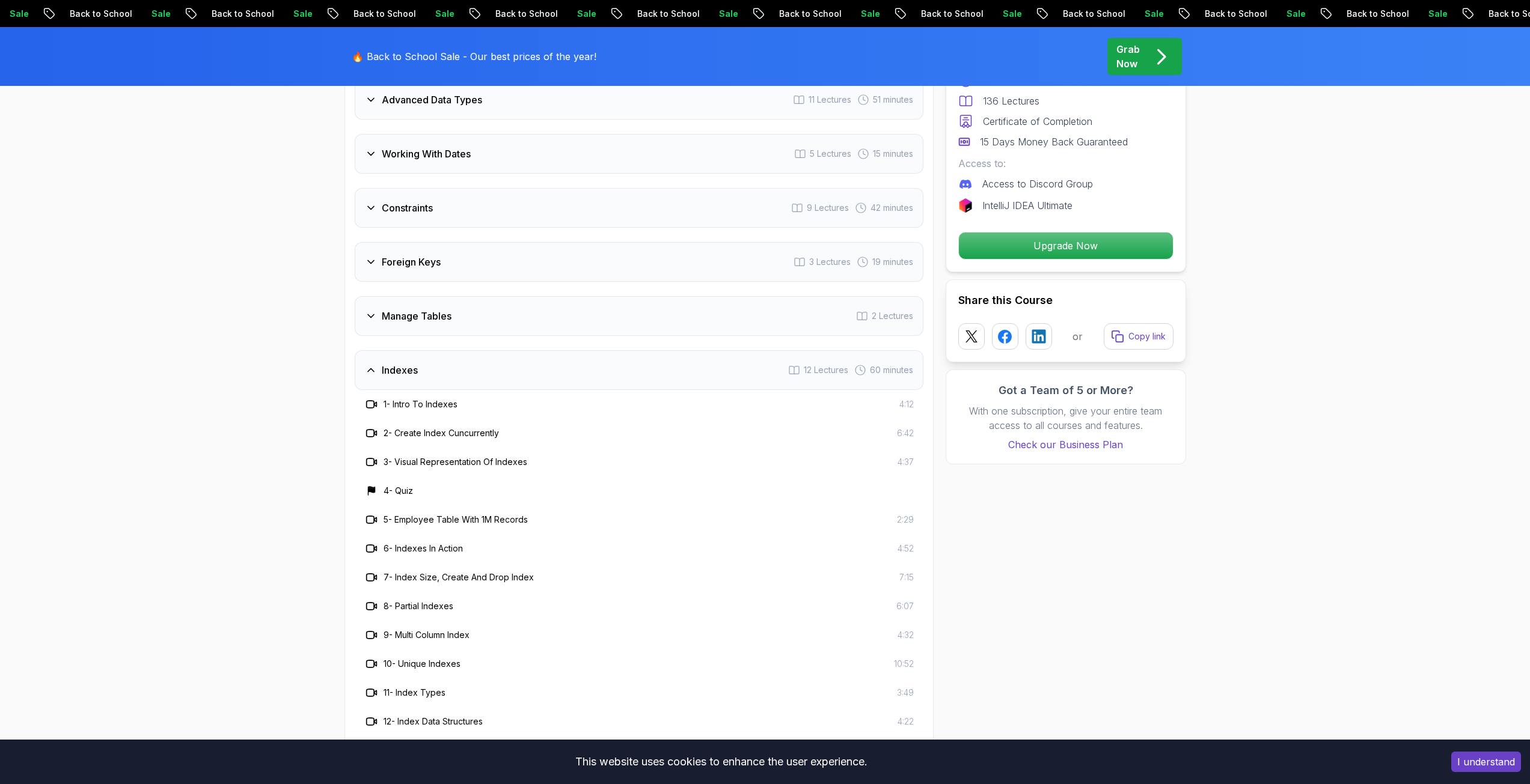
click at [405, 379] on div "Indexes 12 Lectures 60 minutes" at bounding box center [639, 370] width 569 height 39
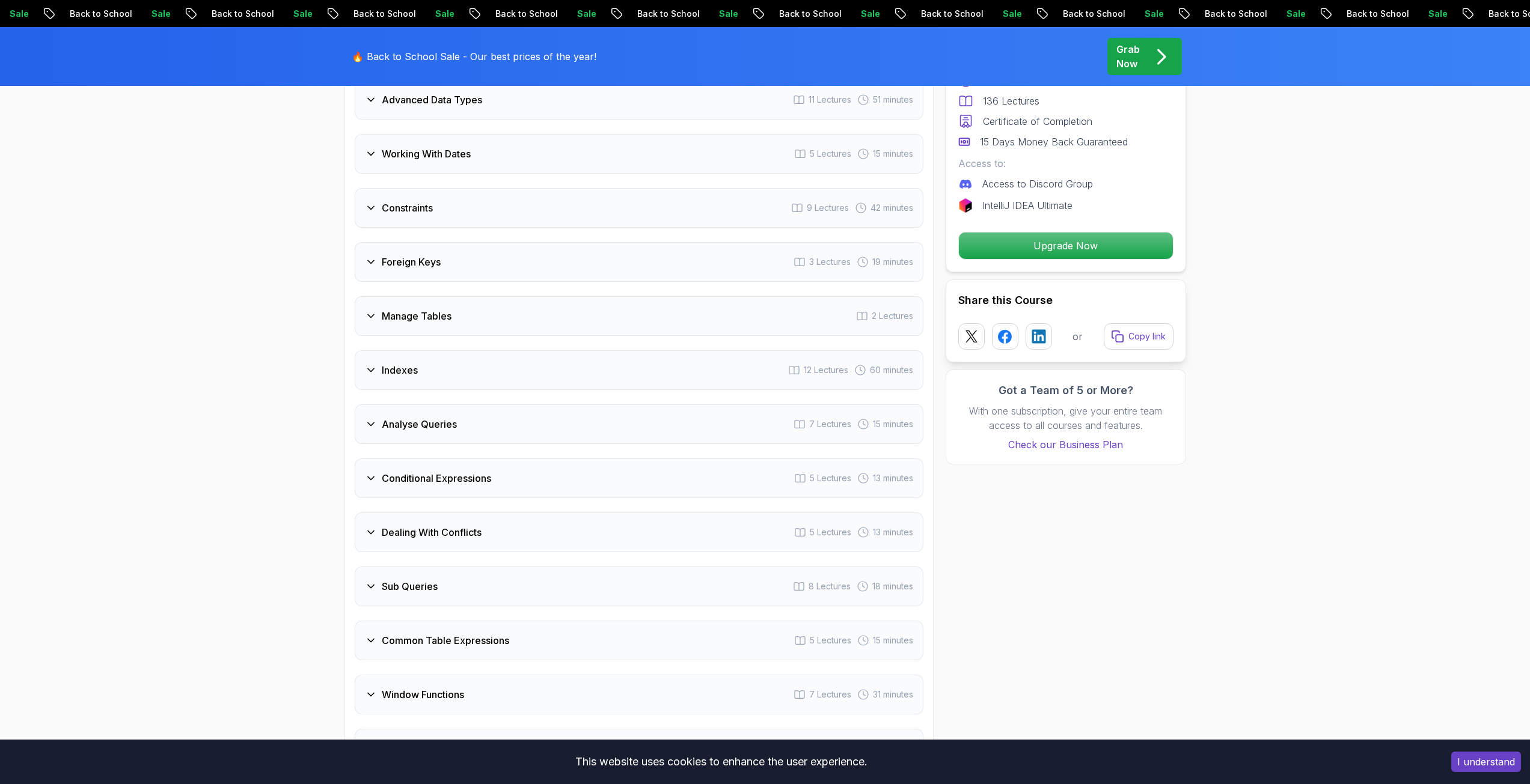
click at [397, 322] on h3 "Manage Tables" at bounding box center [417, 316] width 70 height 14
click at [420, 264] on h3 "Foreign Keys" at bounding box center [412, 262] width 59 height 14
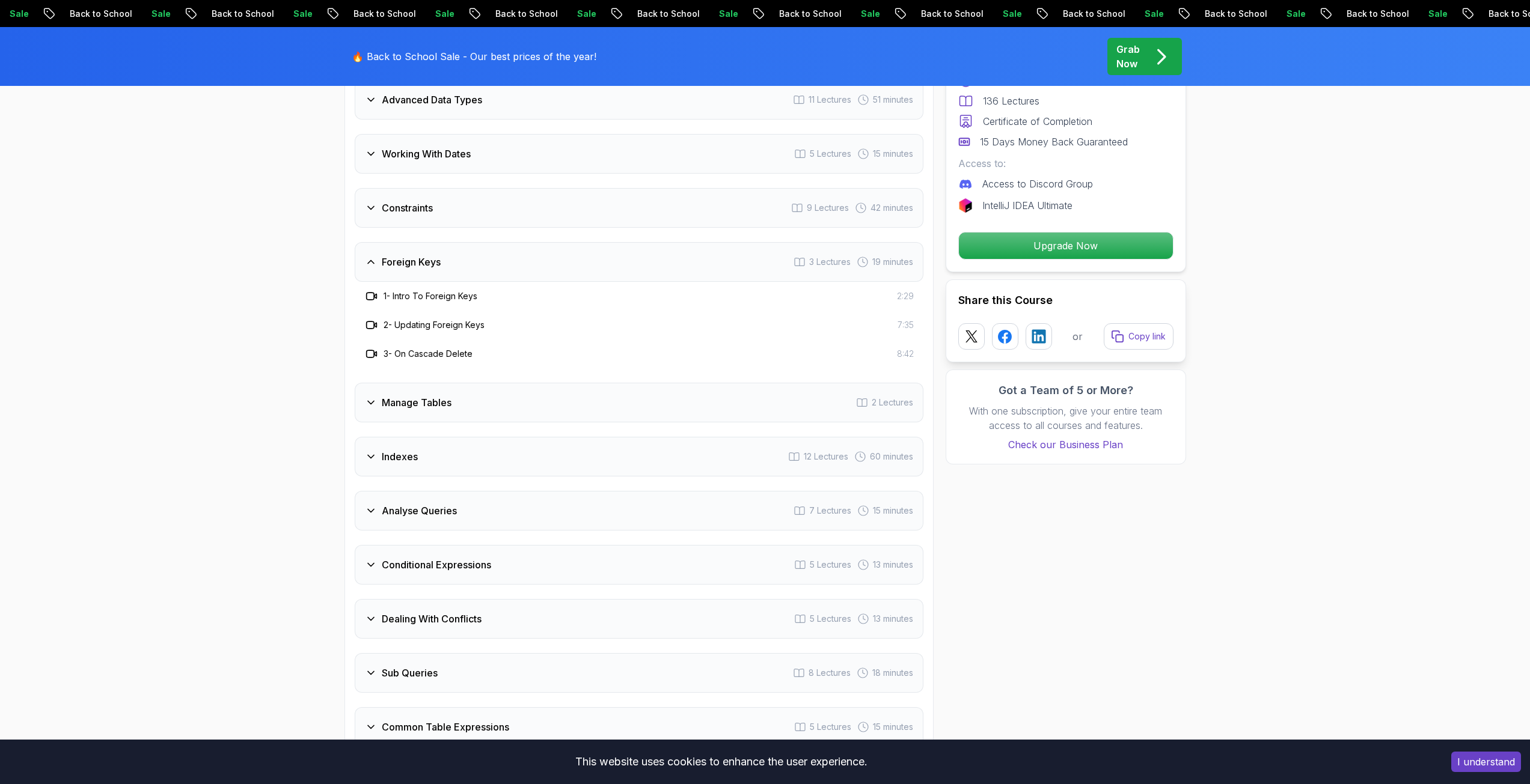
click at [420, 264] on h3 "Foreign Keys" at bounding box center [412, 262] width 59 height 14
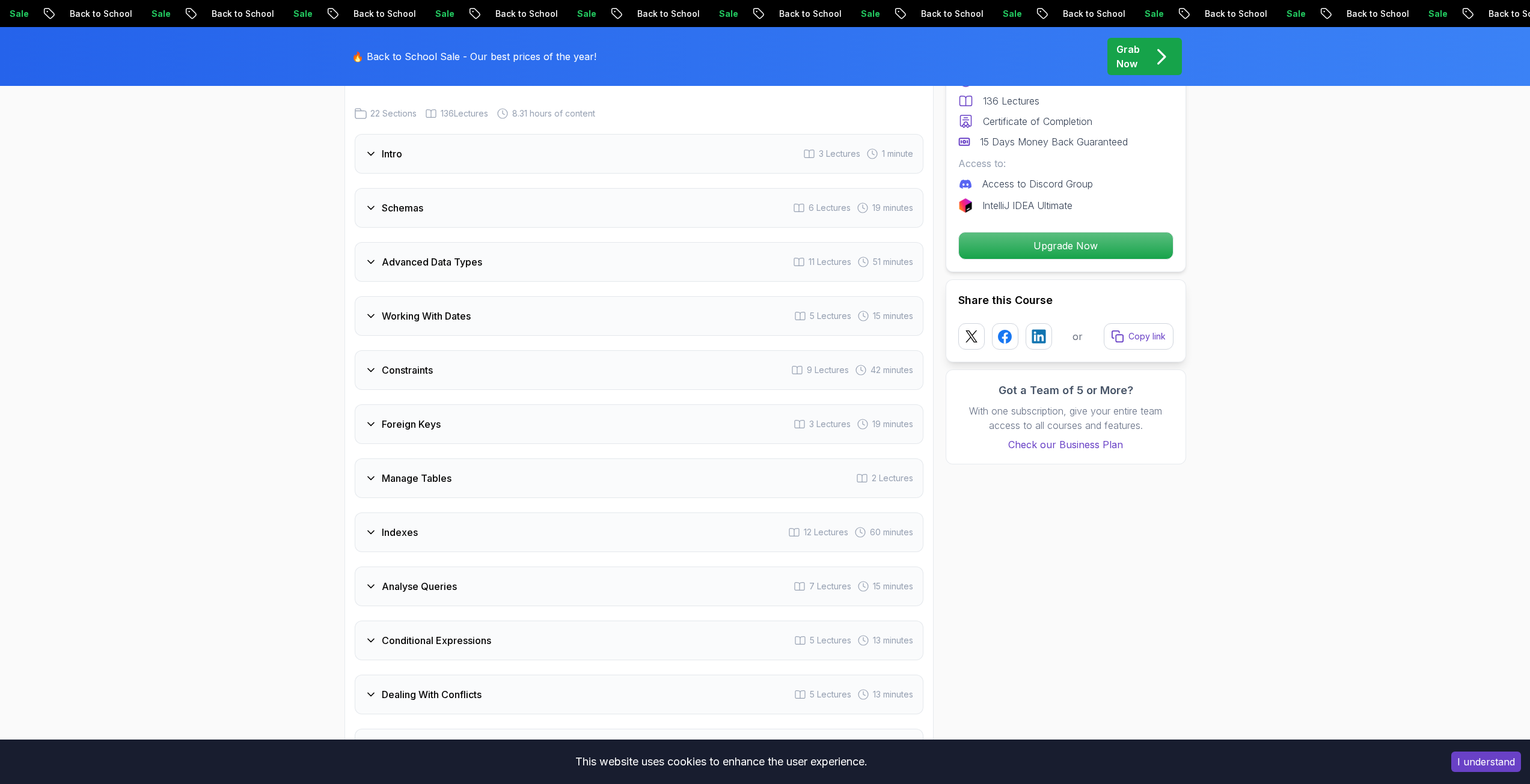
scroll to position [1743, 0]
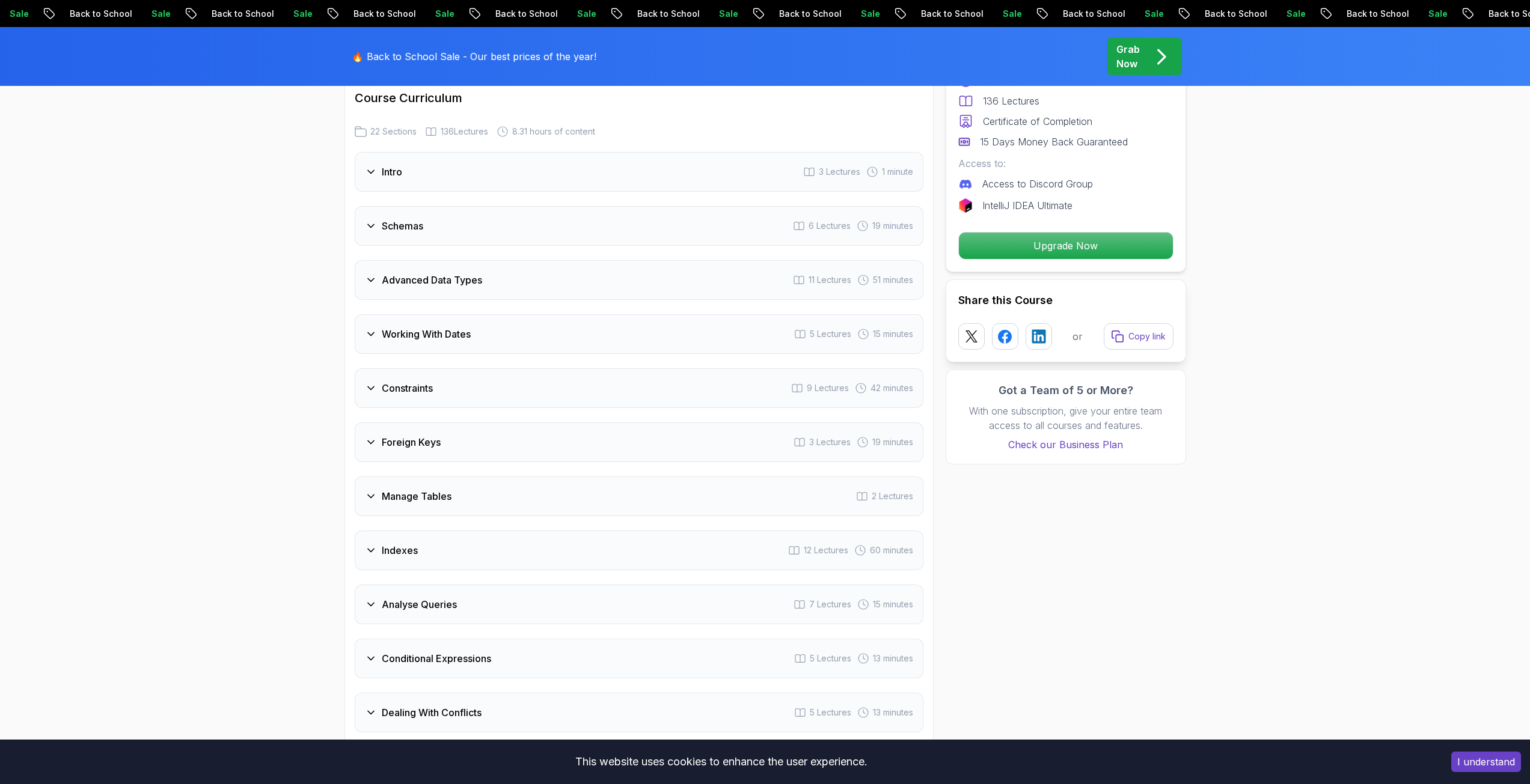
click at [410, 396] on div "Constraints 9 Lectures 42 minutes" at bounding box center [639, 388] width 569 height 39
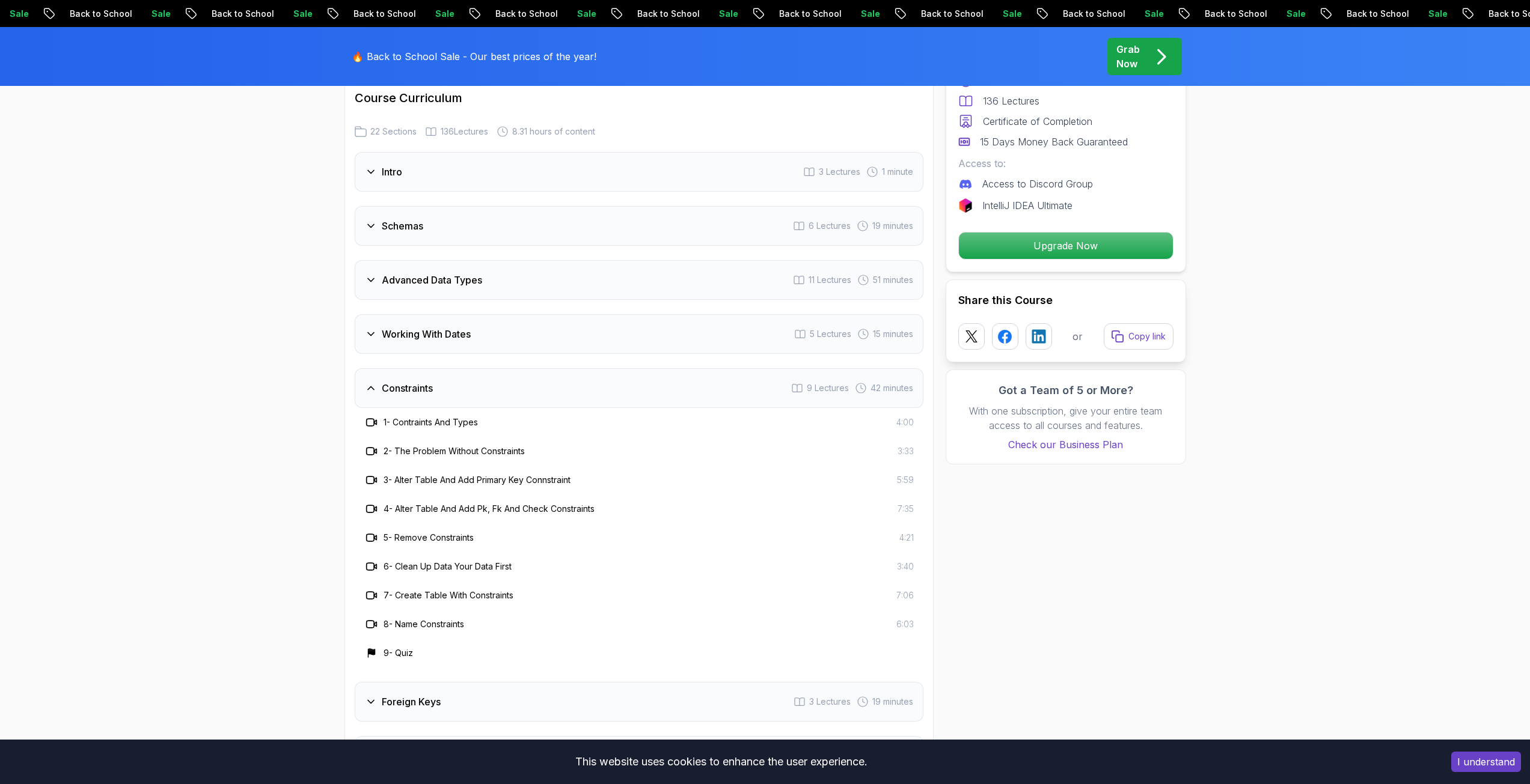
click at [410, 396] on div "Constraints 9 Lectures 42 minutes" at bounding box center [639, 388] width 569 height 39
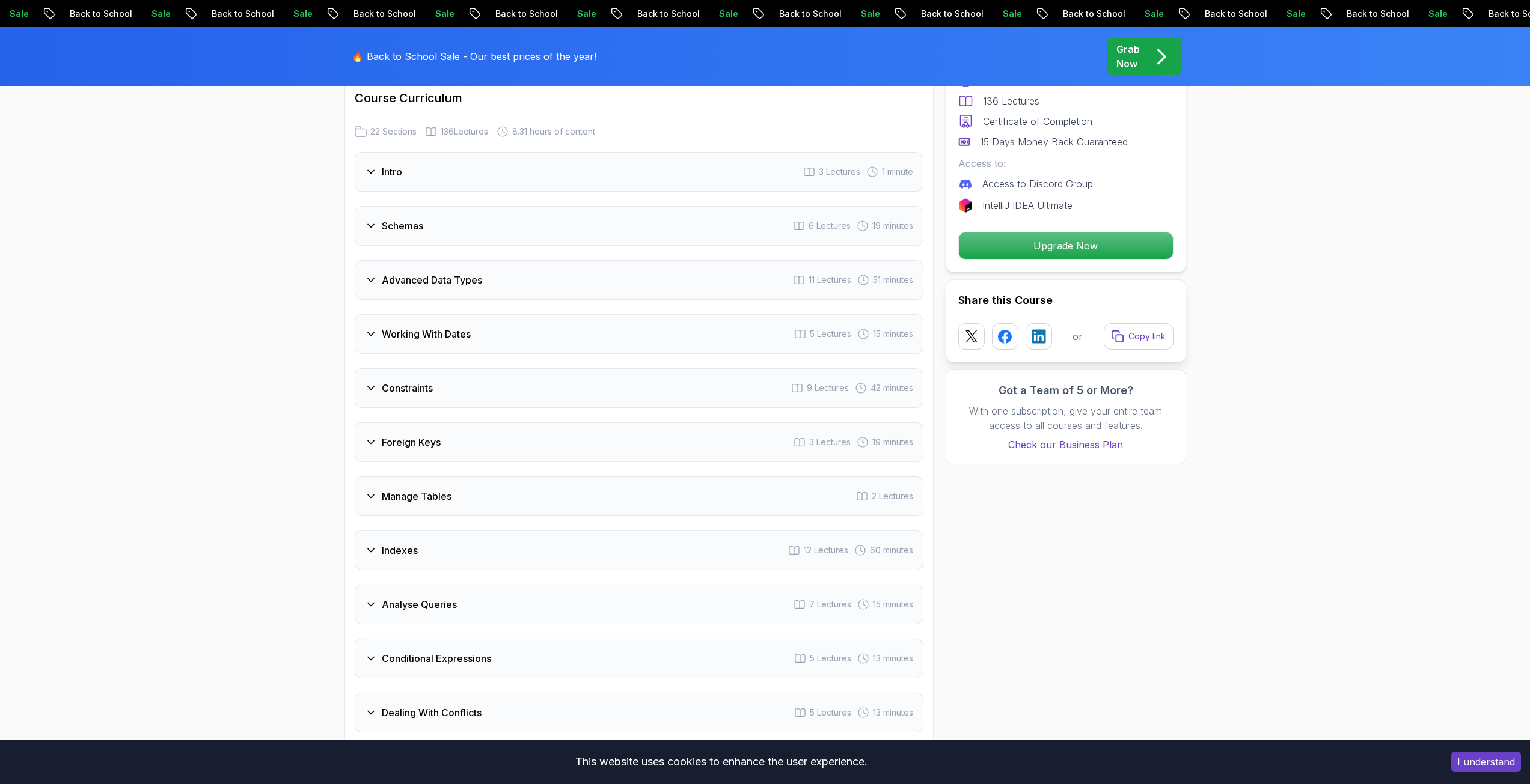
click at [419, 319] on div "Working With Dates 5 Lectures 15 minutes" at bounding box center [639, 334] width 569 height 39
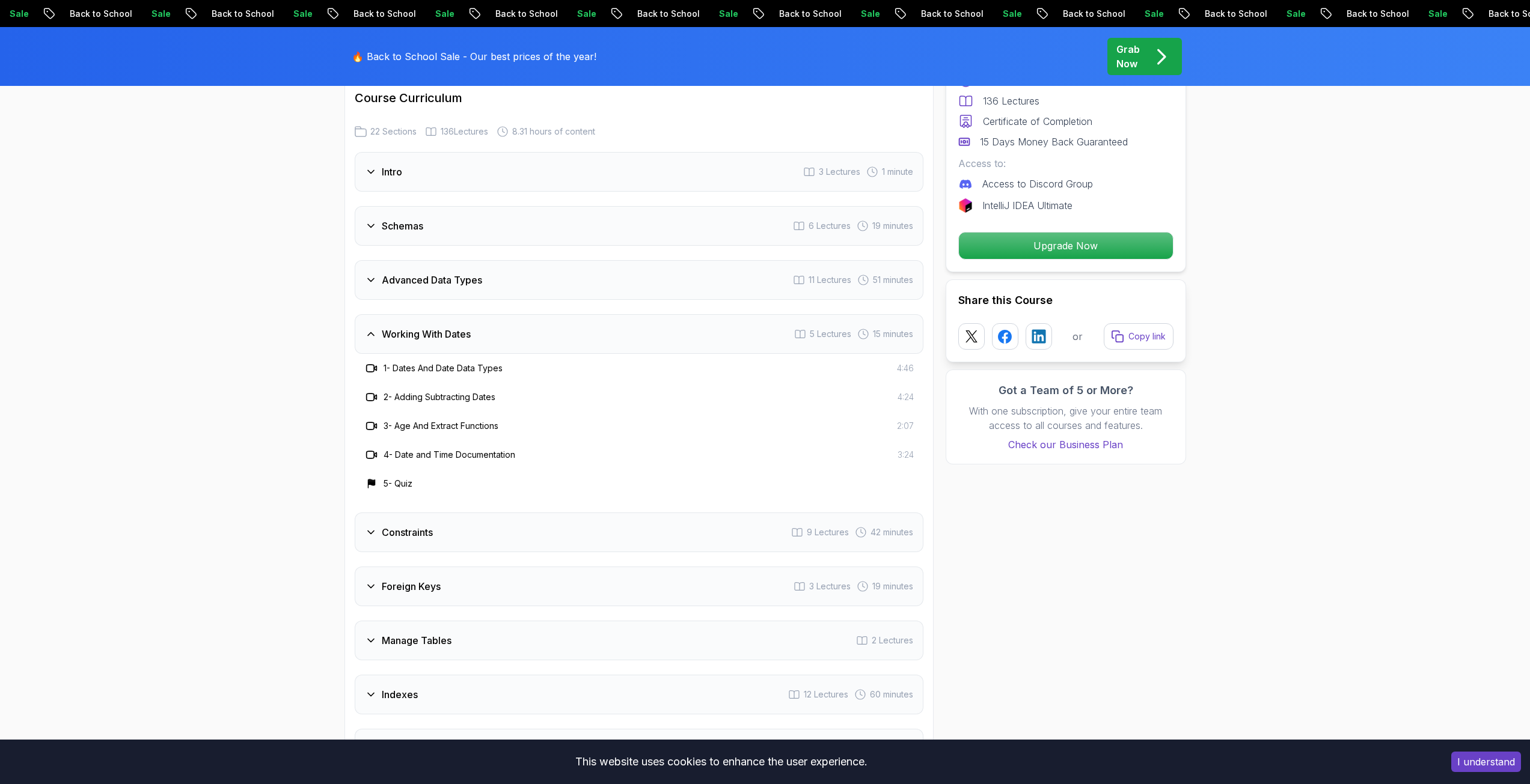
click at [419, 321] on div "Working With Dates 5 Lectures 15 minutes" at bounding box center [639, 334] width 569 height 39
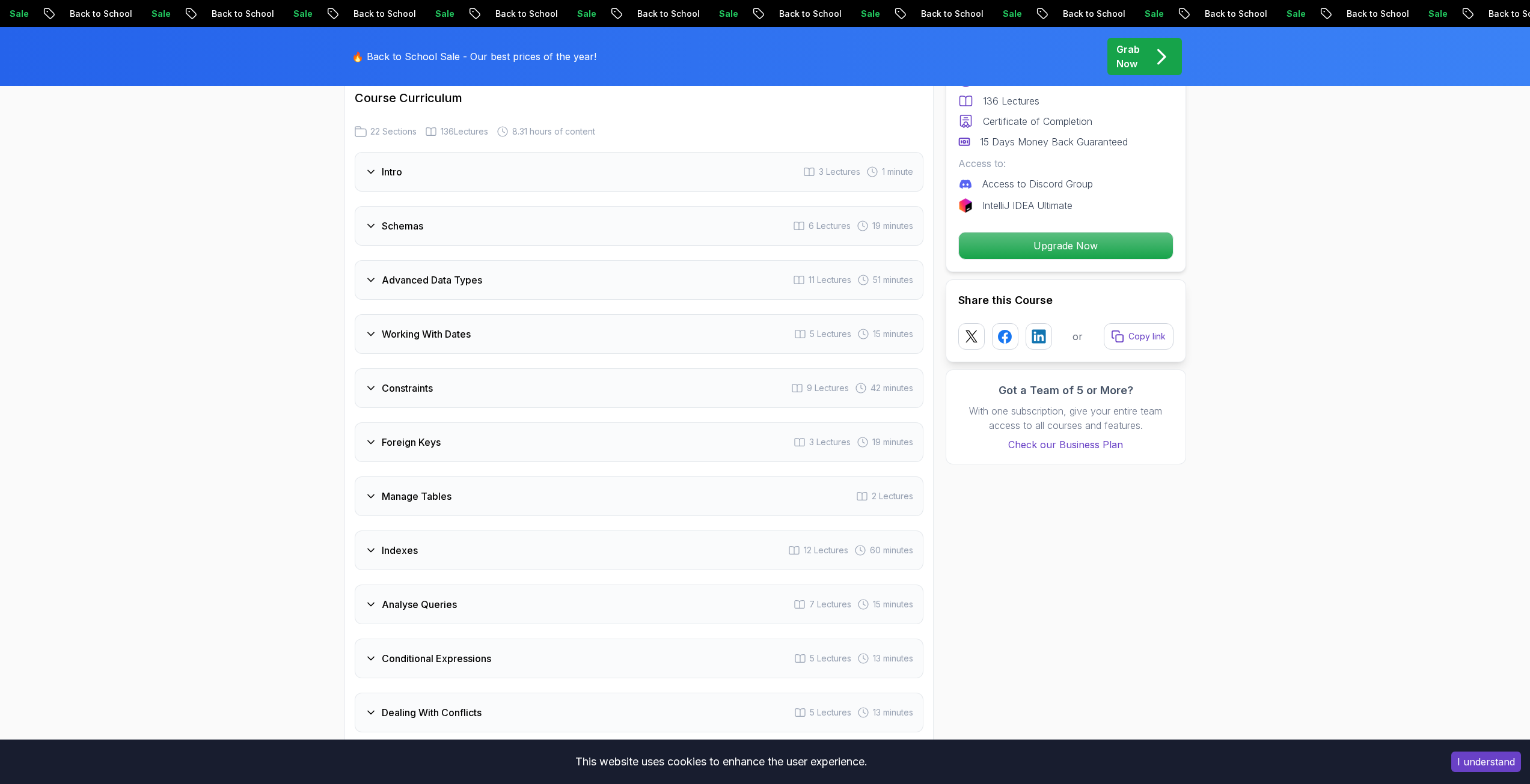
click at [421, 290] on div "Advanced Data Types 11 Lectures 51 minutes" at bounding box center [639, 280] width 569 height 39
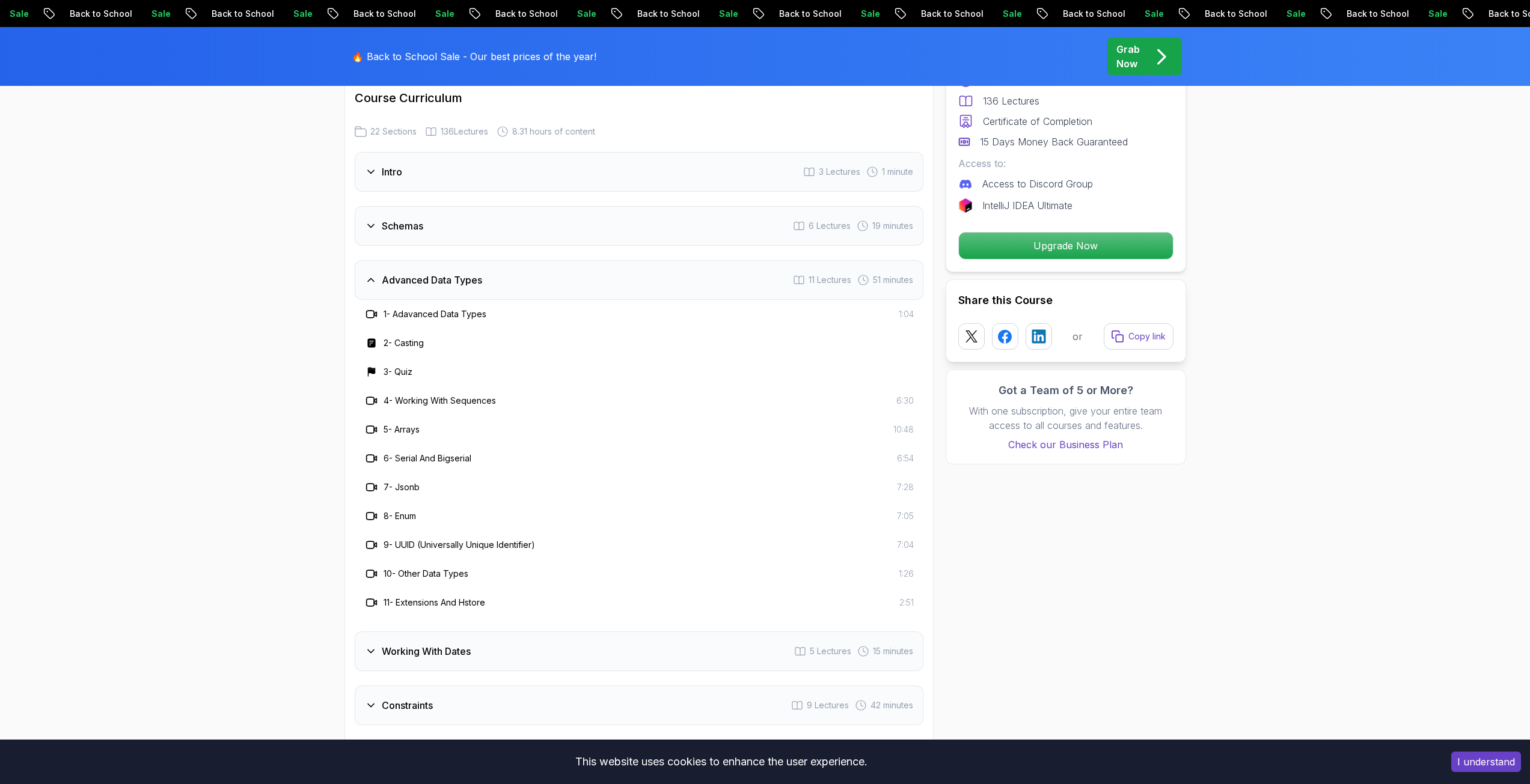
click at [421, 290] on div "Advanced Data Types 11 Lectures 51 minutes" at bounding box center [639, 280] width 569 height 39
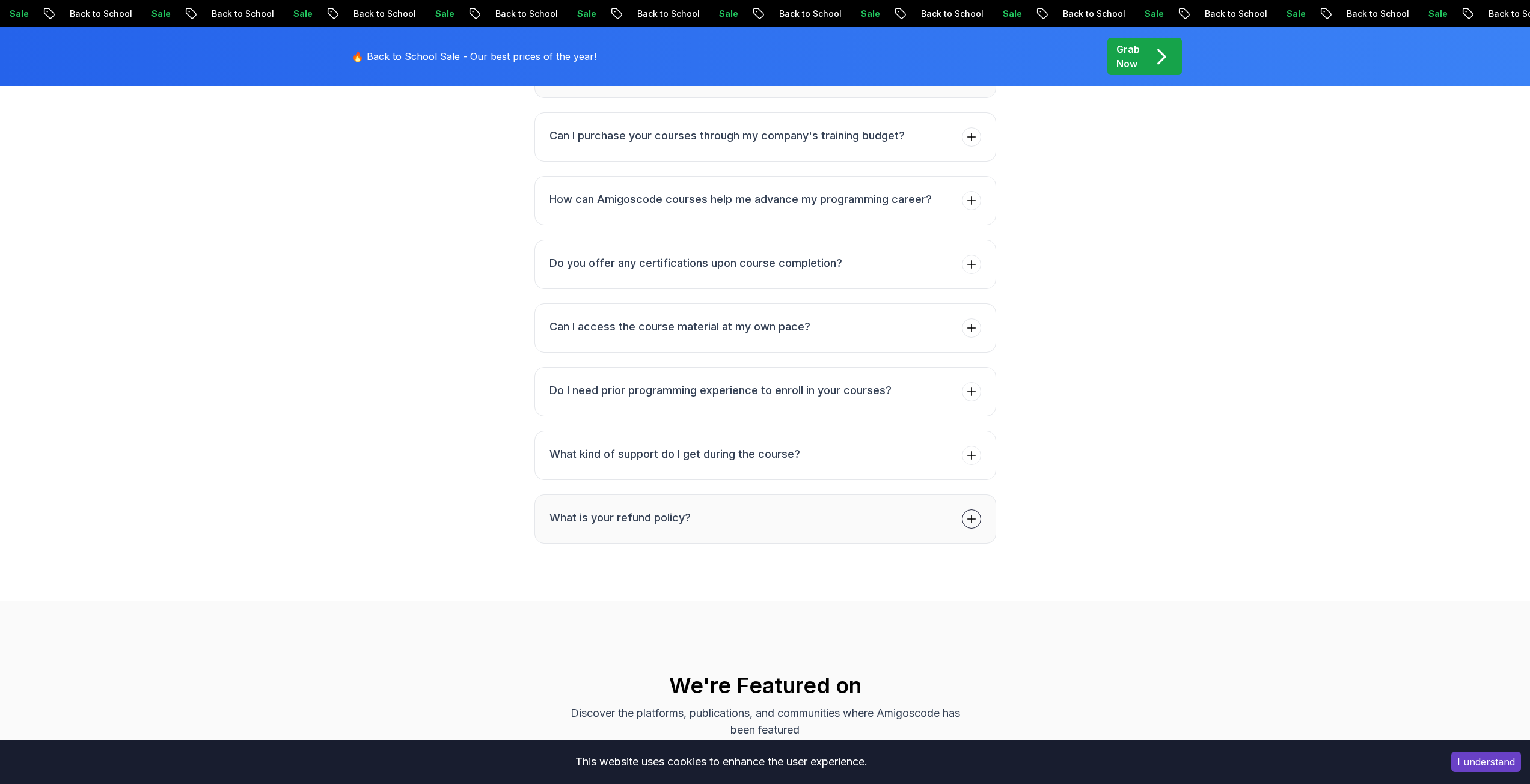
scroll to position [4083, 0]
click at [976, 458] on icon at bounding box center [971, 456] width 12 height 12
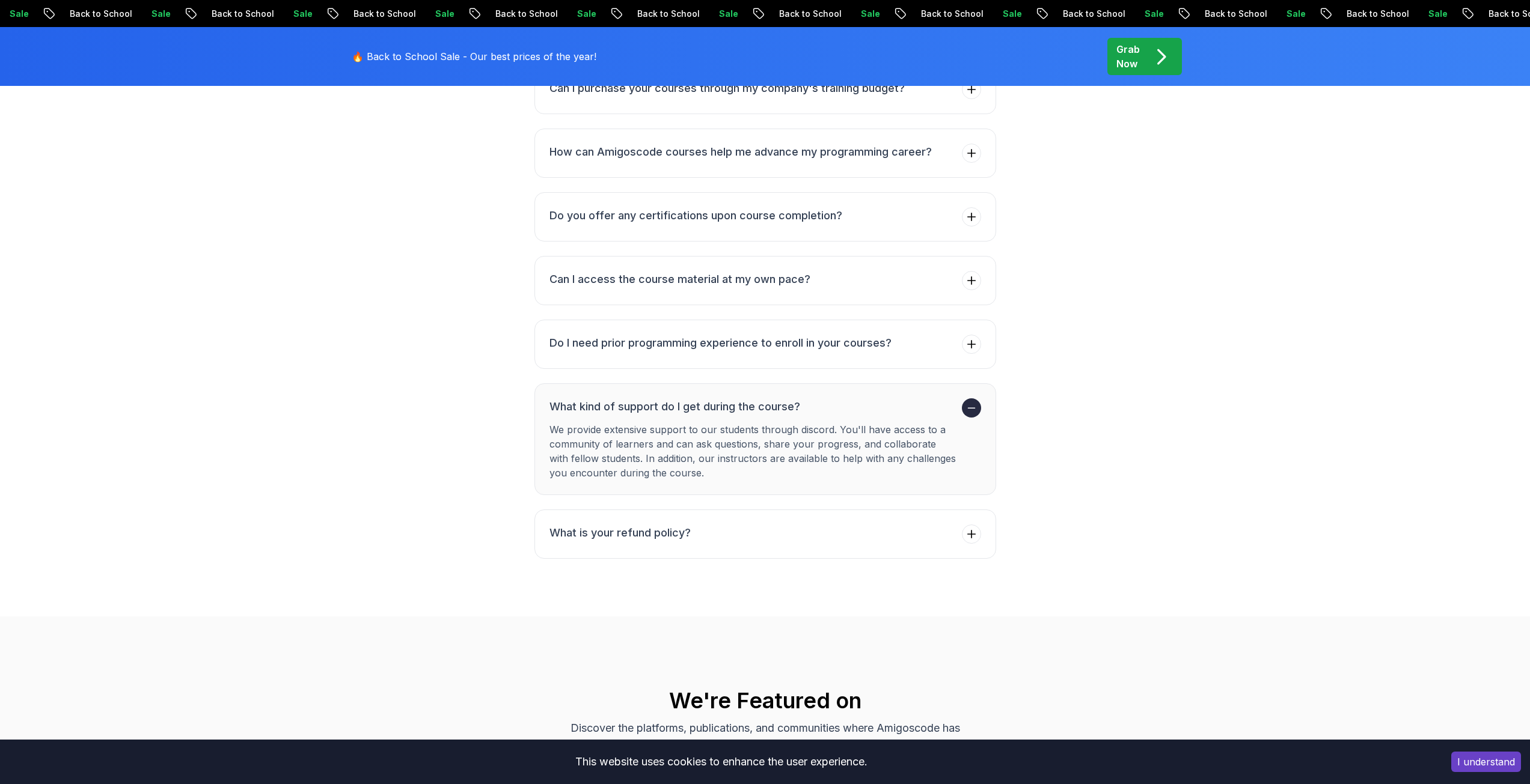
click at [969, 415] on span at bounding box center [971, 408] width 19 height 19
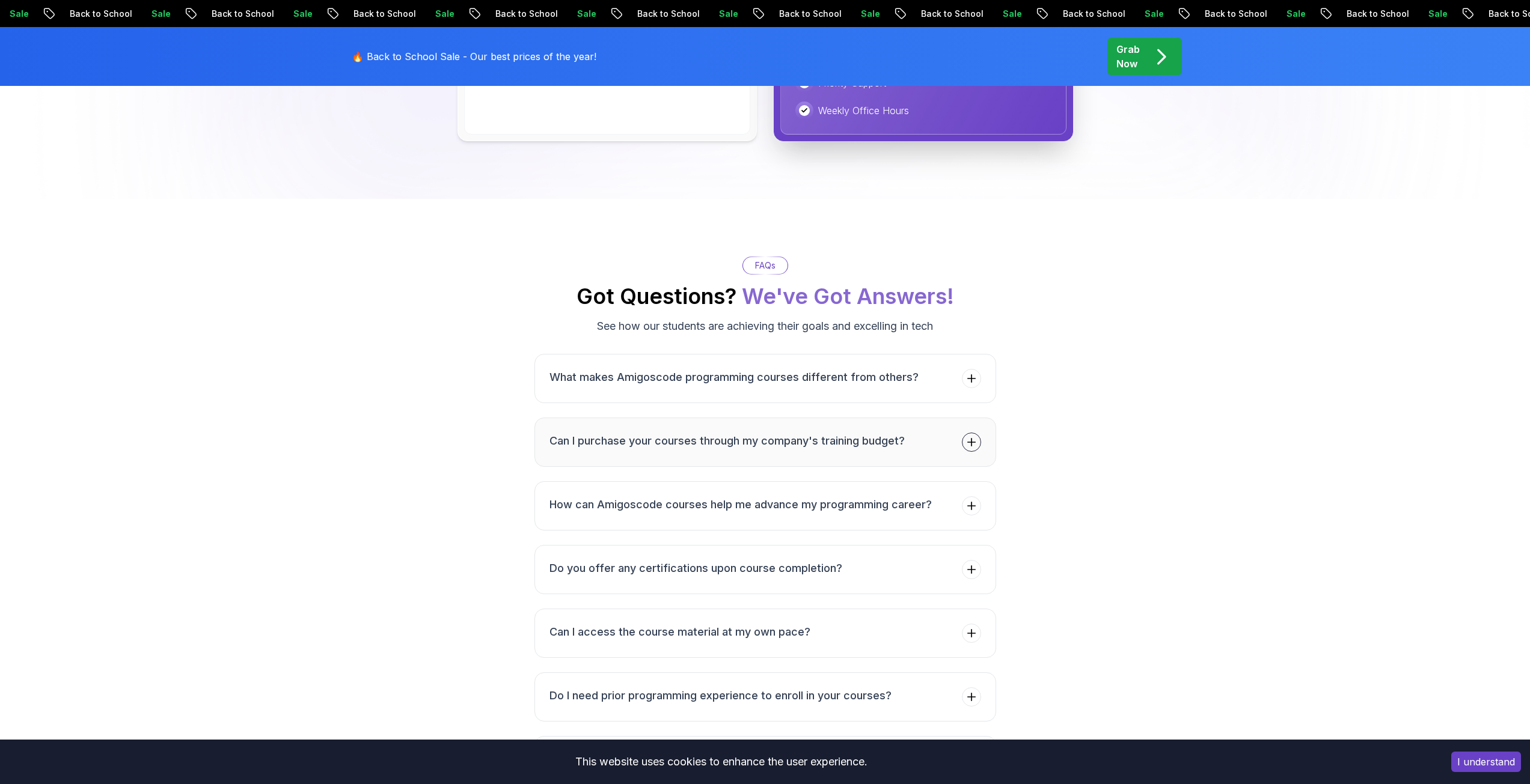
scroll to position [3723, 0]
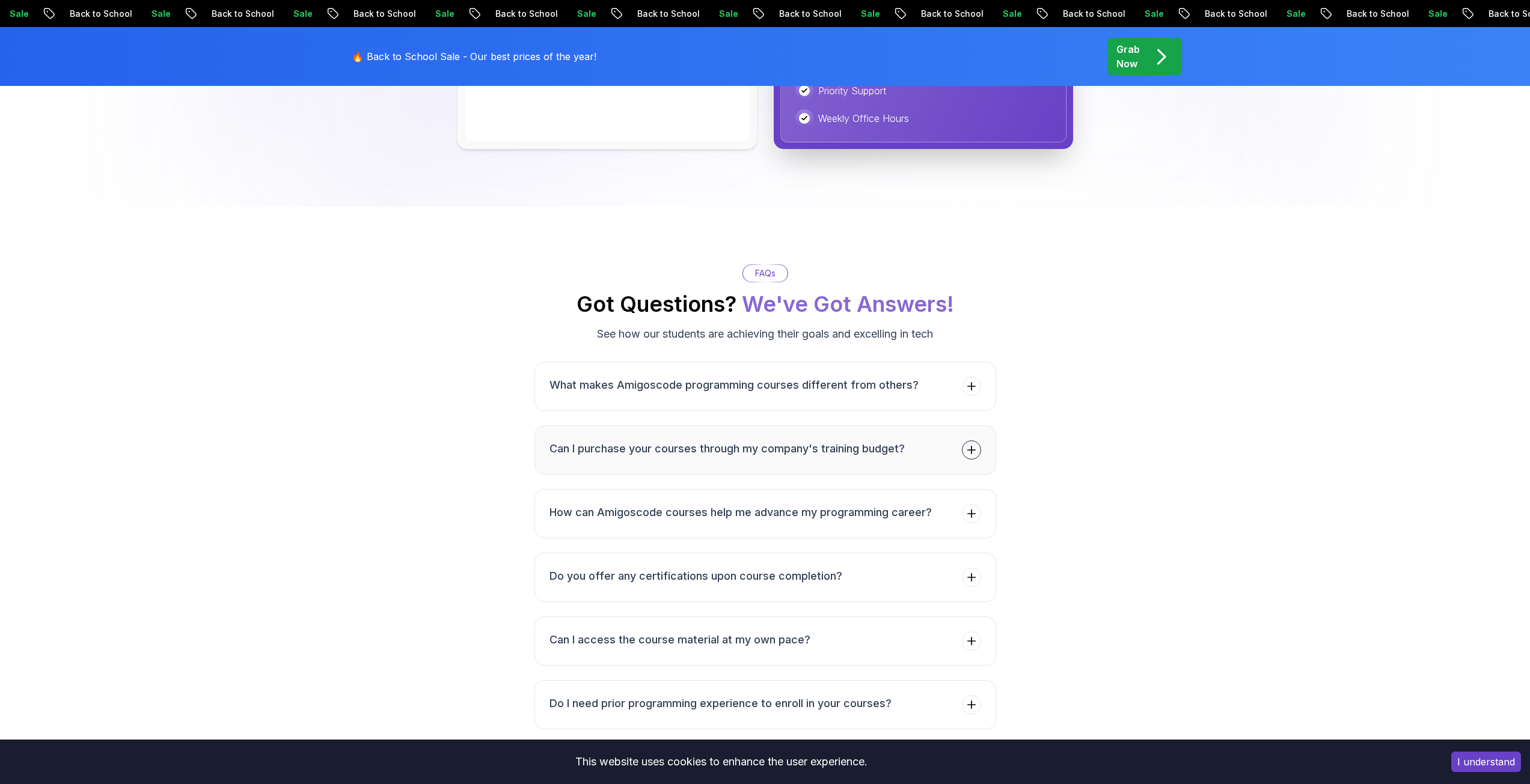
click at [976, 455] on icon at bounding box center [971, 450] width 12 height 12
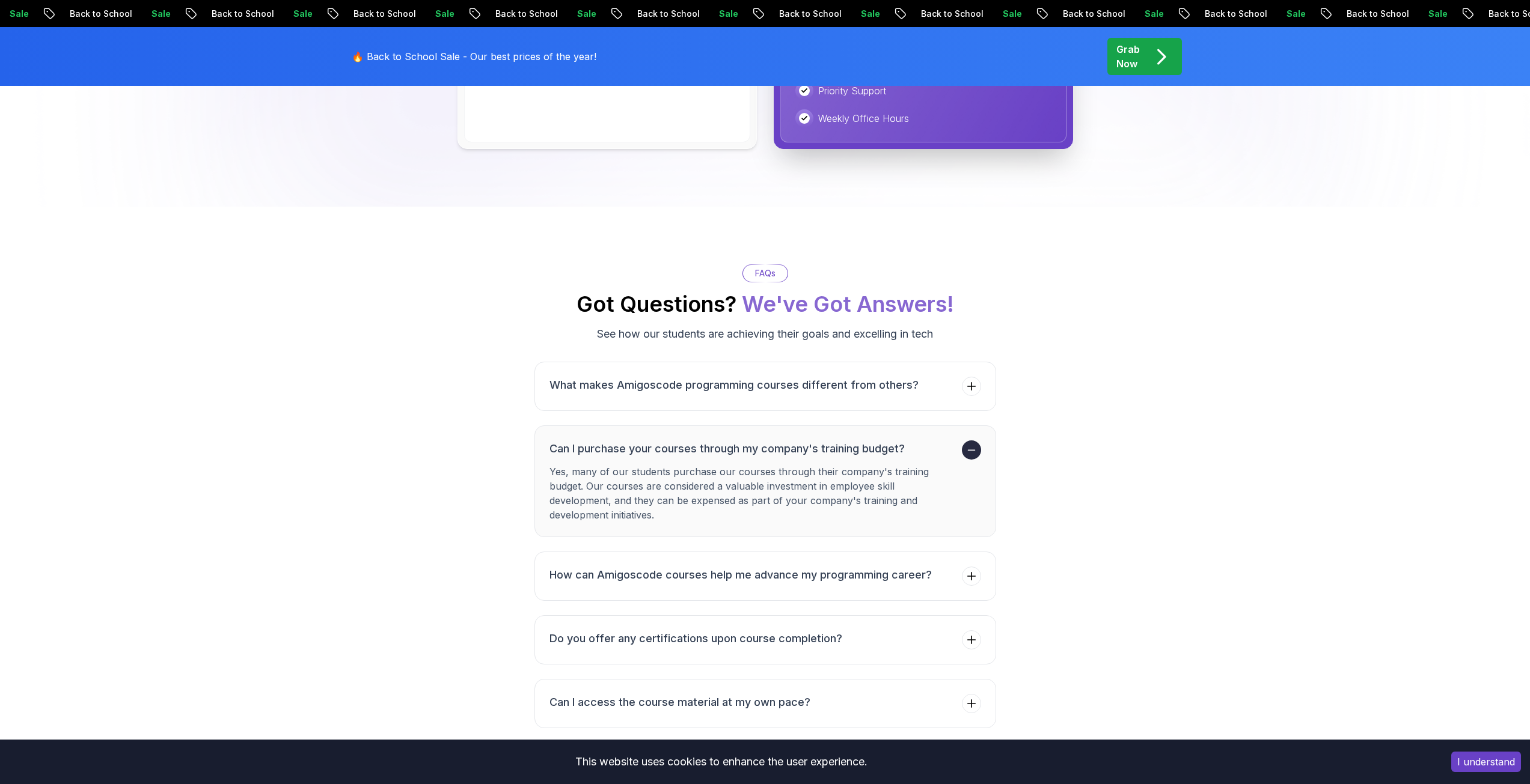
click at [976, 449] on icon at bounding box center [971, 450] width 12 height 12
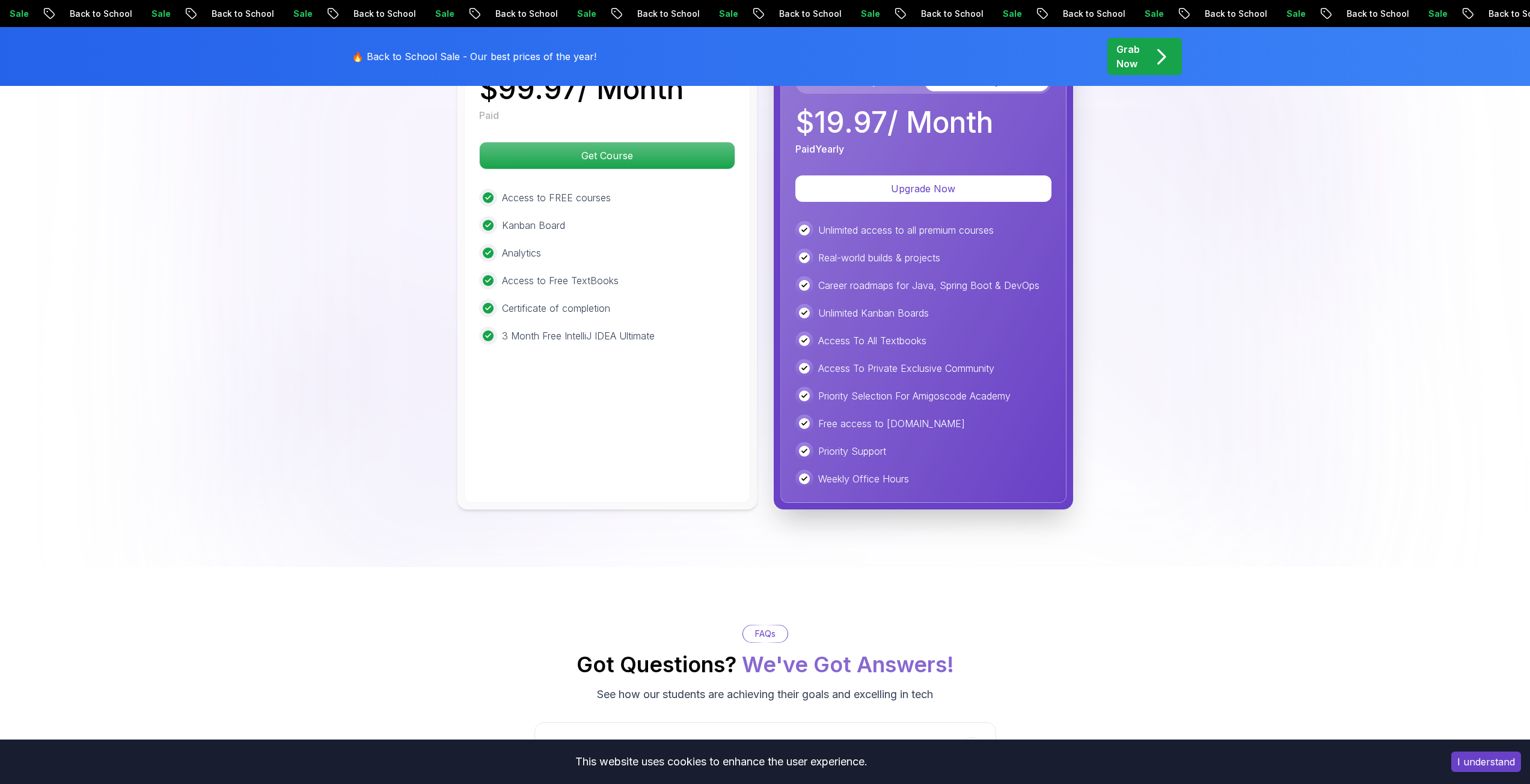
scroll to position [3122, 0]
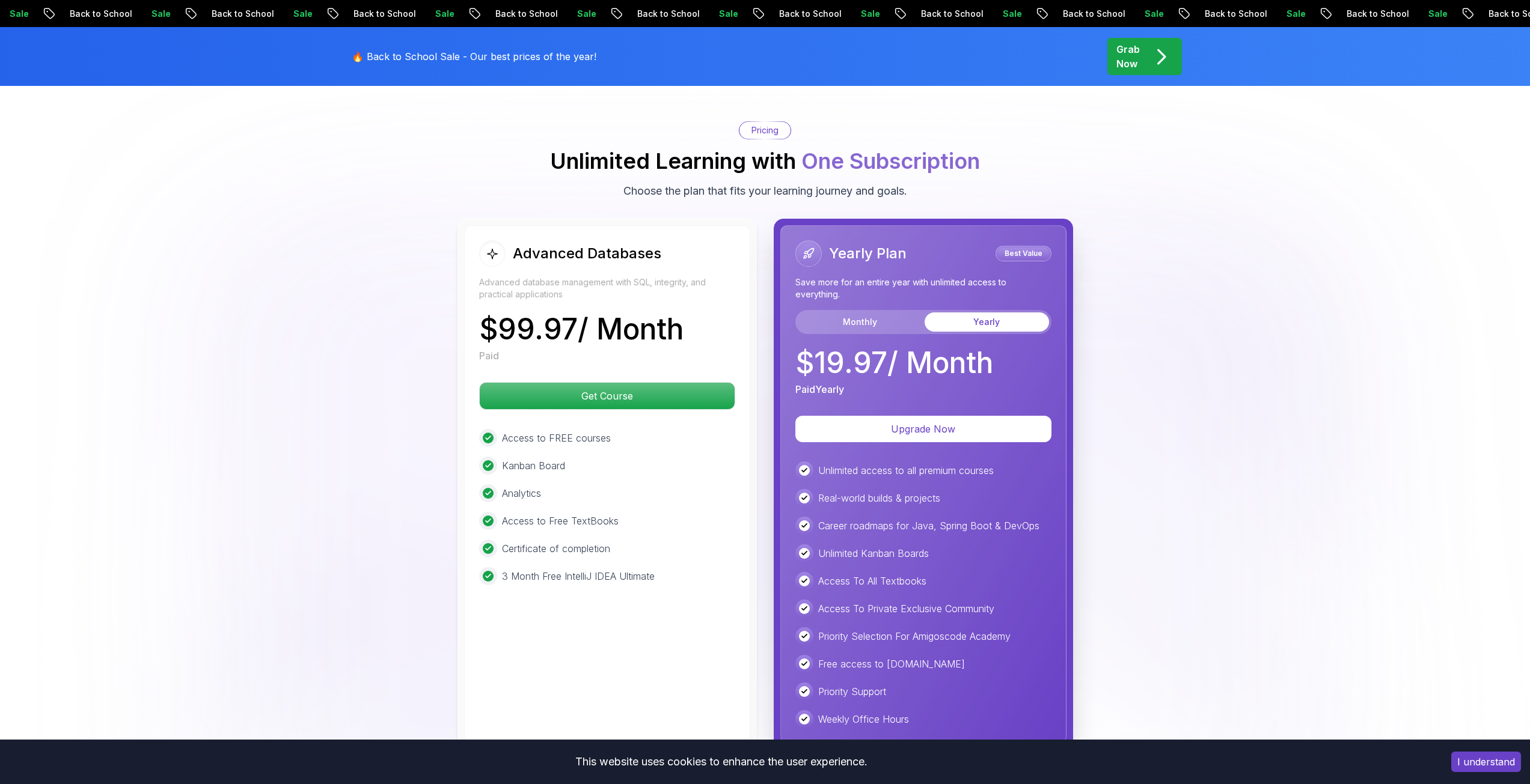
click at [558, 293] on p "Advanced database management with SQL, integrity, and practical applications" at bounding box center [607, 288] width 256 height 24
drag, startPoint x: 828, startPoint y: 250, endPoint x: 922, endPoint y: 284, distance: 100.0
click at [922, 284] on div "Yearly Plan Best Value Save more for an entire year with unlimited access to ev…" at bounding box center [923, 287] width 256 height 93
click at [922, 284] on p "Save more for an entire year with unlimited access to everything." at bounding box center [923, 288] width 256 height 24
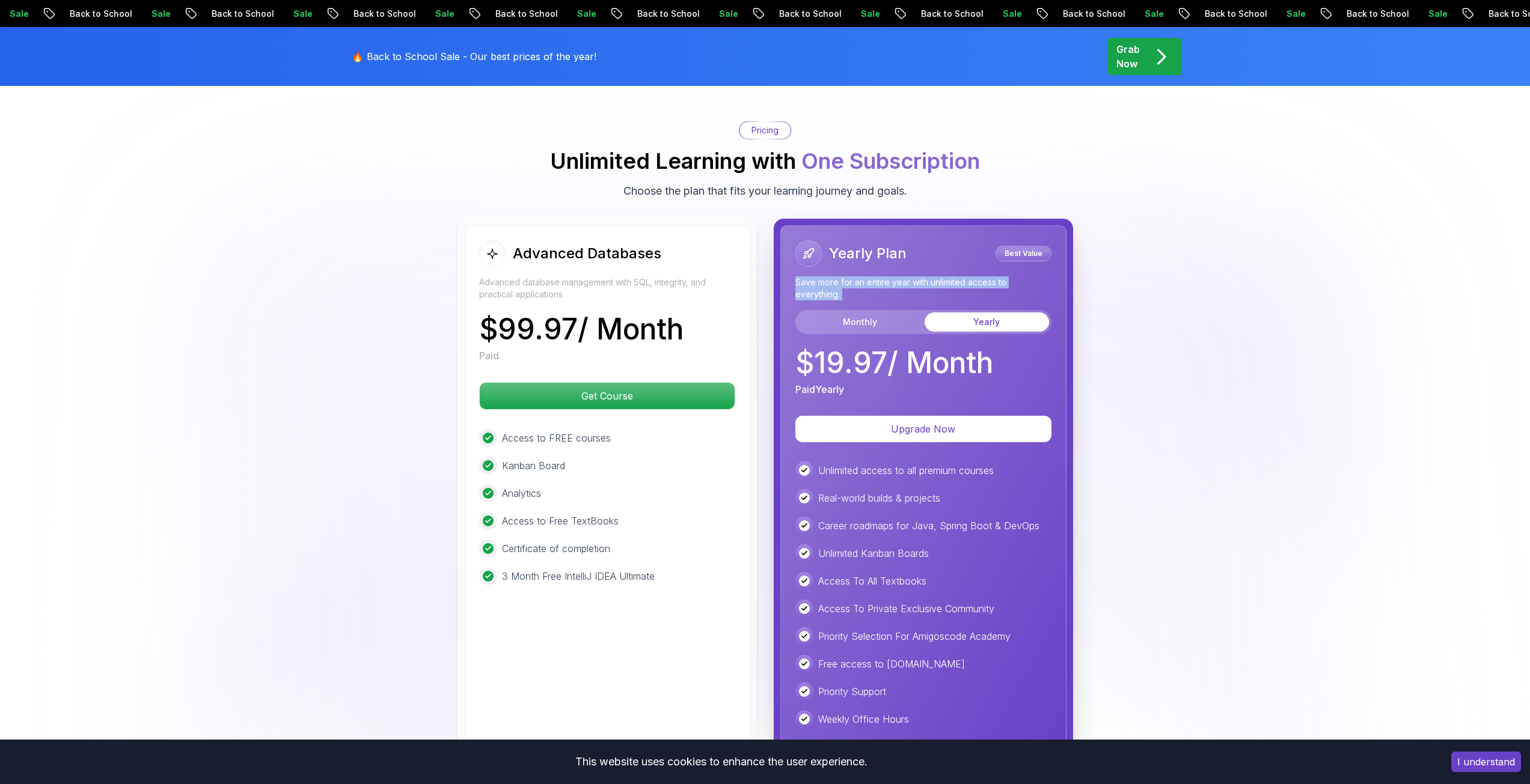
click at [922, 284] on p "Save more for an entire year with unlimited access to everything." at bounding box center [923, 288] width 256 height 24
click at [908, 330] on button "Monthly" at bounding box center [860, 322] width 125 height 19
click at [976, 322] on button "Yearly" at bounding box center [986, 322] width 125 height 19
click at [853, 363] on p "$ 19.97 / Month" at bounding box center [894, 363] width 197 height 29
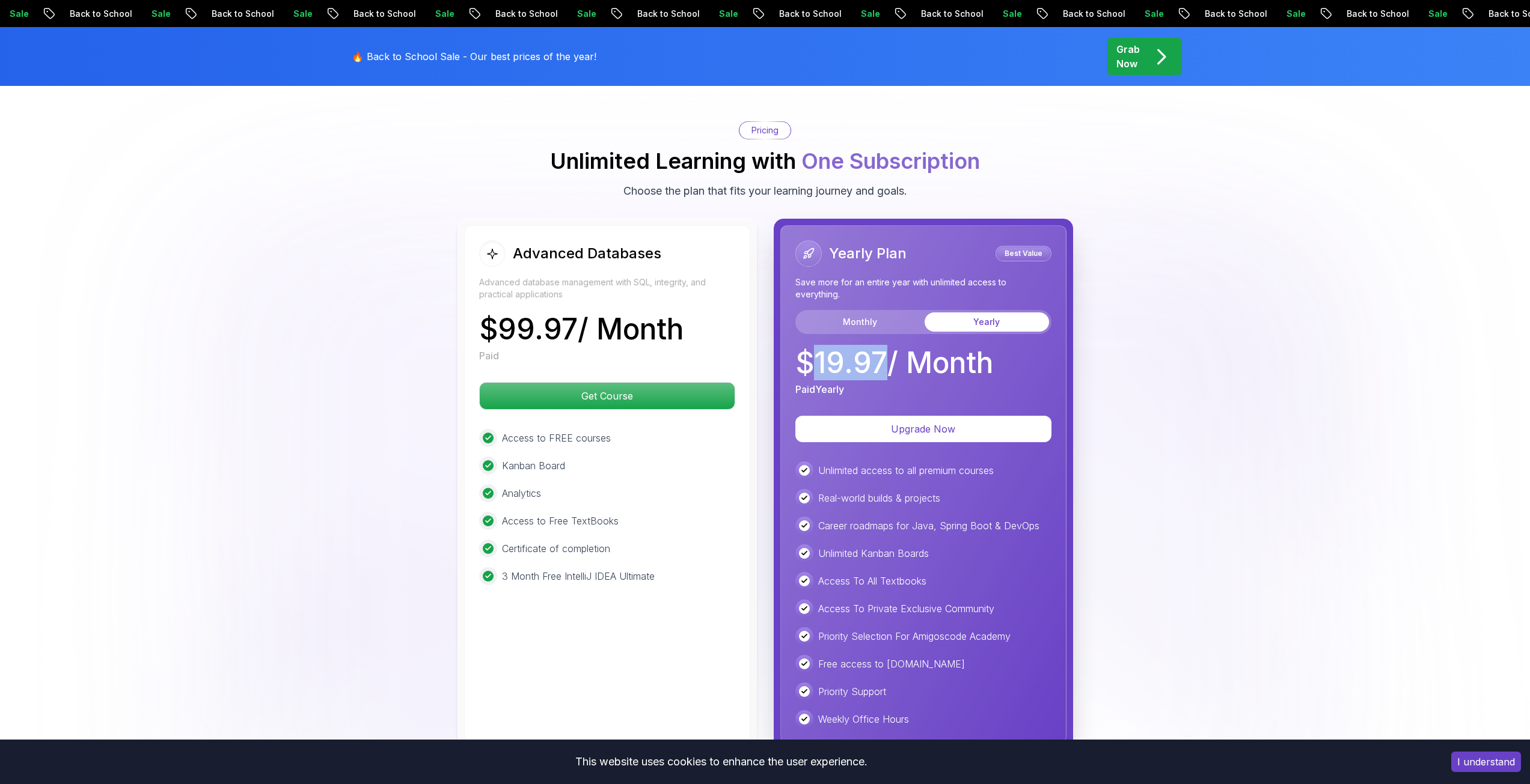
drag, startPoint x: 853, startPoint y: 363, endPoint x: 847, endPoint y: 364, distance: 6.1
click at [850, 364] on p "$ 19.97 / Month" at bounding box center [894, 363] width 197 height 29
click at [847, 364] on p "$ 19.97 / Month" at bounding box center [894, 363] width 197 height 29
click at [821, 399] on div "Yearly Plan Best Value Save more for an entire year with unlimited access to ev…" at bounding box center [923, 484] width 286 height 518
drag, startPoint x: 881, startPoint y: 391, endPoint x: 797, endPoint y: 351, distance: 93.0
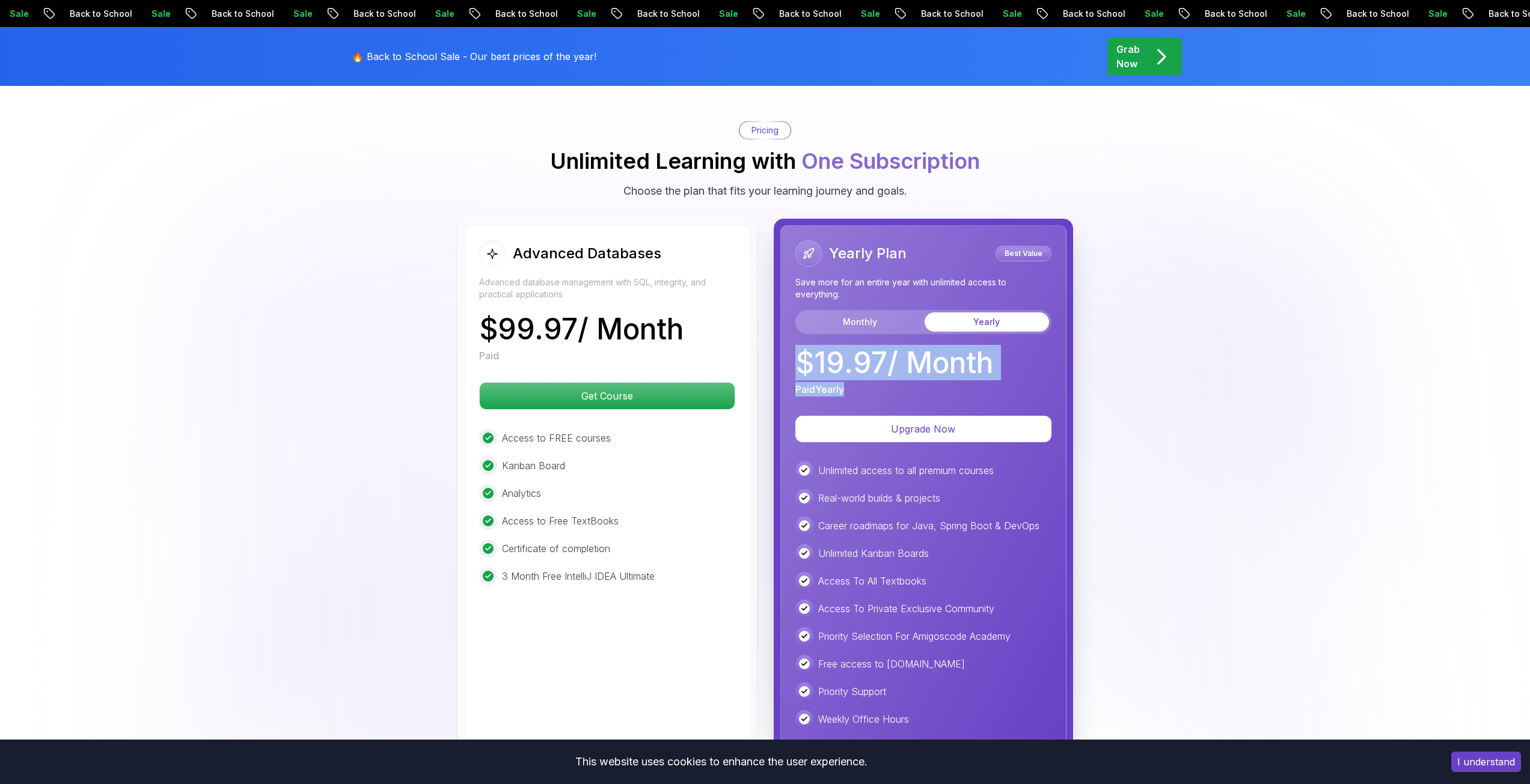
click at [797, 351] on div "$ 19.97 / Month Paid Yearly" at bounding box center [894, 372] width 197 height 48
click at [861, 376] on p "$ 19.97 / Month" at bounding box center [894, 363] width 197 height 29
click at [820, 403] on div "Yearly Plan Best Value Save more for an entire year with unlimited access to ev…" at bounding box center [923, 484] width 286 height 518
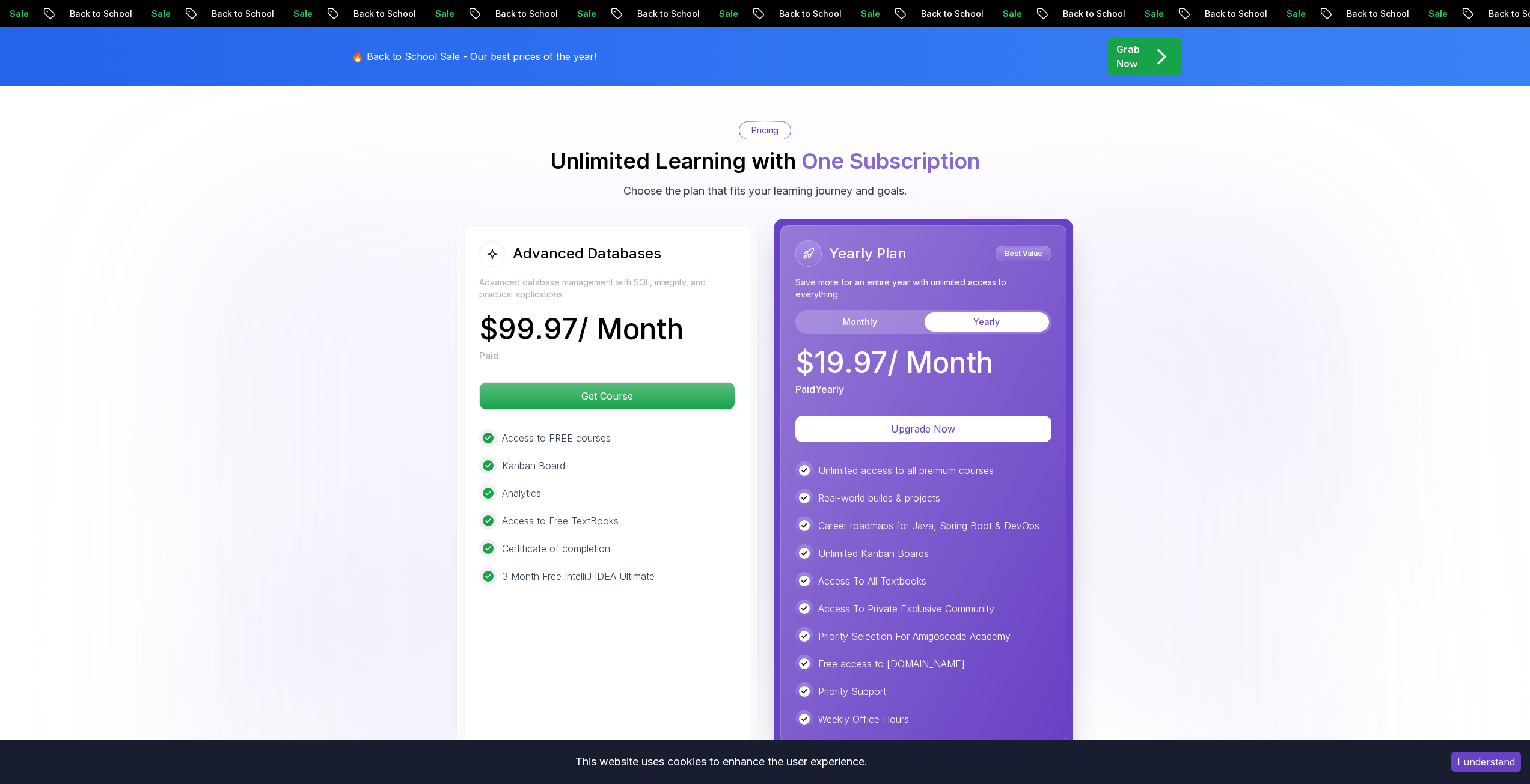
click at [831, 389] on p "Paid Yearly" at bounding box center [819, 389] width 49 height 14
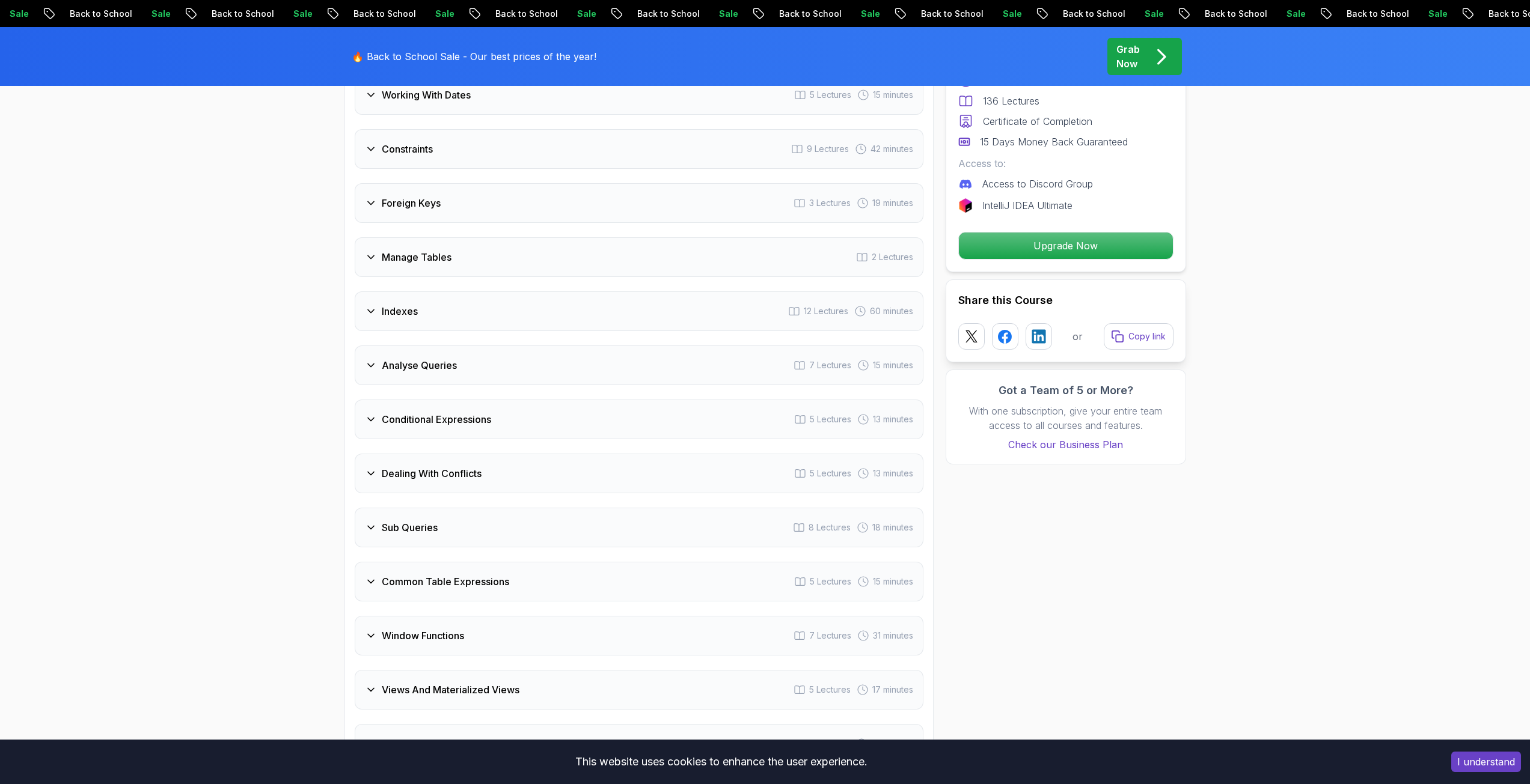
scroll to position [1980, 0]
click at [811, 432] on div "Conditional Expressions 5 Lectures 13 minutes" at bounding box center [639, 420] width 569 height 39
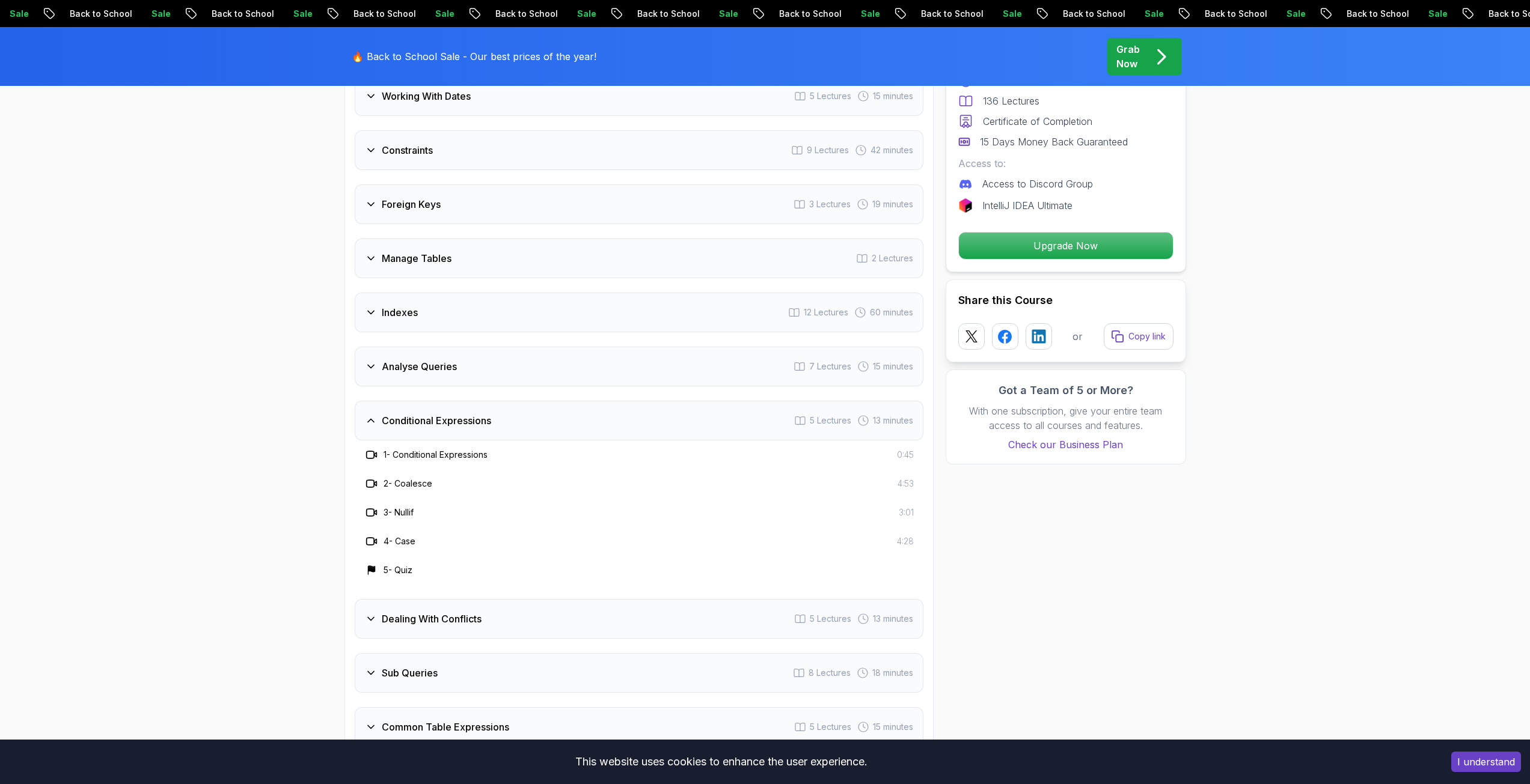
click at [683, 425] on div "Conditional Expressions 5 Lectures 13 minutes" at bounding box center [639, 420] width 569 height 39
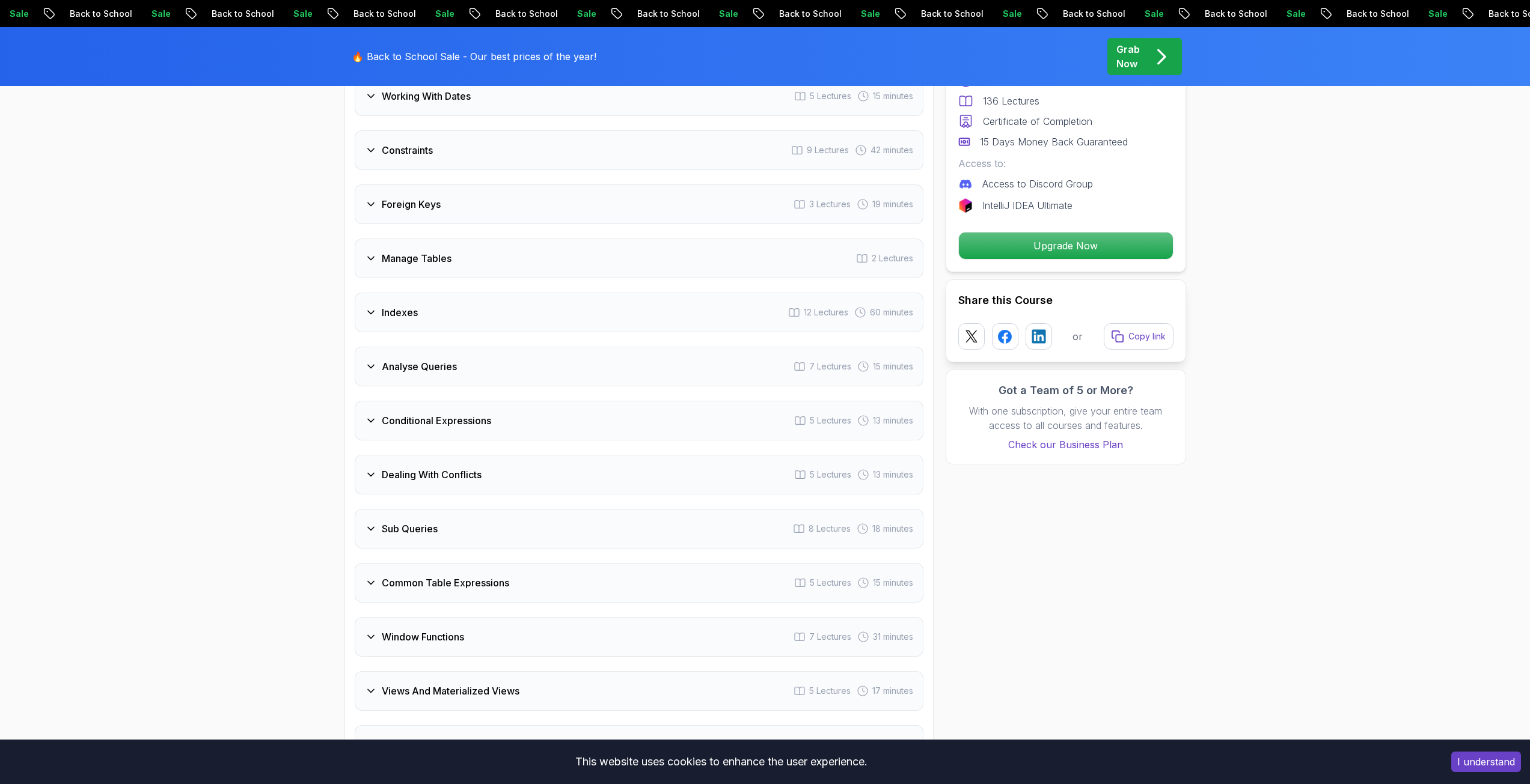
click at [541, 477] on div "Dealing With Conflicts 5 Lectures 13 minutes" at bounding box center [639, 474] width 569 height 39
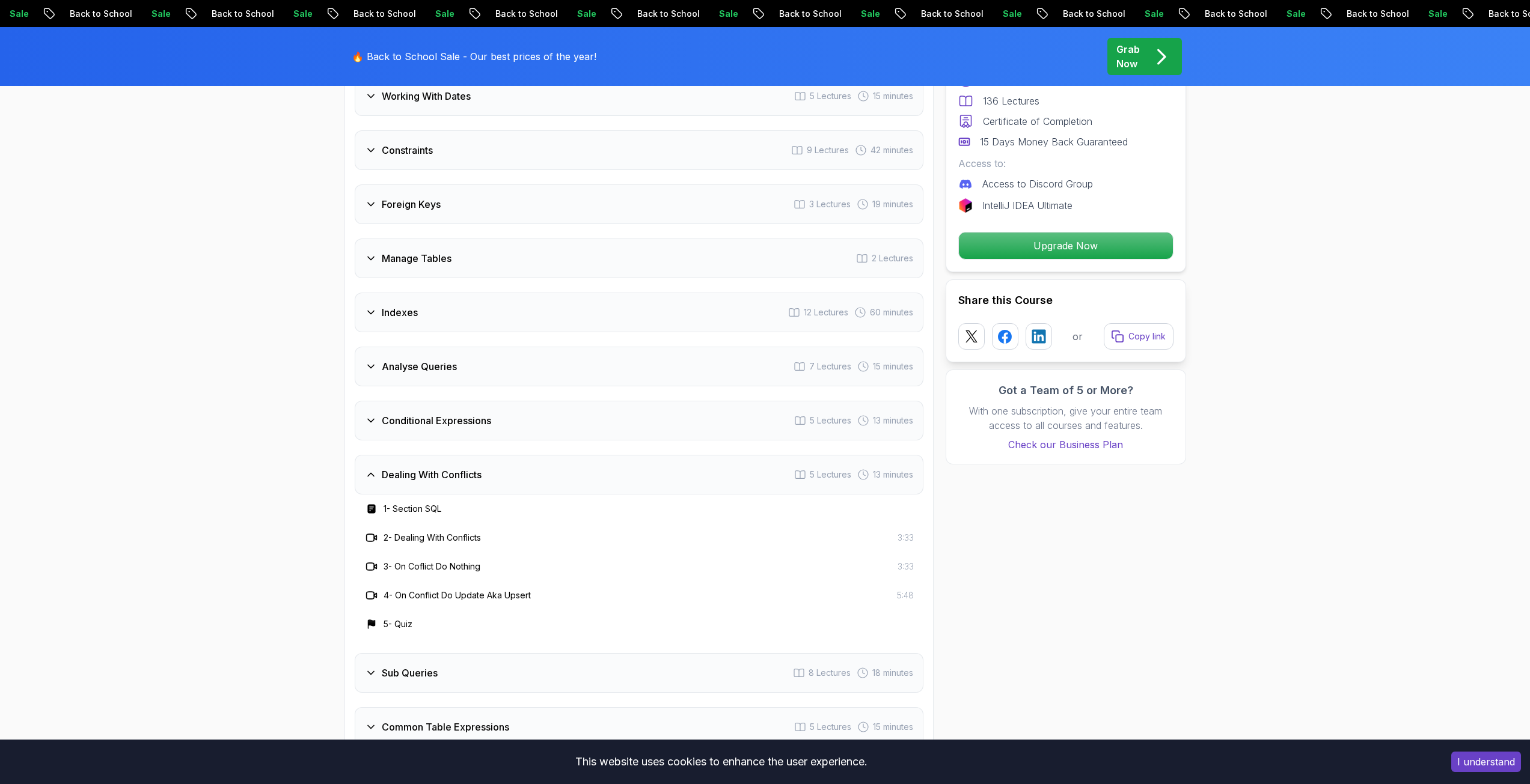
click at [539, 477] on div "Dealing With Conflicts 5 Lectures 13 minutes" at bounding box center [639, 474] width 569 height 39
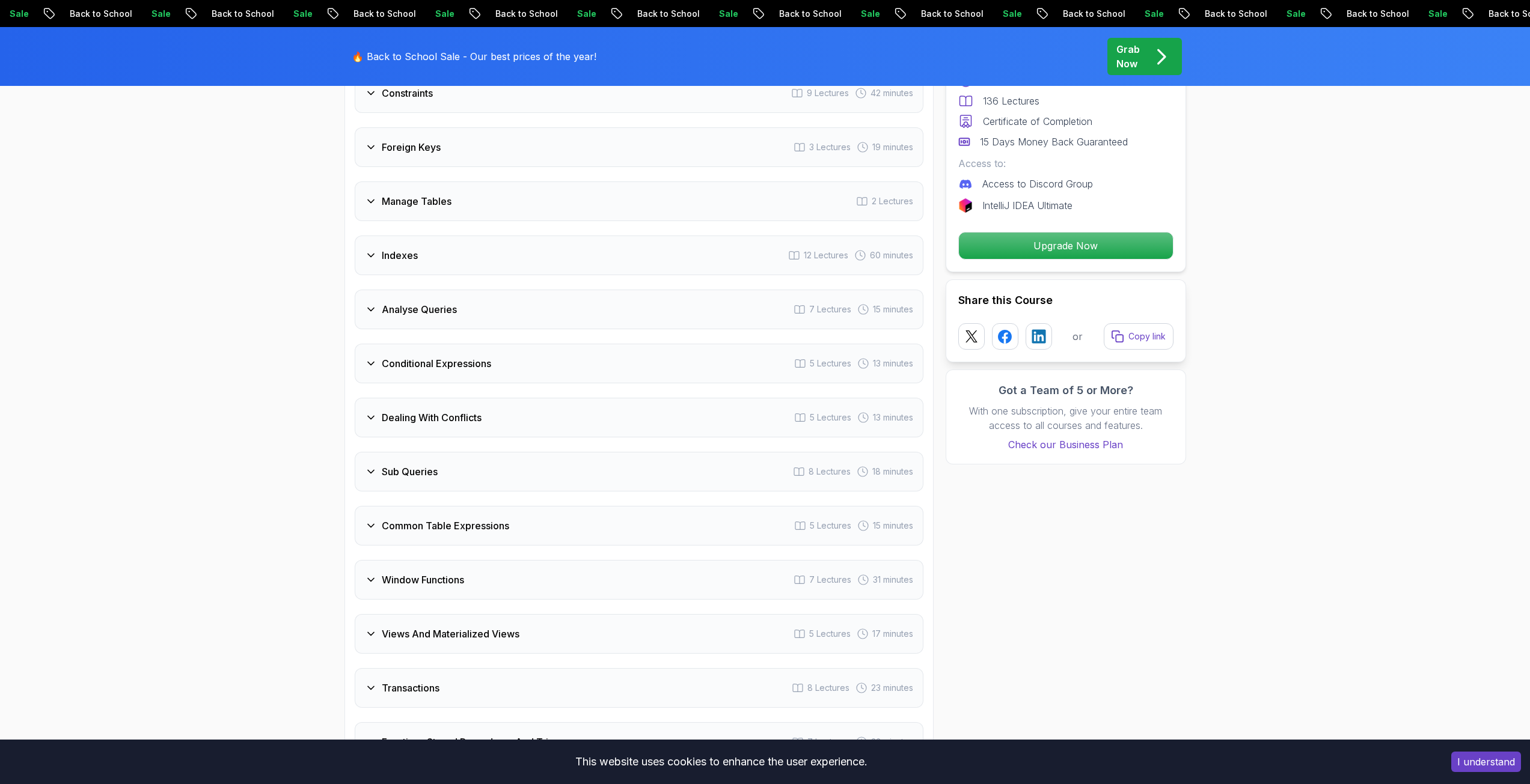
scroll to position [2040, 0]
click at [538, 471] on div "Sub Queries 8 Lectures 18 minutes" at bounding box center [639, 468] width 569 height 39
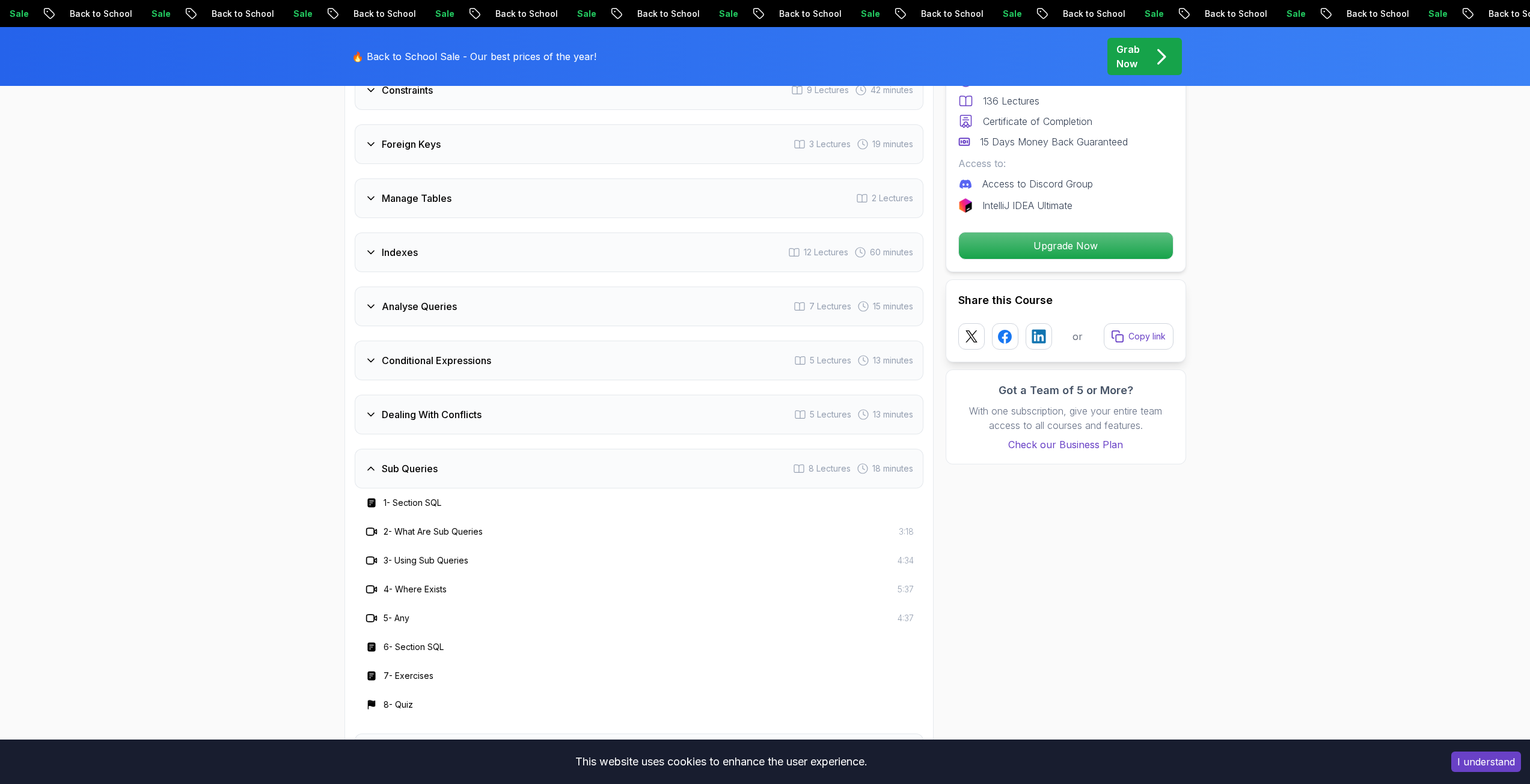
click at [538, 471] on div "Sub Queries 8 Lectures 18 minutes" at bounding box center [639, 468] width 569 height 39
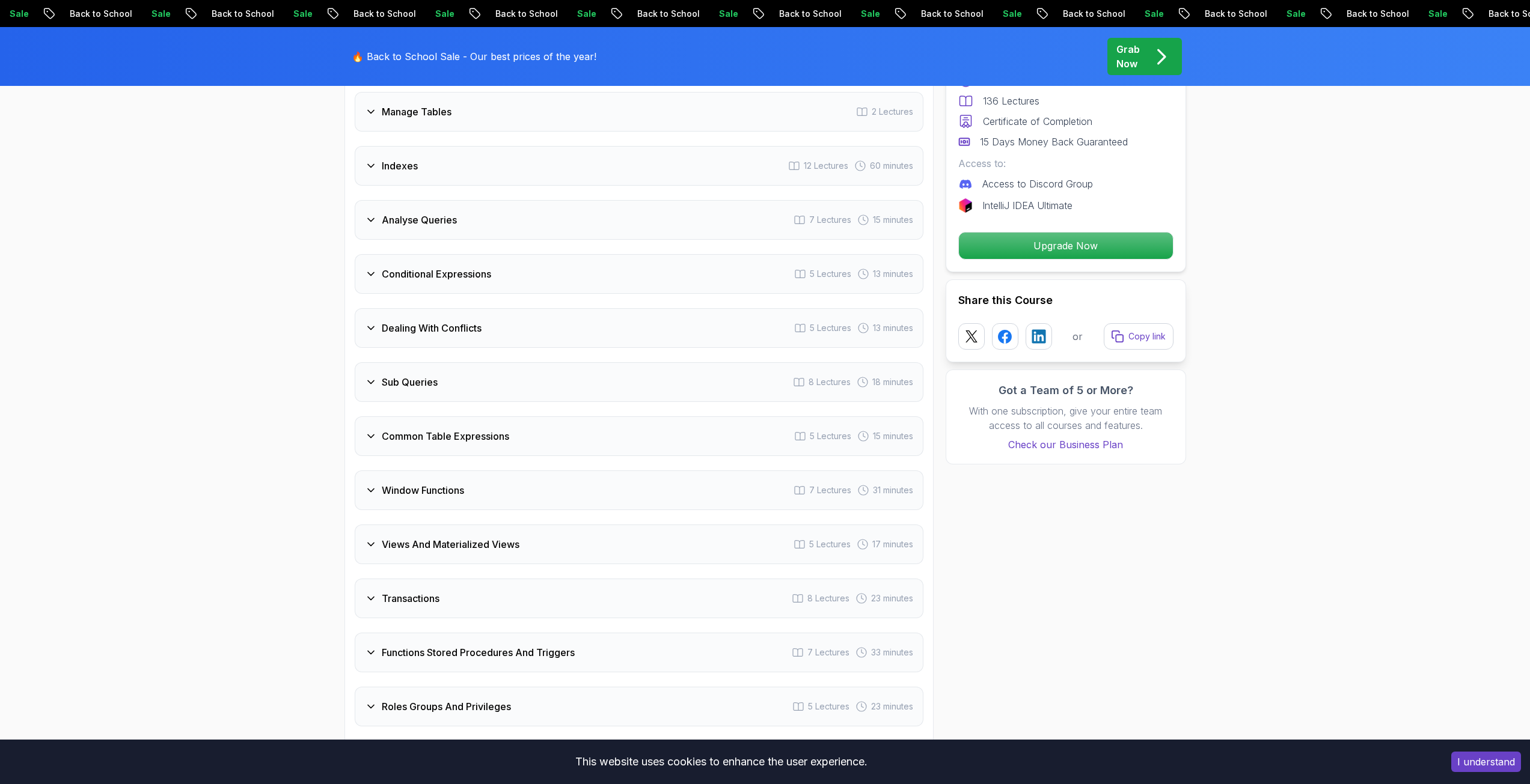
scroll to position [2161, 0]
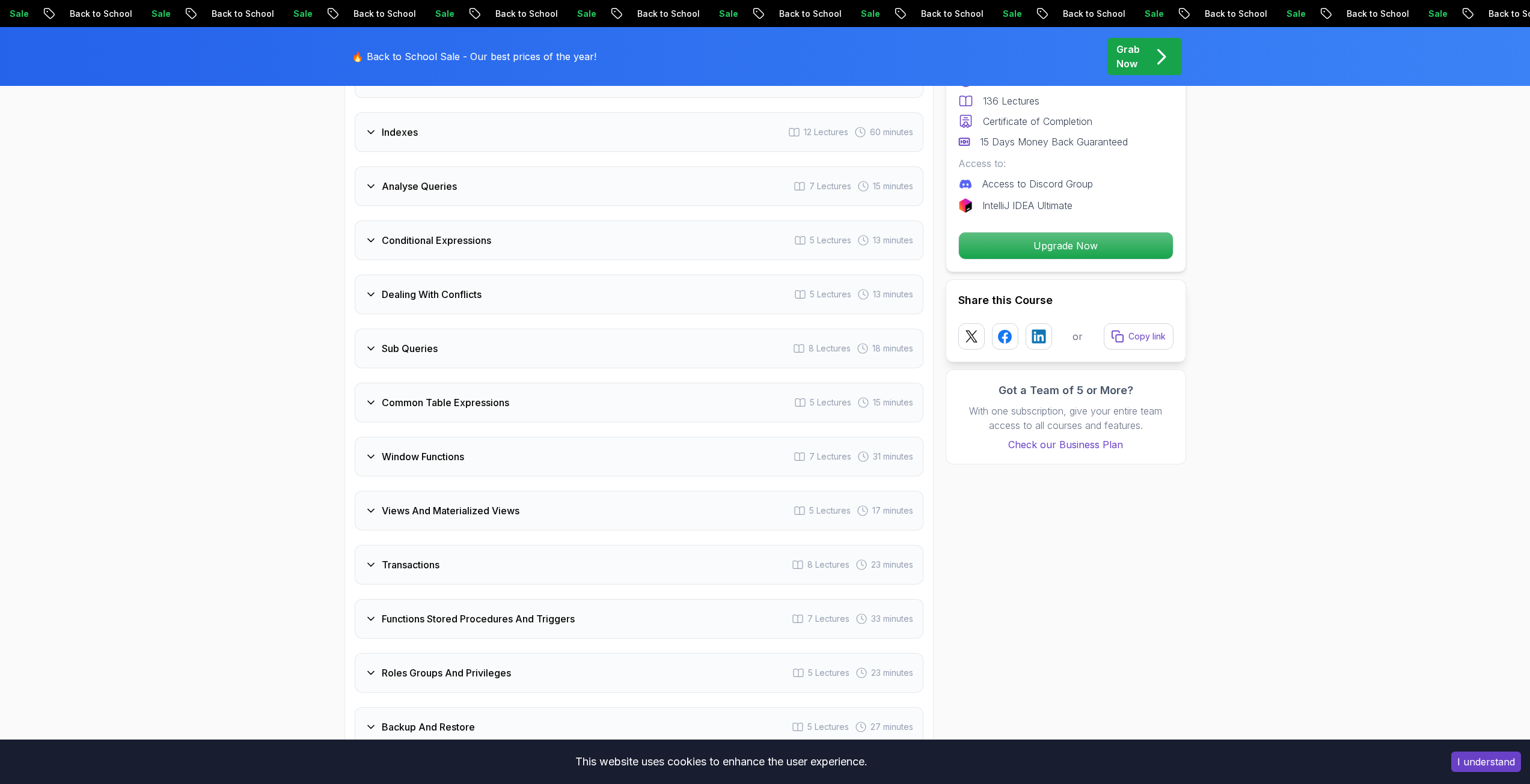
click at [538, 469] on div "Window Functions 7 Lectures 31 minutes" at bounding box center [639, 456] width 569 height 39
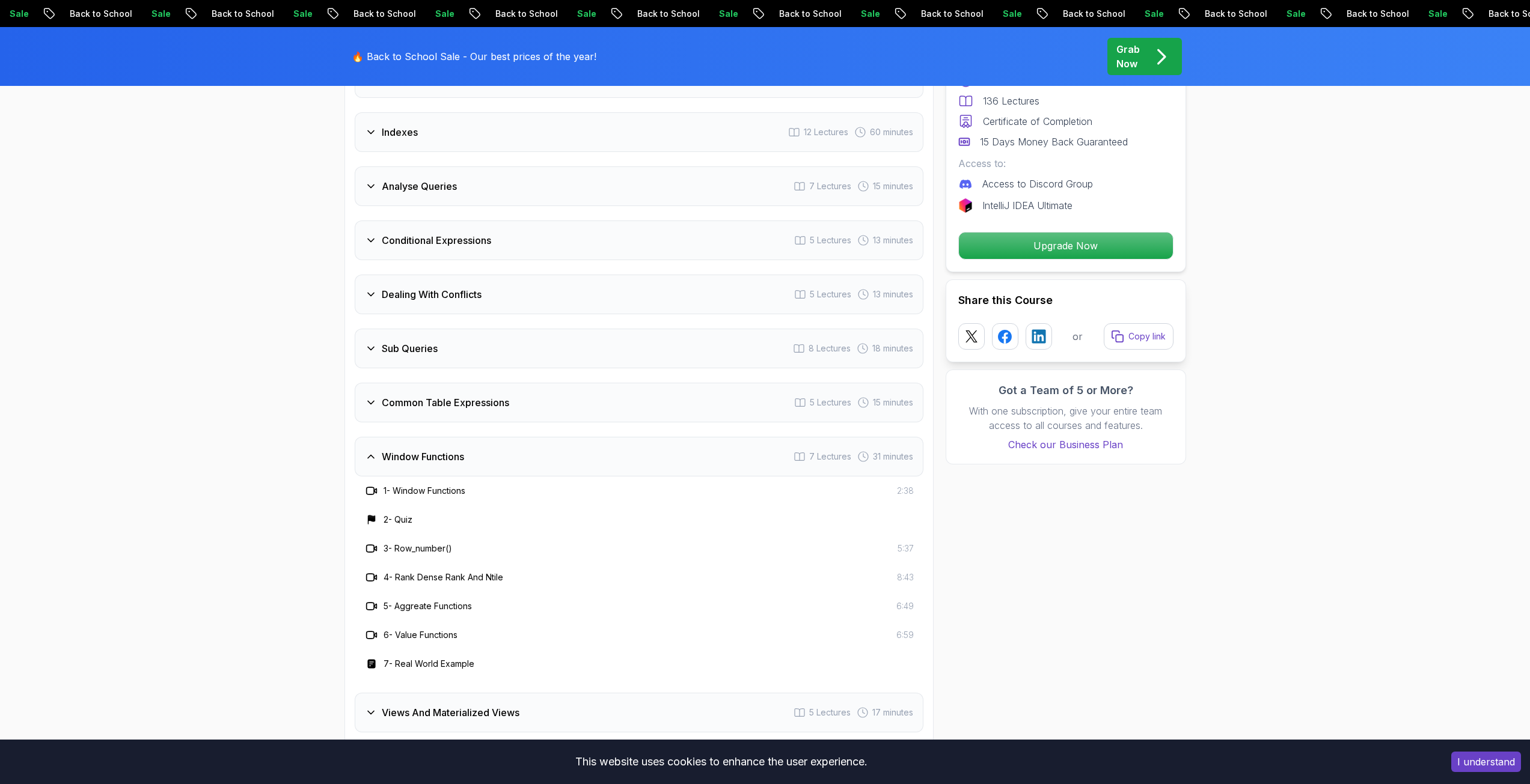
click at [538, 469] on div "Window Functions 7 Lectures 31 minutes" at bounding box center [639, 456] width 569 height 39
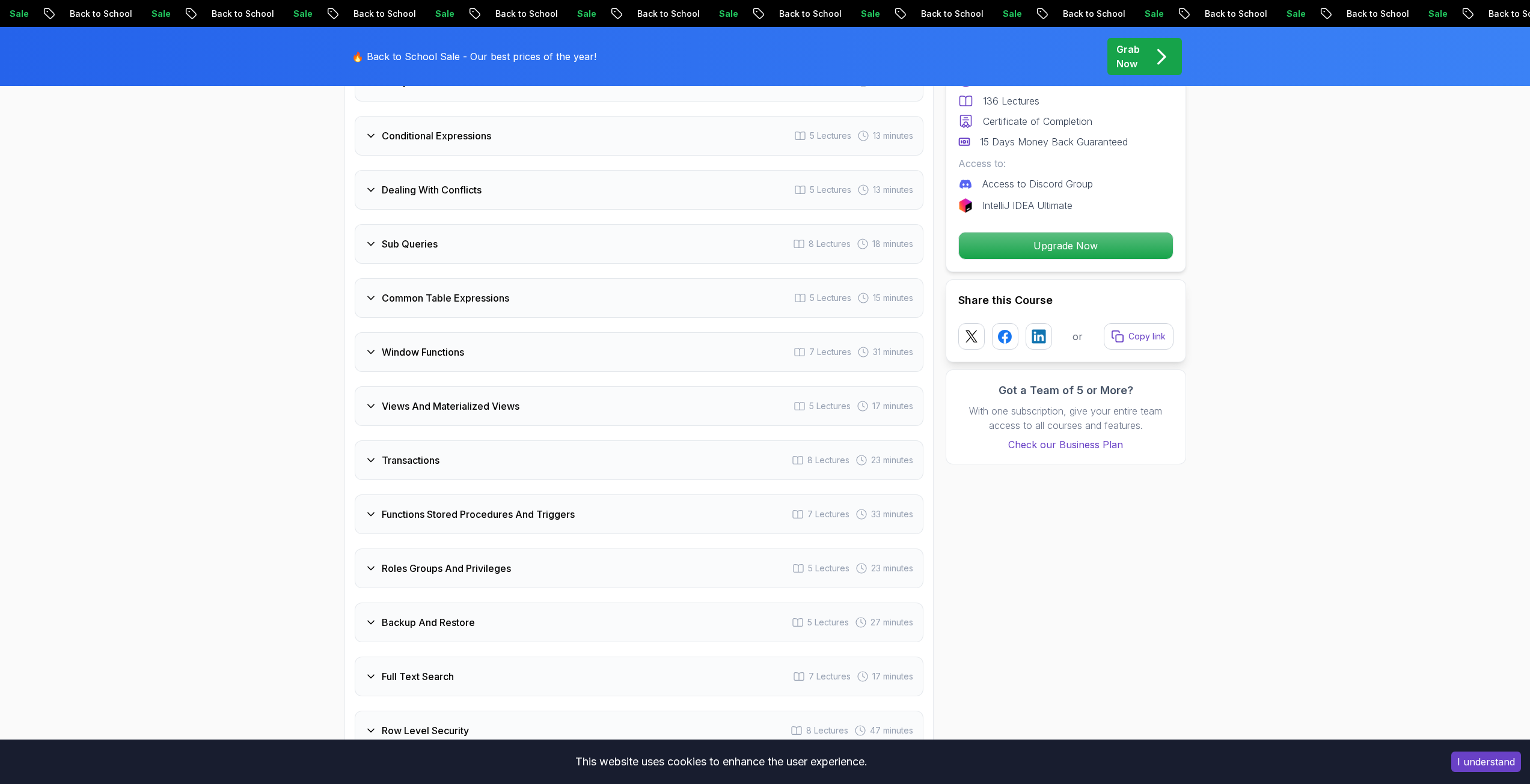
scroll to position [2281, 0]
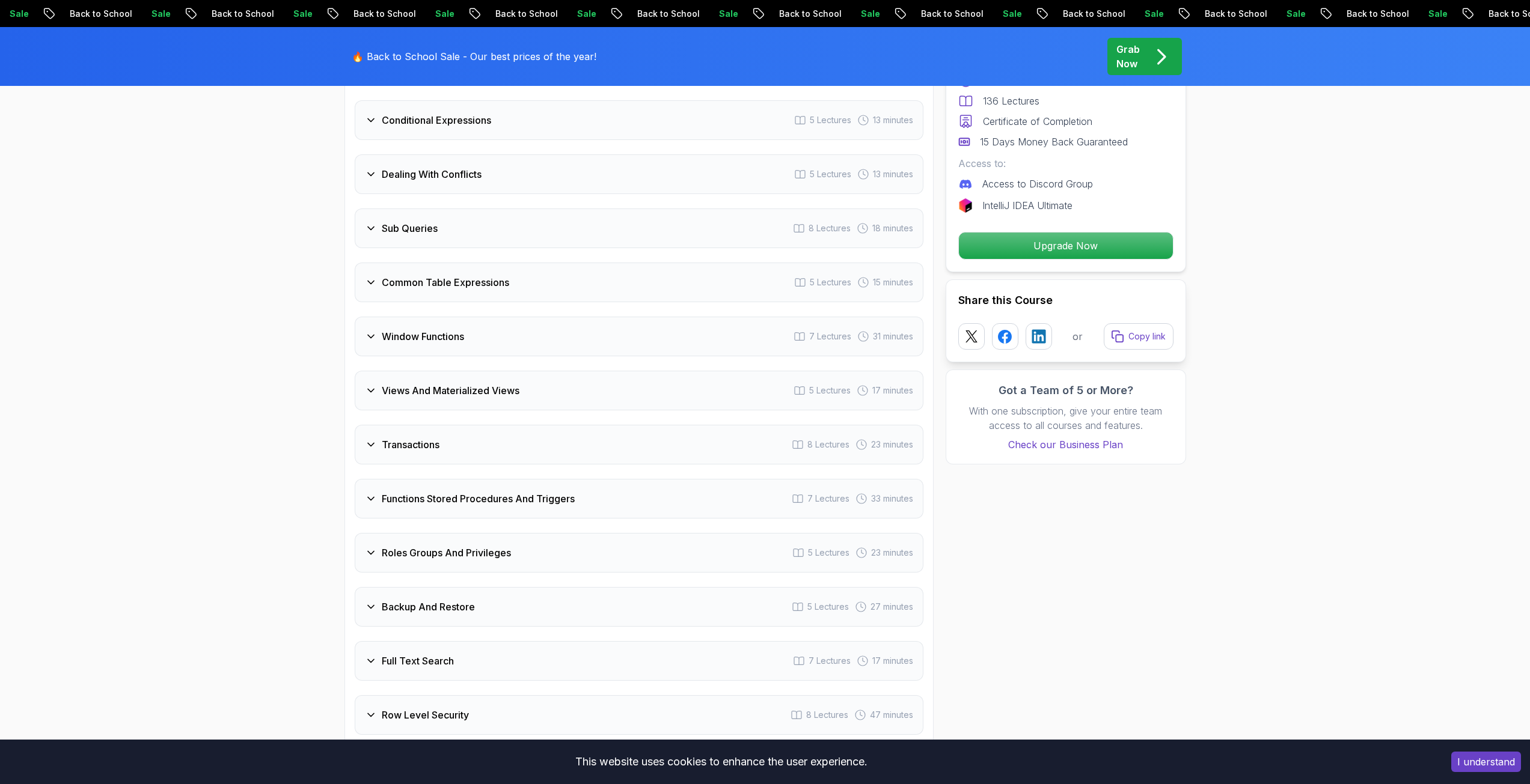
click at [538, 469] on div "Intro 3 Lectures 1 minute Schemas 6 Lectures 19 minutes Advanced Data Types 11 …" at bounding box center [639, 201] width 569 height 1175
click at [538, 460] on div "Transactions 8 Lectures 23 minutes" at bounding box center [639, 445] width 569 height 39
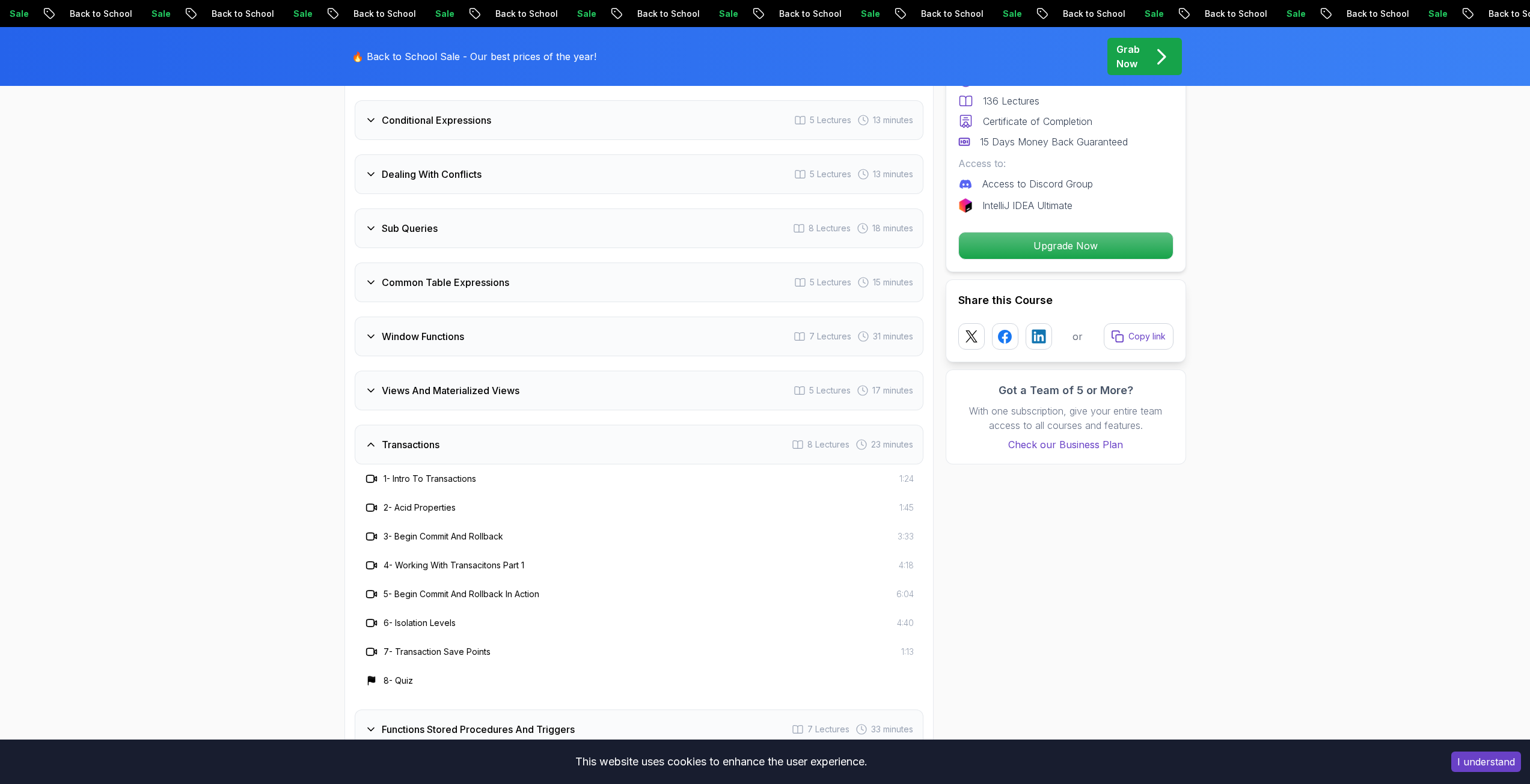
click at [538, 460] on div "Transactions 8 Lectures 23 minutes" at bounding box center [639, 445] width 569 height 39
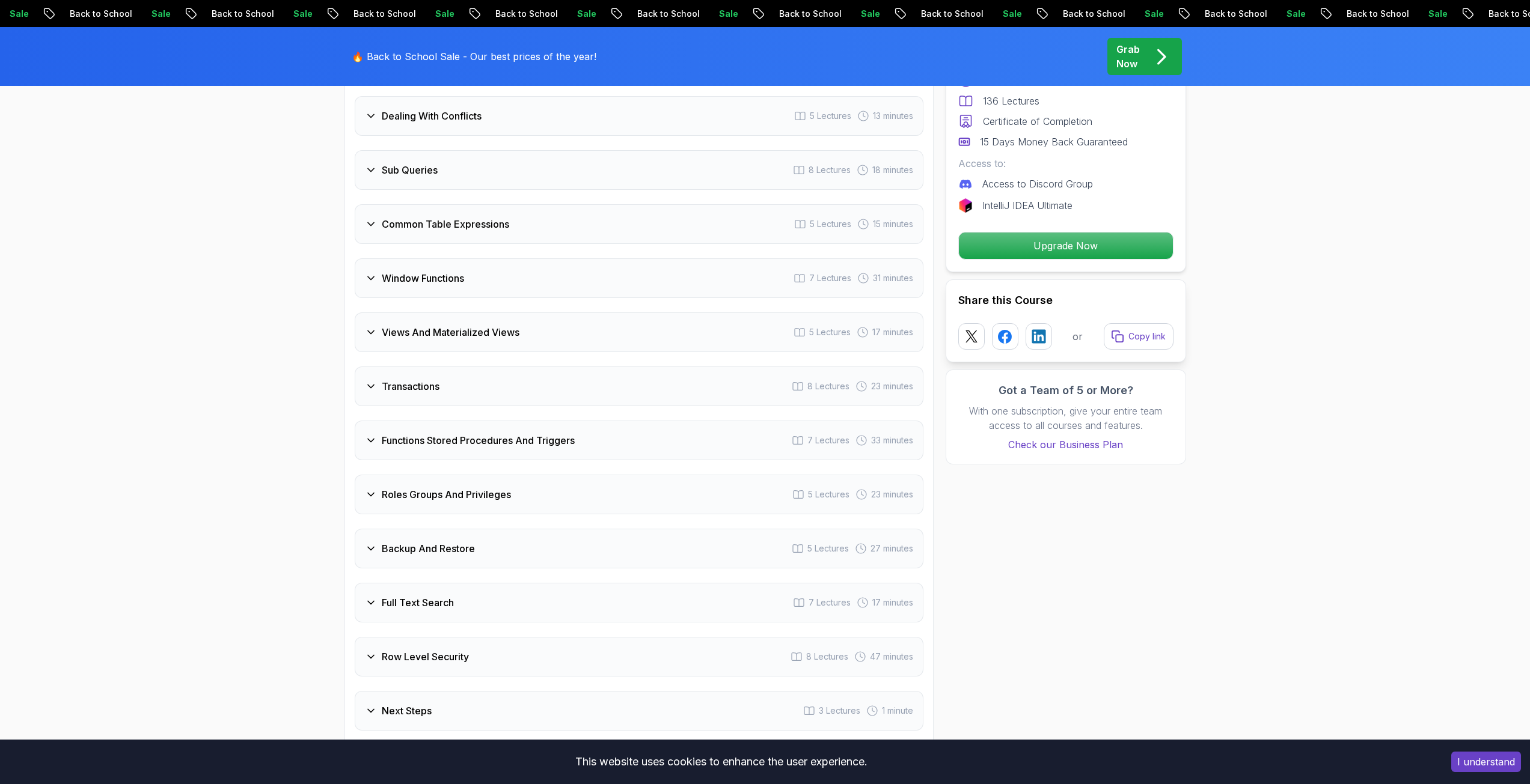
scroll to position [2341, 0]
click at [541, 445] on h3 "Functions Stored Procedures And Triggers" at bounding box center [478, 438] width 193 height 14
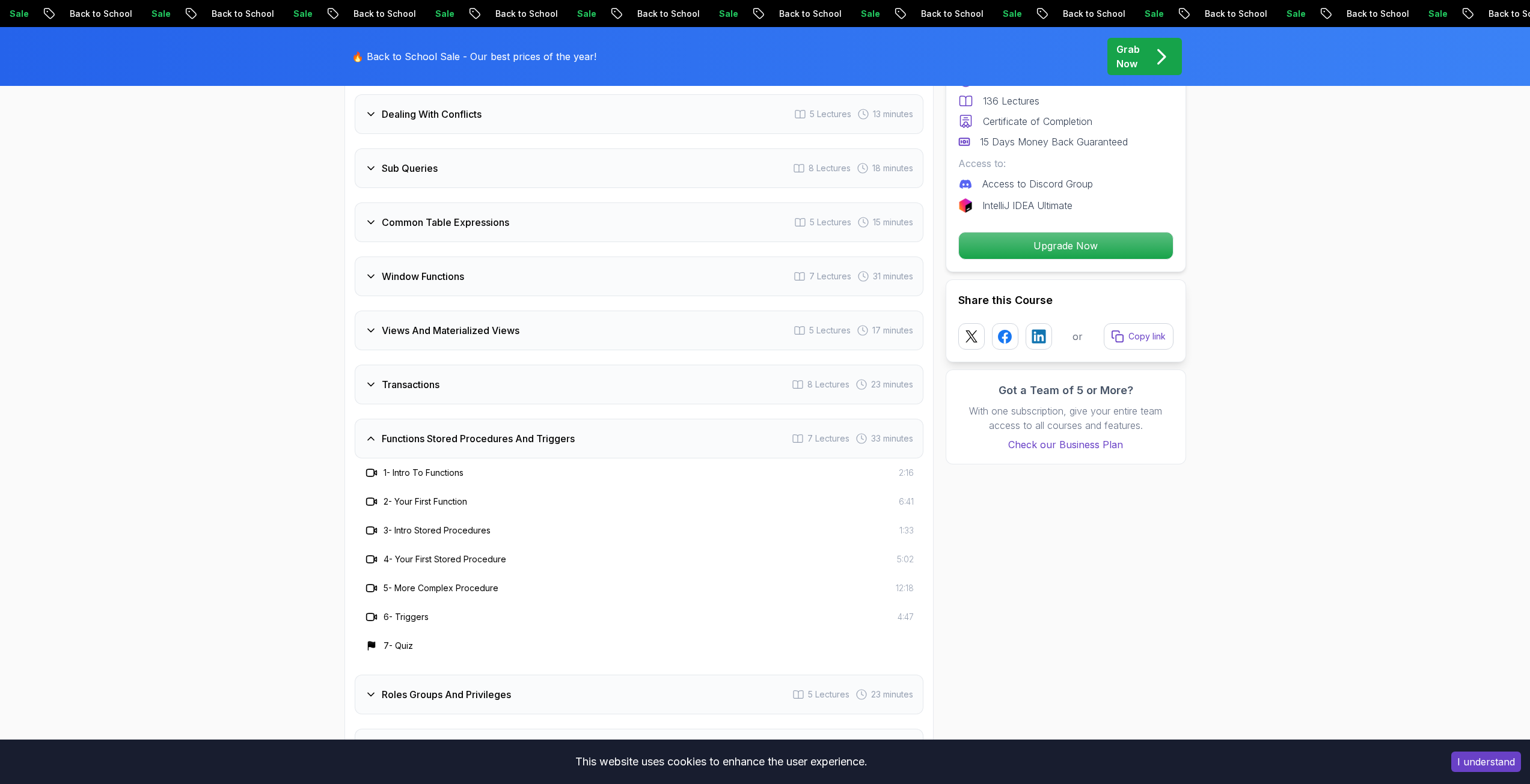
click at [541, 445] on h3 "Functions Stored Procedures And Triggers" at bounding box center [478, 438] width 193 height 14
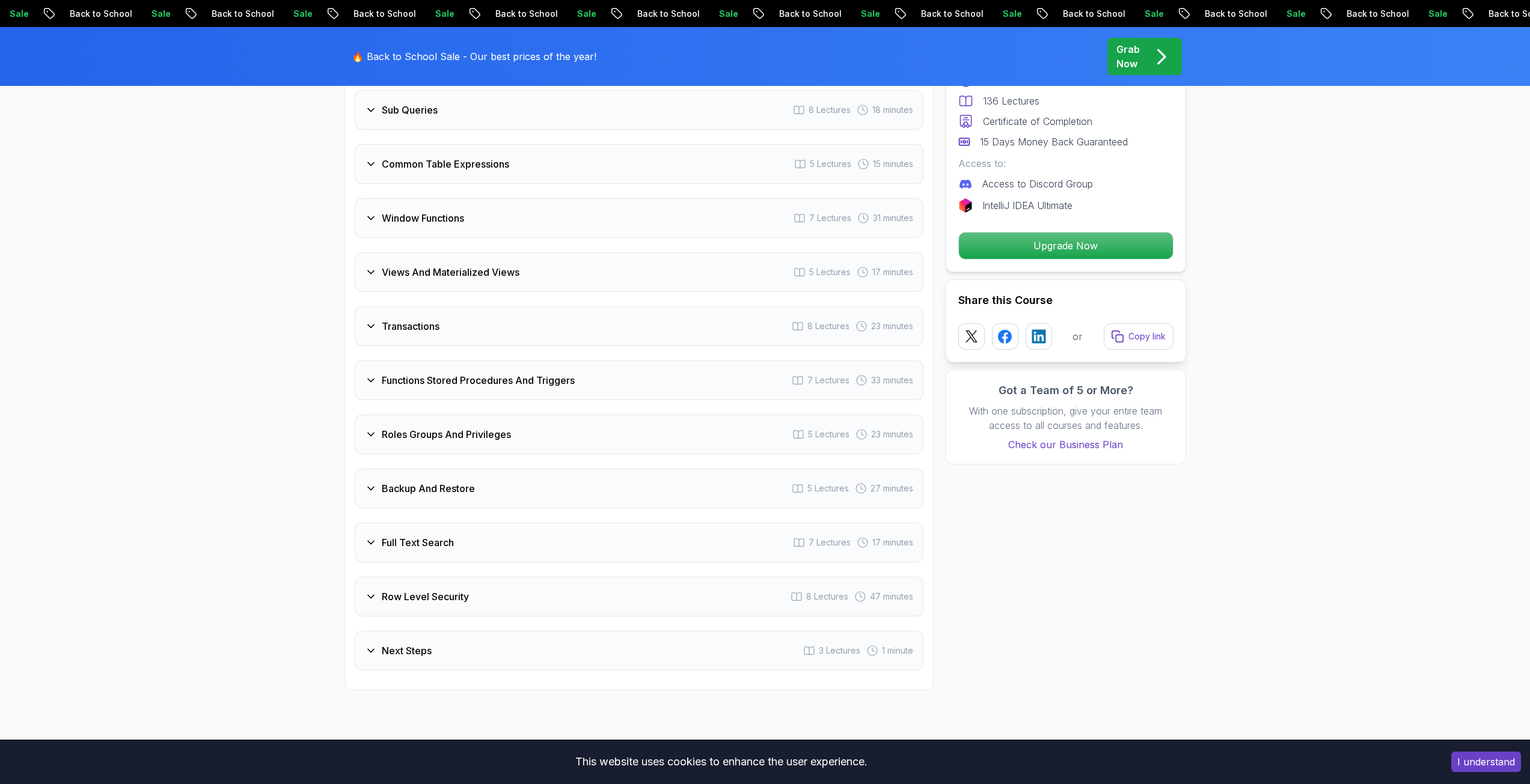
scroll to position [2401, 0]
click at [529, 478] on div "Backup And Restore 5 Lectures 27 minutes" at bounding box center [639, 486] width 569 height 39
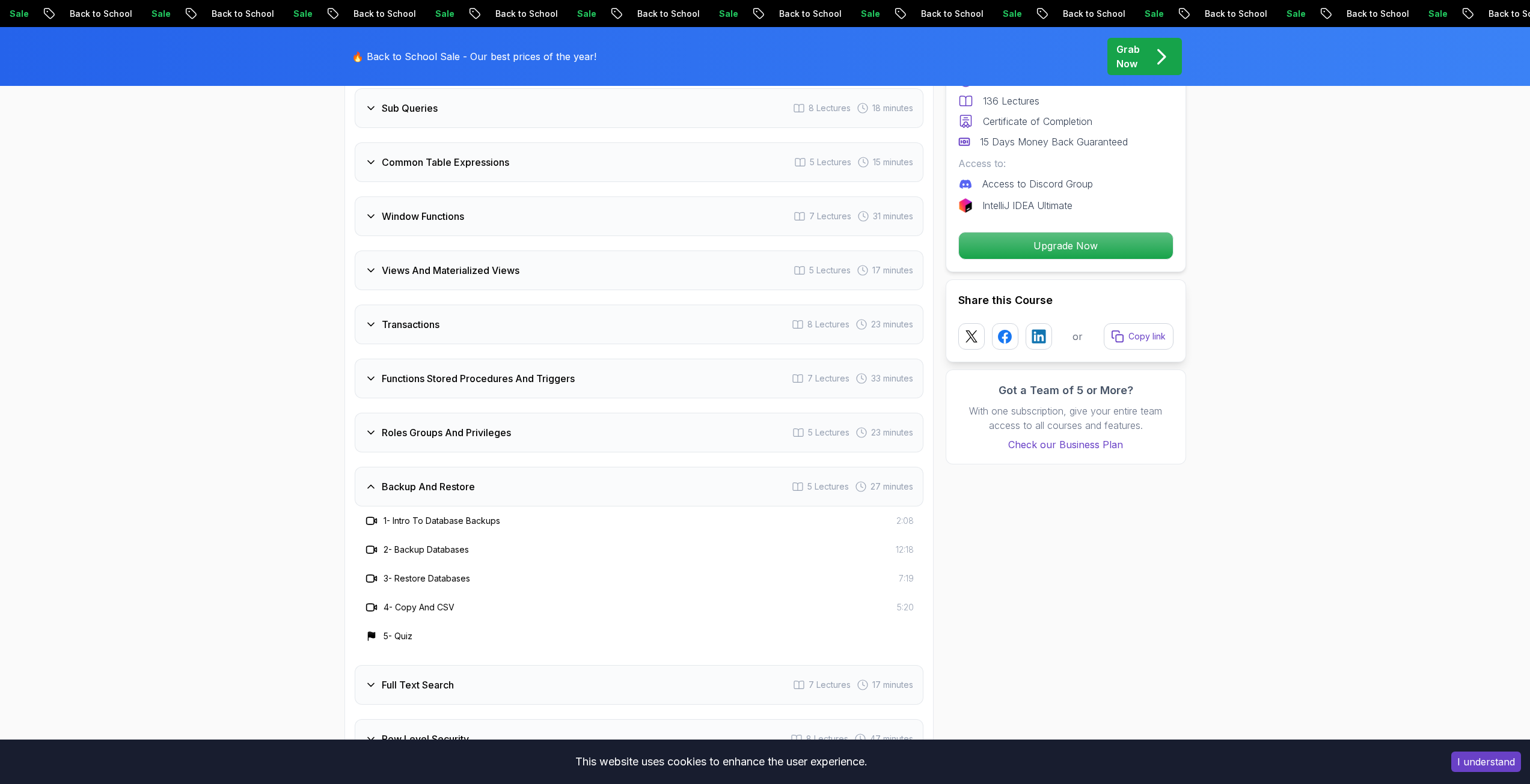
click at [529, 478] on div "Backup And Restore 5 Lectures 27 minutes" at bounding box center [639, 486] width 569 height 39
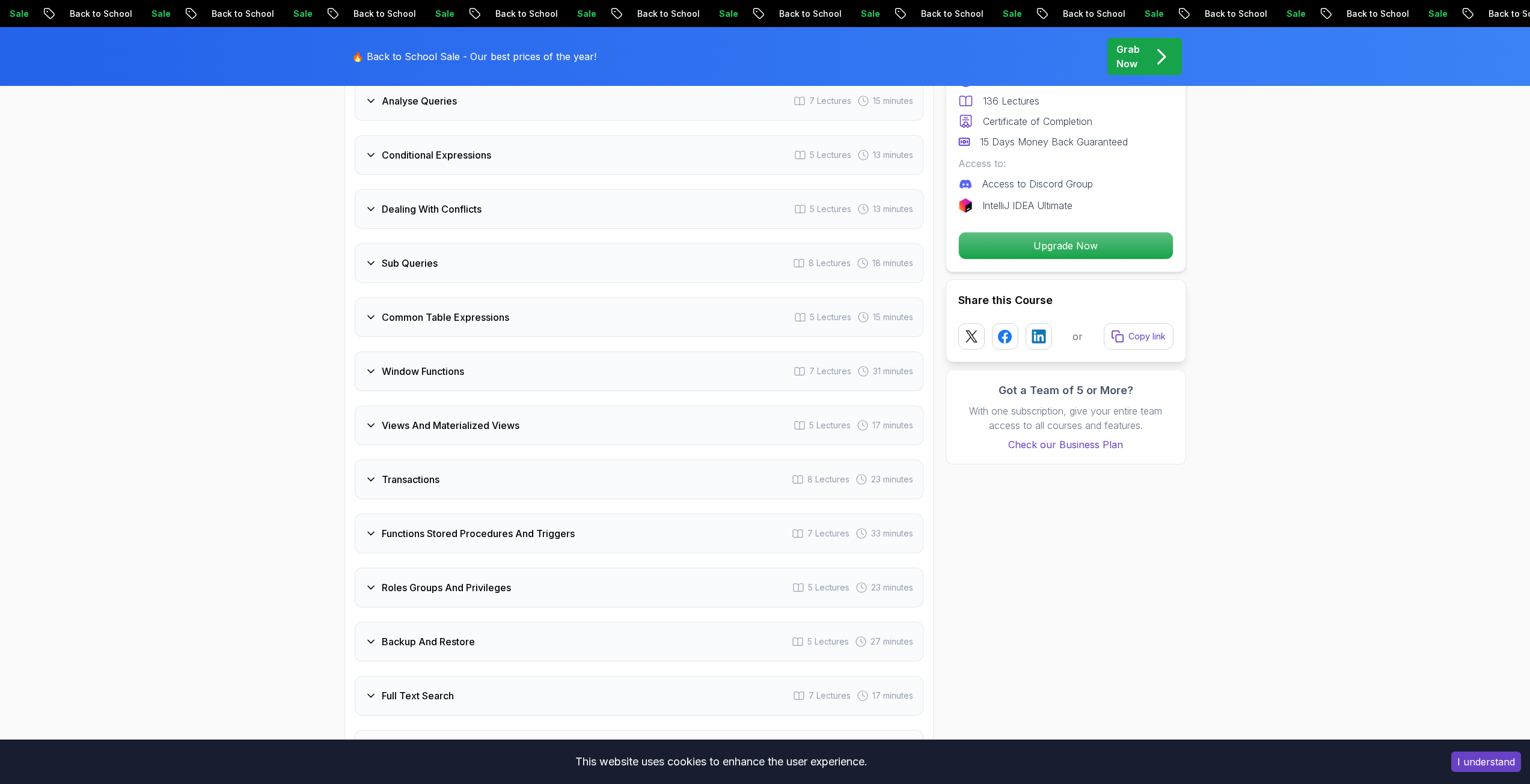
scroll to position [2221, 0]
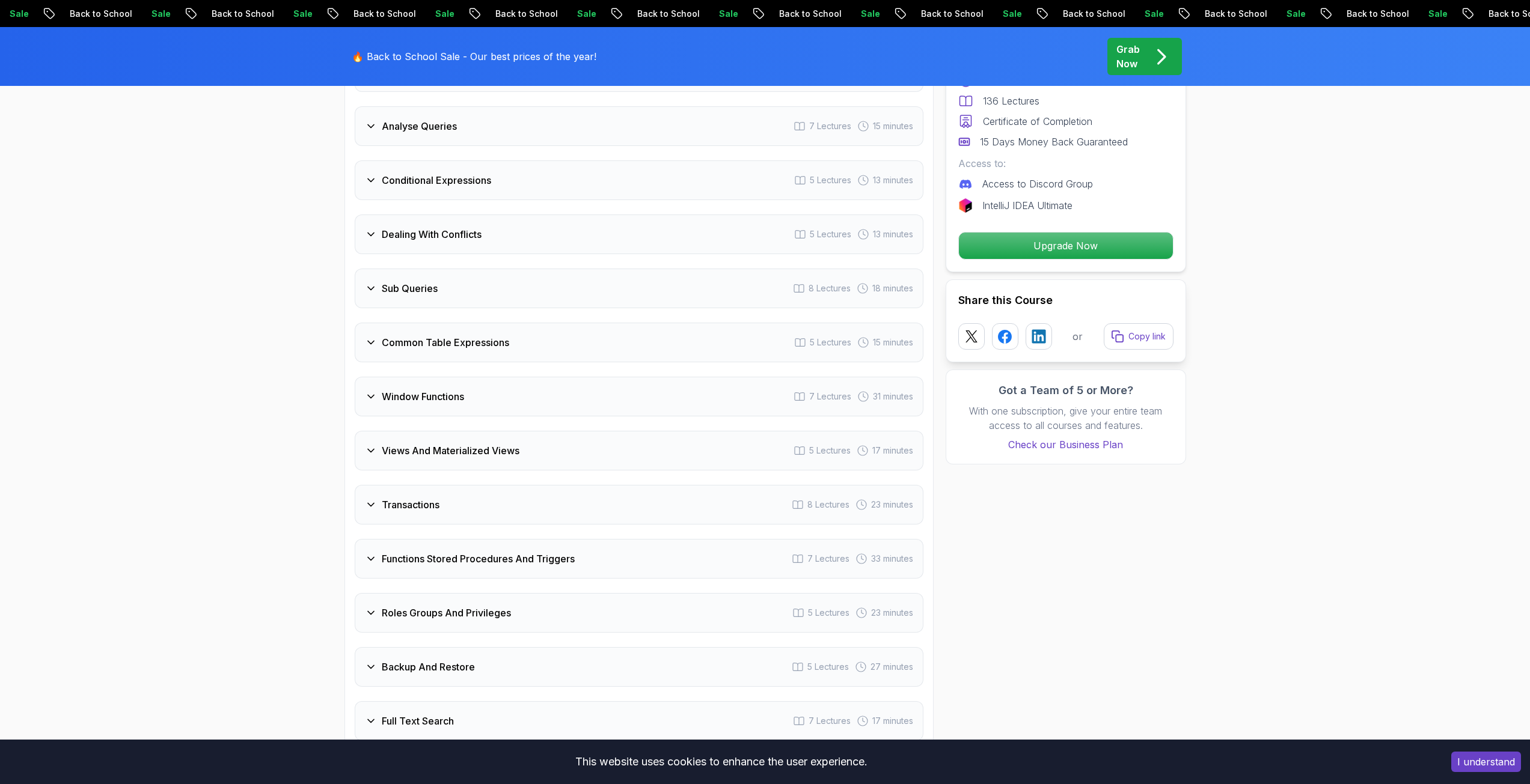
click at [500, 411] on div "Window Functions 7 Lectures 31 minutes" at bounding box center [639, 396] width 569 height 39
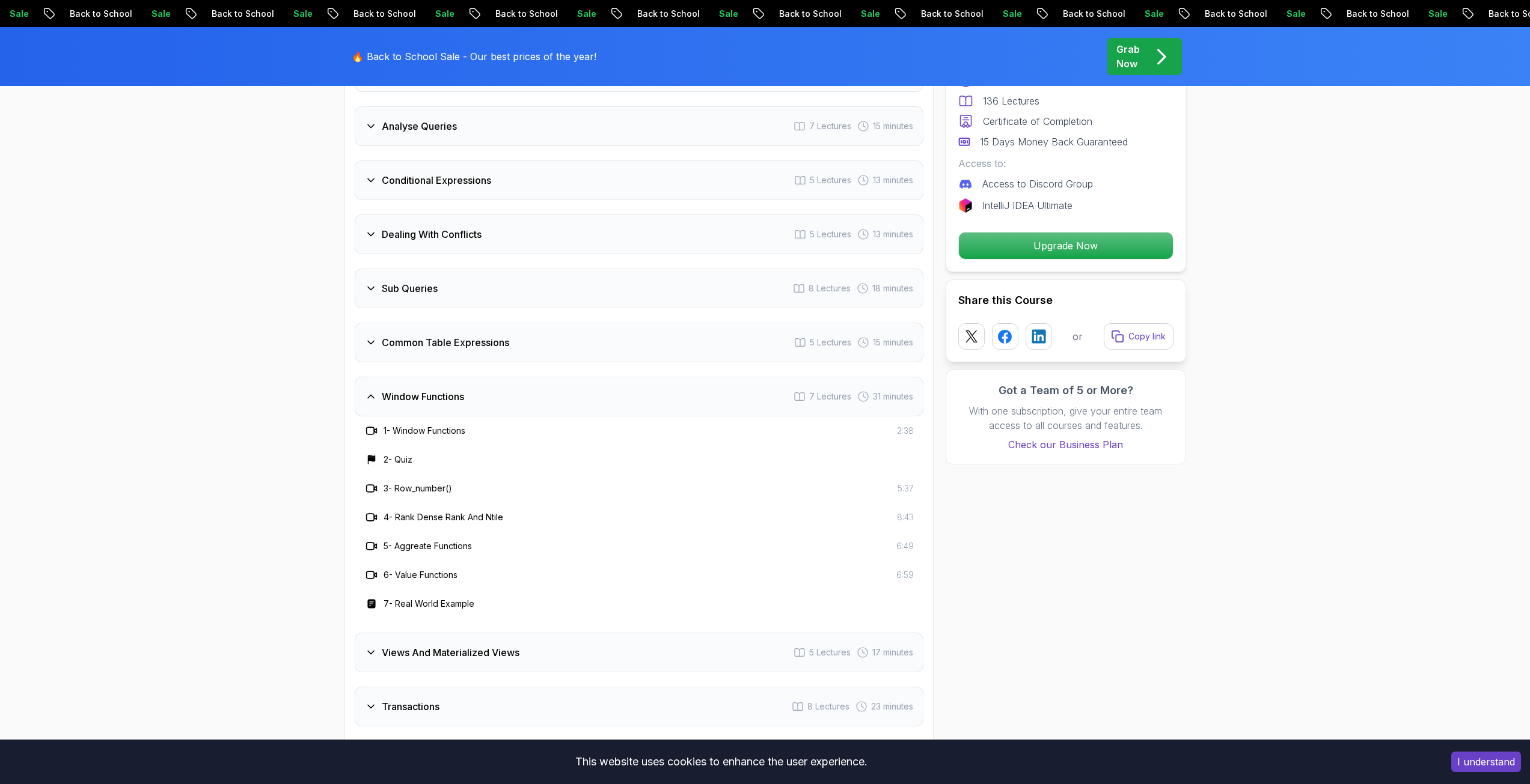
click at [500, 411] on div "Window Functions 7 Lectures 31 minutes" at bounding box center [639, 396] width 569 height 39
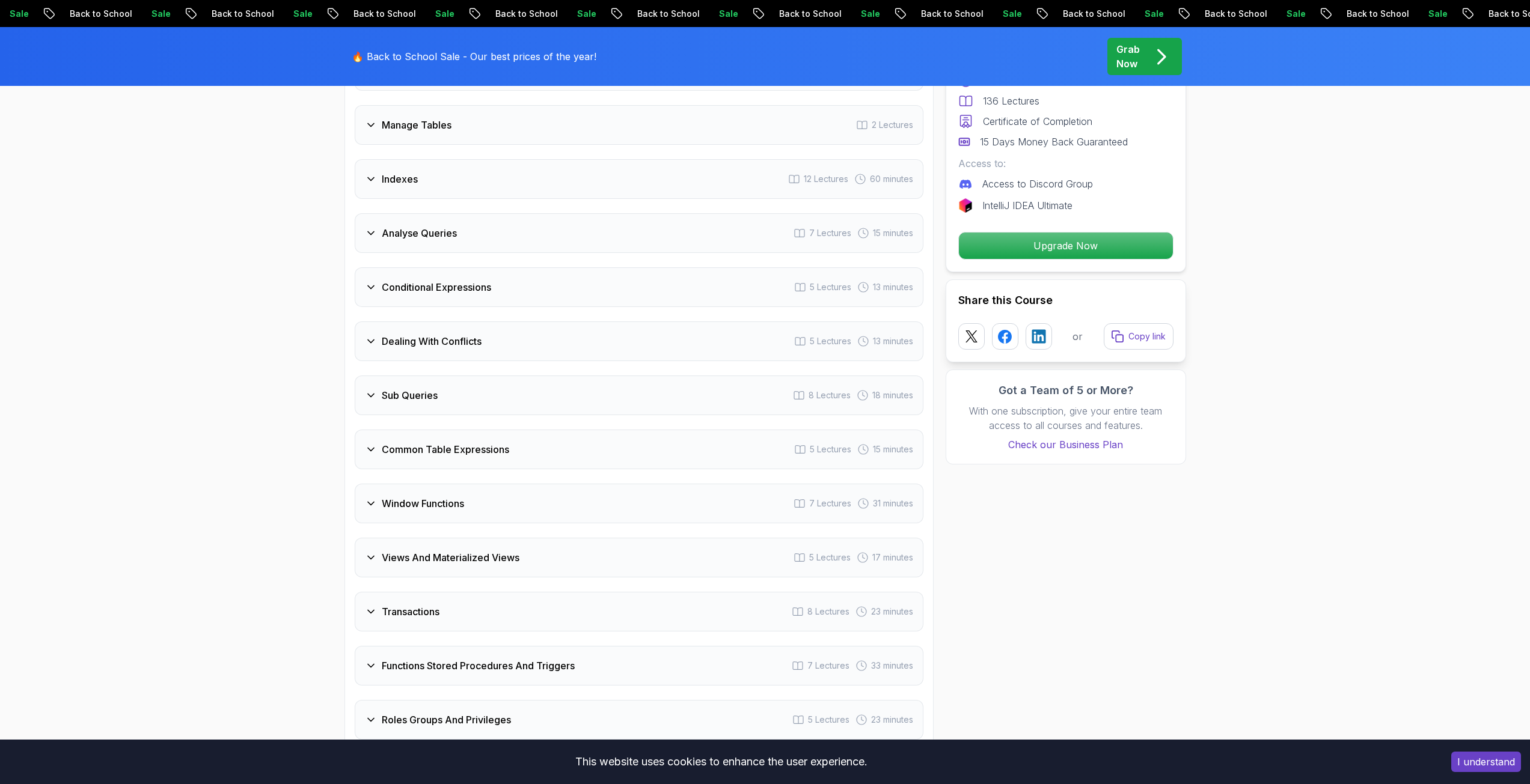
scroll to position [2100, 0]
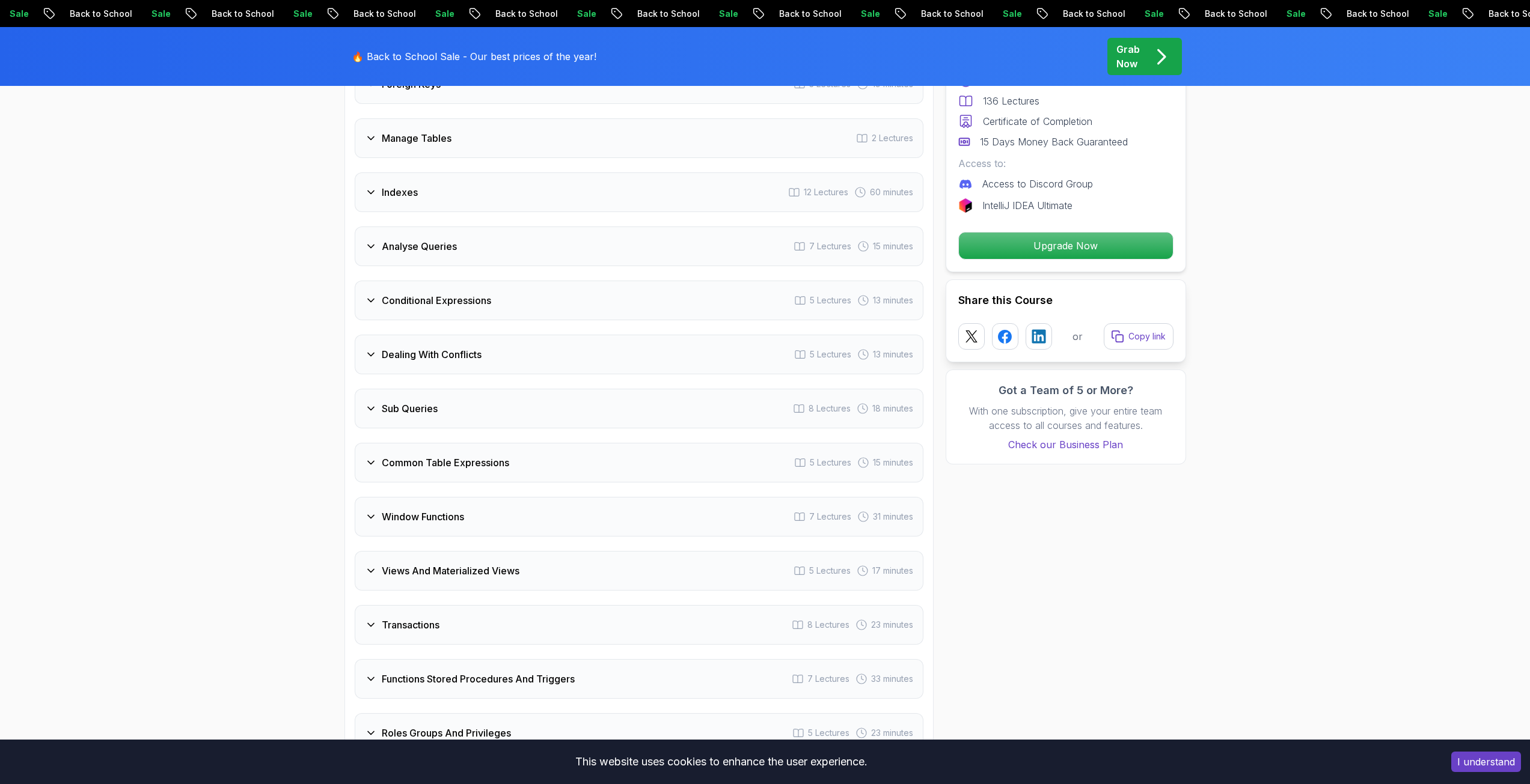
click at [502, 414] on div "Sub Queries 8 Lectures 18 minutes" at bounding box center [639, 408] width 569 height 39
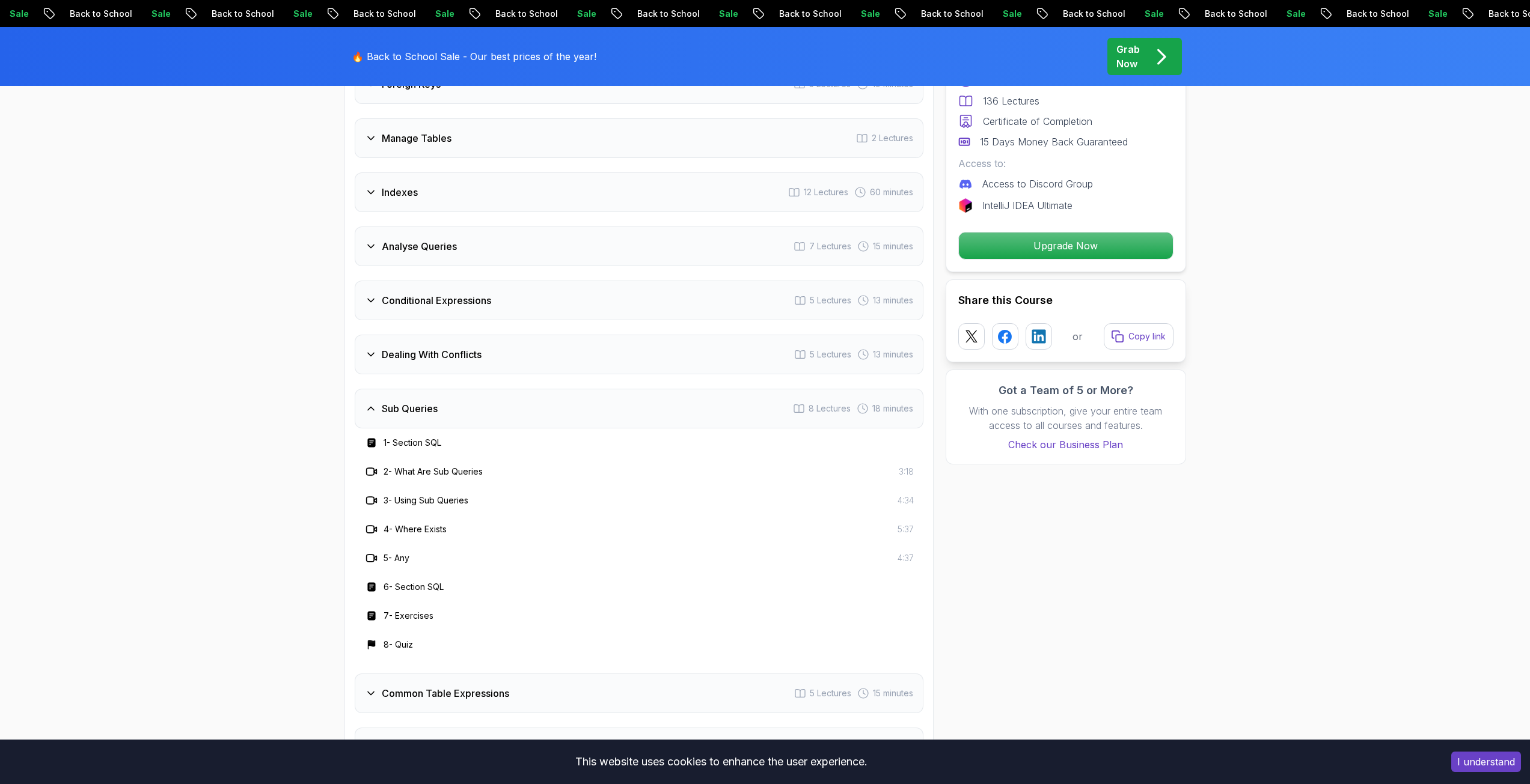
click at [502, 414] on div "Sub Queries 8 Lectures 18 minutes" at bounding box center [639, 408] width 569 height 39
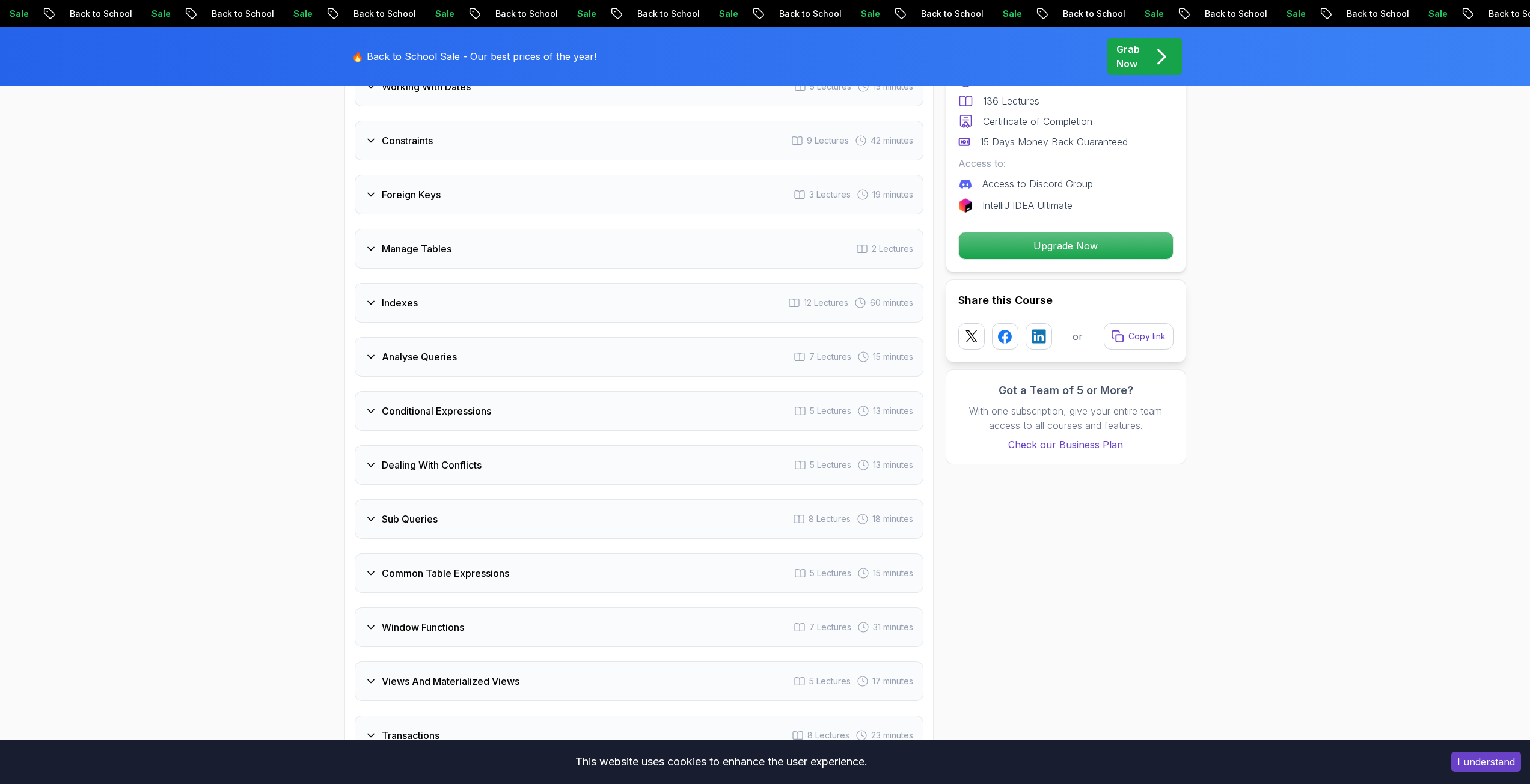
scroll to position [1920, 0]
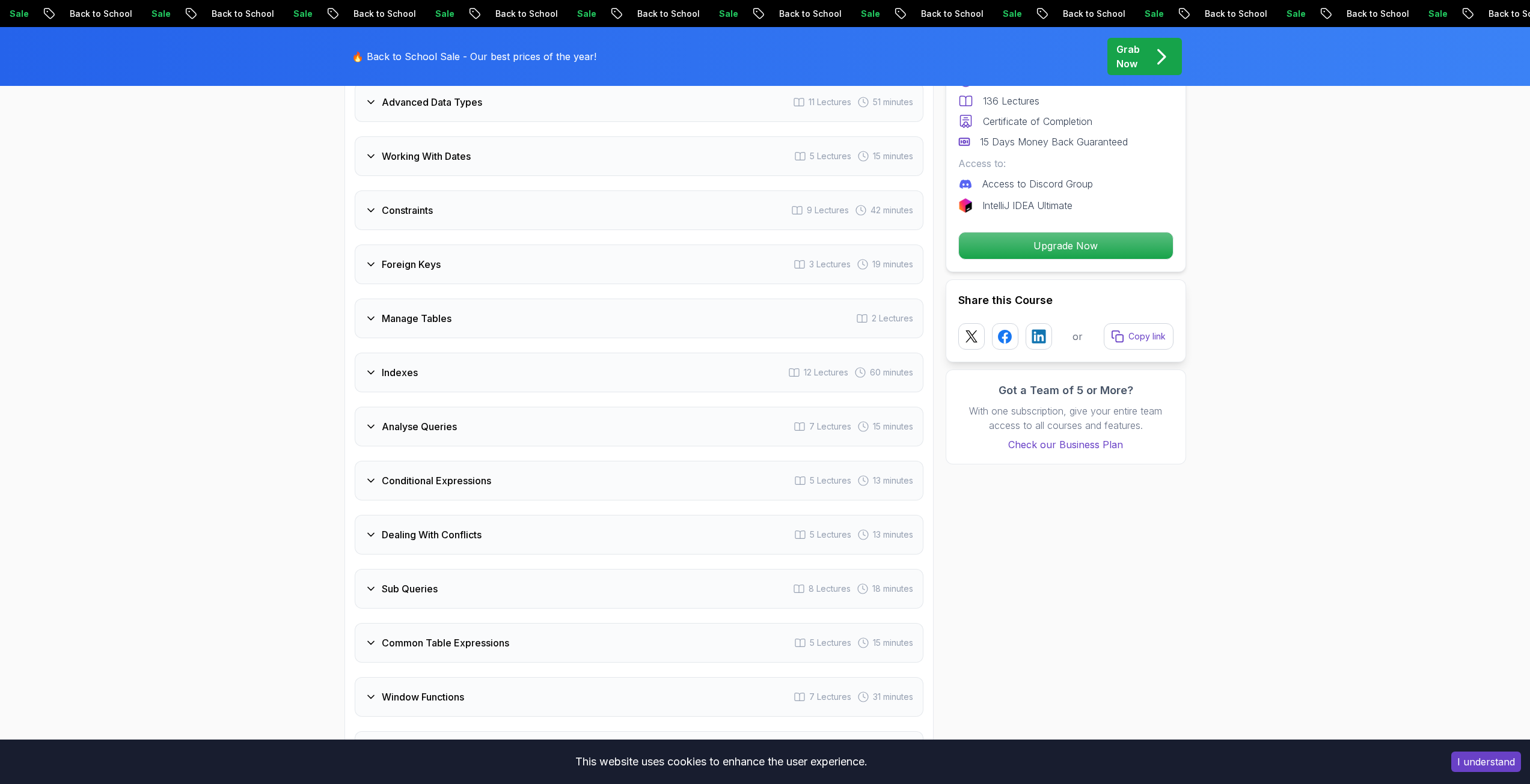
click at [502, 414] on div "Analyse Queries 7 Lectures 15 minutes" at bounding box center [639, 427] width 569 height 39
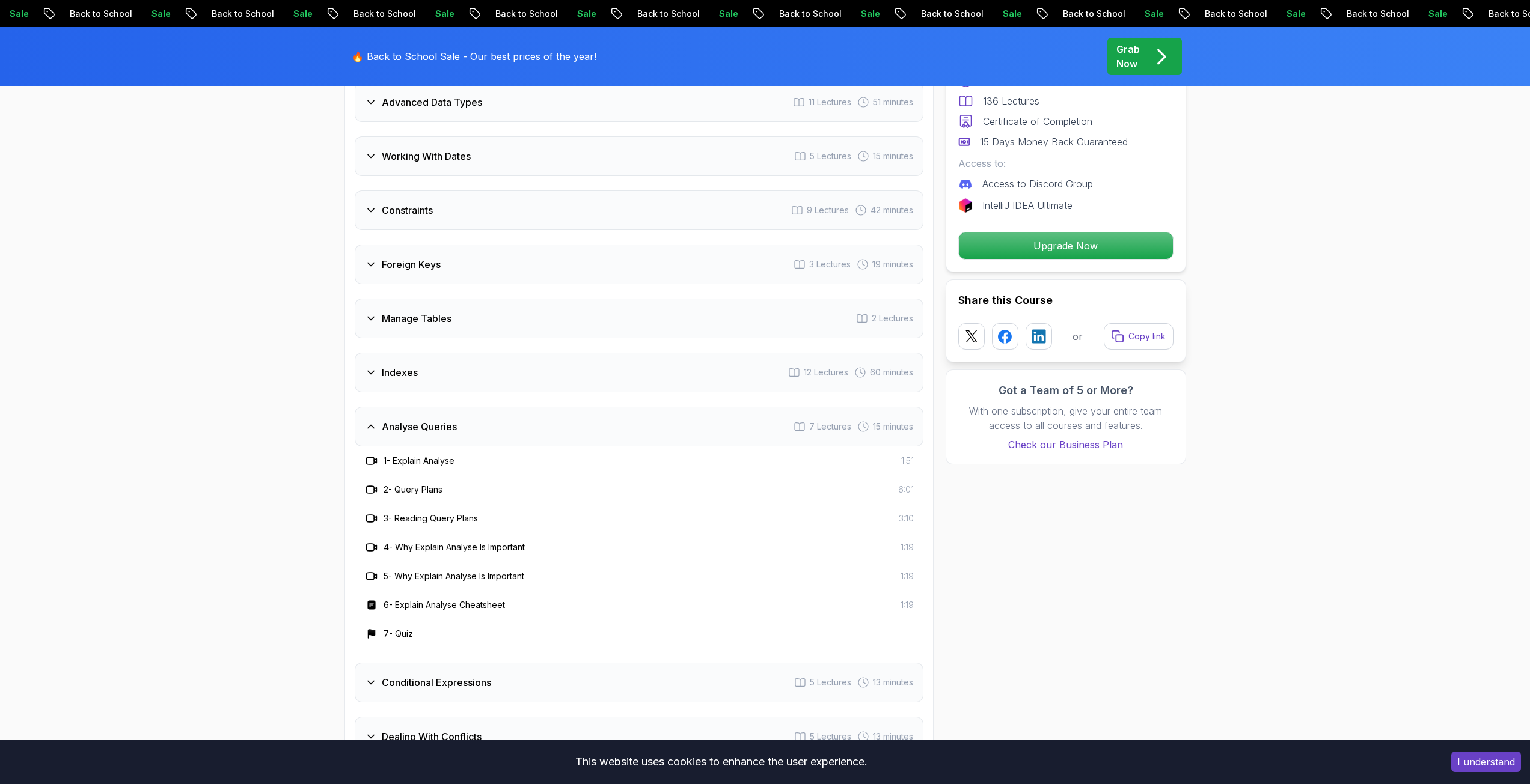
click at [502, 414] on div "Analyse Queries 7 Lectures 15 minutes" at bounding box center [639, 427] width 569 height 39
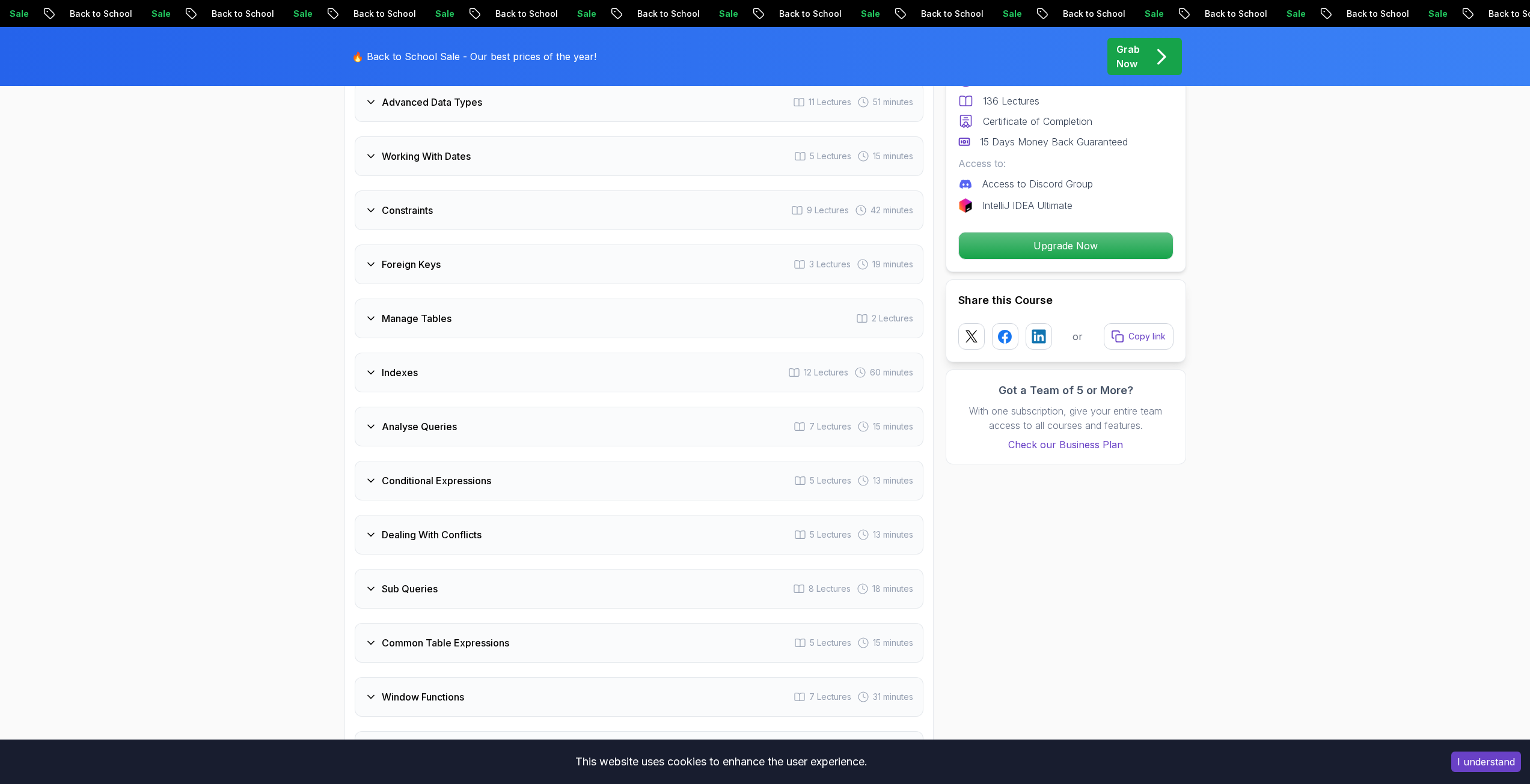
click at [510, 381] on div "Indexes 12 Lectures 60 minutes" at bounding box center [639, 373] width 569 height 39
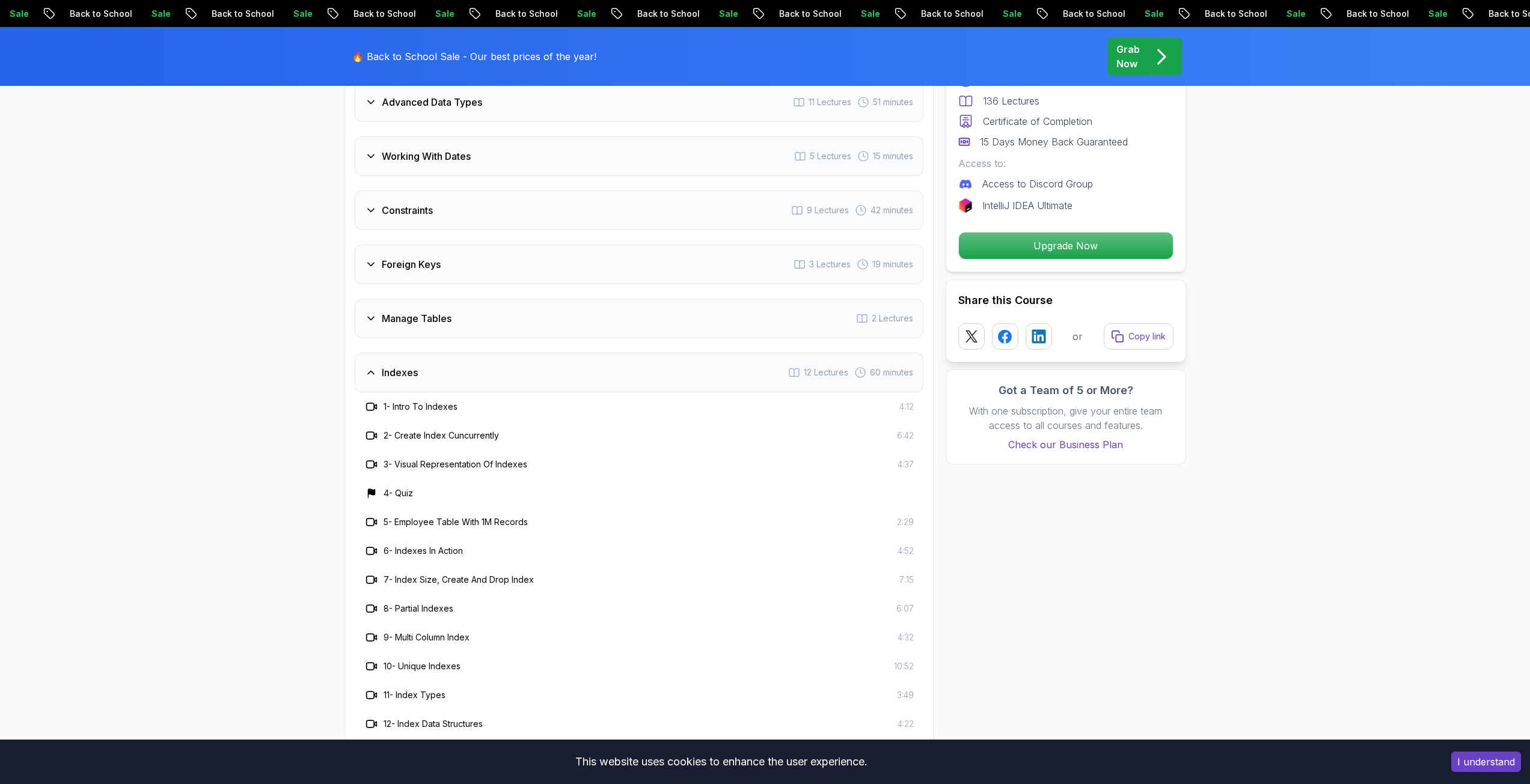
click at [510, 381] on div "Indexes 12 Lectures 60 minutes" at bounding box center [639, 373] width 569 height 39
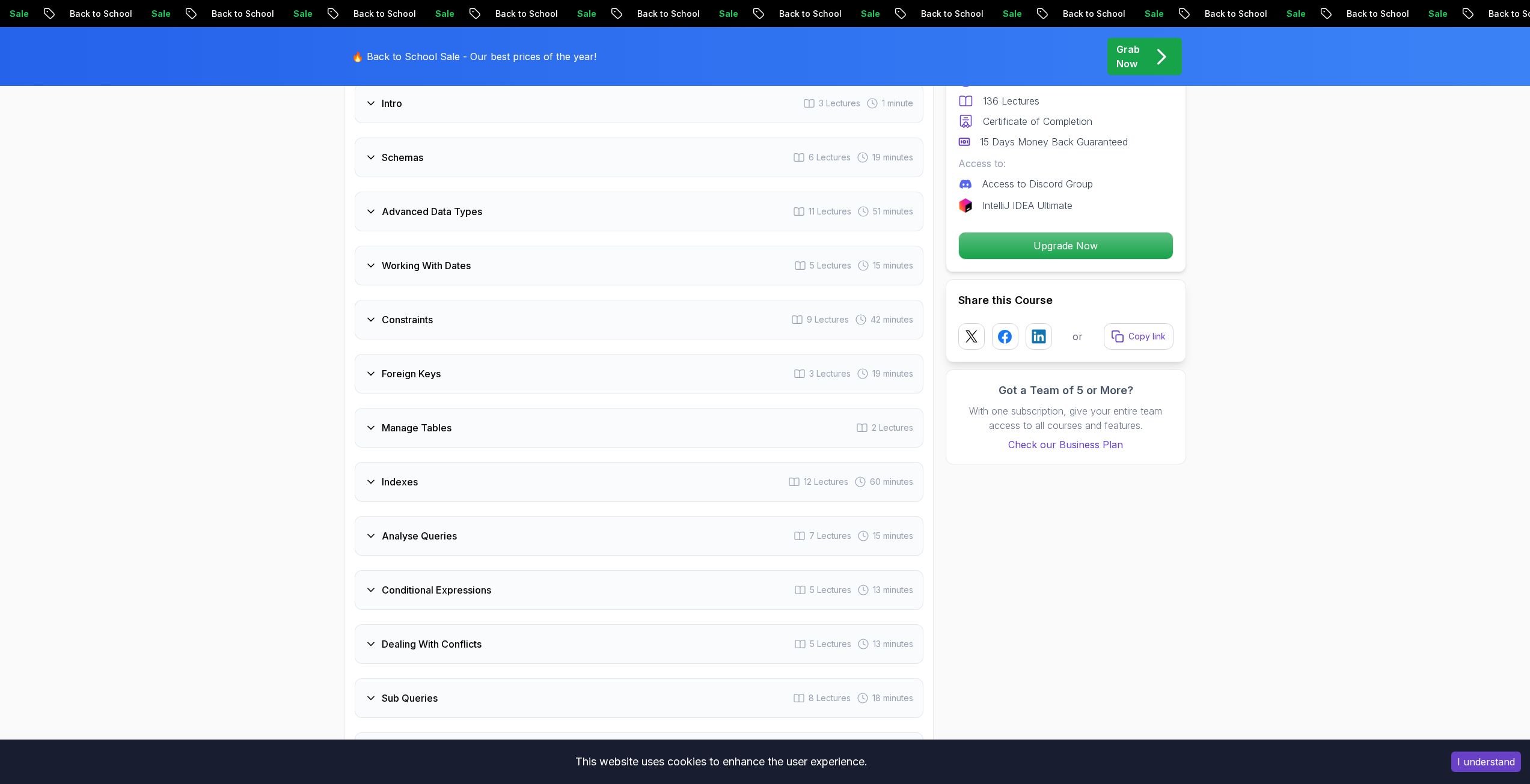
scroll to position [1800, 0]
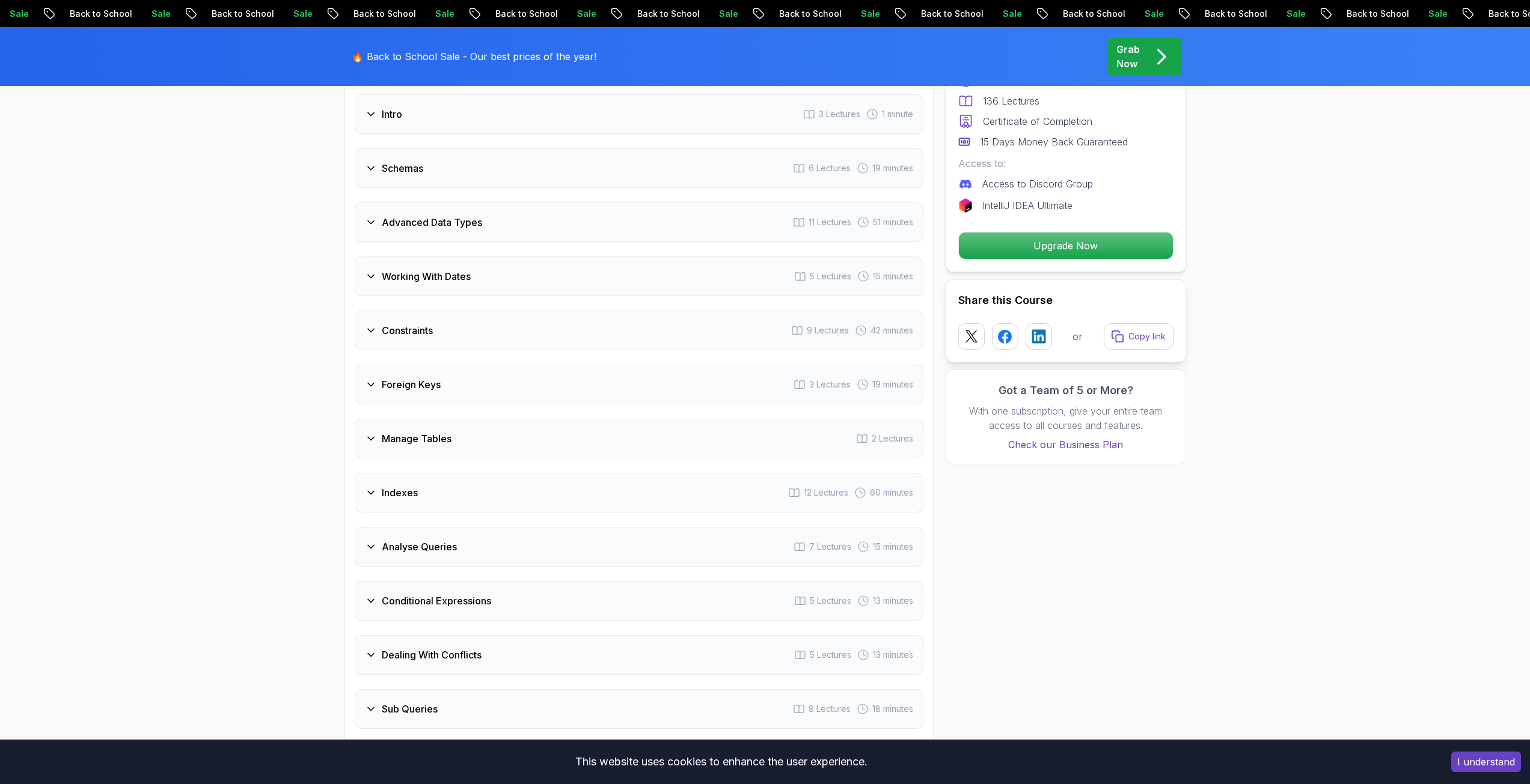
click at [465, 406] on div "Intro 3 Lectures 1 minute Schemas 6 Lectures 19 minutes Advanced Data Types 11 …" at bounding box center [639, 682] width 569 height 1175
click at [466, 397] on div "Foreign Keys 3 Lectures 19 minutes" at bounding box center [639, 385] width 569 height 39
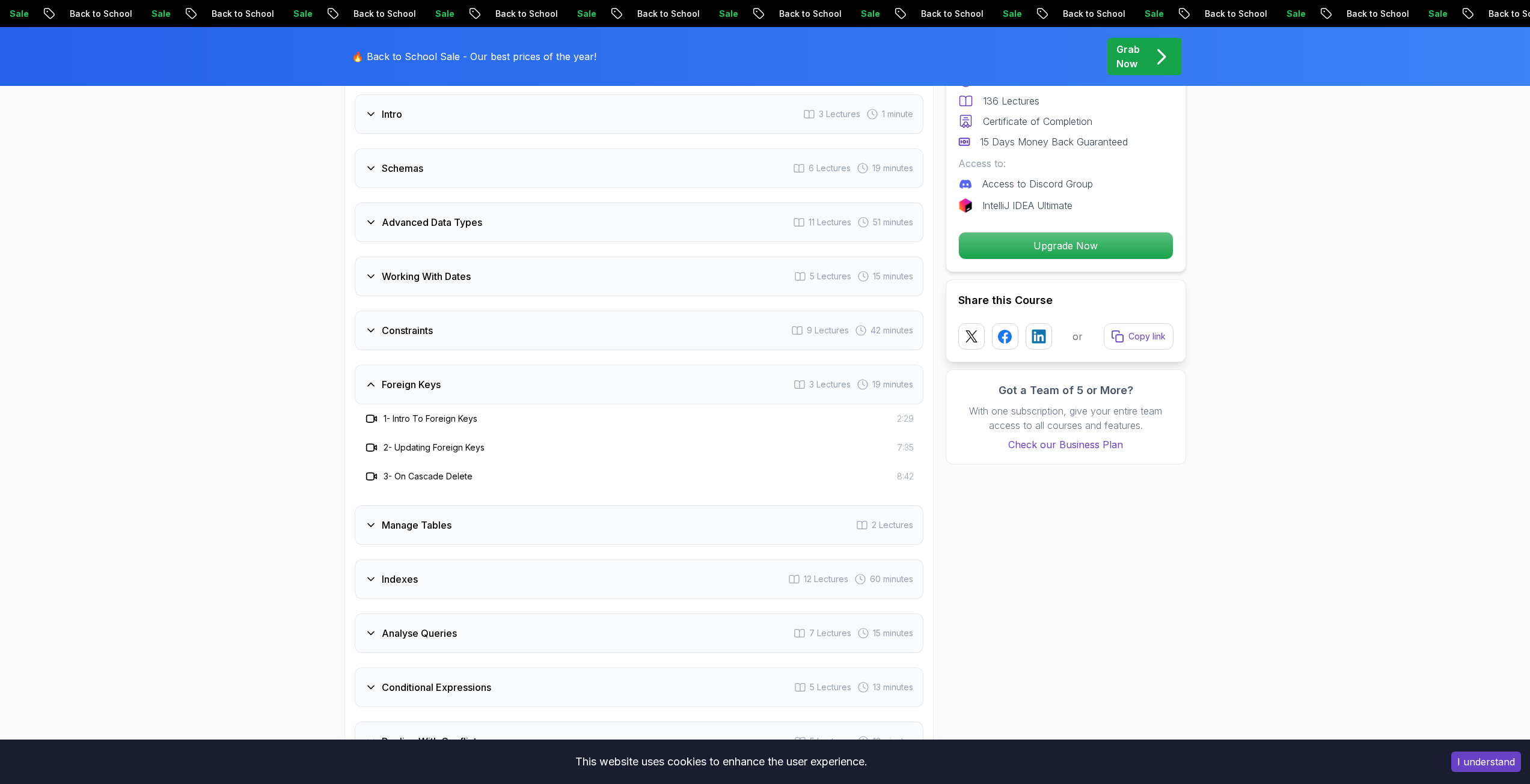
click at [468, 395] on div "Foreign Keys 3 Lectures 19 minutes" at bounding box center [639, 385] width 569 height 39
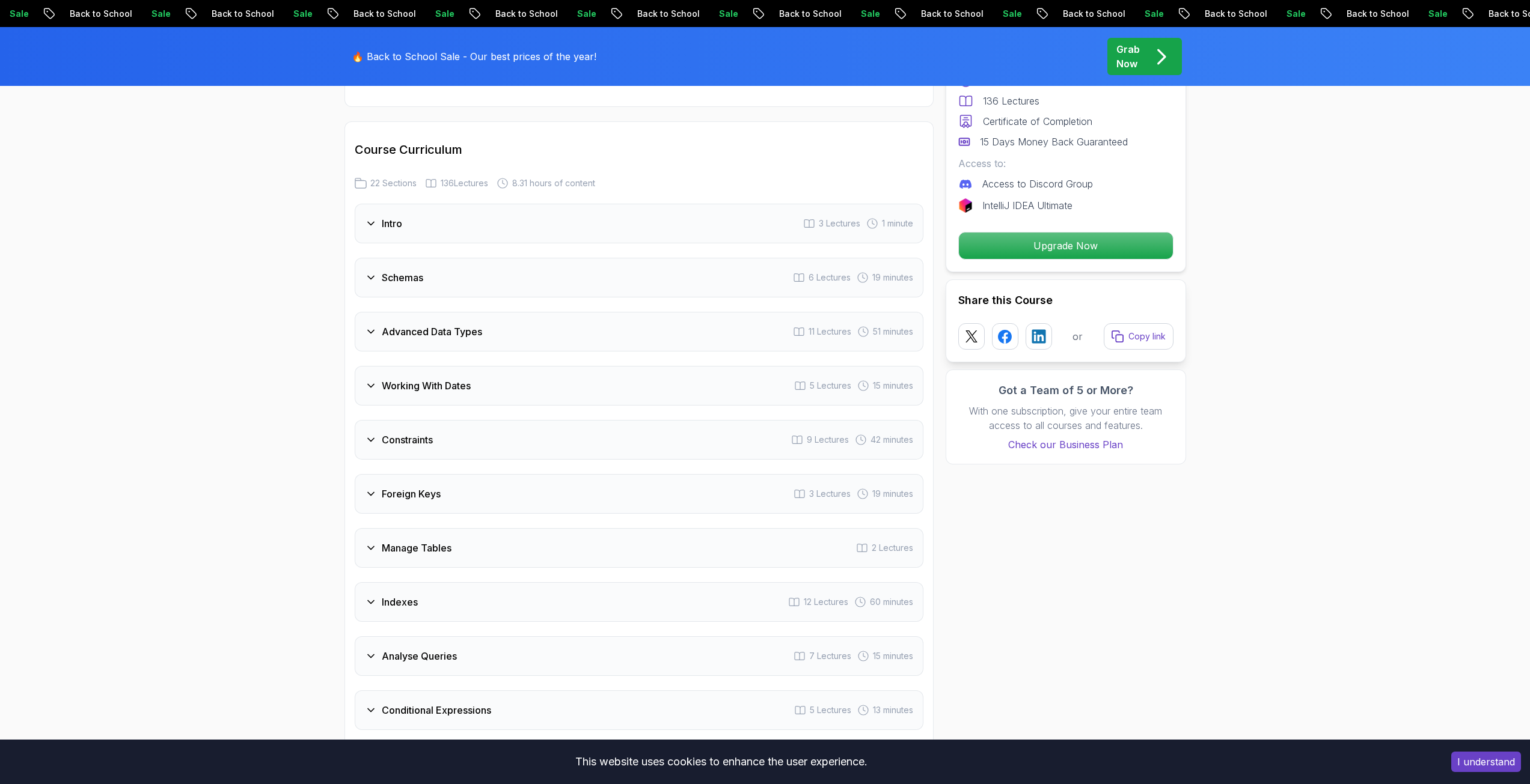
scroll to position [1680, 0]
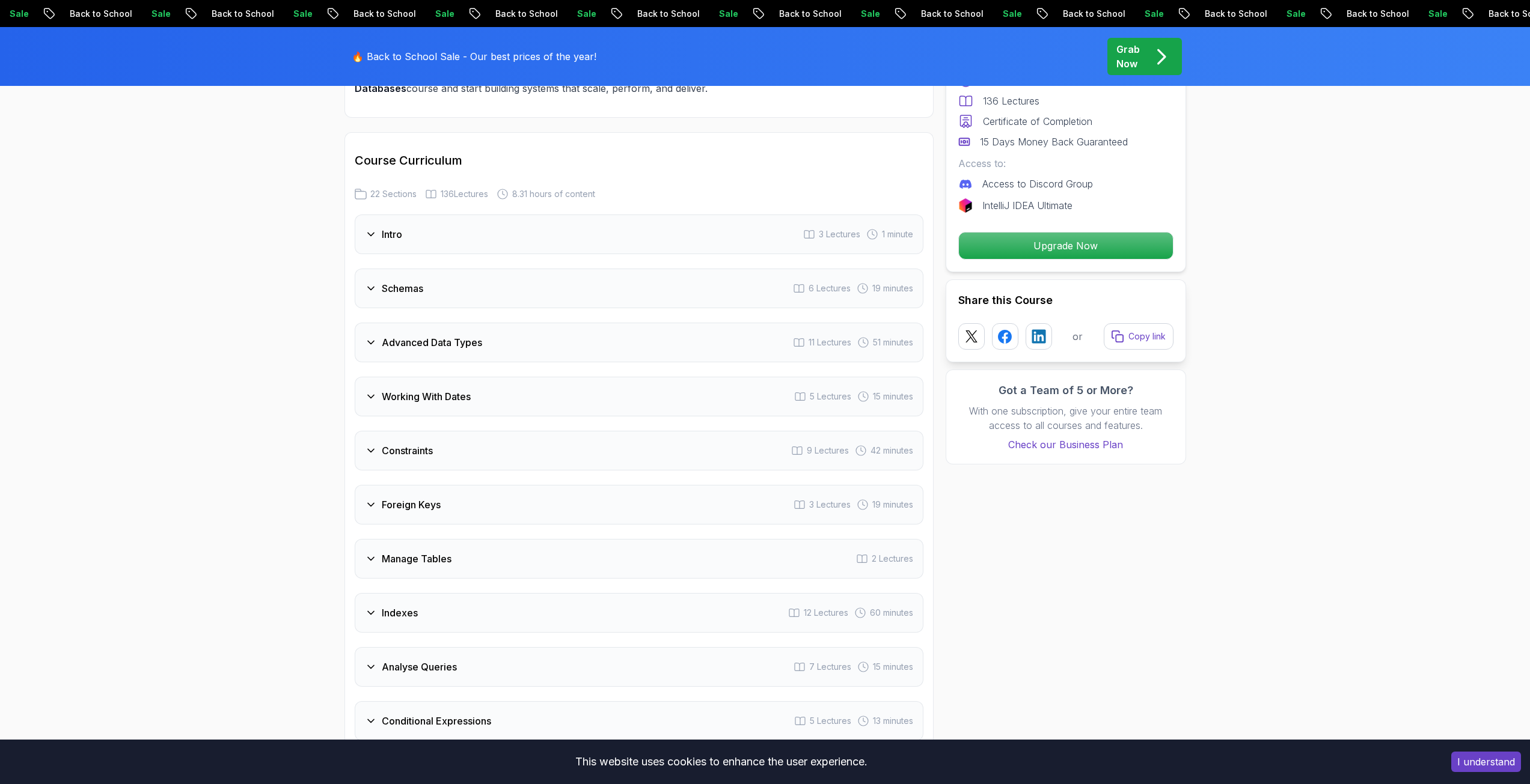
click at [468, 399] on h3 "Working With Dates" at bounding box center [426, 396] width 89 height 14
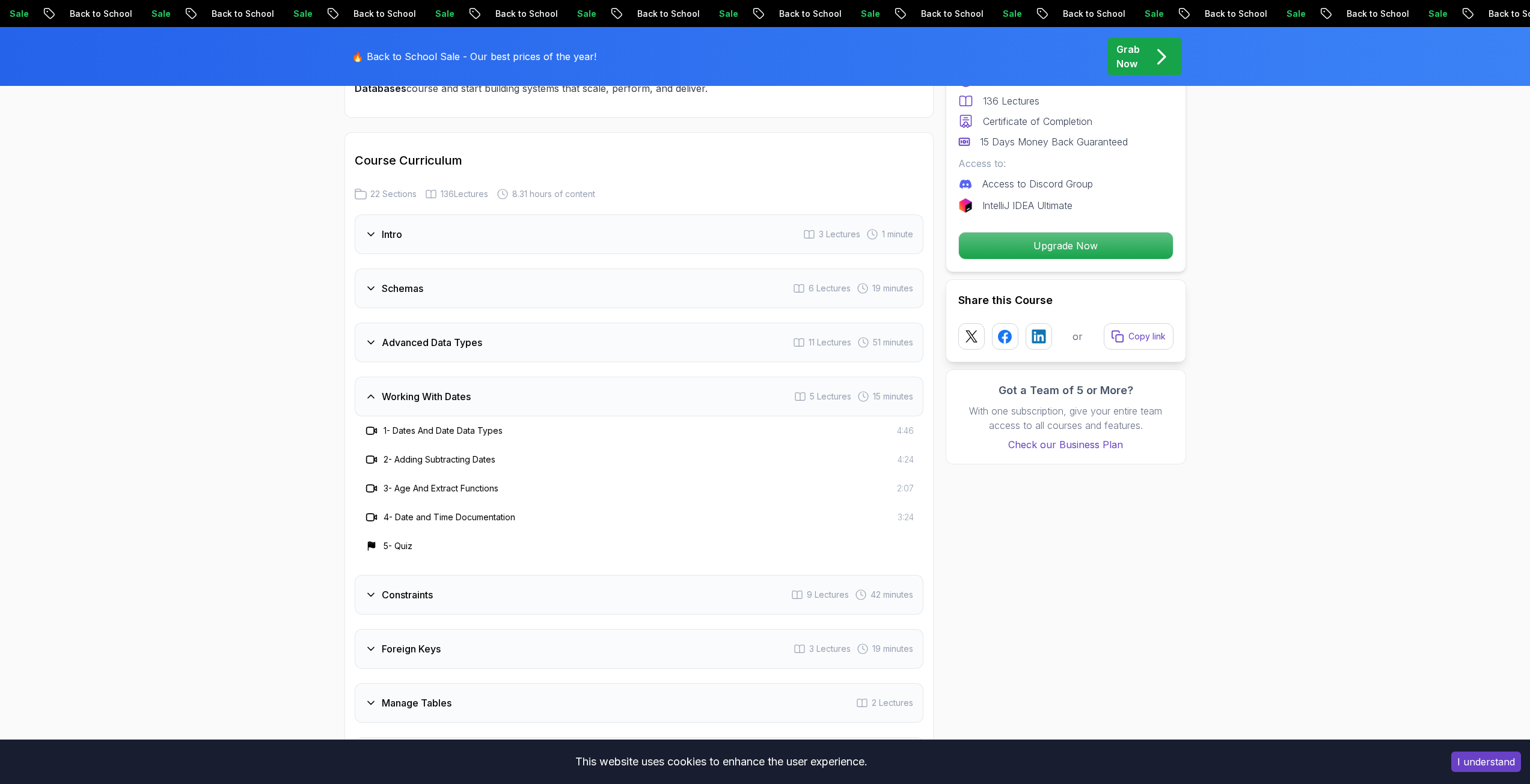
click at [468, 399] on h3 "Working With Dates" at bounding box center [426, 396] width 89 height 14
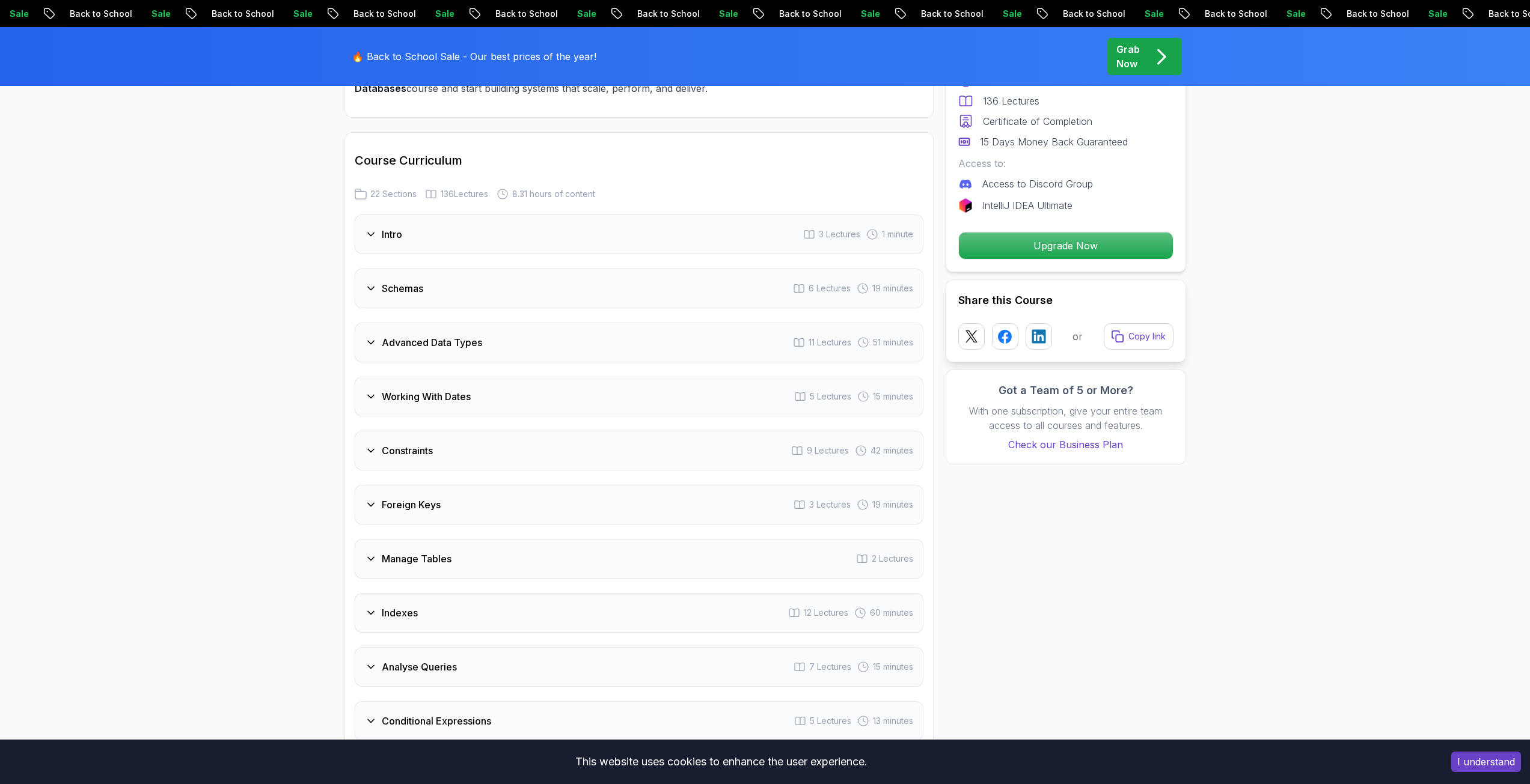
click at [481, 348] on h3 "Advanced Data Types" at bounding box center [432, 342] width 100 height 14
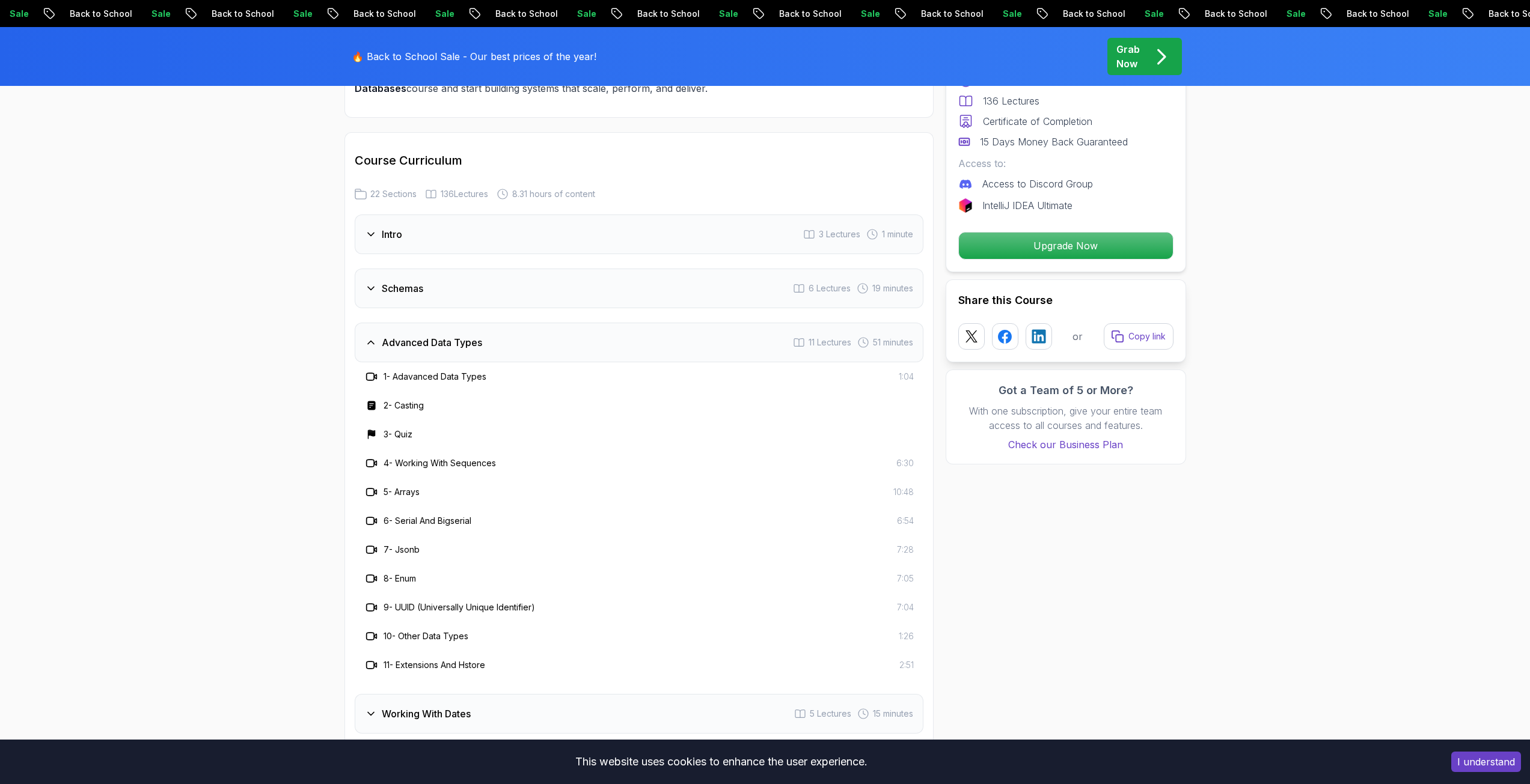
click at [481, 348] on h3 "Advanced Data Types" at bounding box center [432, 342] width 100 height 14
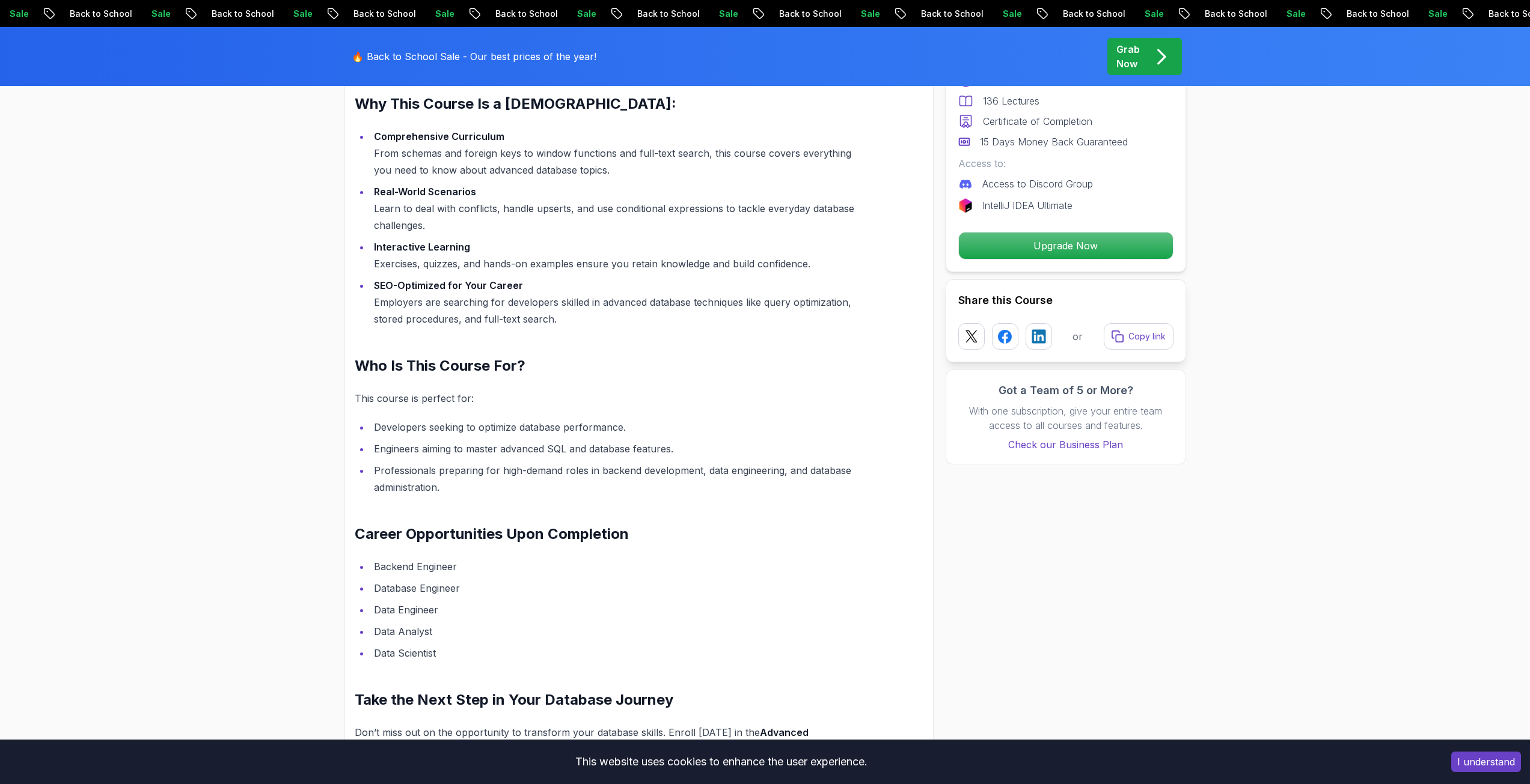
scroll to position [841, 0]
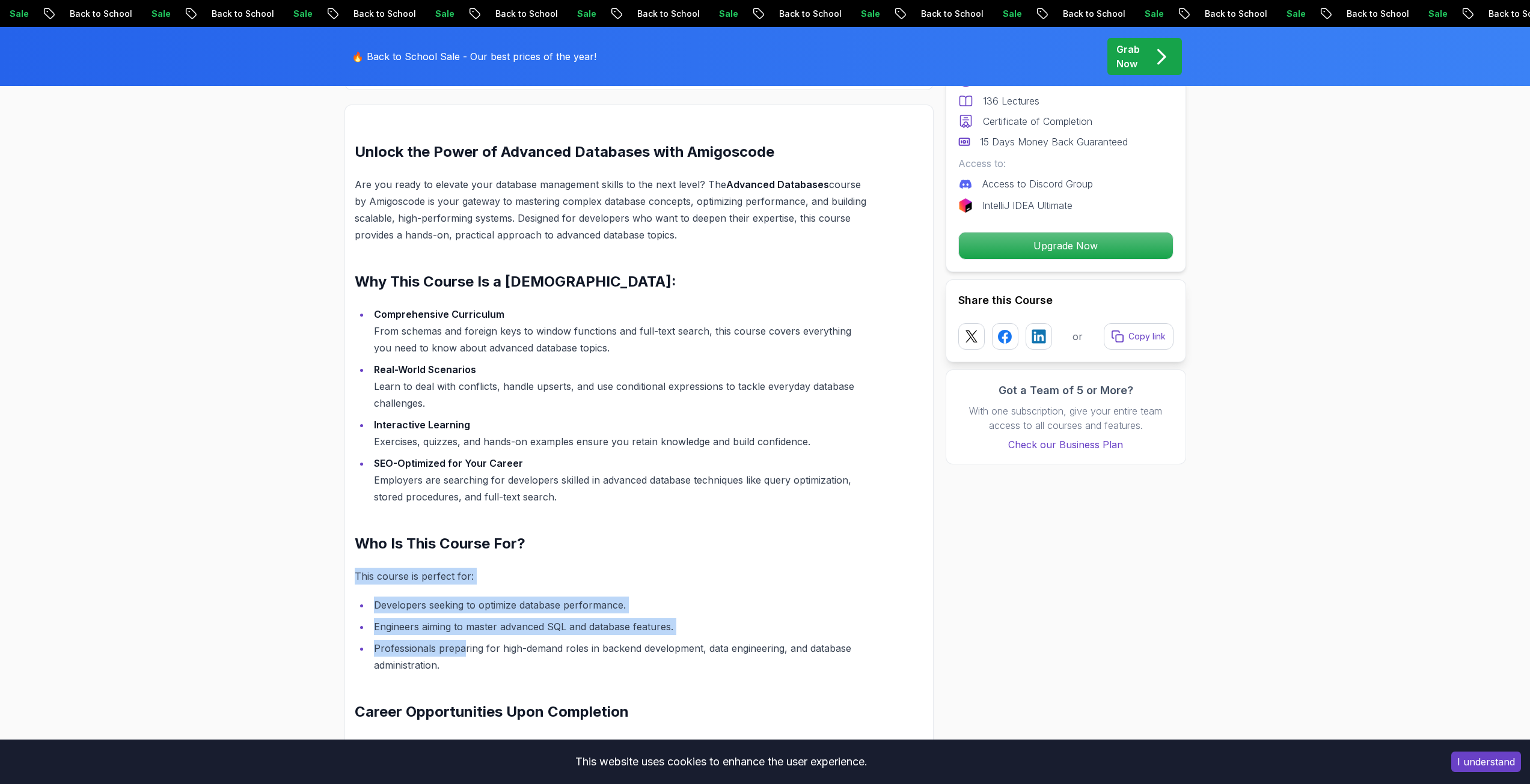
drag, startPoint x: 465, startPoint y: 655, endPoint x: 355, endPoint y: 555, distance: 148.7
click at [353, 557] on div "Unlock the Power of Advanced Databases with Amigoscode Are you ready to elevate…" at bounding box center [639, 531] width 589 height 852
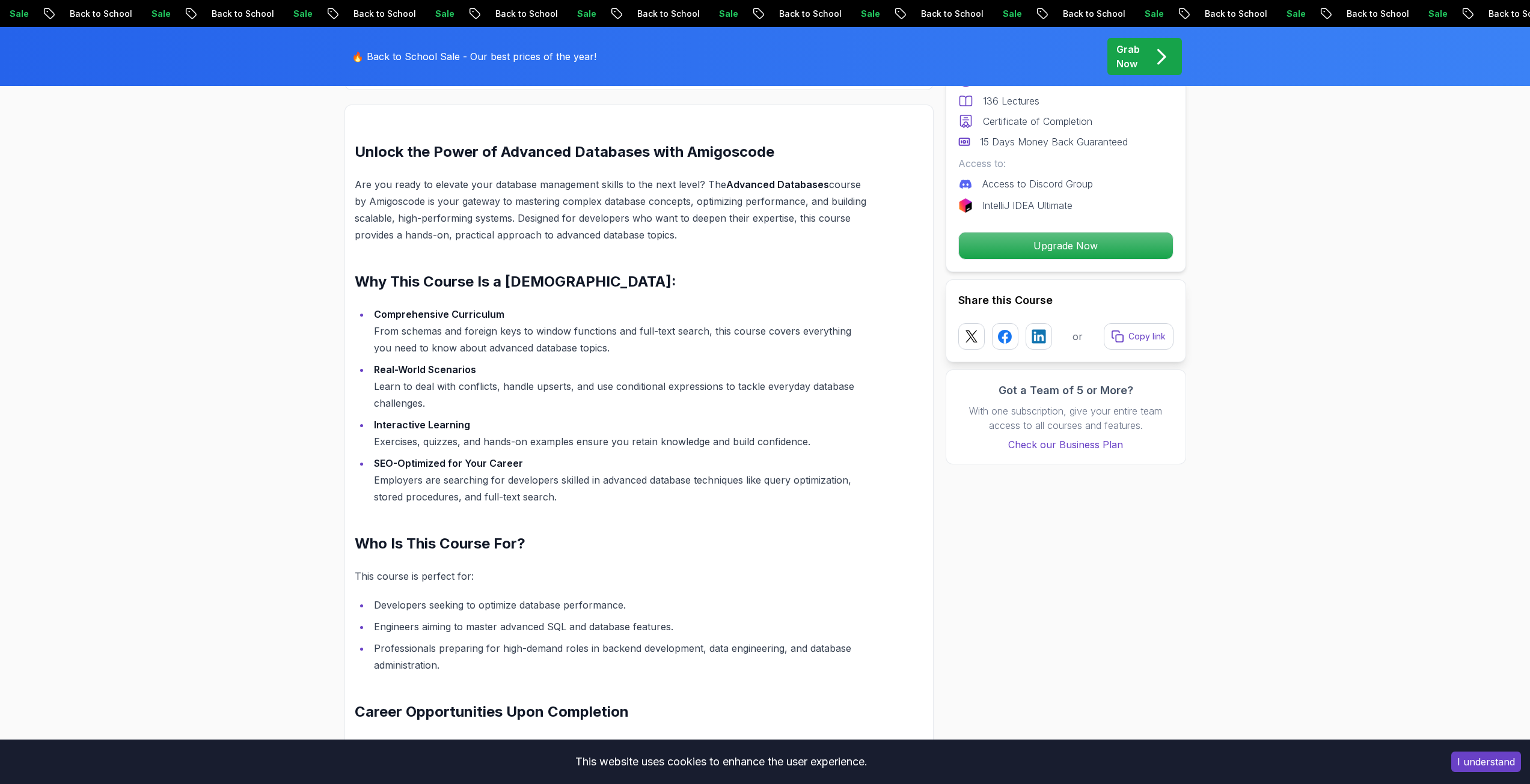
click at [359, 546] on h2 "Who Is This Course For?" at bounding box center [610, 543] width 512 height 19
click at [396, 486] on li "SEO-Optimized for Your Career Employers are searching for developers skilled in…" at bounding box center [618, 480] width 496 height 50
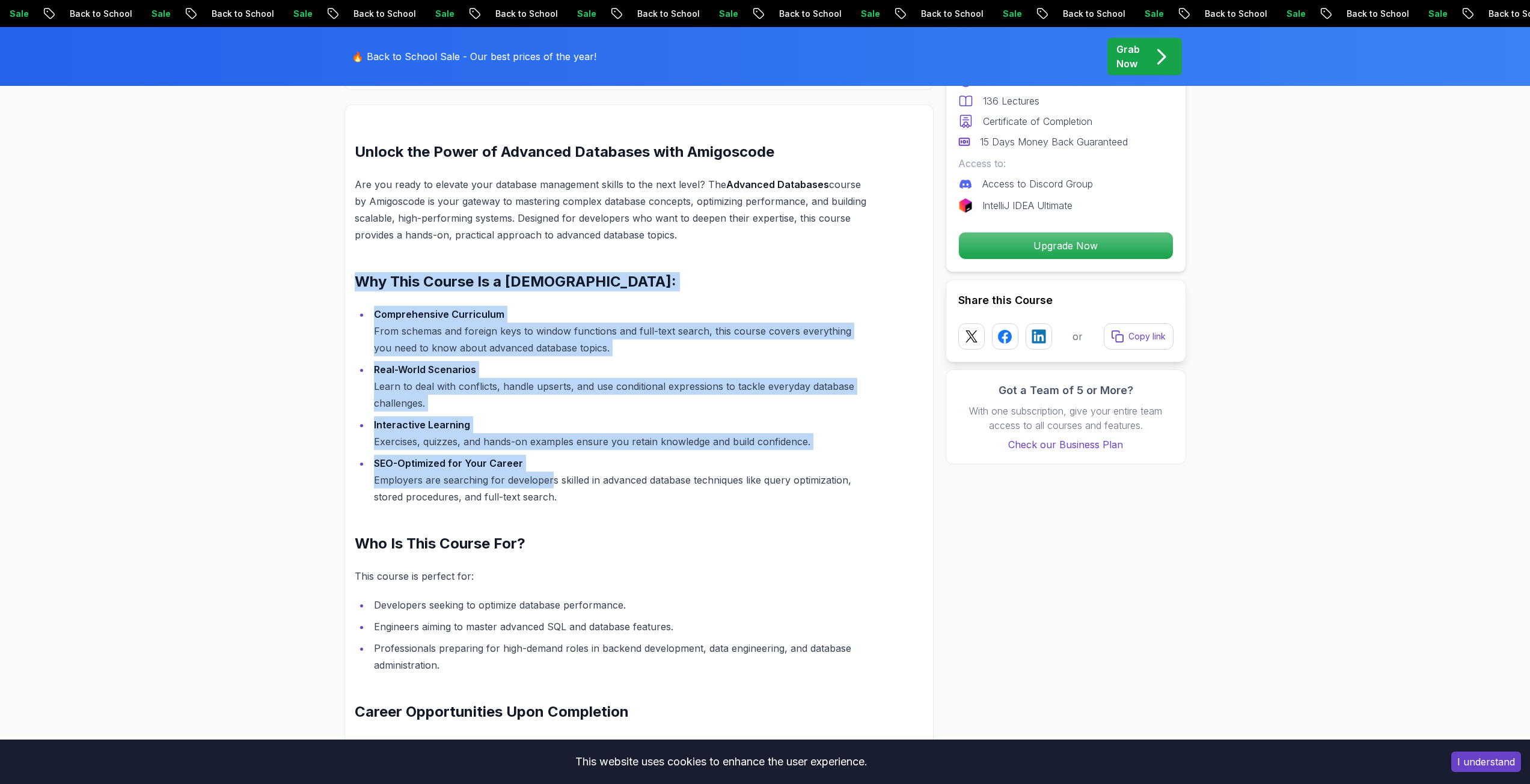
drag, startPoint x: 543, startPoint y: 486, endPoint x: 381, endPoint y: 293, distance: 252.0
click at [357, 278] on div "Unlock the Power of Advanced Databases with Amigoscode Are you ready to elevate…" at bounding box center [610, 539] width 512 height 793
click at [451, 310] on strong "Comprehensive Curriculum" at bounding box center [439, 314] width 131 height 12
drag, startPoint x: 566, startPoint y: 504, endPoint x: 317, endPoint y: 270, distance: 341.7
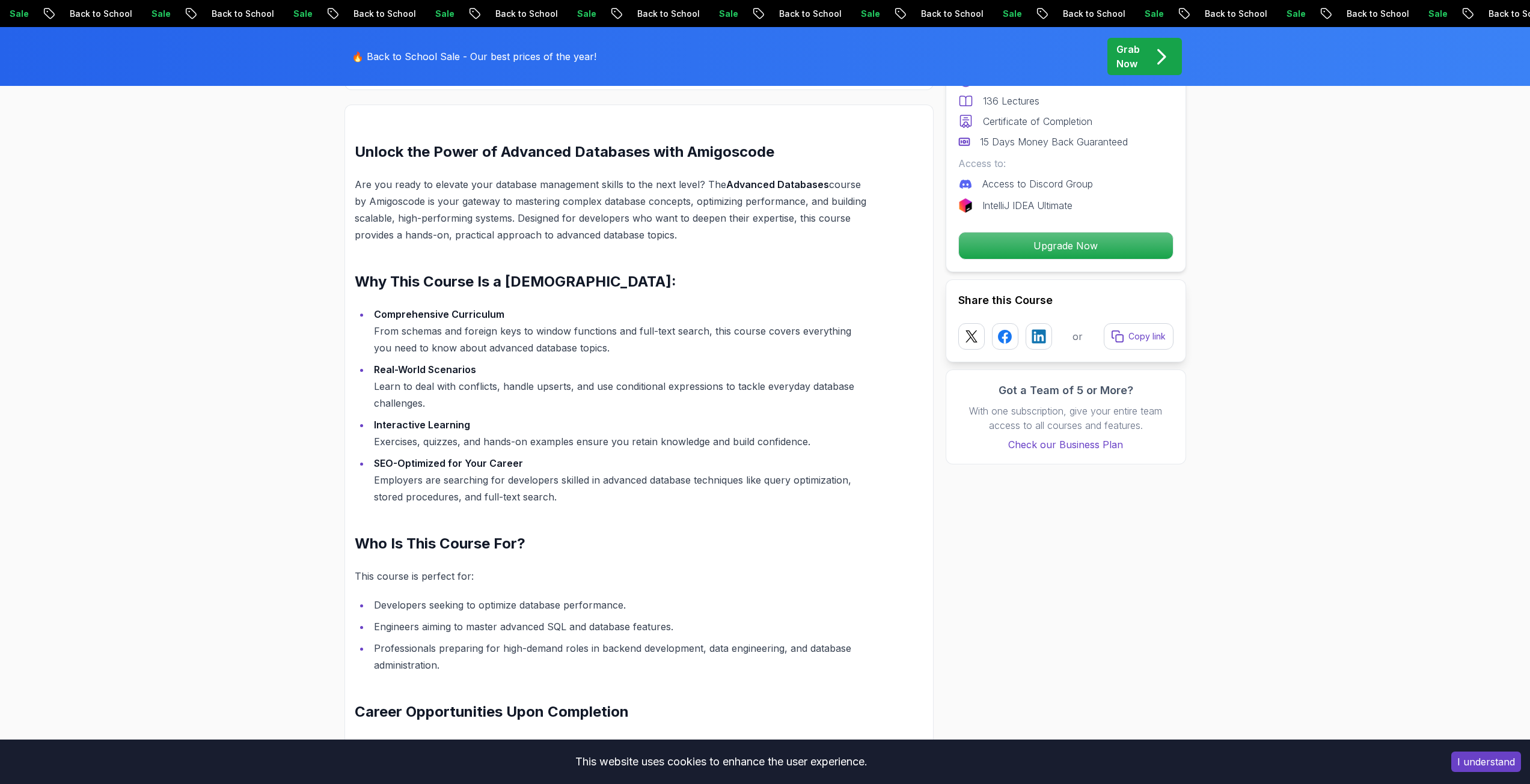
click at [532, 221] on p "Are you ready to elevate your database management skills to the next level? The…" at bounding box center [610, 209] width 512 height 68
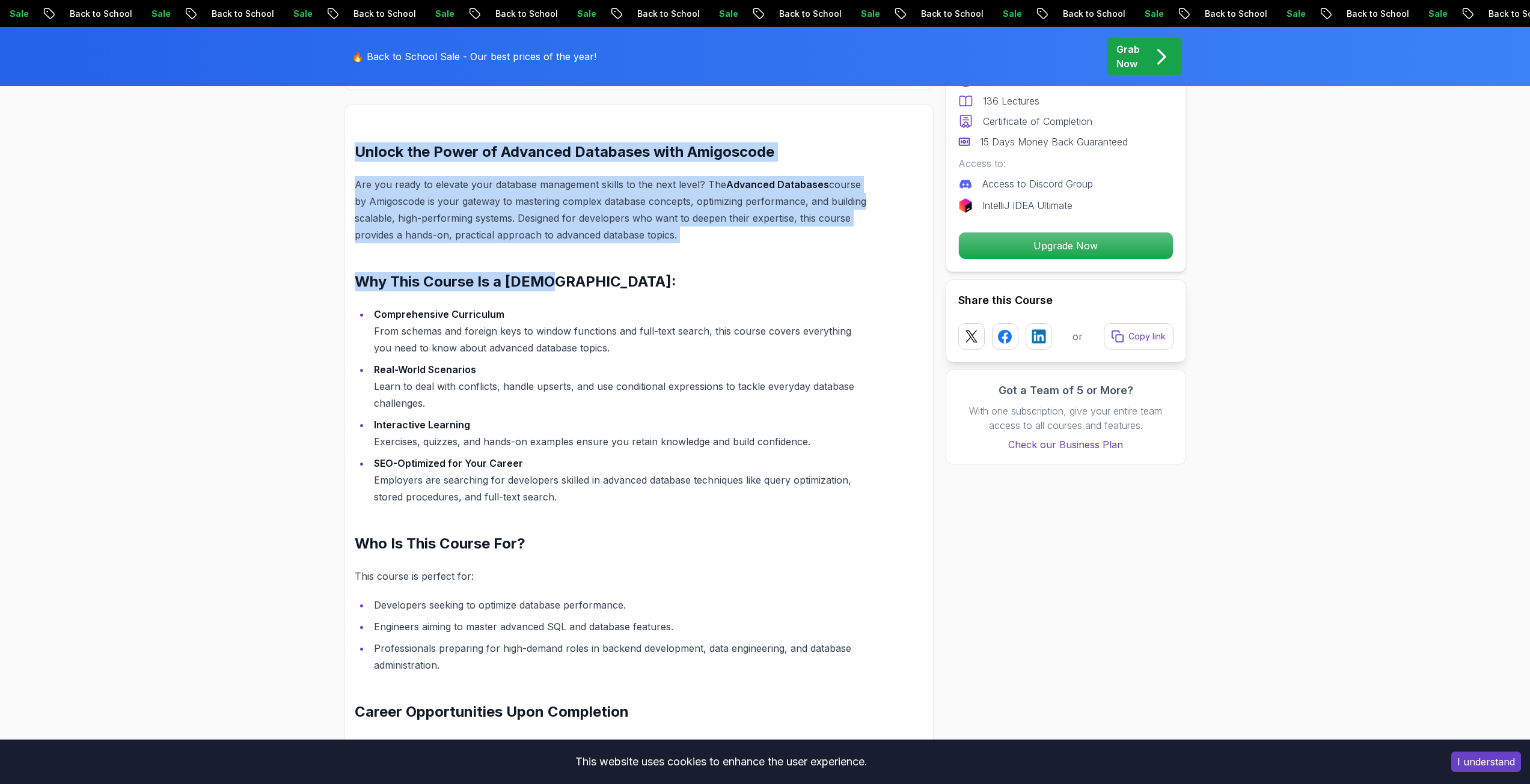
drag, startPoint x: 716, startPoint y: 232, endPoint x: 296, endPoint y: 143, distance: 429.3
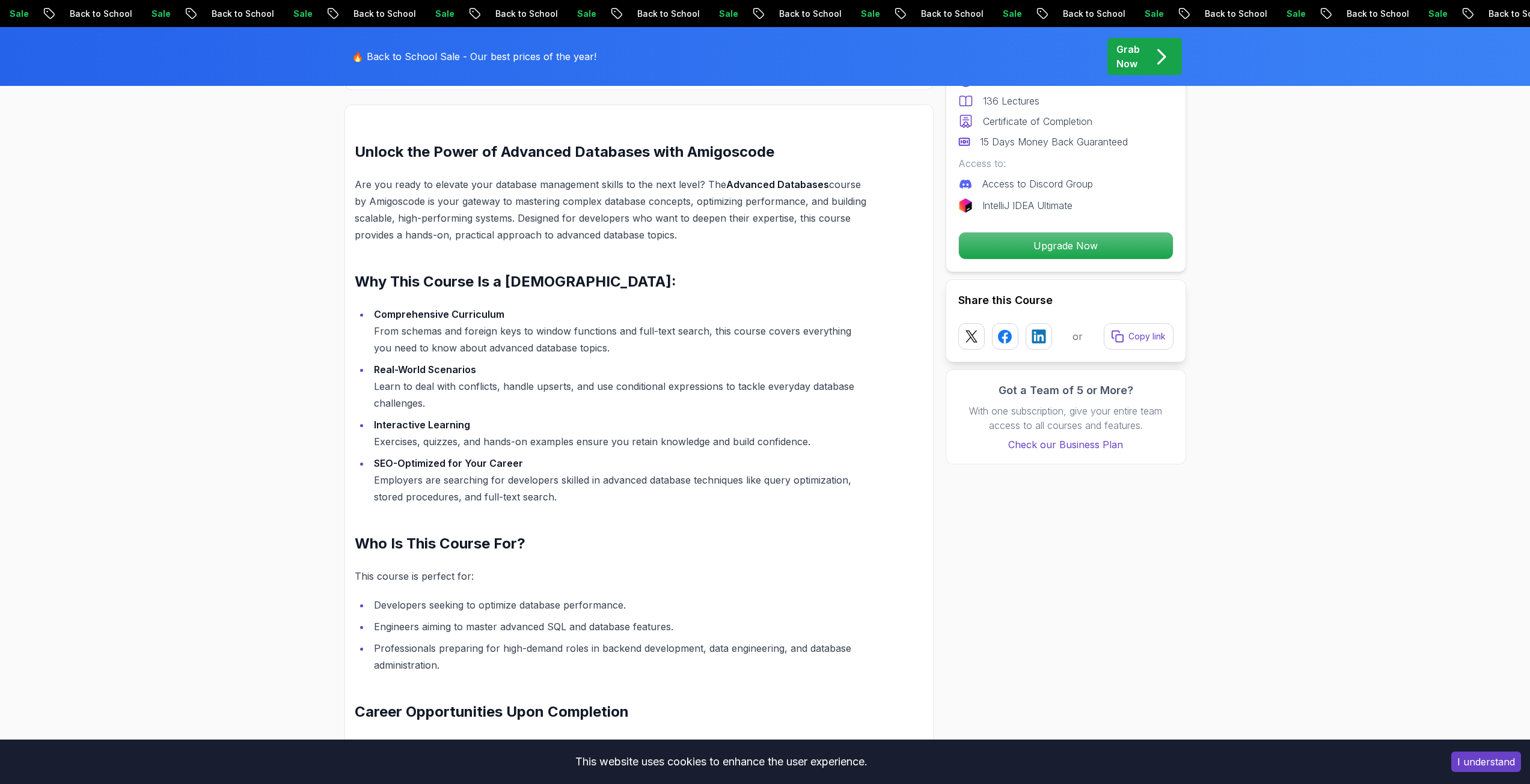
click at [487, 385] on li "Real-World Scenarios Learn to deal with conflicts, handle upserts, and use cond…" at bounding box center [618, 386] width 496 height 50
drag, startPoint x: 555, startPoint y: 495, endPoint x: 331, endPoint y: 153, distance: 408.8
click at [401, 301] on div "Unlock the Power of Advanced Databases with Amigoscode Are you ready to elevate…" at bounding box center [610, 539] width 512 height 793
click at [504, 556] on div "Unlock the Power of Advanced Databases with Amigoscode Are you ready to elevate…" at bounding box center [610, 539] width 512 height 793
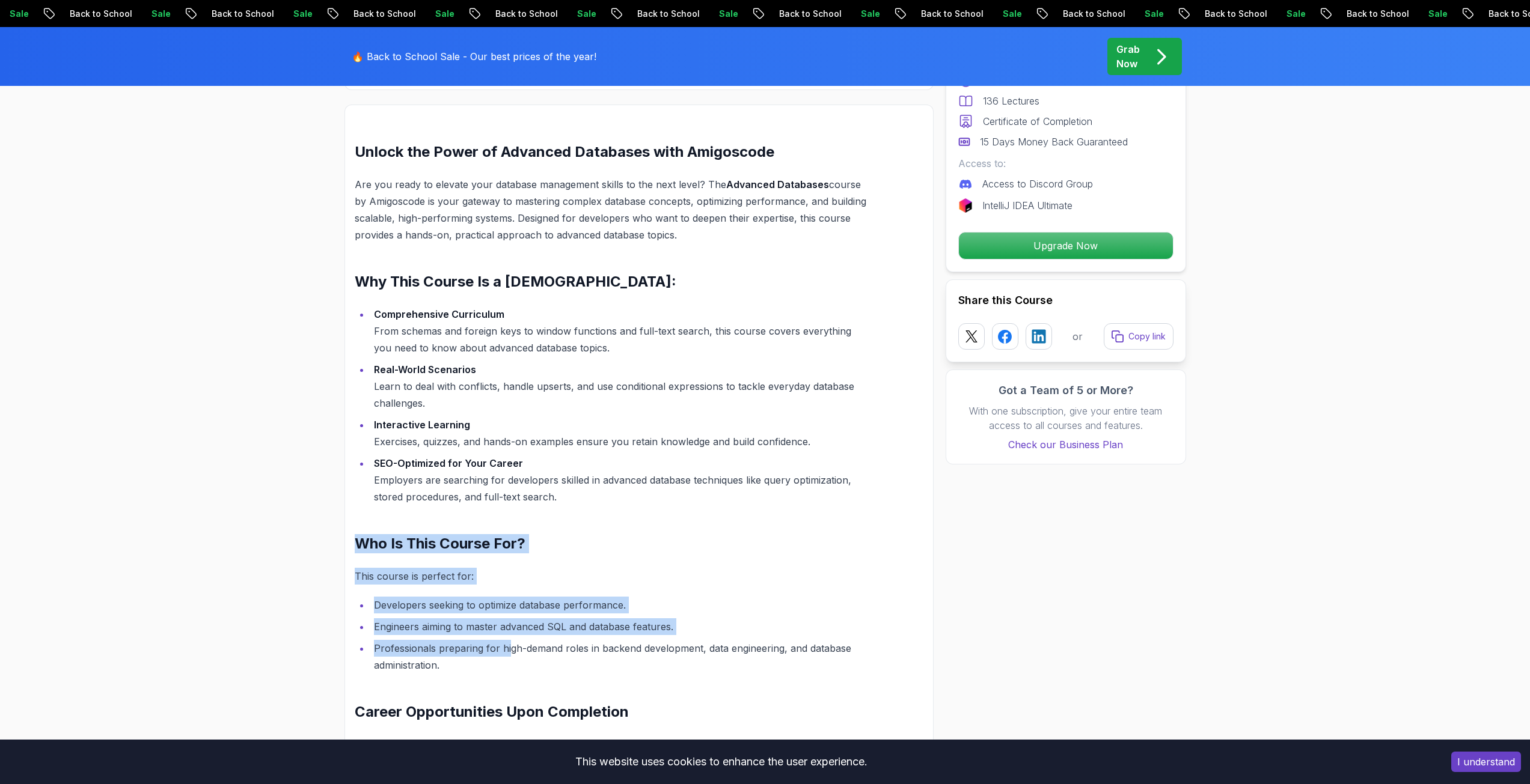
drag, startPoint x: 500, startPoint y: 659, endPoint x: 358, endPoint y: 531, distance: 191.2
click at [358, 531] on div "Unlock the Power of Advanced Databases with Amigoscode Are you ready to elevate…" at bounding box center [610, 539] width 512 height 793
click at [434, 636] on ul "Developers seeking to optimize database performance. Engineers aiming to master…" at bounding box center [610, 634] width 512 height 77
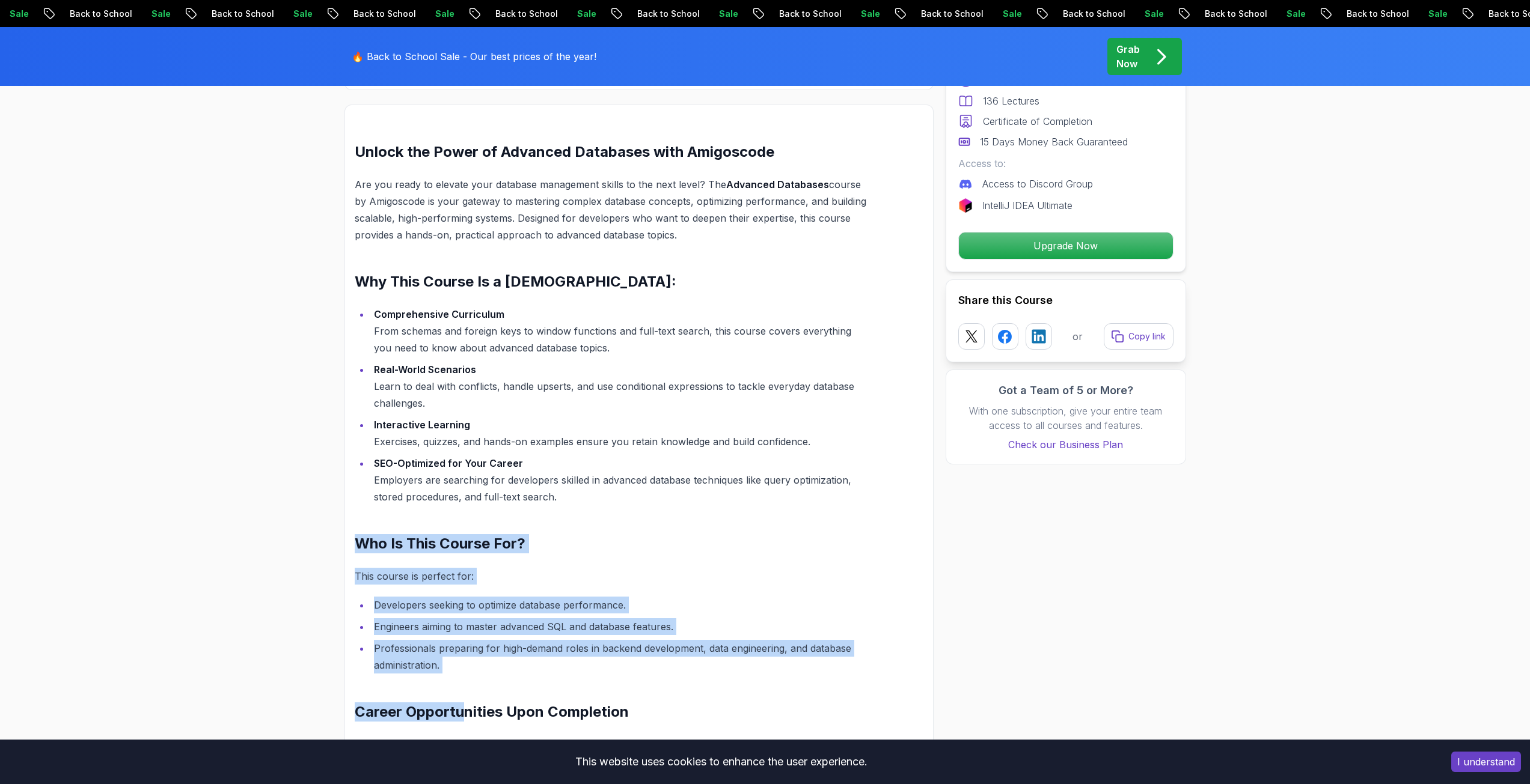
drag, startPoint x: 468, startPoint y: 675, endPoint x: 342, endPoint y: 540, distance: 184.7
click at [478, 626] on li "Engineers aiming to master advanced SQL and database features." at bounding box center [618, 627] width 496 height 17
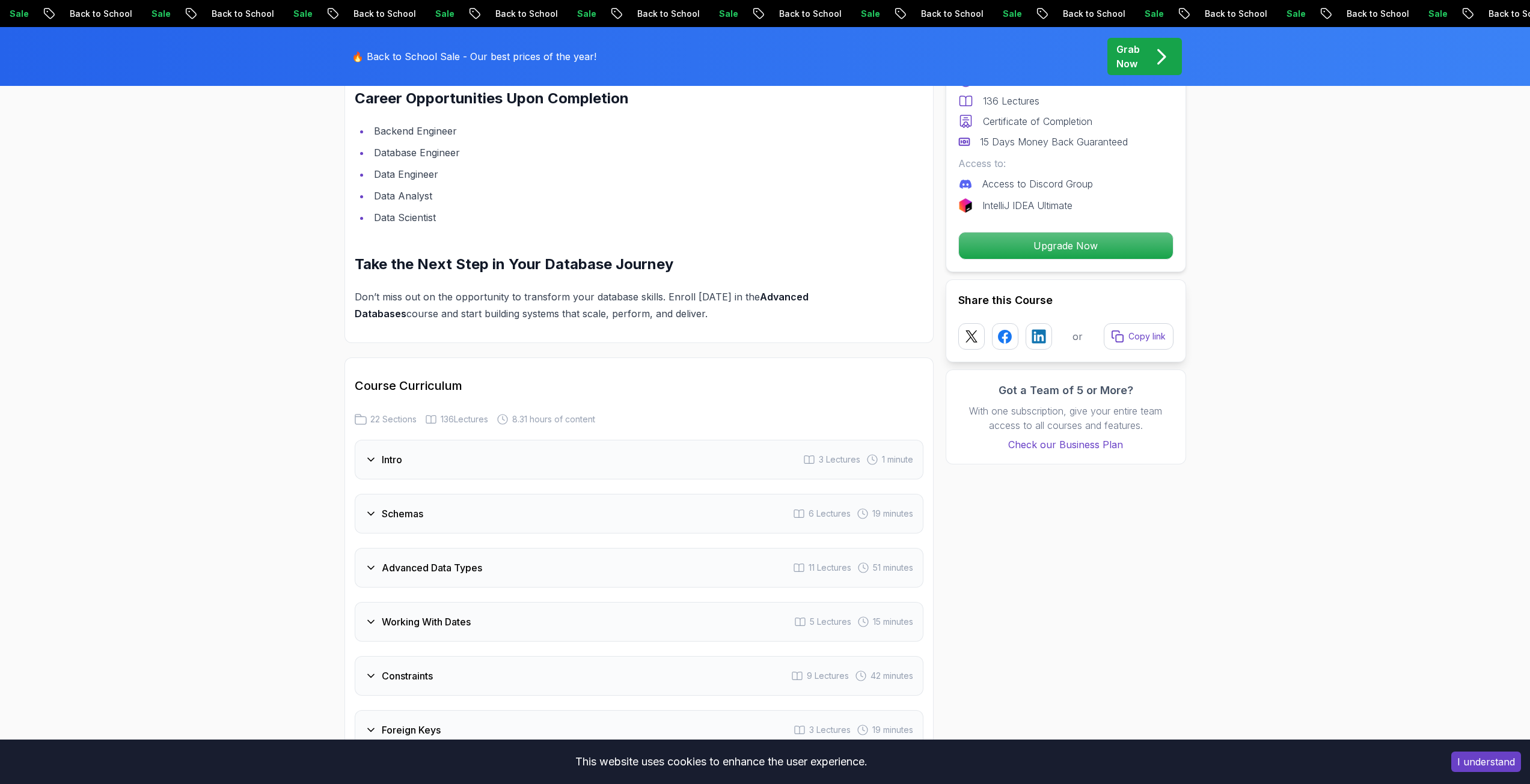
scroll to position [1502, 0]
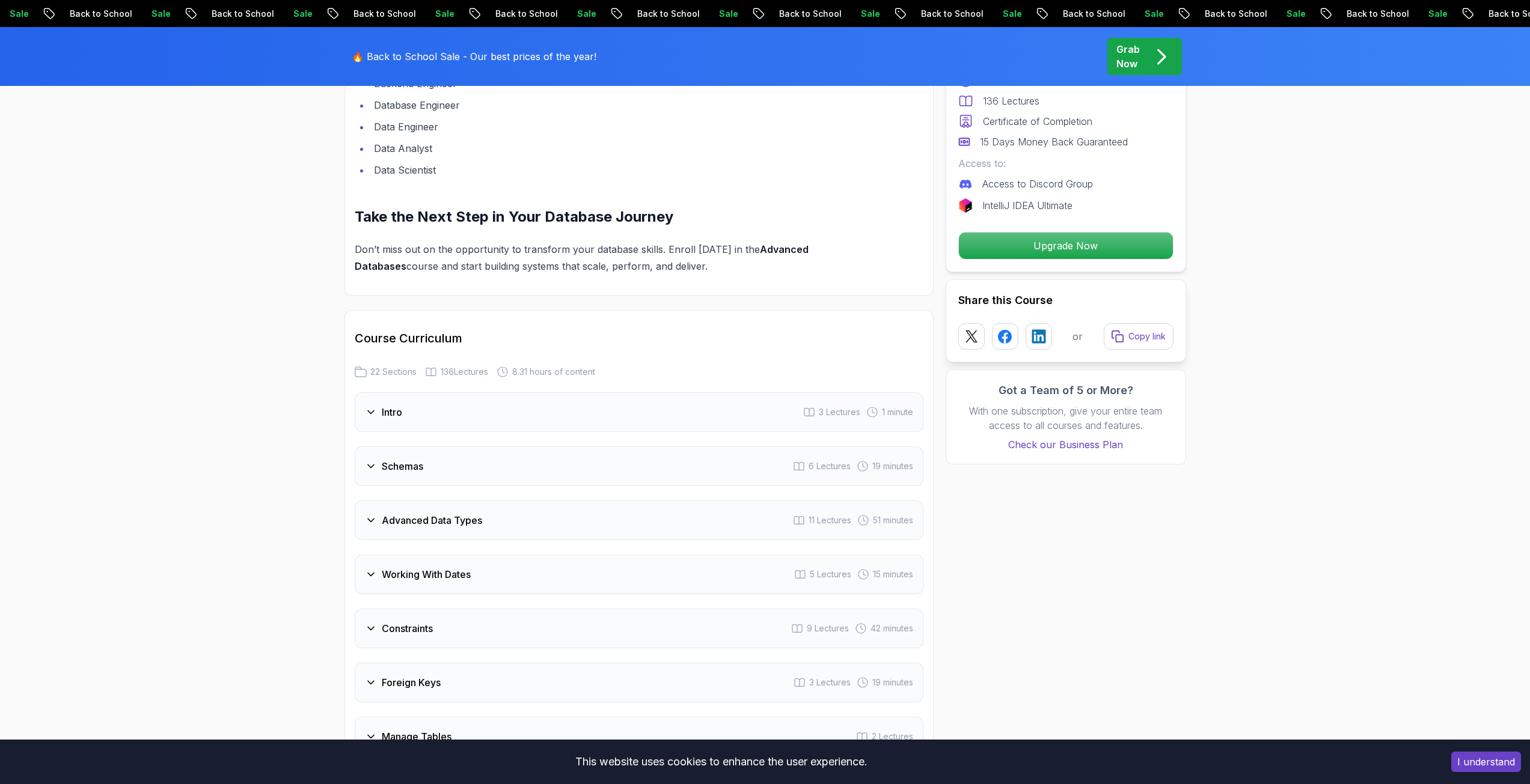
click at [489, 587] on div "Working With Dates 5 Lectures 15 minutes" at bounding box center [639, 575] width 569 height 39
click at [483, 575] on div "Working With Dates 5 Lectures 15 minutes" at bounding box center [639, 575] width 569 height 39
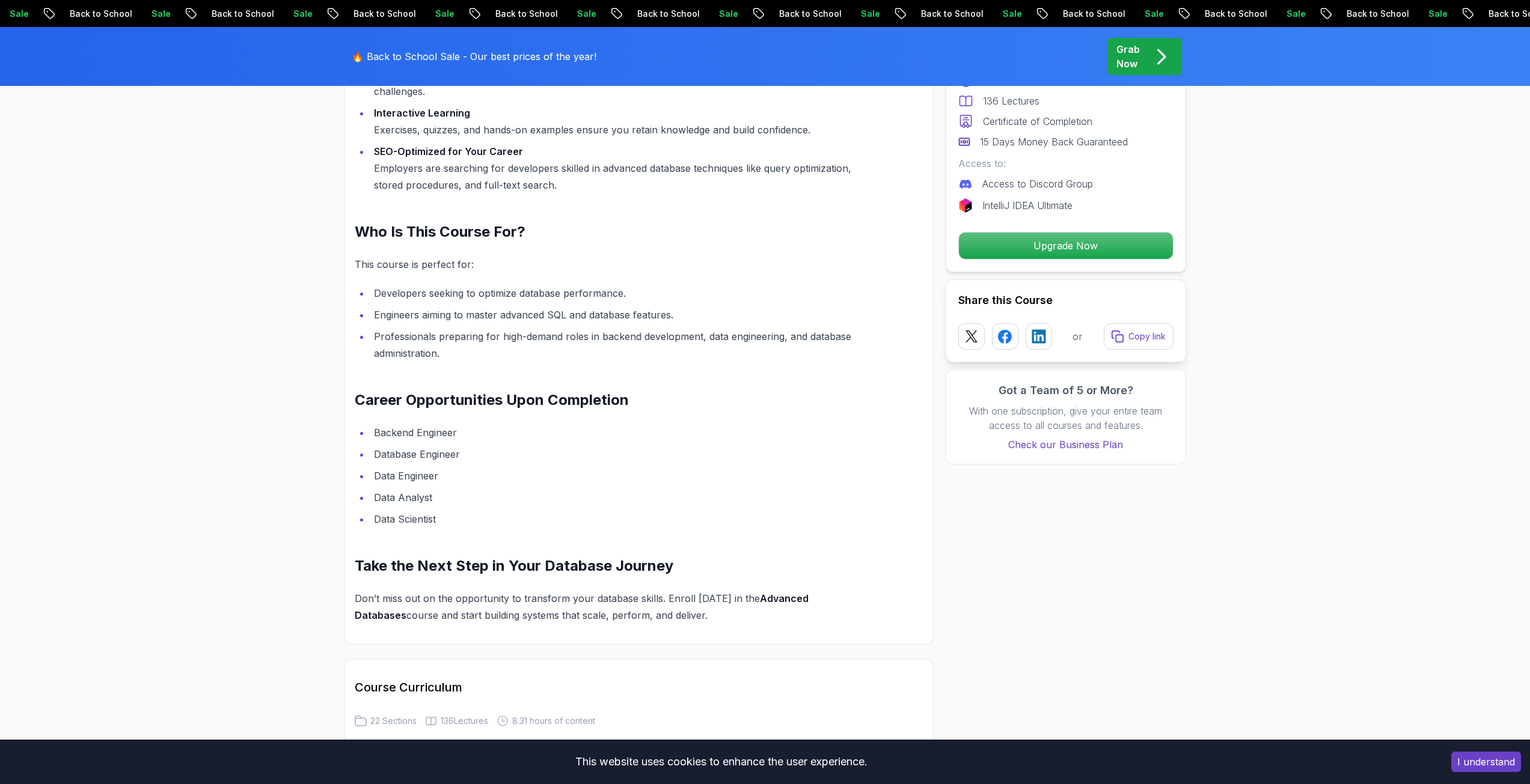
scroll to position [1082, 0]
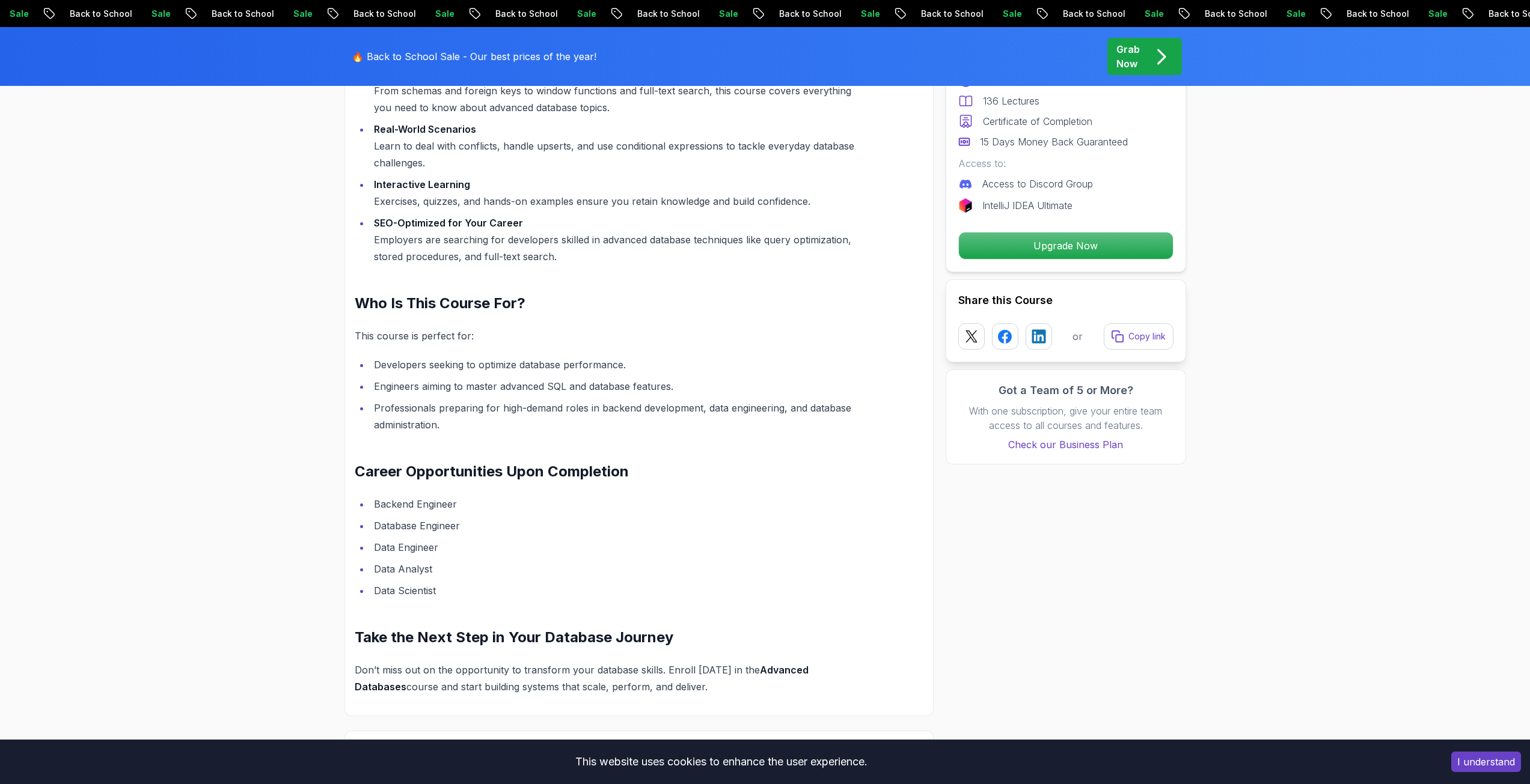
drag, startPoint x: 685, startPoint y: 689, endPoint x: 357, endPoint y: 471, distance: 393.8
click at [357, 471] on div "Unlock the Power of Advanced Databases with Amigoscode Are you ready to elevate…" at bounding box center [610, 298] width 512 height 793
click at [437, 520] on li "Database Engineer" at bounding box center [618, 526] width 496 height 17
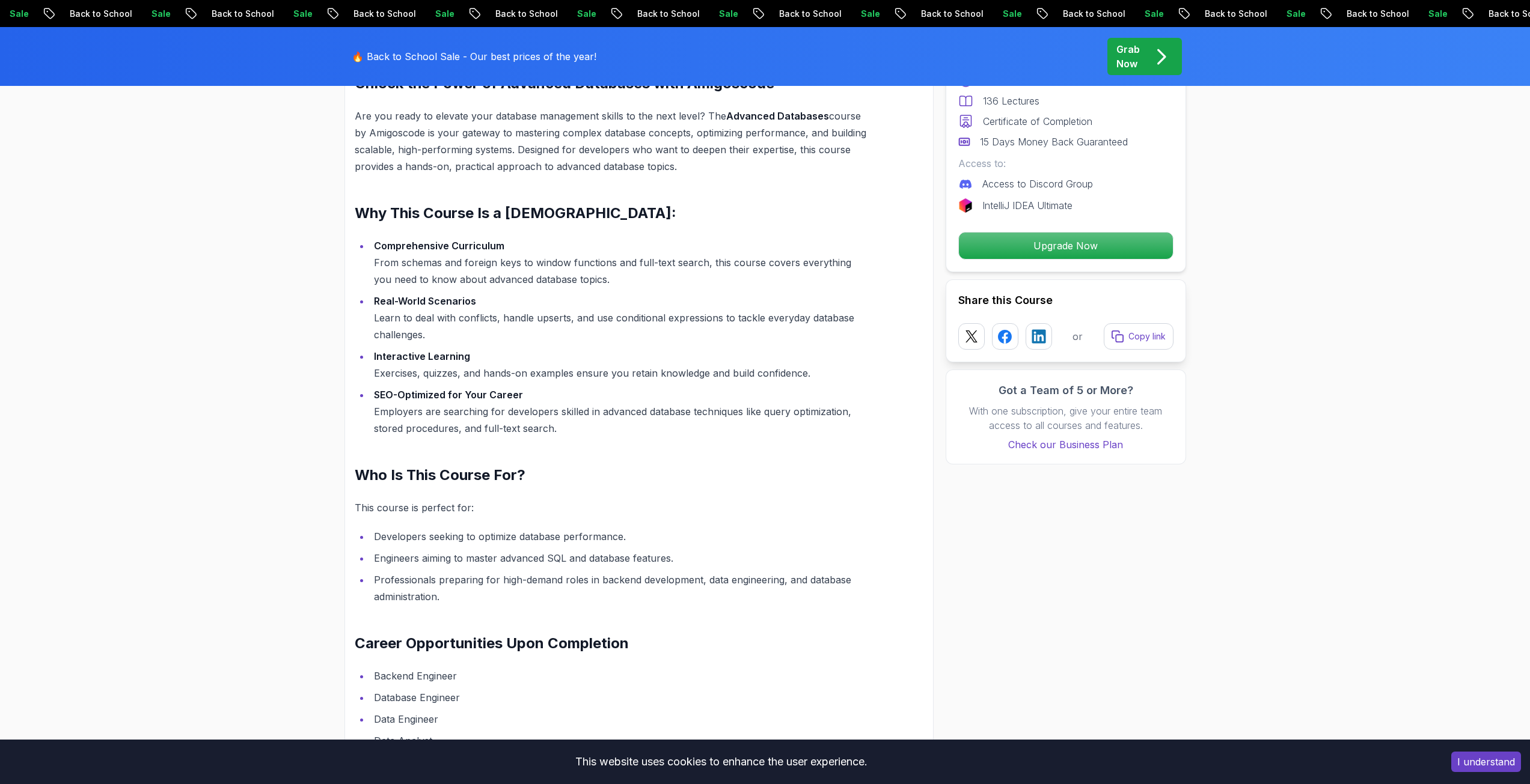
scroll to position [901, 0]
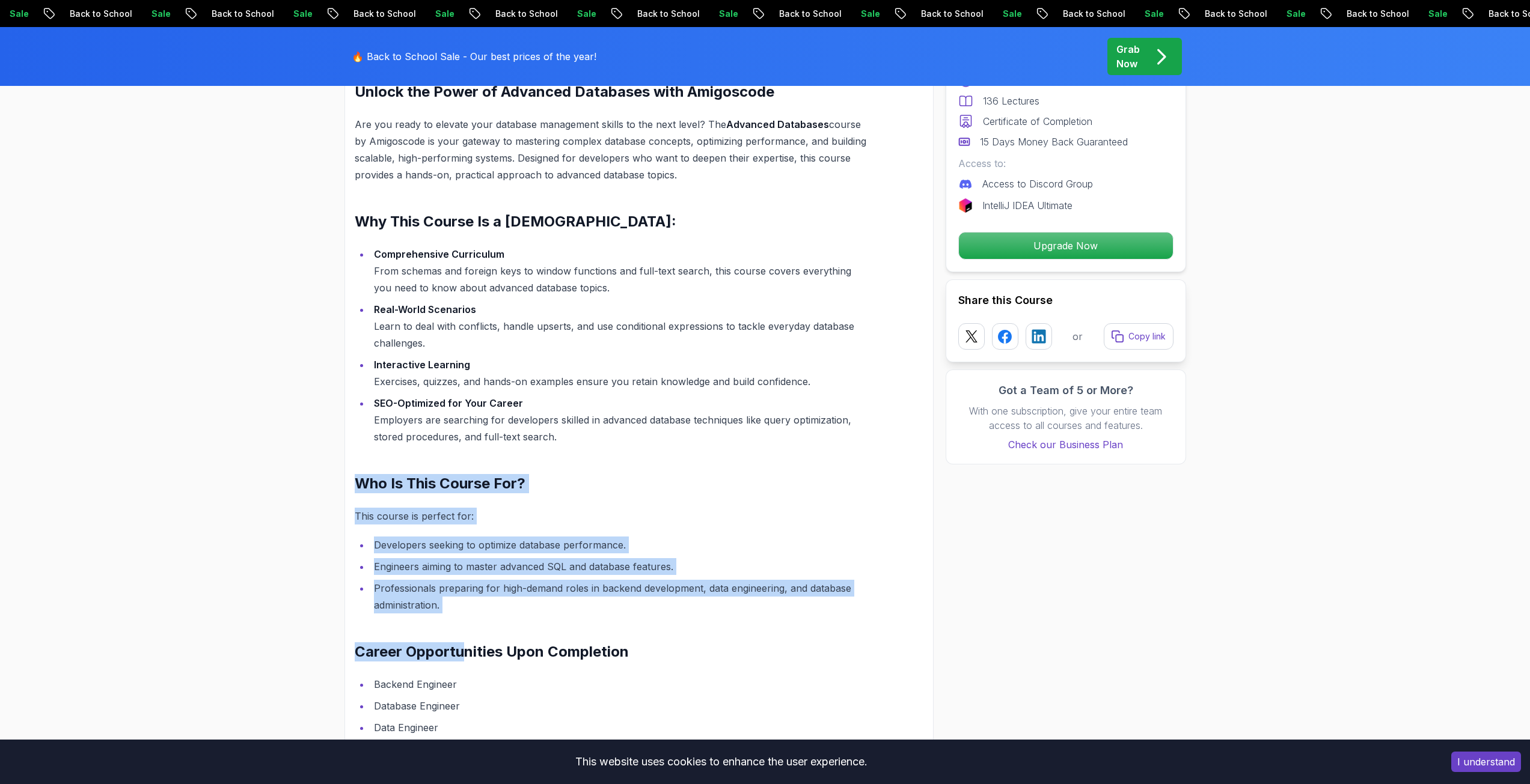
drag, startPoint x: 465, startPoint y: 625, endPoint x: 391, endPoint y: 495, distance: 149.6
click at [346, 474] on div "Unlock the Power of Advanced Databases with Amigoscode Are you ready to elevate…" at bounding box center [639, 471] width 589 height 852
click at [443, 518] on p "This course is perfect for:" at bounding box center [610, 516] width 512 height 17
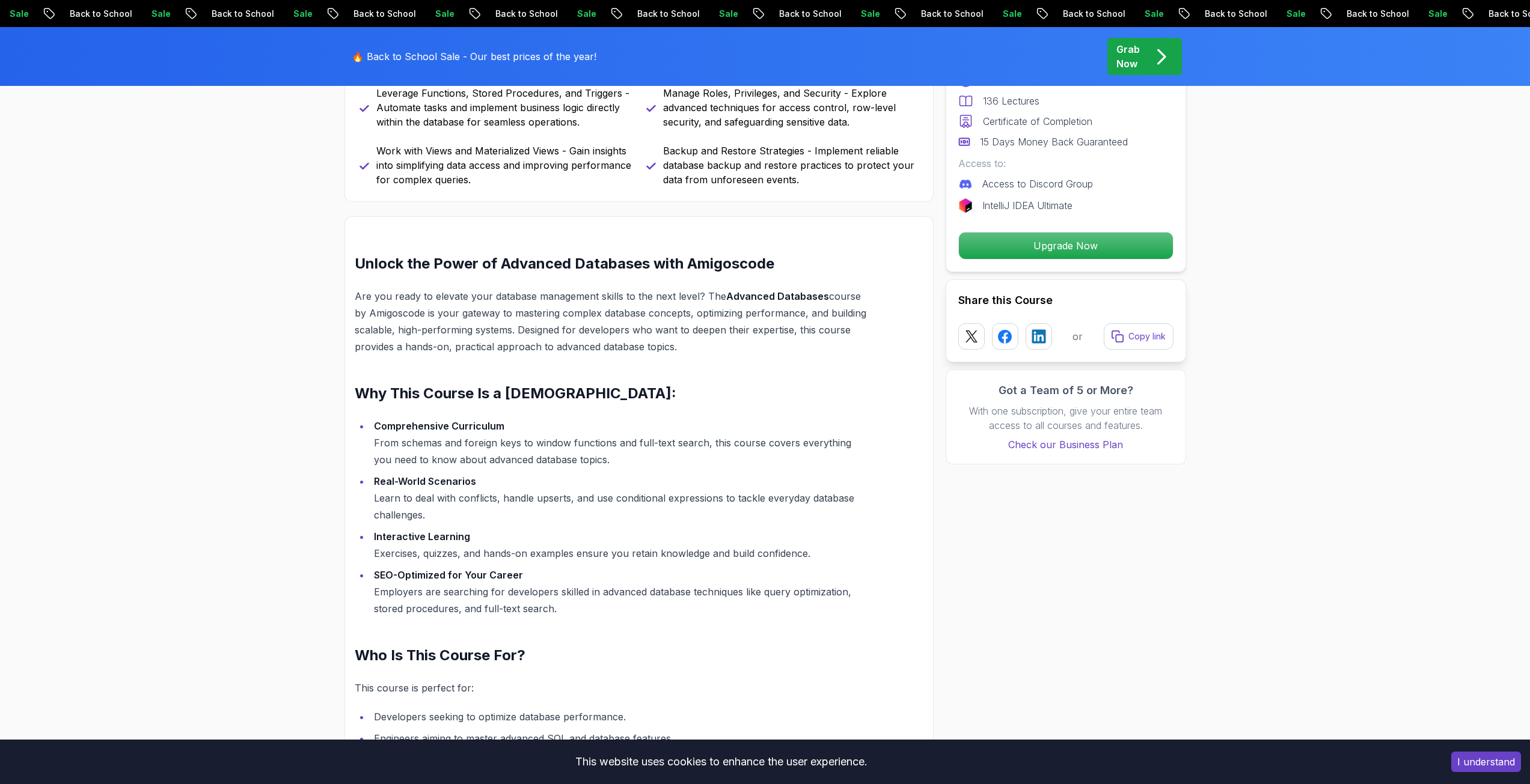
scroll to position [721, 0]
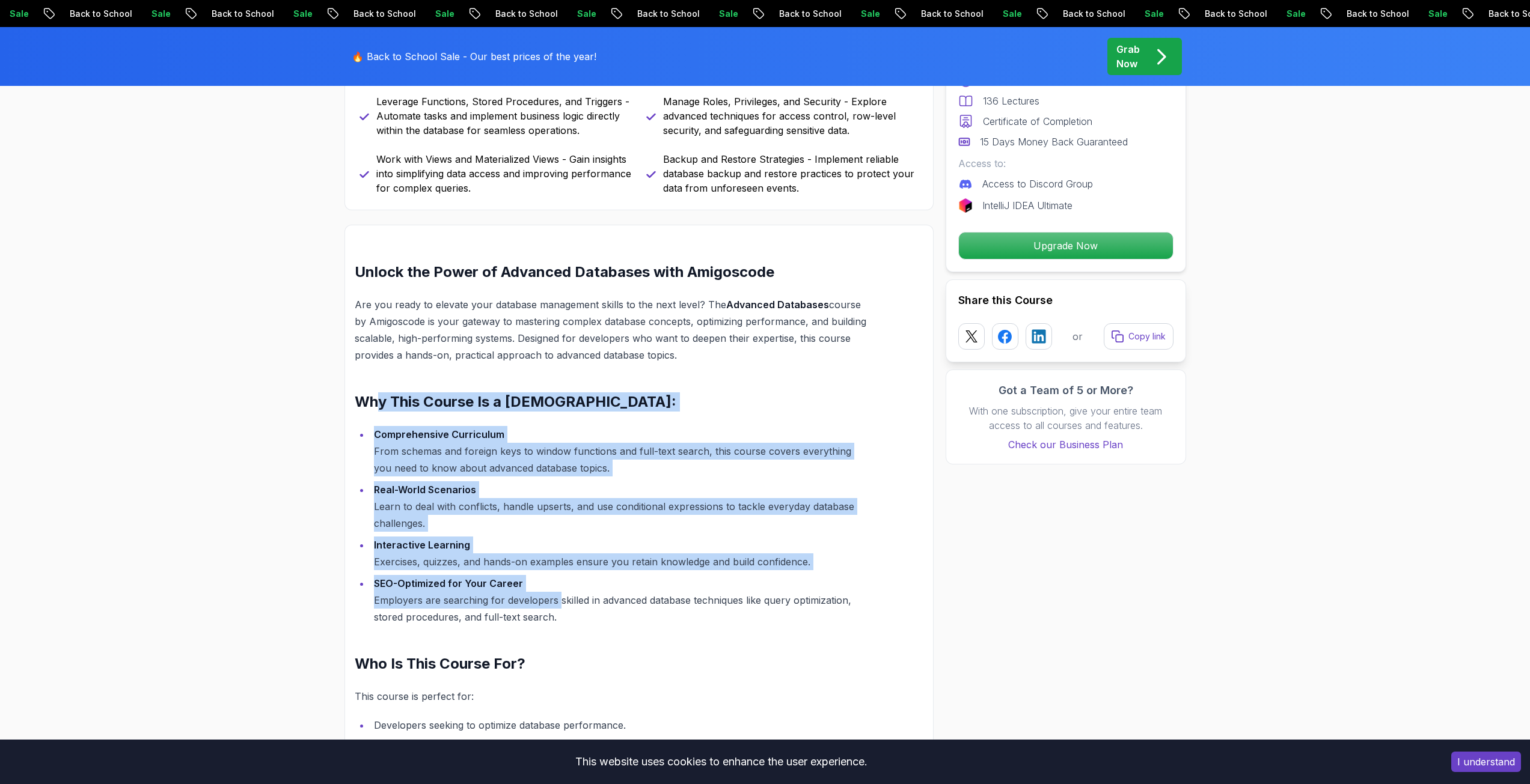
drag, startPoint x: 554, startPoint y: 609, endPoint x: 377, endPoint y: 406, distance: 269.3
click at [377, 407] on div "Unlock the Power of Advanced Databases with Amigoscode Are you ready to elevate…" at bounding box center [610, 659] width 512 height 793
click at [394, 428] on li "Comprehensive Curriculum From schemas and foreign keys to window functions and …" at bounding box center [618, 451] width 496 height 50
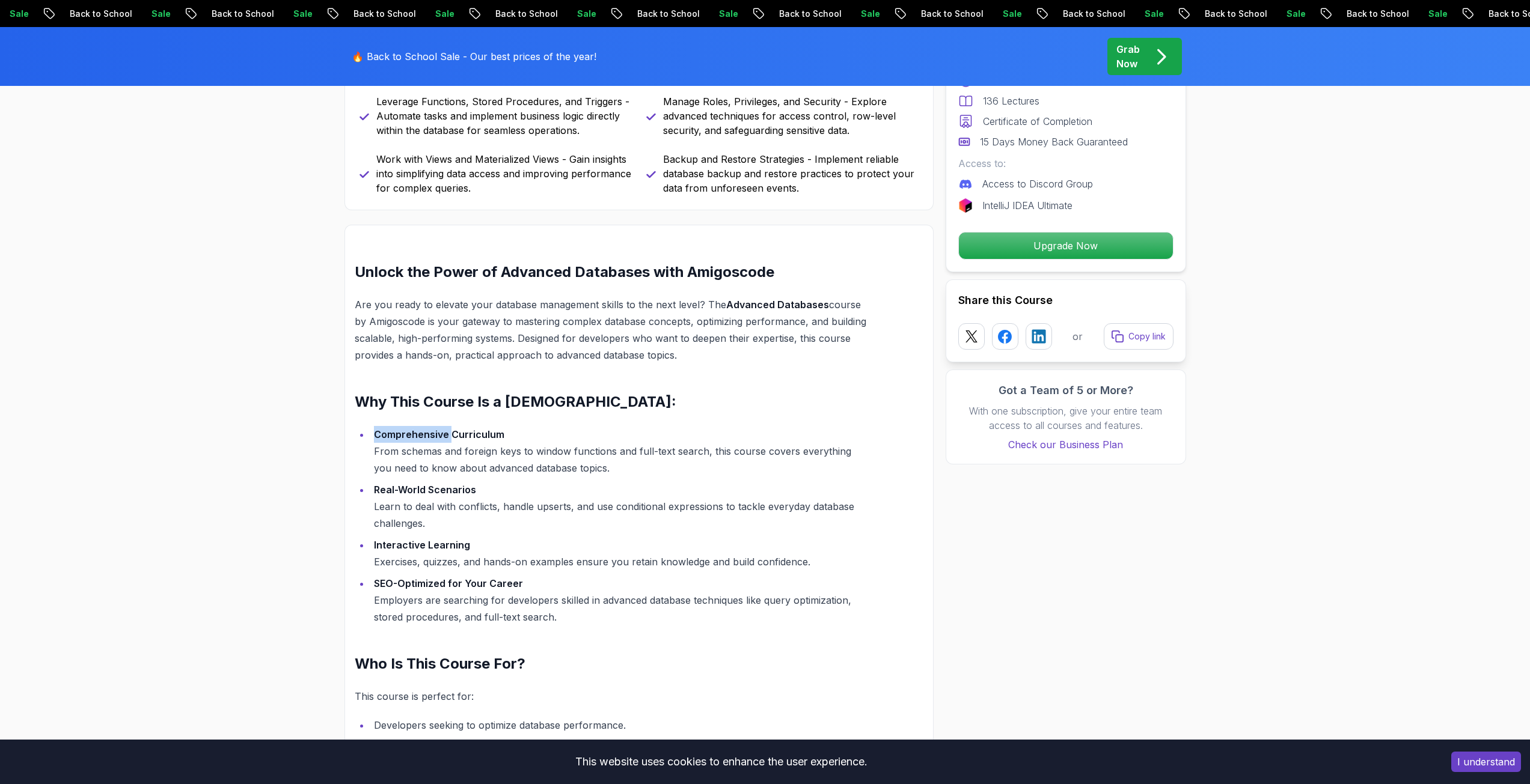
click at [394, 428] on li "Comprehensive Curriculum From schemas and foreign keys to window functions and …" at bounding box center [618, 451] width 496 height 50
drag, startPoint x: 394, startPoint y: 428, endPoint x: 399, endPoint y: 437, distance: 10.3
click at [396, 432] on li "Comprehensive Curriculum From schemas and foreign keys to window functions and …" at bounding box center [618, 451] width 496 height 50
click at [400, 440] on strong "Comprehensive Curriculum" at bounding box center [439, 434] width 131 height 12
click at [402, 444] on li "Comprehensive Curriculum From schemas and foreign keys to window functions and …" at bounding box center [618, 451] width 496 height 50
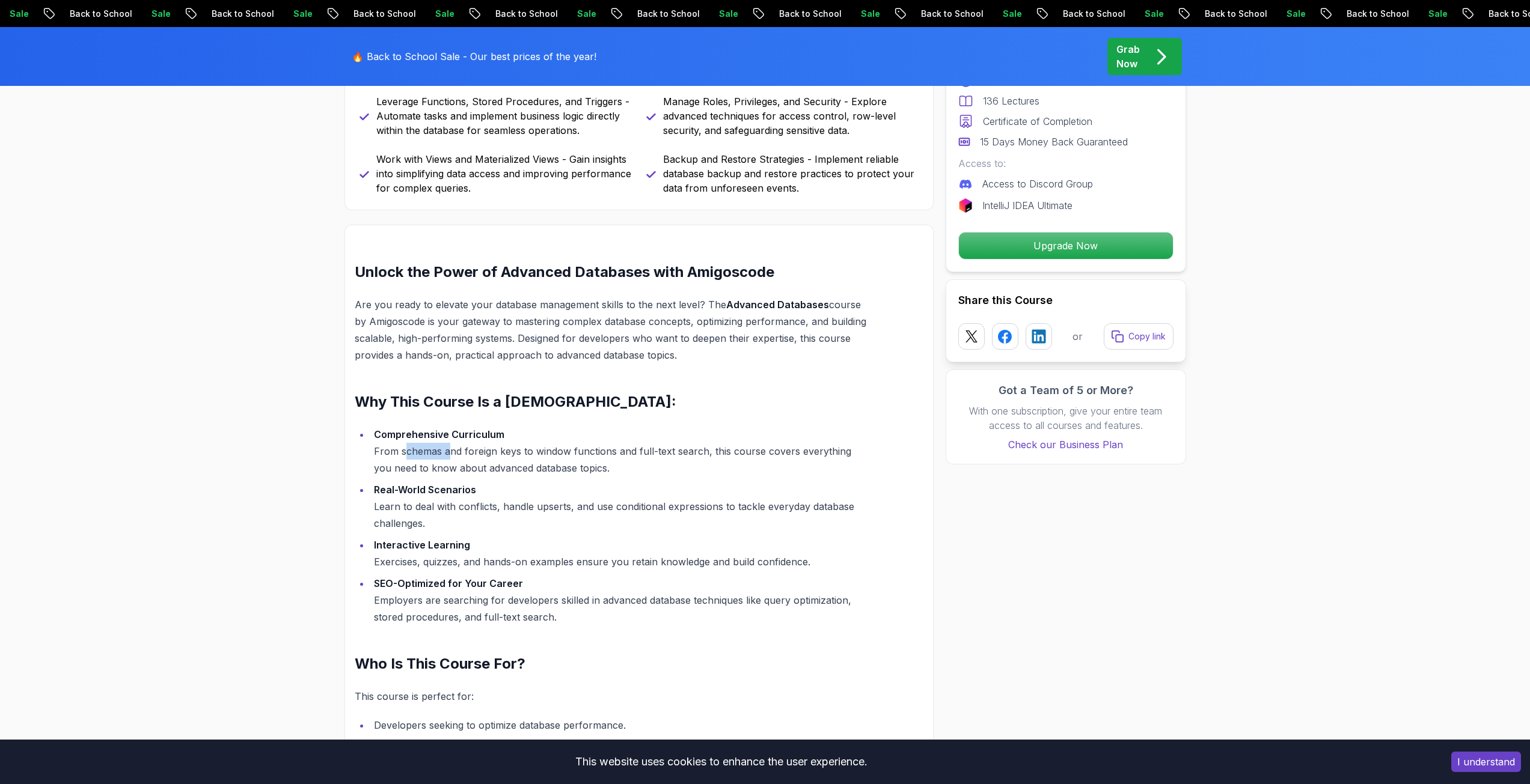
click at [402, 444] on li "Comprehensive Curriculum From schemas and foreign keys to window functions and …" at bounding box center [618, 451] width 496 height 50
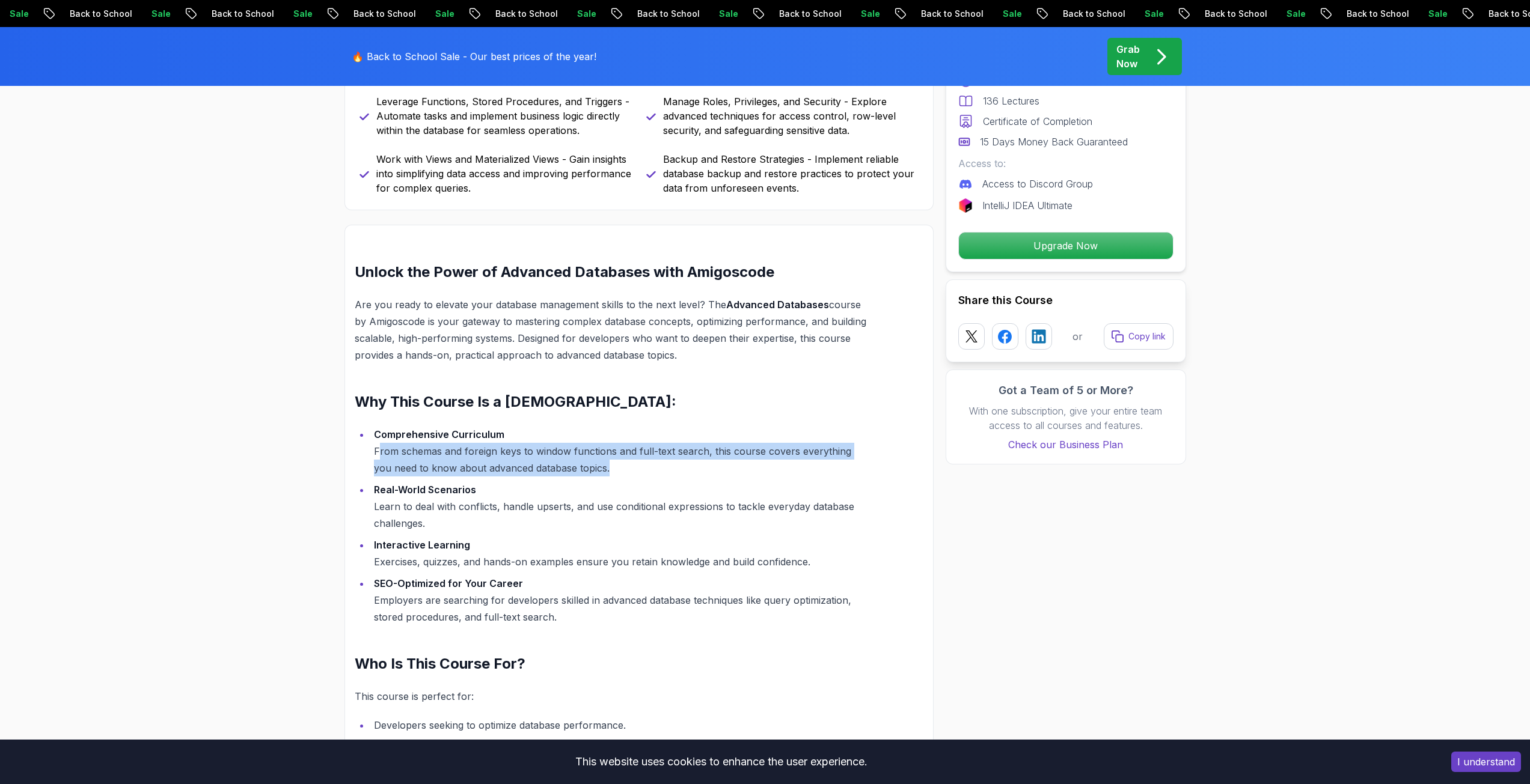
click at [402, 444] on li "Comprehensive Curriculum From schemas and foreign keys to window functions and …" at bounding box center [618, 451] width 496 height 50
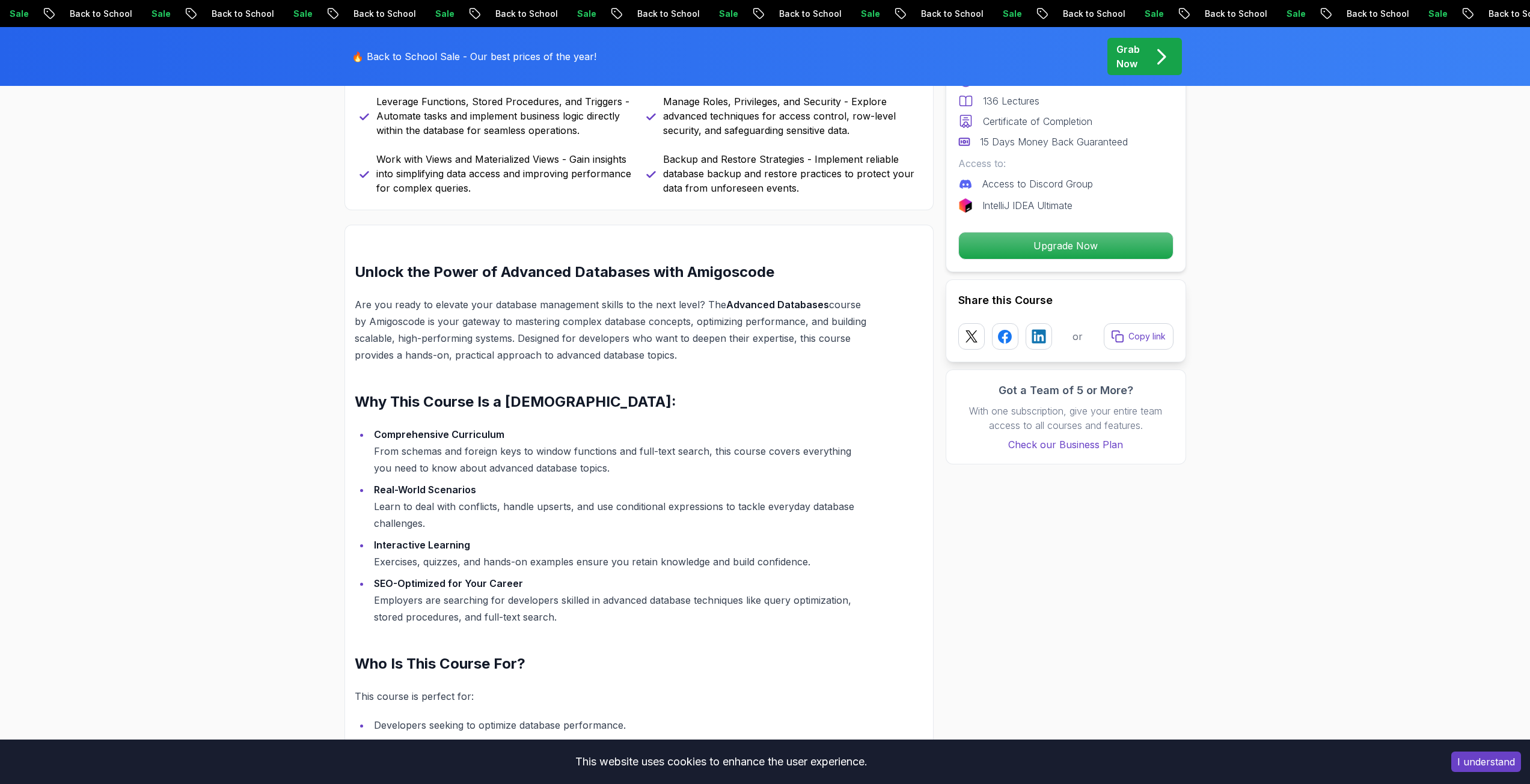
click at [427, 483] on li "Real-World Scenarios Learn to deal with conflicts, handle upserts, and use cond…" at bounding box center [618, 506] width 496 height 50
click at [433, 526] on li "Real-World Scenarios Learn to deal with conflicts, handle upserts, and use cond…" at bounding box center [618, 506] width 496 height 50
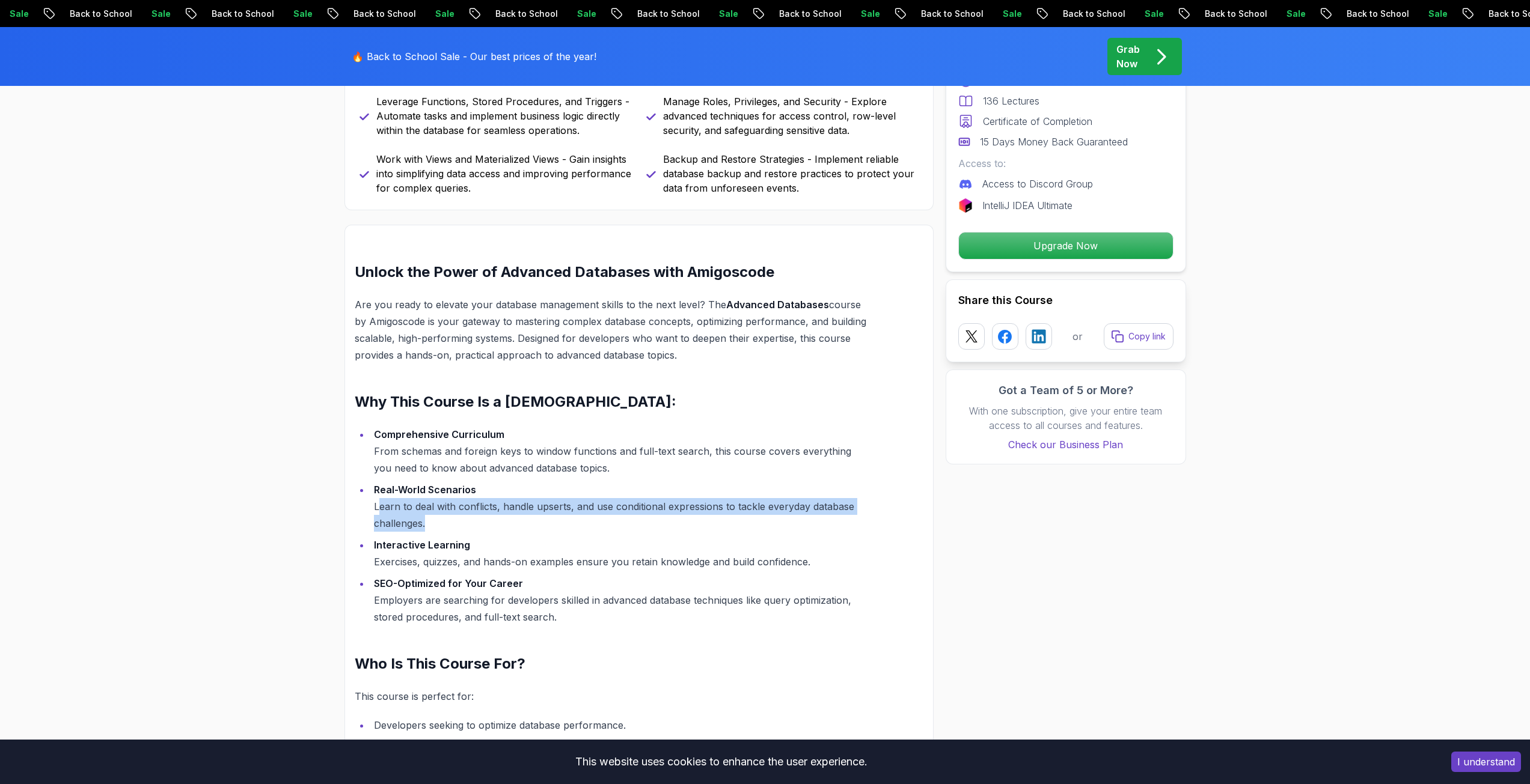
click at [433, 526] on li "Real-World Scenarios Learn to deal with conflicts, handle upserts, and use cond…" at bounding box center [618, 506] width 496 height 50
click at [440, 550] on strong "Interactive Learning" at bounding box center [421, 545] width 96 height 12
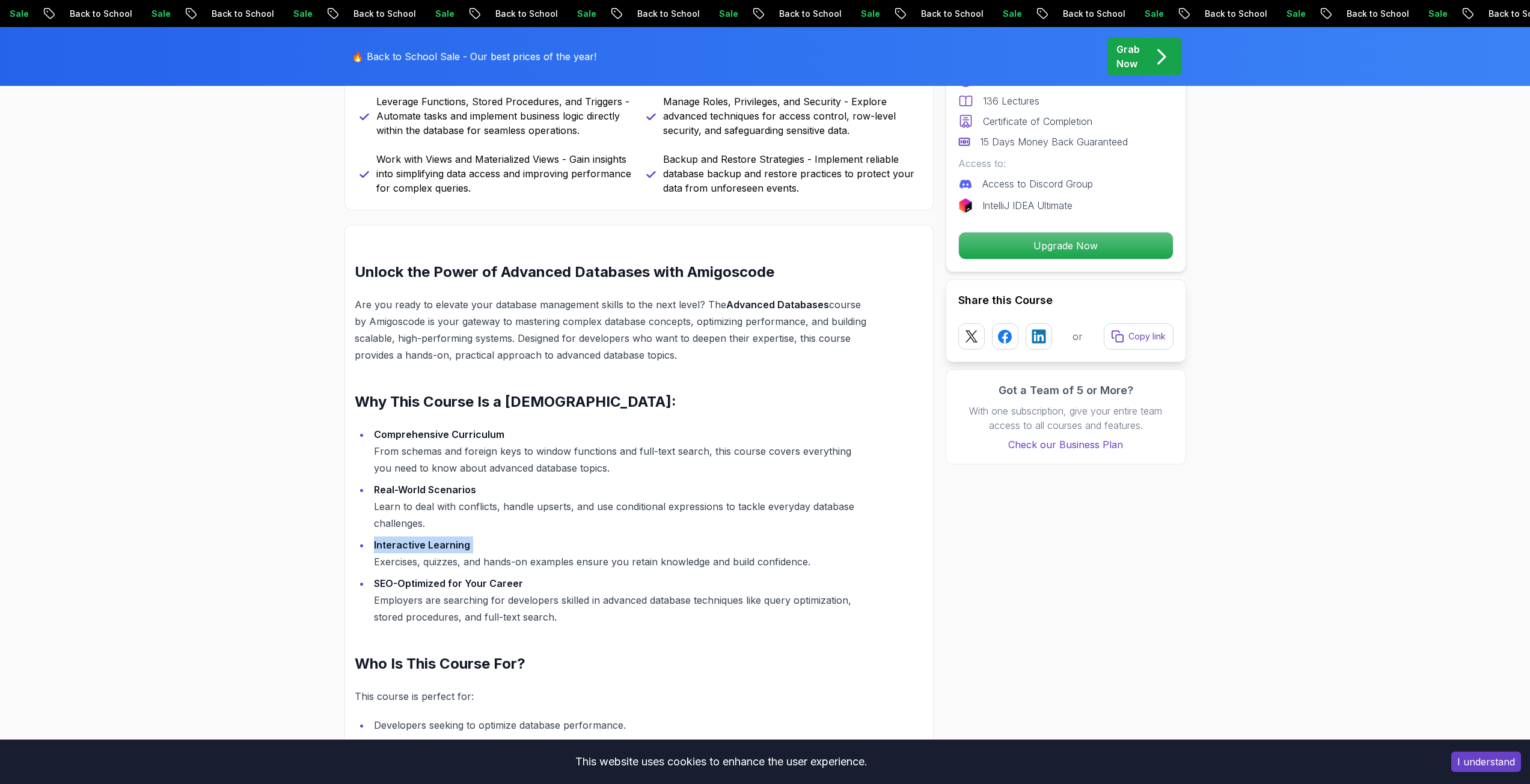
click at [440, 550] on strong "Interactive Learning" at bounding box center [421, 545] width 96 height 12
click at [442, 560] on li "Interactive Learning Exercises, quizzes, and hands-on examples ensure you retai…" at bounding box center [618, 553] width 496 height 33
click at [485, 596] on li "SEO-Optimized for Your Career Employers are searching for developers skilled in…" at bounding box center [618, 600] width 496 height 50
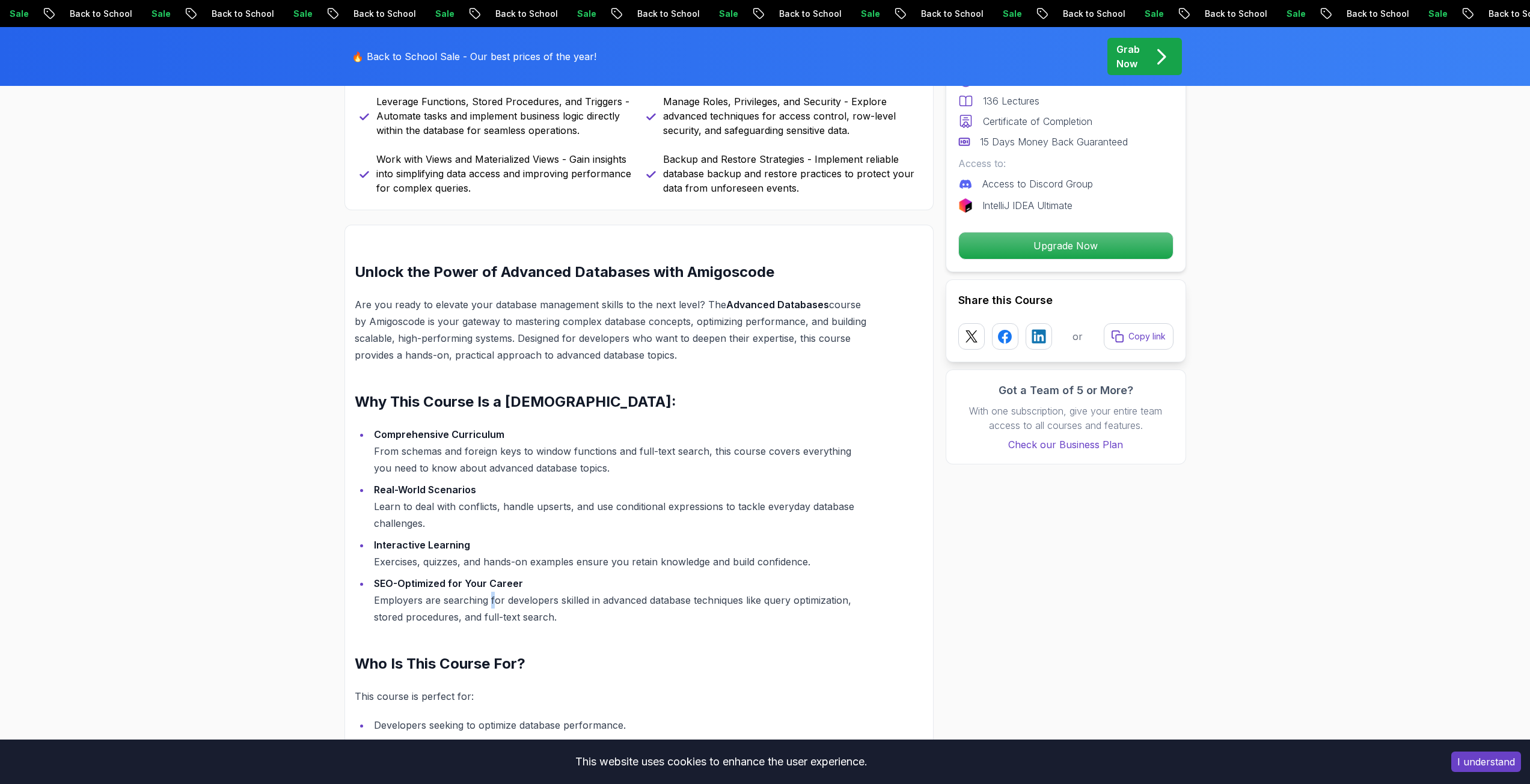
click at [485, 596] on li "SEO-Optimized for Your Career Employers are searching for developers skilled in…" at bounding box center [618, 600] width 496 height 50
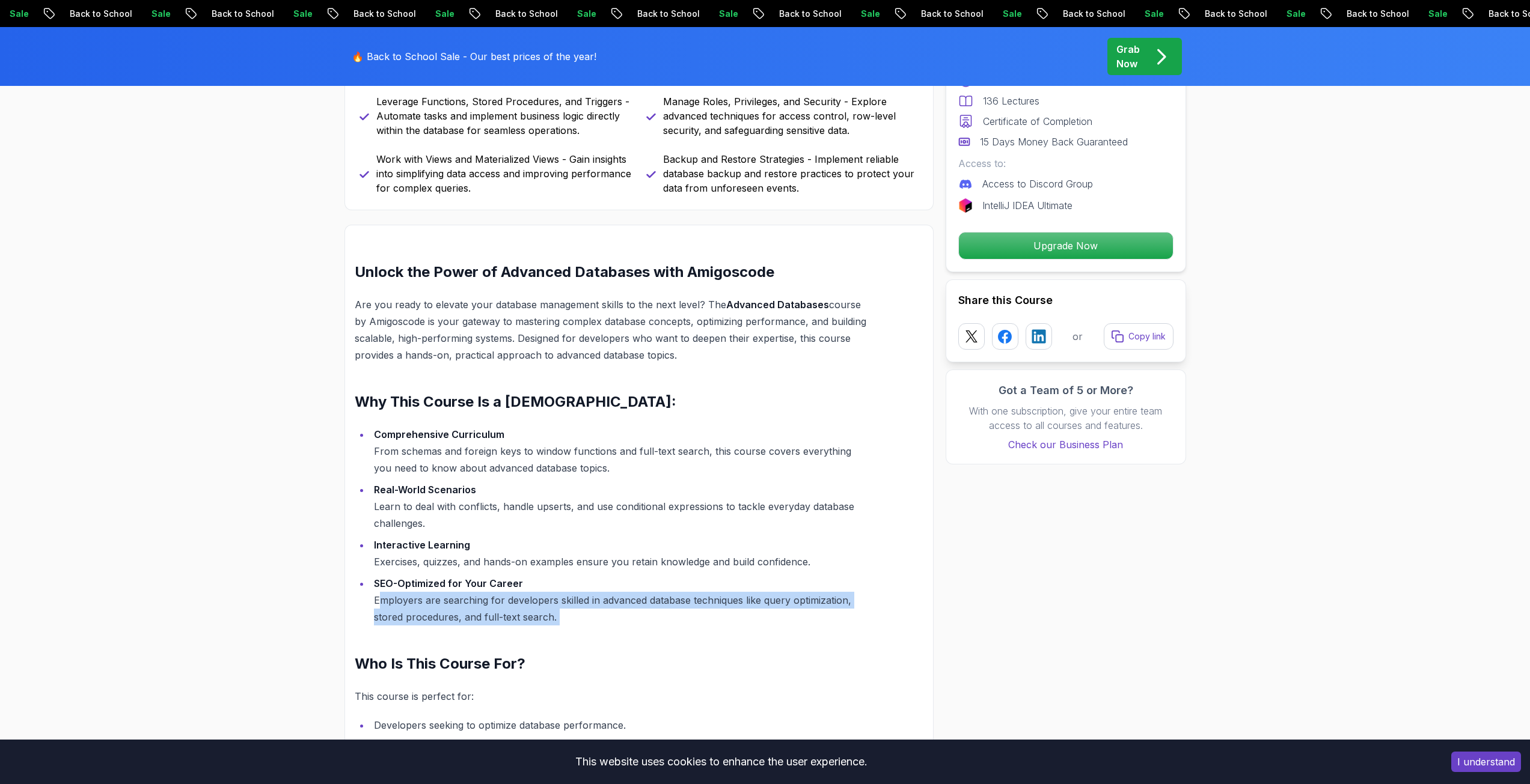
click at [485, 596] on li "SEO-Optimized for Your Career Employers are searching for developers skilled in…" at bounding box center [618, 600] width 496 height 50
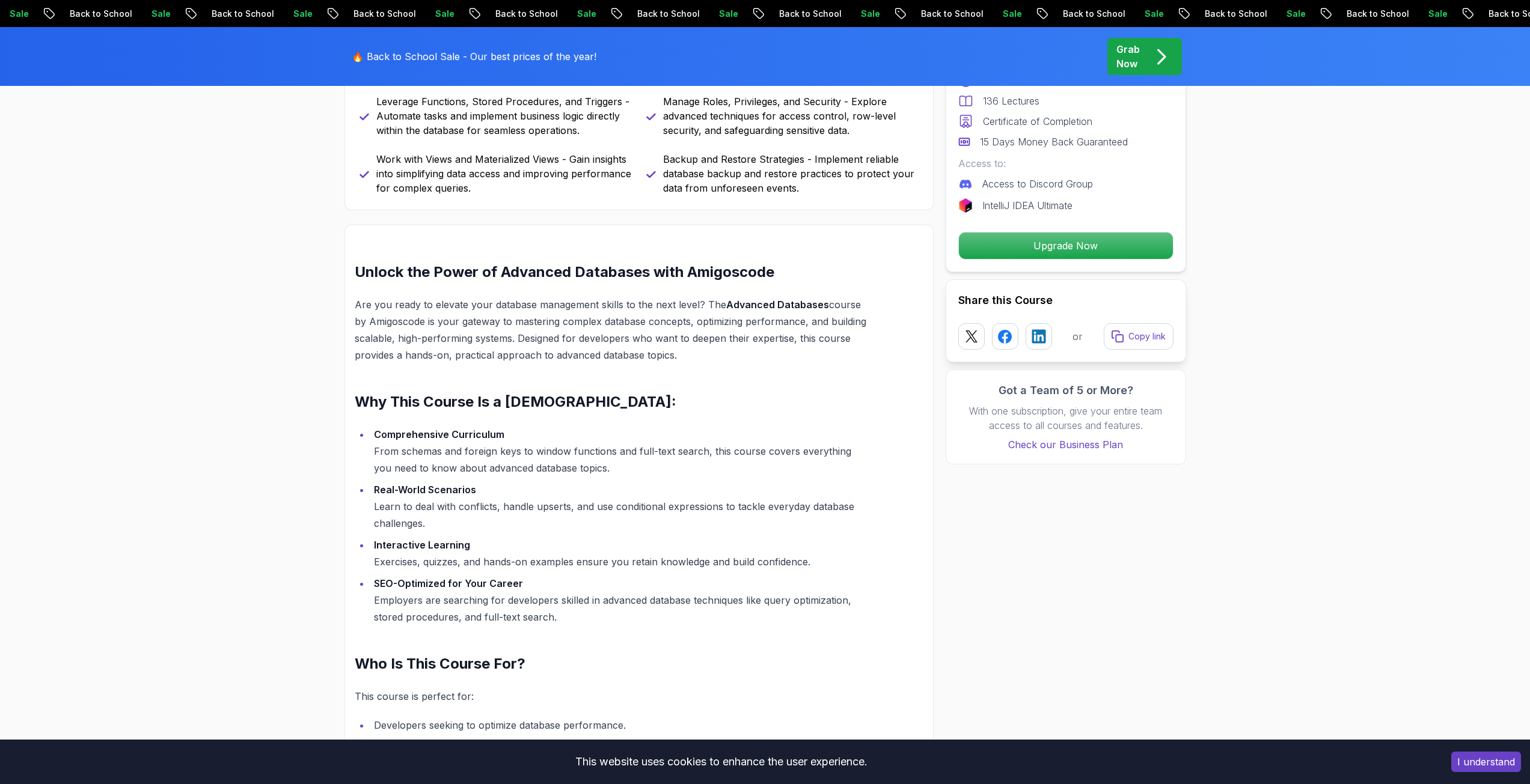
click at [498, 566] on li "Interactive Learning Exercises, quizzes, and hands-on examples ensure you retai…" at bounding box center [618, 553] width 496 height 33
click at [519, 496] on li "Real-World Scenarios Learn to deal with conflicts, handle upserts, and use cond…" at bounding box center [618, 506] width 496 height 50
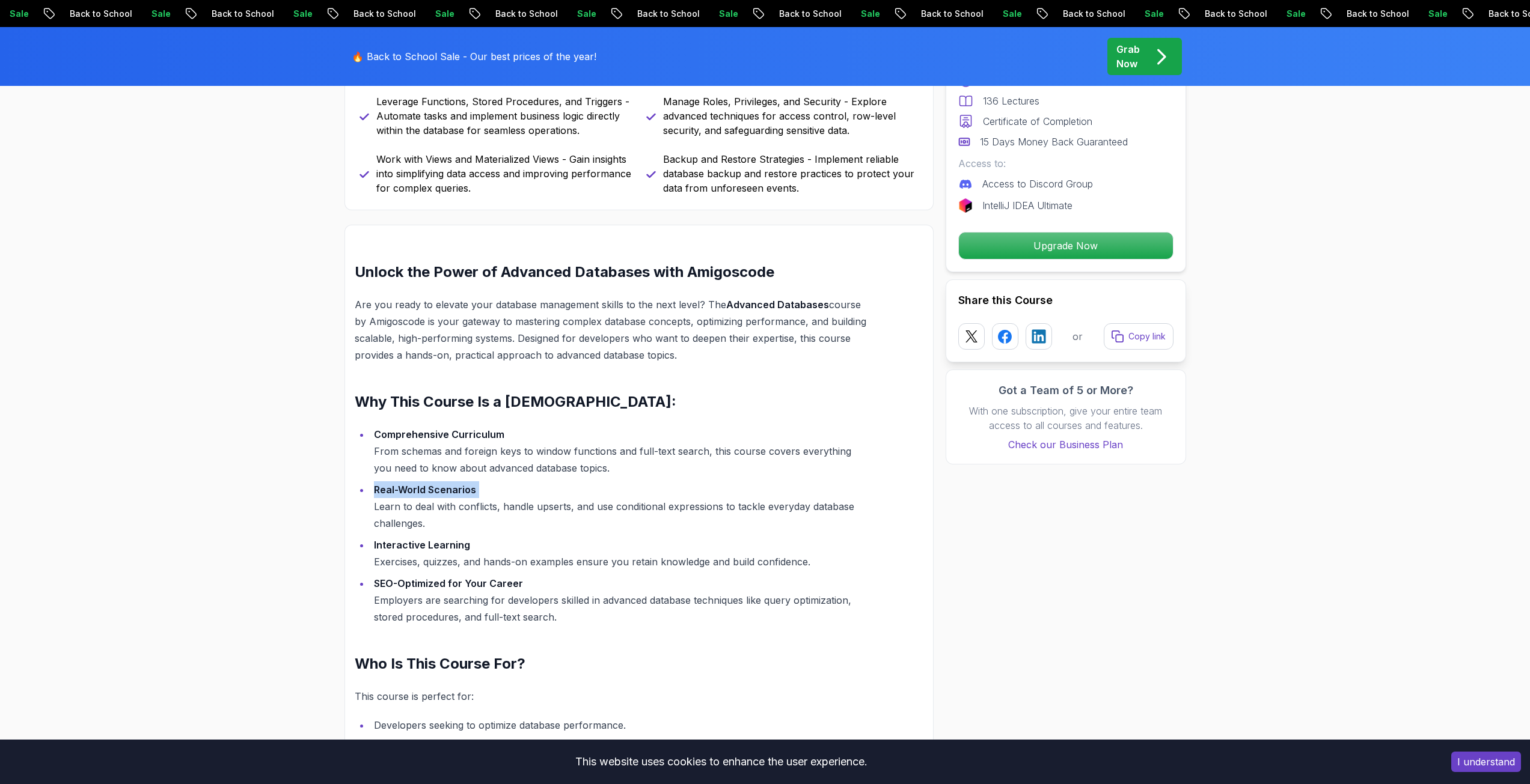
click at [519, 496] on li "Real-World Scenarios Learn to deal with conflicts, handle upserts, and use cond…" at bounding box center [618, 506] width 496 height 50
click at [535, 467] on li "Comprehensive Curriculum From schemas and foreign keys to window functions and …" at bounding box center [618, 451] width 496 height 50
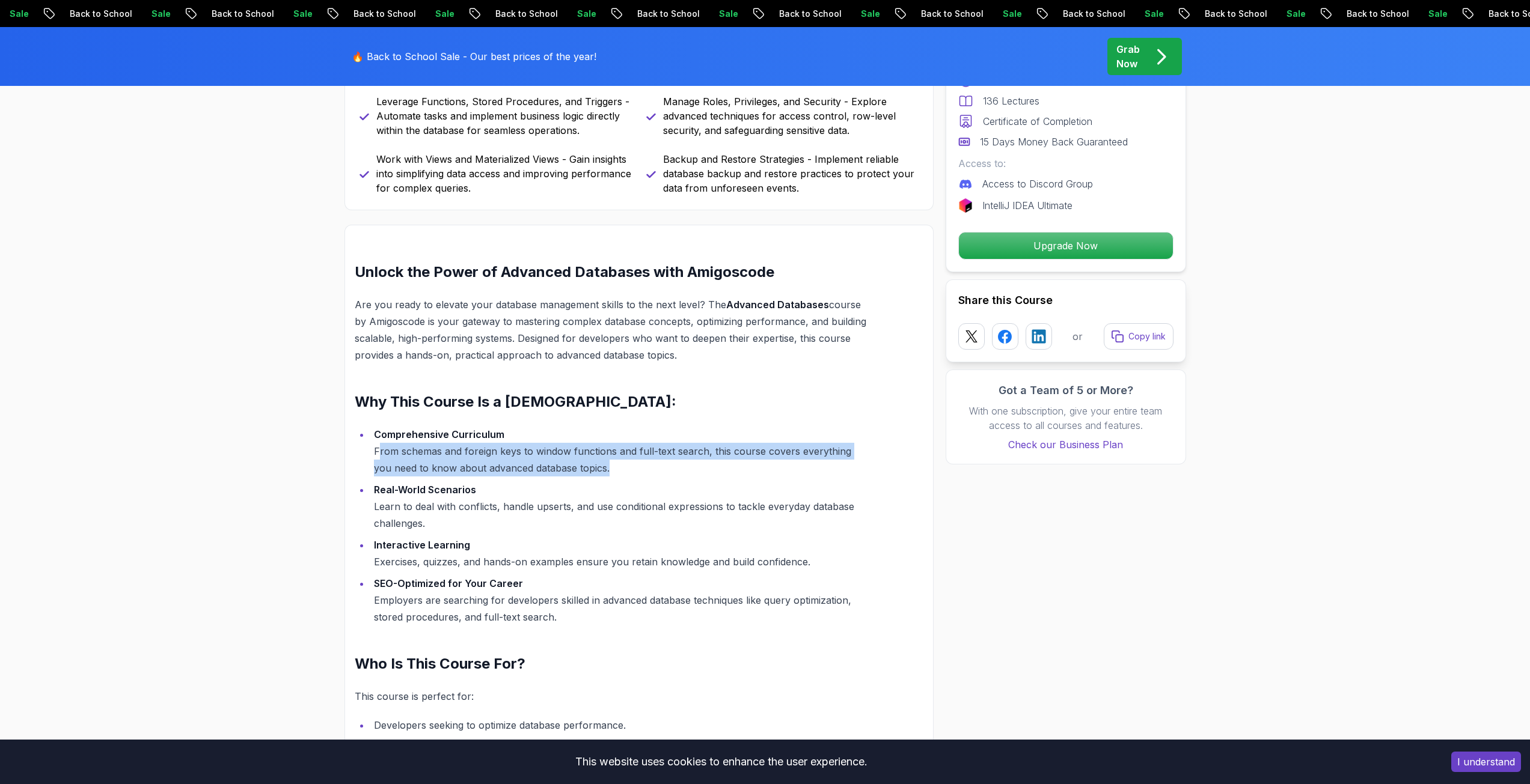
click at [535, 467] on li "Comprehensive Curriculum From schemas and foreign keys to window functions and …" at bounding box center [618, 451] width 496 height 50
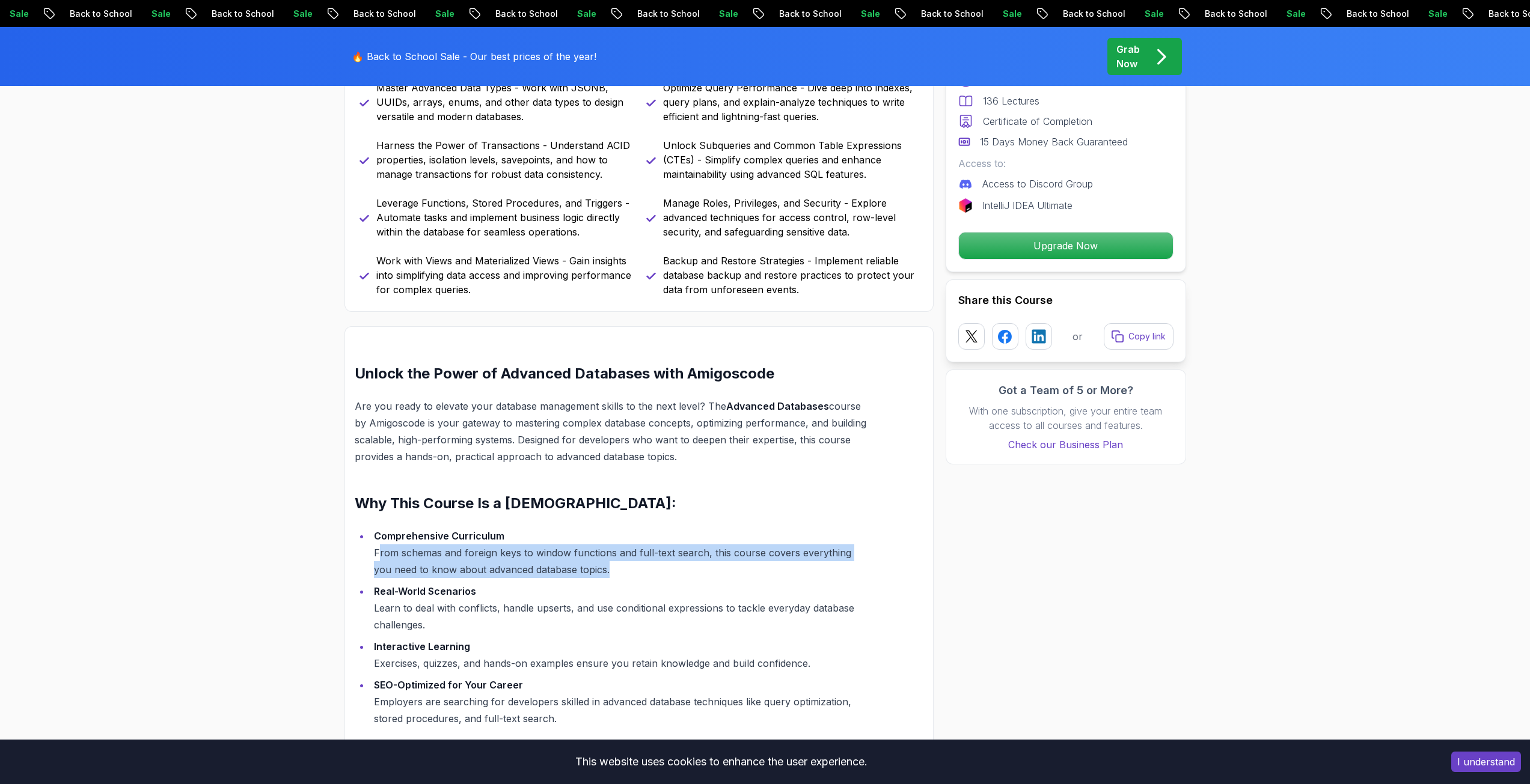
scroll to position [601, 0]
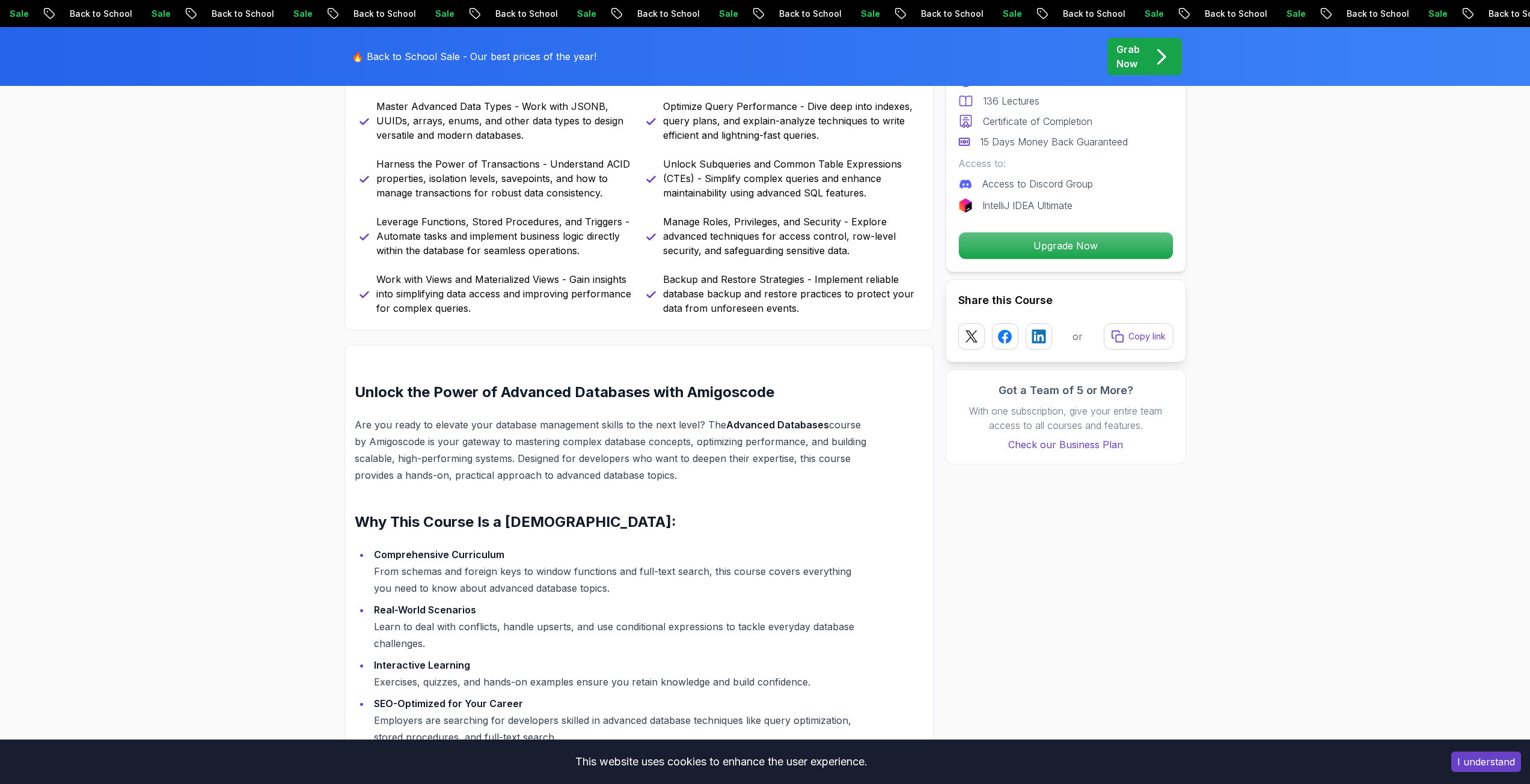
click at [516, 449] on p "Are you ready to elevate your database management skills to the next level? The…" at bounding box center [610, 450] width 512 height 68
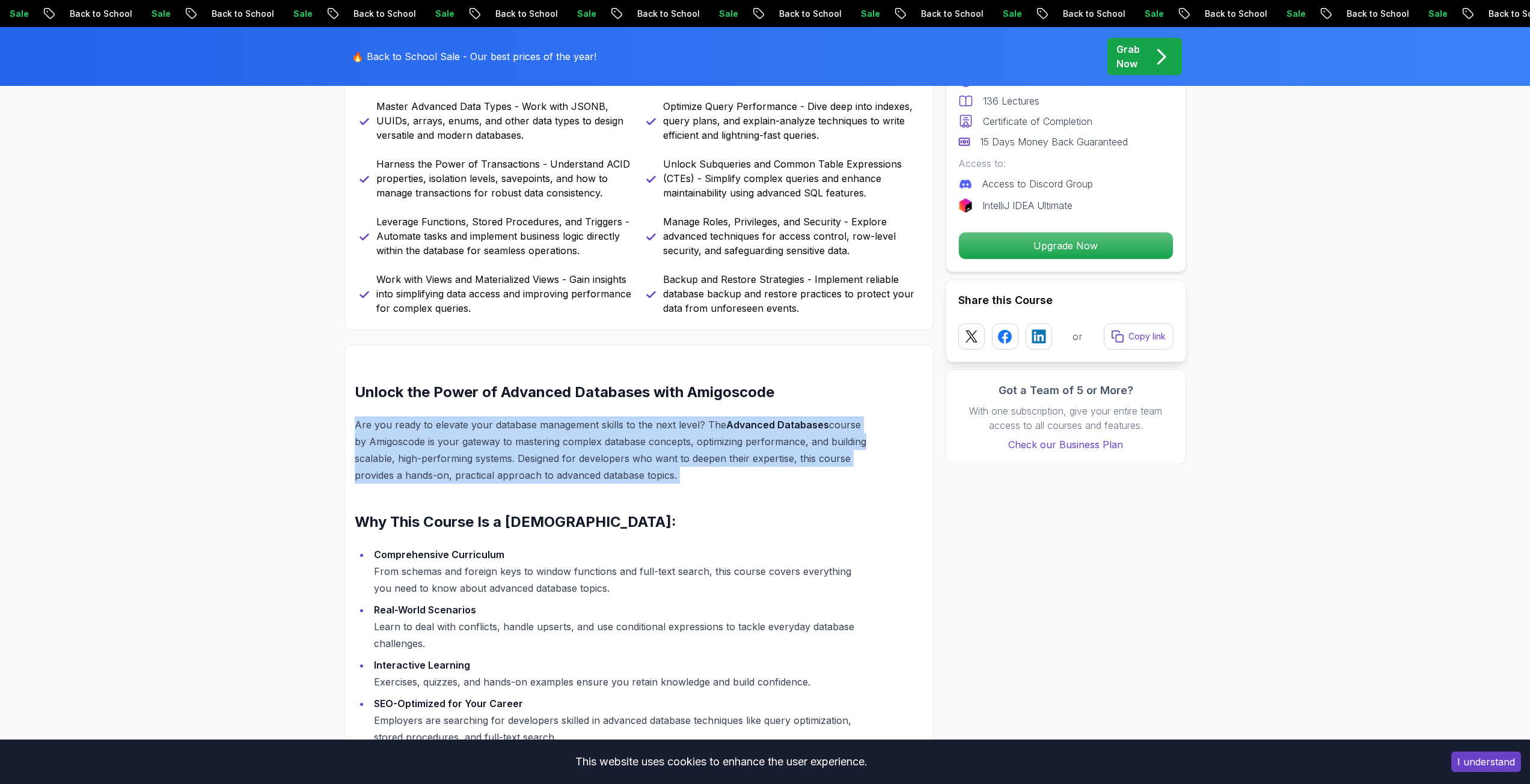
click at [516, 449] on p "Are you ready to elevate your database management skills to the next level? The…" at bounding box center [610, 450] width 512 height 68
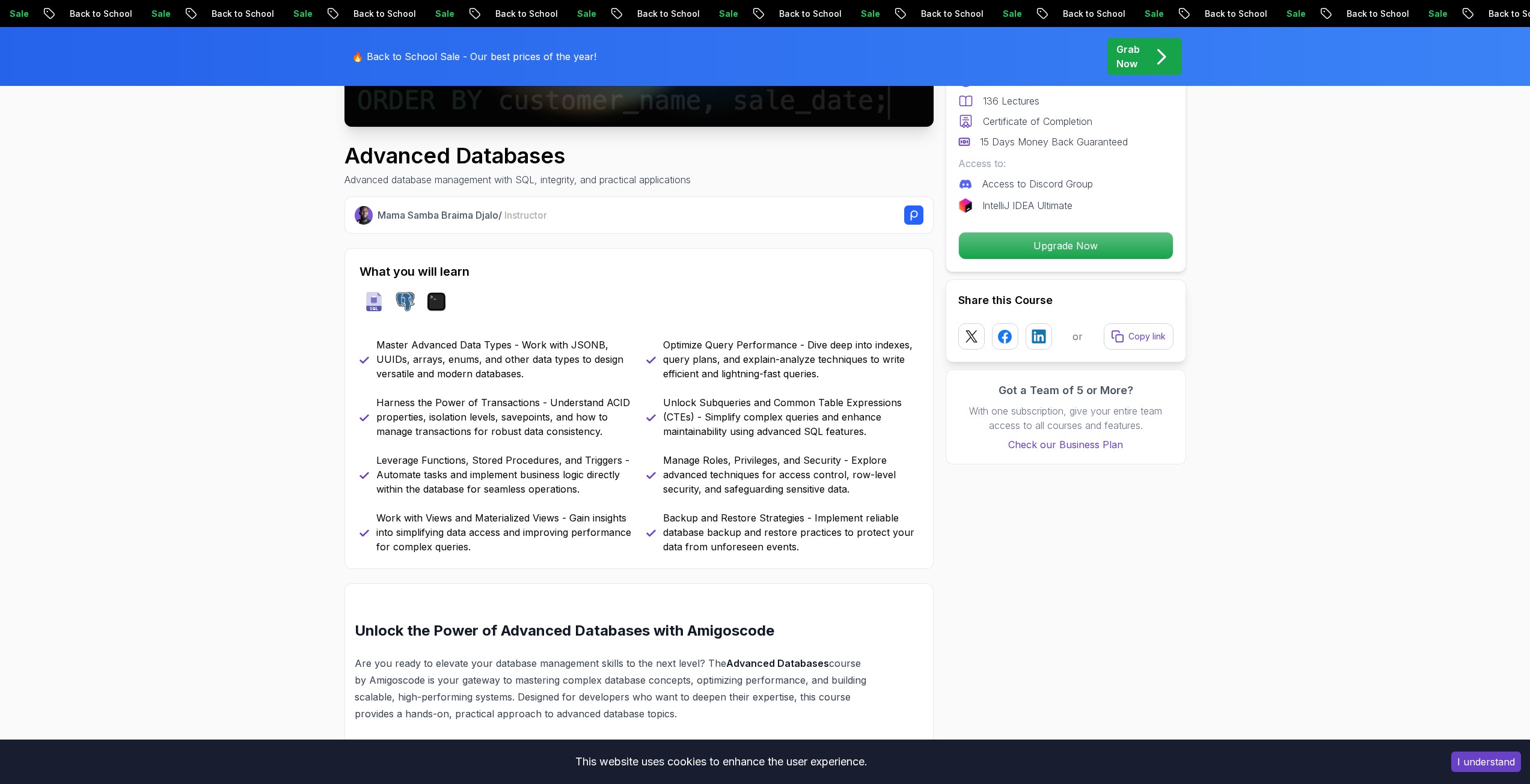
scroll to position [361, 0]
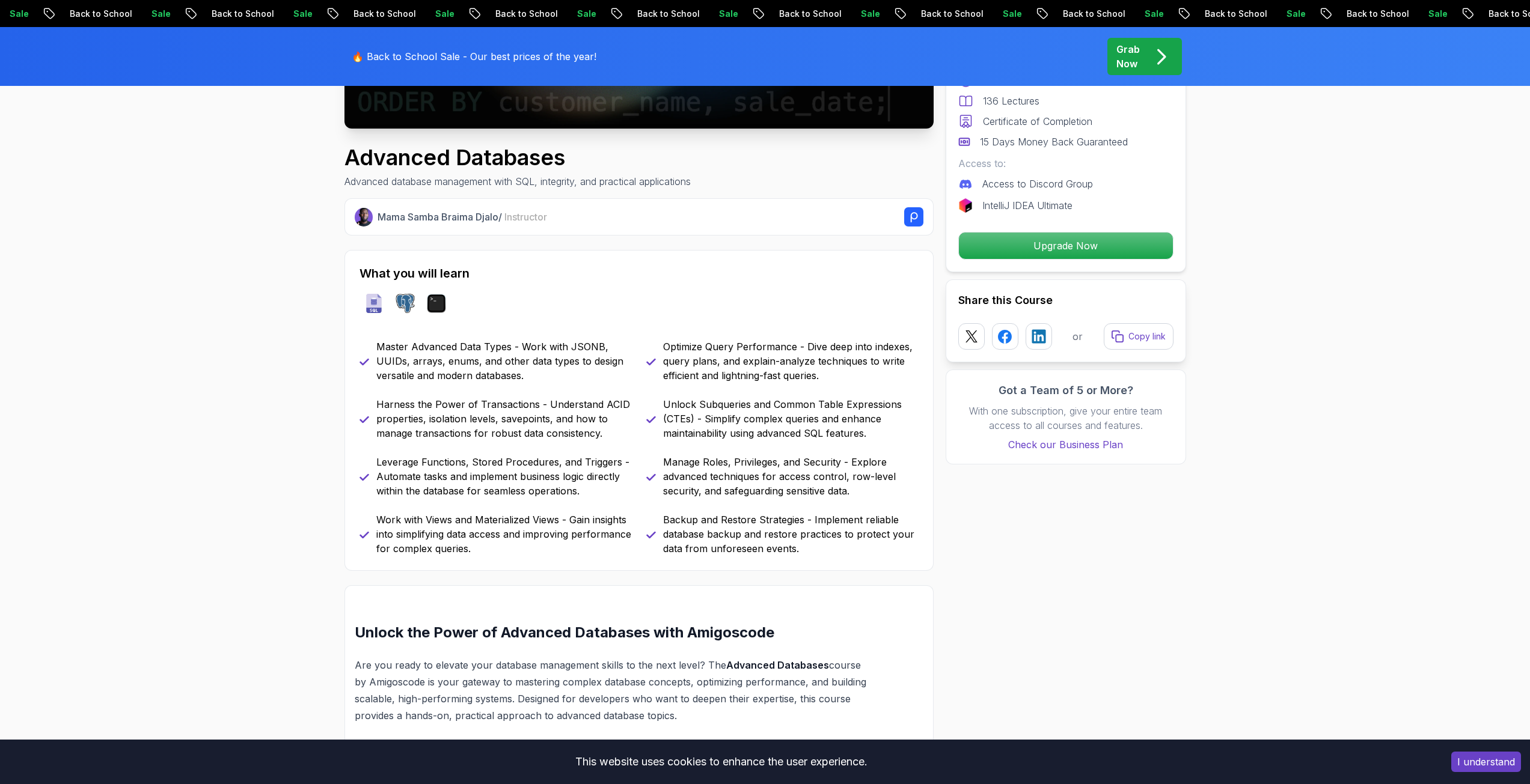
click at [516, 449] on div "Master Advanced Data Types - Work with JSONB, UUIDs, arrays, enums, and other d…" at bounding box center [639, 447] width 559 height 216
click at [518, 437] on p "Harness the Power of Transactions - Understand ACID properties, isolation level…" at bounding box center [504, 418] width 255 height 43
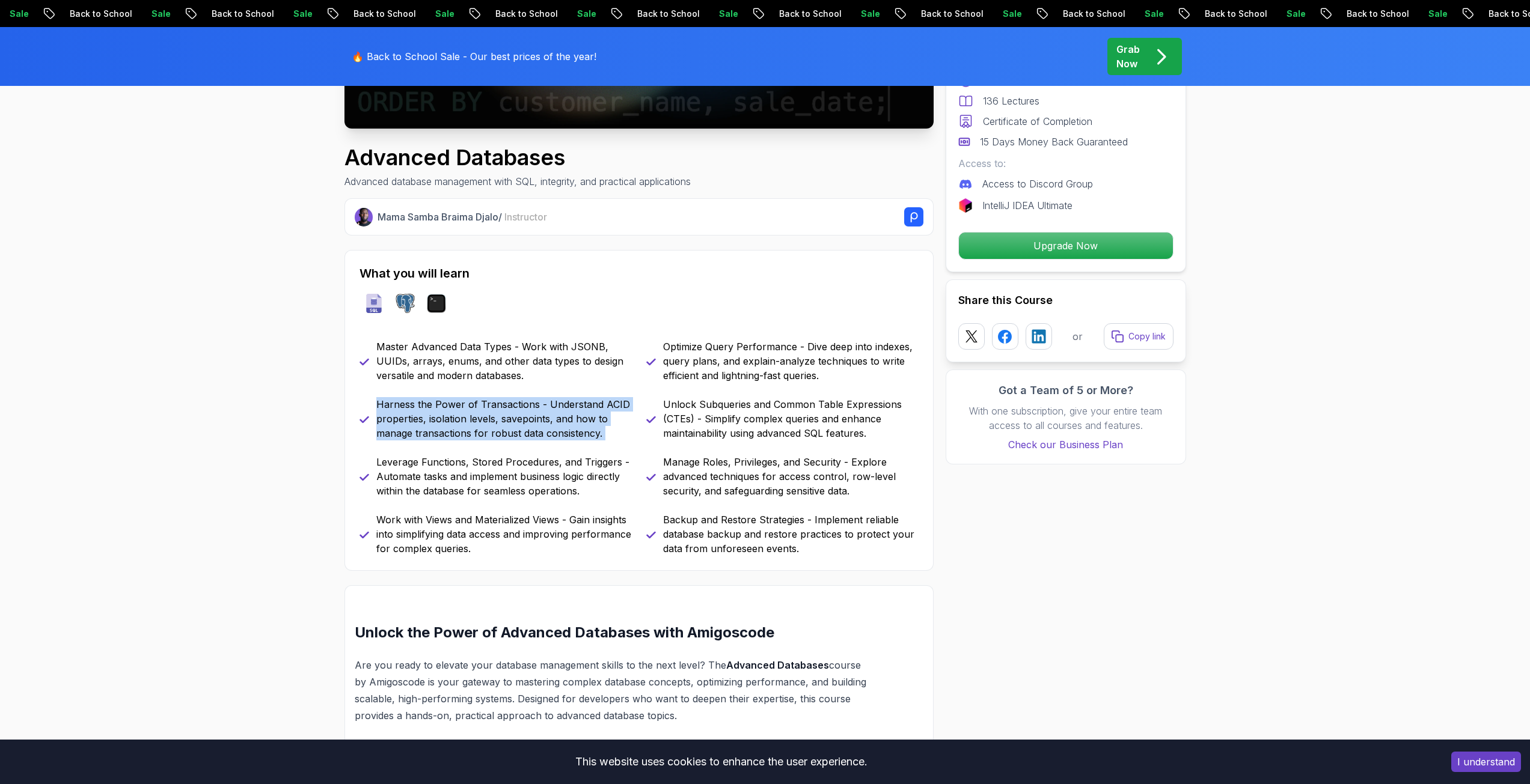
click at [518, 437] on p "Harness the Power of Transactions - Understand ACID properties, isolation level…" at bounding box center [504, 418] width 255 height 43
click at [749, 414] on p "Unlock Subqueries and Common Table Expressions (CTEs) - Simplify complex querie…" at bounding box center [790, 418] width 255 height 43
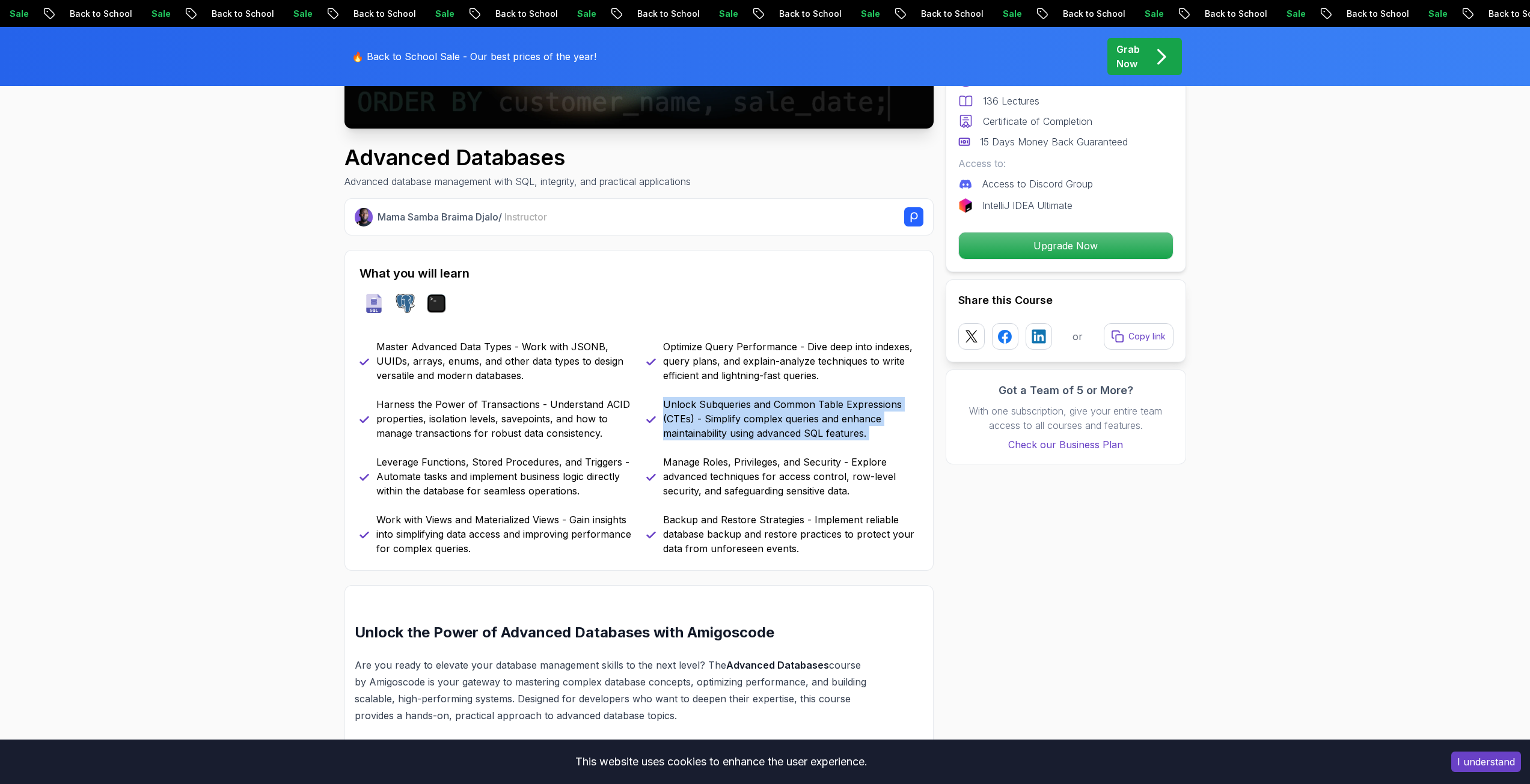
click at [749, 414] on p "Unlock Subqueries and Common Table Expressions (CTEs) - Simplify complex querie…" at bounding box center [790, 418] width 255 height 43
click at [754, 478] on p "Manage Roles, Privileges, and Security - Explore advanced techniques for access…" at bounding box center [790, 476] width 255 height 43
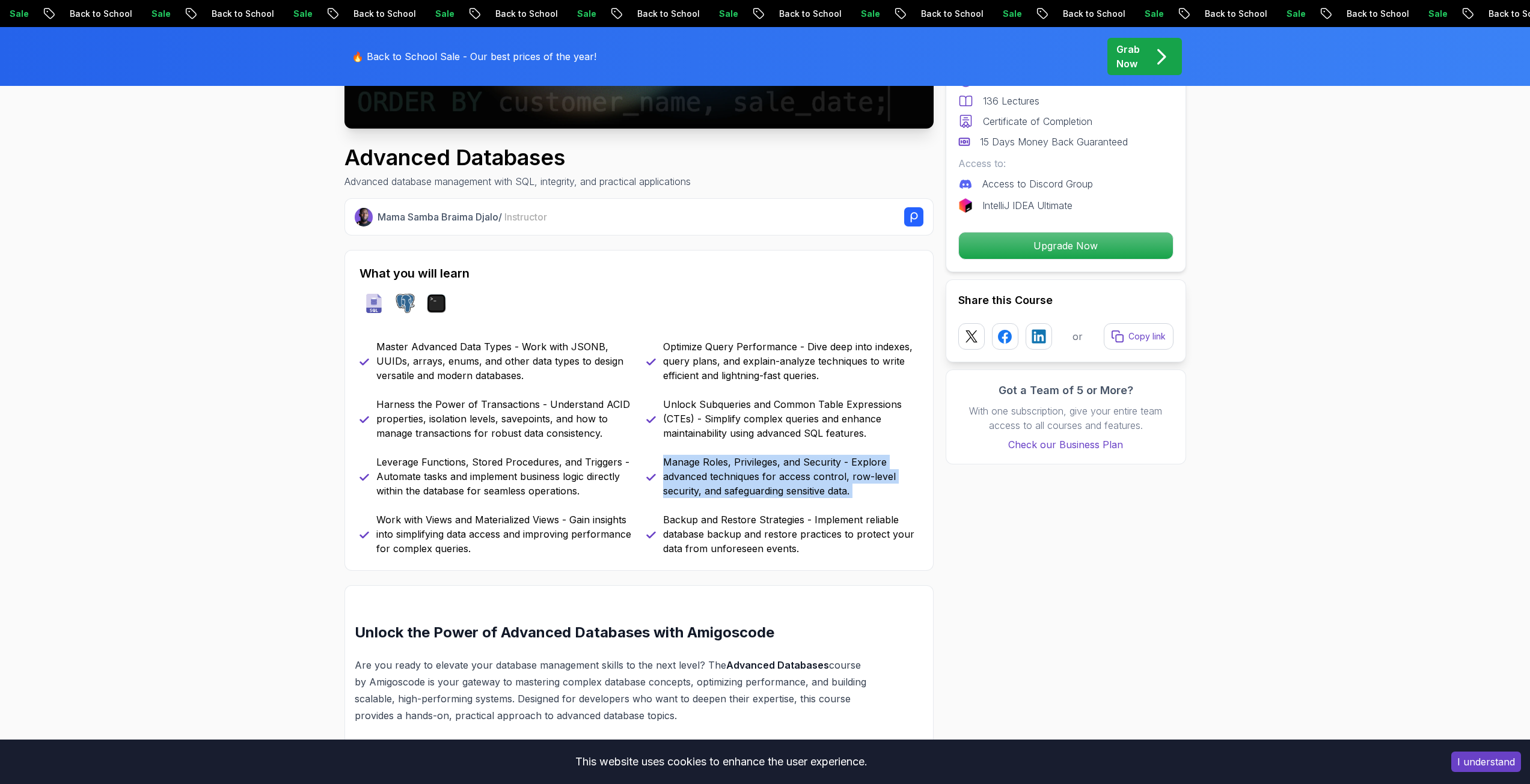
click at [754, 478] on p "Manage Roles, Privileges, and Security - Explore advanced techniques for access…" at bounding box center [790, 476] width 255 height 43
click at [749, 414] on p "Unlock Subqueries and Common Table Expressions (CTEs) - Simplify complex querie…" at bounding box center [790, 418] width 255 height 43
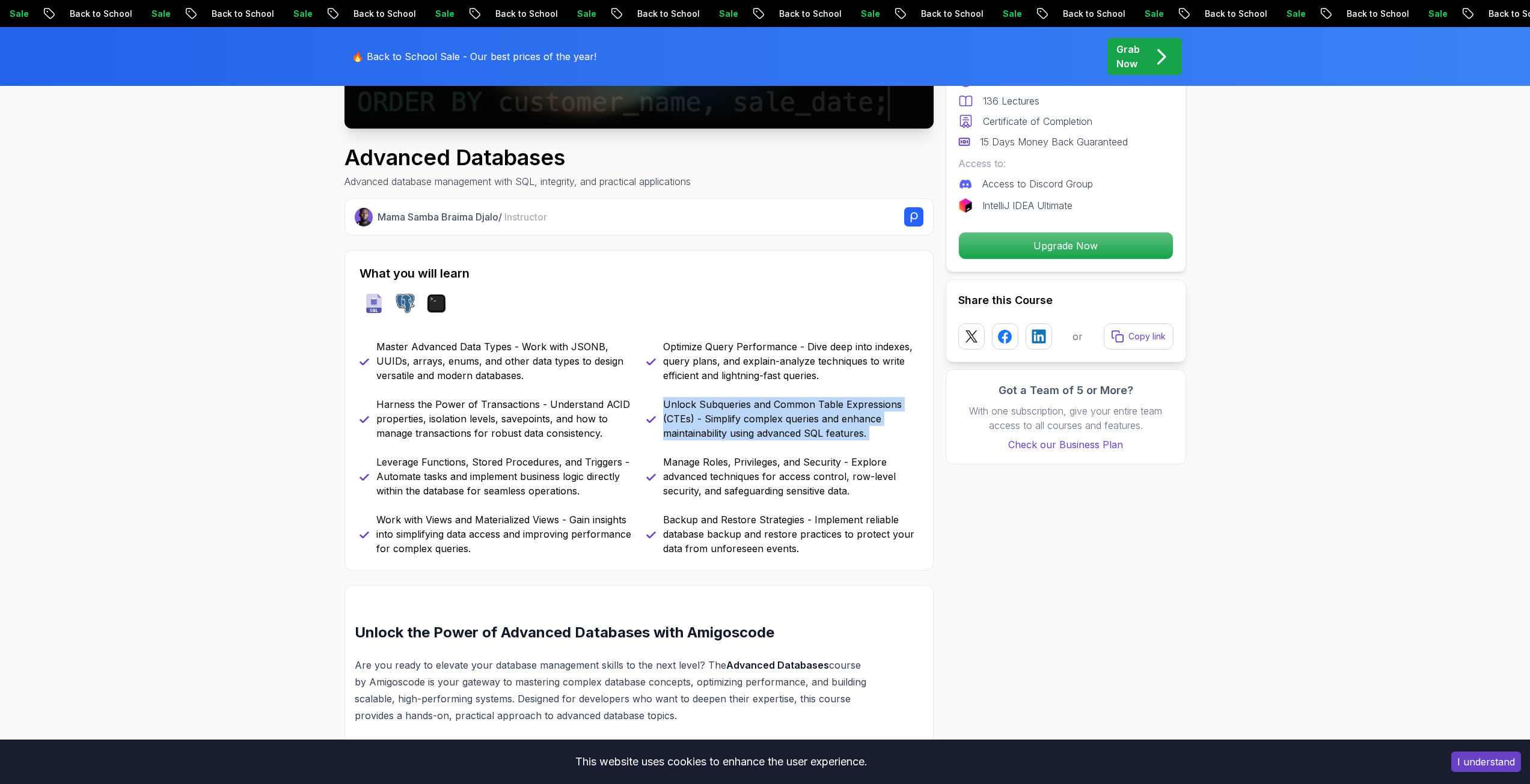
click at [749, 414] on p "Unlock Subqueries and Common Table Expressions (CTEs) - Simplify complex querie…" at bounding box center [790, 418] width 255 height 43
click at [753, 492] on p "Manage Roles, Privileges, and Security - Explore advanced techniques for access…" at bounding box center [790, 476] width 255 height 43
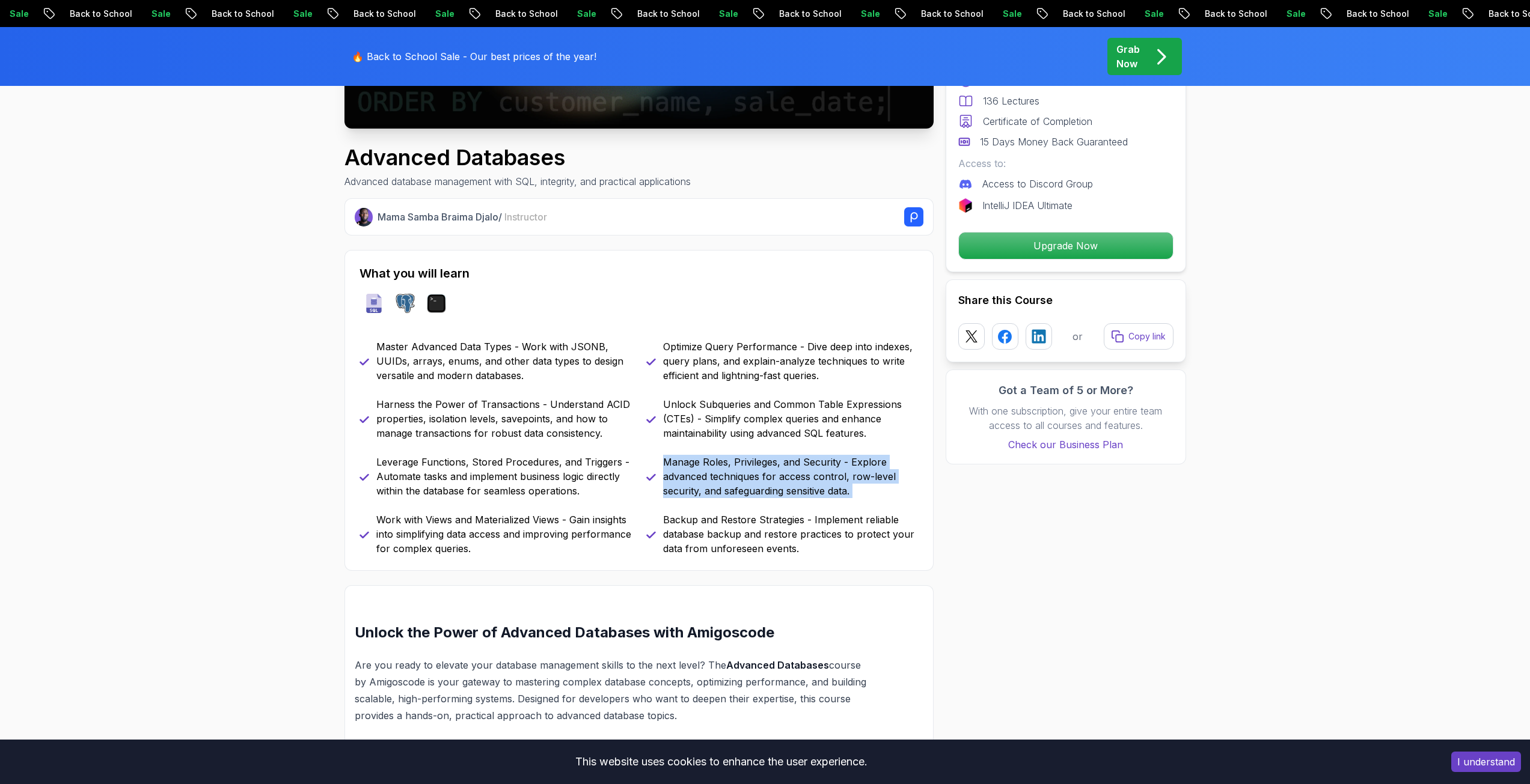
click at [753, 492] on p "Manage Roles, Privileges, and Security - Explore advanced techniques for access…" at bounding box center [790, 476] width 255 height 43
click at [755, 527] on p "Backup and Restore Strategies - Implement reliable database backup and restore …" at bounding box center [790, 534] width 255 height 43
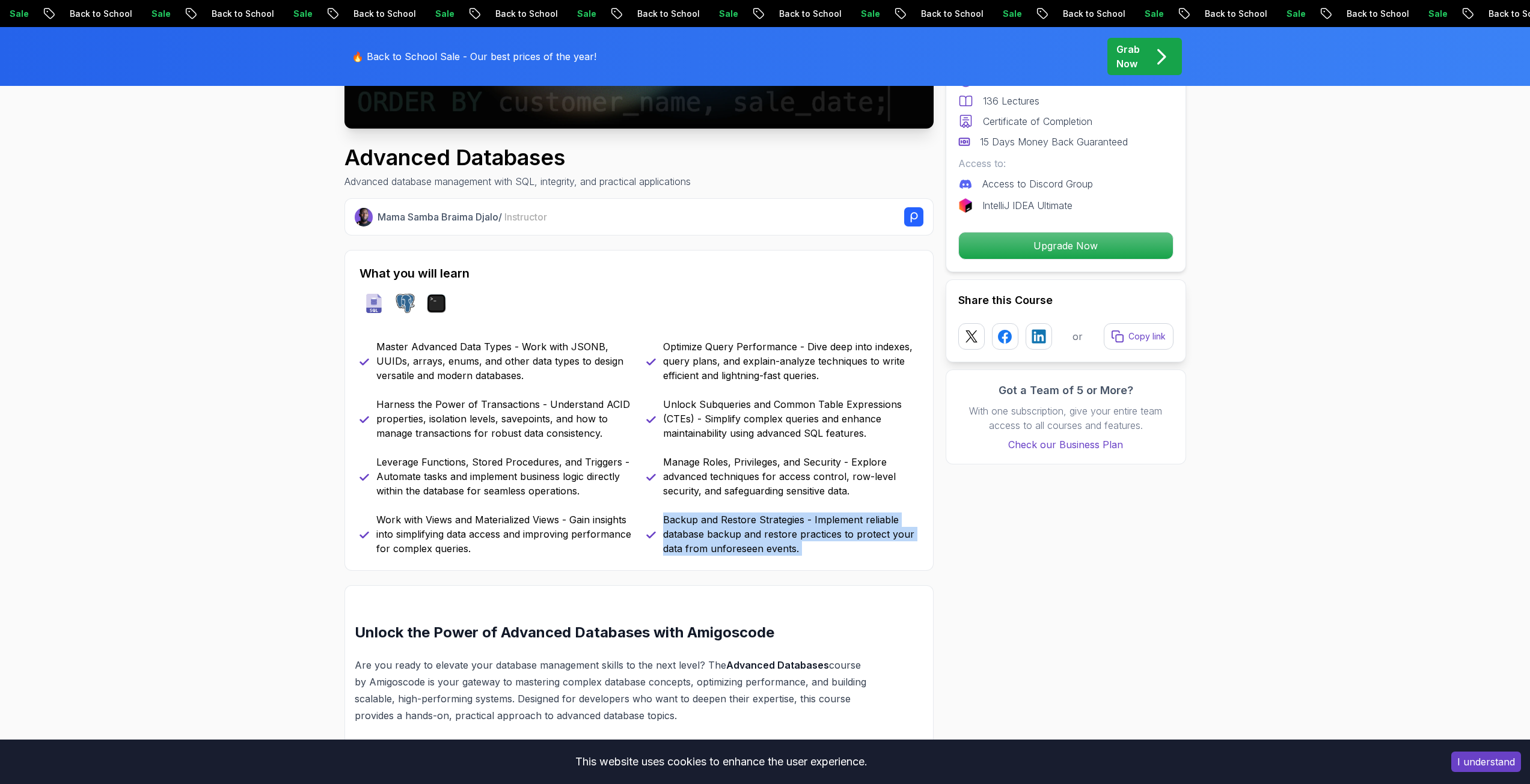
click at [755, 527] on p "Backup and Restore Strategies - Implement reliable database backup and restore …" at bounding box center [790, 534] width 255 height 43
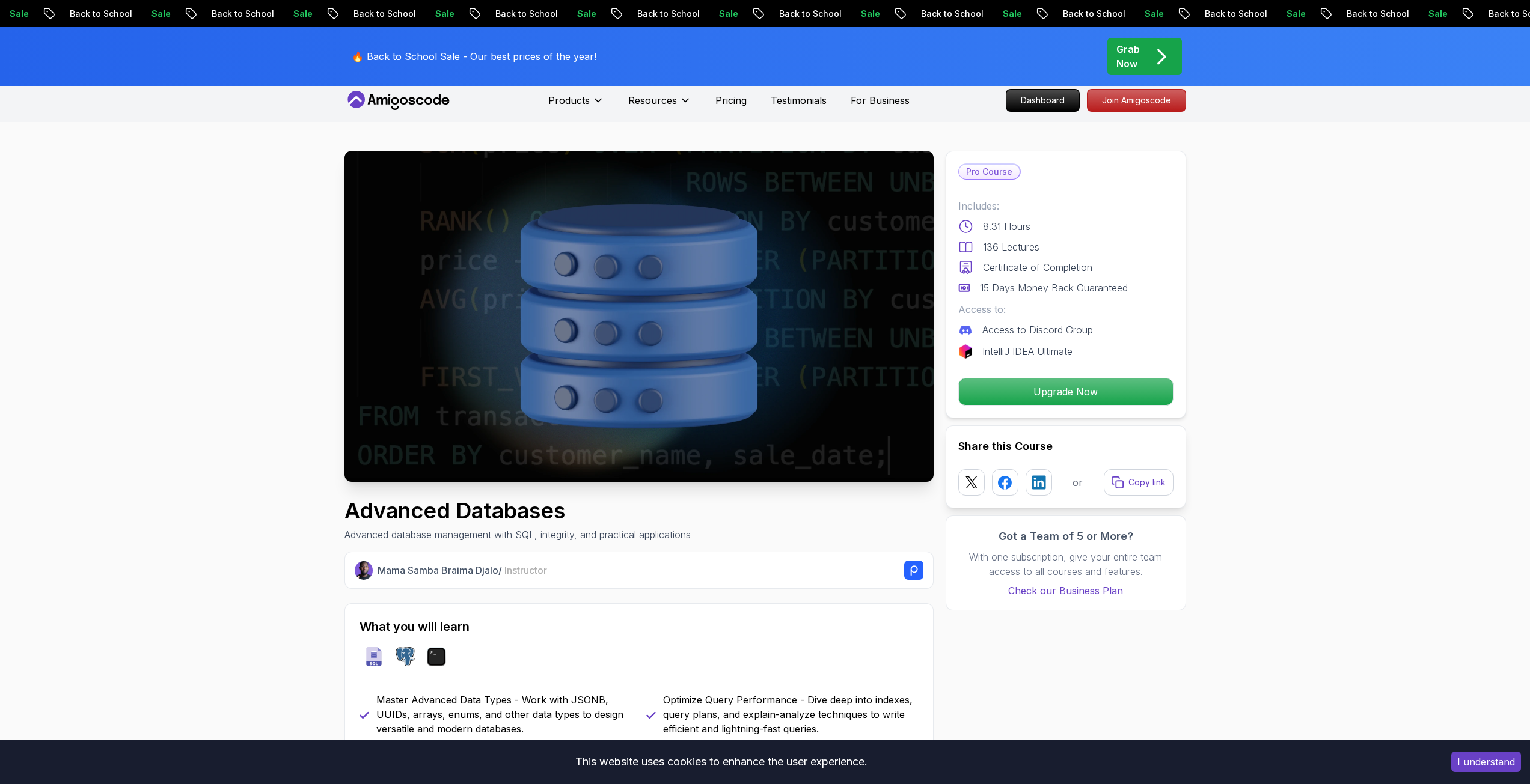
scroll to position [0, 0]
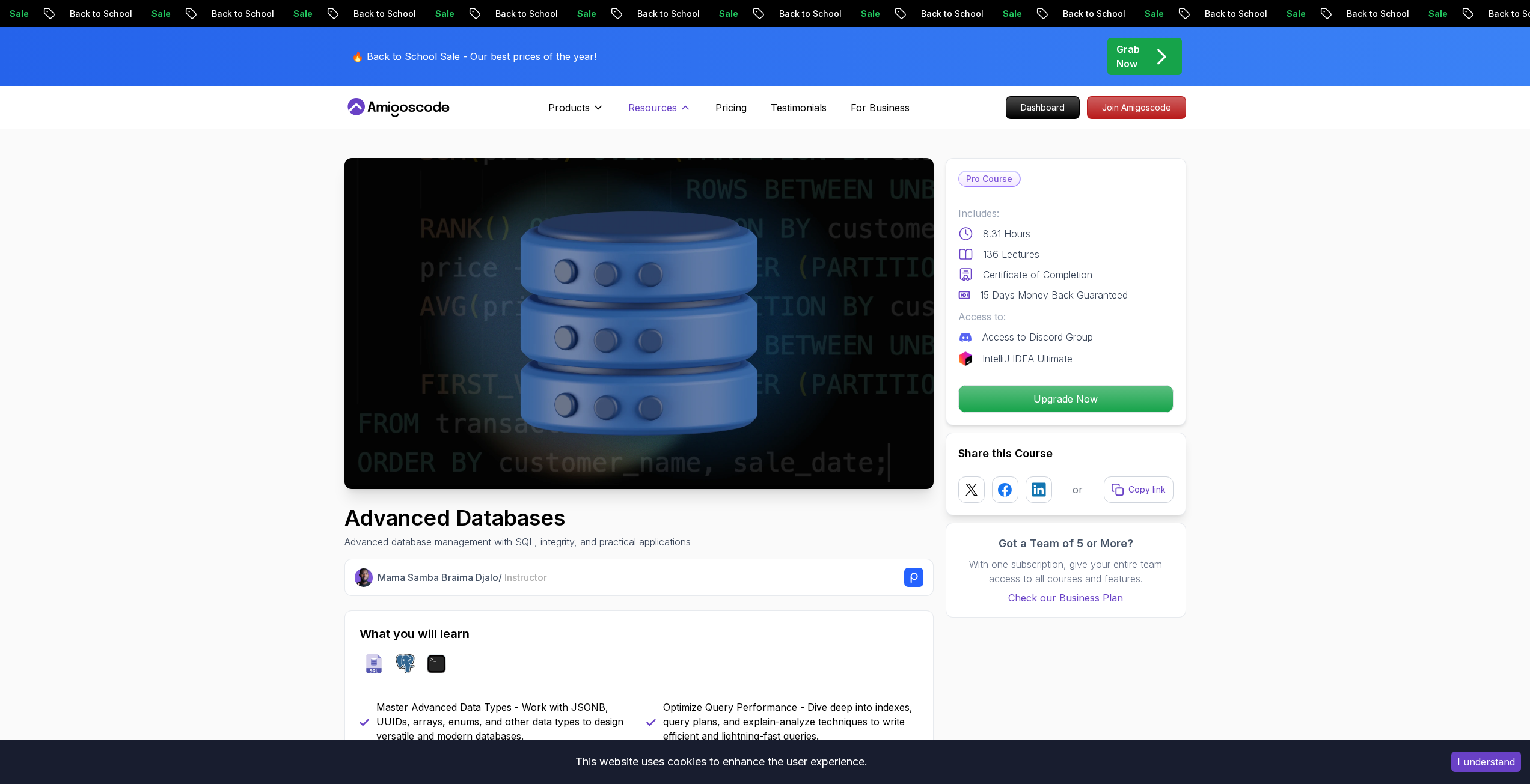
click at [652, 118] on button "Resources" at bounding box center [659, 112] width 63 height 24
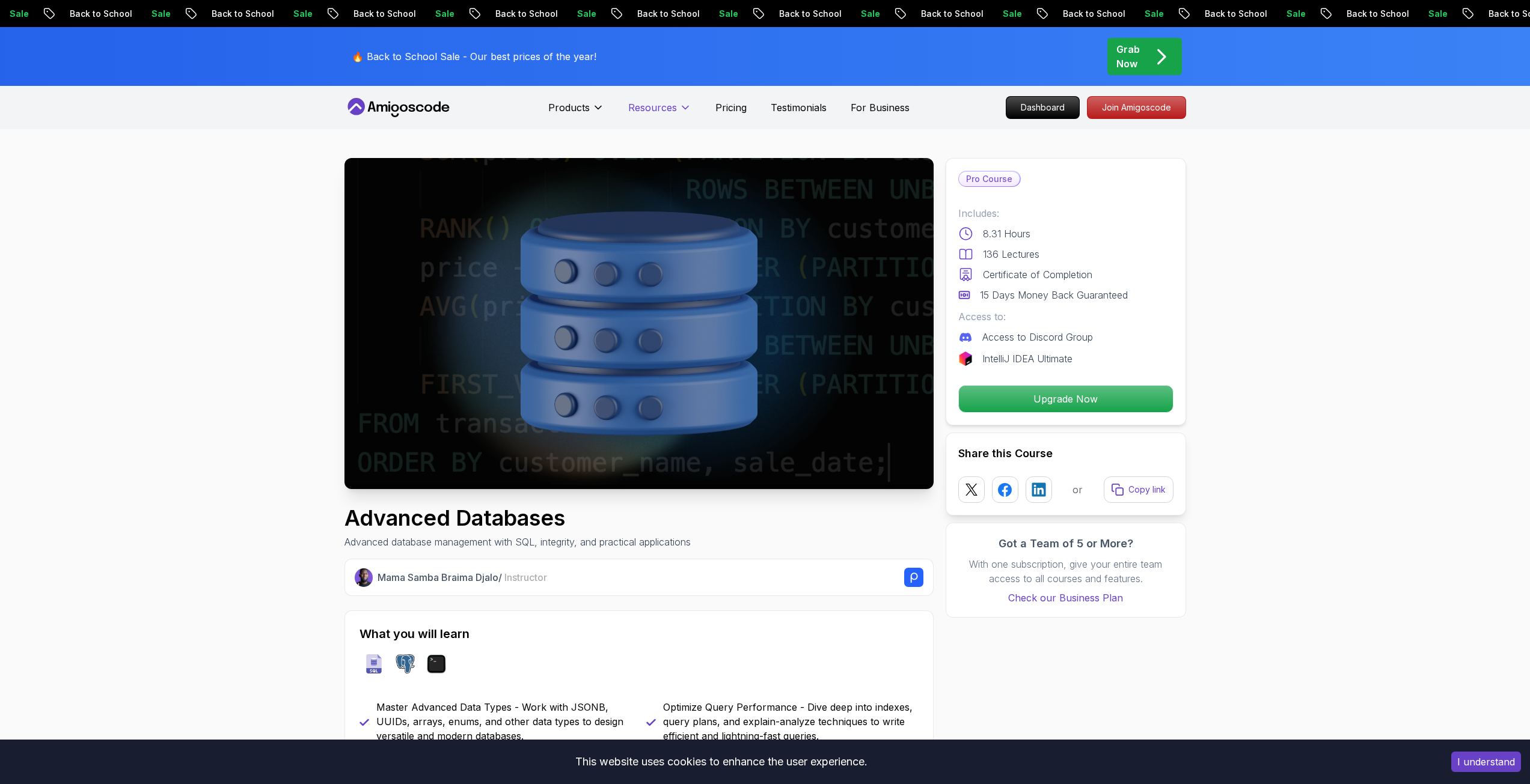
click at [652, 118] on button "Resources" at bounding box center [659, 112] width 63 height 24
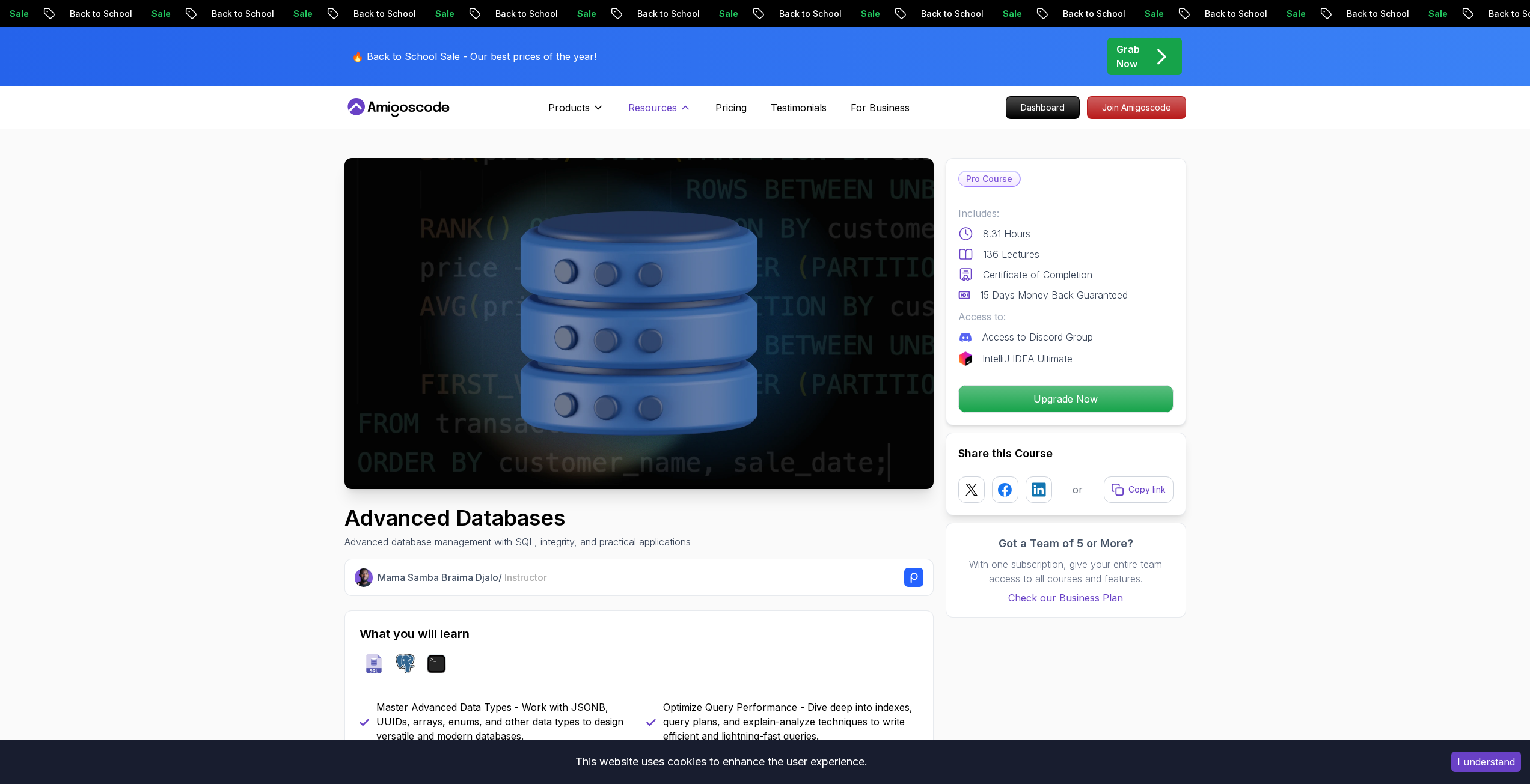
click at [651, 116] on button "Resources" at bounding box center [659, 112] width 63 height 24
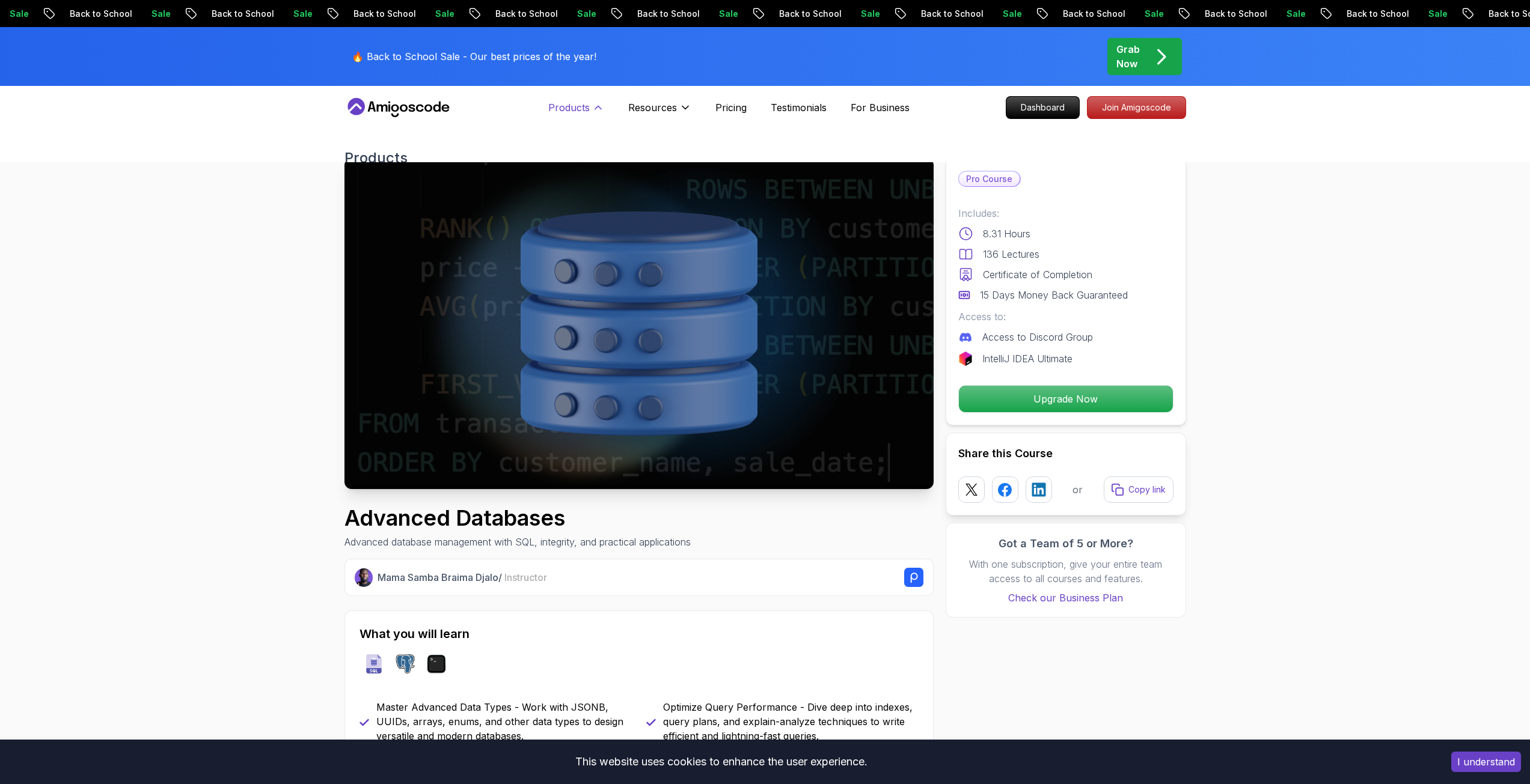
click at [596, 102] on icon at bounding box center [598, 108] width 12 height 12
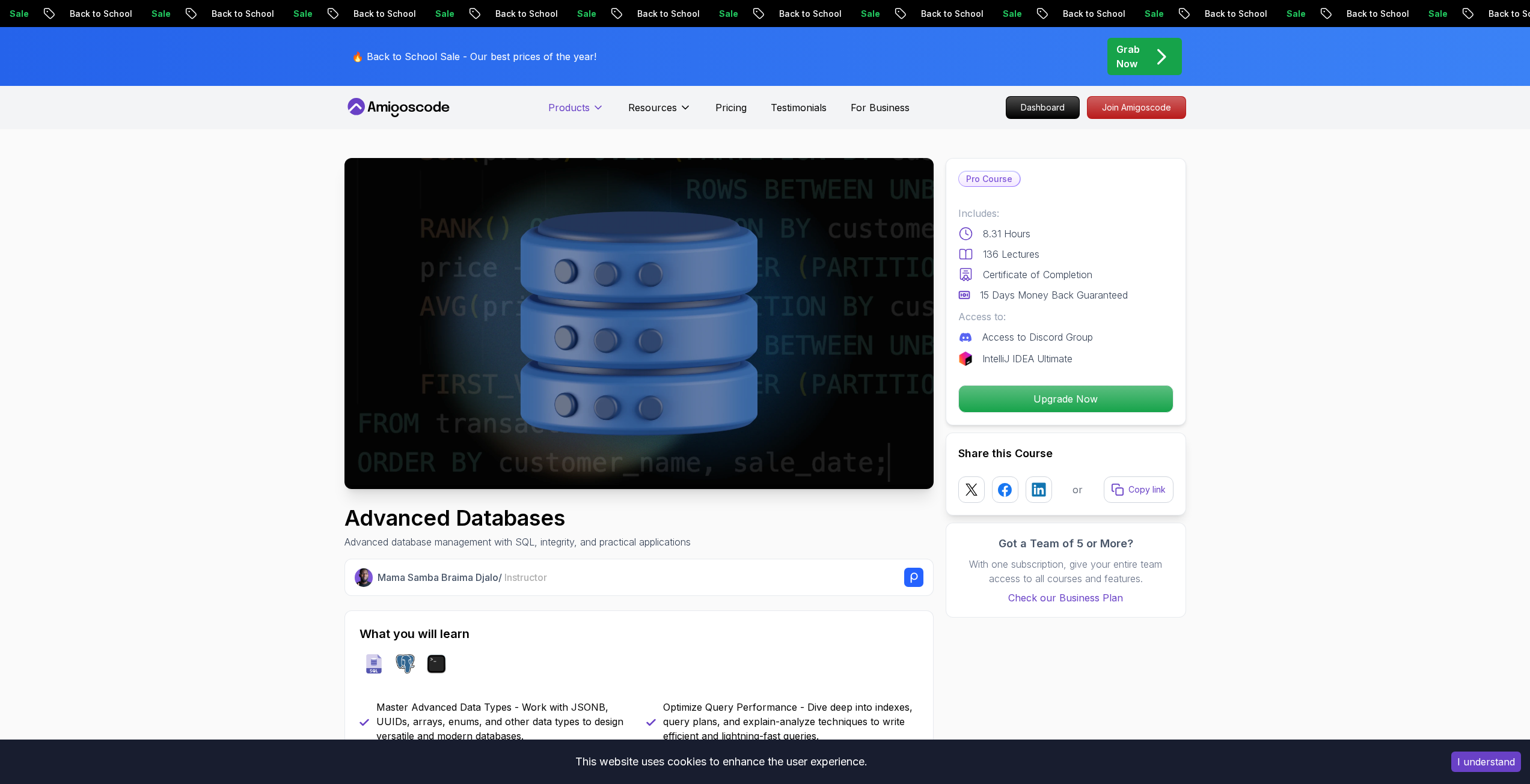
click at [596, 102] on icon at bounding box center [598, 108] width 12 height 12
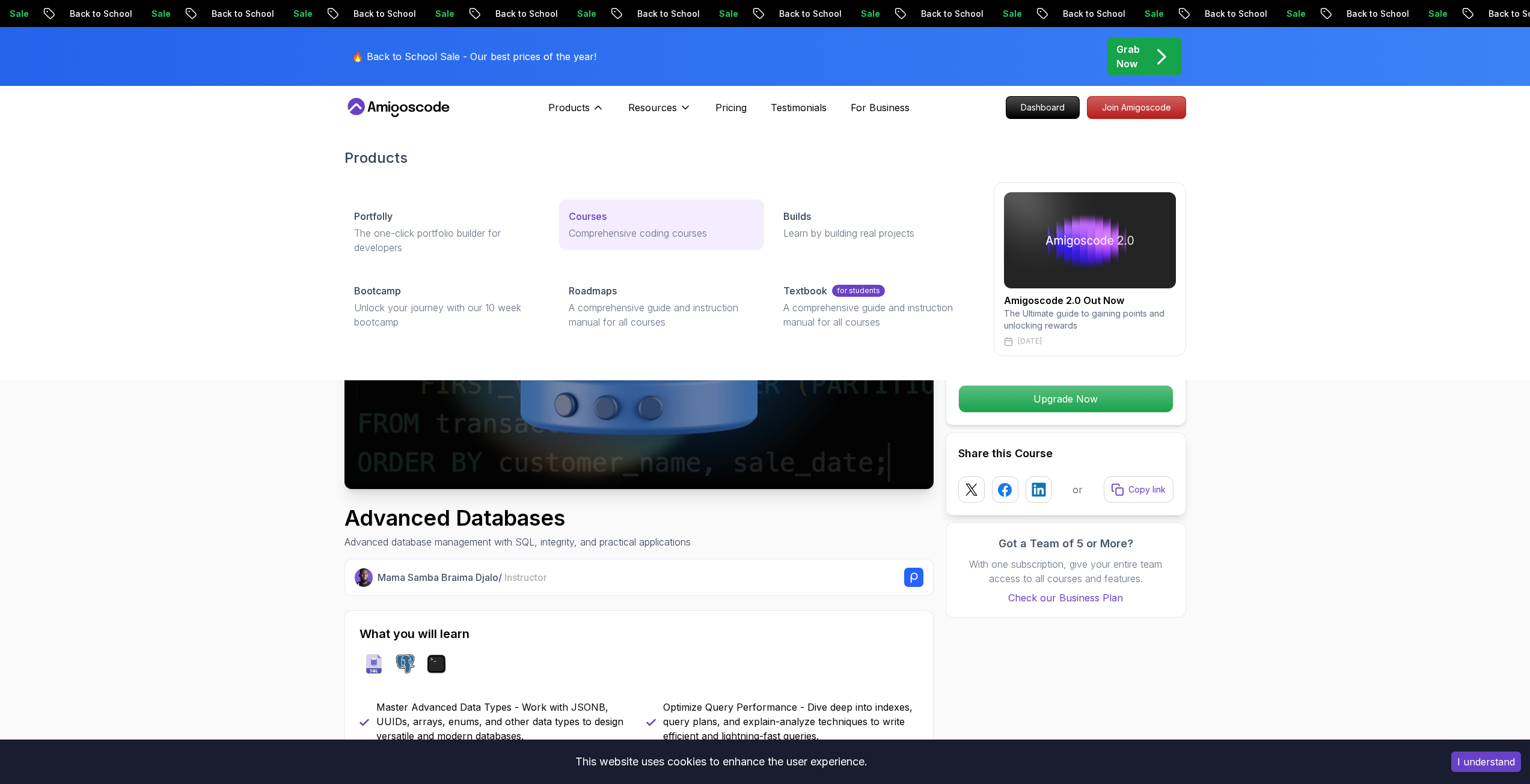
click at [616, 231] on p "Comprehensive coding courses" at bounding box center [661, 233] width 186 height 14
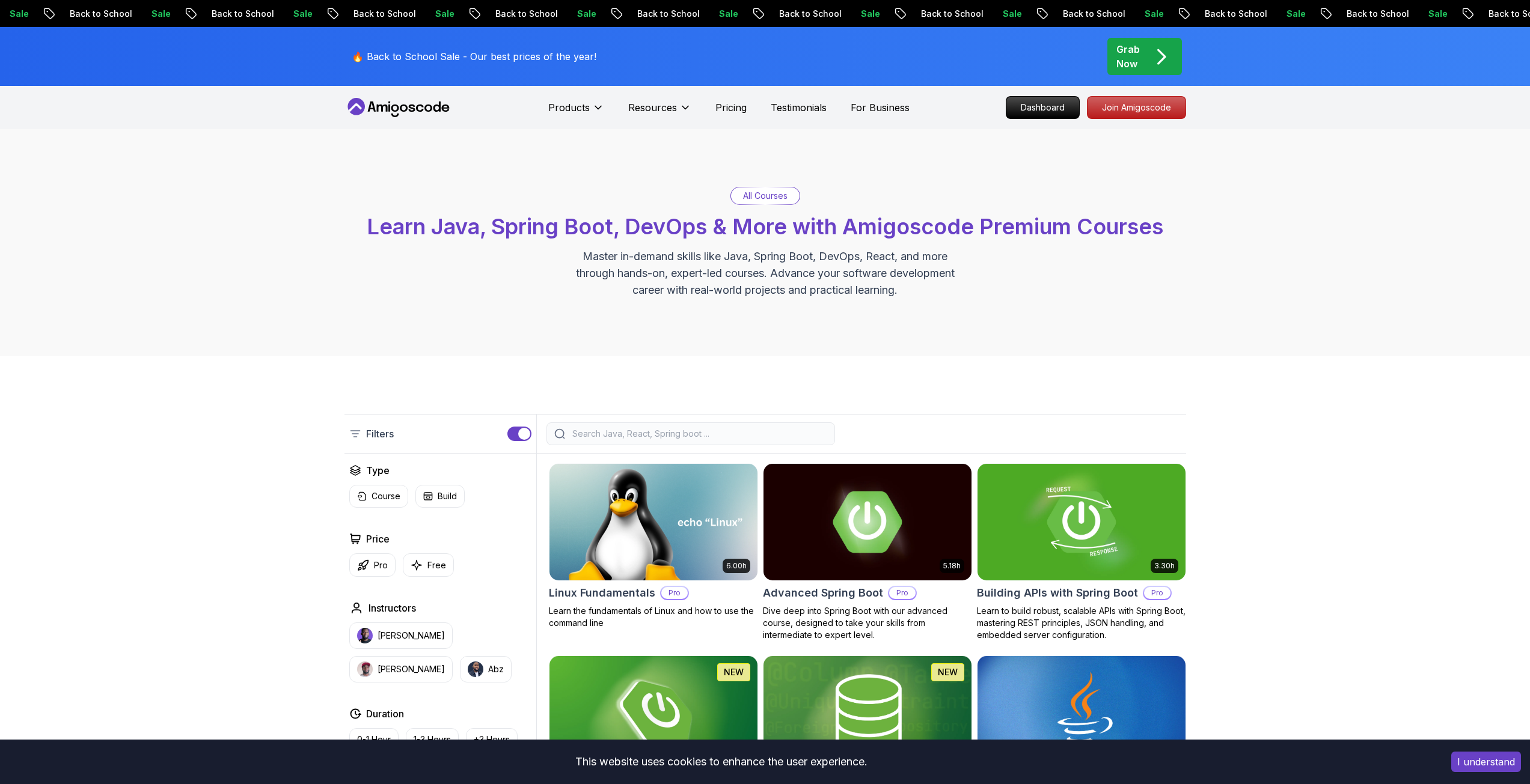
click at [686, 228] on span "Learn Java, Spring Boot, DevOps & More with Amigoscode Premium Courses" at bounding box center [765, 226] width 797 height 27
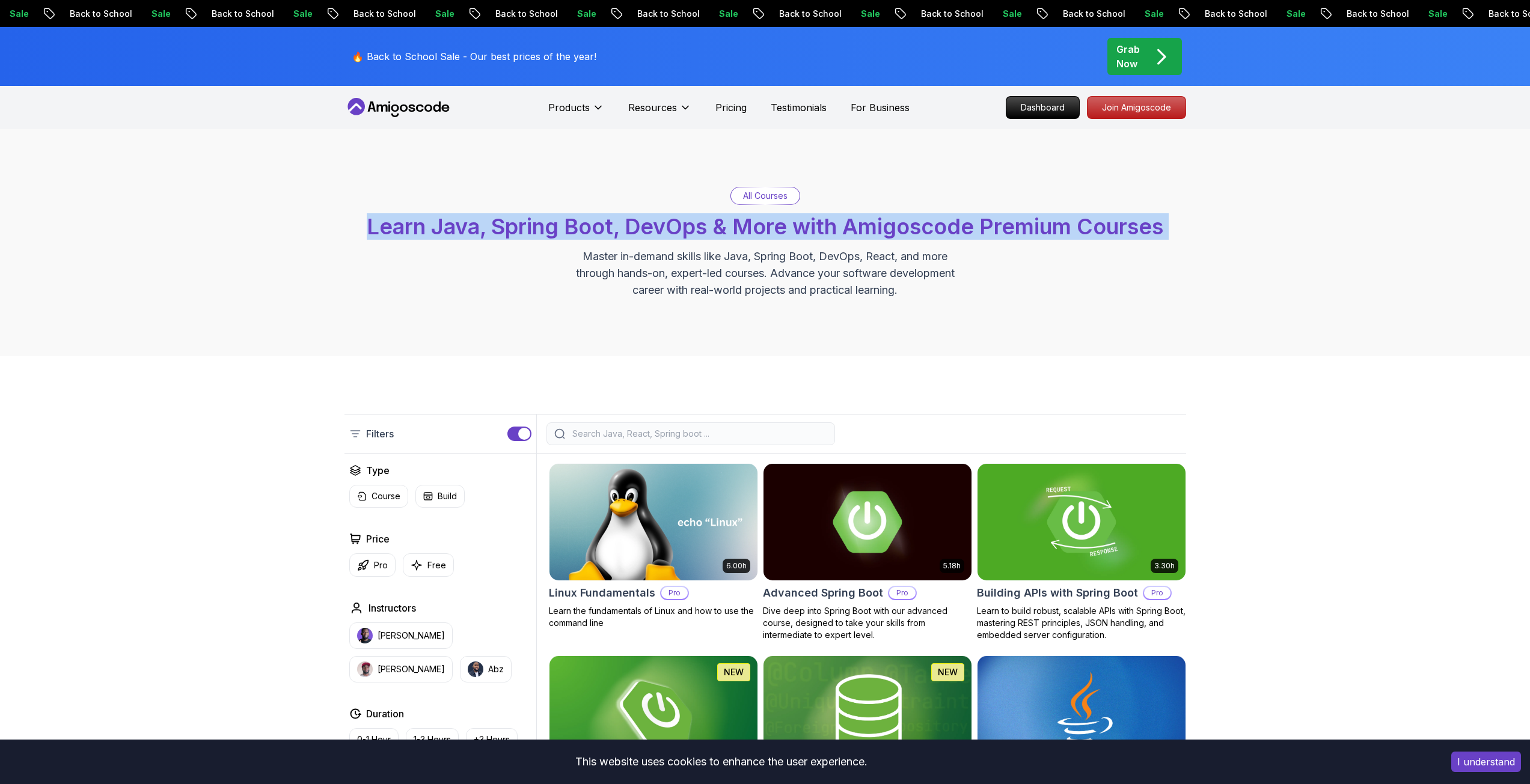
click at [686, 228] on span "Learn Java, Spring Boot, DevOps & More with Amigoscode Premium Courses" at bounding box center [765, 226] width 797 height 27
click at [756, 225] on span "Learn Java, Spring Boot, DevOps & More with Amigoscode Premium Courses" at bounding box center [765, 226] width 797 height 27
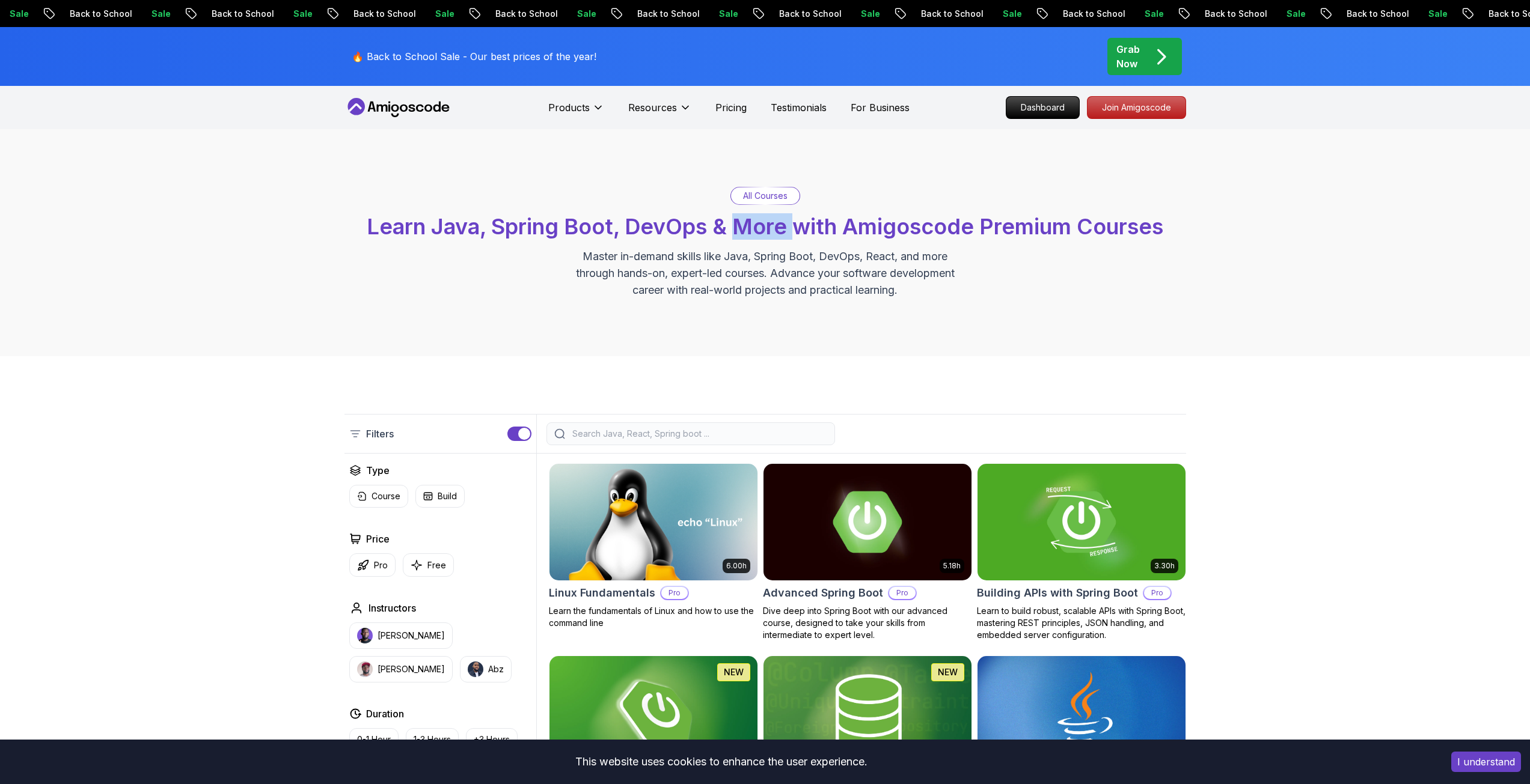
click at [757, 224] on span "Learn Java, Spring Boot, DevOps & More with Amigoscode Premium Courses" at bounding box center [765, 226] width 797 height 27
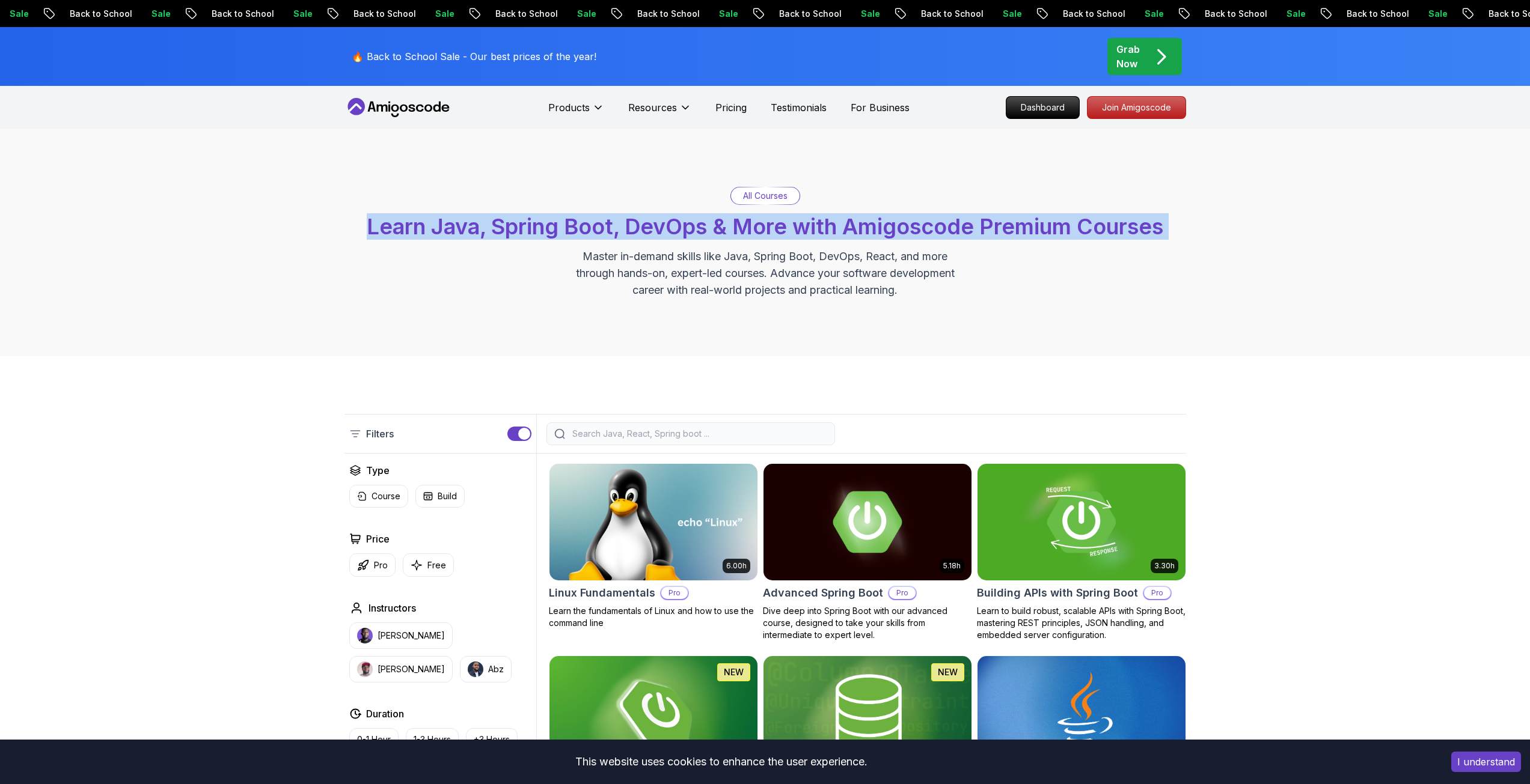
click at [757, 224] on span "Learn Java, Spring Boot, DevOps & More with Amigoscode Premium Courses" at bounding box center [765, 226] width 797 height 27
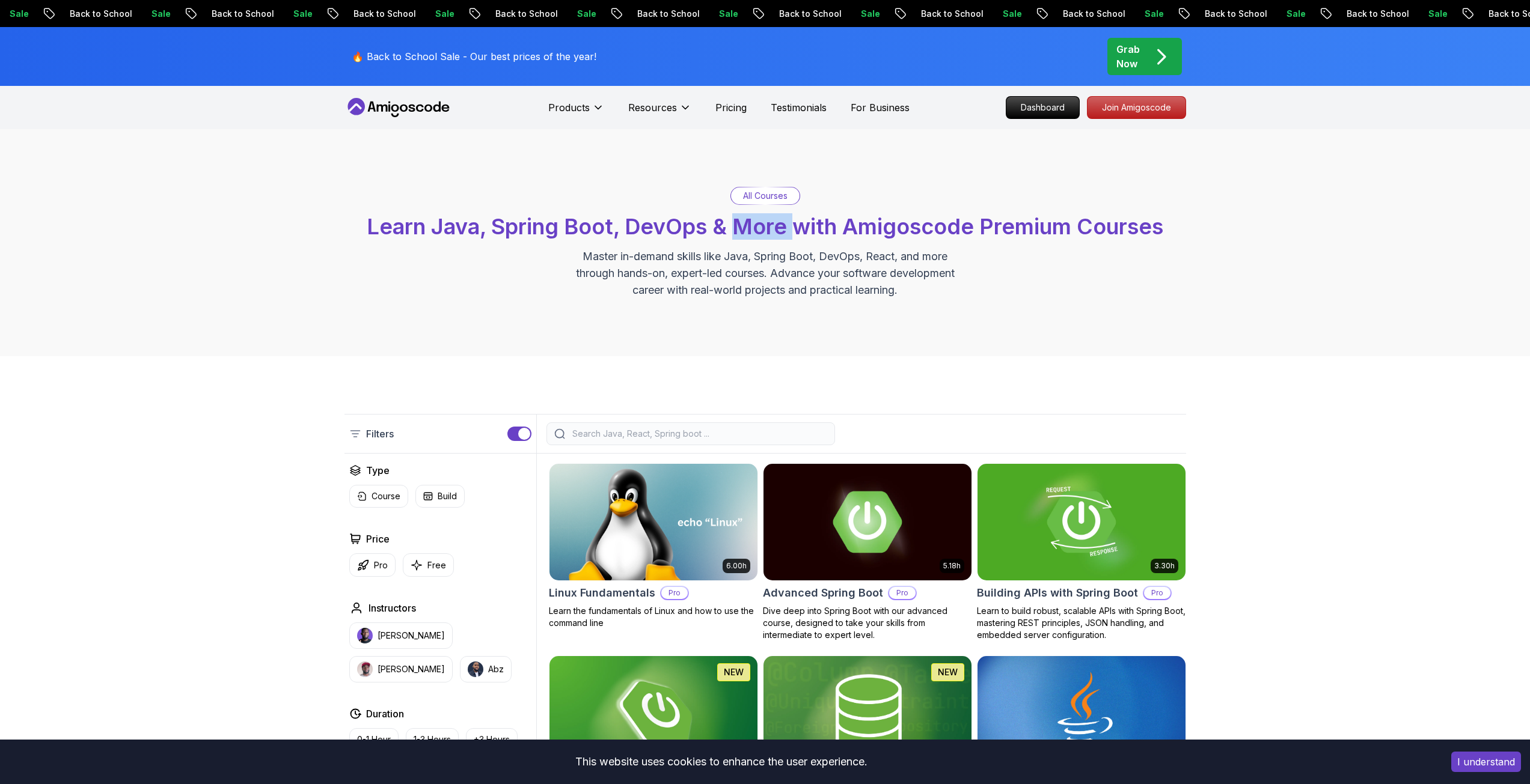
click at [757, 224] on span "Learn Java, Spring Boot, DevOps & More with Amigoscode Premium Courses" at bounding box center [765, 226] width 797 height 27
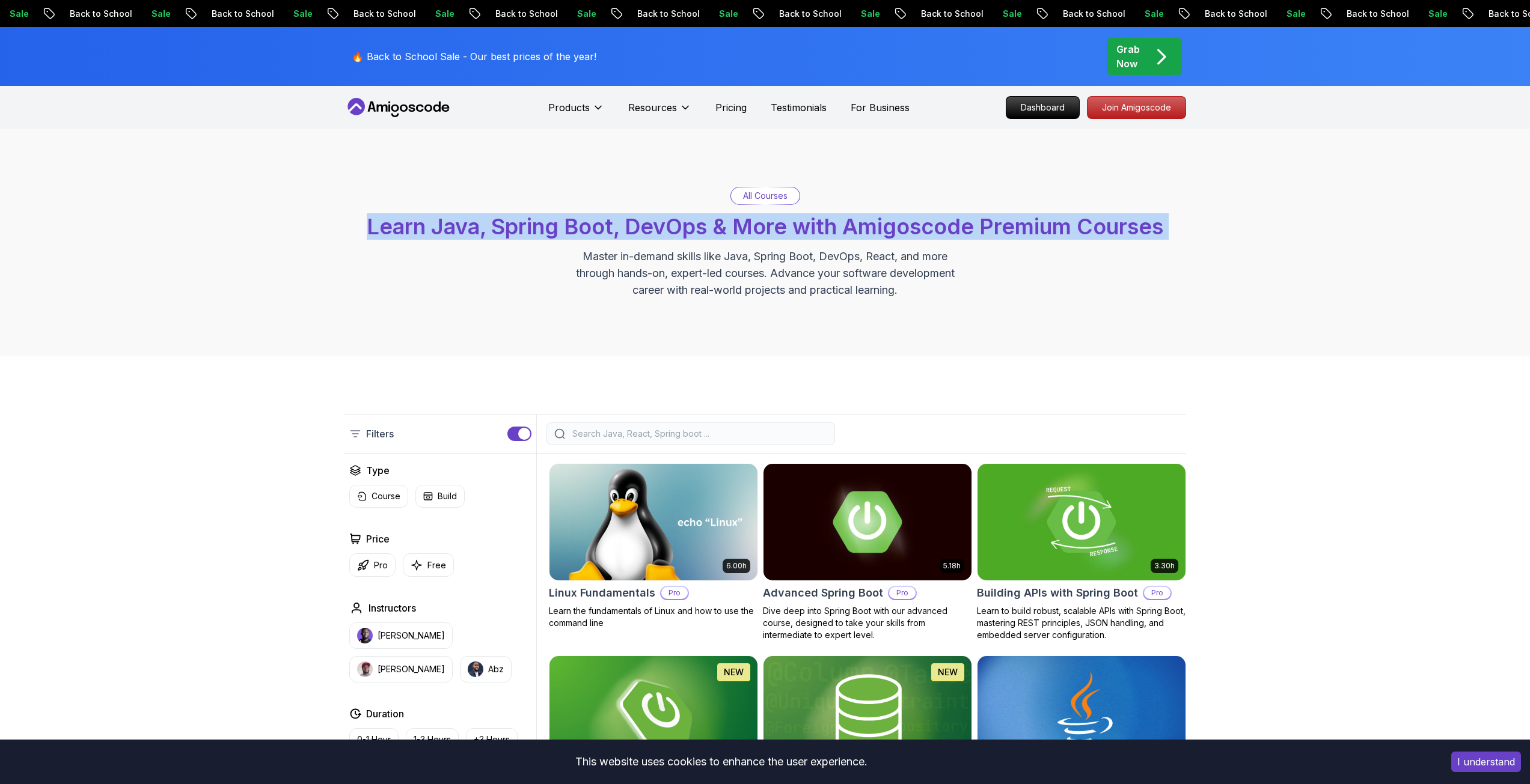
click at [757, 224] on span "Learn Java, Spring Boot, DevOps & More with Amigoscode Premium Courses" at bounding box center [765, 226] width 797 height 27
